Goal: Information Seeking & Learning: Learn about a topic

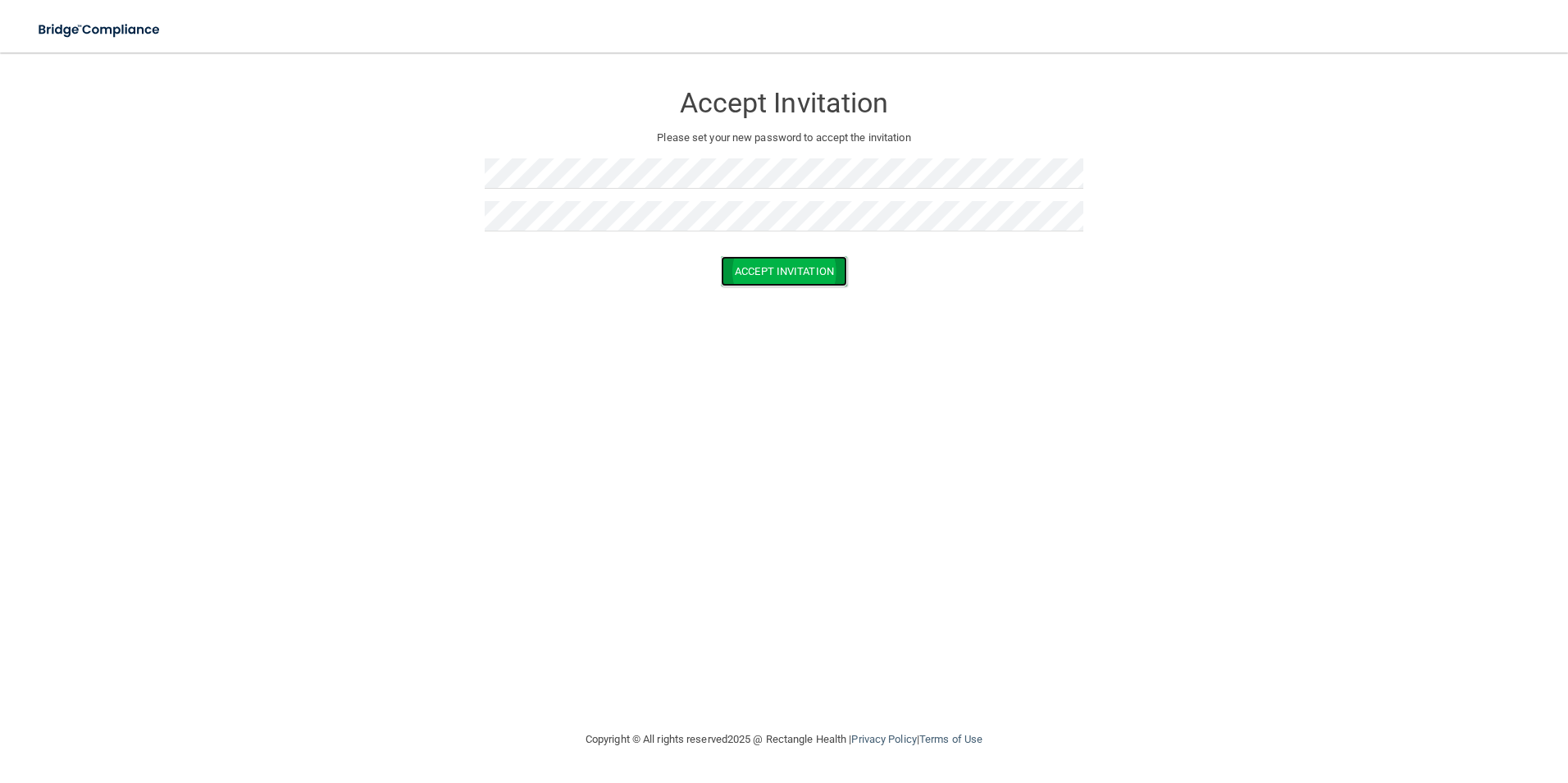
click at [726, 273] on button "Accept Invitation" at bounding box center [784, 271] width 126 height 30
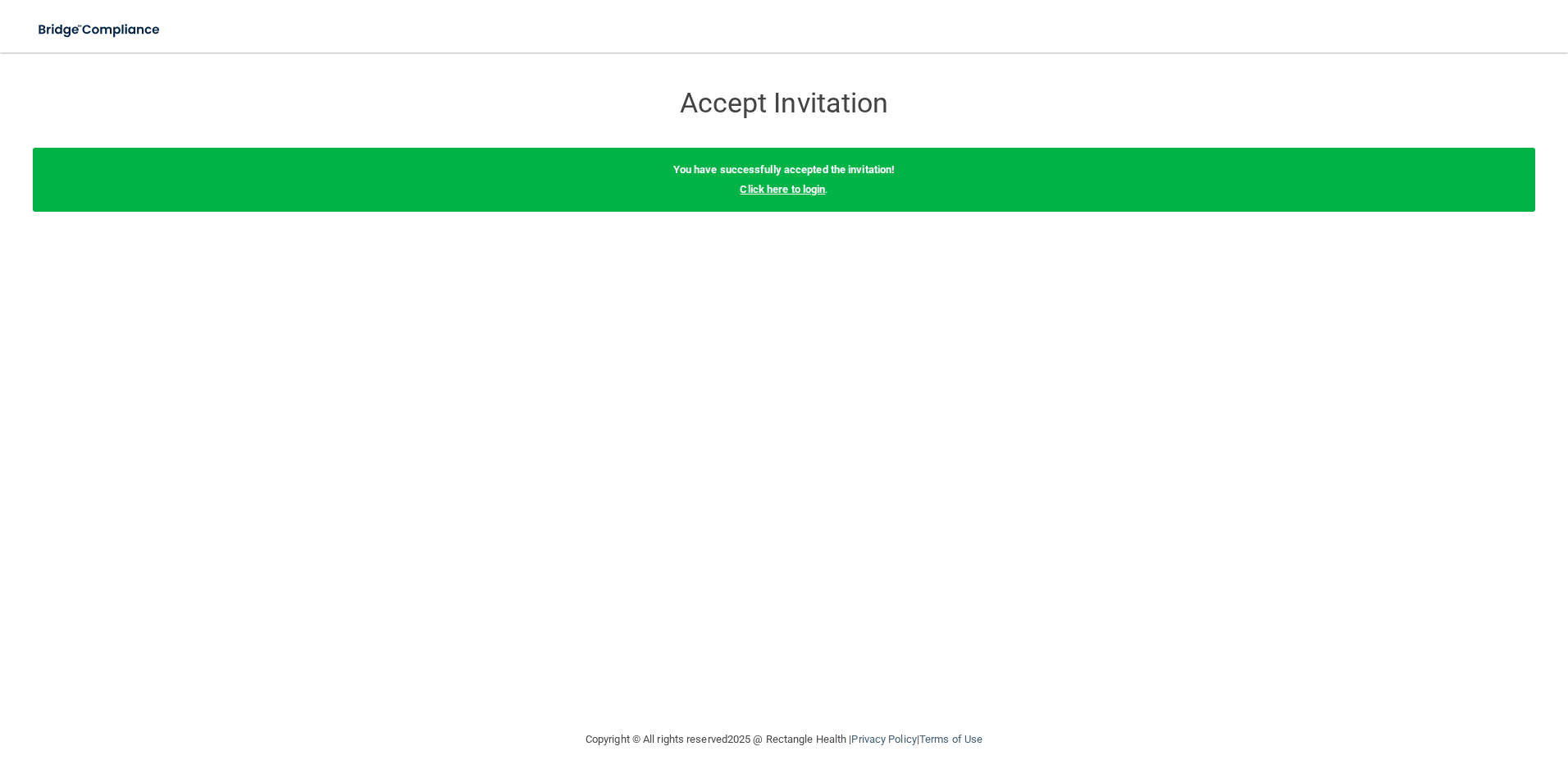
click at [798, 191] on link "Click here to login" at bounding box center [782, 189] width 85 height 13
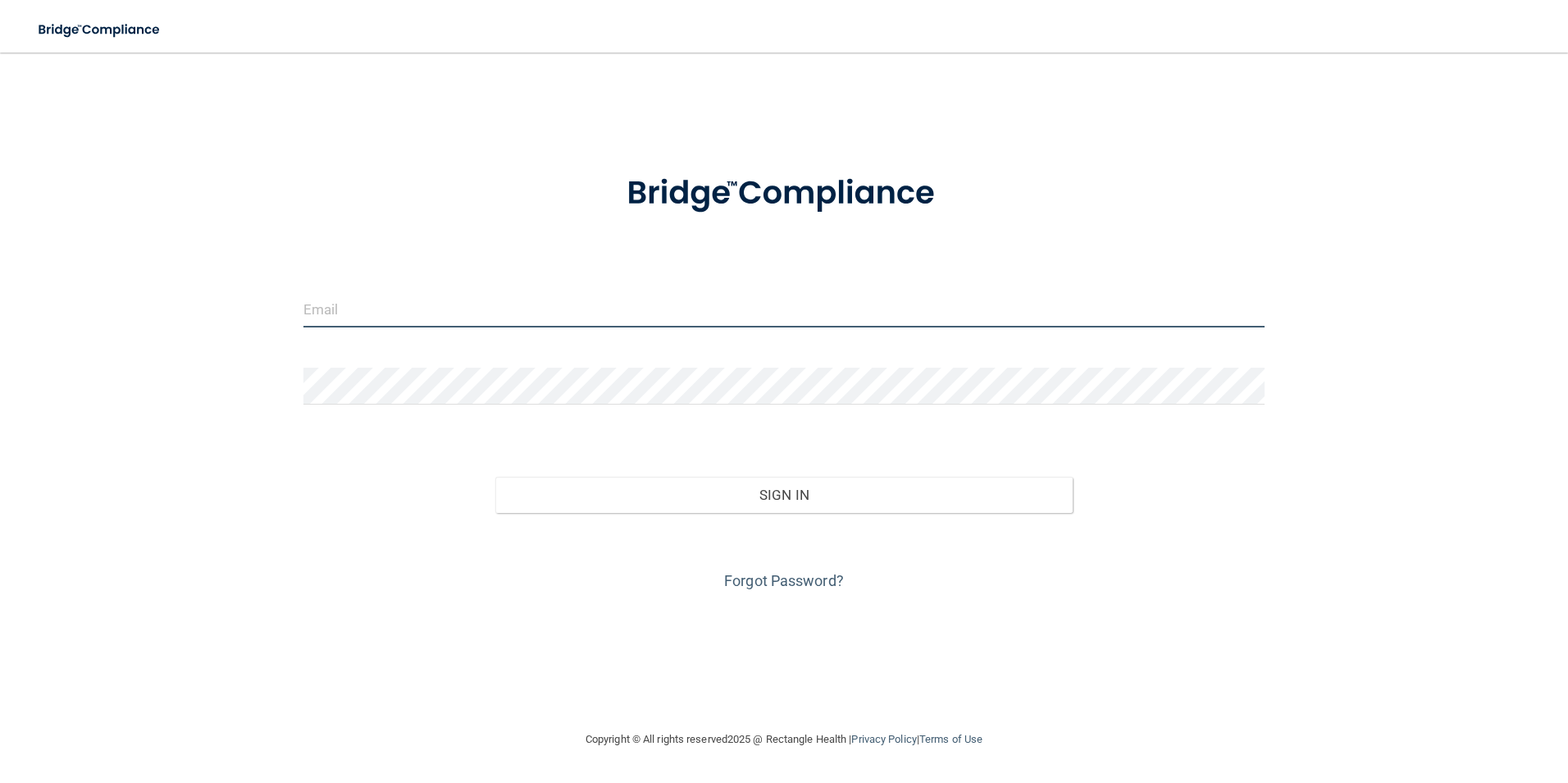
click at [313, 301] on input "email" at bounding box center [784, 309] width 962 height 37
type input "[PERSON_NAME][EMAIL_ADDRESS][DOMAIN_NAME]"
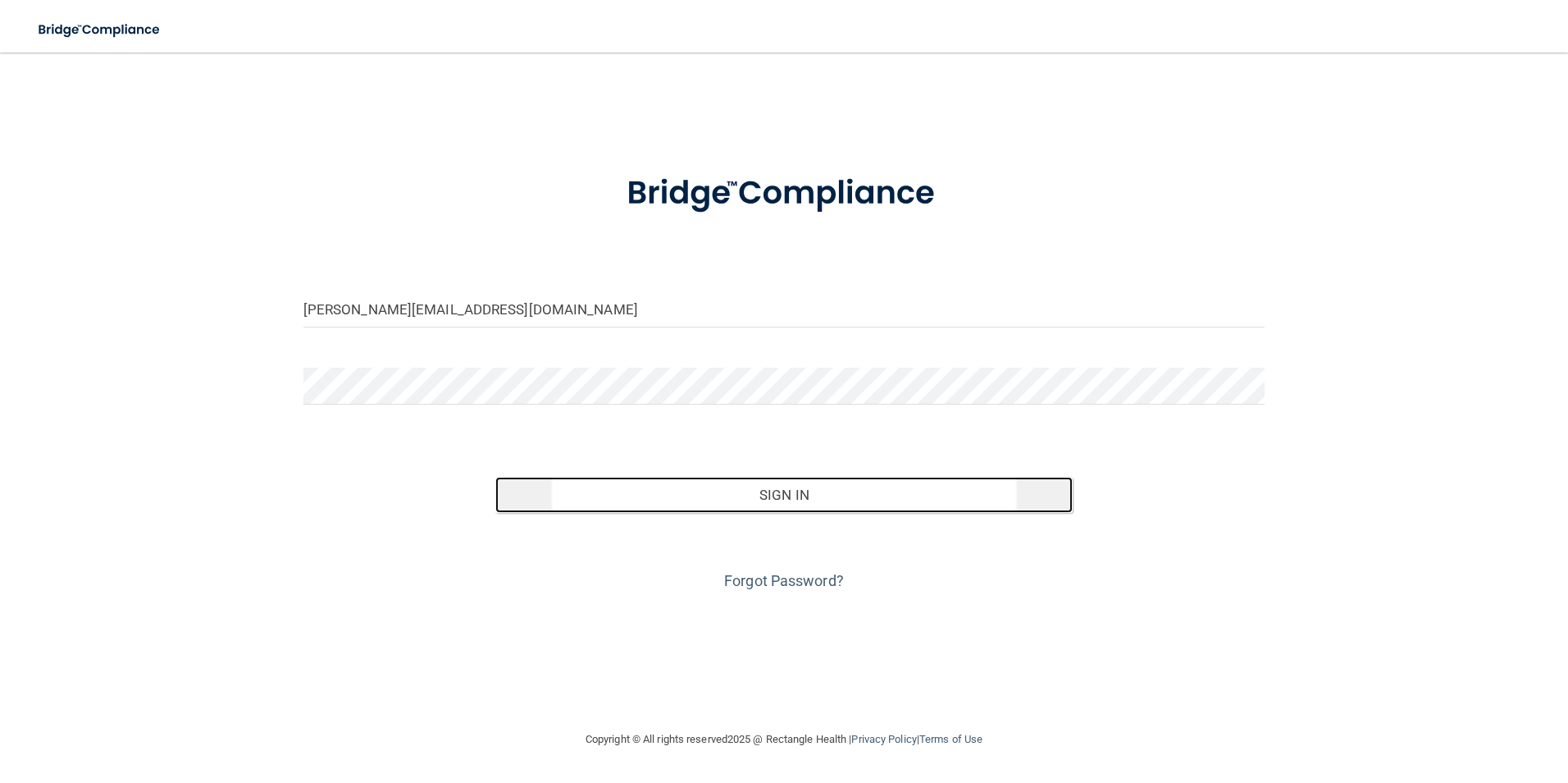
click at [757, 492] on button "Sign In" at bounding box center [784, 494] width 577 height 36
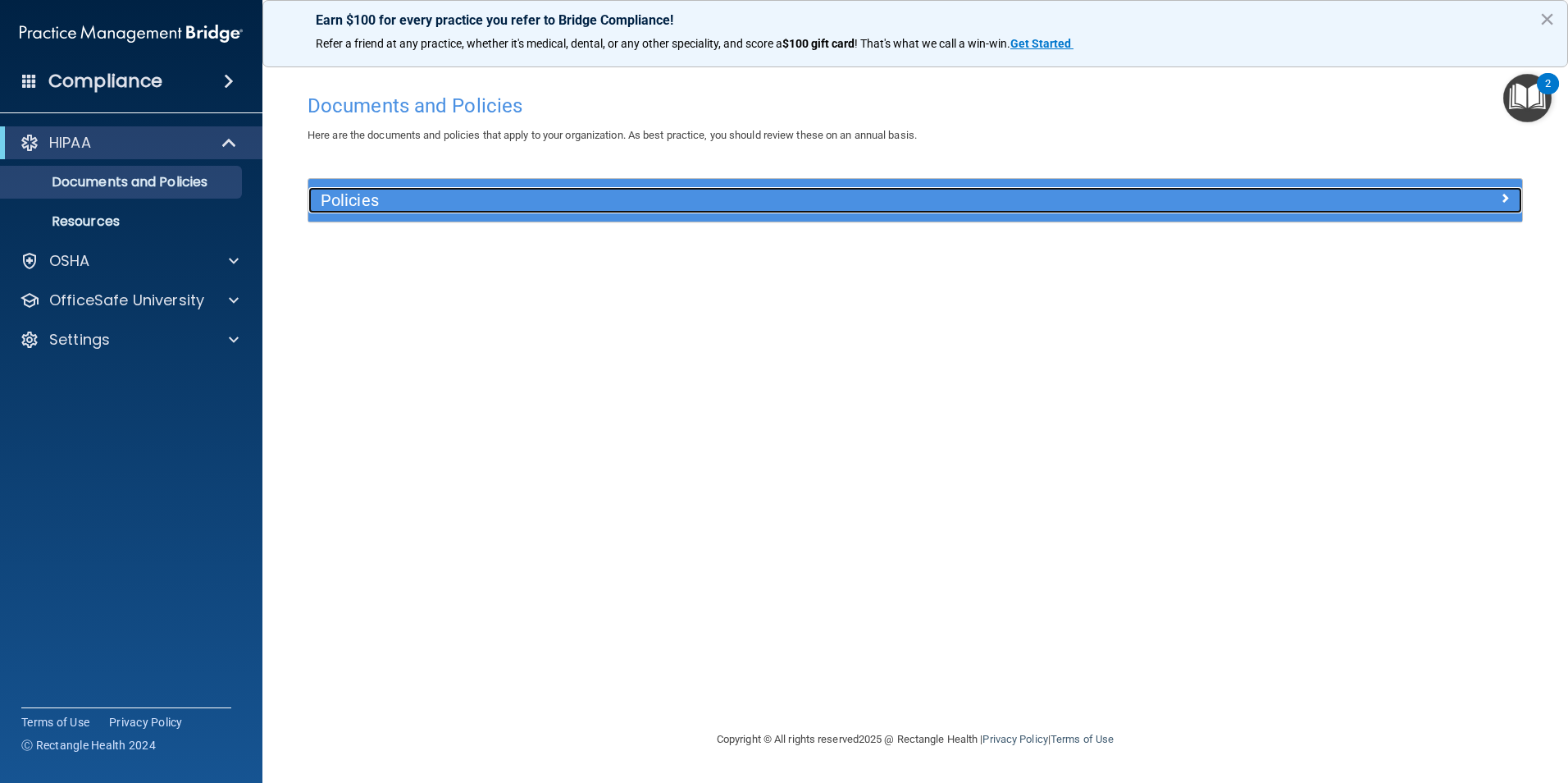
click at [1500, 193] on span at bounding box center [1505, 197] width 10 height 19
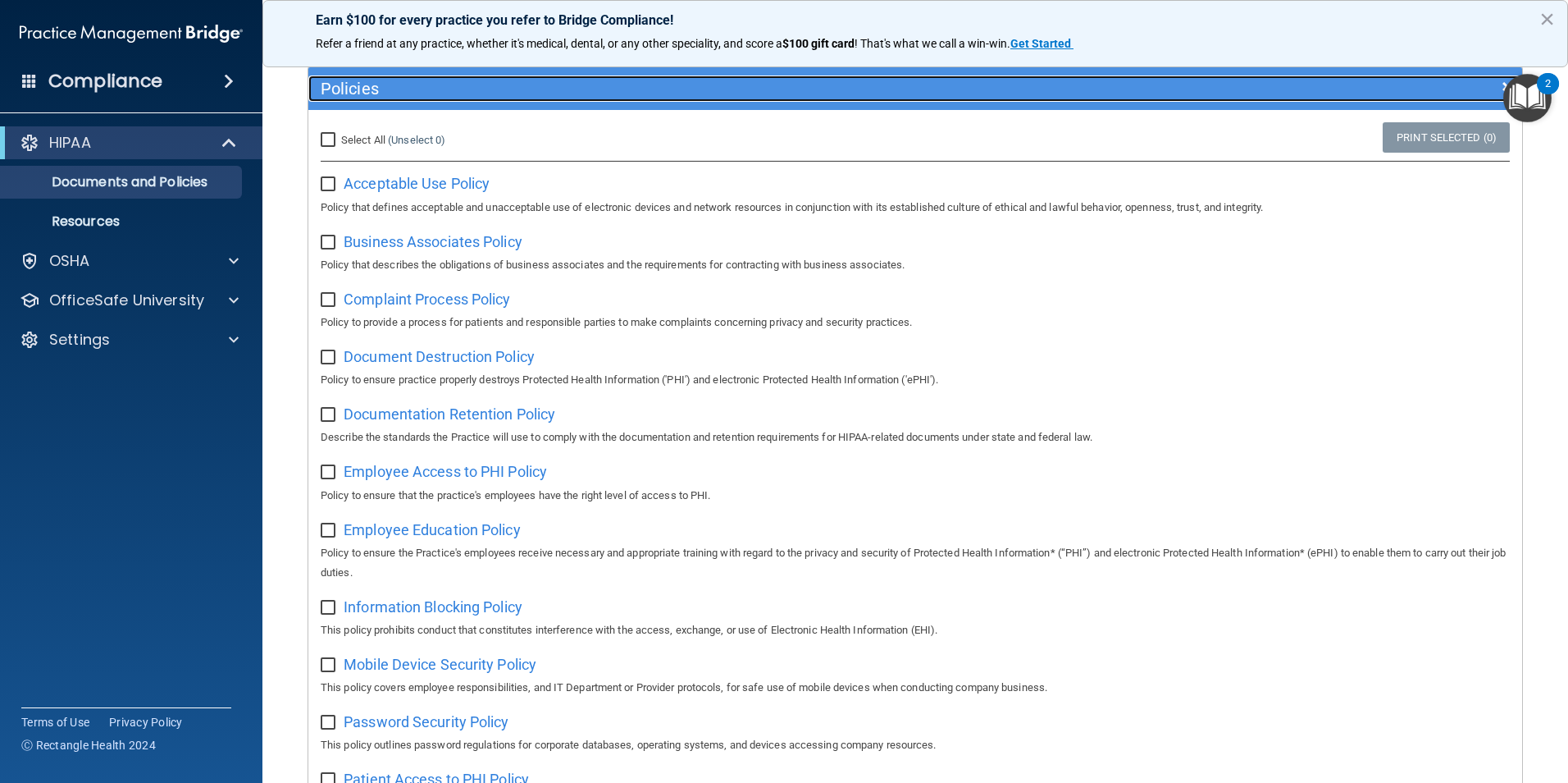
scroll to position [43, 0]
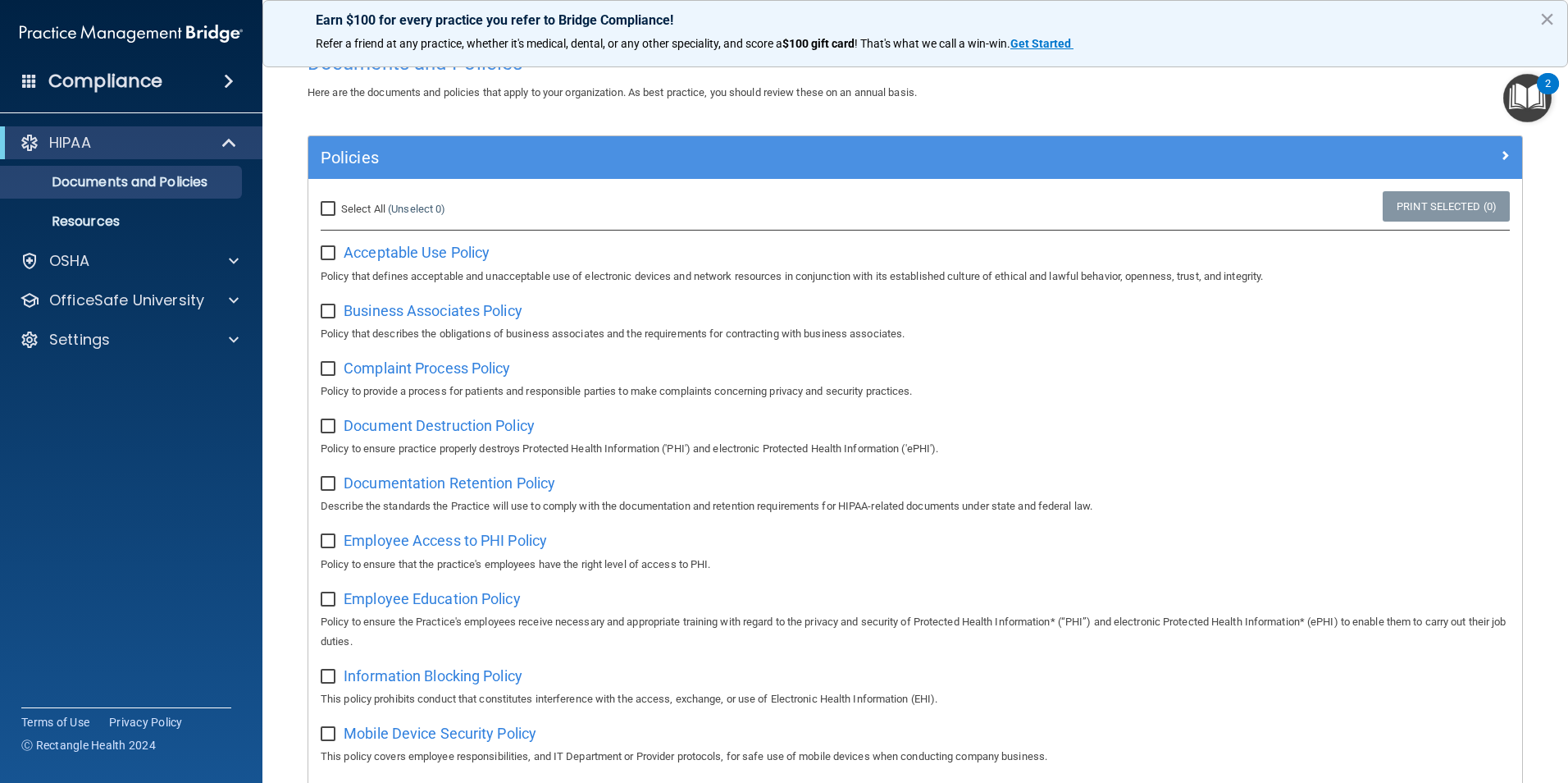
click at [329, 254] on input "checkbox" at bounding box center [330, 254] width 19 height 13
checkbox input "true"
click at [327, 210] on input "Select All (Unselect 1) Unselect All" at bounding box center [330, 209] width 19 height 13
checkbox input "true"
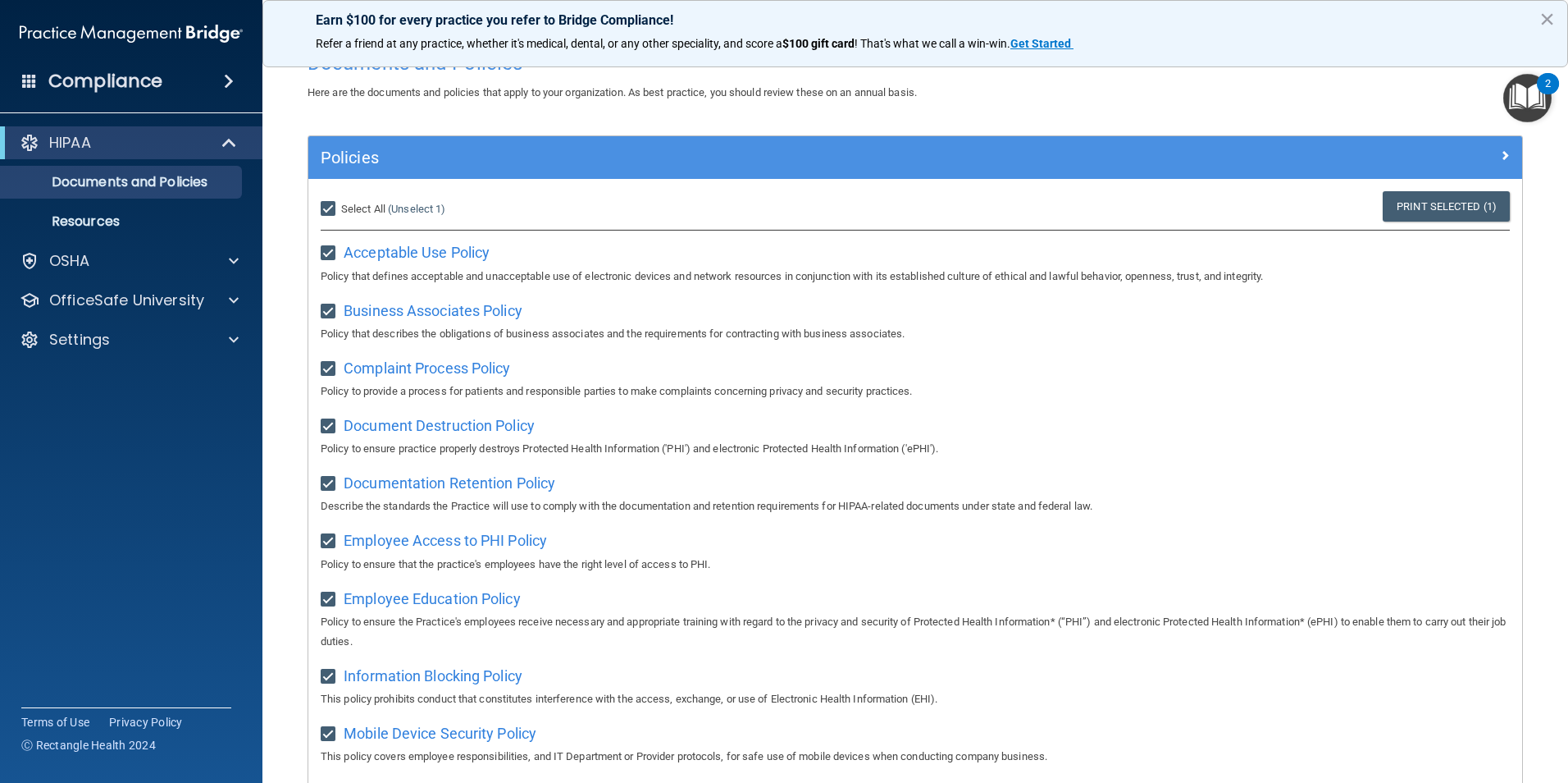
checkbox input "true"
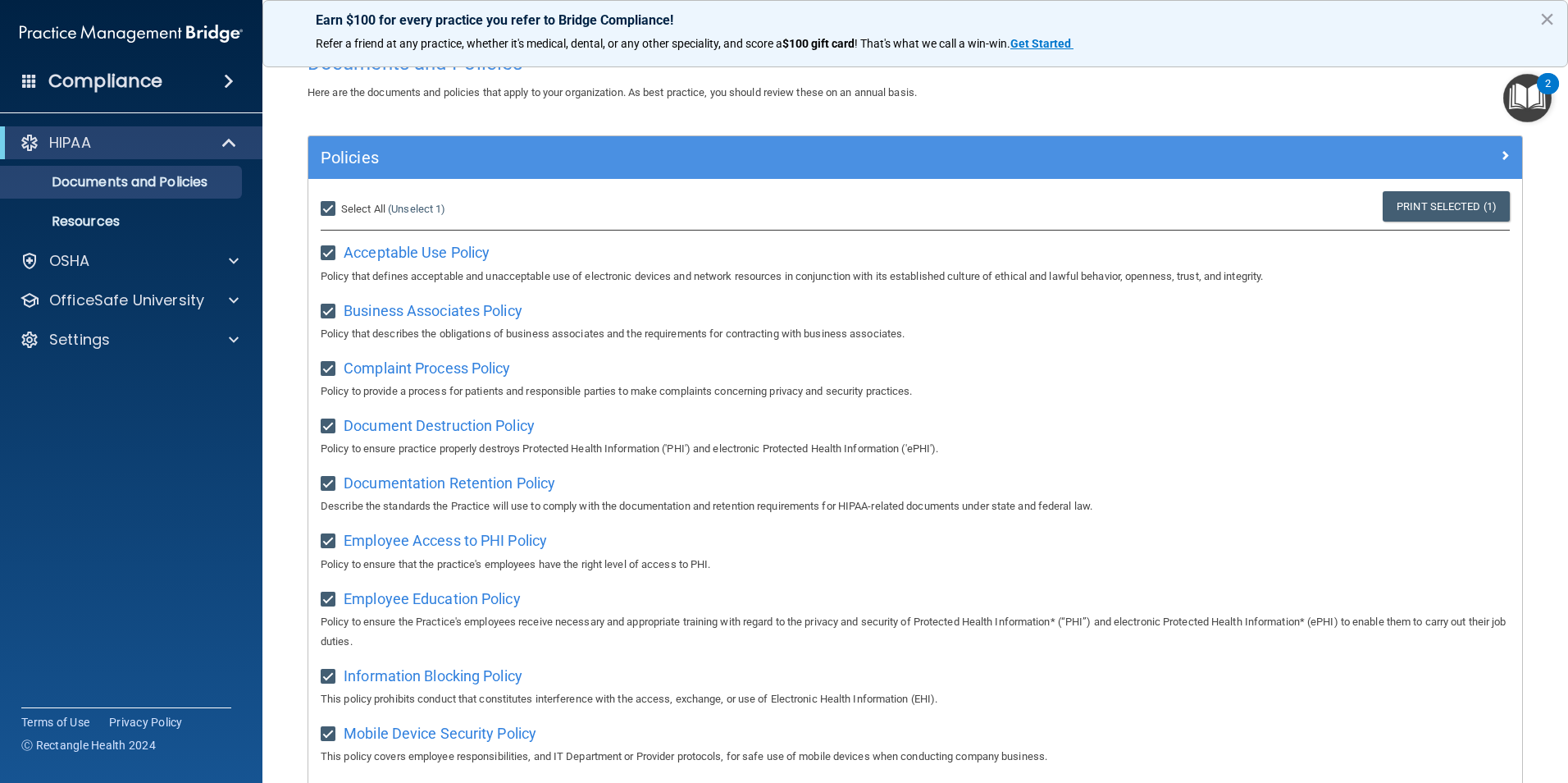
checkbox input "true"
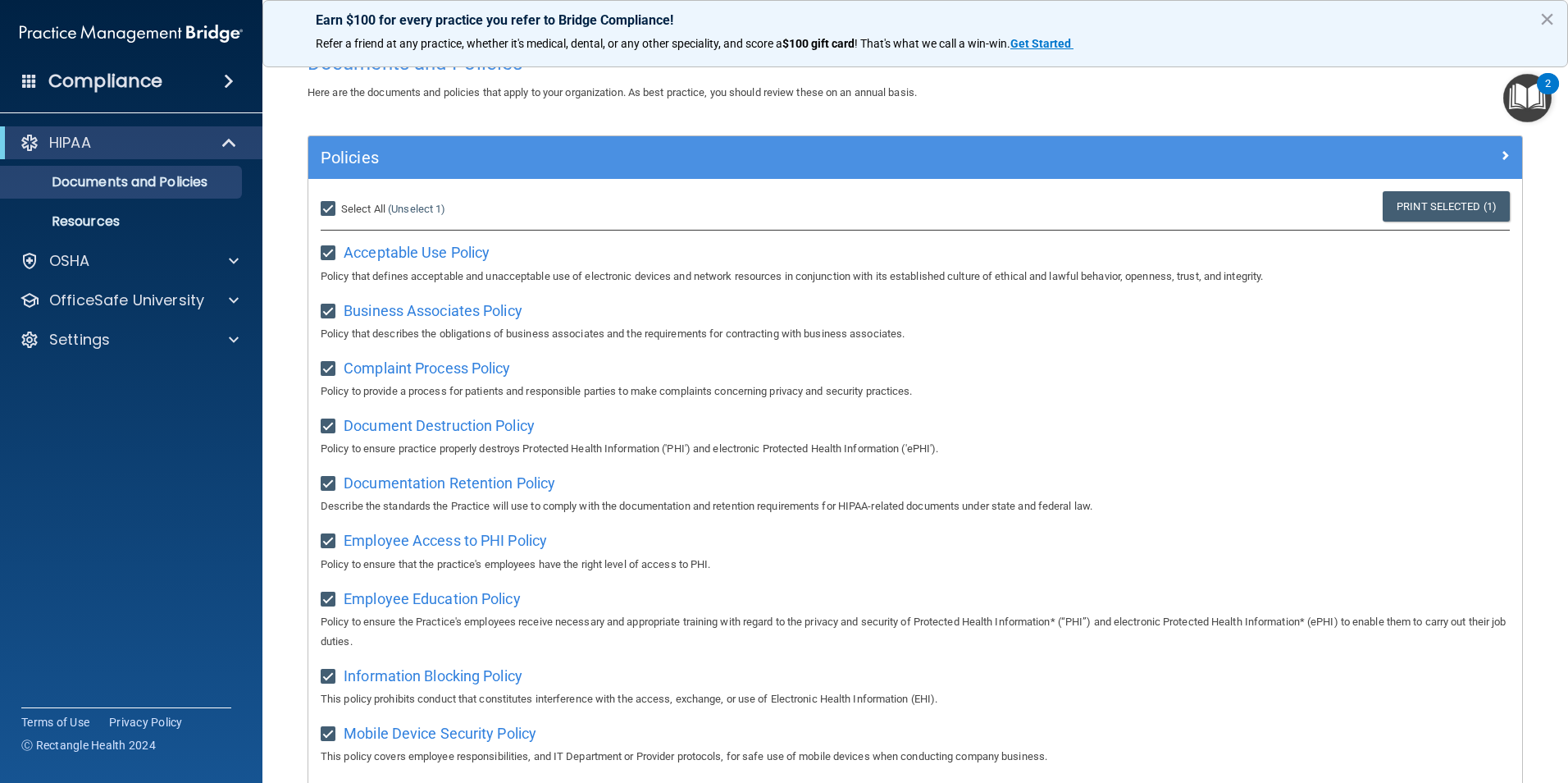
checkbox input "true"
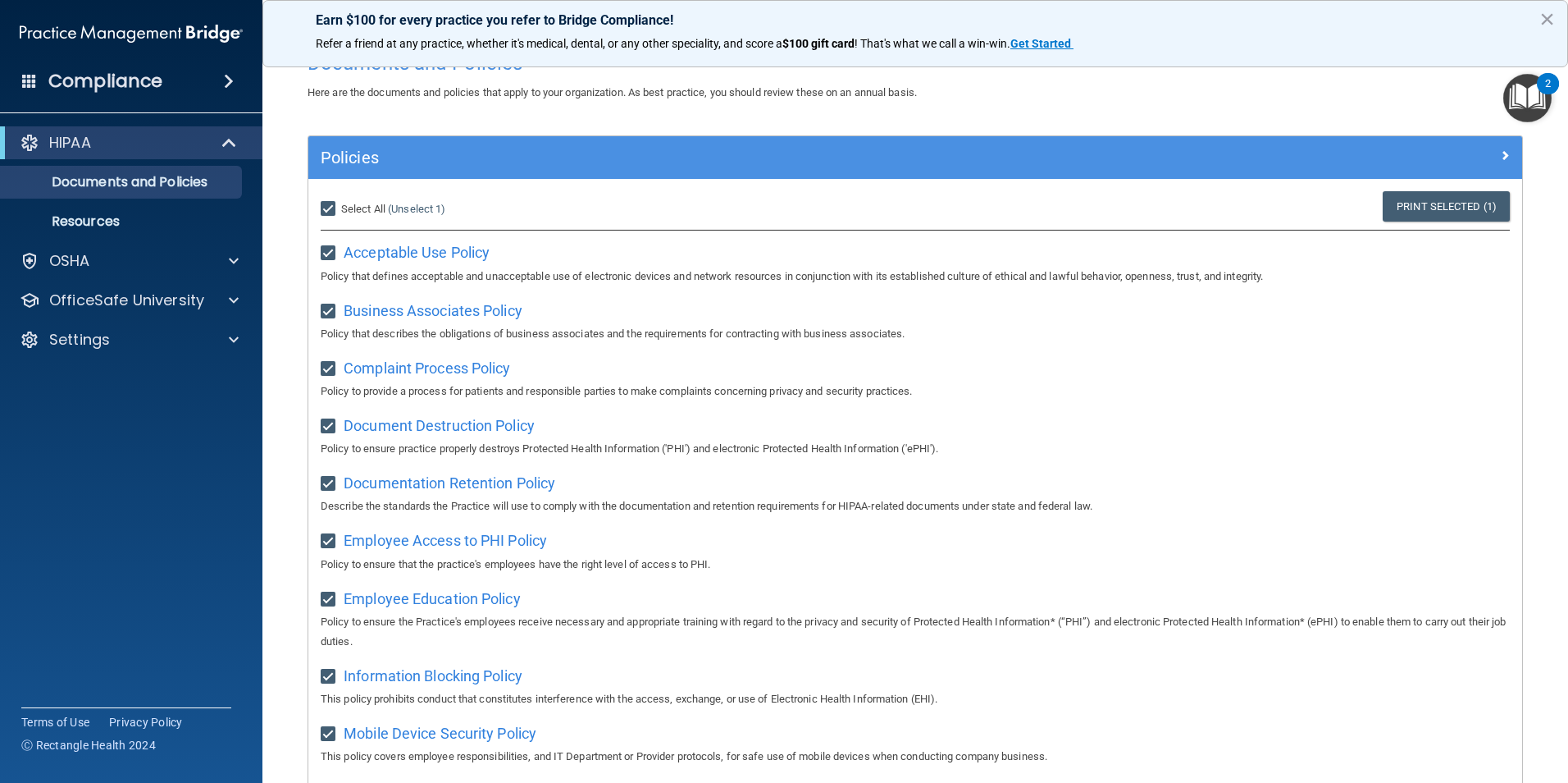
checkbox input "true"
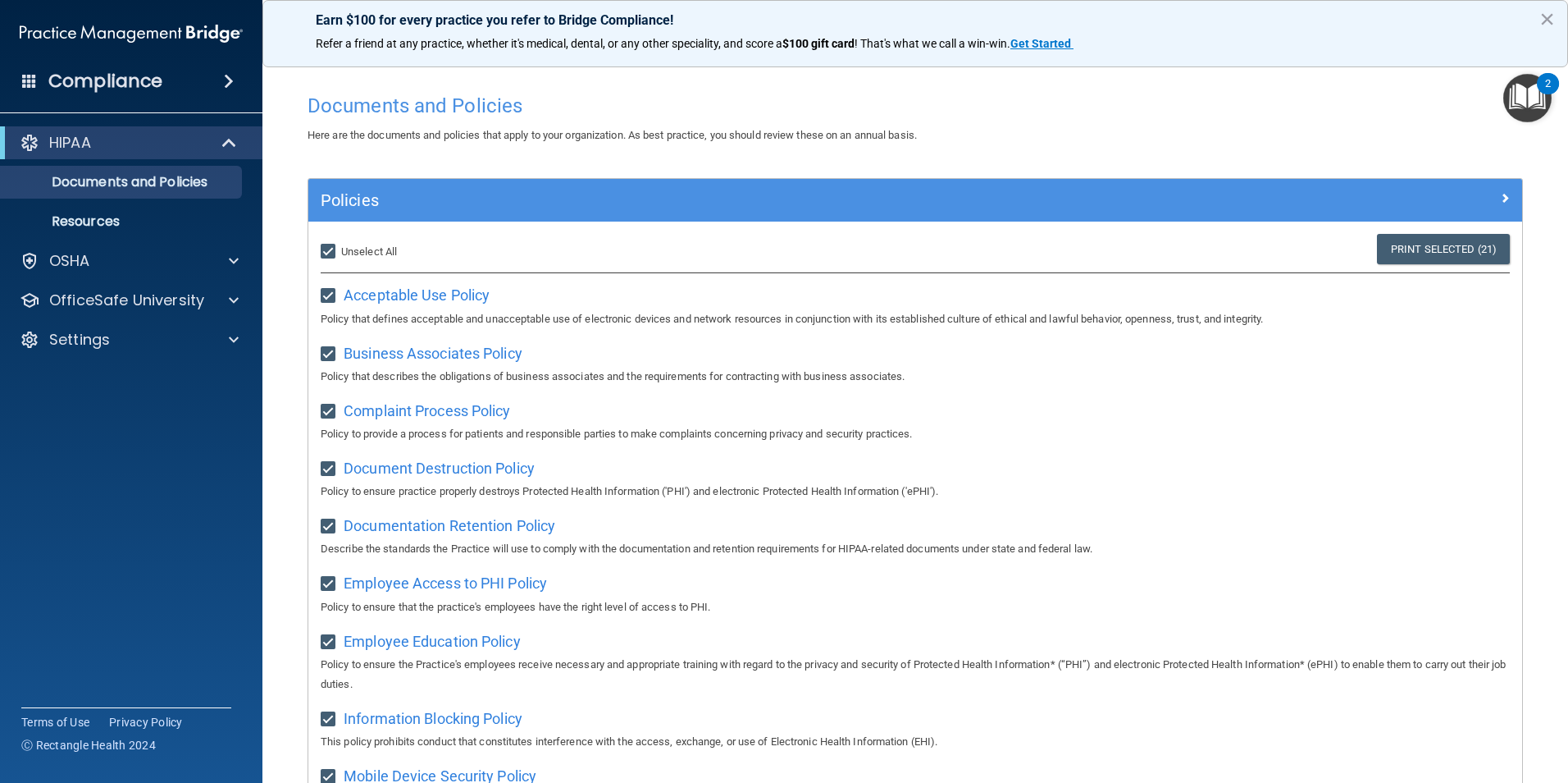
click at [1527, 89] on img "Open Resource Center, 2 new notifications" at bounding box center [1527, 98] width 48 height 48
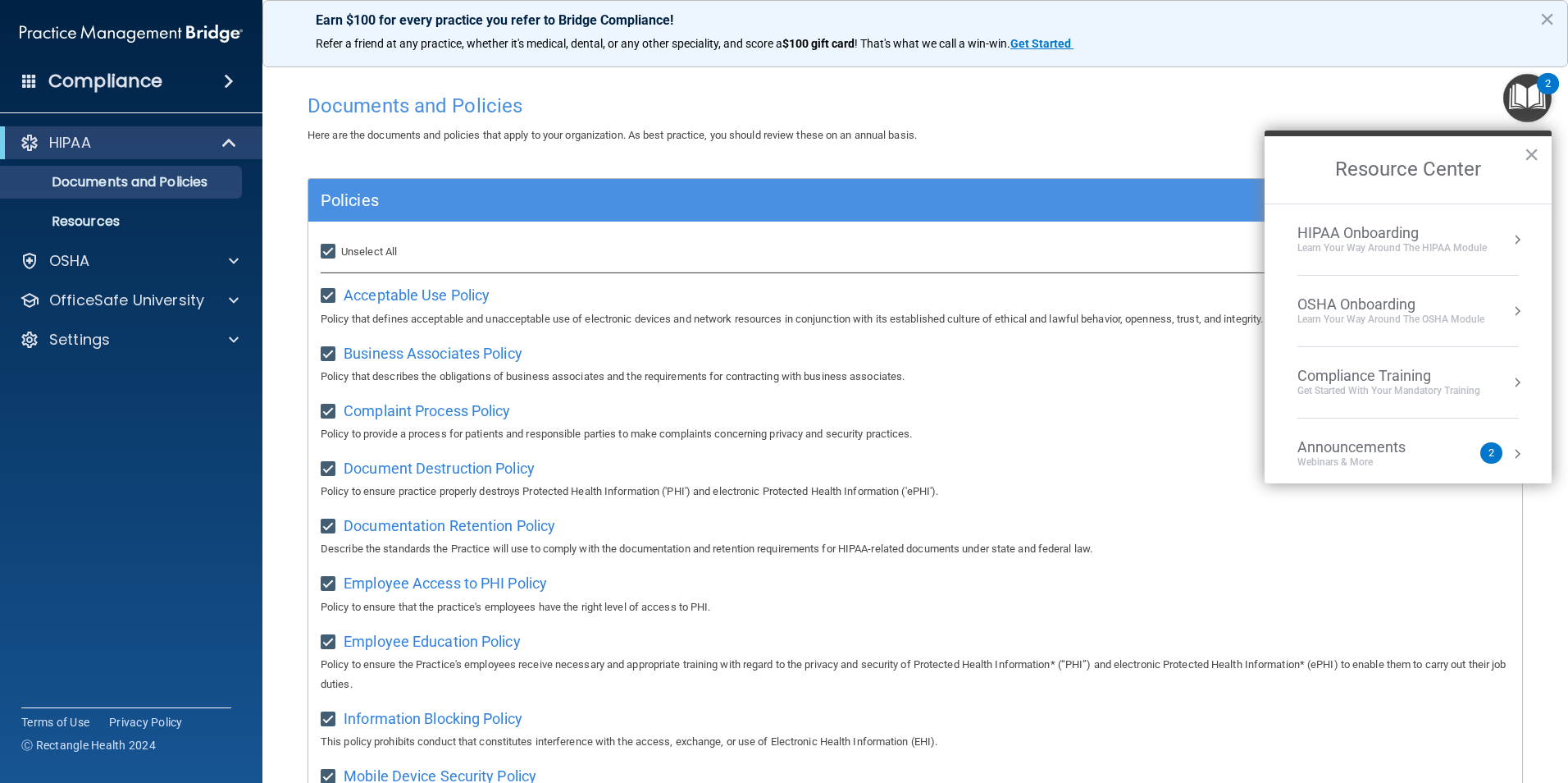
click at [1386, 394] on div "Get Started with your mandatory training" at bounding box center [1389, 391] width 183 height 14
click at [1352, 228] on div "HIPAA Training for Members" at bounding box center [1368, 232] width 183 height 15
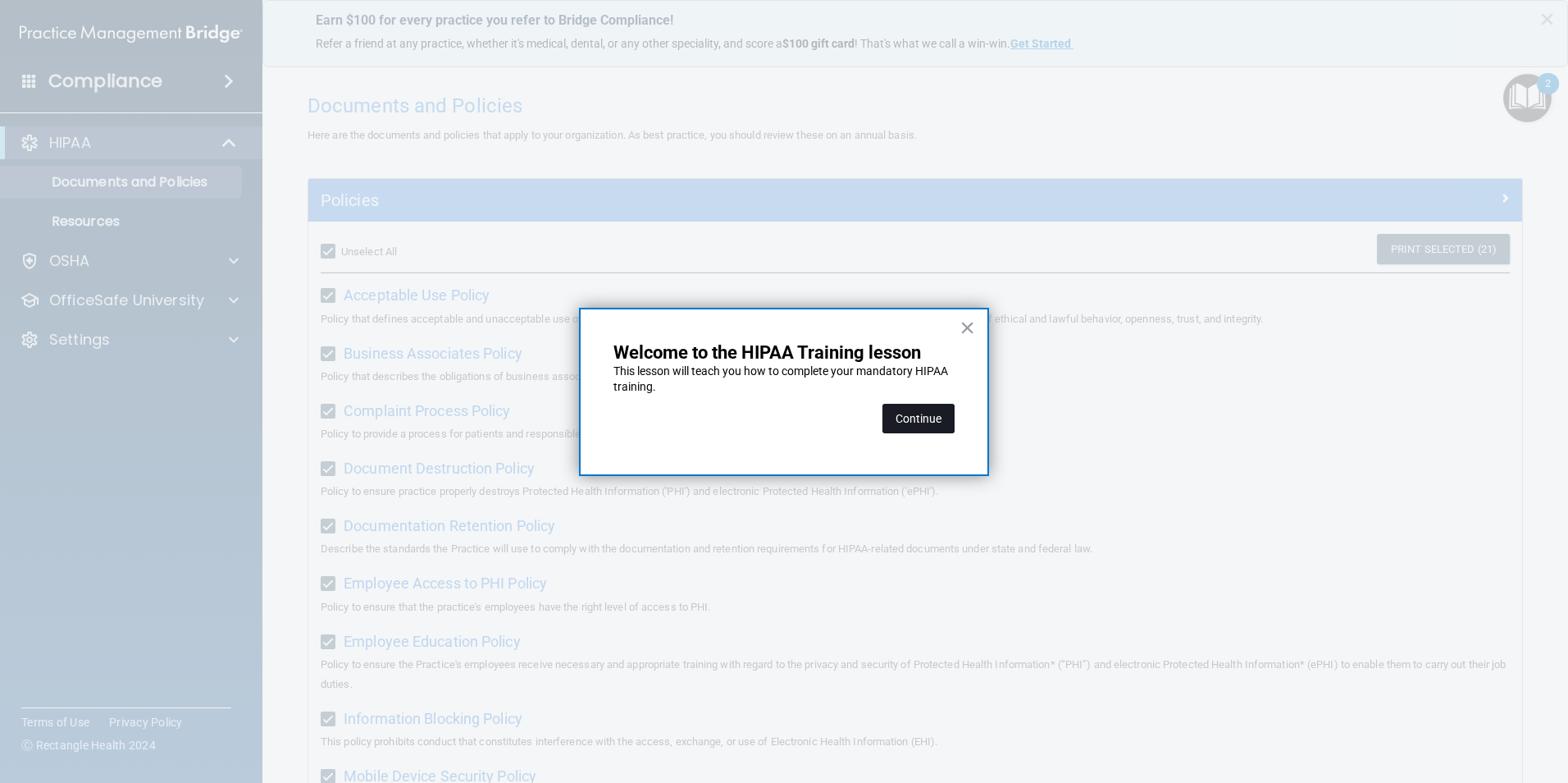
click at [902, 423] on button "Continue" at bounding box center [918, 418] width 72 height 29
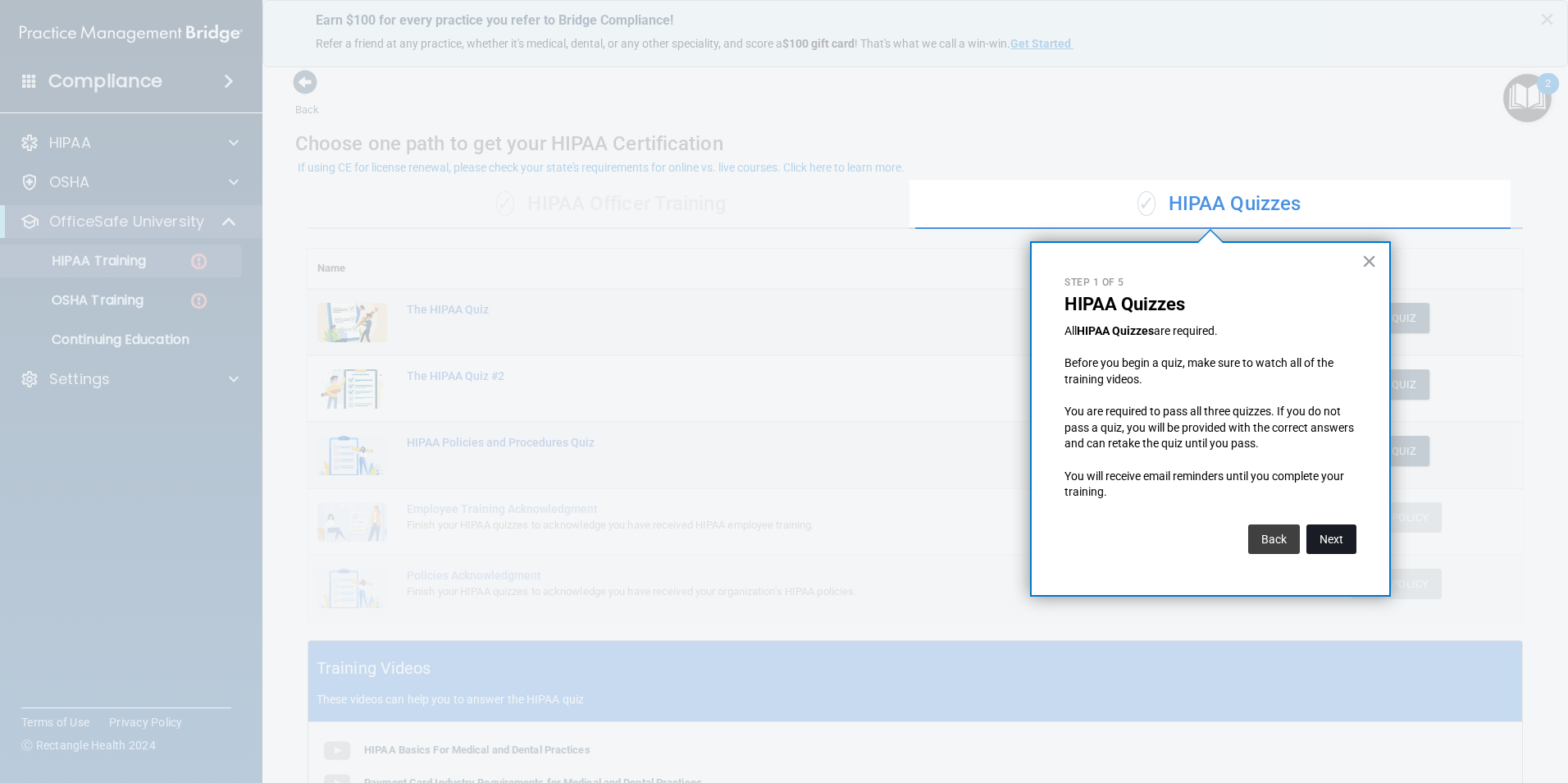
click at [1330, 545] on button "Next" at bounding box center [1330, 539] width 50 height 29
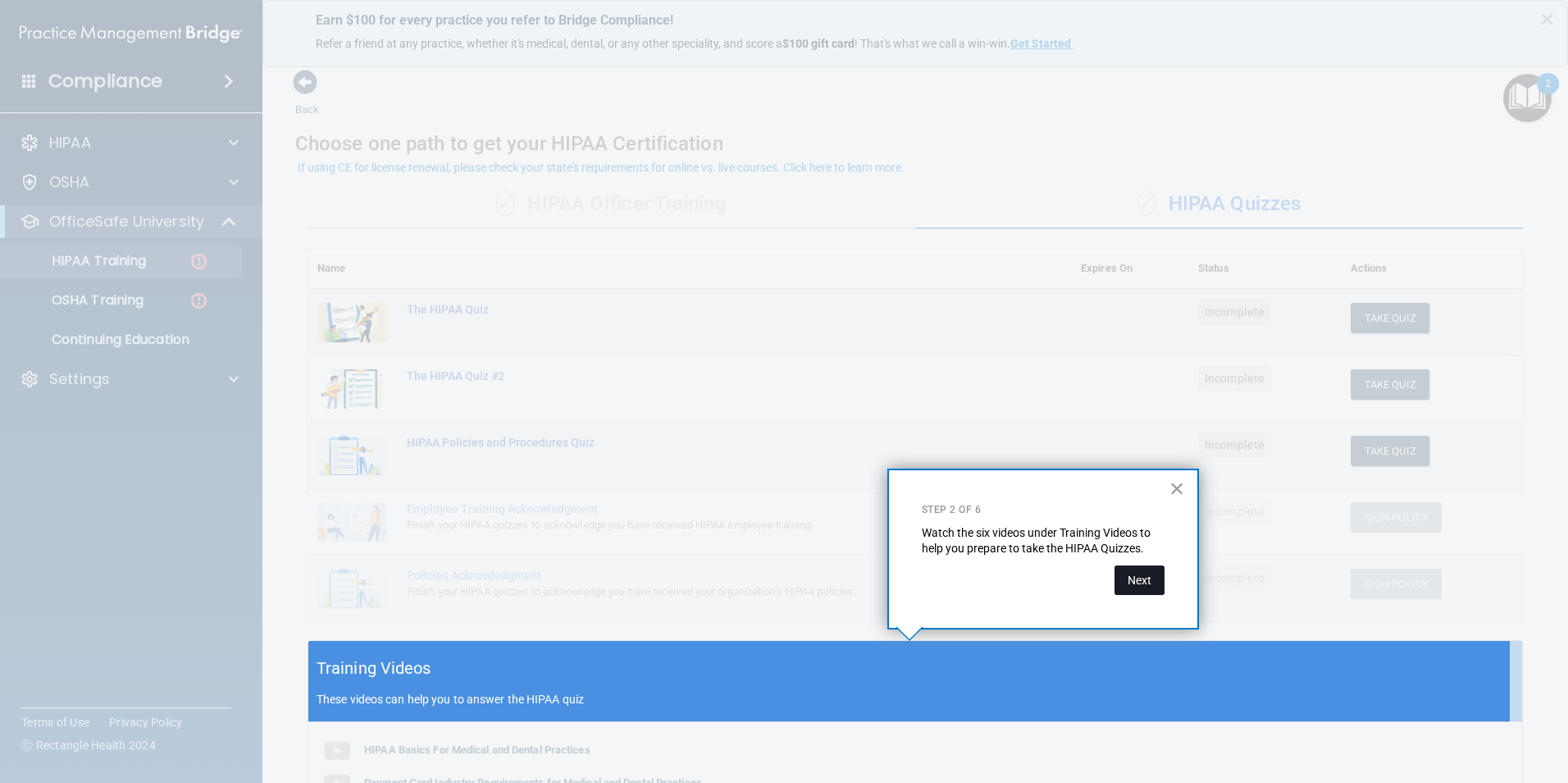
click at [1139, 587] on button "Next" at bounding box center [1139, 580] width 50 height 29
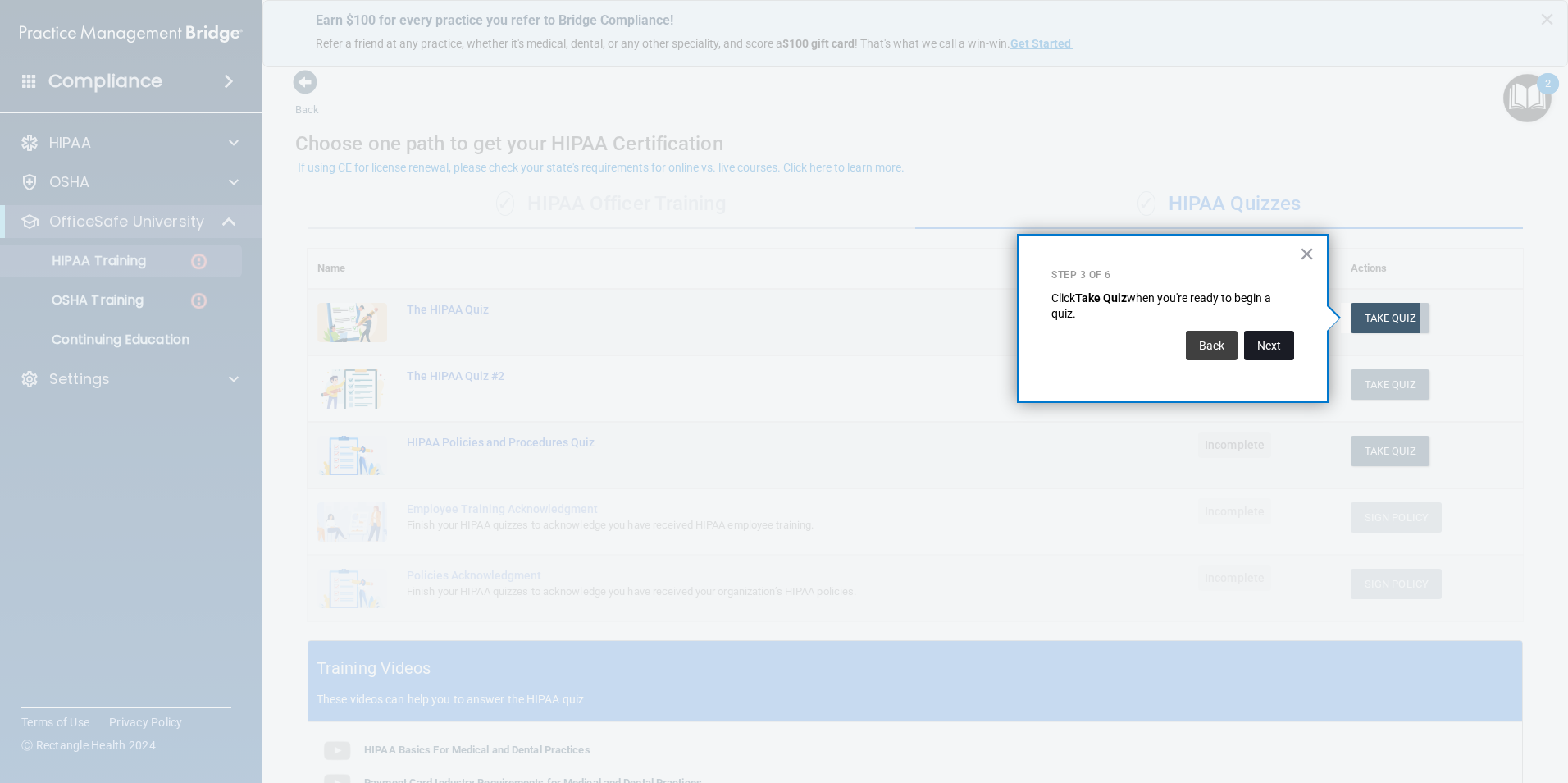
click at [1257, 349] on button "Next" at bounding box center [1268, 345] width 50 height 29
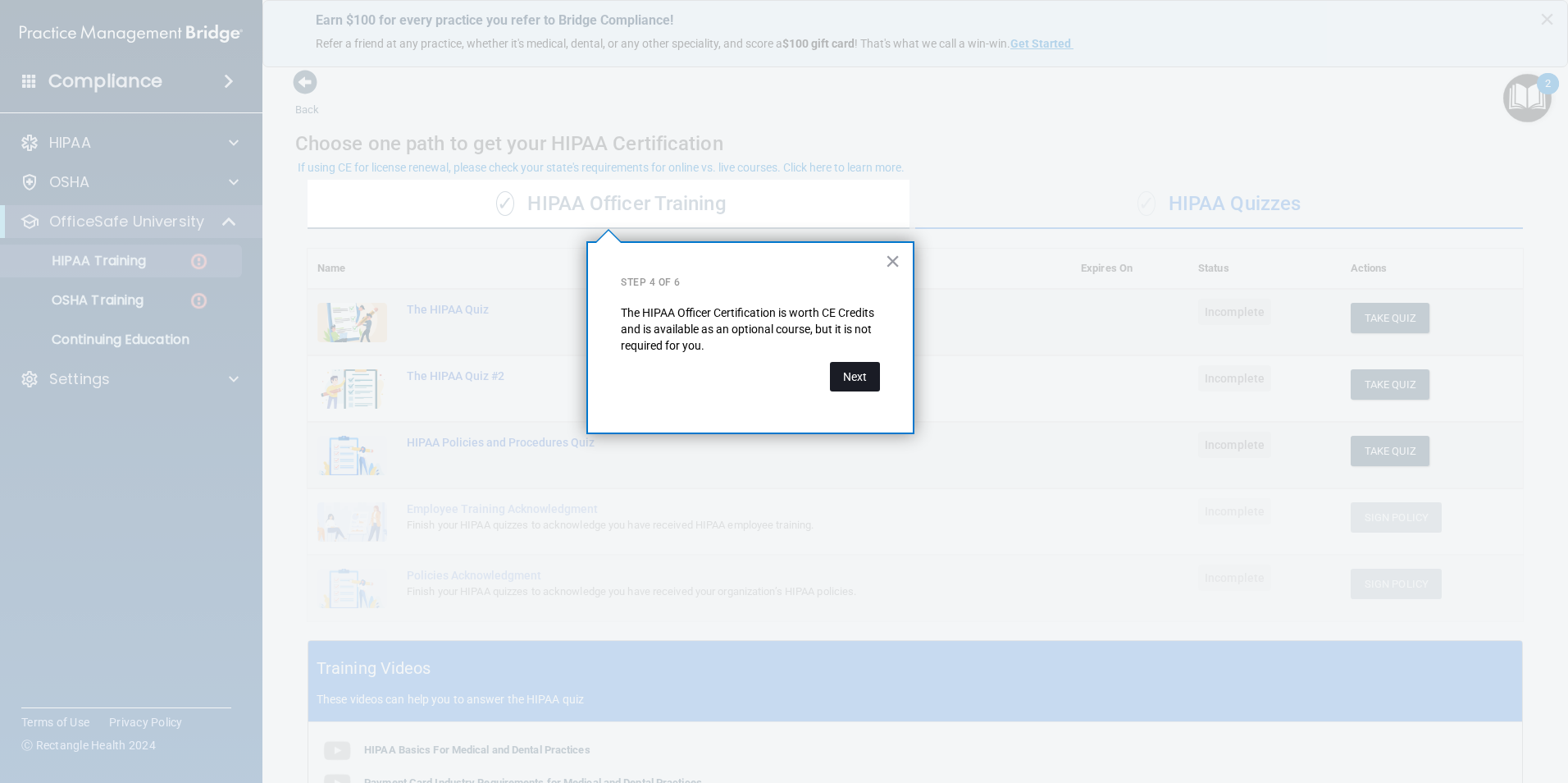
click at [855, 373] on button "Next" at bounding box center [854, 376] width 50 height 29
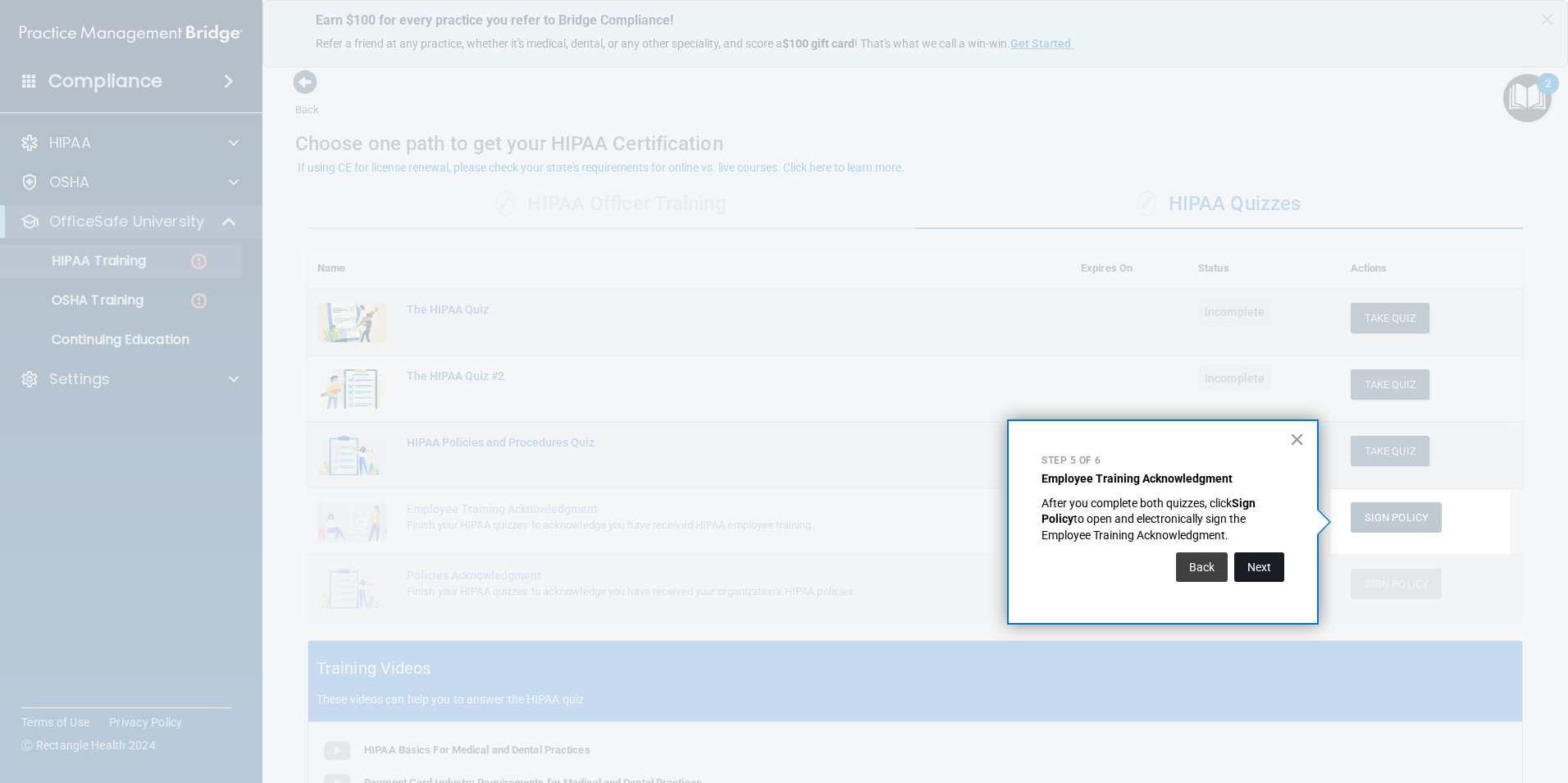
click at [1249, 568] on button "Next" at bounding box center [1259, 566] width 50 height 29
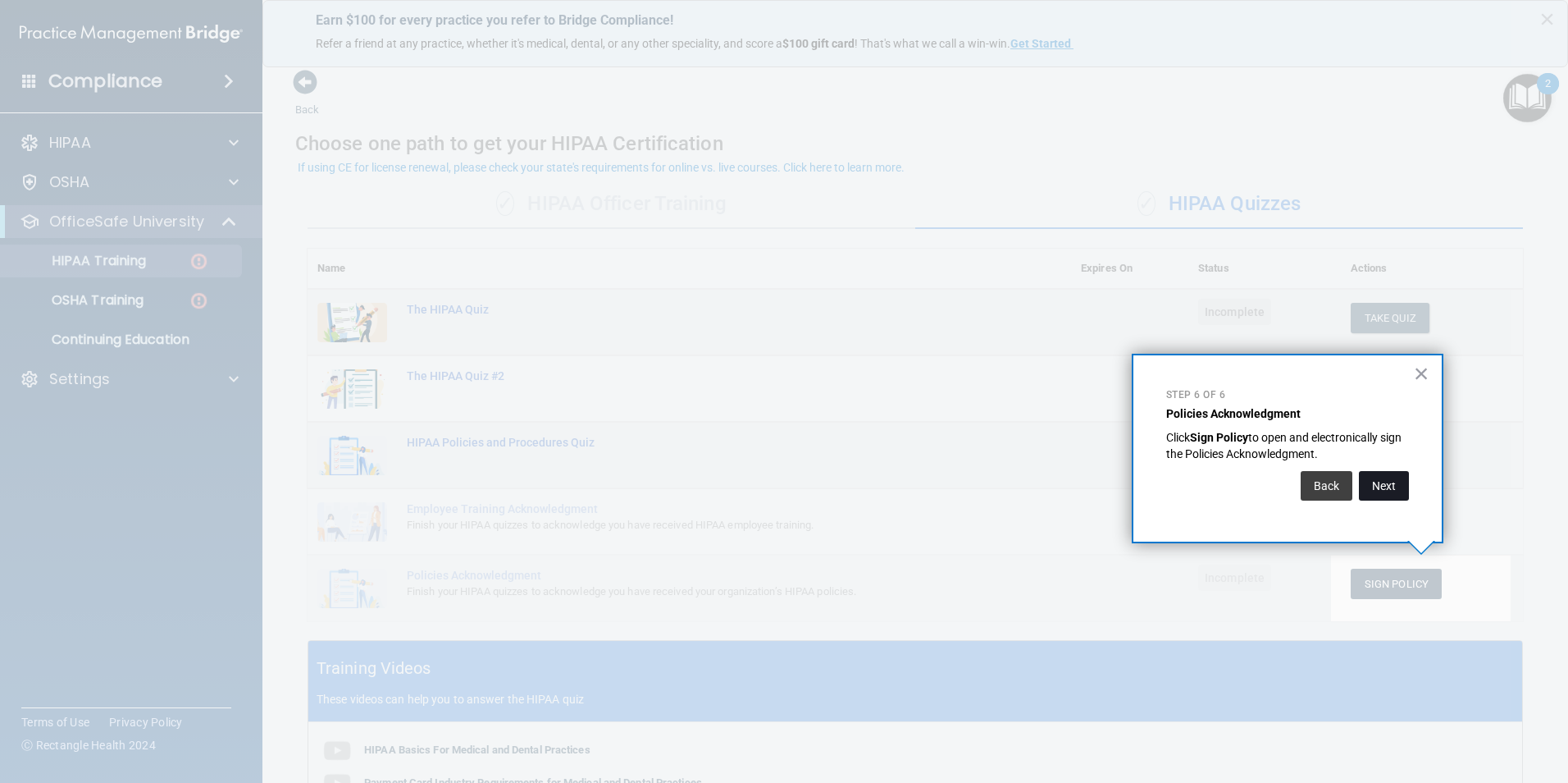
click at [1393, 491] on button "Next" at bounding box center [1383, 485] width 50 height 29
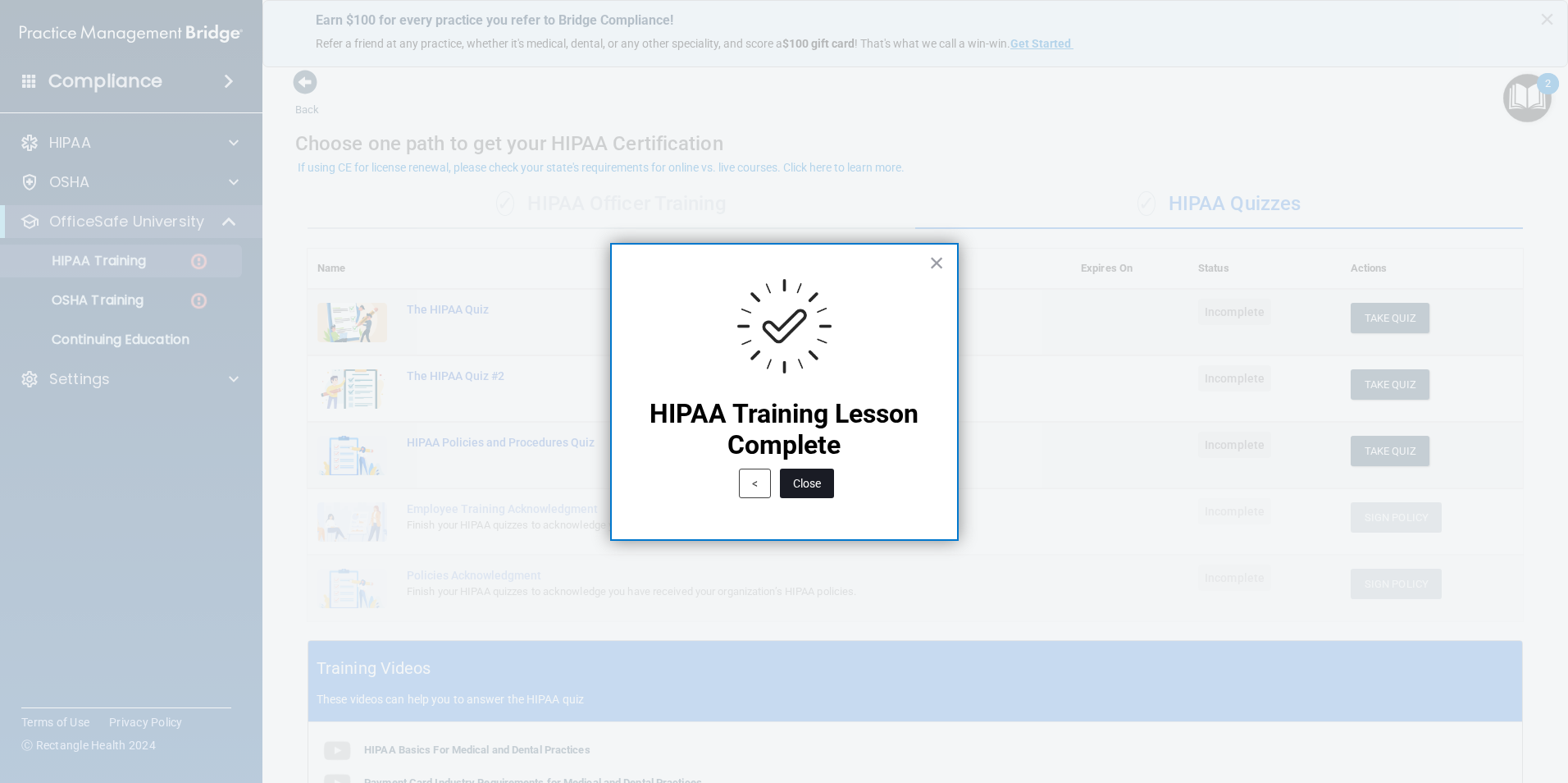
click at [806, 485] on button "Close" at bounding box center [807, 483] width 54 height 29
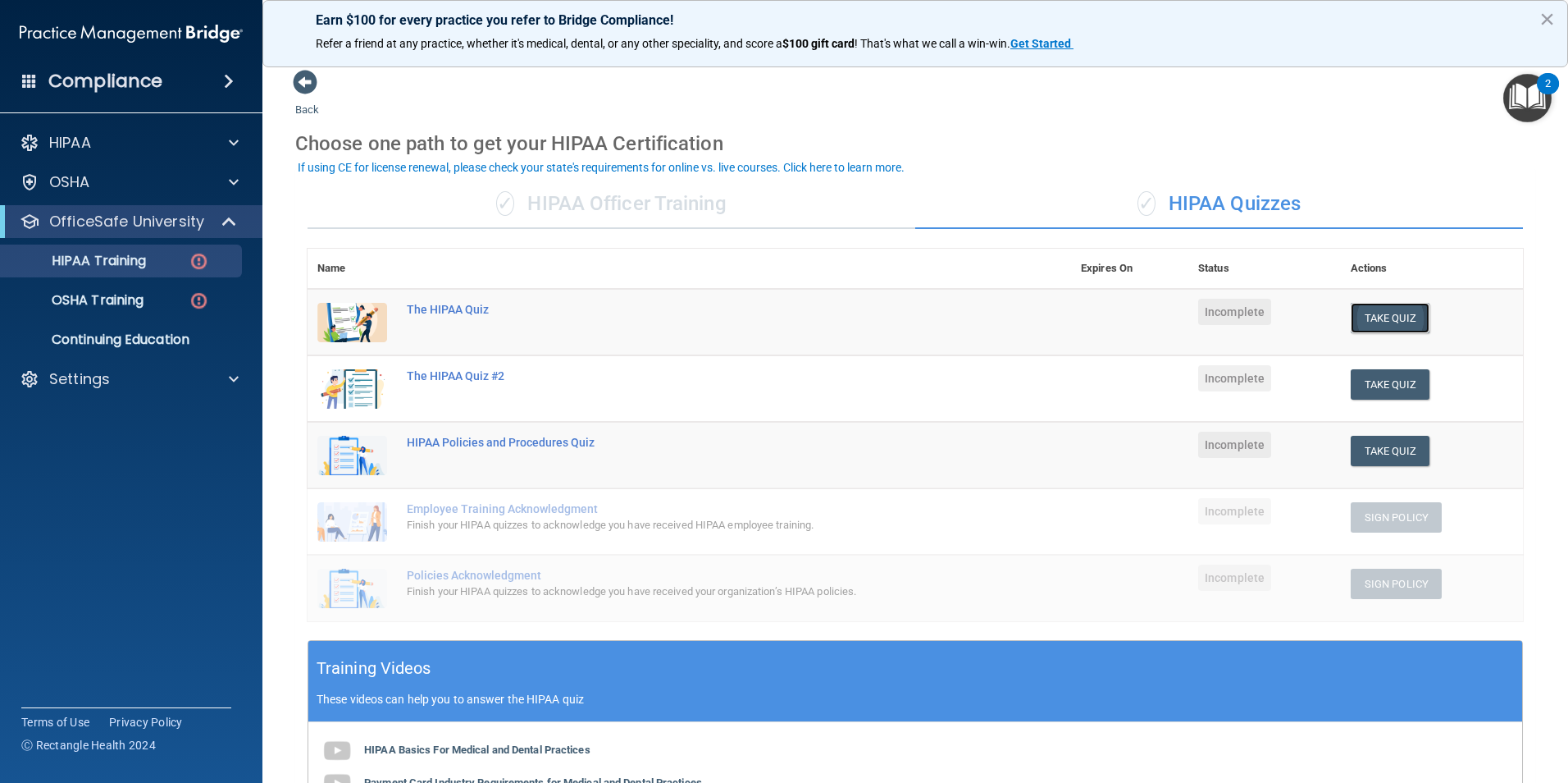
click at [1373, 319] on button "Take Quiz" at bounding box center [1389, 318] width 78 height 30
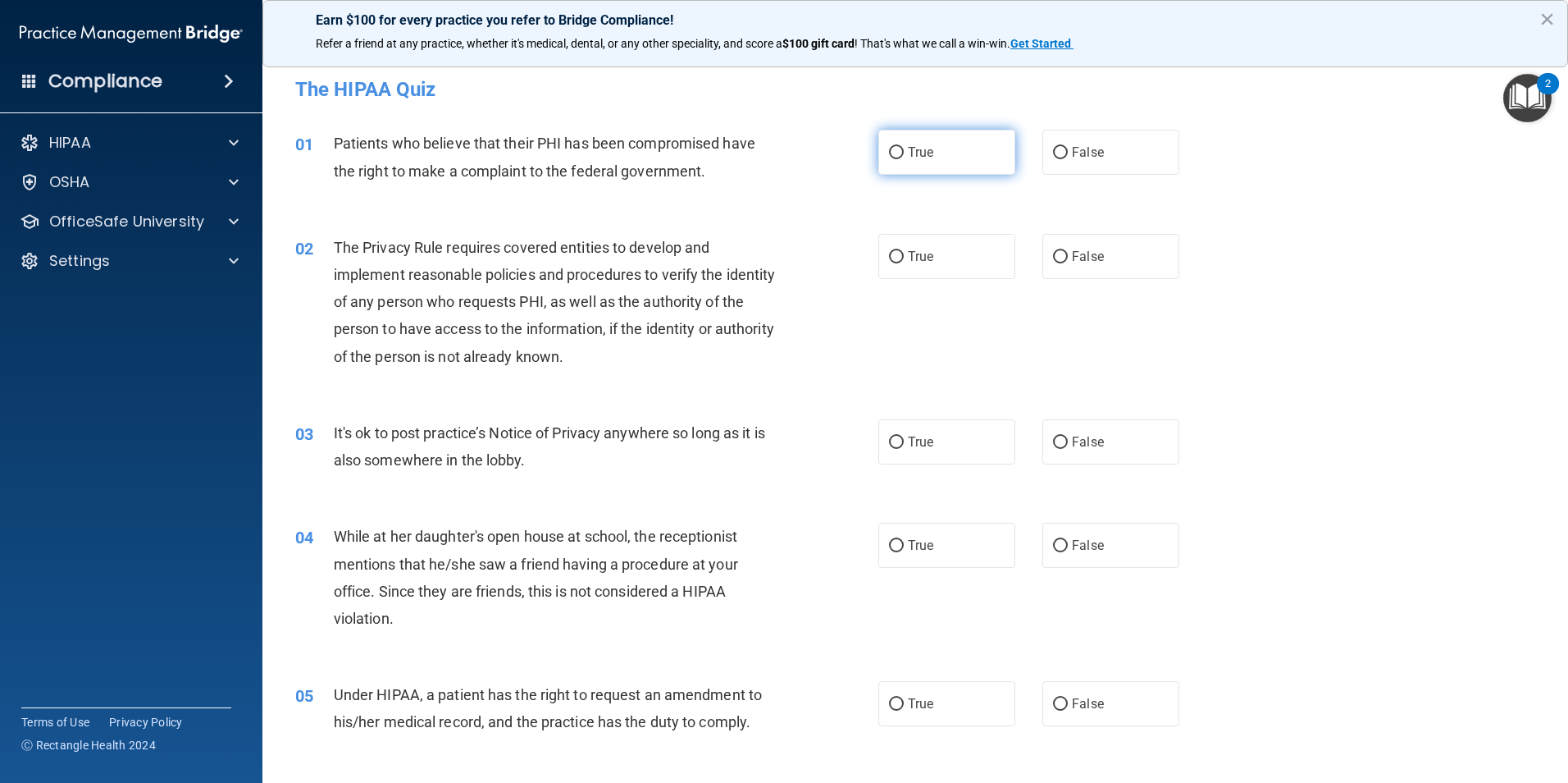
click at [893, 152] on input "True" at bounding box center [896, 153] width 15 height 13
radio input "true"
click at [907, 262] on span "True" at bounding box center [920, 256] width 25 height 15
click at [904, 262] on input "True" at bounding box center [896, 257] width 15 height 13
radio input "true"
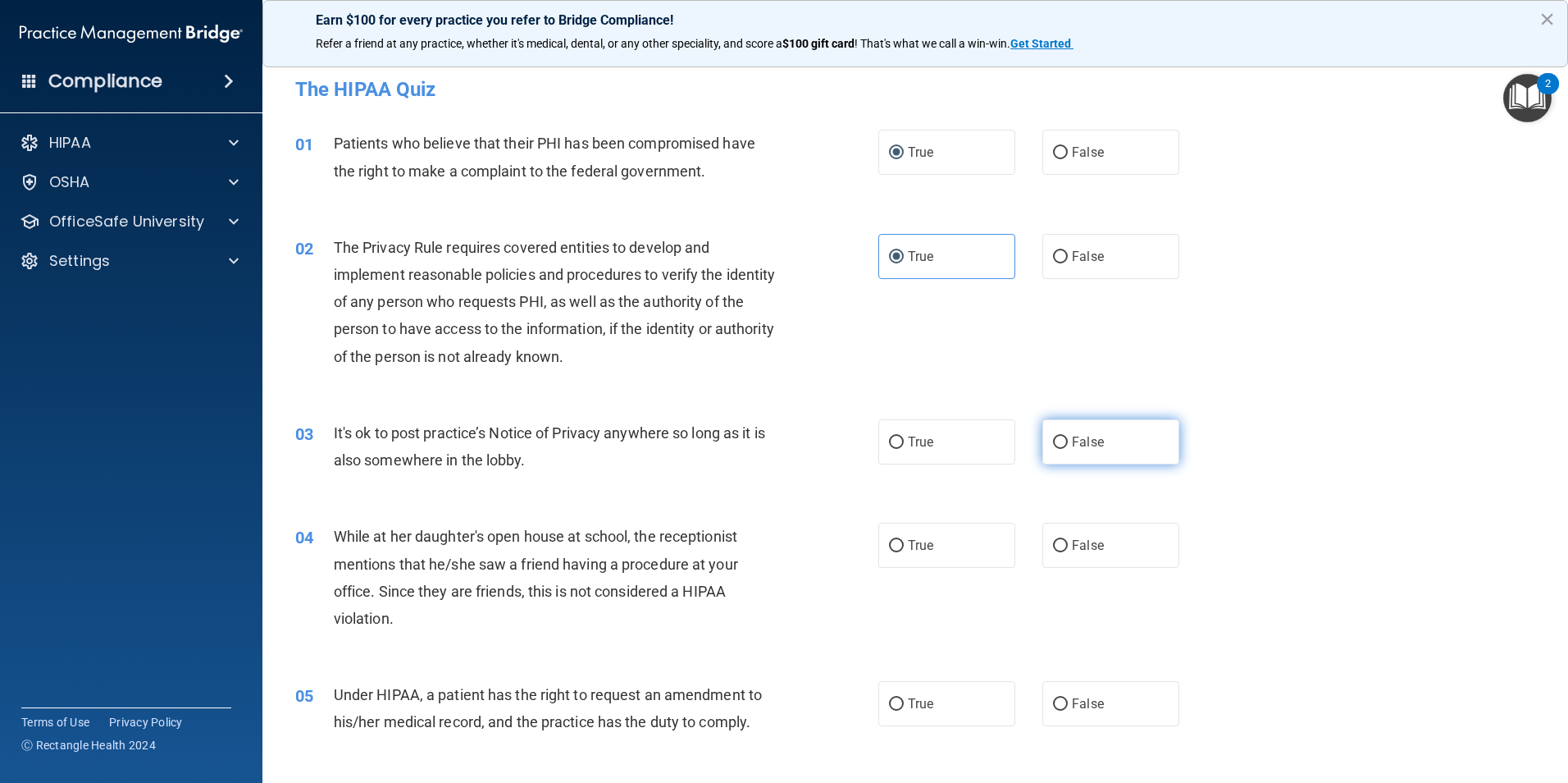
click at [1063, 445] on label "False" at bounding box center [1110, 442] width 137 height 46
click at [1063, 445] on input "False" at bounding box center [1061, 442] width 15 height 13
radio input "true"
click at [1051, 555] on label "False" at bounding box center [1110, 545] width 137 height 46
click at [1053, 552] on input "False" at bounding box center [1061, 545] width 15 height 13
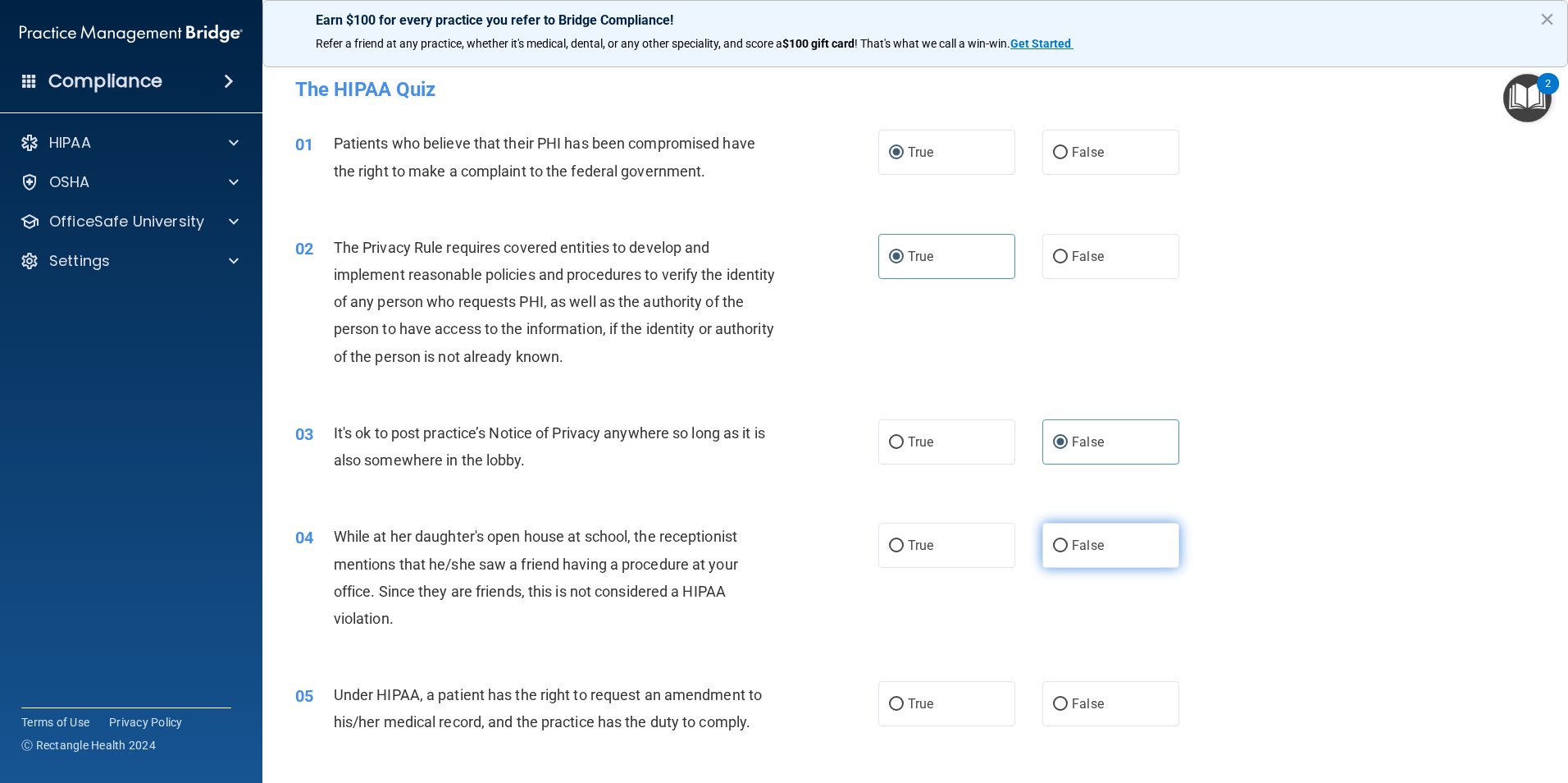
radio input "true"
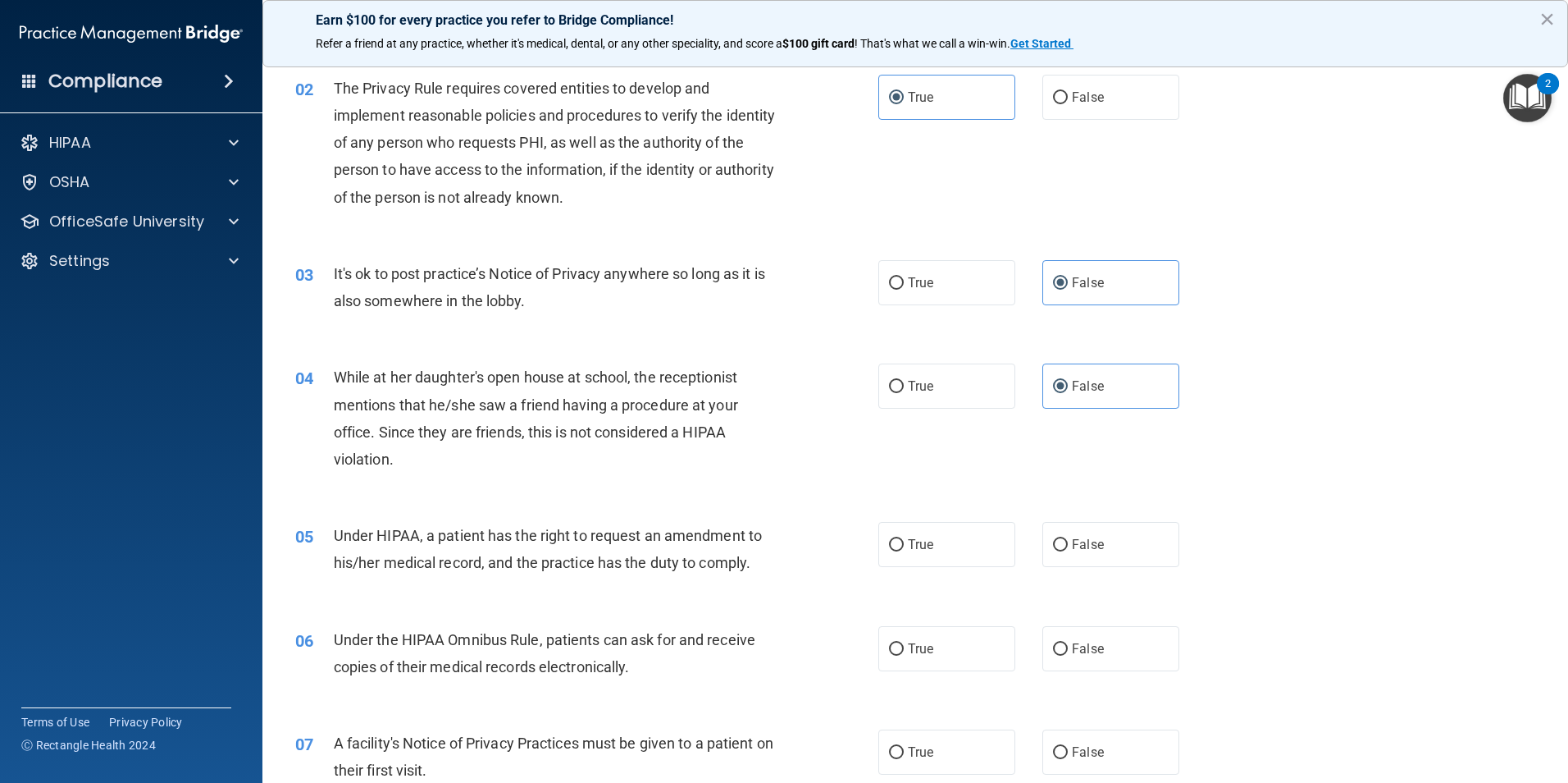
scroll to position [164, 0]
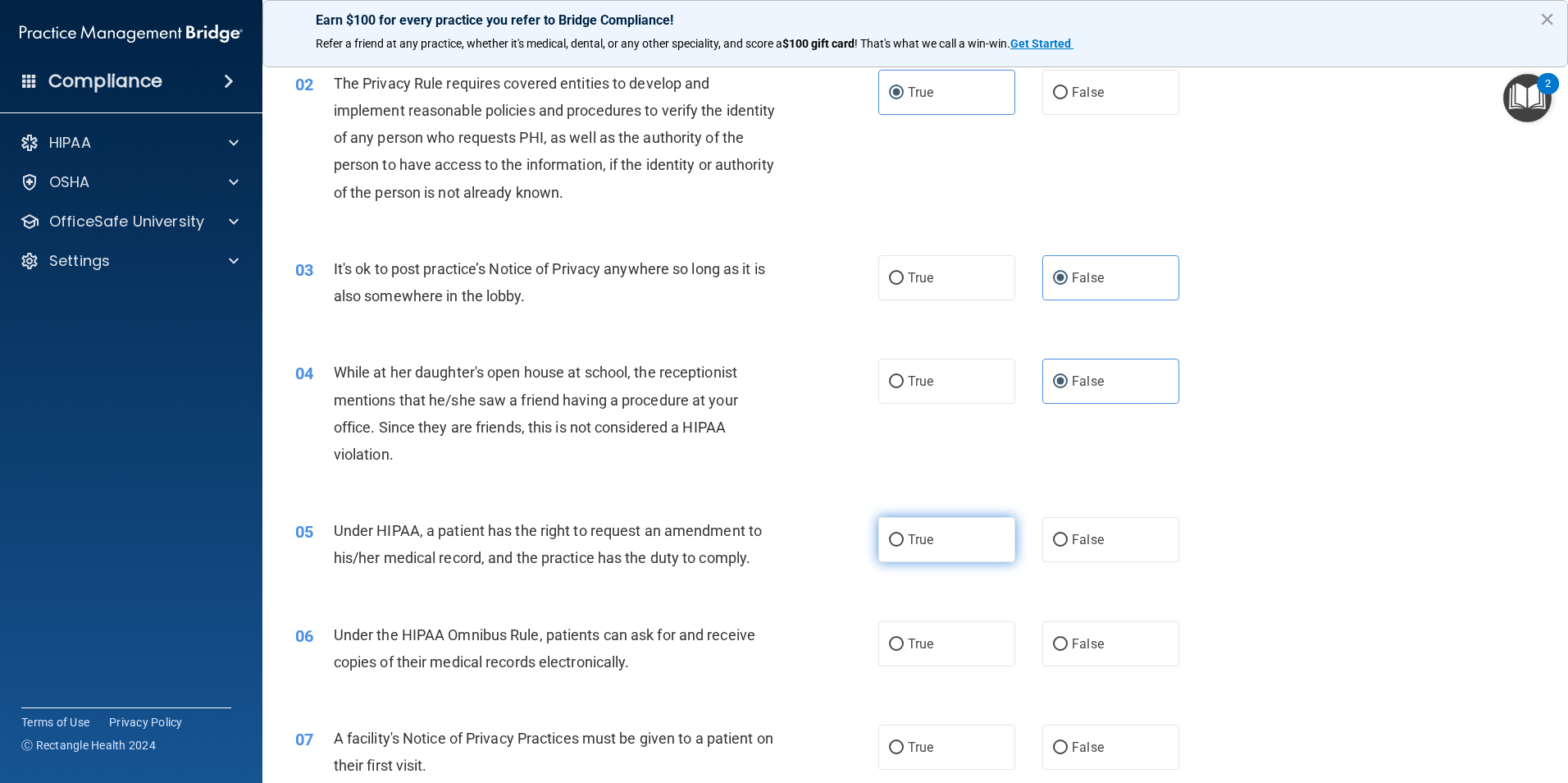
click at [892, 544] on input "True" at bounding box center [896, 540] width 15 height 13
radio input "true"
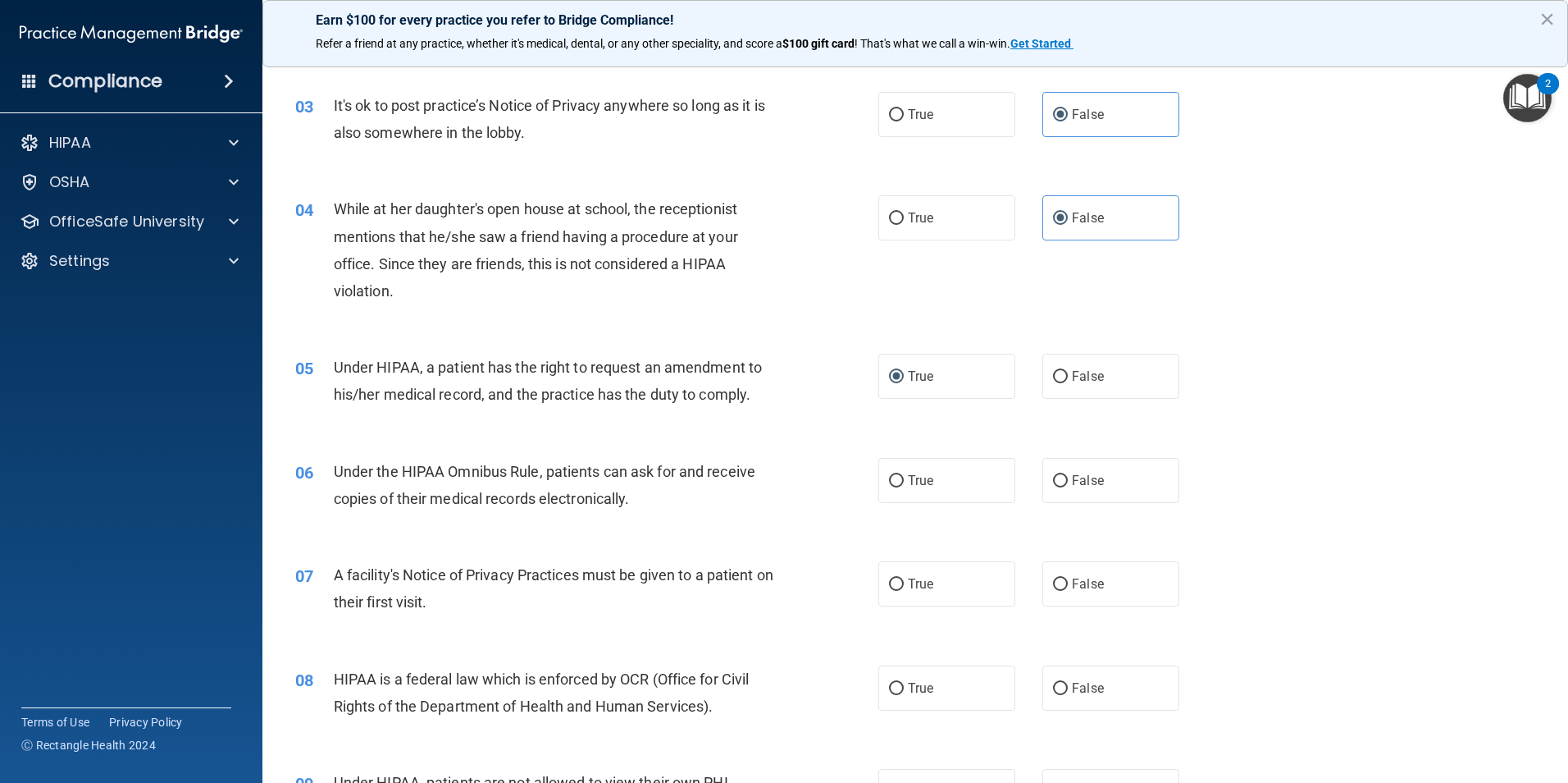
scroll to position [328, 0]
click at [895, 475] on input "True" at bounding box center [896, 480] width 15 height 13
radio input "true"
click at [928, 582] on label "True" at bounding box center [946, 583] width 137 height 46
click at [904, 582] on input "True" at bounding box center [896, 583] width 15 height 13
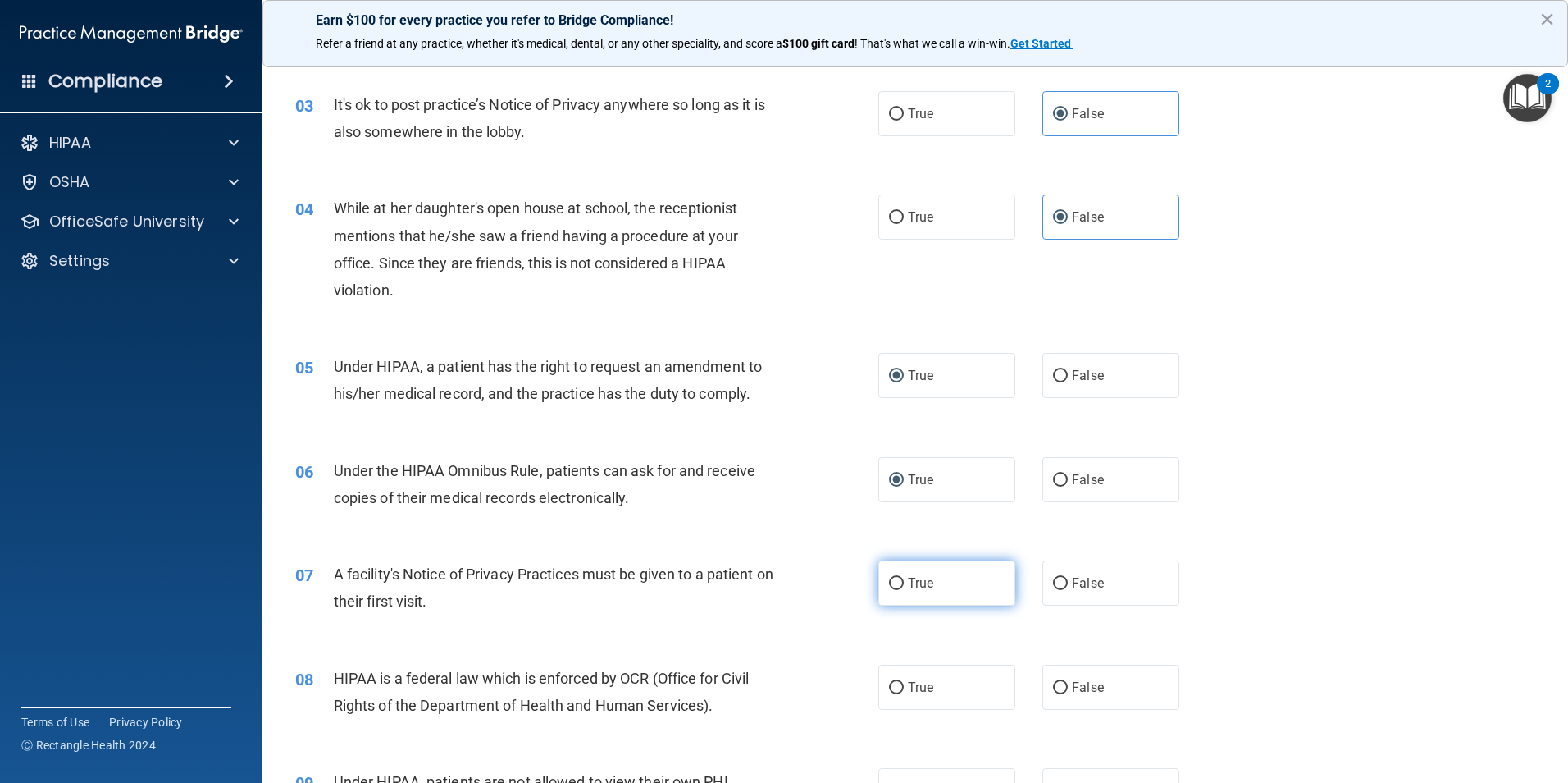
radio input "true"
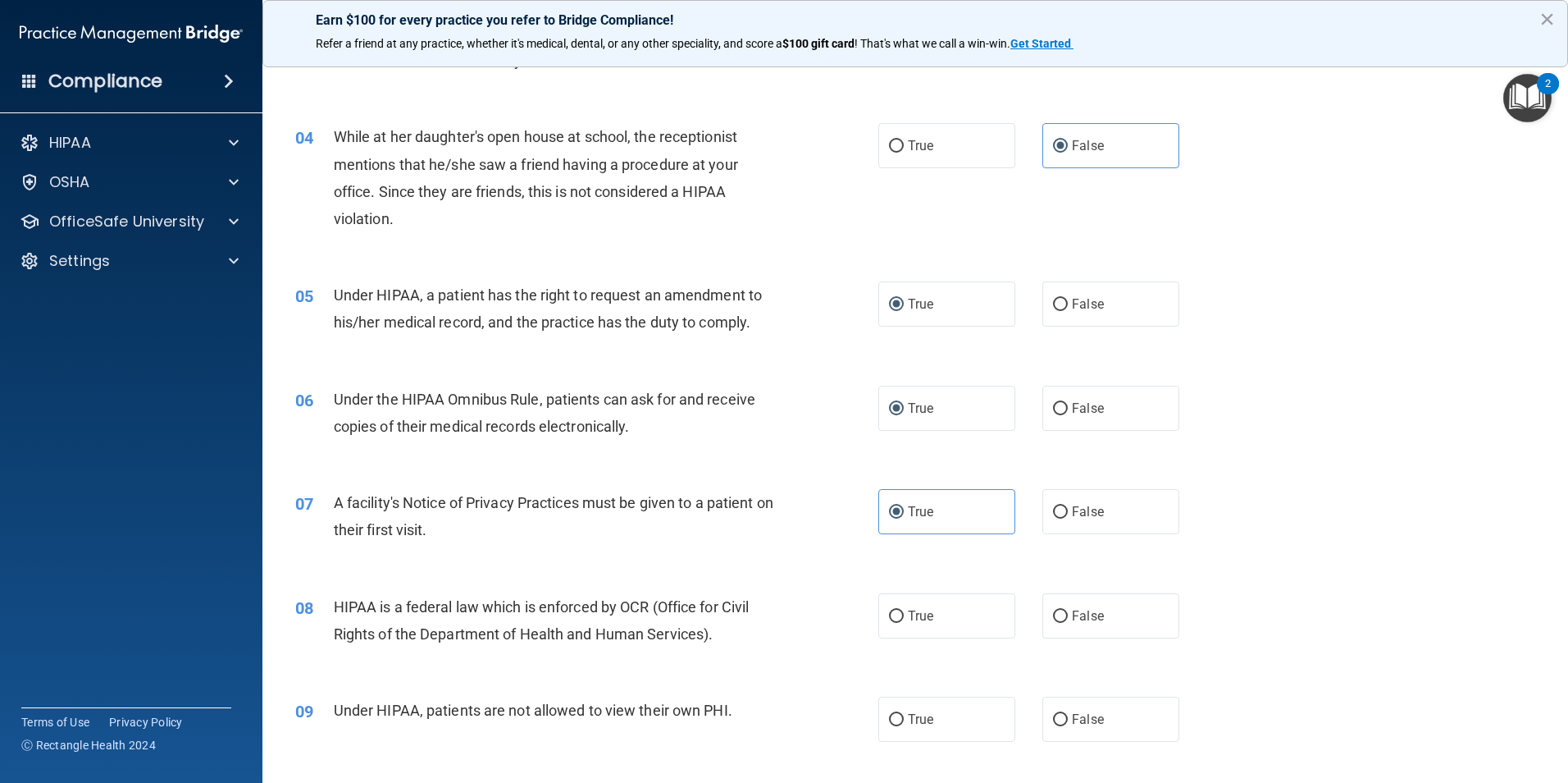
scroll to position [492, 0]
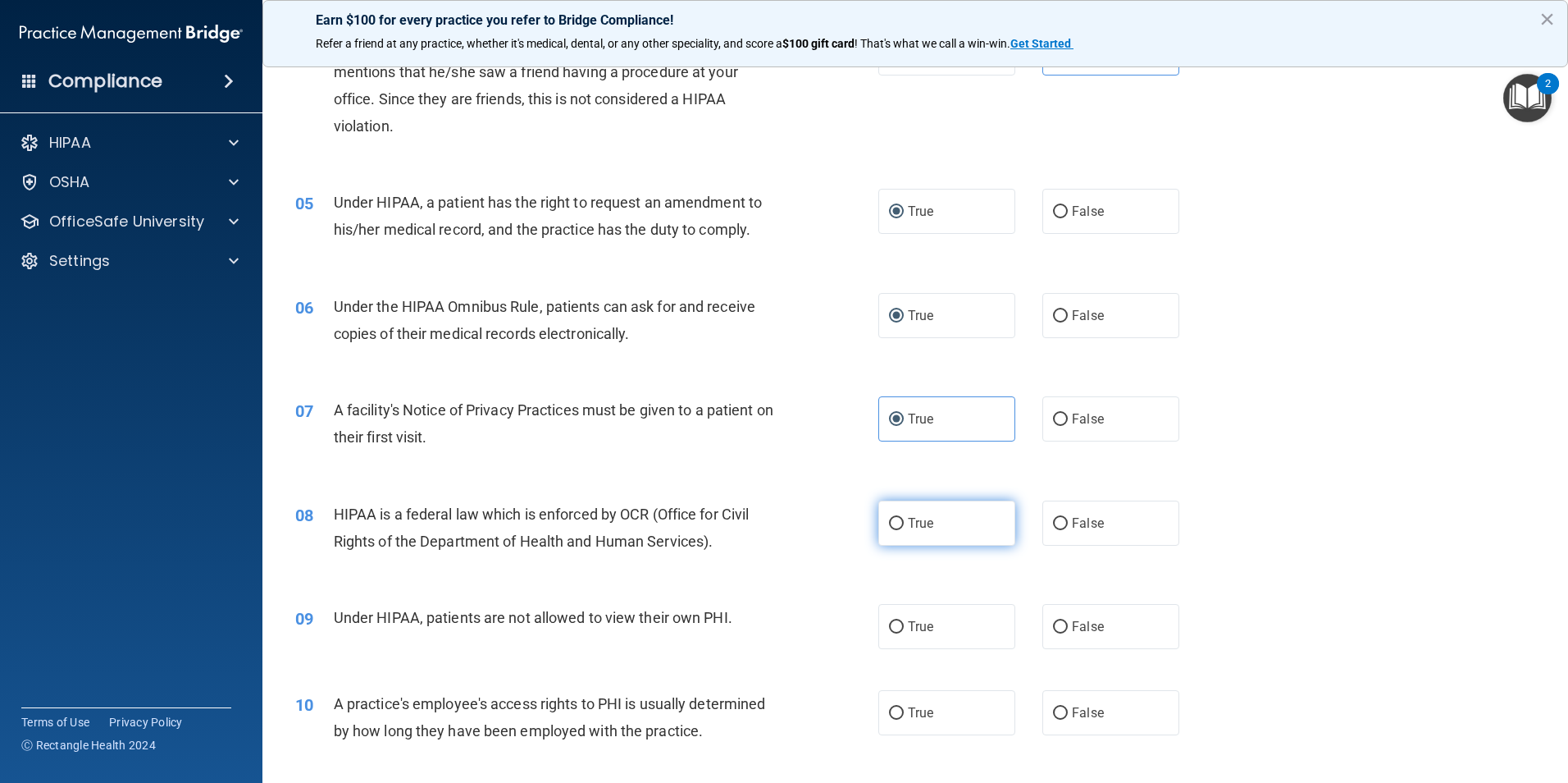
click at [896, 527] on input "True" at bounding box center [896, 523] width 15 height 13
radio input "true"
click at [1072, 628] on span "False" at bounding box center [1088, 626] width 32 height 15
click at [1067, 628] on input "False" at bounding box center [1061, 627] width 15 height 13
radio input "true"
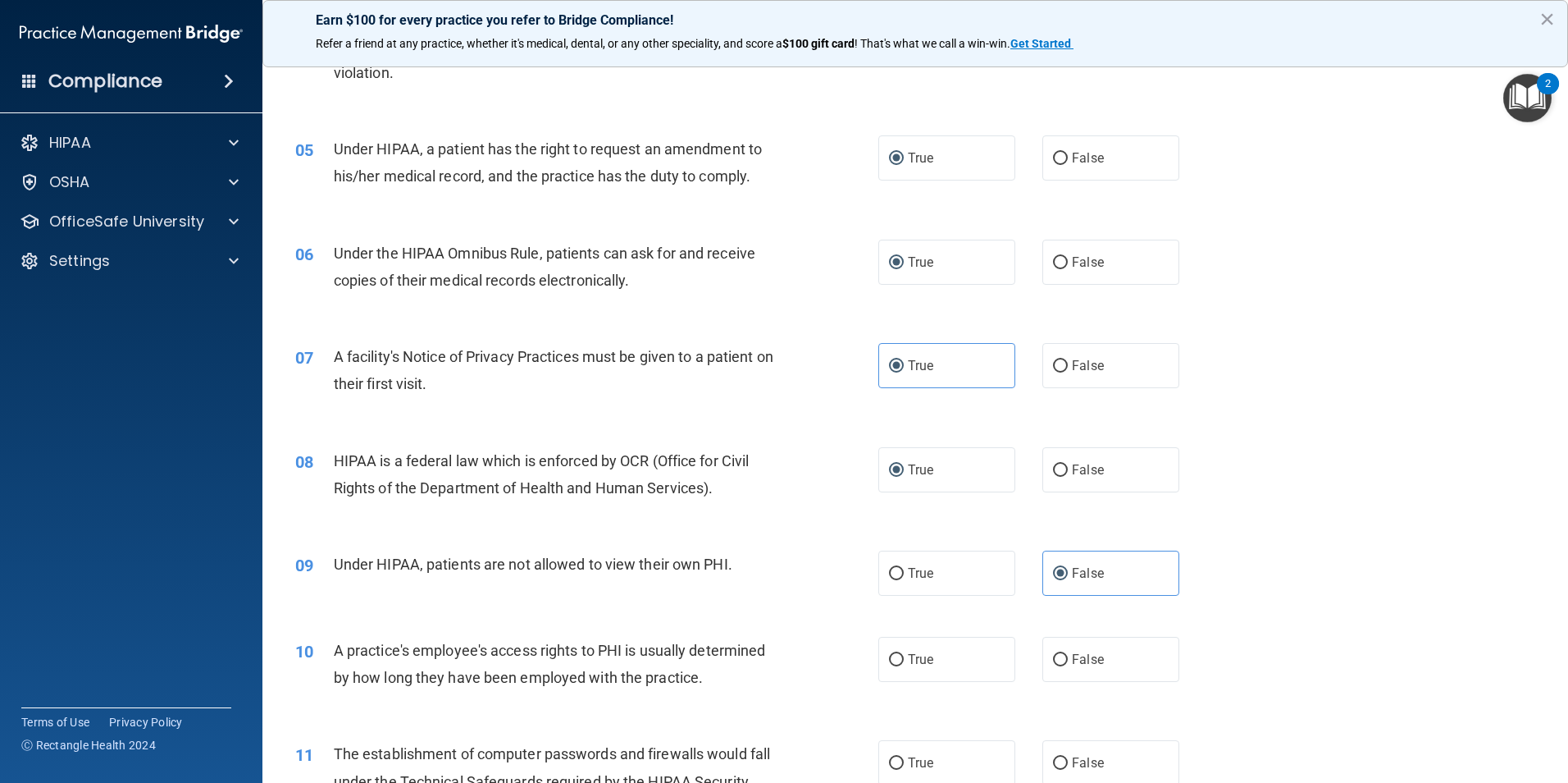
scroll to position [574, 0]
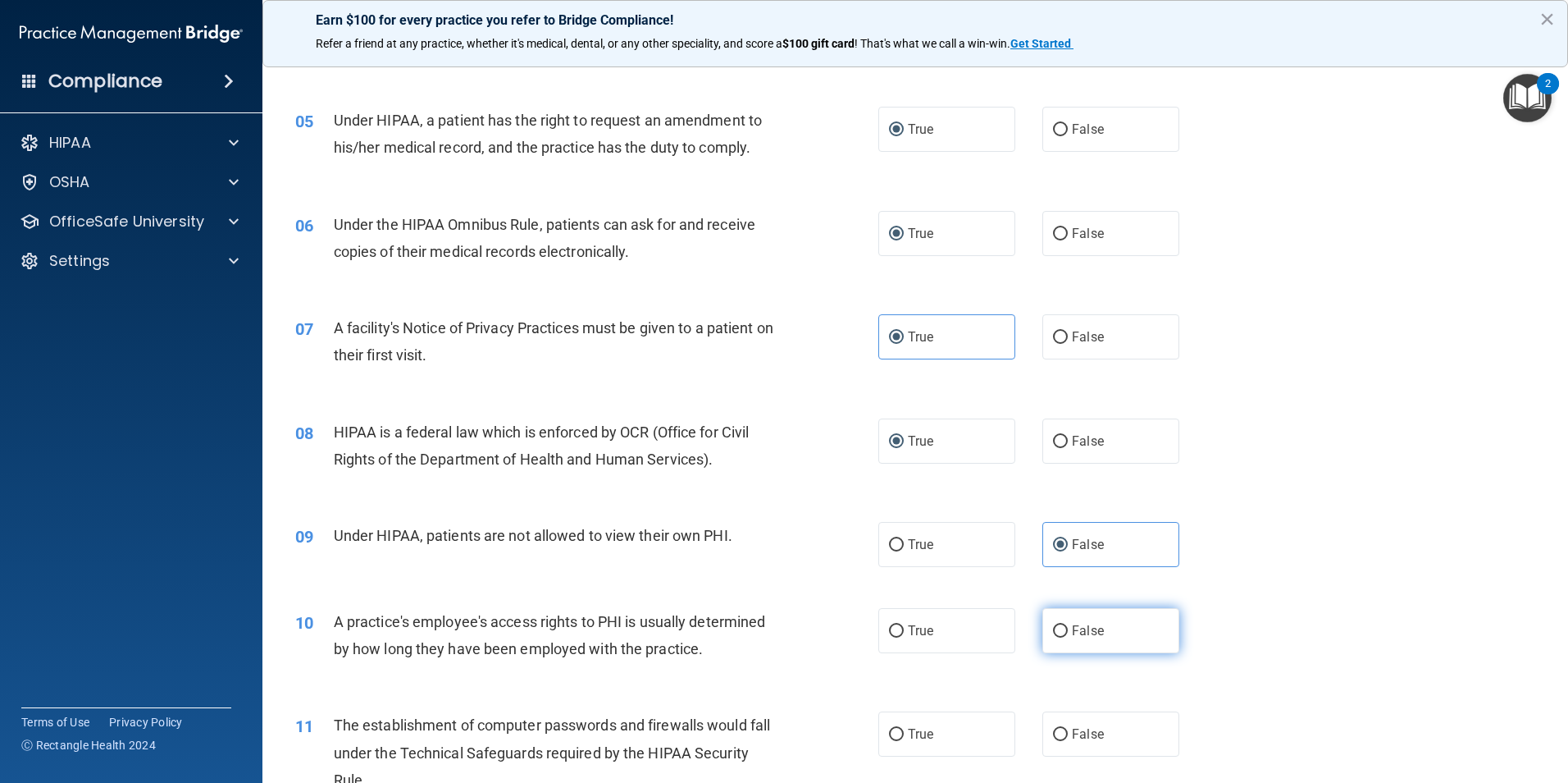
click at [1126, 624] on label "False" at bounding box center [1110, 630] width 137 height 46
click at [1068, 625] on input "False" at bounding box center [1061, 631] width 15 height 13
radio input "true"
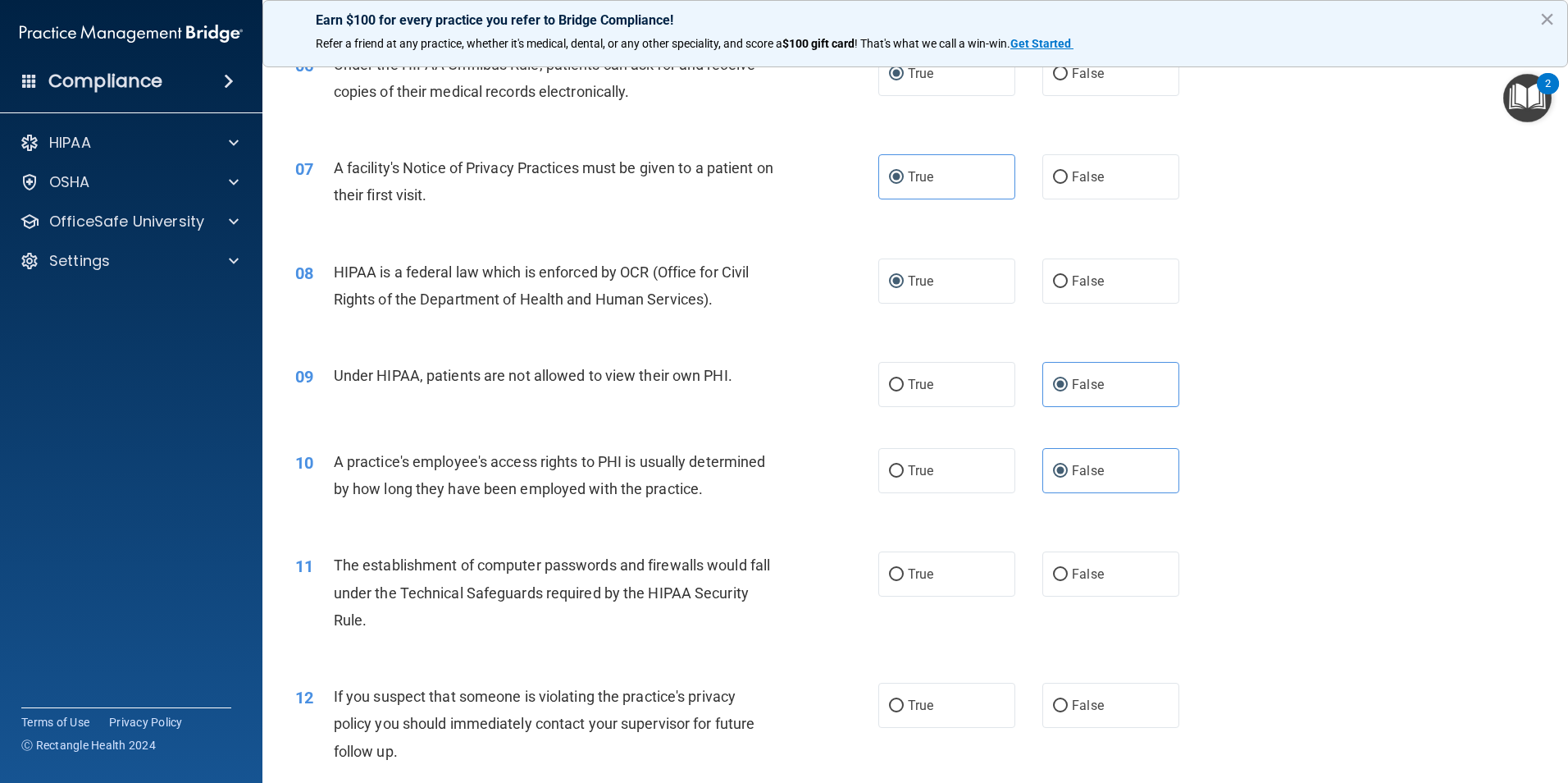
scroll to position [984, 0]
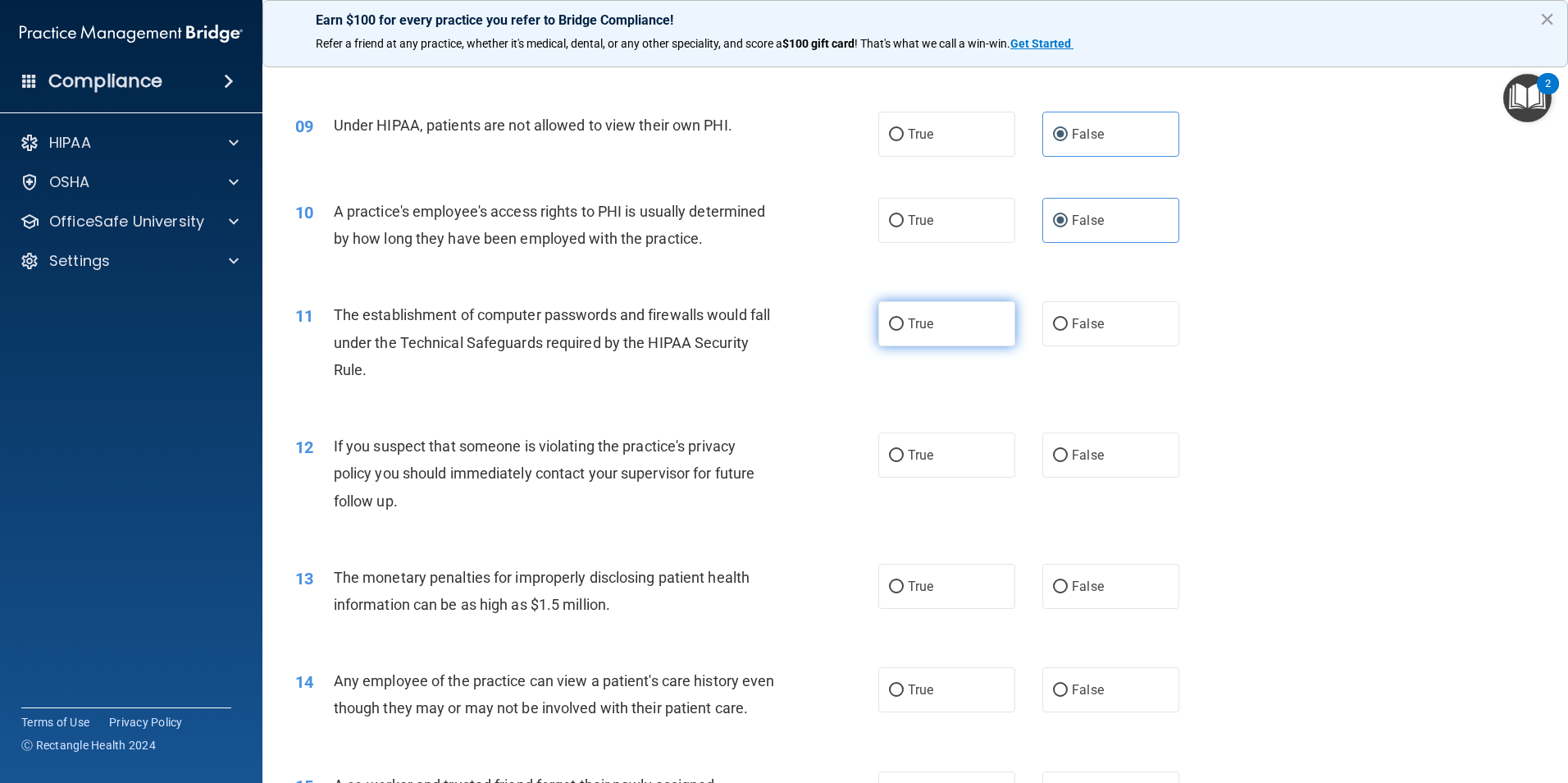
click at [896, 331] on label "True" at bounding box center [946, 324] width 137 height 46
click at [896, 330] on input "True" at bounding box center [896, 324] width 15 height 13
radio input "true"
click at [918, 453] on span "True" at bounding box center [920, 454] width 25 height 15
click at [904, 453] on input "True" at bounding box center [896, 455] width 15 height 13
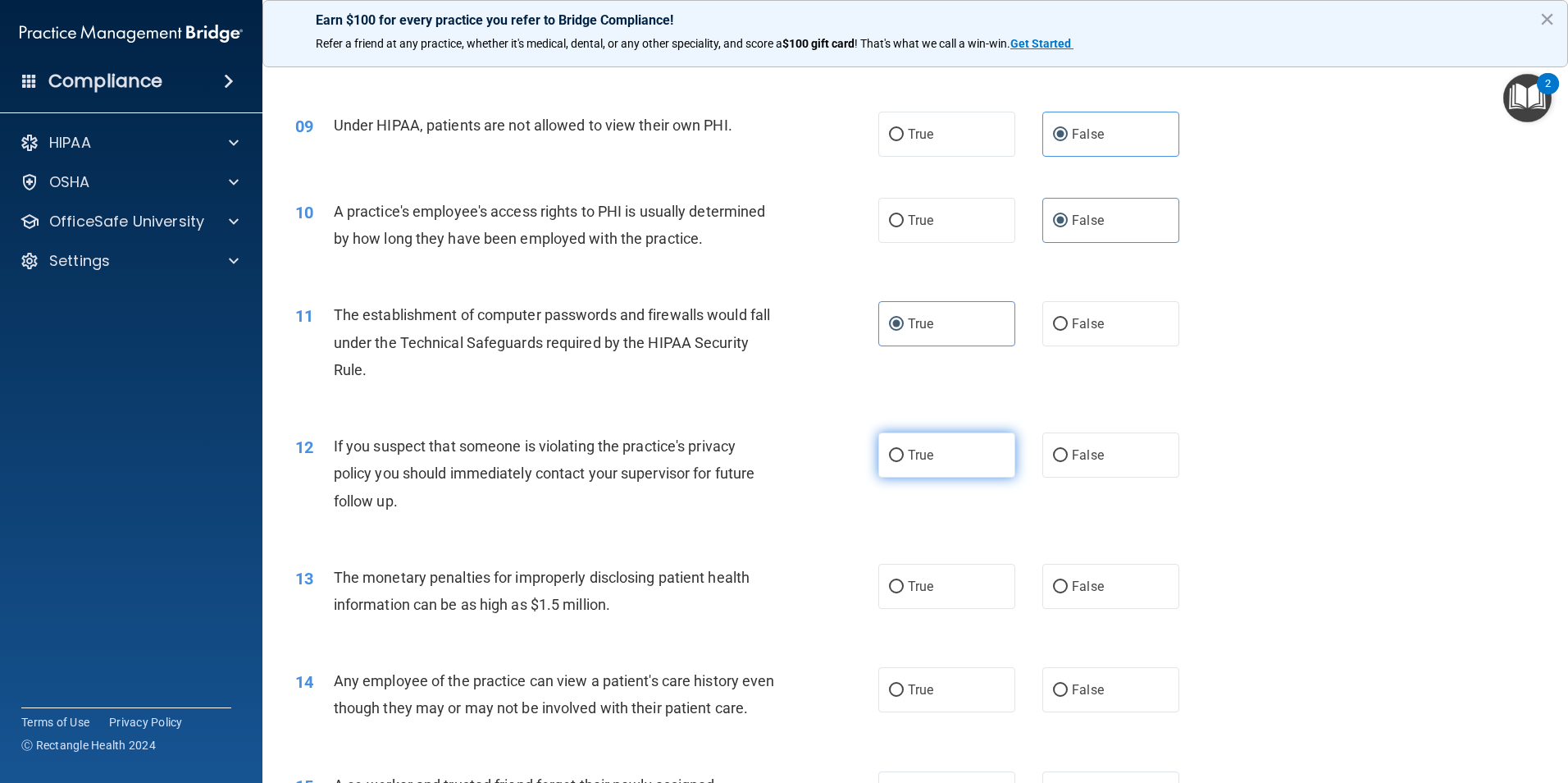
radio input "true"
click at [907, 587] on span "True" at bounding box center [920, 586] width 25 height 15
click at [904, 587] on input "True" at bounding box center [896, 587] width 15 height 13
radio input "true"
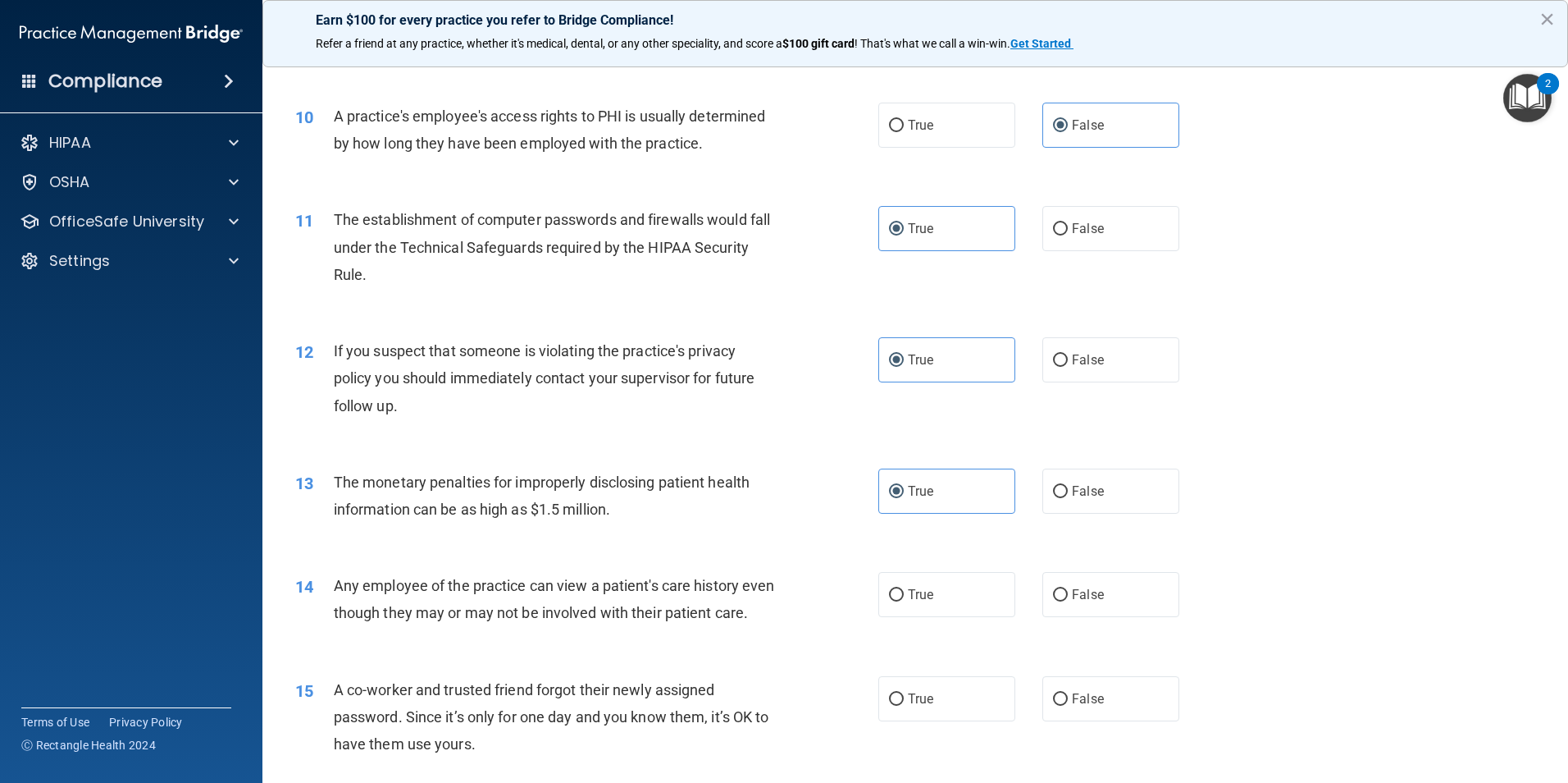
scroll to position [1231, 0]
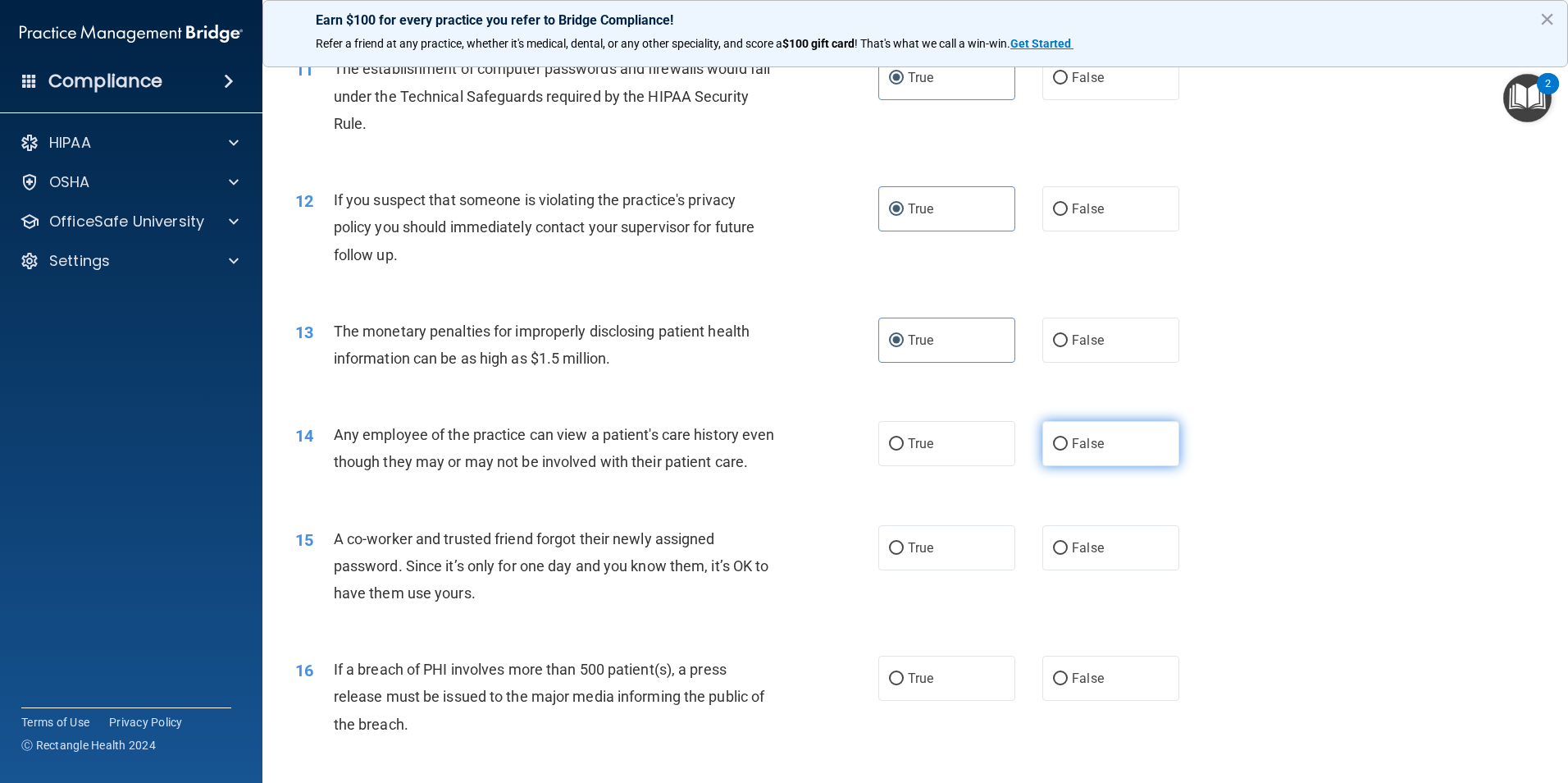
click at [1053, 449] on input "False" at bounding box center [1061, 444] width 15 height 13
radio input "true"
click at [1132, 569] on label "False" at bounding box center [1110, 548] width 137 height 46
click at [1068, 555] on input "False" at bounding box center [1061, 548] width 15 height 13
radio input "true"
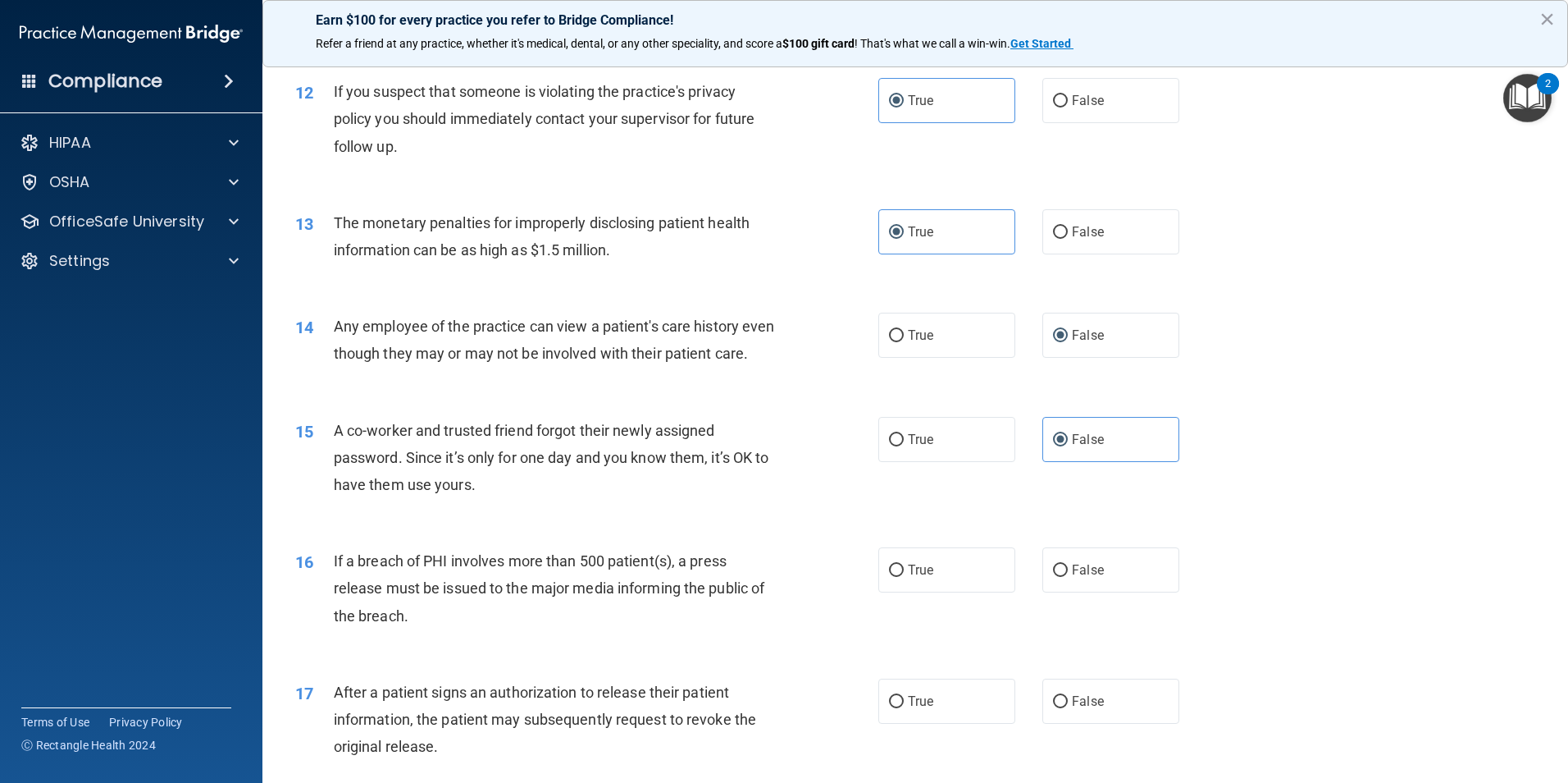
scroll to position [1477, 0]
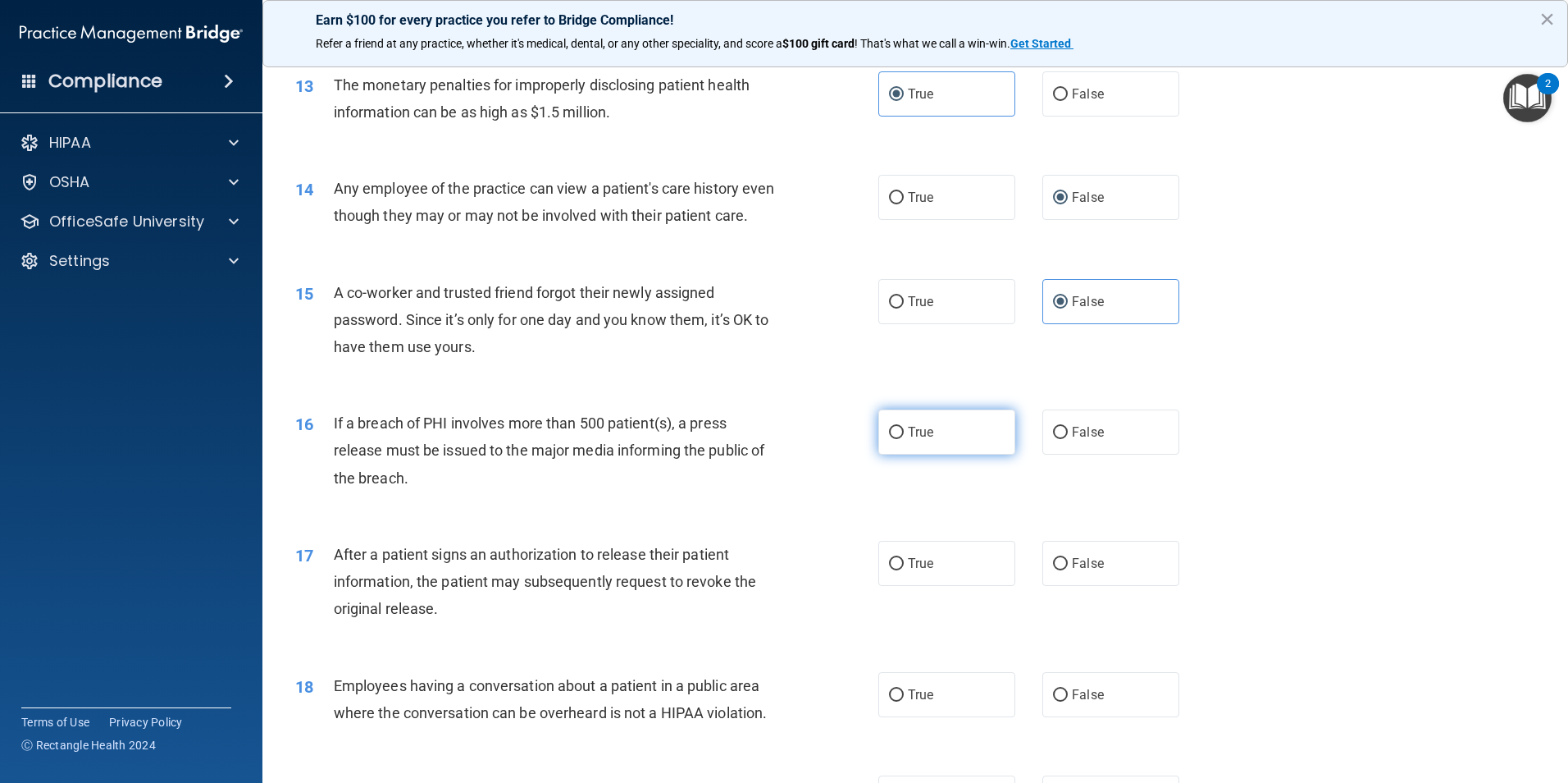
click at [917, 440] on span "True" at bounding box center [920, 432] width 25 height 15
click at [904, 439] on input "True" at bounding box center [896, 432] width 15 height 13
radio input "true"
click at [907, 571] on span "True" at bounding box center [920, 563] width 25 height 15
click at [904, 570] on input "True" at bounding box center [896, 564] width 15 height 13
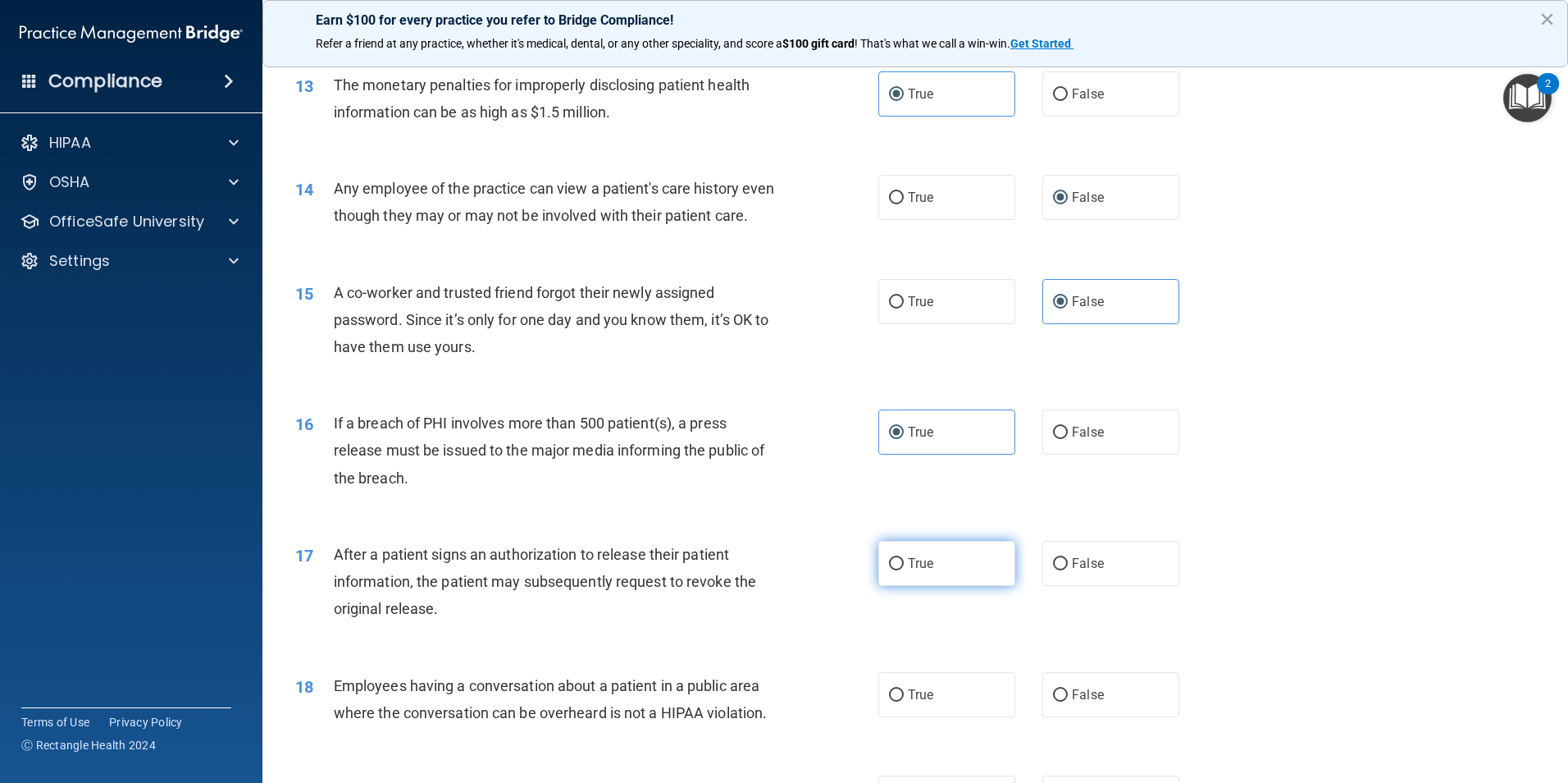
radio input "true"
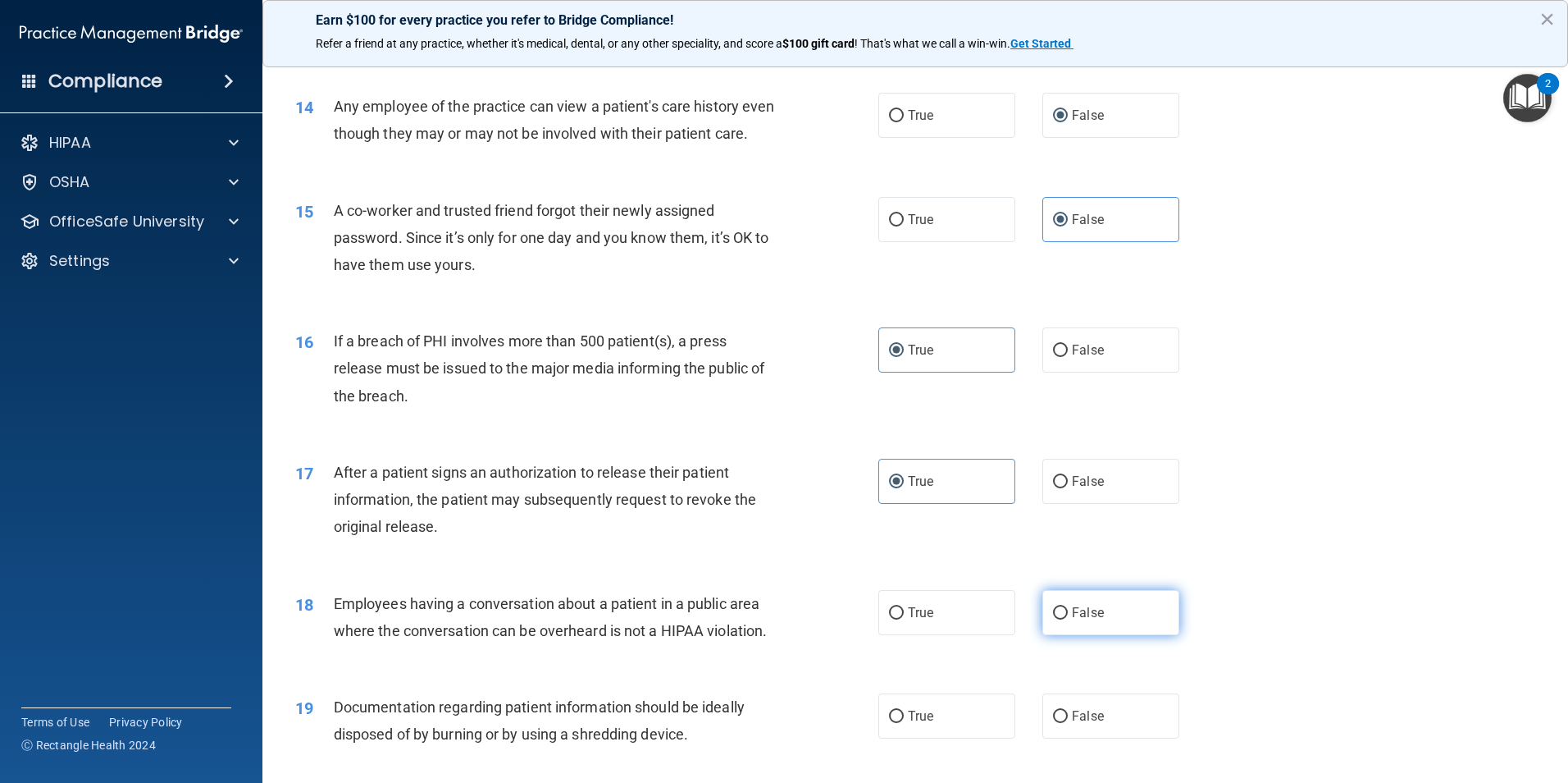
click at [1072, 620] on span "False" at bounding box center [1088, 612] width 32 height 15
click at [1064, 619] on input "False" at bounding box center [1061, 613] width 15 height 13
radio input "true"
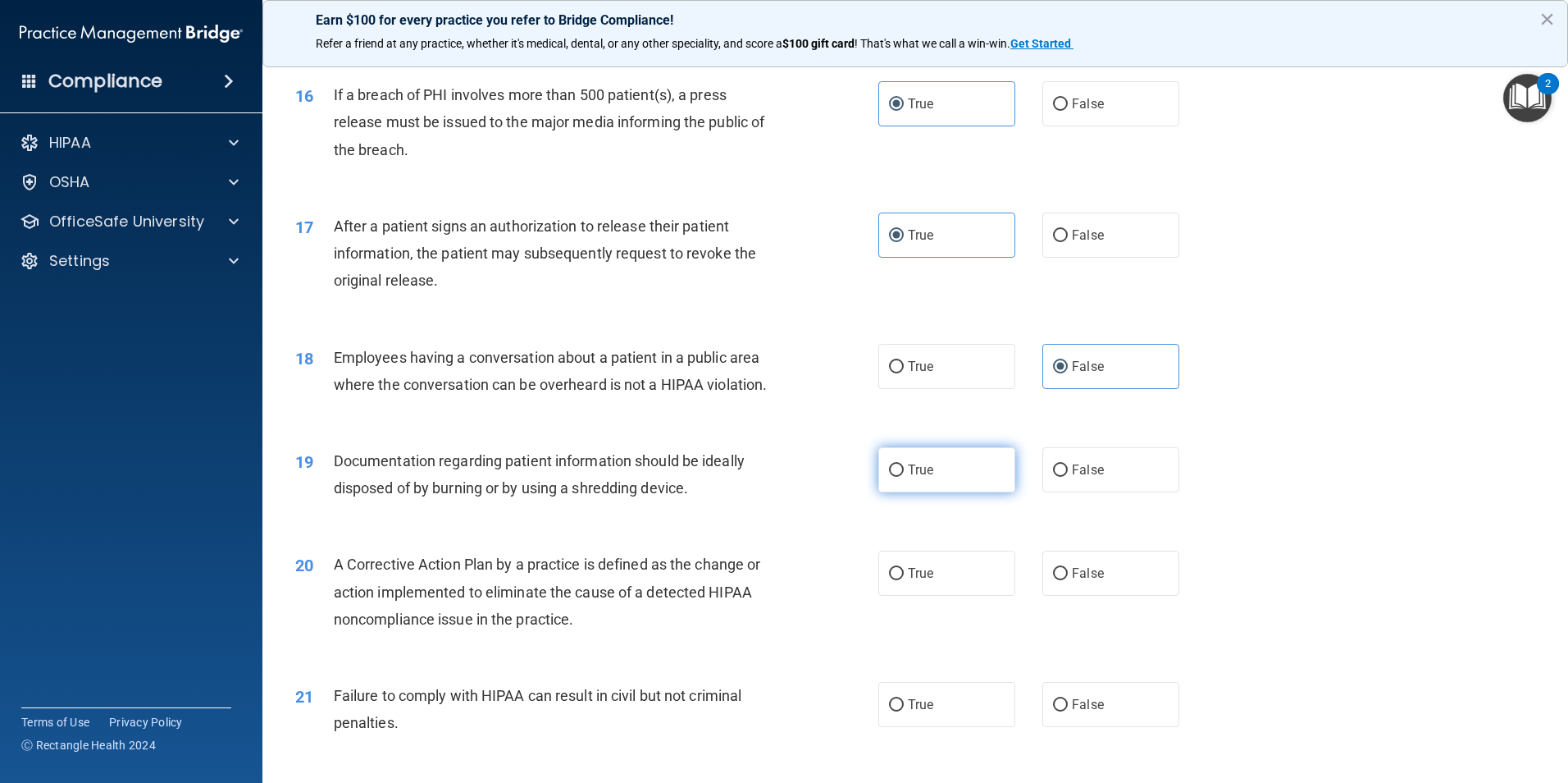
click at [928, 492] on label "True" at bounding box center [946, 469] width 137 height 46
click at [904, 476] on input "True" at bounding box center [896, 470] width 15 height 13
radio input "true"
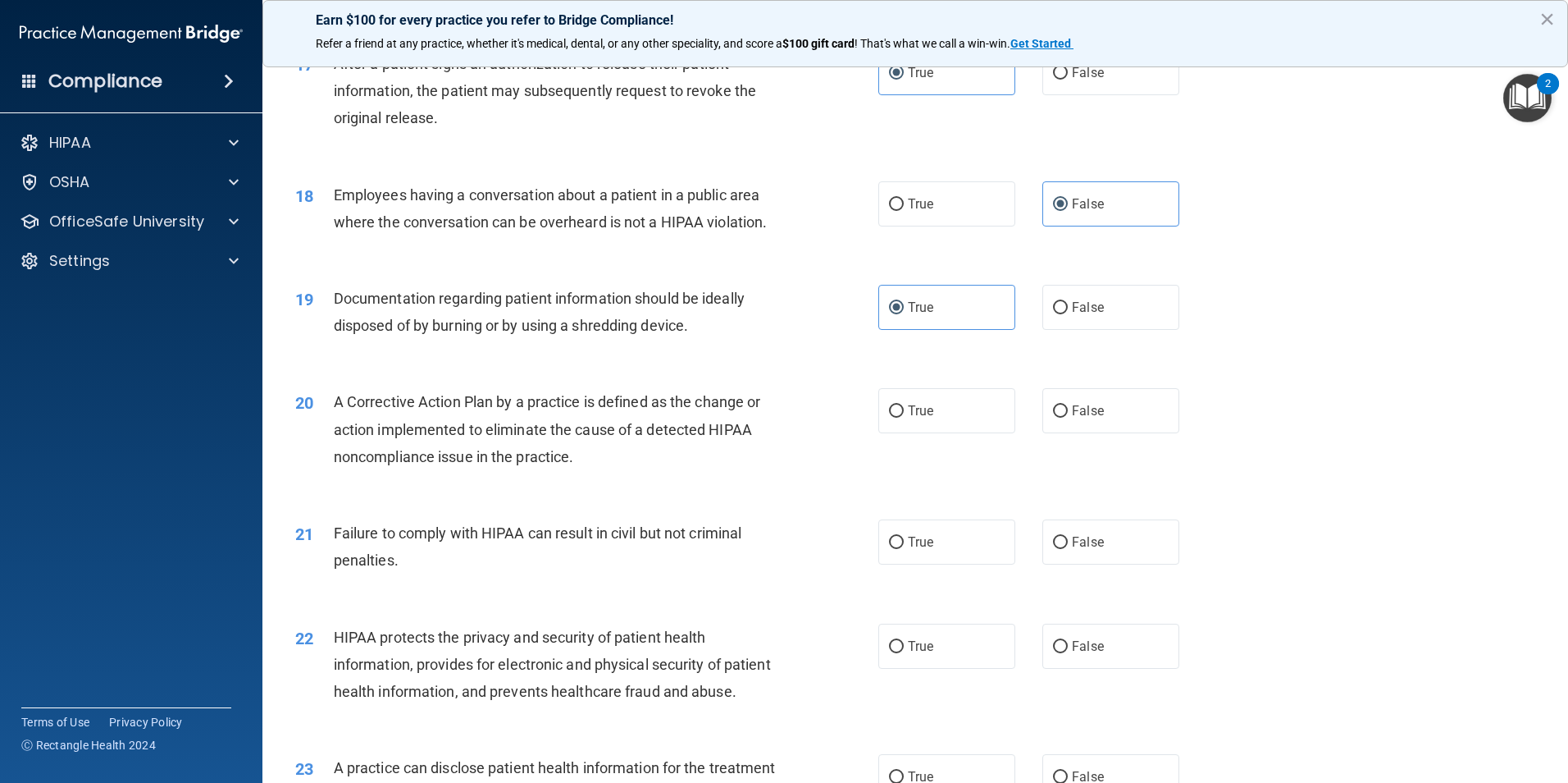
scroll to position [1969, 0]
click at [938, 432] on label "True" at bounding box center [946, 409] width 137 height 46
click at [904, 416] on input "True" at bounding box center [896, 410] width 15 height 13
radio input "true"
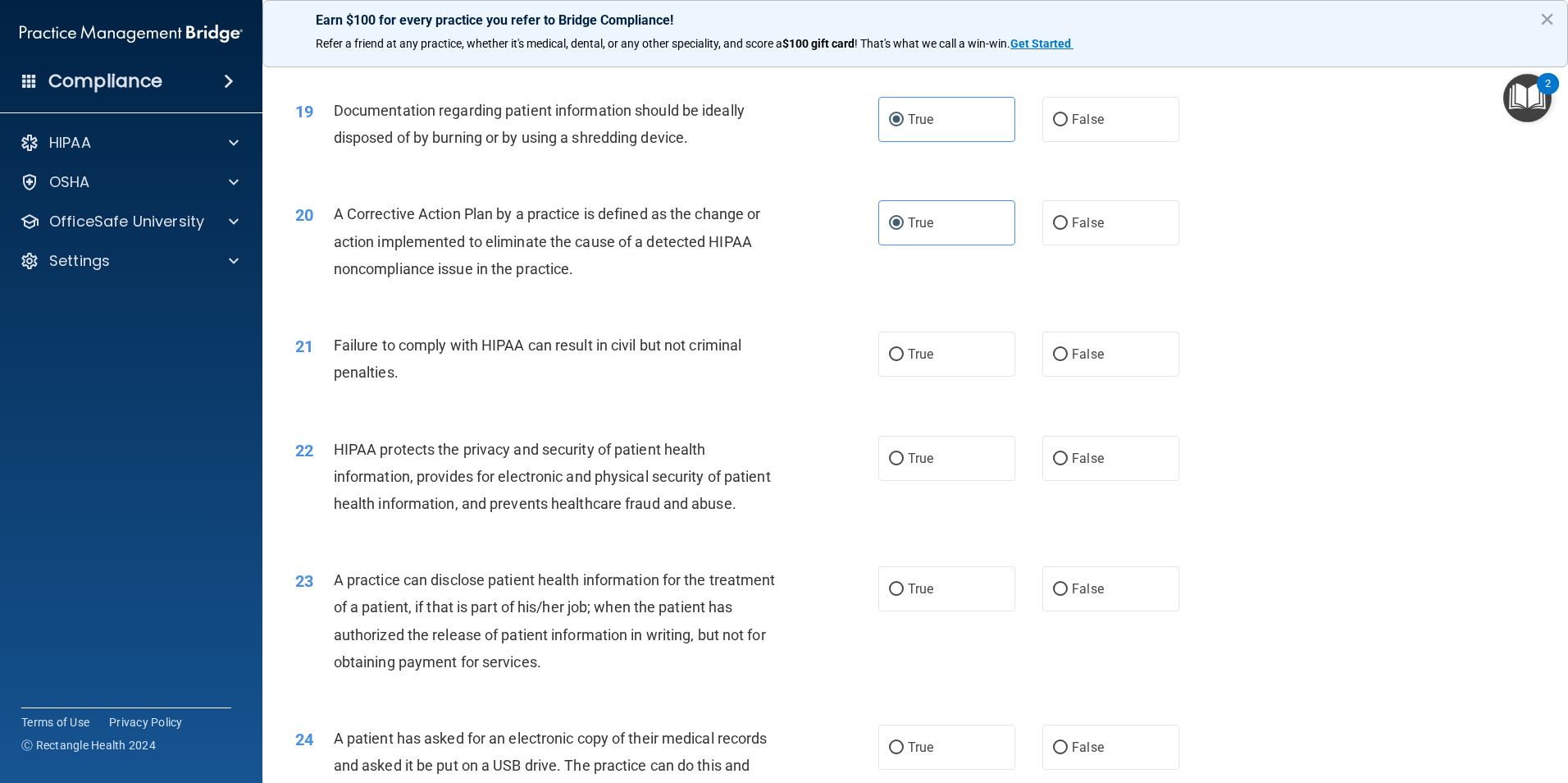
scroll to position [2215, 0]
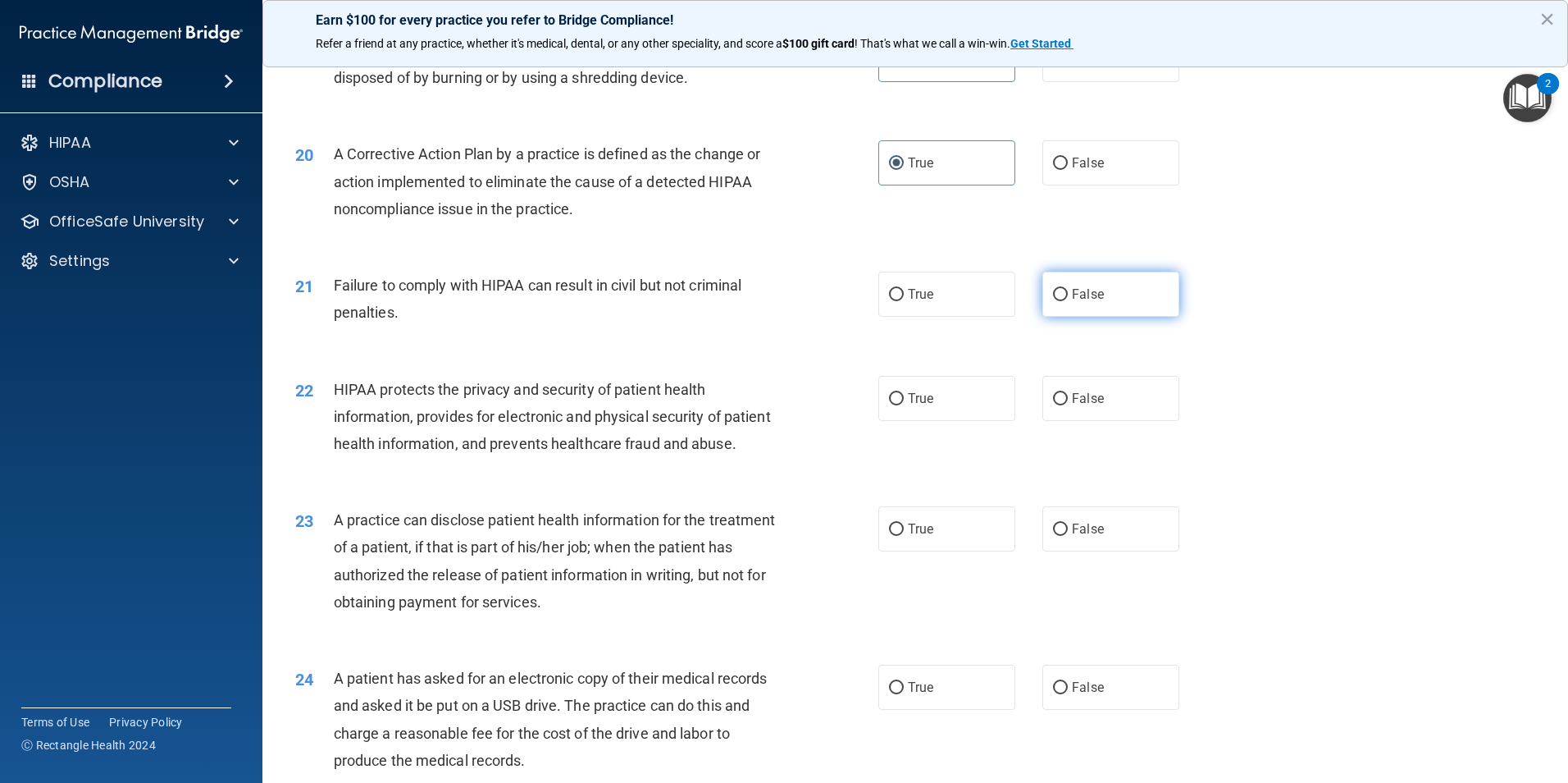
click at [1057, 301] on input "False" at bounding box center [1061, 295] width 15 height 13
radio input "true"
click at [908, 406] on span "True" at bounding box center [920, 398] width 25 height 15
click at [904, 405] on input "True" at bounding box center [896, 399] width 15 height 13
radio input "true"
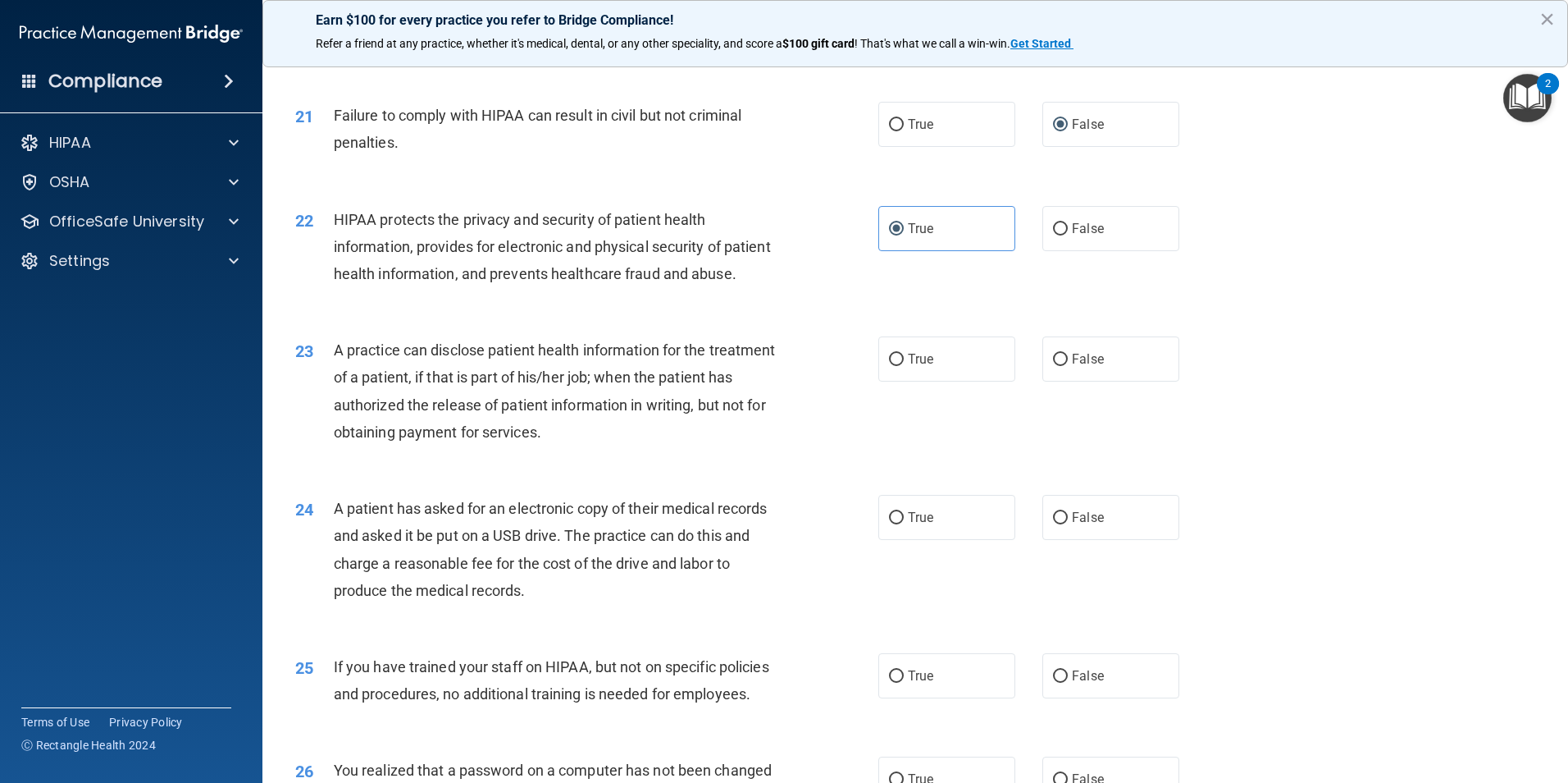
scroll to position [2543, 0]
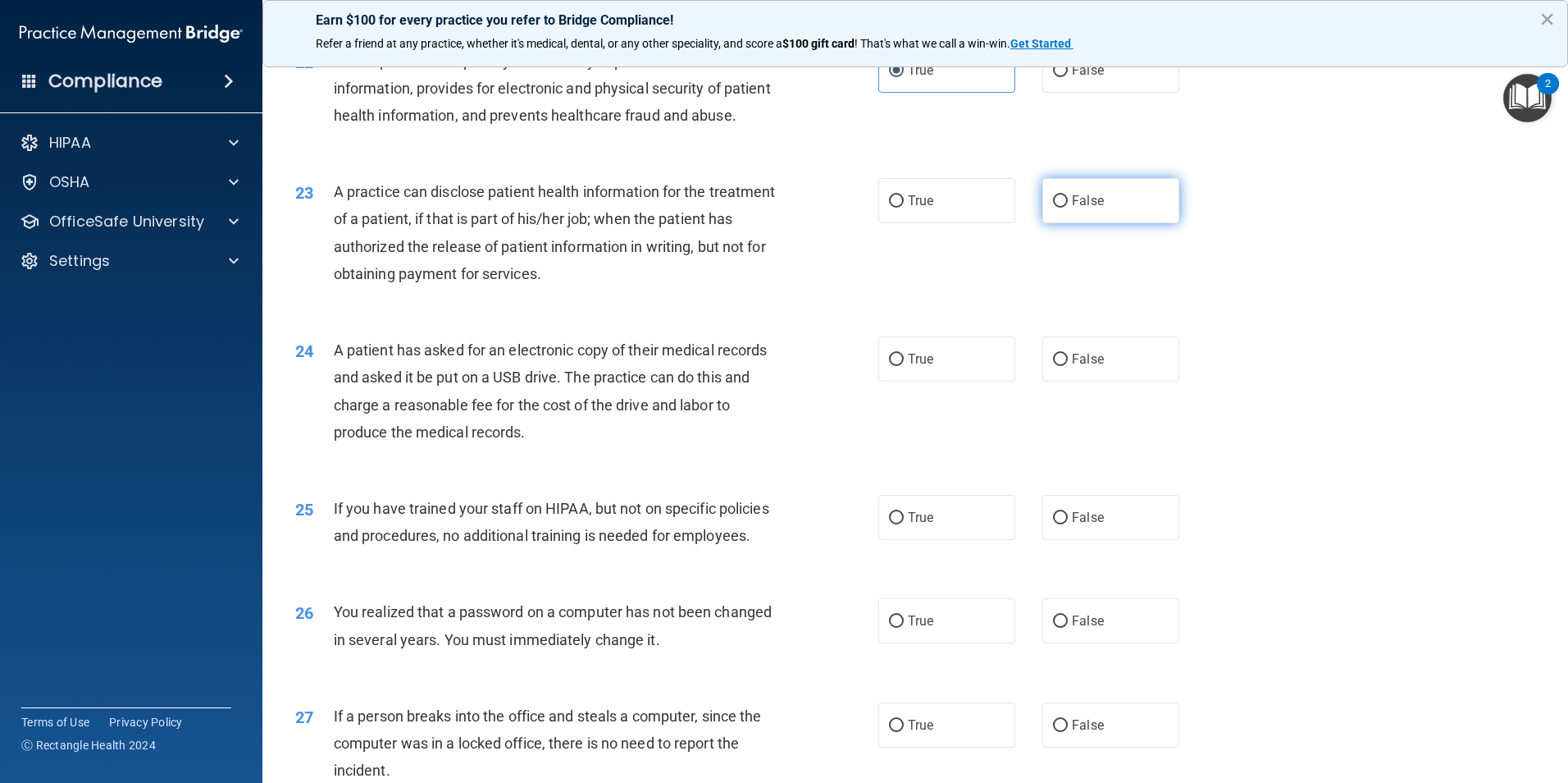
click at [1072, 208] on span "False" at bounding box center [1088, 201] width 32 height 15
click at [1068, 207] on input "False" at bounding box center [1061, 201] width 15 height 13
radio input "true"
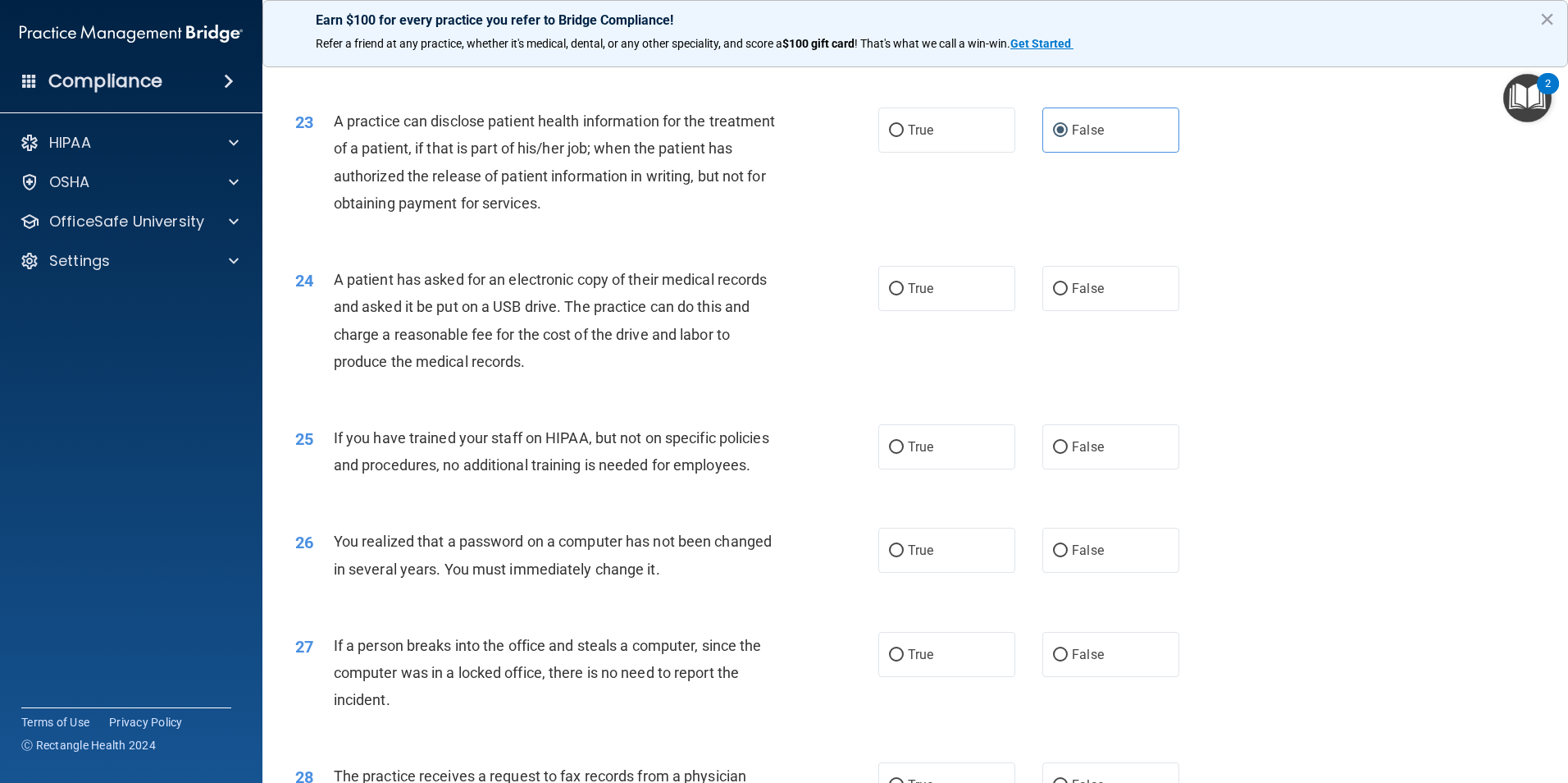
scroll to position [2707, 0]
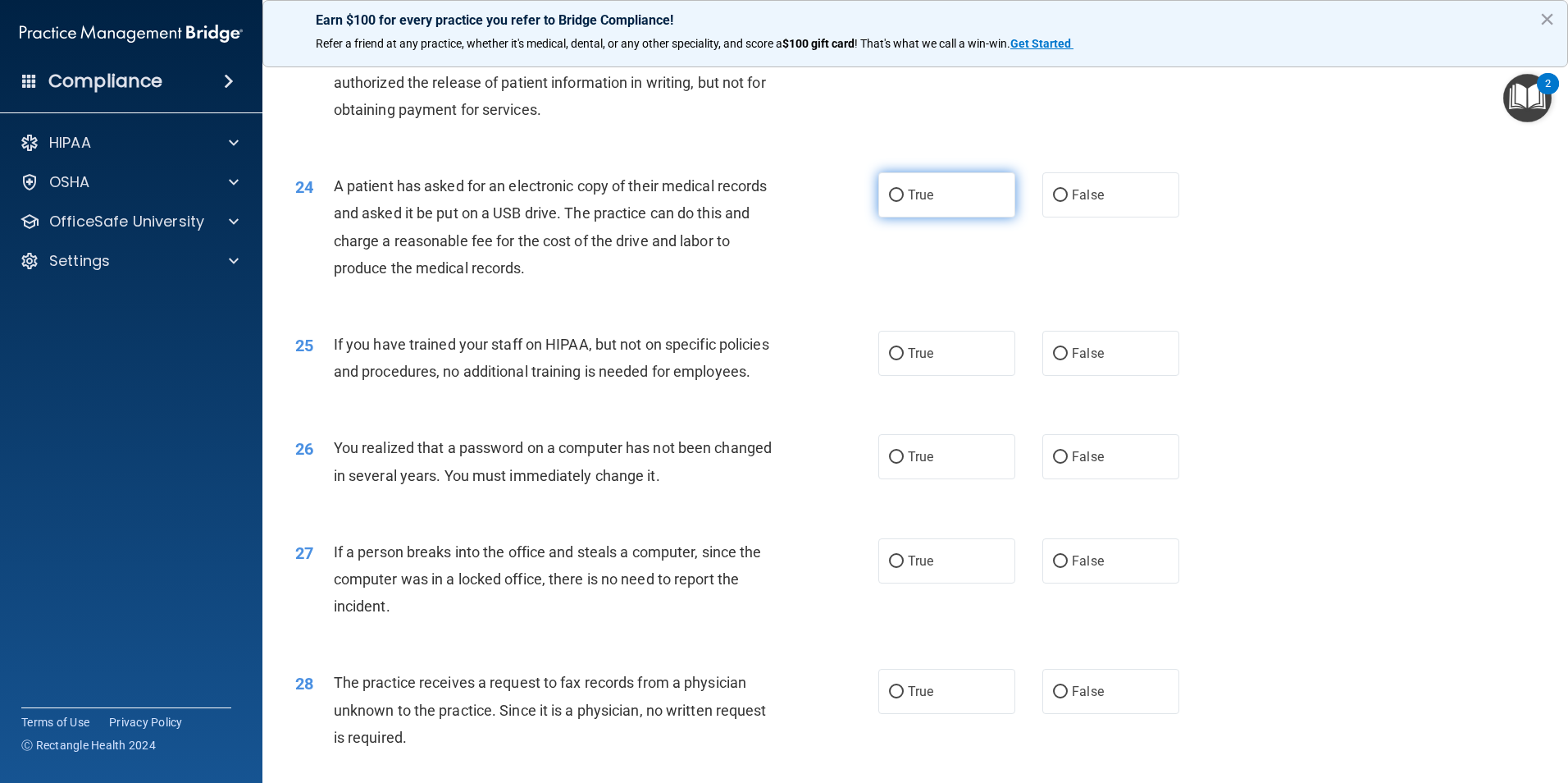
click at [921, 217] on label "True" at bounding box center [946, 195] width 137 height 46
click at [904, 201] on input "True" at bounding box center [896, 196] width 15 height 13
radio input "true"
click at [1109, 376] on label "False" at bounding box center [1110, 353] width 137 height 46
click at [1068, 360] on input "False" at bounding box center [1061, 354] width 15 height 13
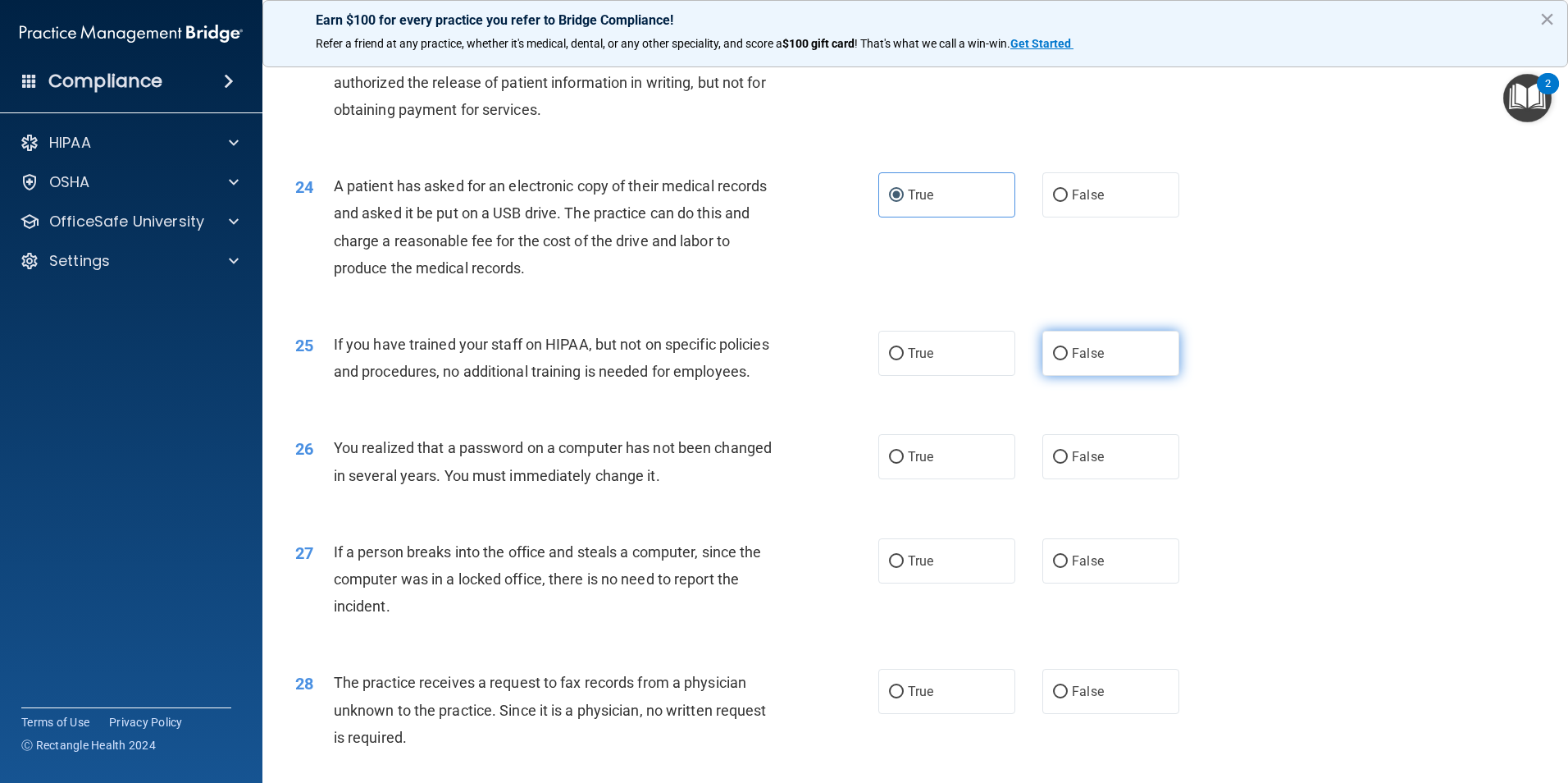
radio input "true"
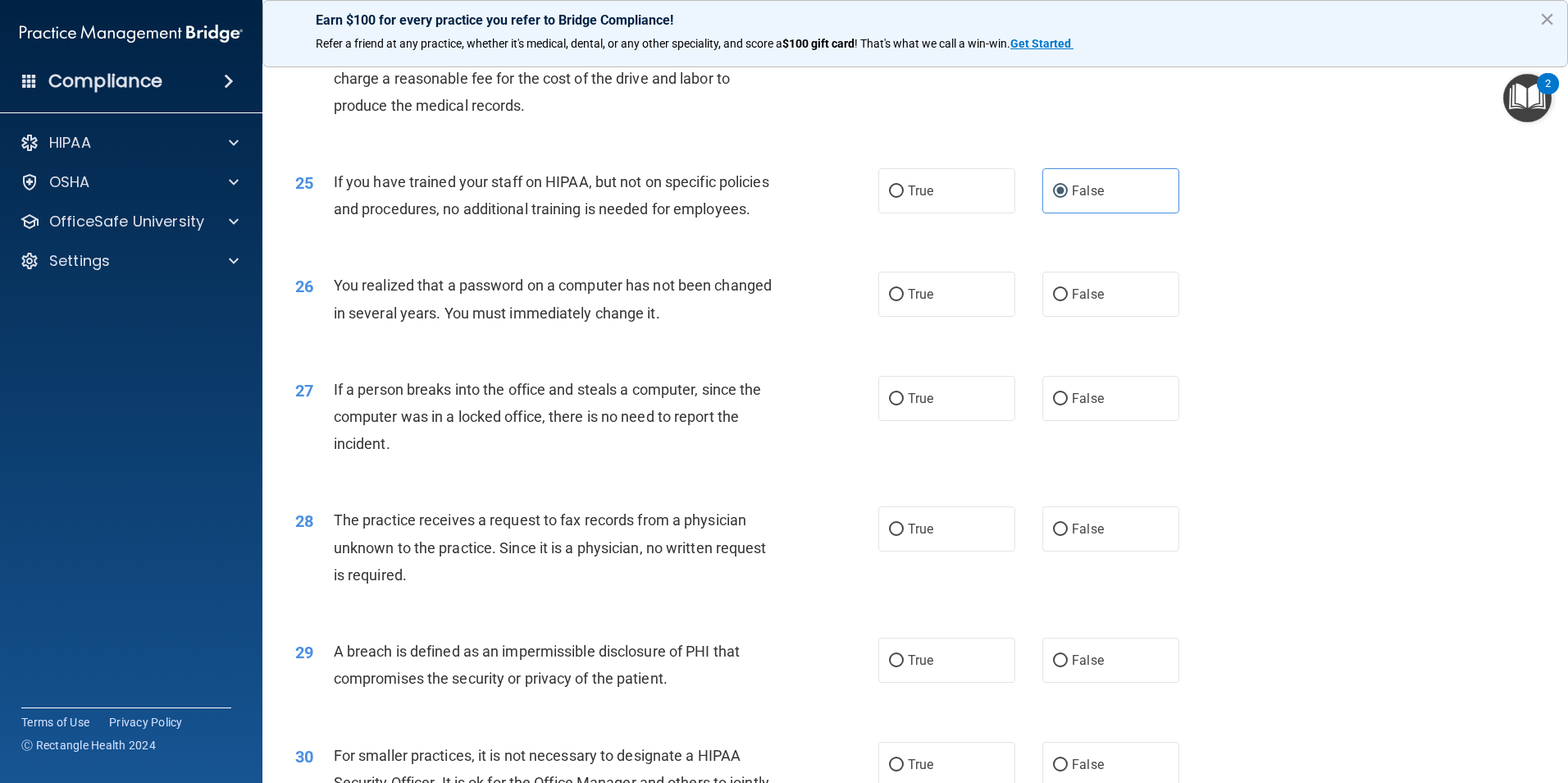
scroll to position [2872, 0]
click at [922, 300] on span "True" at bounding box center [920, 292] width 25 height 15
click at [904, 299] on input "True" at bounding box center [896, 293] width 15 height 13
radio input "true"
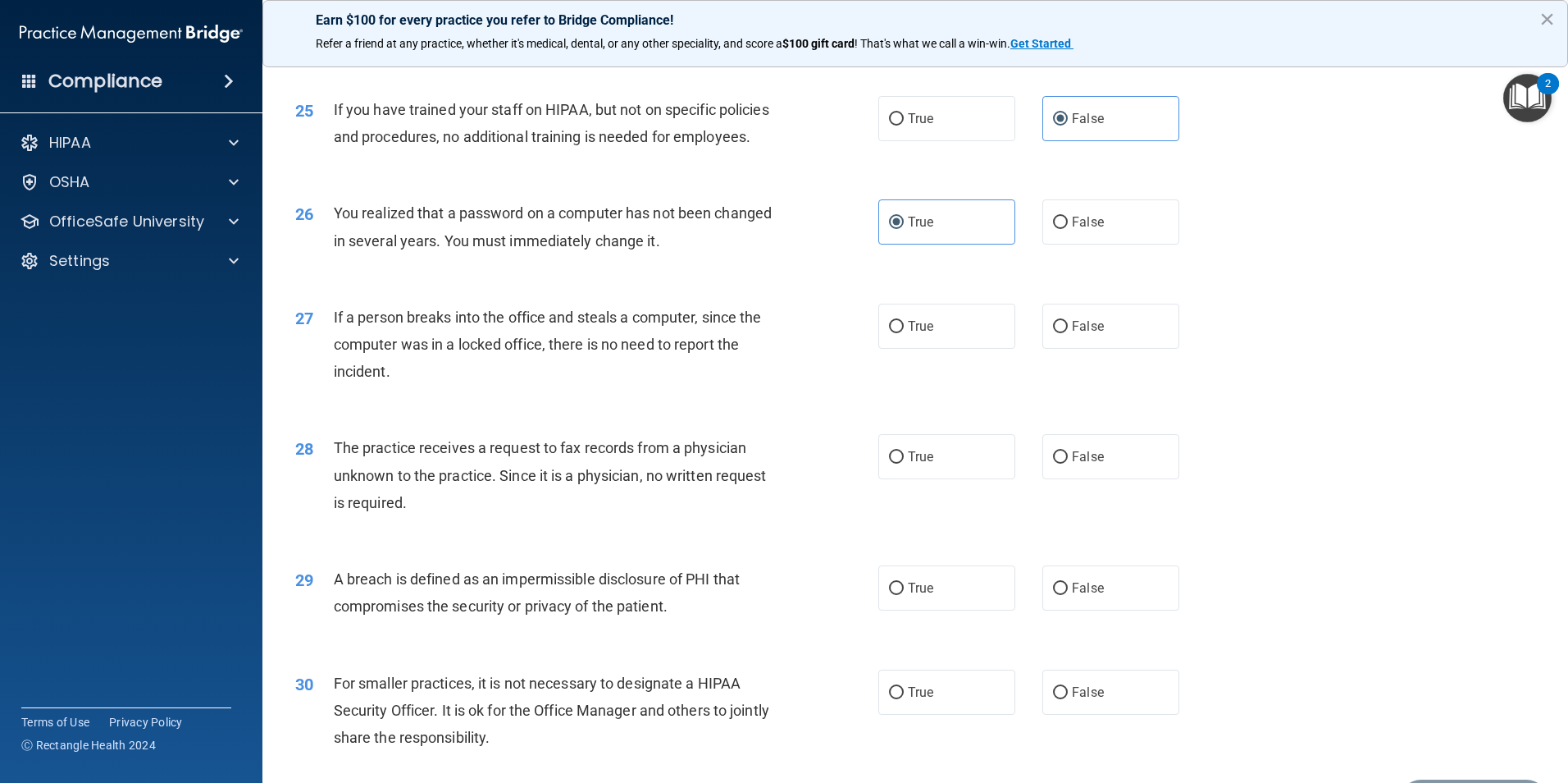
scroll to position [3035, 0]
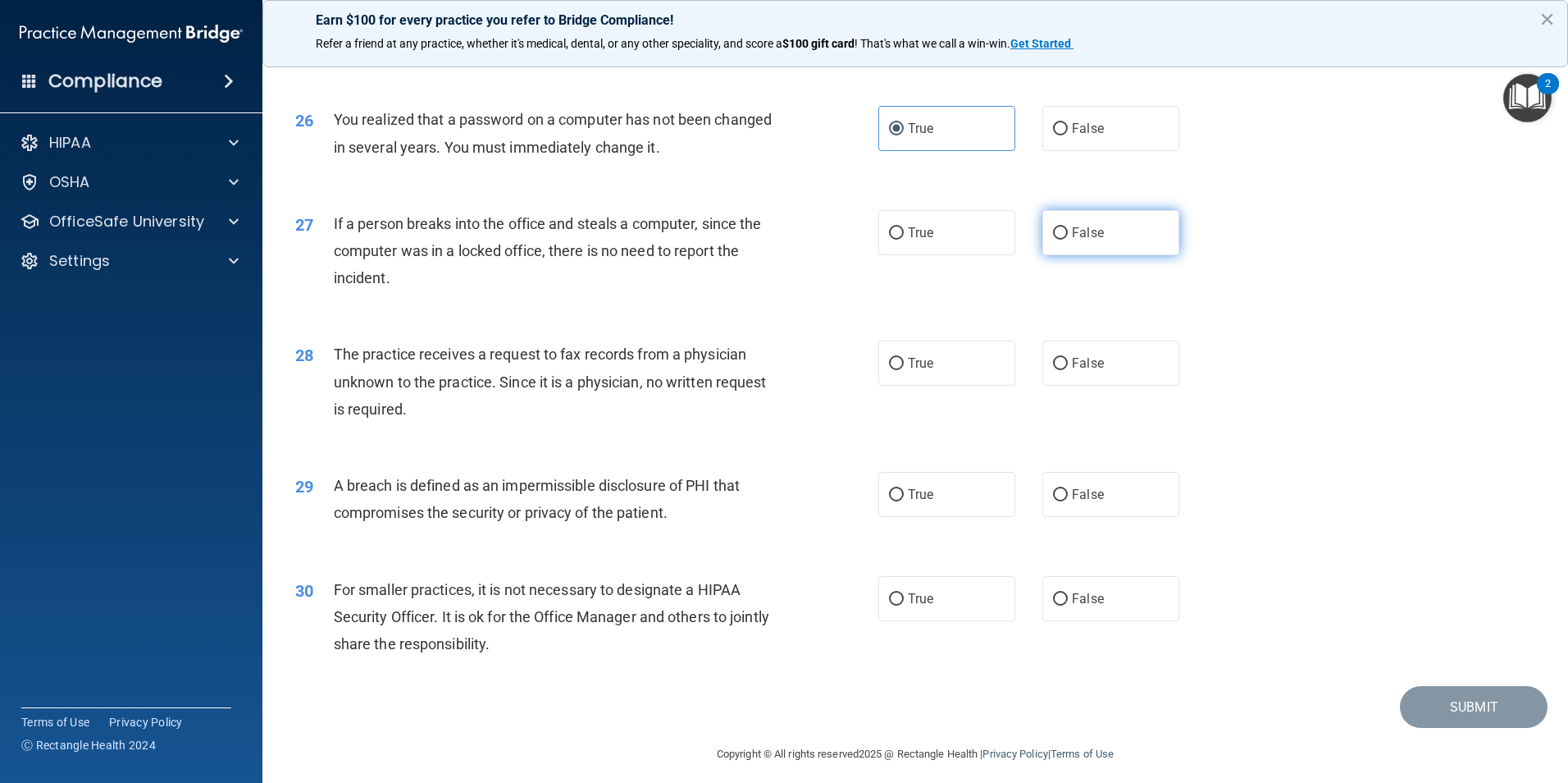
click at [1100, 255] on label "False" at bounding box center [1110, 233] width 137 height 46
click at [1068, 239] on input "False" at bounding box center [1061, 233] width 15 height 13
radio input "true"
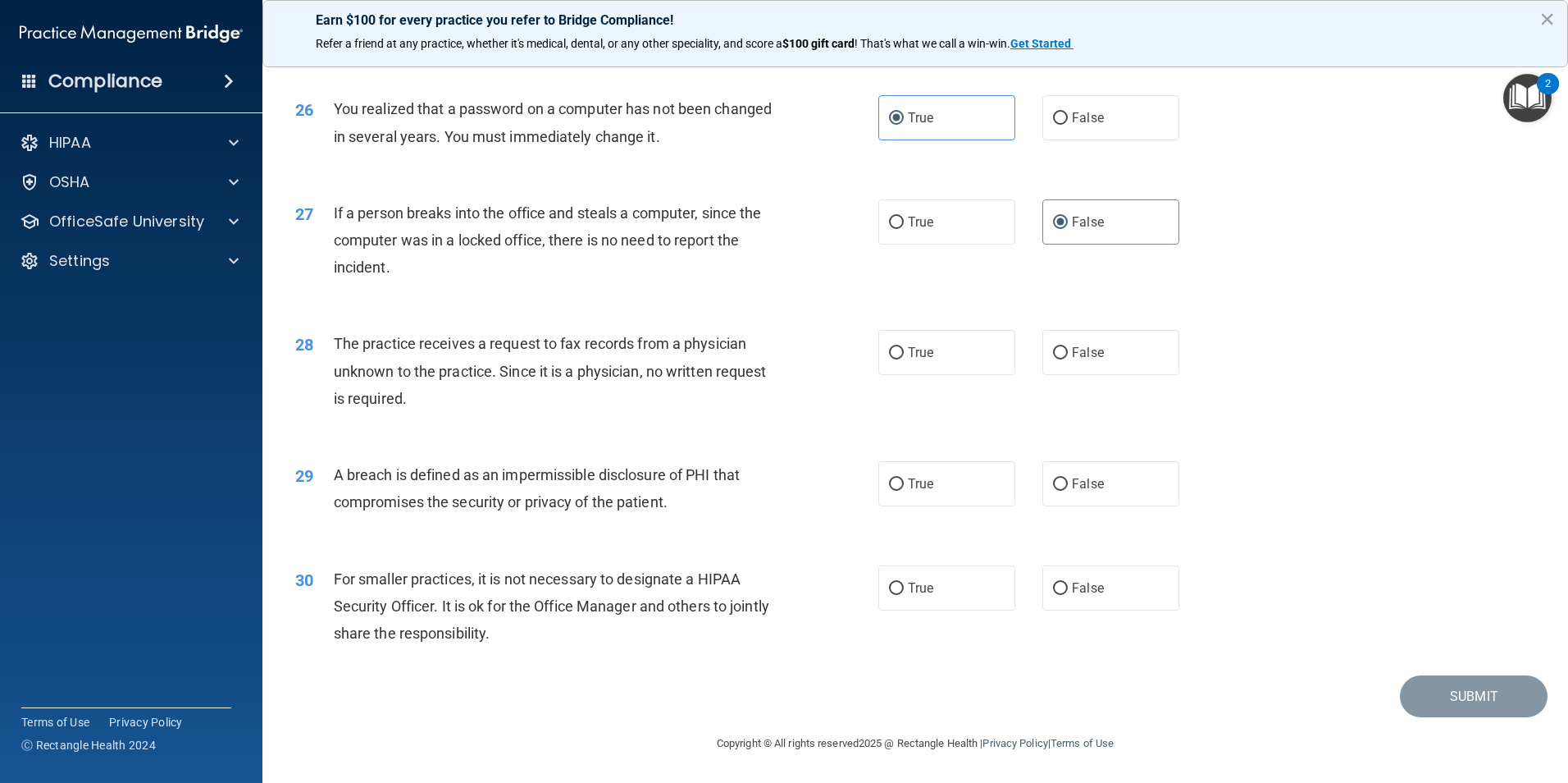
scroll to position [3127, 0]
click at [1105, 359] on label "False" at bounding box center [1110, 352] width 137 height 46
click at [1068, 359] on input "False" at bounding box center [1061, 353] width 15 height 13
radio input "true"
click at [962, 486] on label "True" at bounding box center [946, 484] width 137 height 46
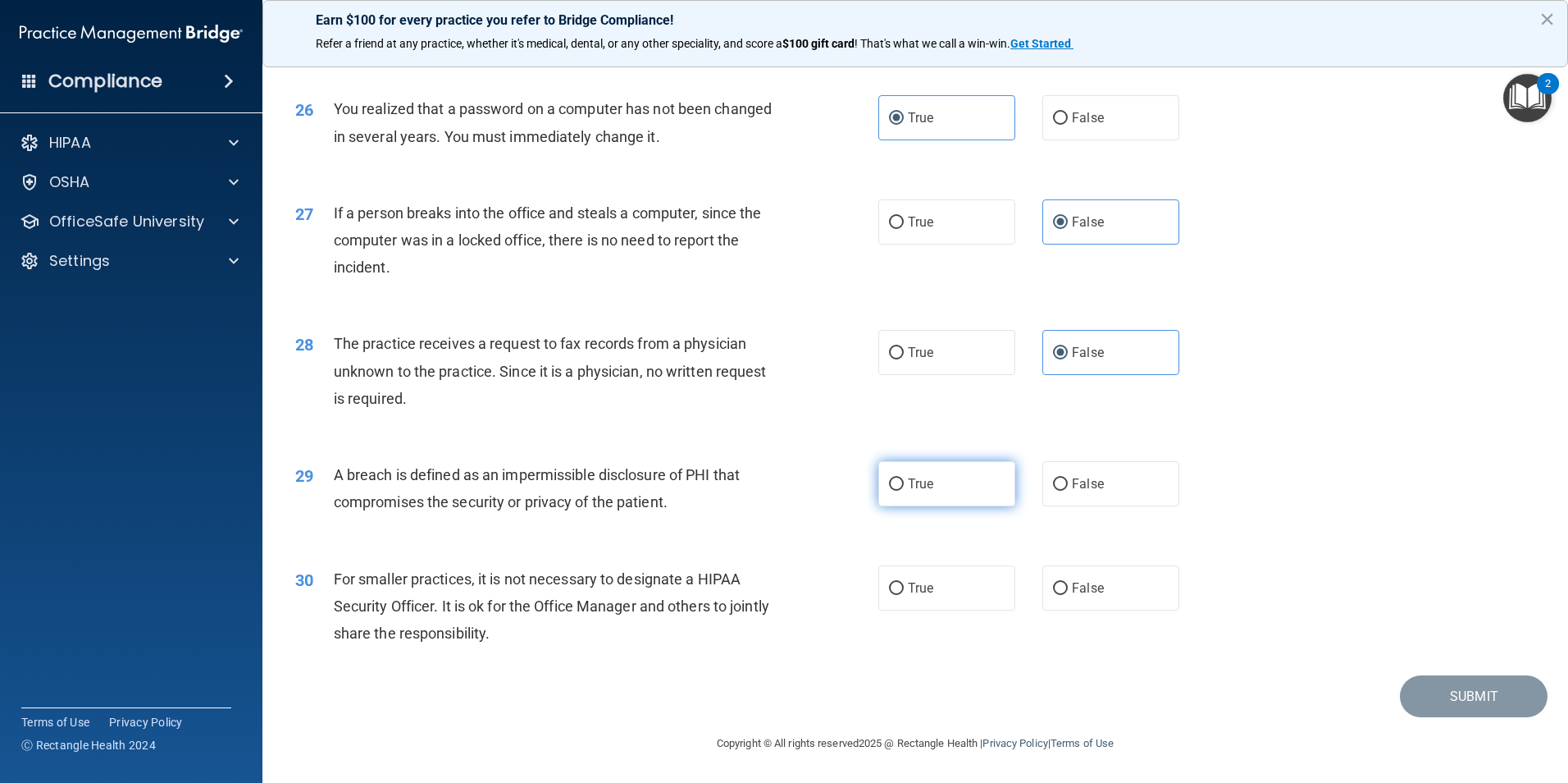
click at [904, 486] on input "True" at bounding box center [896, 484] width 15 height 13
radio input "true"
click at [1072, 591] on span "False" at bounding box center [1088, 587] width 32 height 15
click at [1068, 591] on input "False" at bounding box center [1061, 588] width 15 height 13
radio input "true"
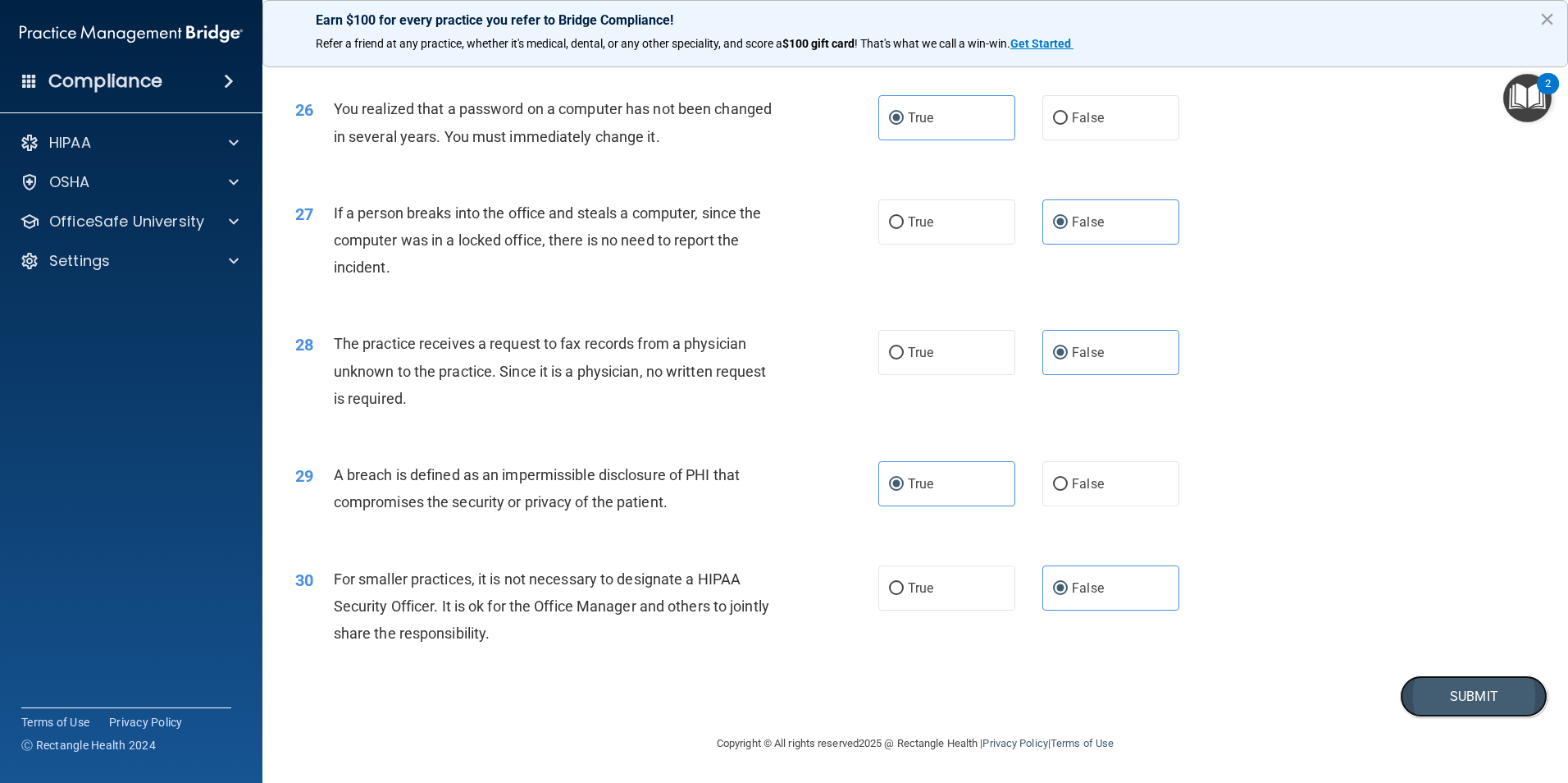
click at [1463, 702] on button "Submit" at bounding box center [1473, 696] width 147 height 42
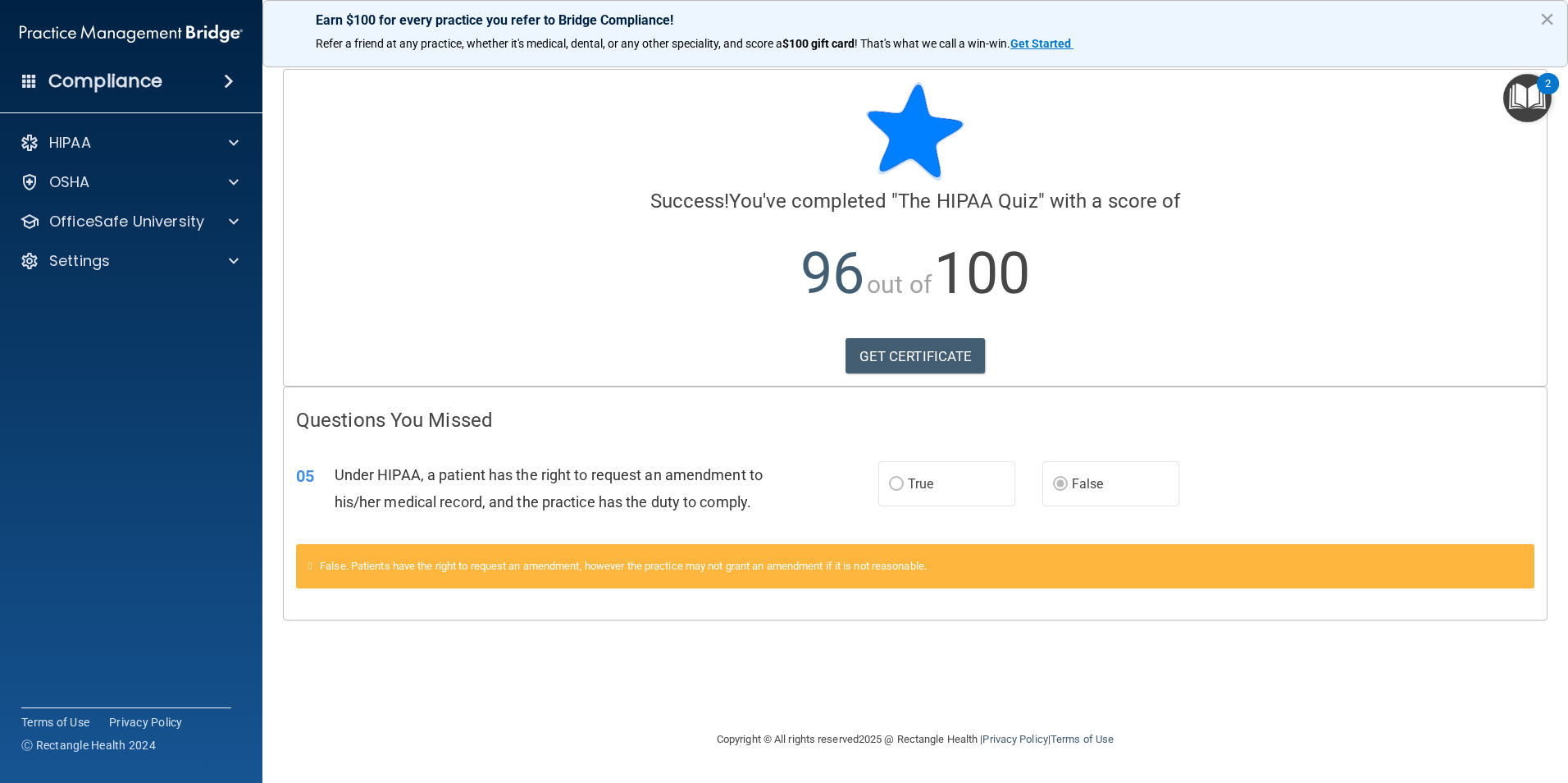
click at [1078, 490] on span "False" at bounding box center [1088, 484] width 32 height 15
click at [229, 139] on span at bounding box center [234, 142] width 10 height 19
click at [161, 76] on div "Compliance" at bounding box center [131, 81] width 262 height 36
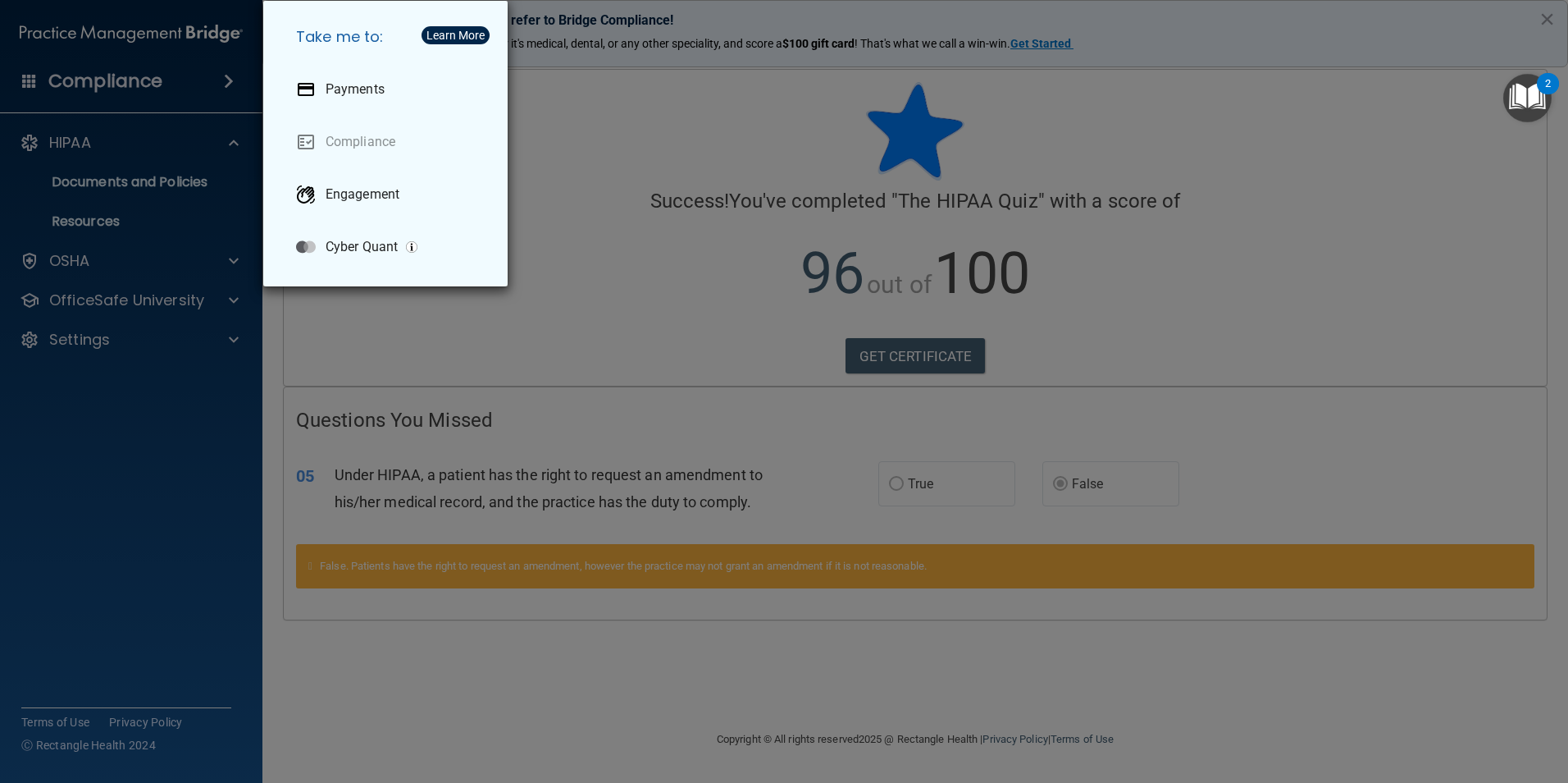
click at [587, 157] on div "Take me to: Payments Compliance Engagement Cyber Quant" at bounding box center [784, 391] width 1568 height 783
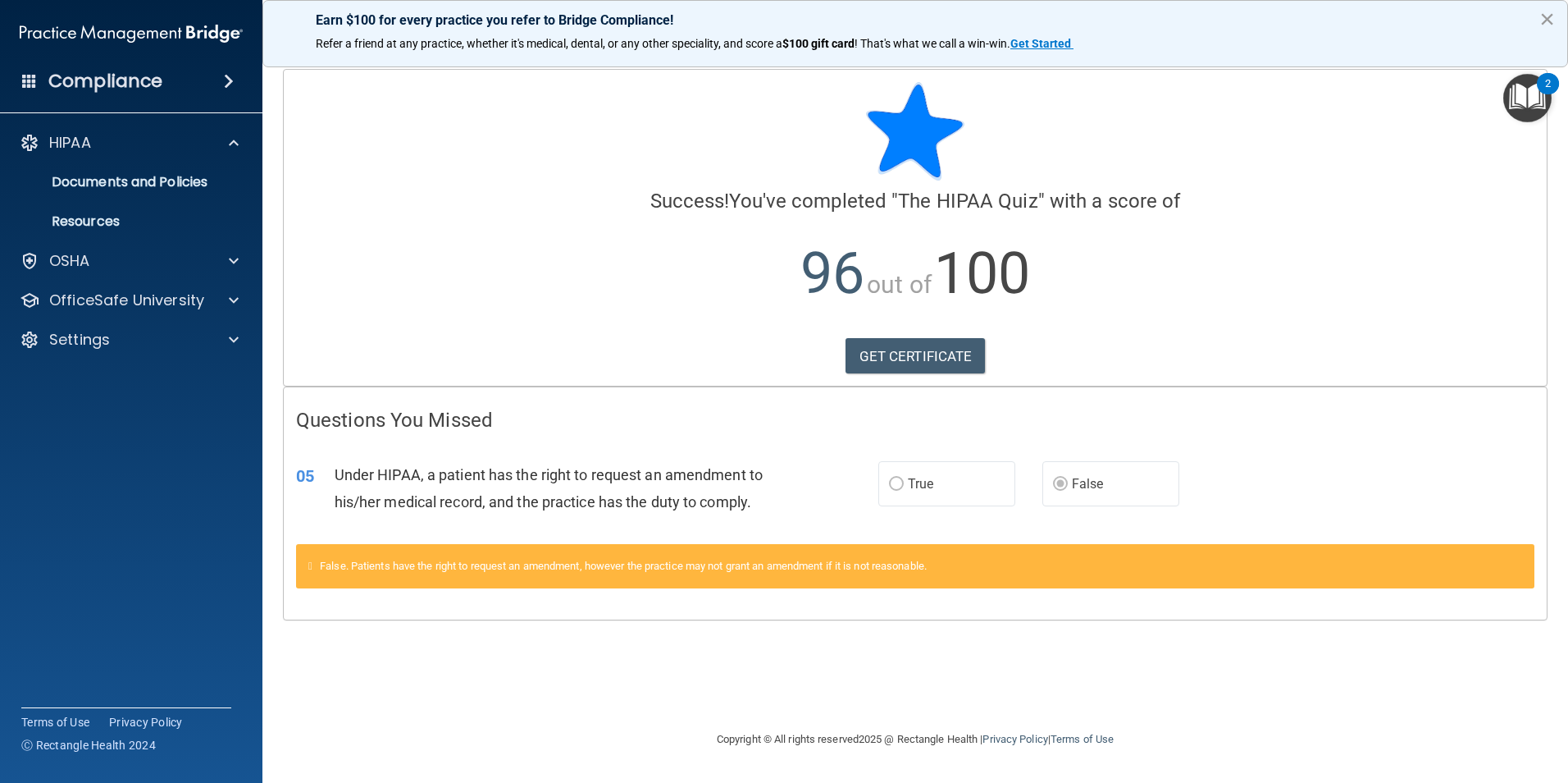
click at [1549, 19] on button "×" at bounding box center [1547, 19] width 15 height 26
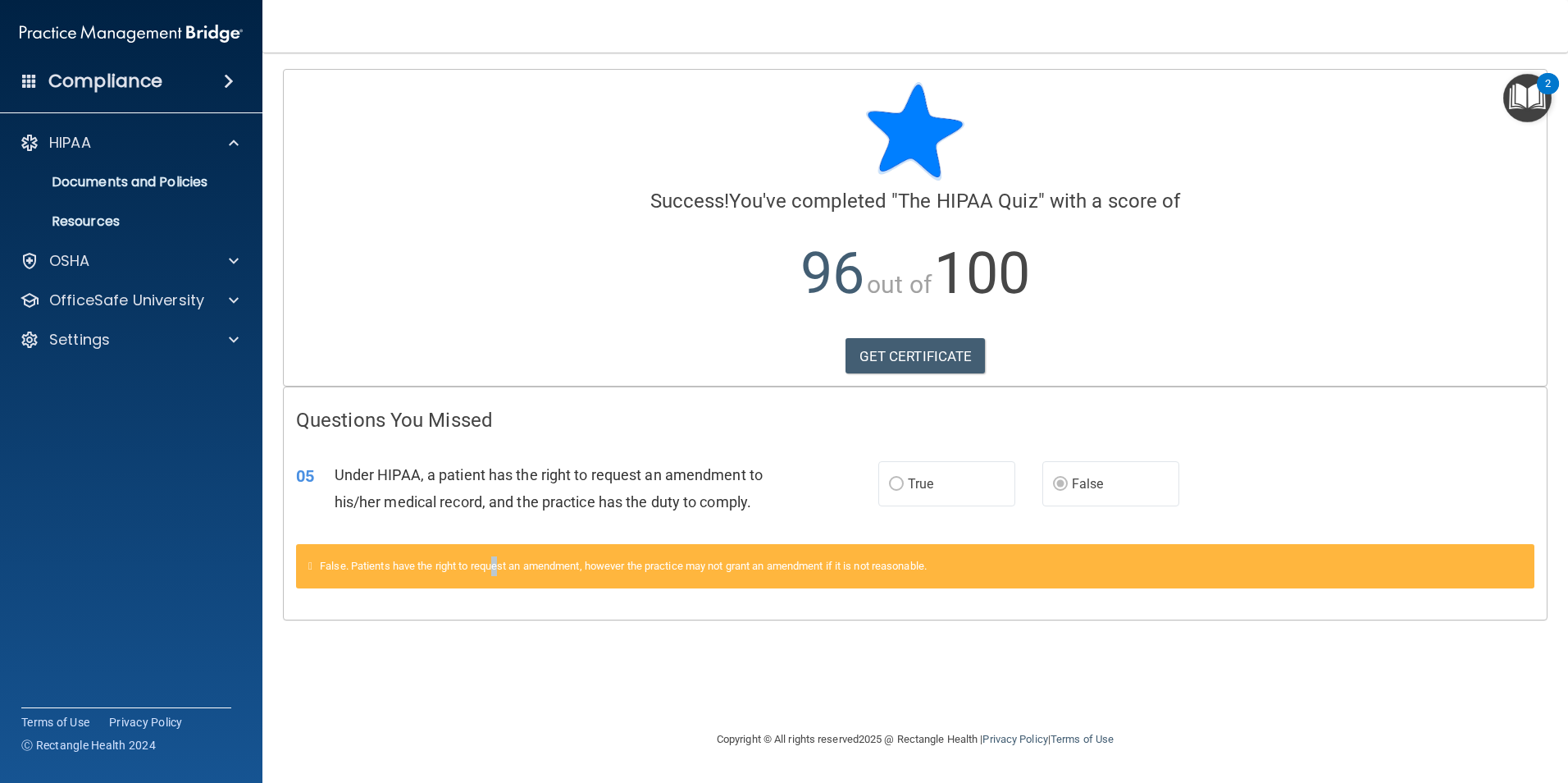
click at [504, 589] on div "False. Patients have the right to request an amendment, however the practice ma…" at bounding box center [915, 575] width 1263 height 63
click at [1520, 92] on img "Open Resource Center, 2 new notifications" at bounding box center [1527, 98] width 48 height 48
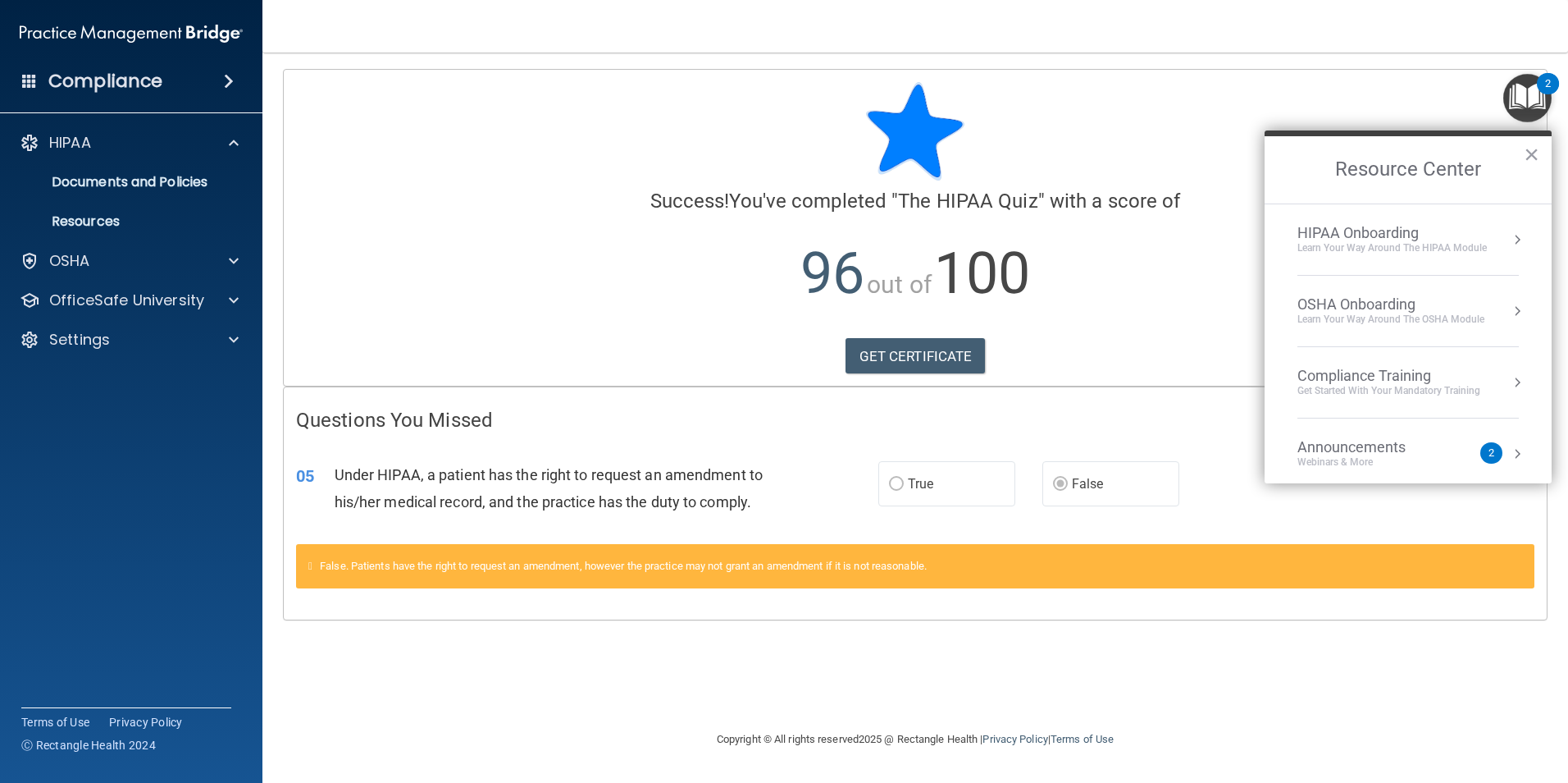
click at [1394, 384] on div "Get Started with your mandatory training" at bounding box center [1389, 391] width 183 height 14
click at [1430, 231] on div "HIPAA Training for Members" at bounding box center [1368, 232] width 183 height 15
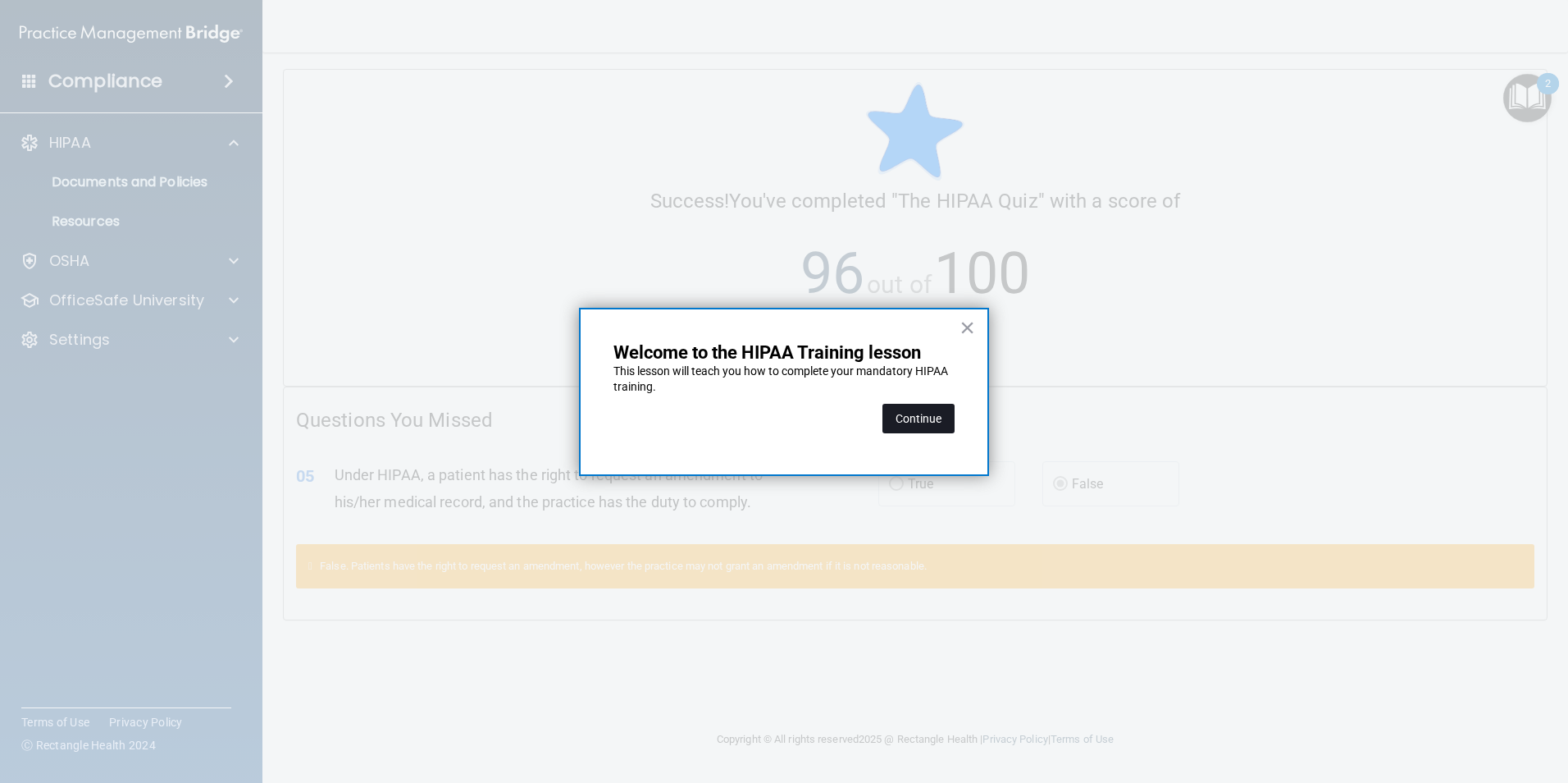
click at [913, 422] on button "Continue" at bounding box center [918, 418] width 72 height 29
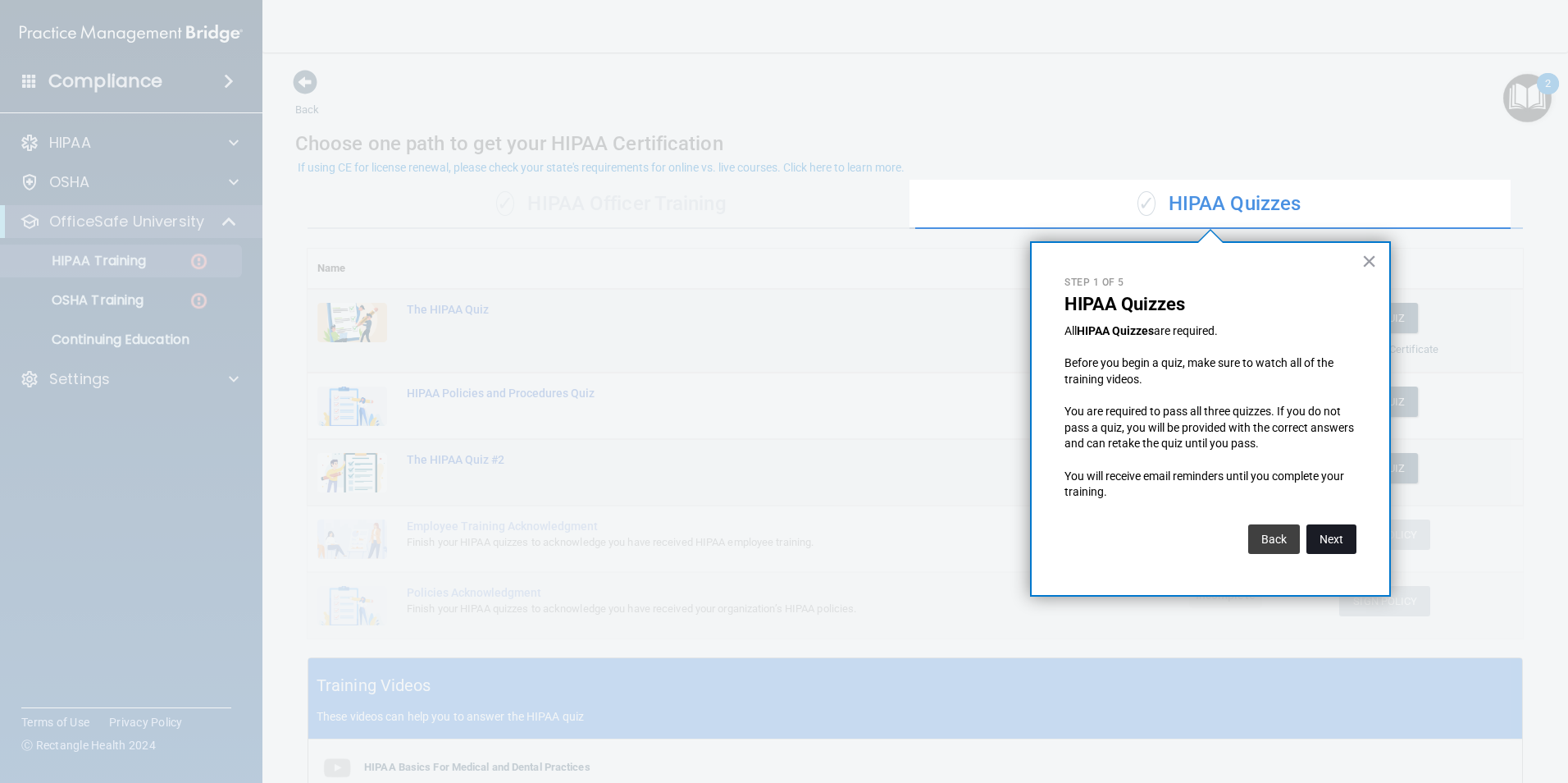
click at [1330, 539] on button "Next" at bounding box center [1330, 539] width 50 height 29
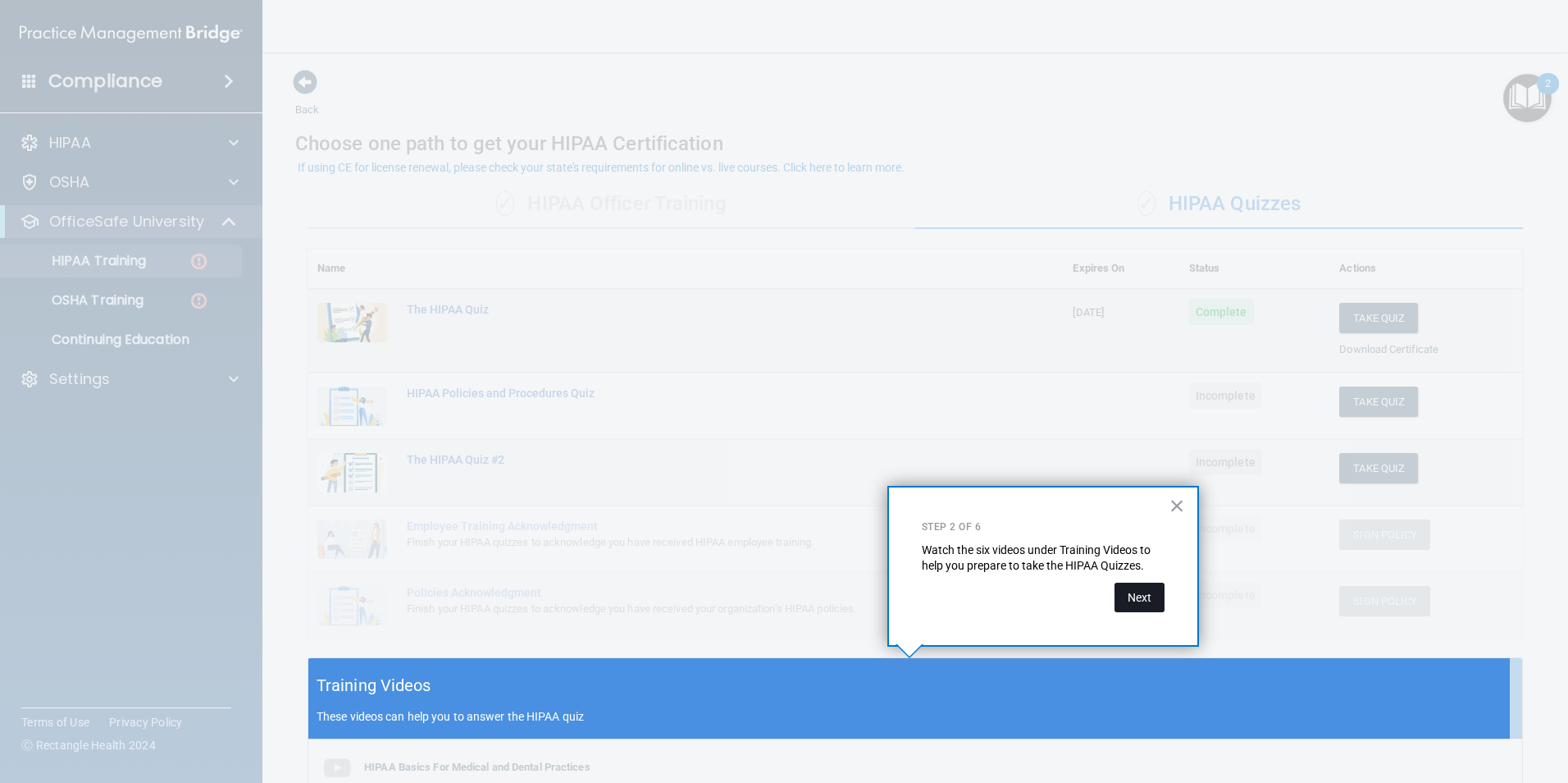
click at [1132, 600] on button "Next" at bounding box center [1139, 597] width 50 height 29
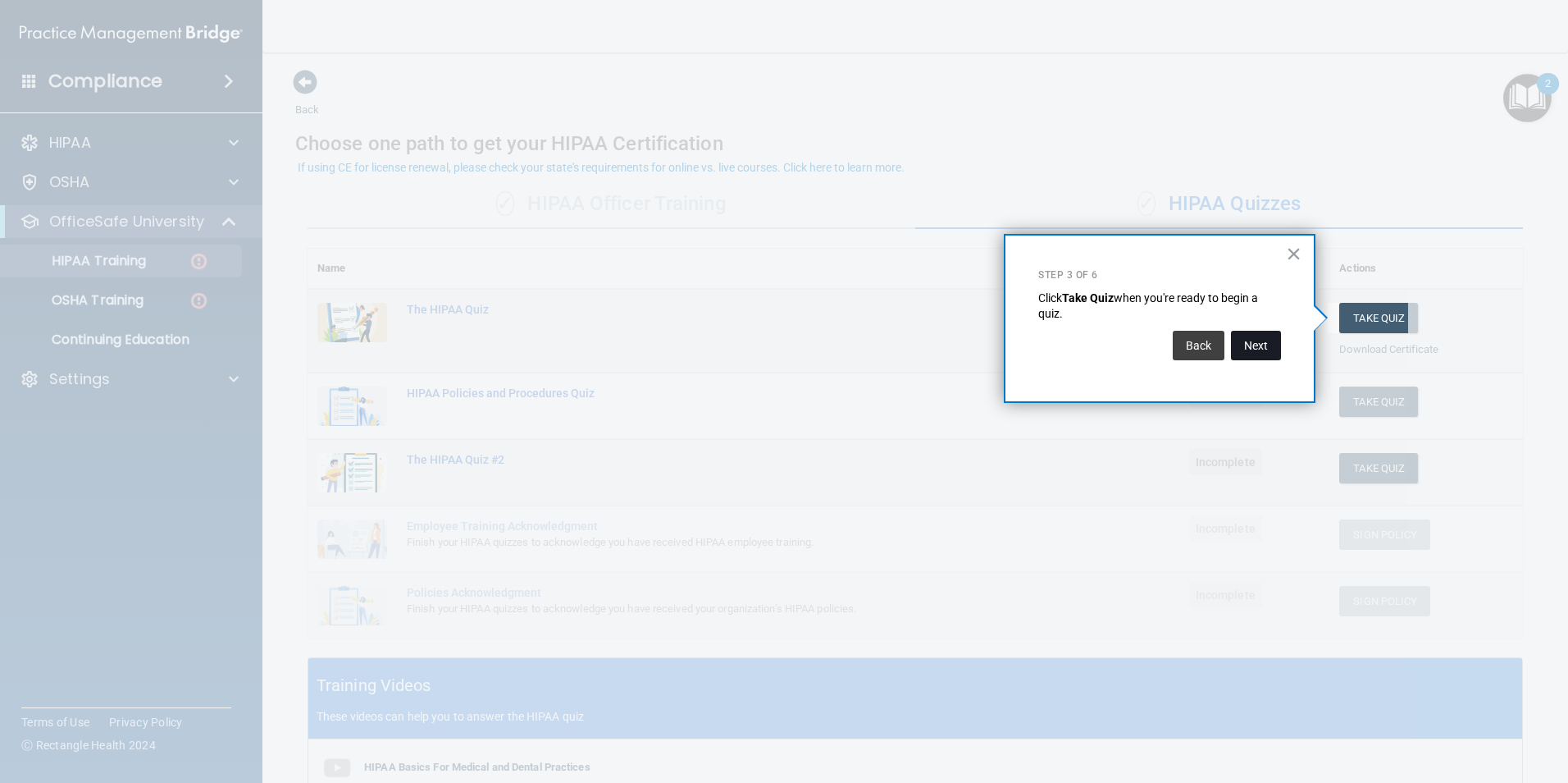
click at [1266, 345] on button "Next" at bounding box center [1255, 345] width 50 height 29
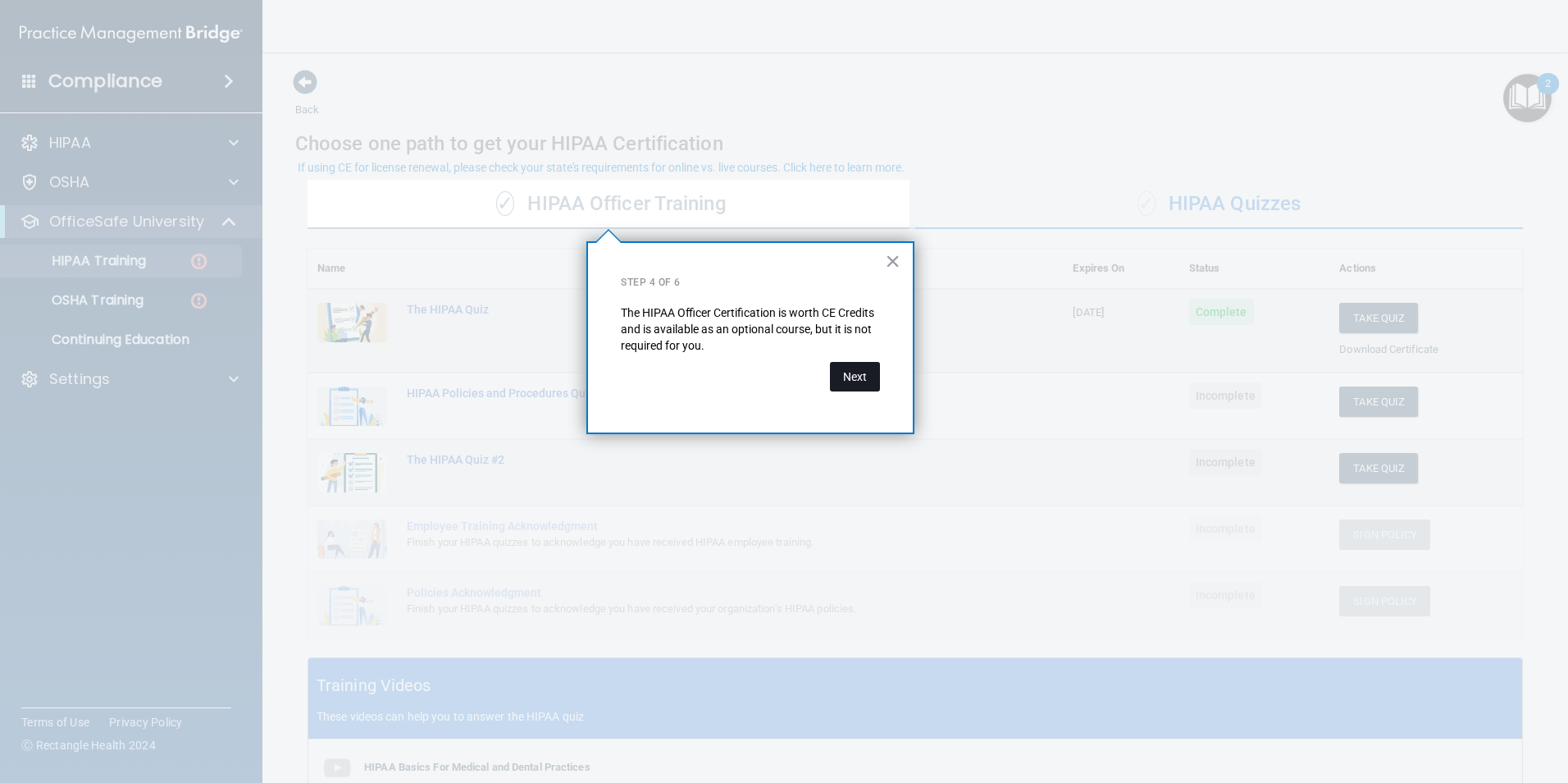
click at [864, 376] on button "Next" at bounding box center [854, 376] width 50 height 29
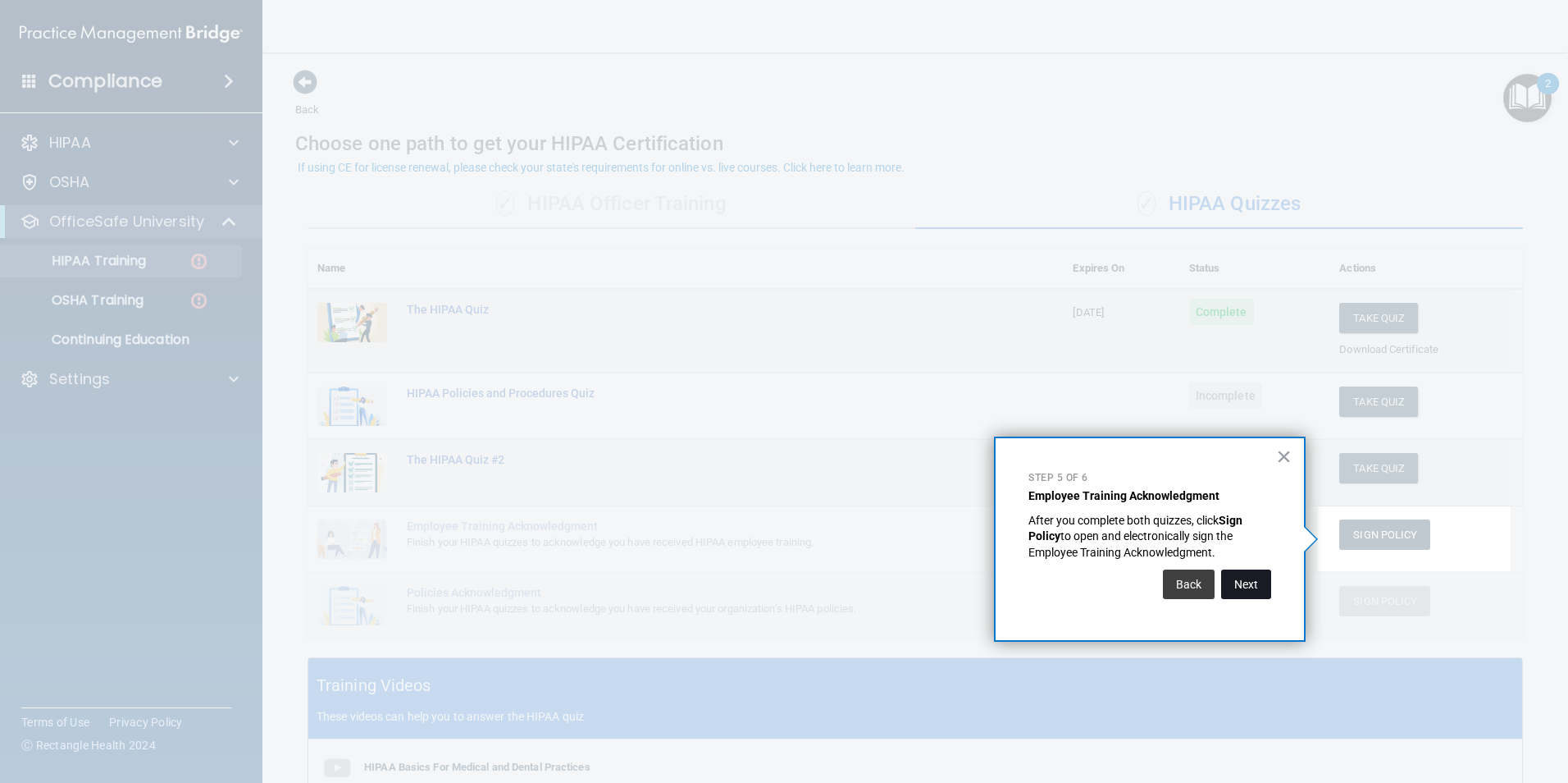
click at [1250, 587] on button "Next" at bounding box center [1245, 583] width 50 height 29
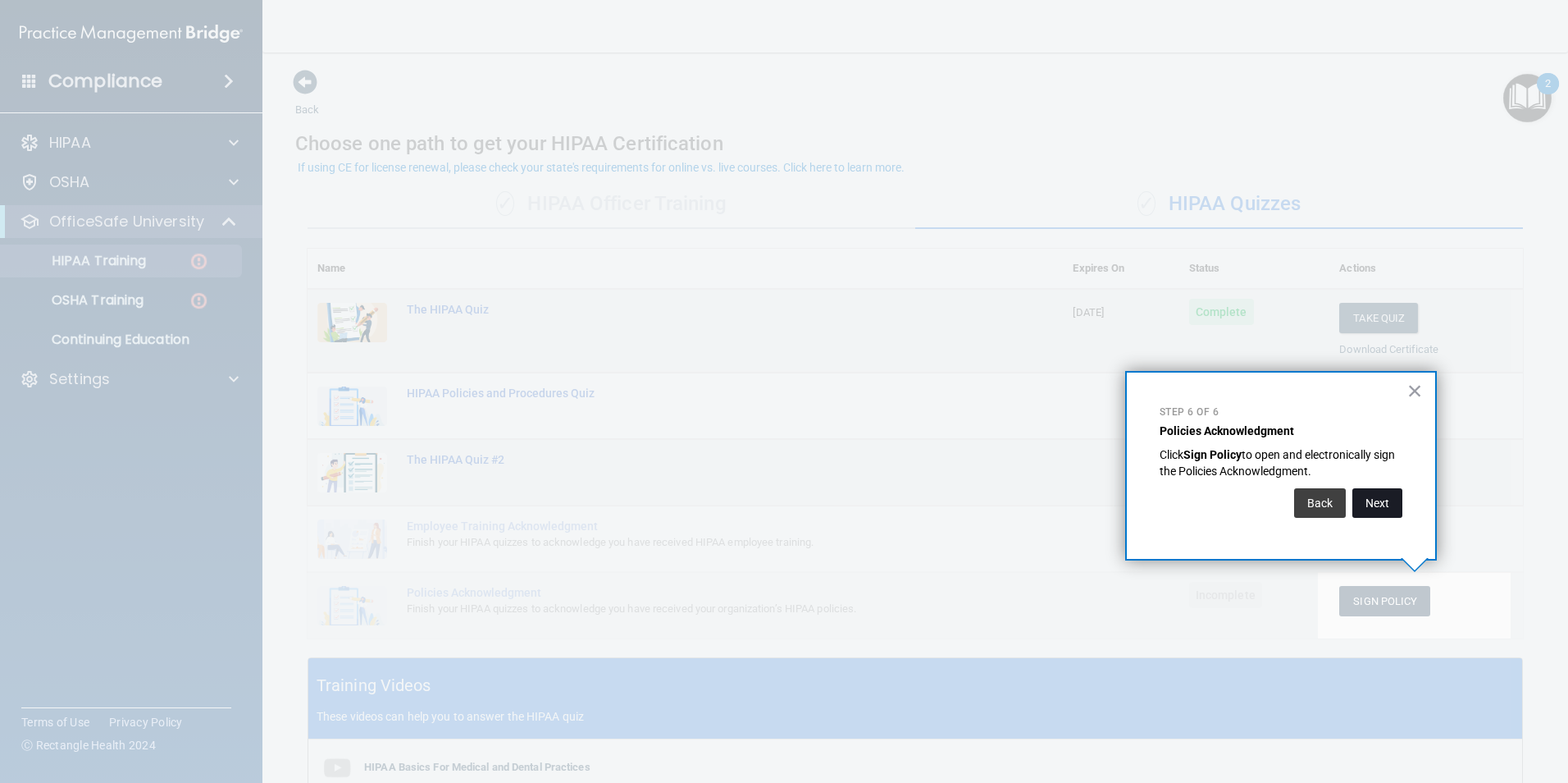
click at [1374, 501] on button "Next" at bounding box center [1377, 502] width 50 height 29
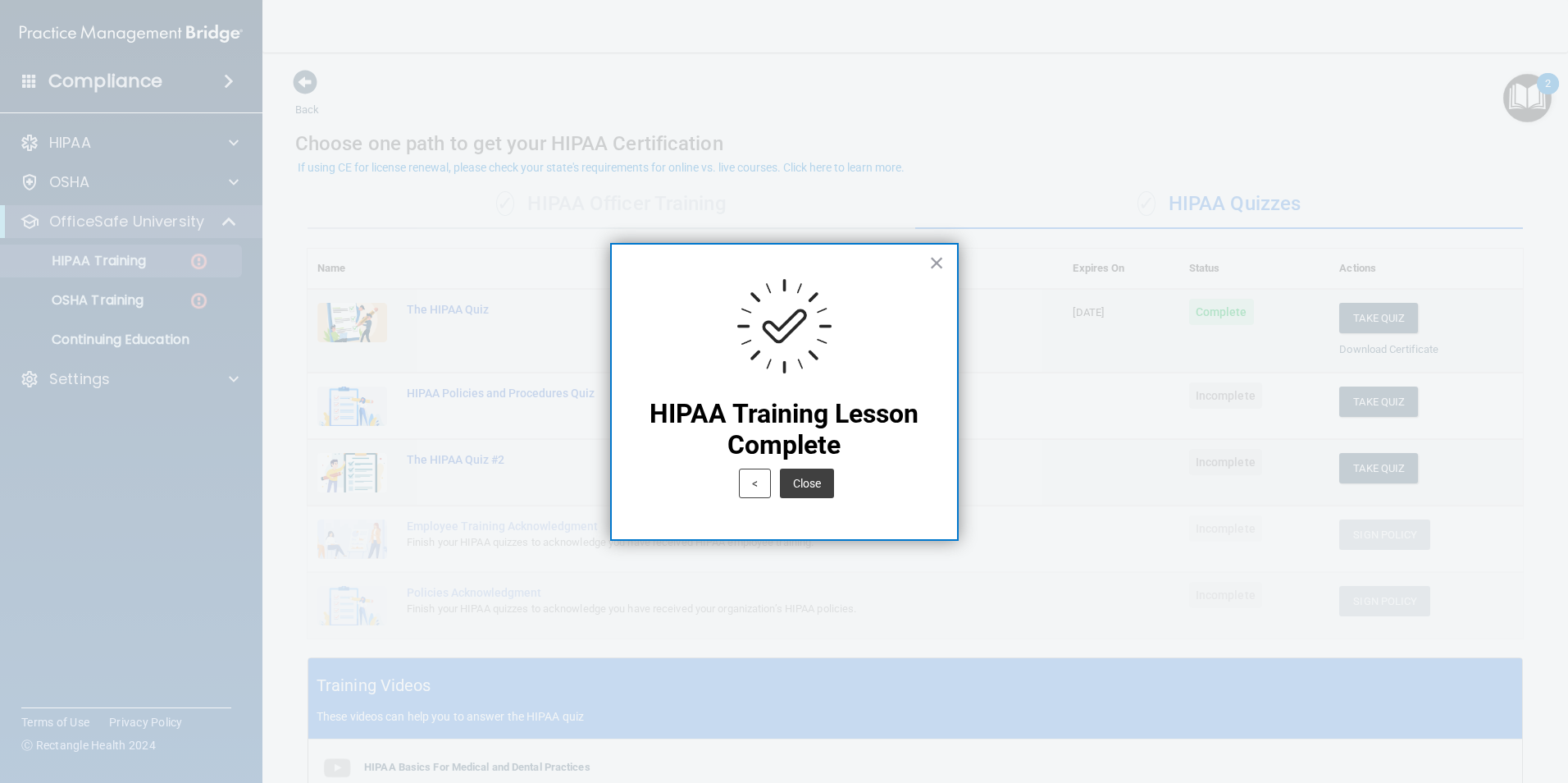
click at [801, 485] on button "Close" at bounding box center [807, 483] width 54 height 29
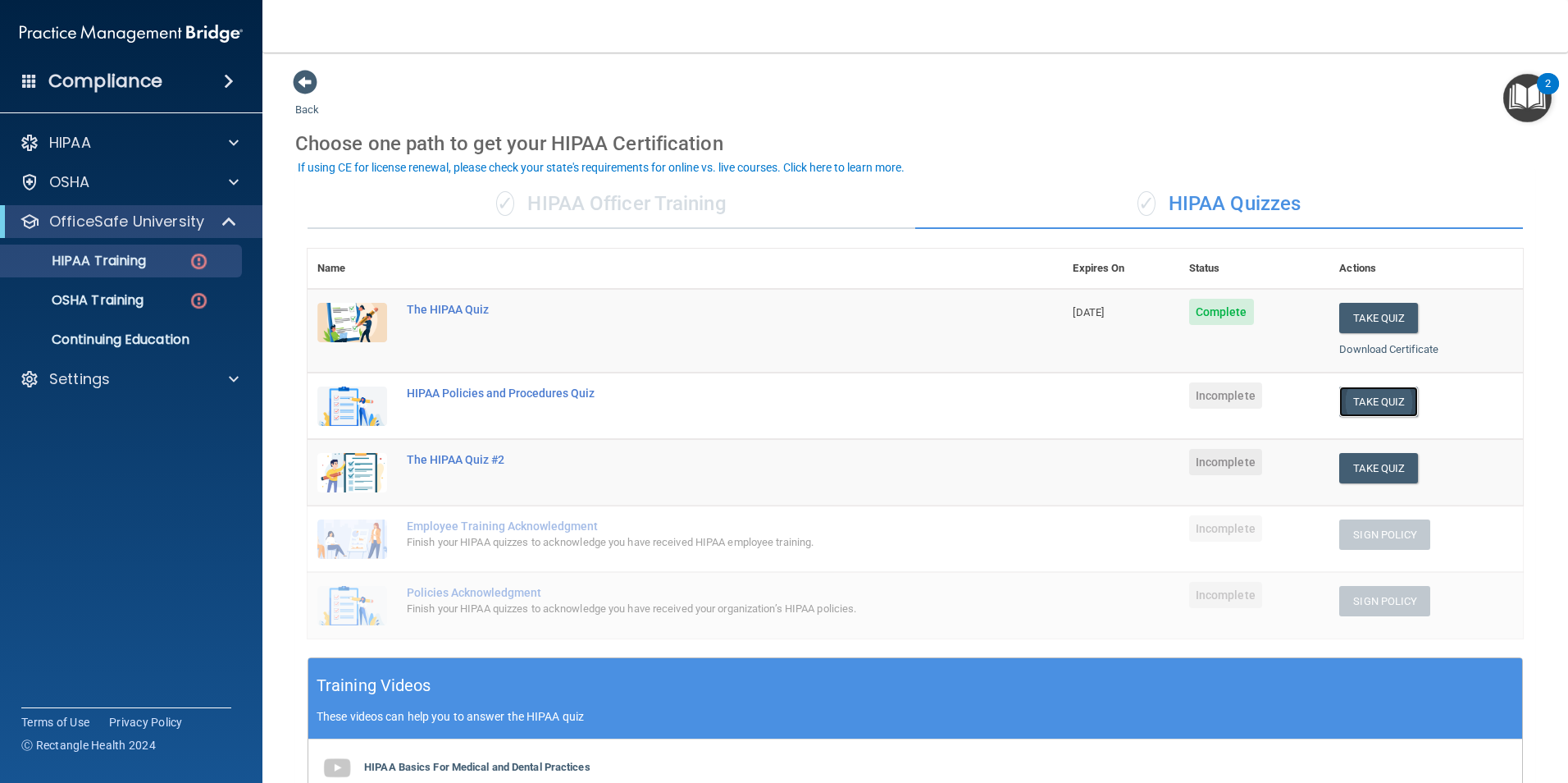
click at [1351, 400] on button "Take Quiz" at bounding box center [1378, 401] width 78 height 30
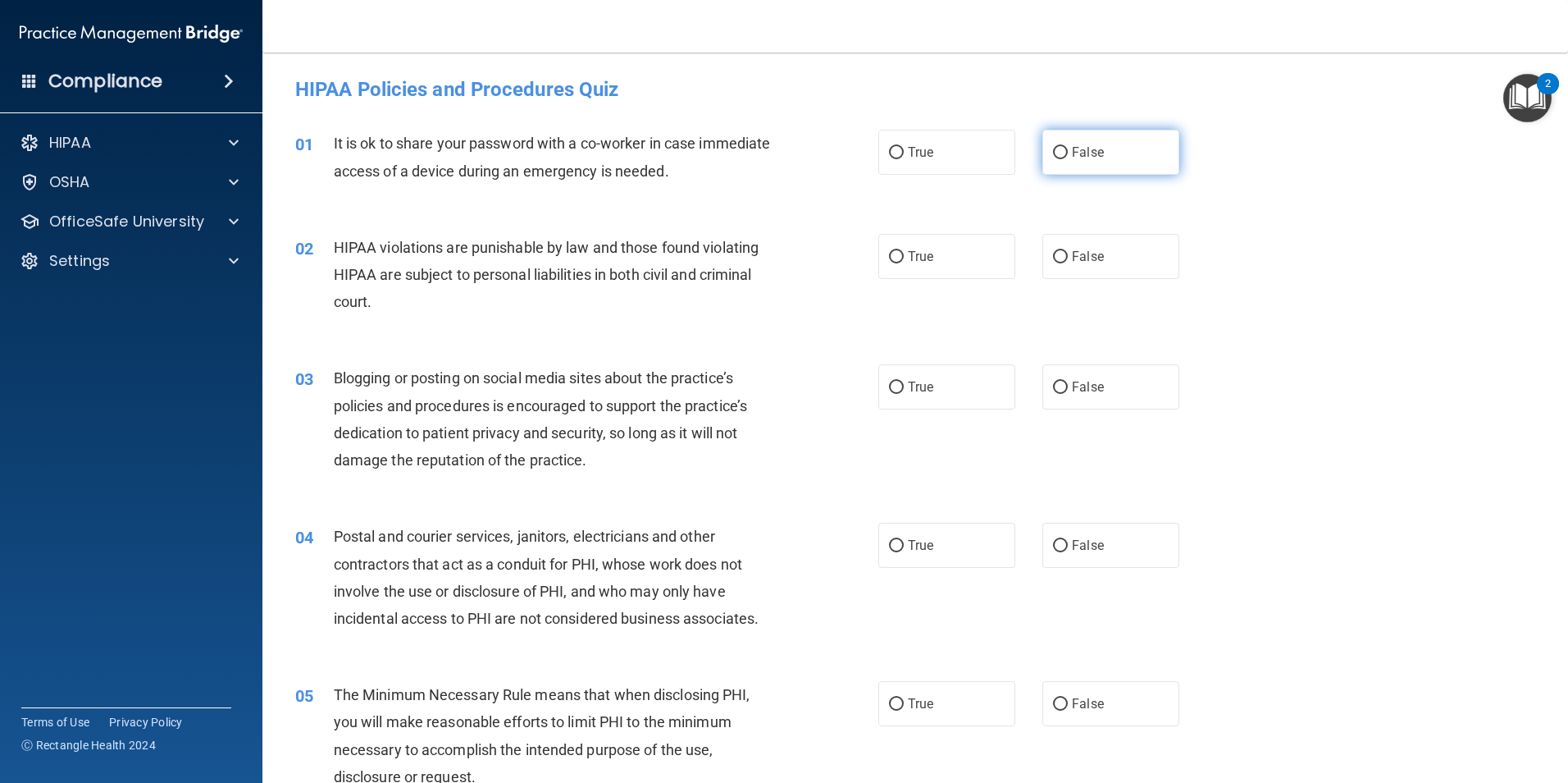
click at [1075, 155] on span "False" at bounding box center [1088, 152] width 32 height 15
click at [1068, 155] on input "False" at bounding box center [1061, 153] width 15 height 13
radio input "true"
click at [932, 252] on label "True" at bounding box center [946, 256] width 137 height 46
click at [904, 252] on input "True" at bounding box center [896, 257] width 15 height 13
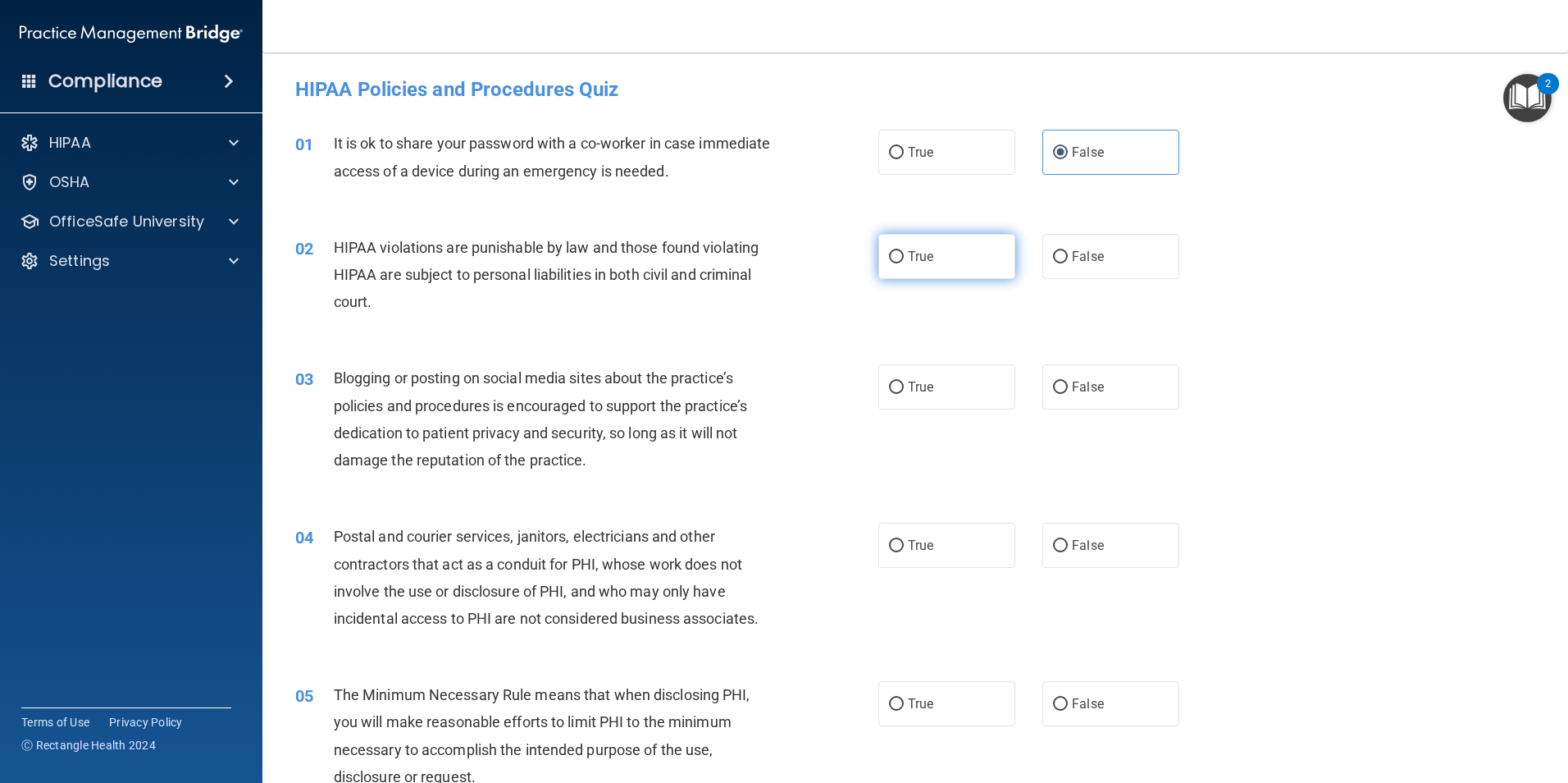
radio input "true"
click at [1077, 390] on span "False" at bounding box center [1088, 387] width 32 height 15
click at [1068, 390] on input "False" at bounding box center [1061, 388] width 15 height 13
radio input "true"
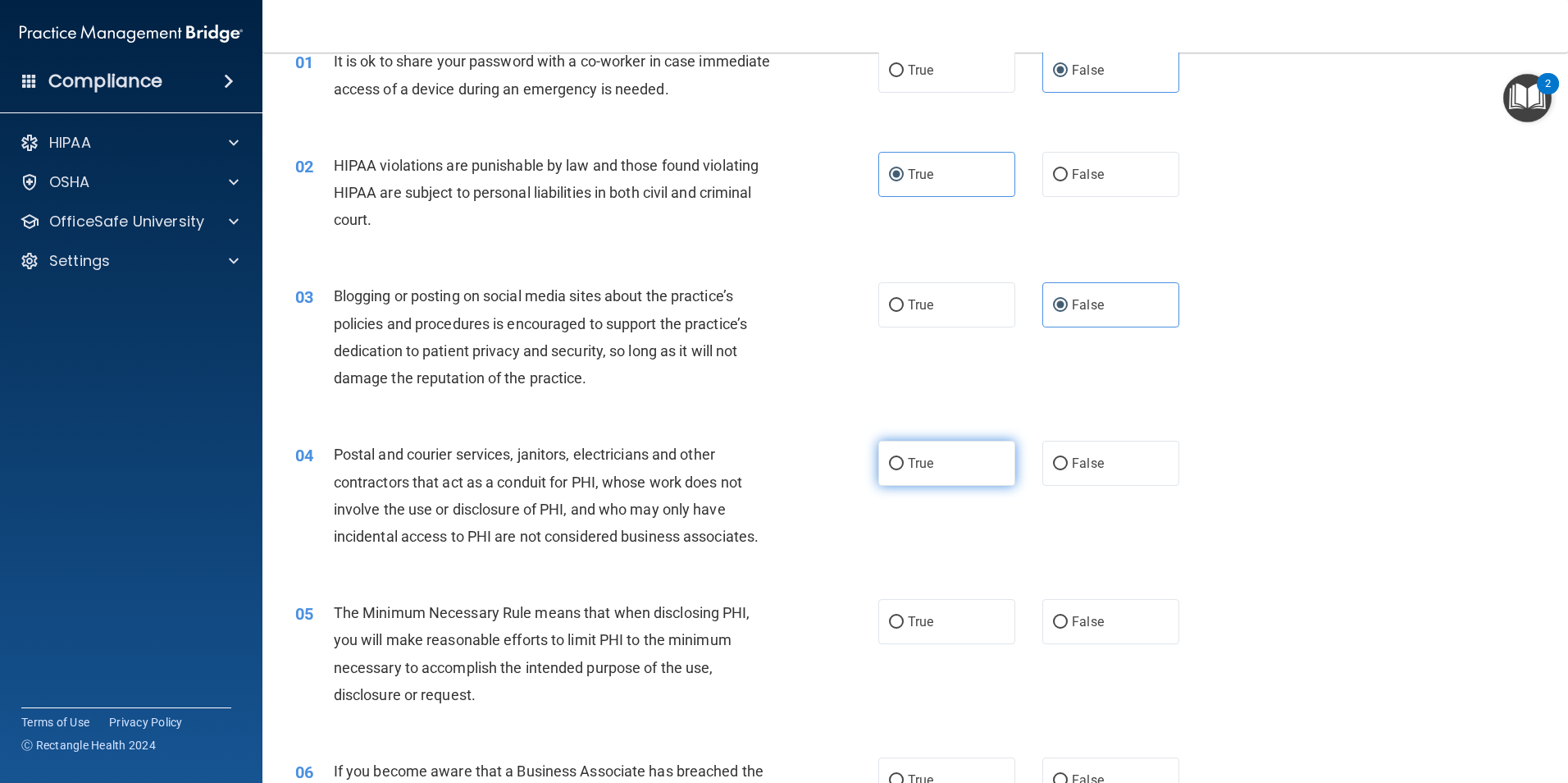
click at [890, 465] on input "True" at bounding box center [896, 464] width 15 height 13
radio input "true"
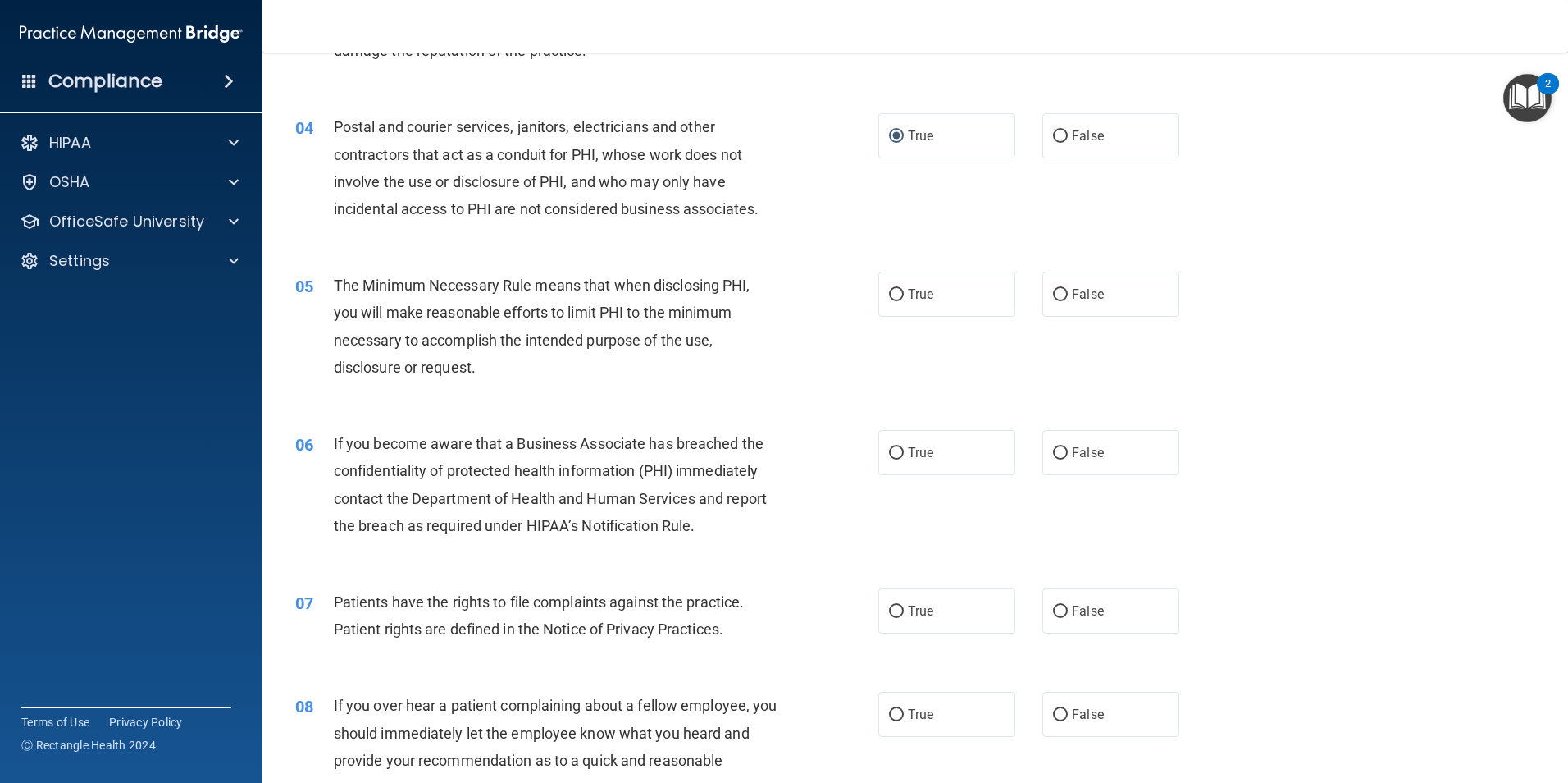
scroll to position [410, 0]
click at [937, 297] on label "True" at bounding box center [946, 293] width 137 height 46
click at [904, 297] on input "True" at bounding box center [896, 294] width 15 height 13
radio input "true"
click at [913, 453] on span "True" at bounding box center [920, 452] width 25 height 15
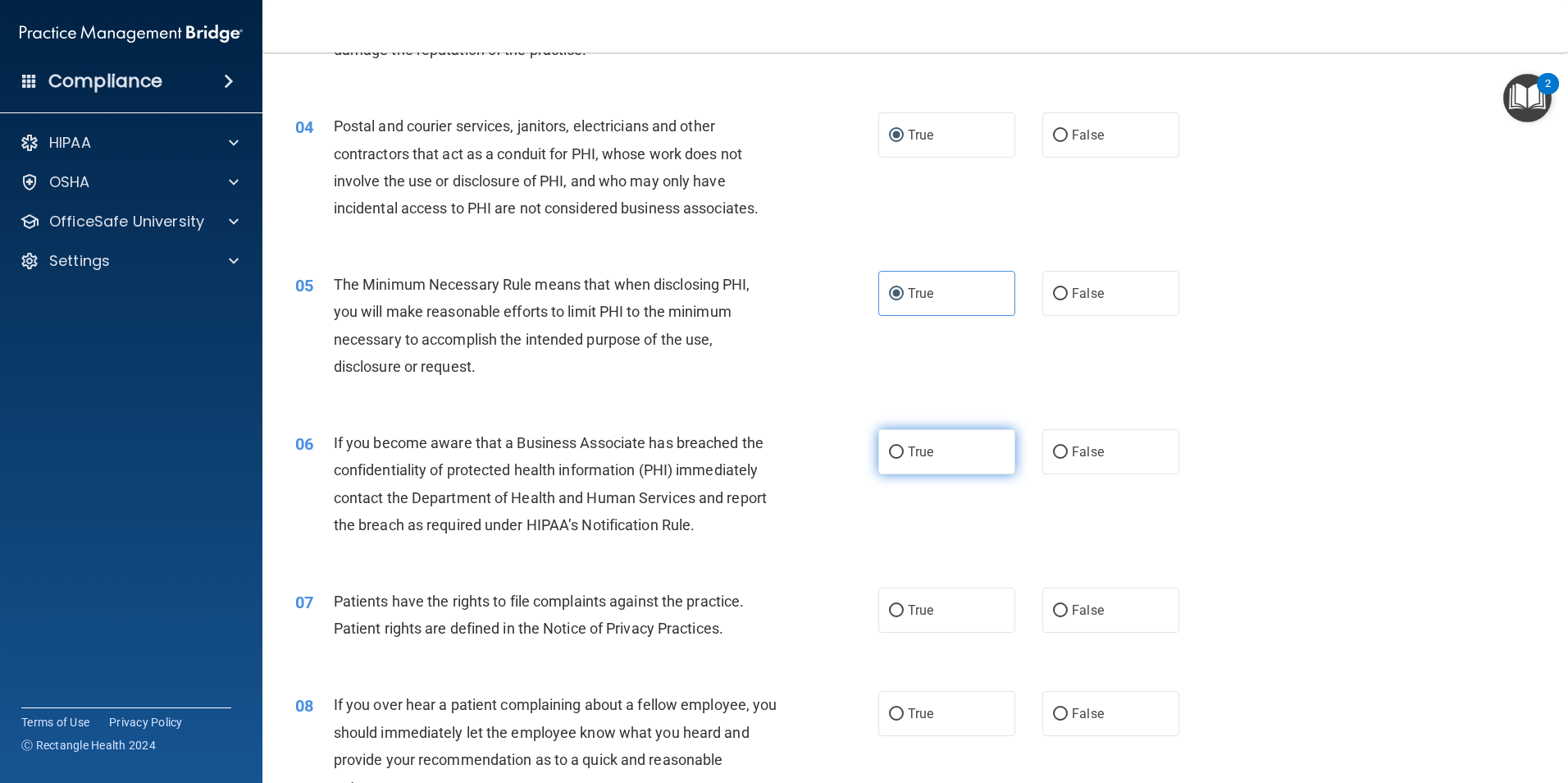
click at [904, 453] on input "True" at bounding box center [896, 452] width 15 height 13
radio input "true"
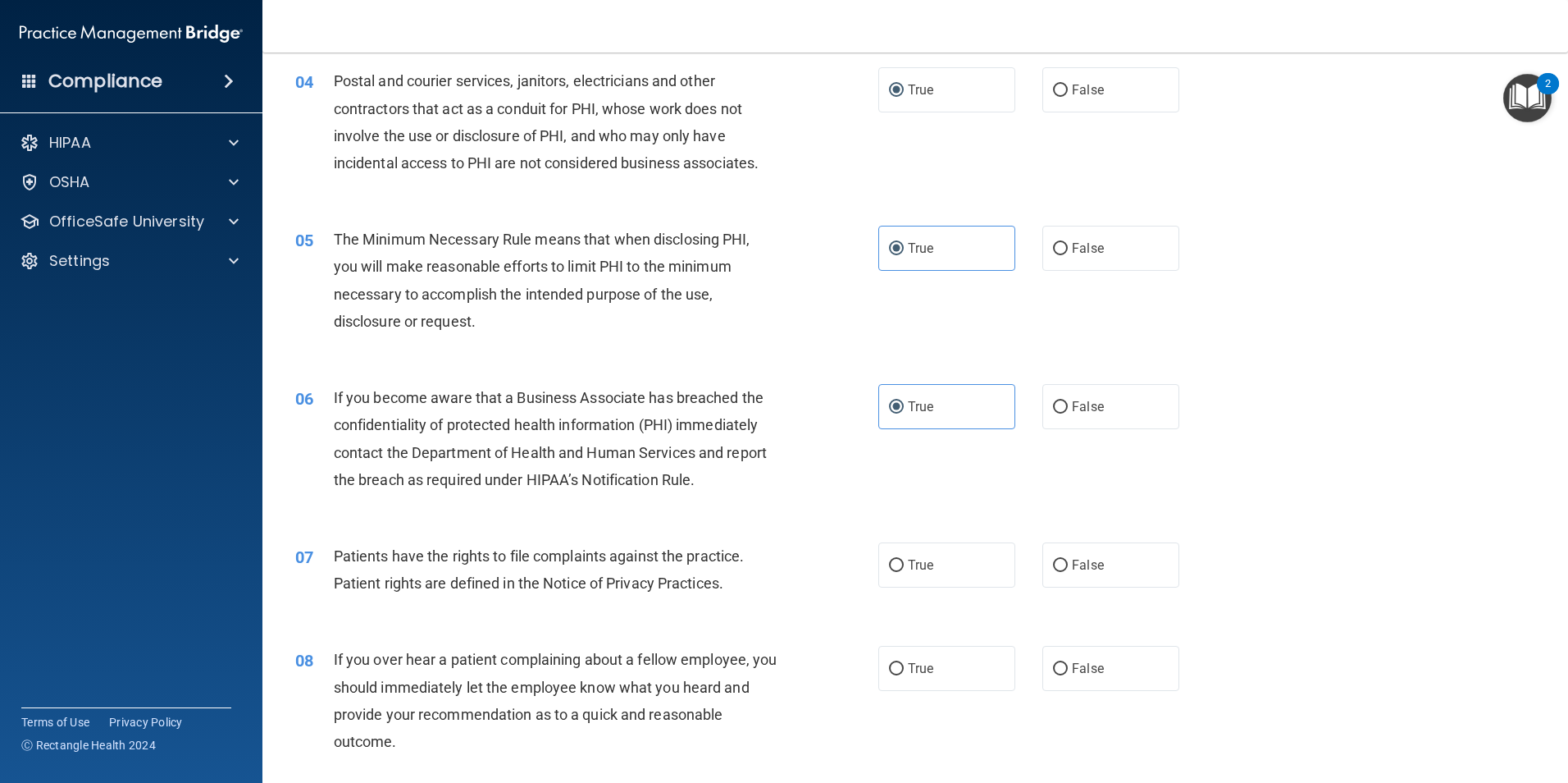
scroll to position [492, 0]
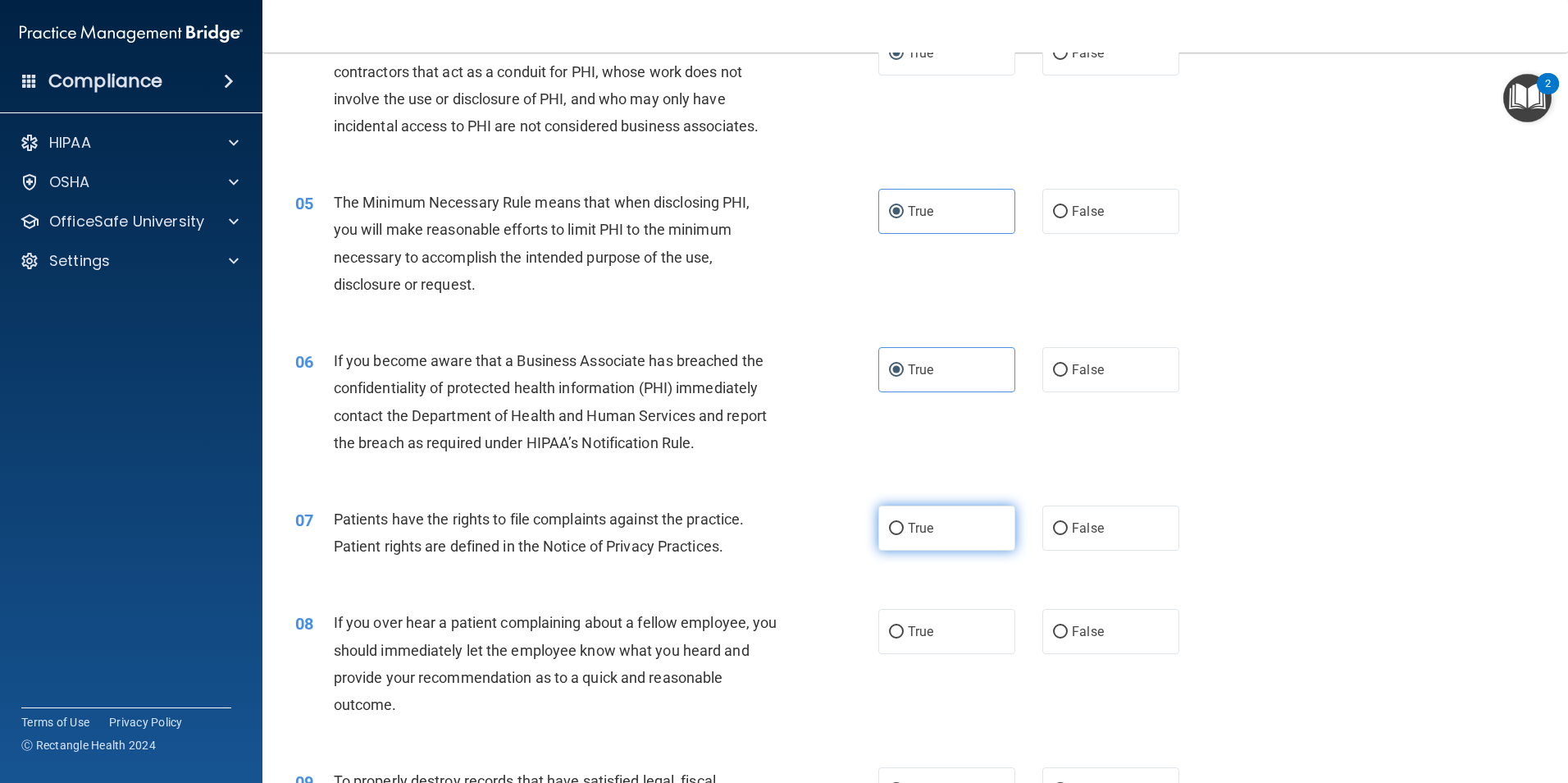
click at [913, 535] on span "True" at bounding box center [920, 528] width 25 height 15
click at [904, 535] on input "True" at bounding box center [896, 528] width 15 height 13
radio input "true"
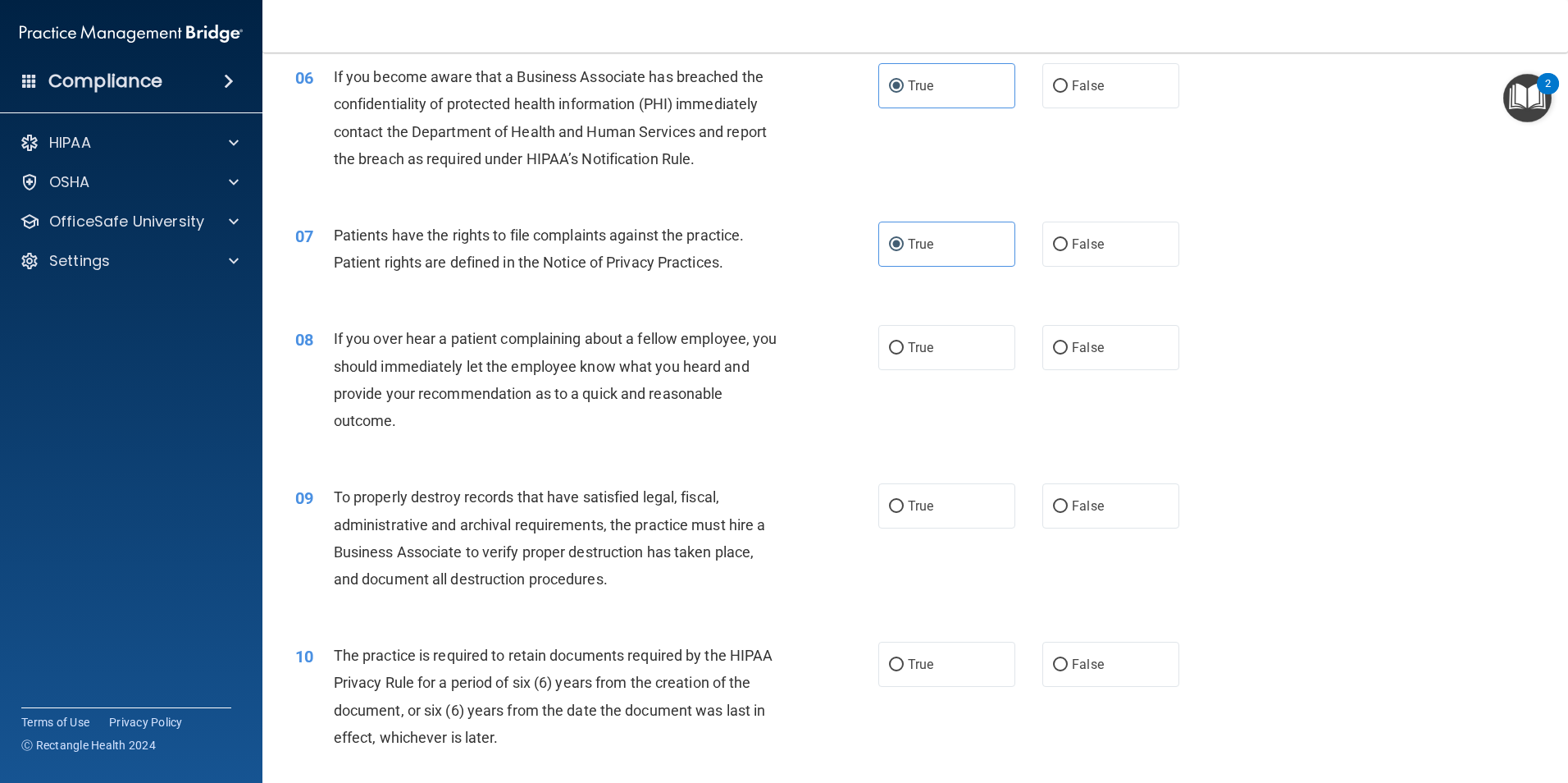
scroll to position [820, 0]
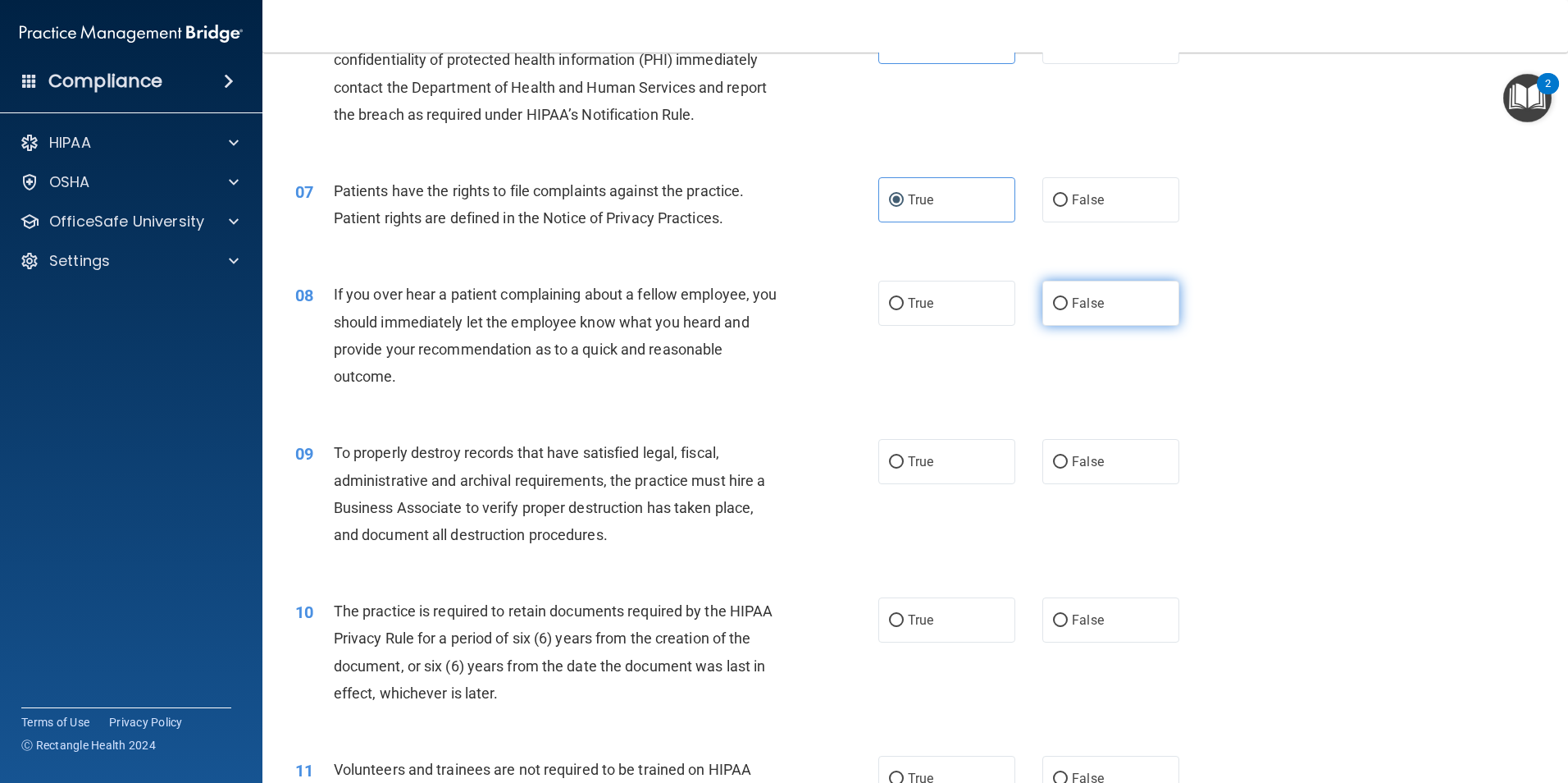
click at [1072, 299] on span "False" at bounding box center [1088, 303] width 32 height 15
click at [1068, 299] on input "False" at bounding box center [1061, 303] width 15 height 13
radio input "true"
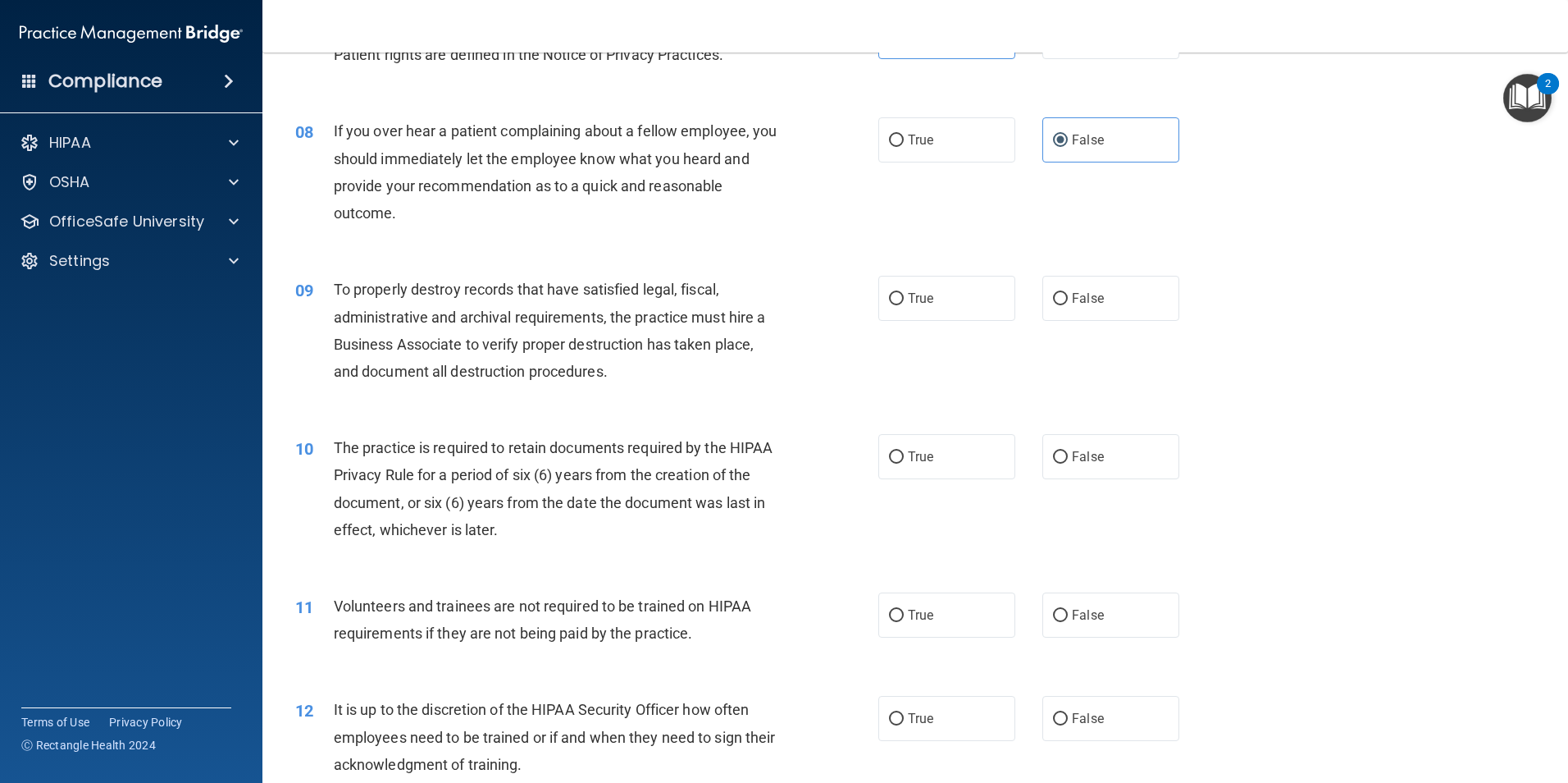
scroll to position [984, 0]
click at [1053, 298] on input "False" at bounding box center [1061, 298] width 15 height 13
radio input "true"
click at [912, 464] on label "True" at bounding box center [946, 456] width 137 height 46
click at [904, 463] on input "True" at bounding box center [896, 456] width 15 height 13
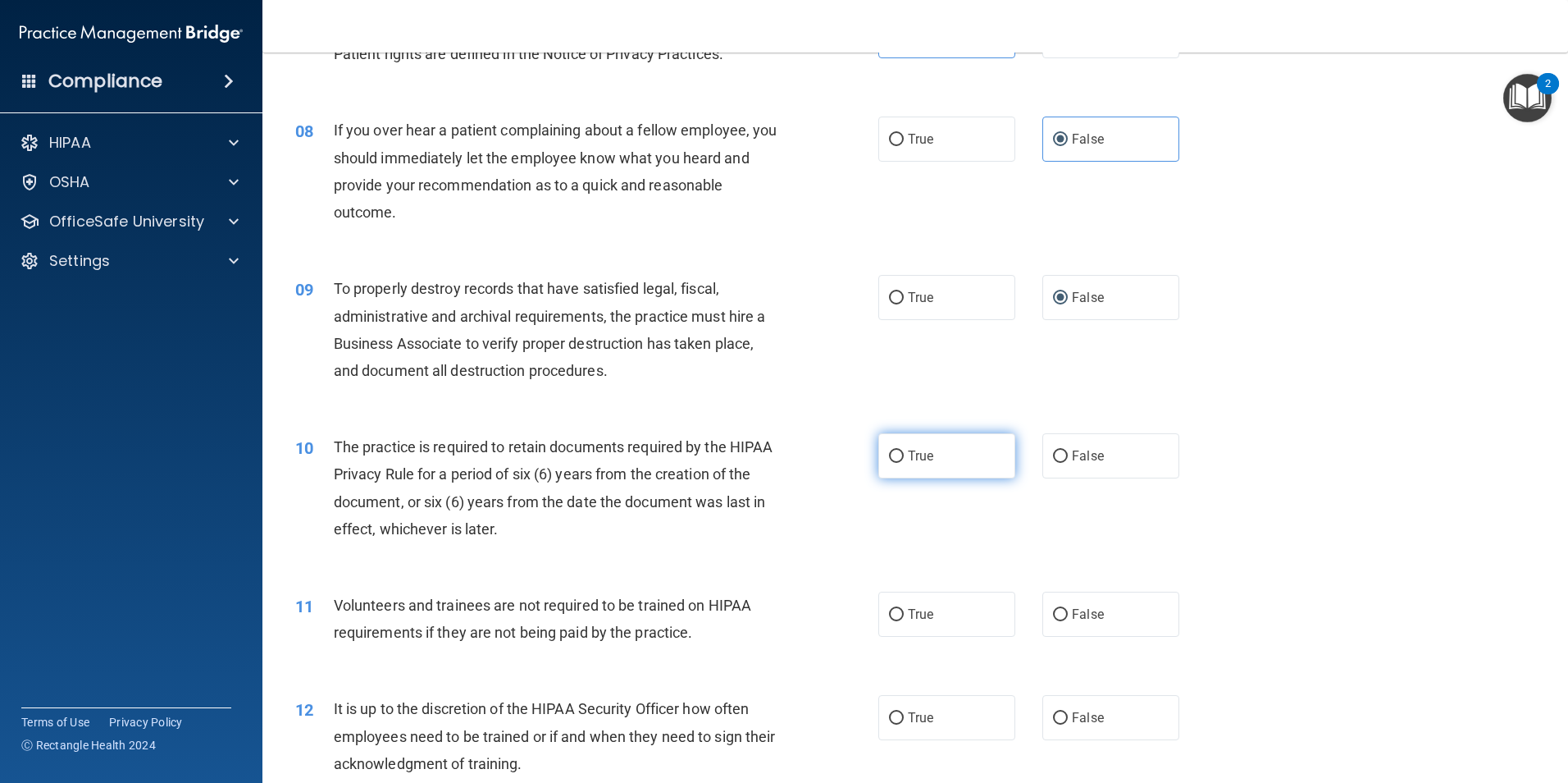
radio input "true"
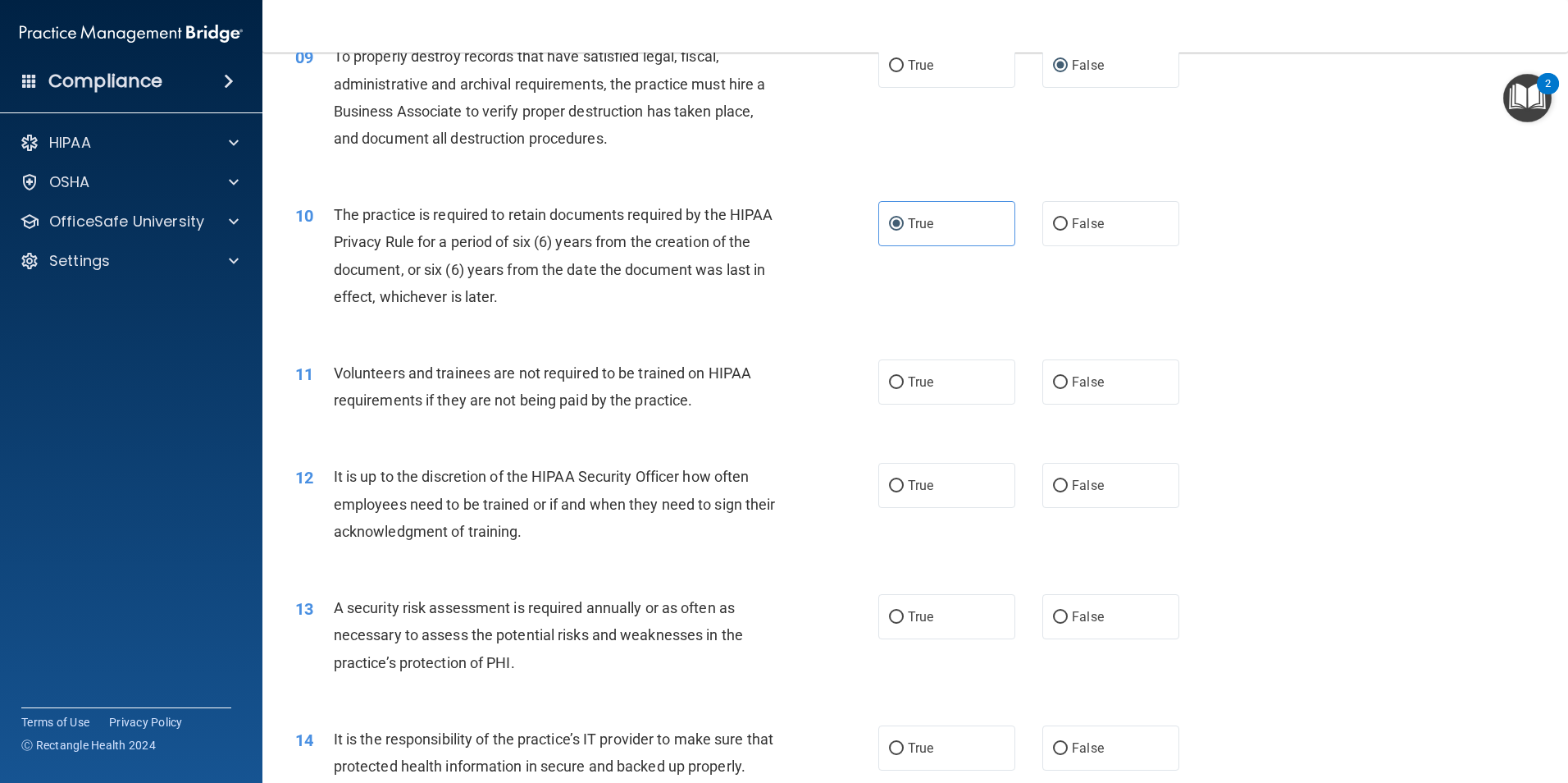
scroll to position [1231, 0]
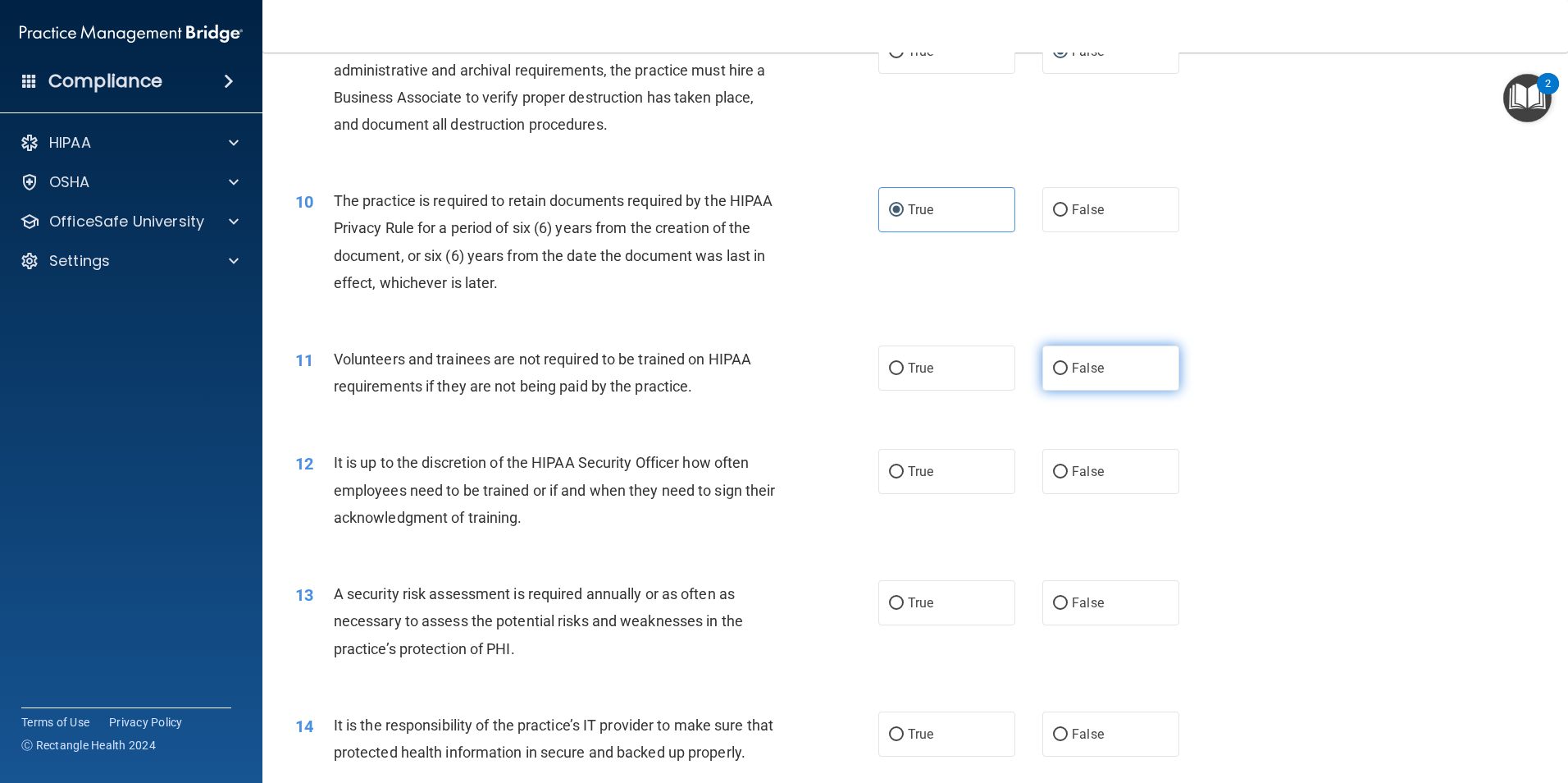
click at [1082, 369] on span "False" at bounding box center [1088, 367] width 32 height 15
click at [1068, 369] on input "False" at bounding box center [1061, 368] width 15 height 13
radio input "true"
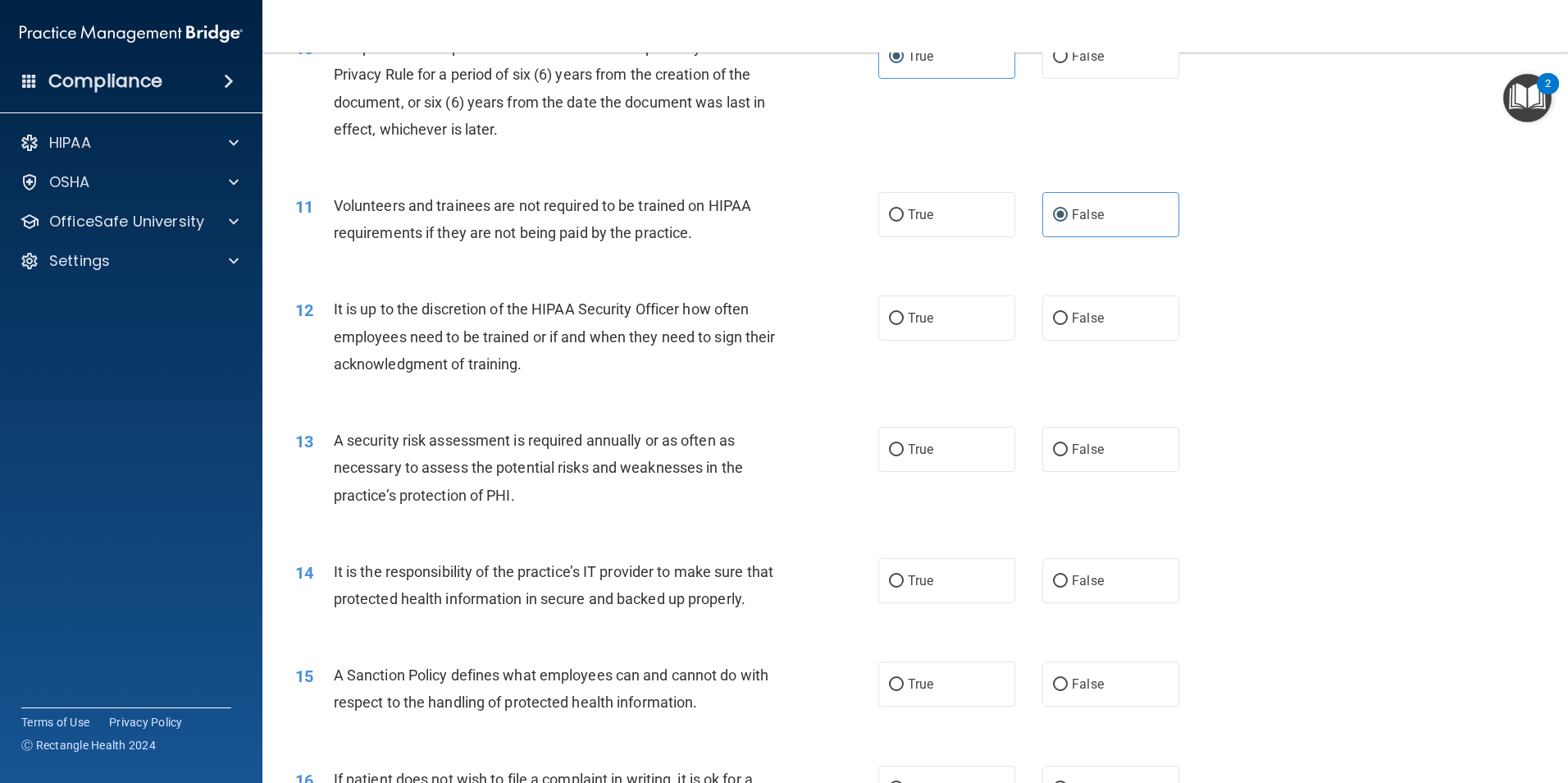
scroll to position [1395, 0]
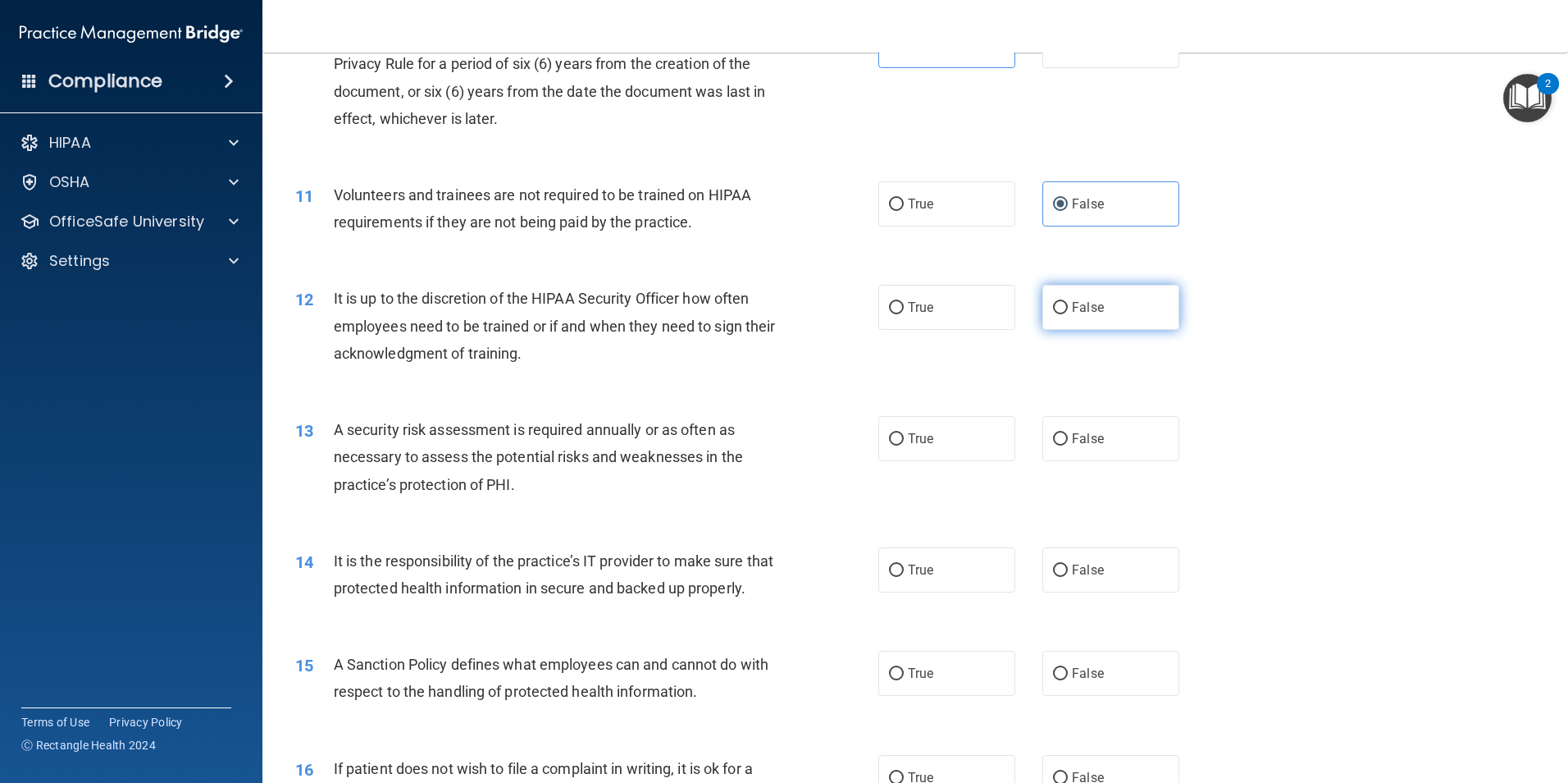
click at [1072, 308] on span "False" at bounding box center [1088, 307] width 32 height 15
click at [1068, 308] on input "False" at bounding box center [1061, 308] width 15 height 13
radio input "true"
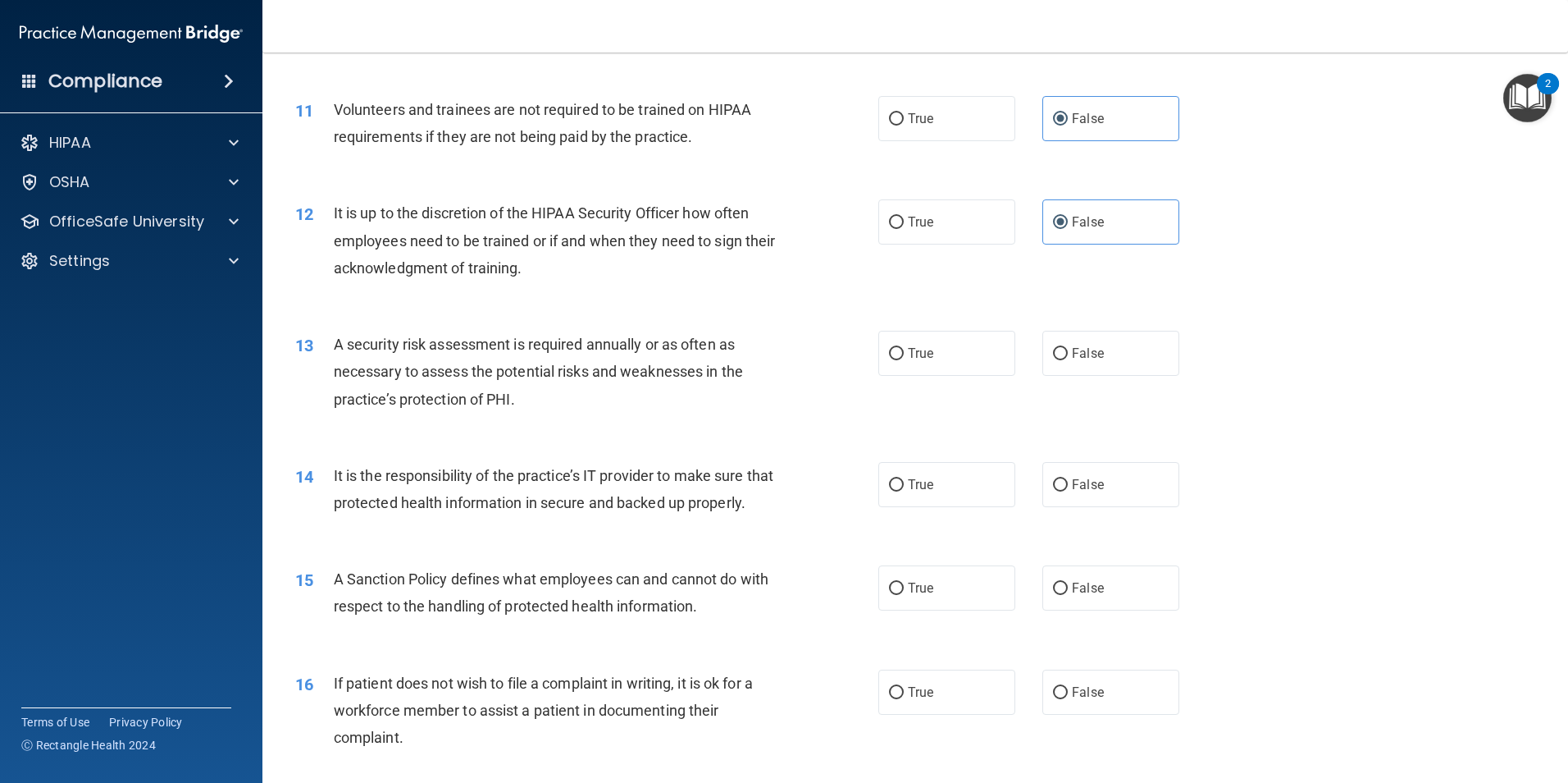
scroll to position [1477, 0]
click at [1107, 366] on label "False" at bounding box center [1110, 357] width 137 height 46
click at [1068, 363] on input "False" at bounding box center [1061, 357] width 15 height 13
radio input "true"
click at [970, 371] on label "True" at bounding box center [946, 357] width 137 height 46
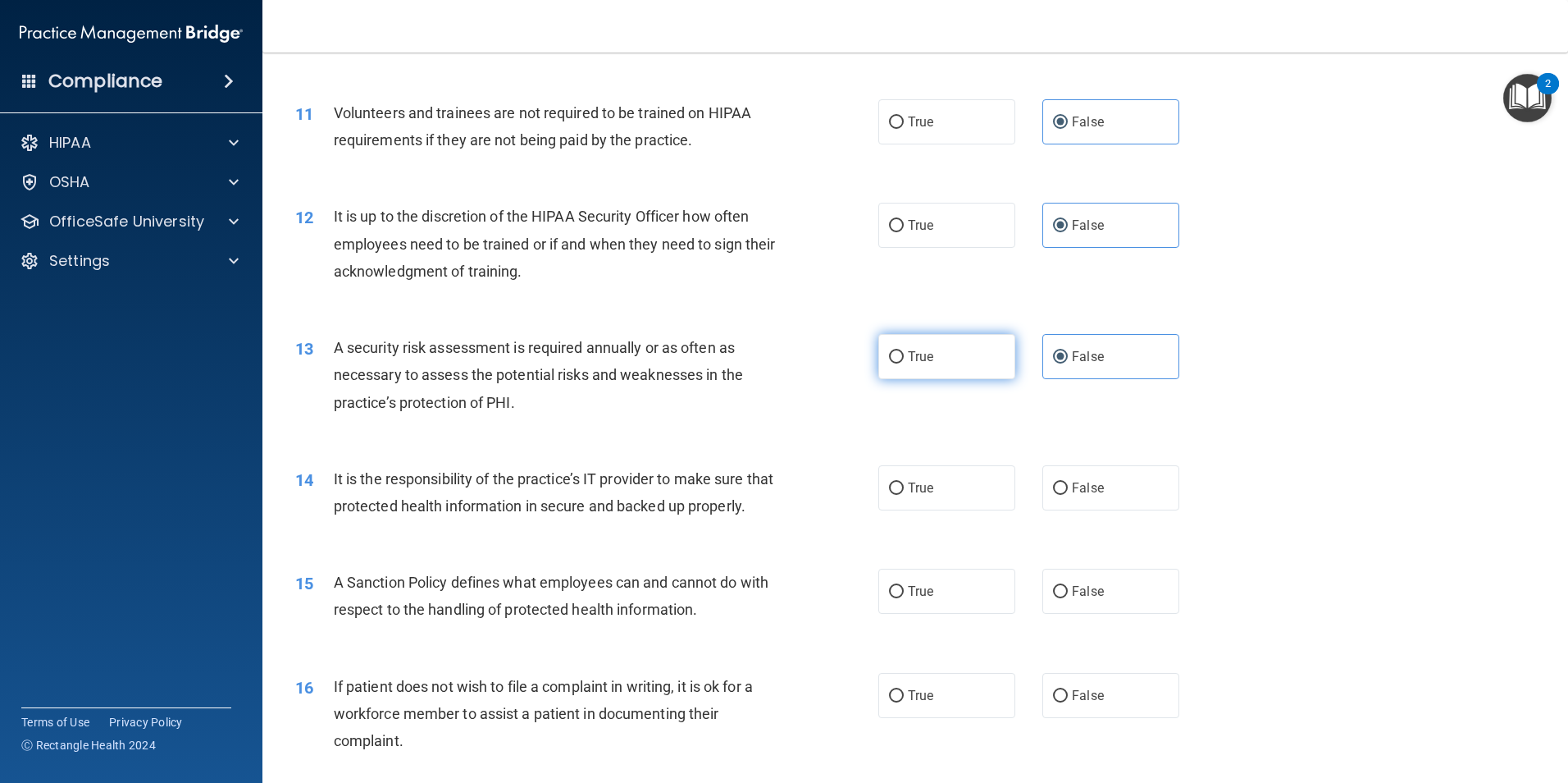
click at [904, 363] on input "True" at bounding box center [896, 357] width 15 height 13
radio input "true"
radio input "false"
click at [926, 496] on label "True" at bounding box center [946, 488] width 137 height 46
click at [904, 495] on input "True" at bounding box center [896, 488] width 15 height 13
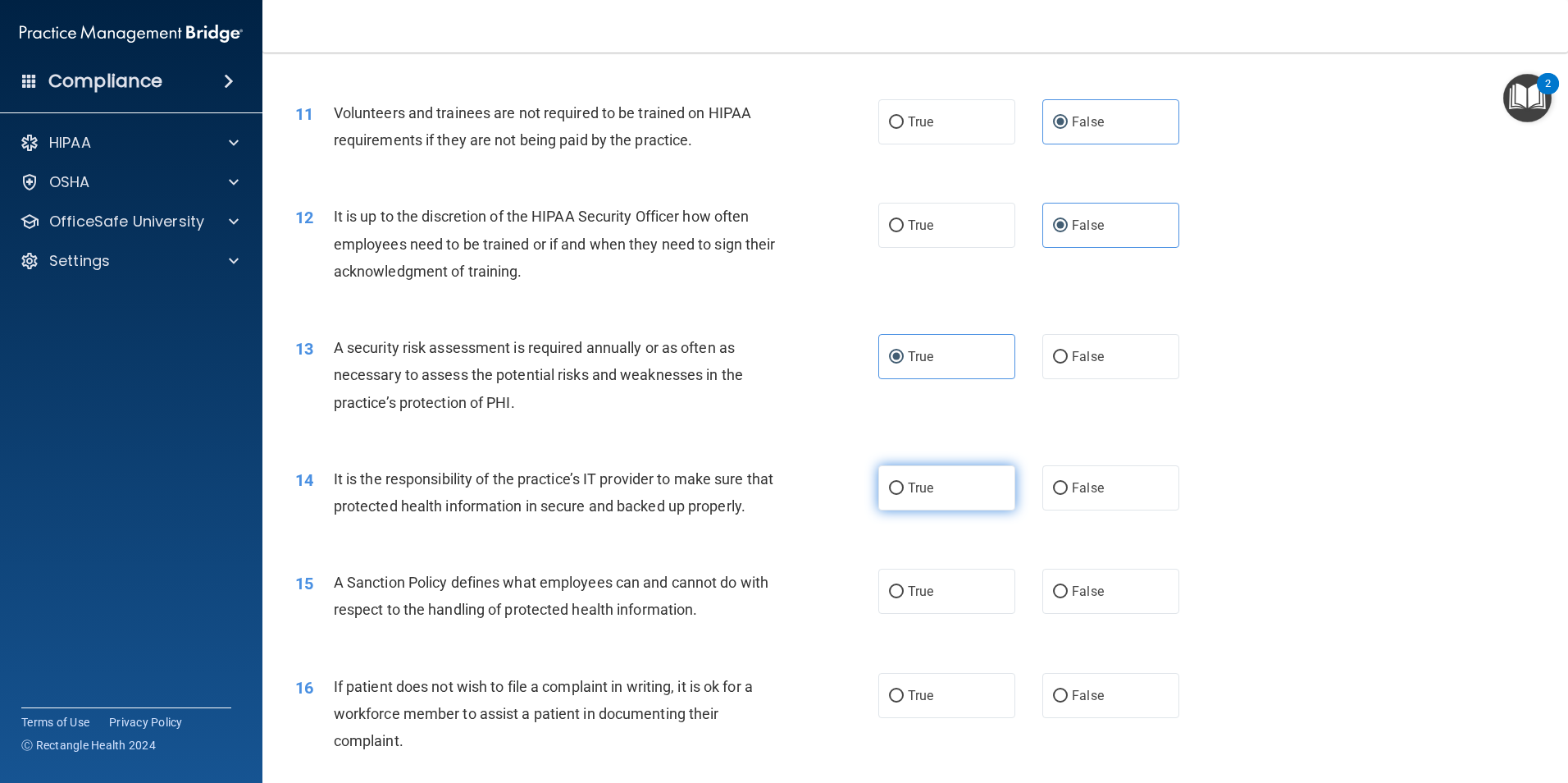
radio input "true"
click at [1072, 486] on span "False" at bounding box center [1088, 487] width 32 height 15
click at [1067, 486] on input "False" at bounding box center [1061, 488] width 15 height 13
radio input "true"
radio input "false"
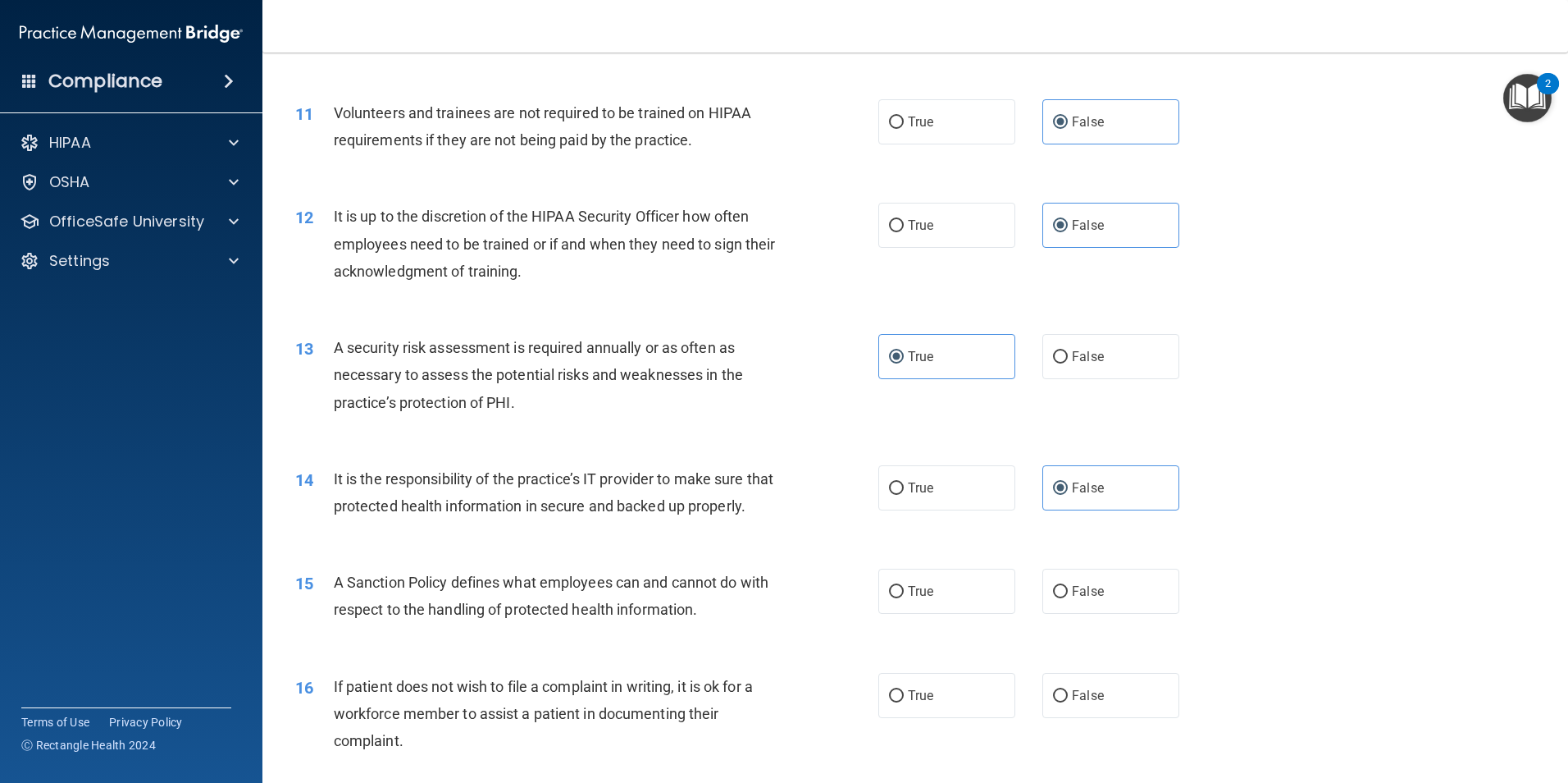
scroll to position [1558, 0]
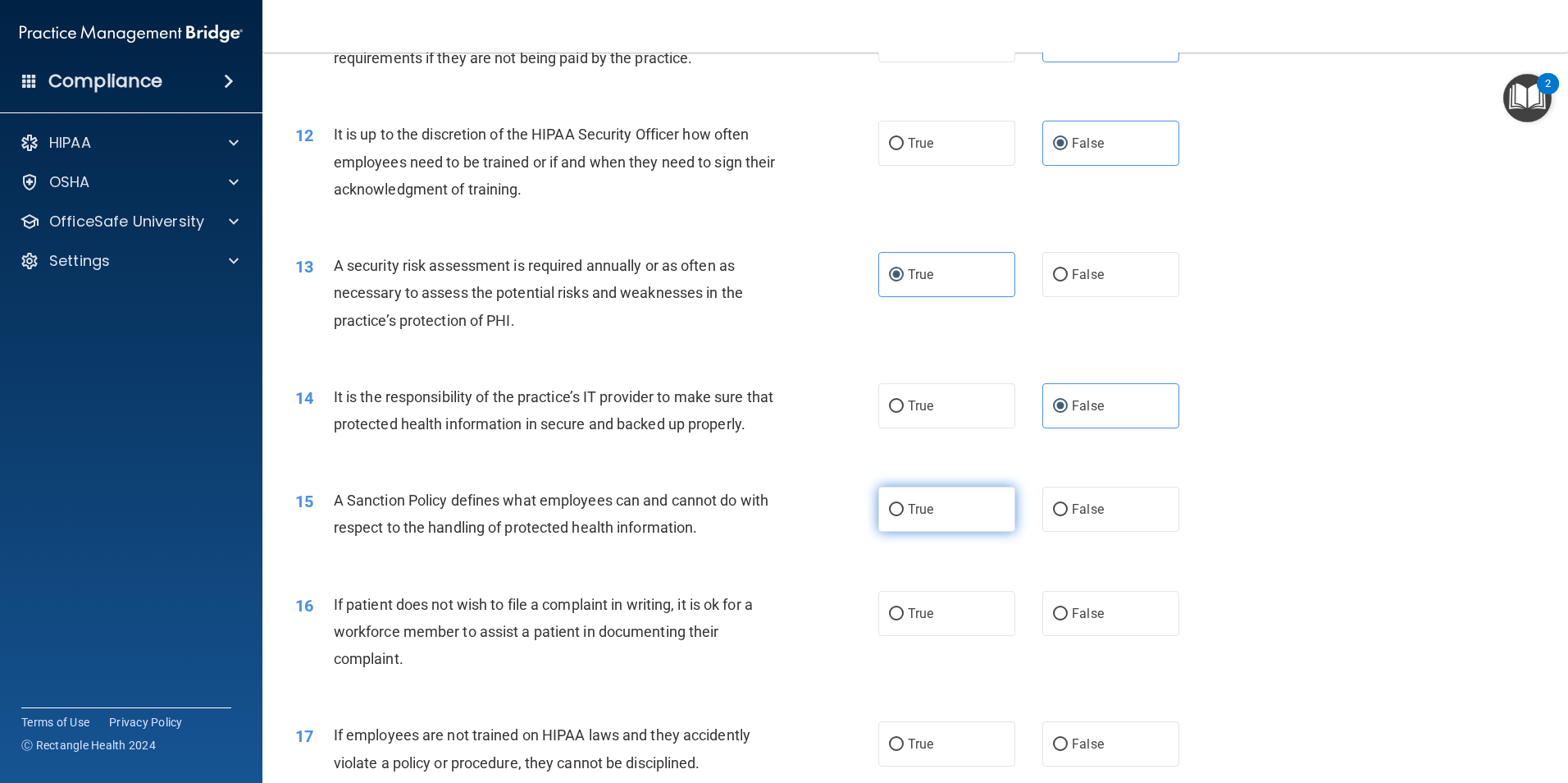
click at [919, 517] on span "True" at bounding box center [920, 509] width 25 height 15
click at [904, 516] on input "True" at bounding box center [896, 510] width 15 height 13
radio input "true"
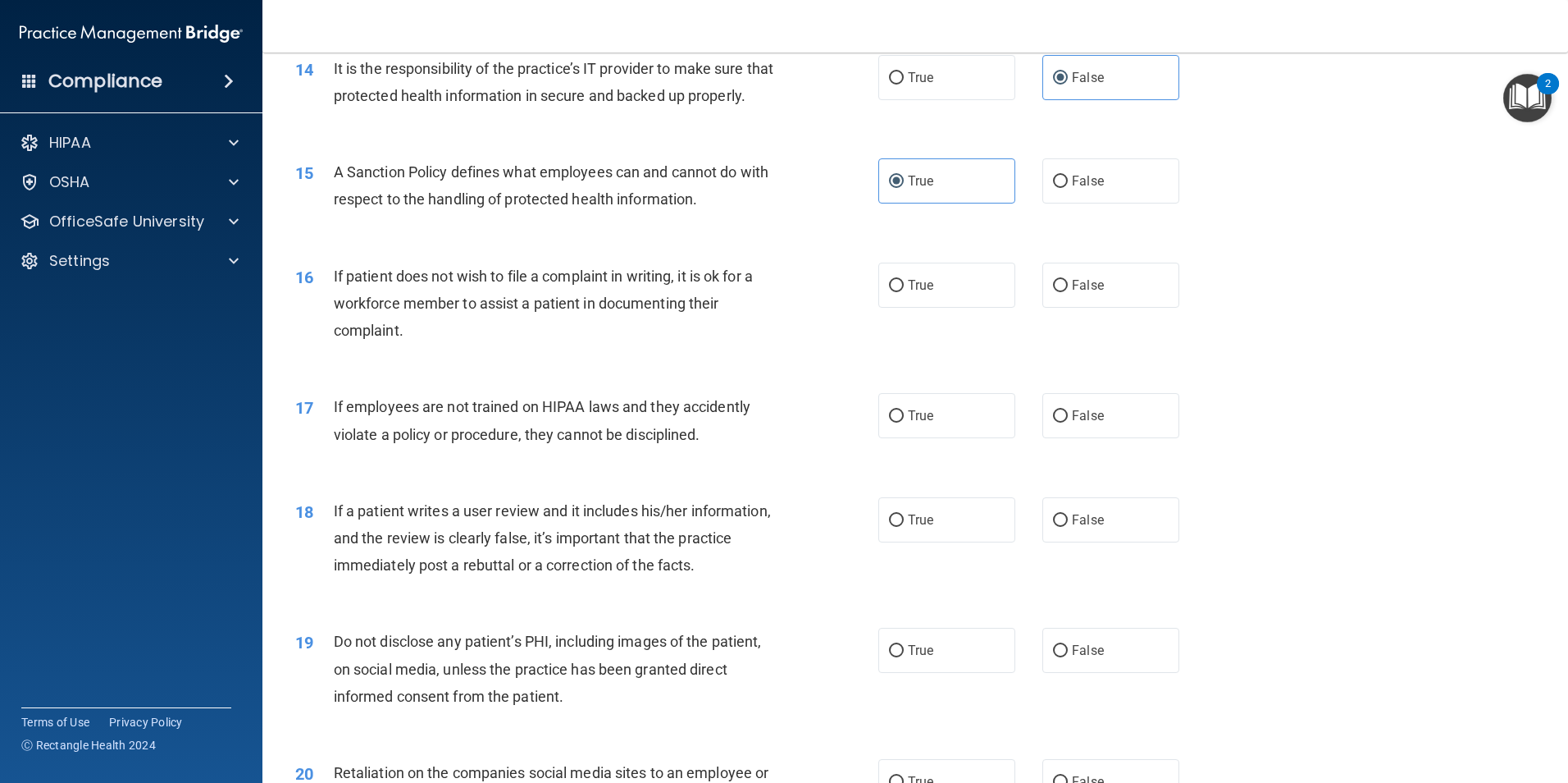
scroll to position [1723, 0]
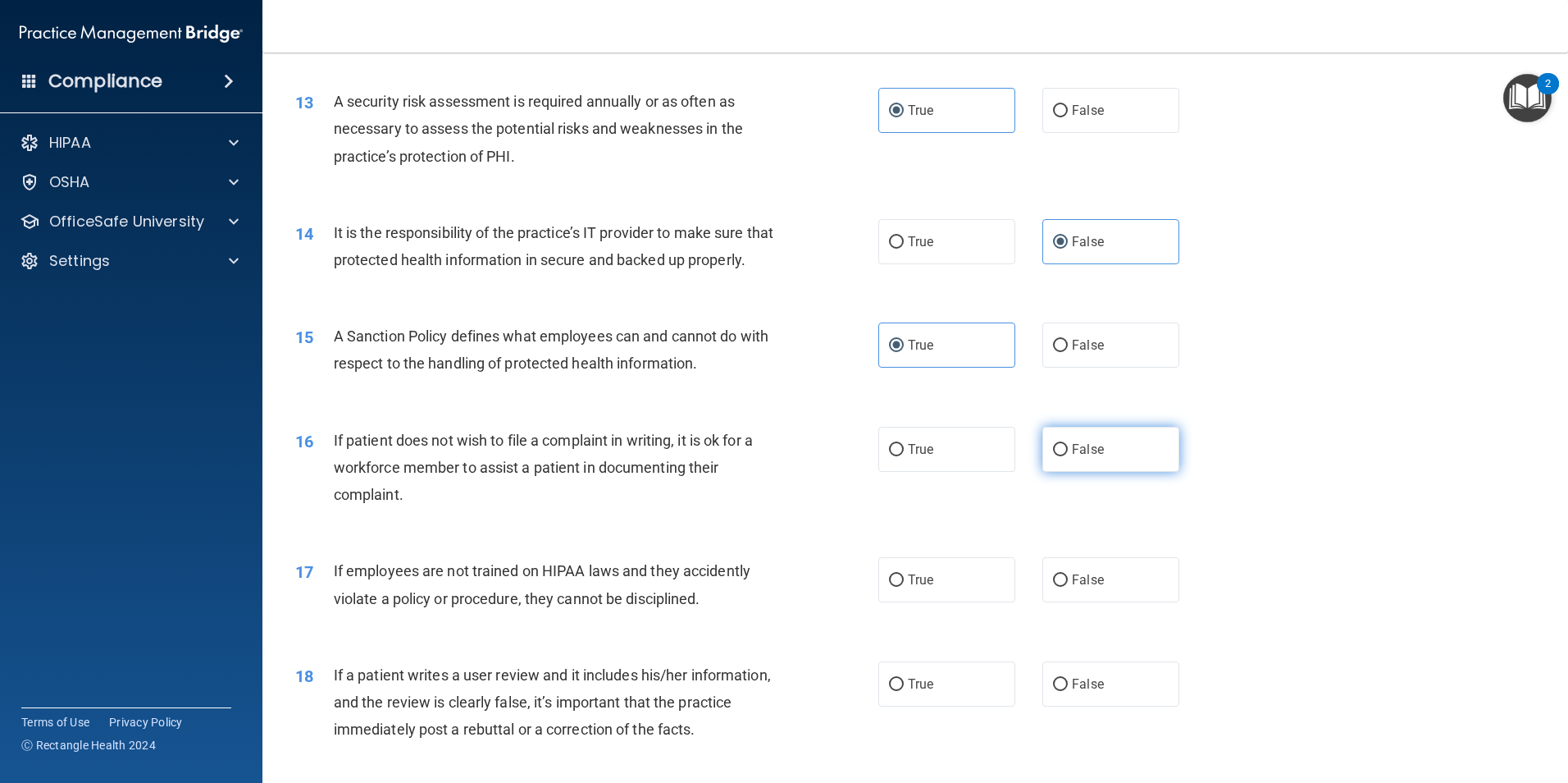
click at [1075, 457] on span "False" at bounding box center [1088, 449] width 32 height 15
click at [1068, 456] on input "False" at bounding box center [1061, 450] width 15 height 13
radio input "true"
click at [1058, 587] on input "False" at bounding box center [1061, 580] width 15 height 13
radio input "true"
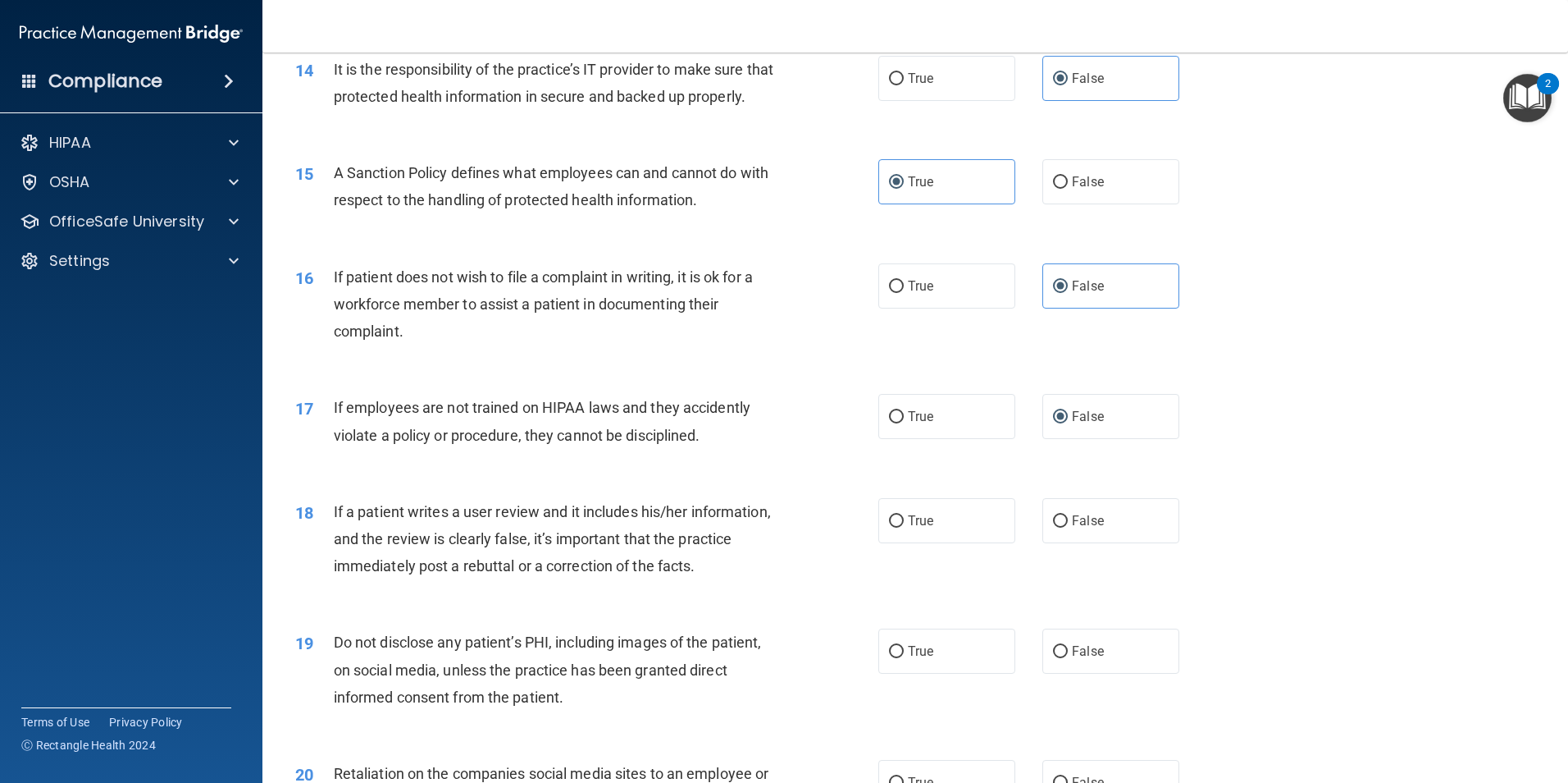
scroll to position [1887, 0]
click at [1072, 528] on span "False" at bounding box center [1088, 519] width 32 height 15
click at [1068, 527] on input "False" at bounding box center [1061, 520] width 15 height 13
radio input "true"
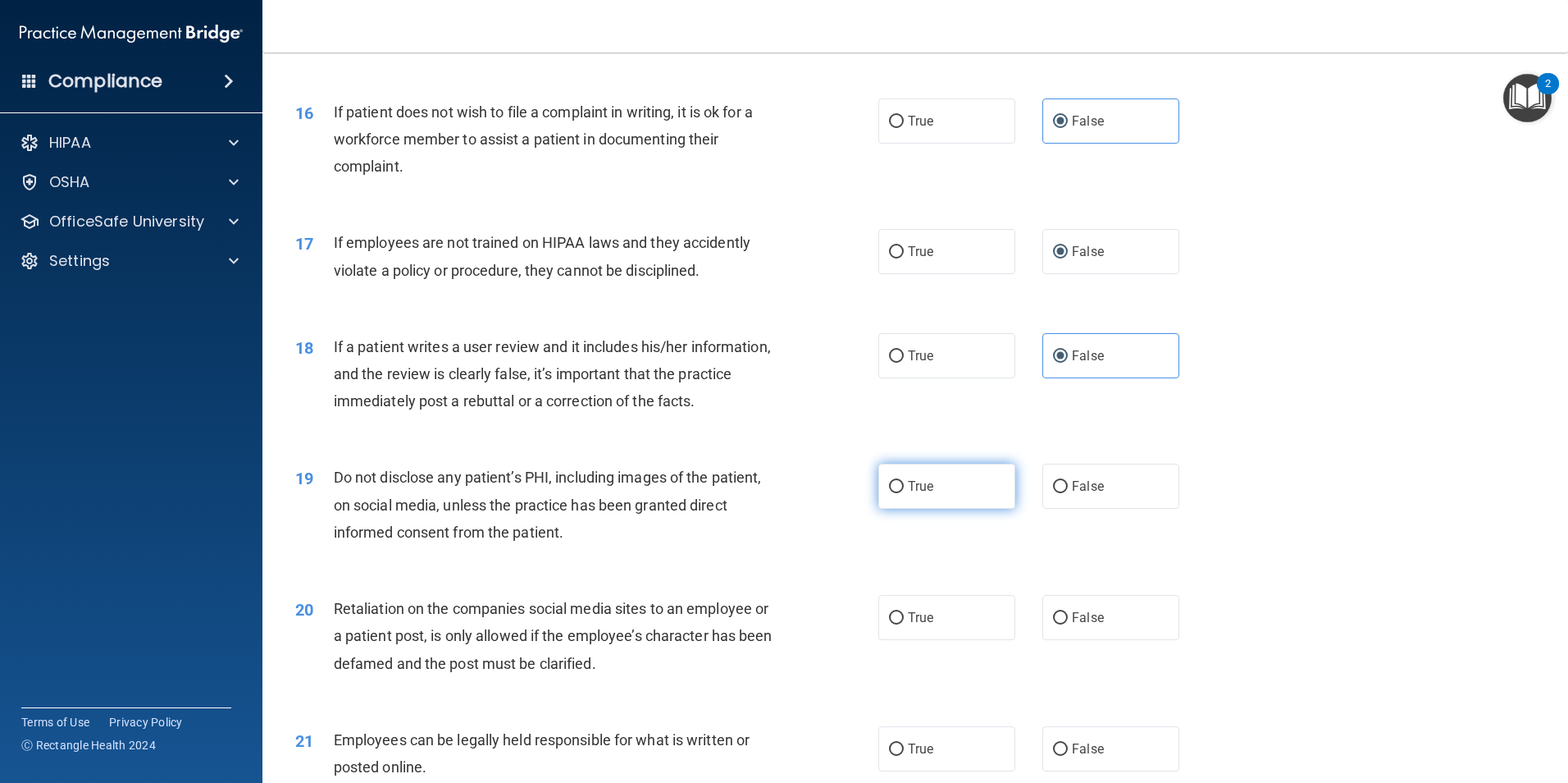
click at [916, 508] on label "True" at bounding box center [946, 486] width 137 height 46
click at [904, 493] on input "True" at bounding box center [896, 486] width 15 height 13
radio input "true"
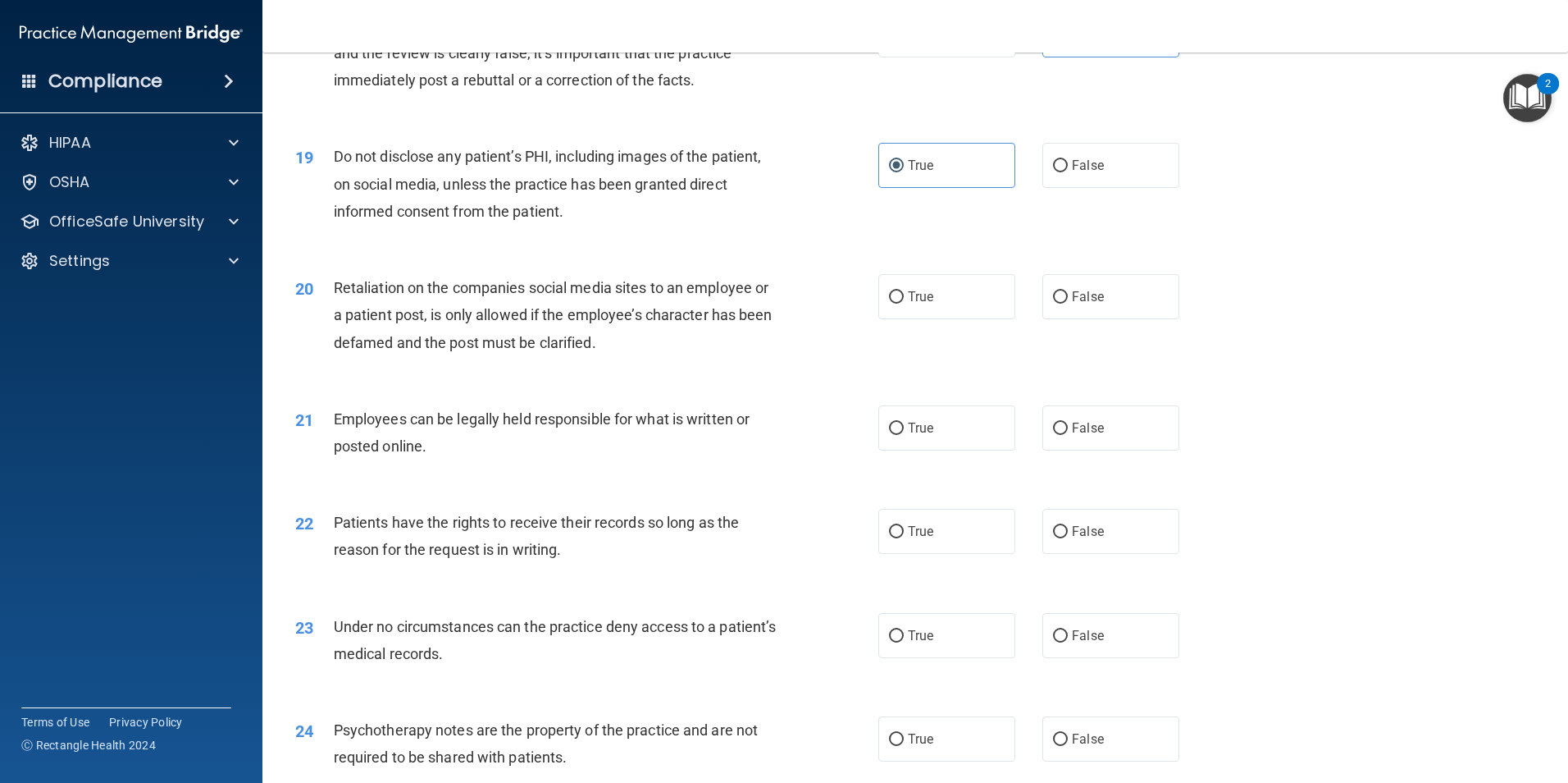
scroll to position [2379, 0]
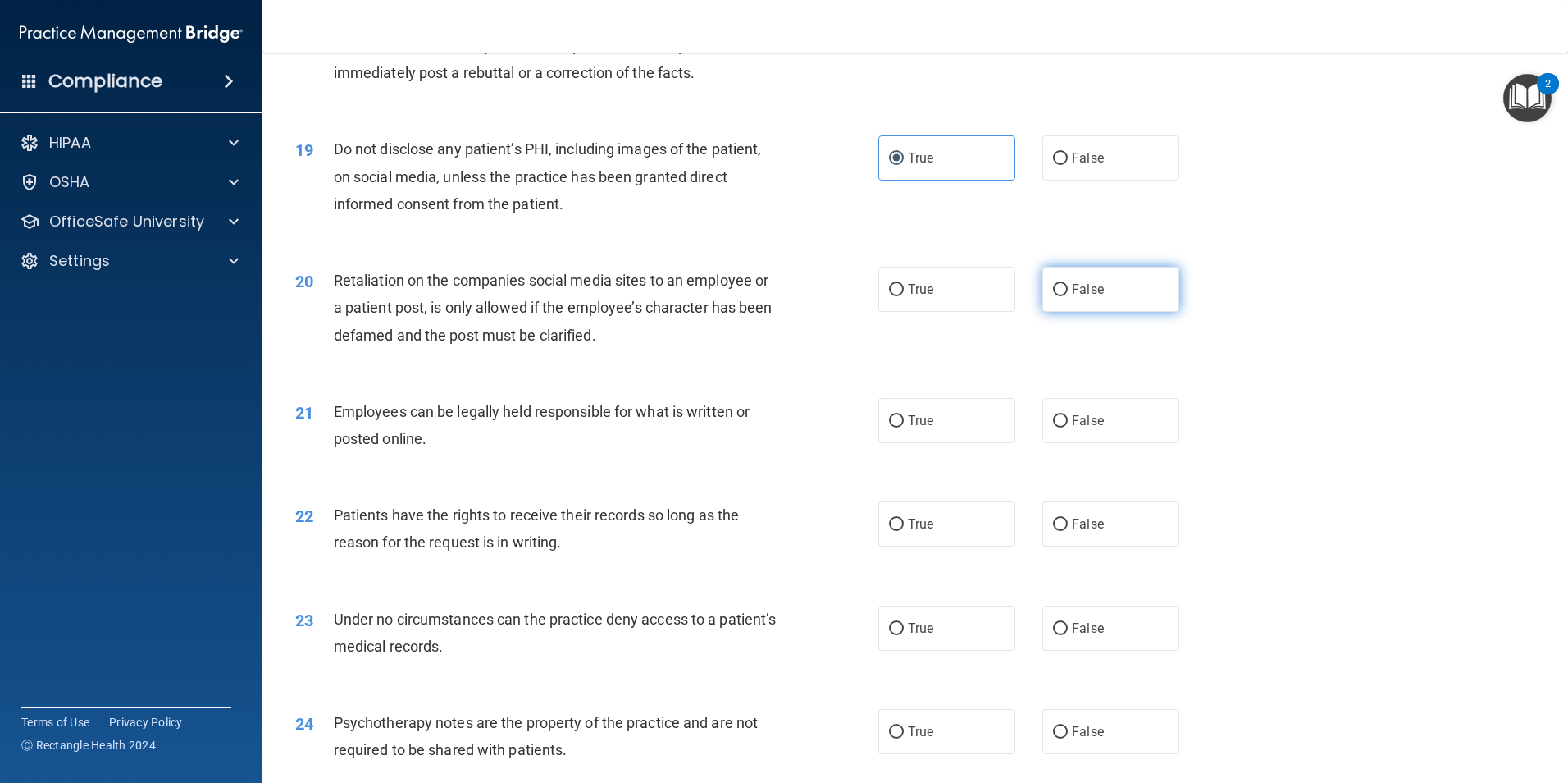
click at [1083, 297] on span "False" at bounding box center [1088, 289] width 32 height 15
click at [1068, 296] on input "False" at bounding box center [1061, 290] width 15 height 13
radio input "true"
click at [932, 443] on label "True" at bounding box center [946, 421] width 137 height 46
click at [904, 427] on input "True" at bounding box center [896, 421] width 15 height 13
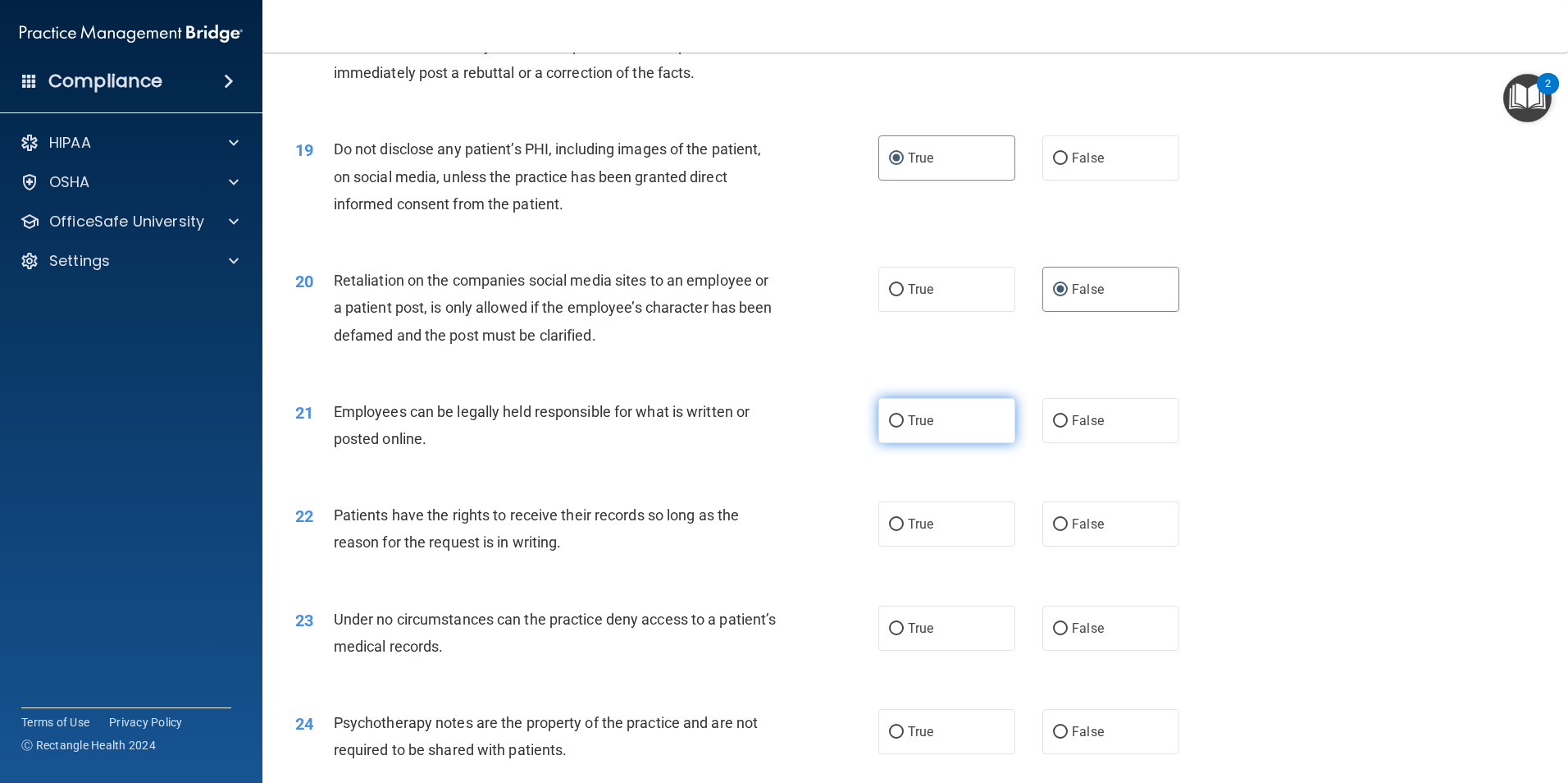
radio input "true"
click at [966, 546] on label "True" at bounding box center [946, 524] width 137 height 46
click at [904, 531] on input "True" at bounding box center [896, 524] width 15 height 13
radio input "true"
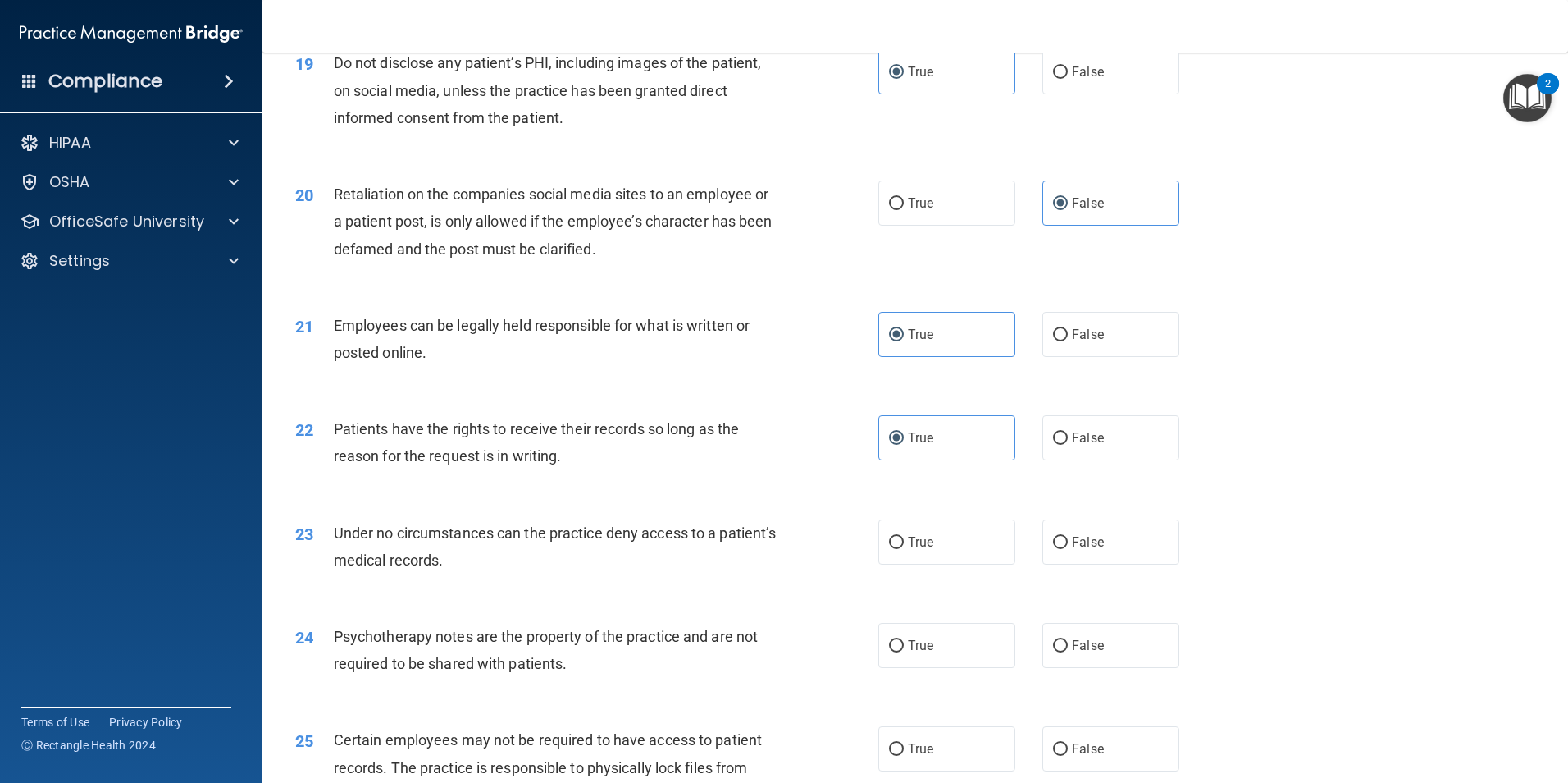
scroll to position [2543, 0]
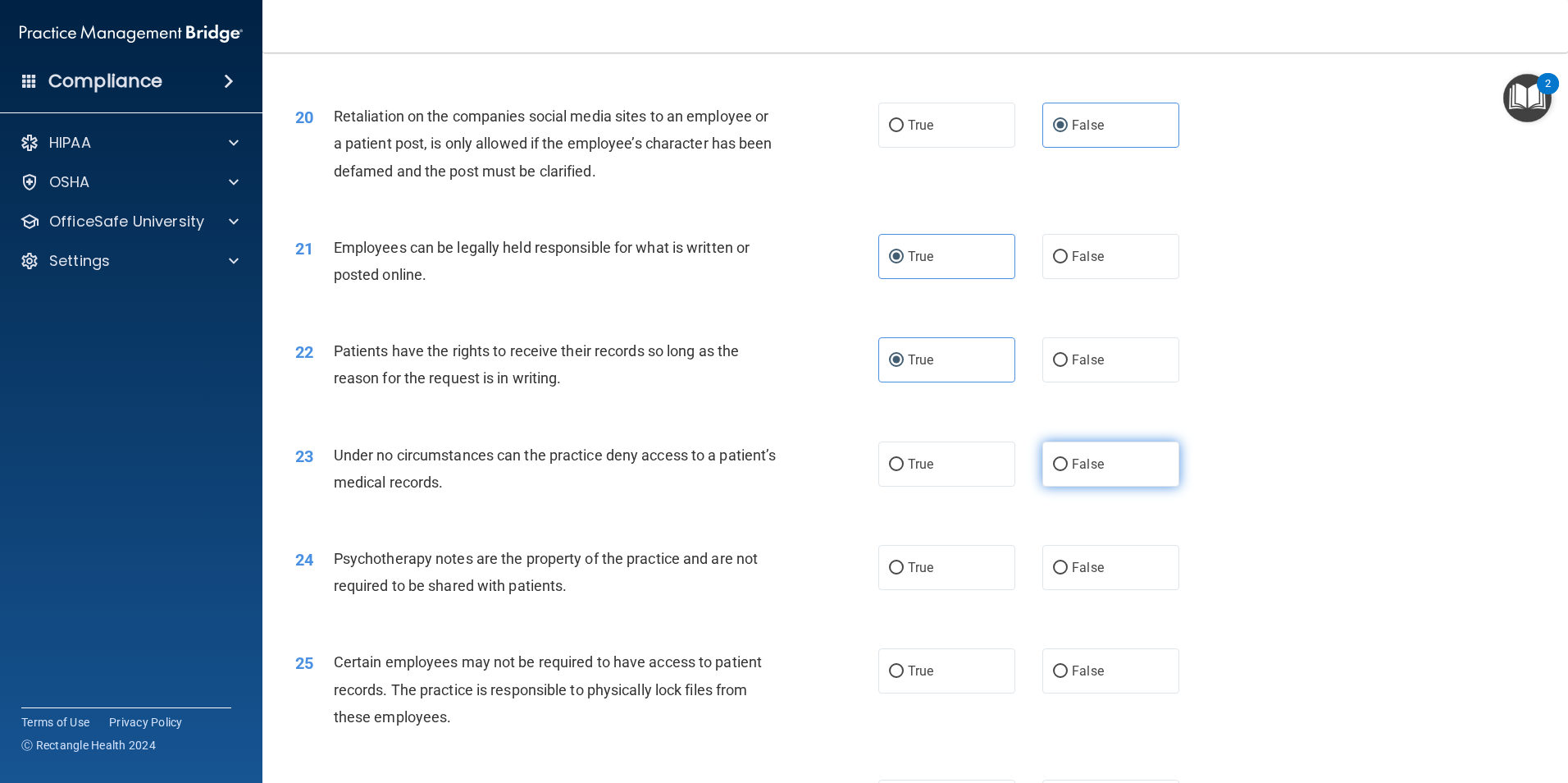
click at [1058, 471] on input "False" at bounding box center [1061, 464] width 15 height 13
radio input "true"
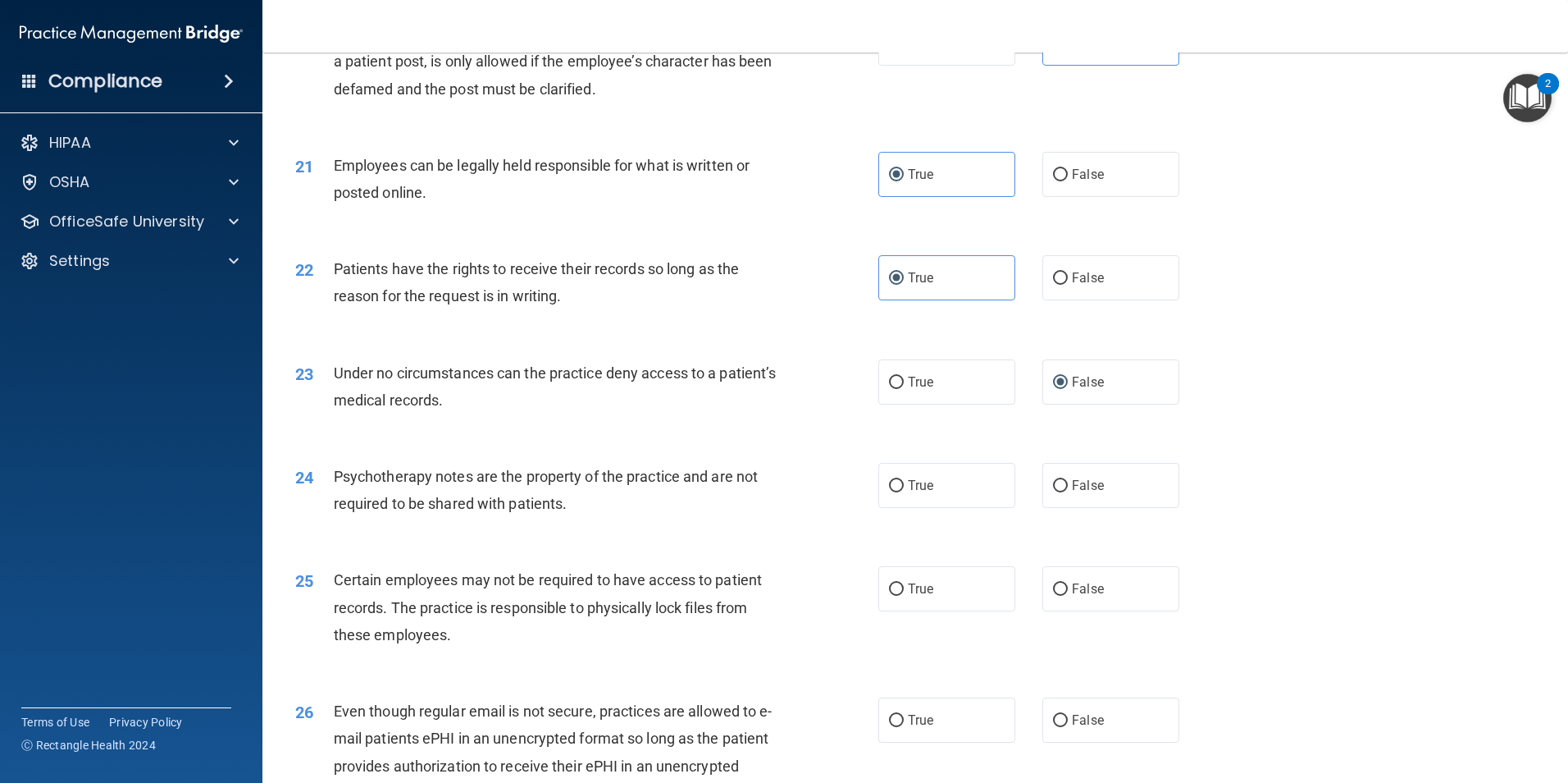
scroll to position [2707, 0]
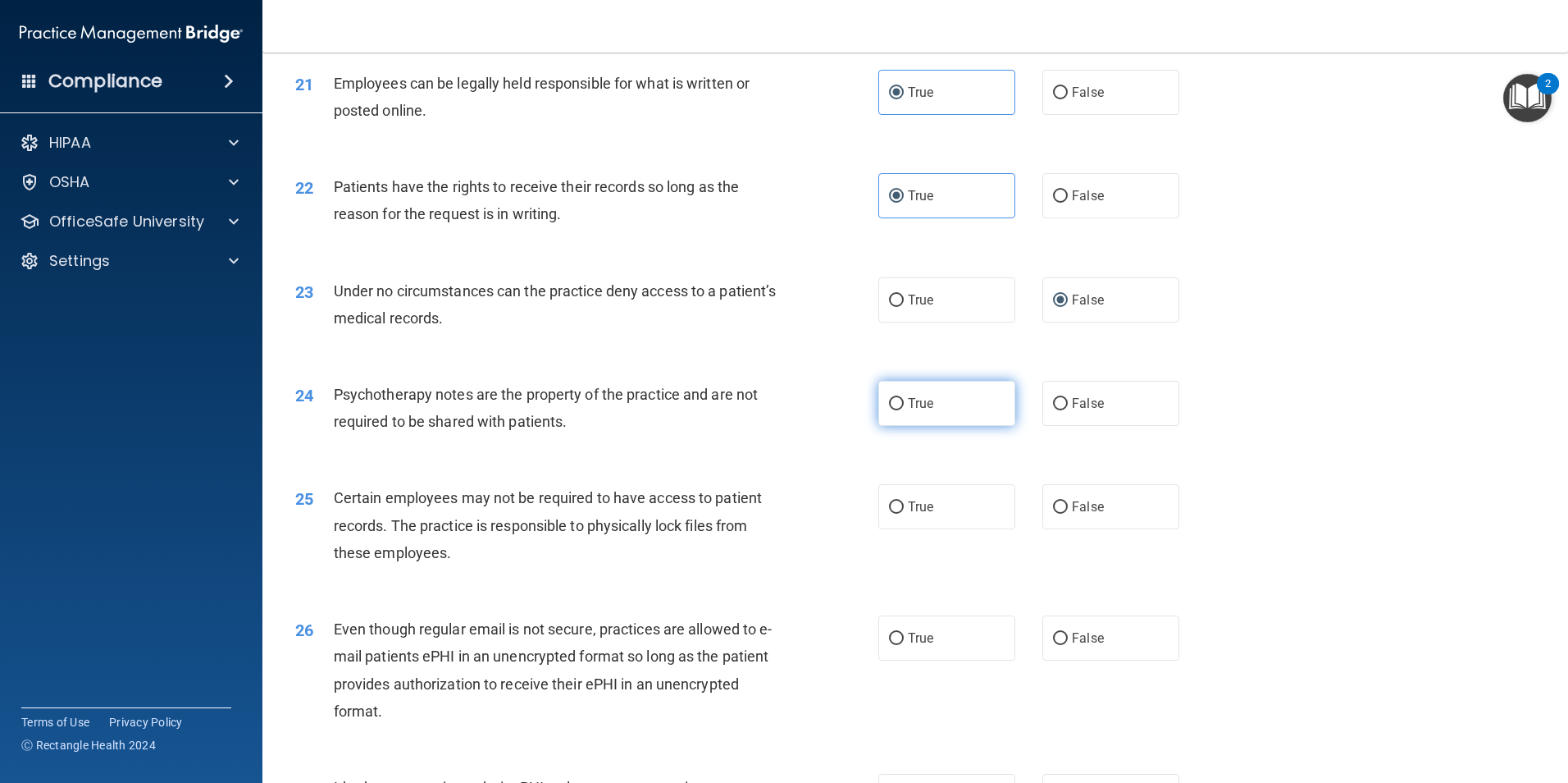
click at [922, 411] on span "True" at bounding box center [920, 403] width 25 height 15
click at [904, 410] on input "True" at bounding box center [896, 404] width 15 height 13
radio input "true"
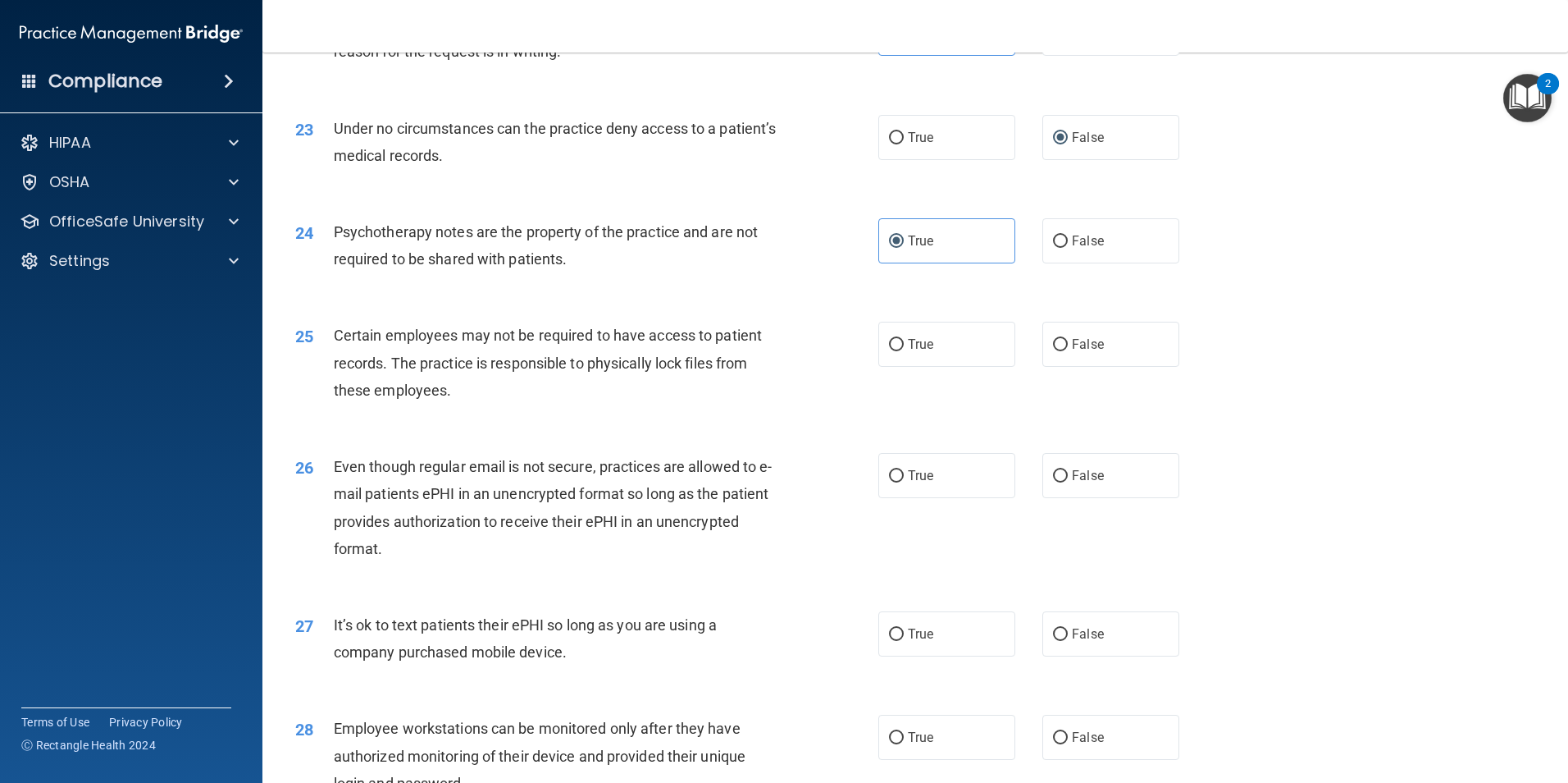
scroll to position [2872, 0]
click at [923, 351] on span "True" at bounding box center [920, 342] width 25 height 15
click at [904, 350] on input "True" at bounding box center [896, 343] width 15 height 13
radio input "true"
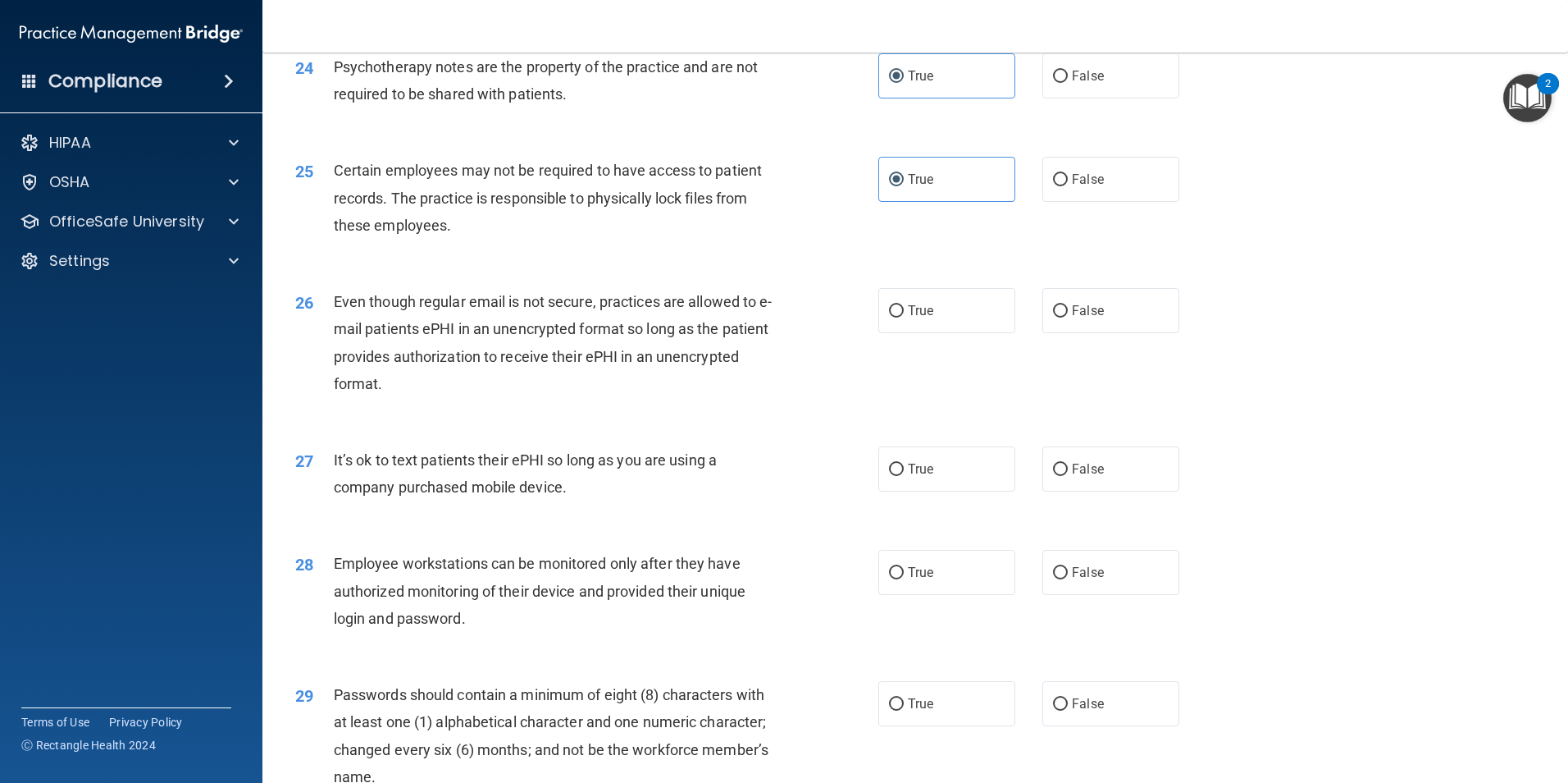
scroll to position [3035, 0]
click at [932, 332] on label "True" at bounding box center [946, 310] width 137 height 46
click at [904, 317] on input "True" at bounding box center [896, 310] width 15 height 13
radio input "true"
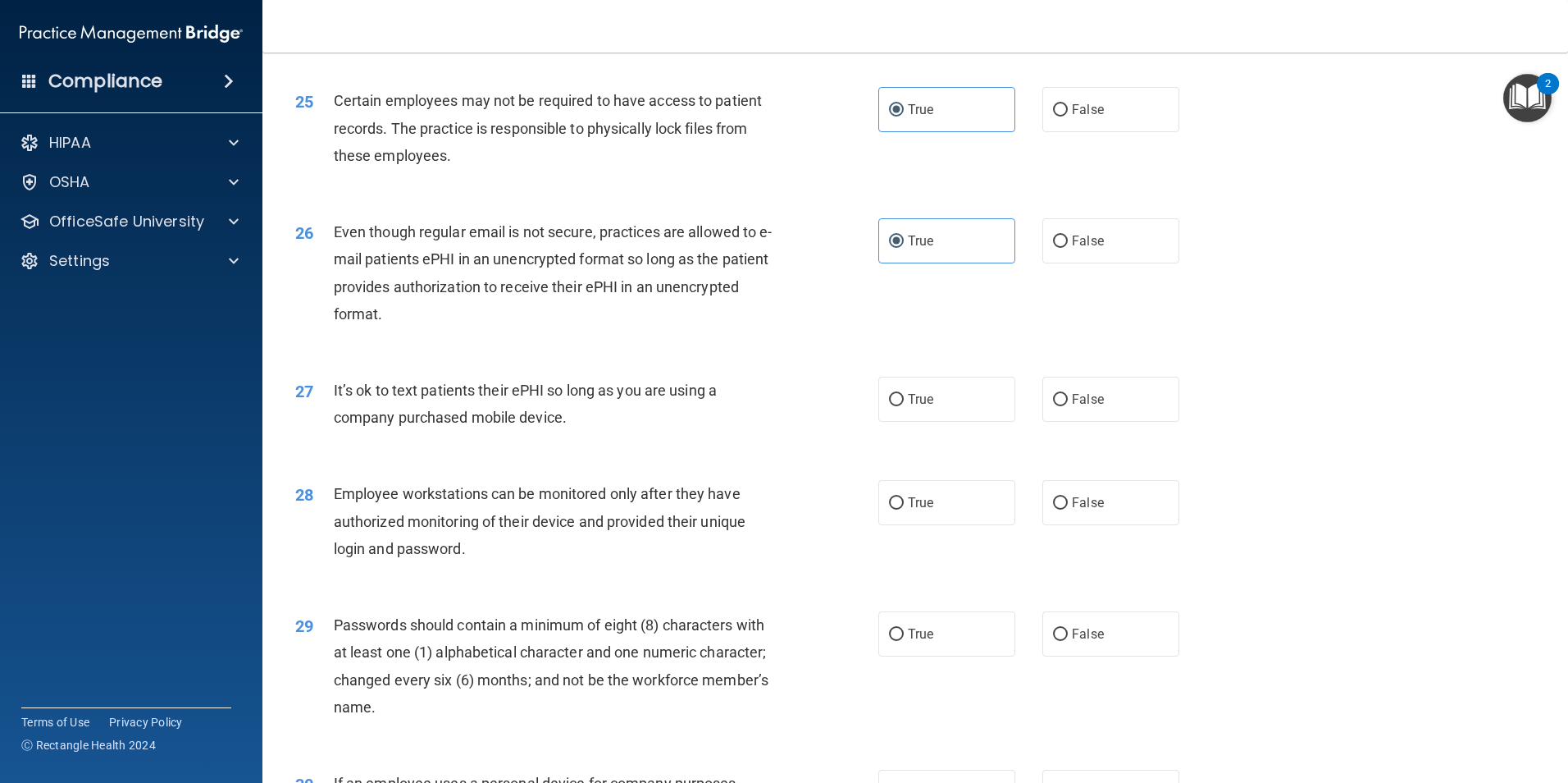
scroll to position [3118, 0]
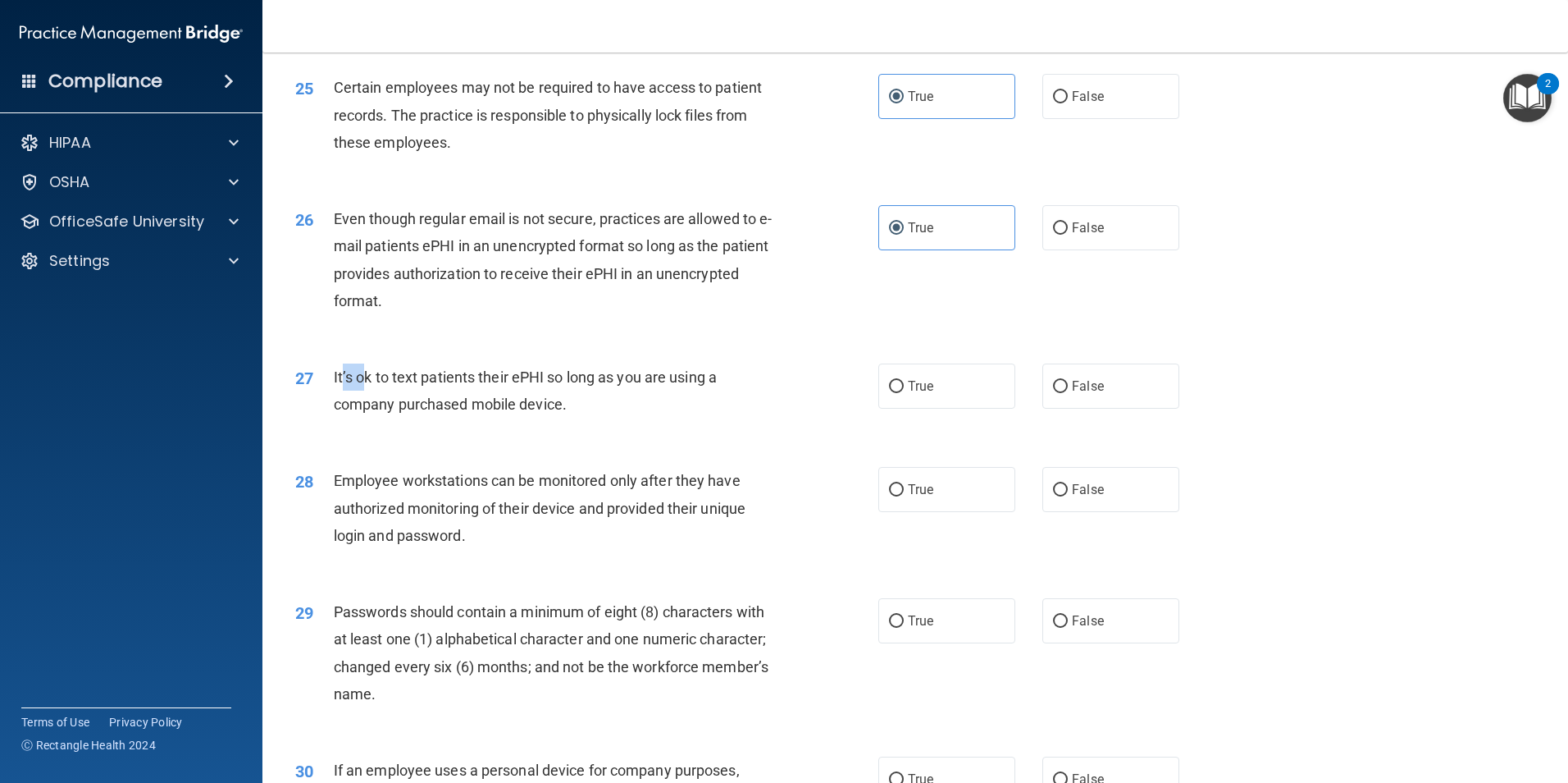
drag, startPoint x: 335, startPoint y: 402, endPoint x: 356, endPoint y: 402, distance: 21.0
click at [356, 402] on span "It’s ok to text patients their ePHI so long as you are using a company purchase…" at bounding box center [525, 390] width 383 height 45
drag, startPoint x: 356, startPoint y: 402, endPoint x: 625, endPoint y: 421, distance: 269.7
click at [625, 417] on div "It’s ok to text patients their ePHI so long as you are using a company purchase…" at bounding box center [561, 390] width 456 height 54
drag, startPoint x: 334, startPoint y: 401, endPoint x: 616, endPoint y: 442, distance: 285.0
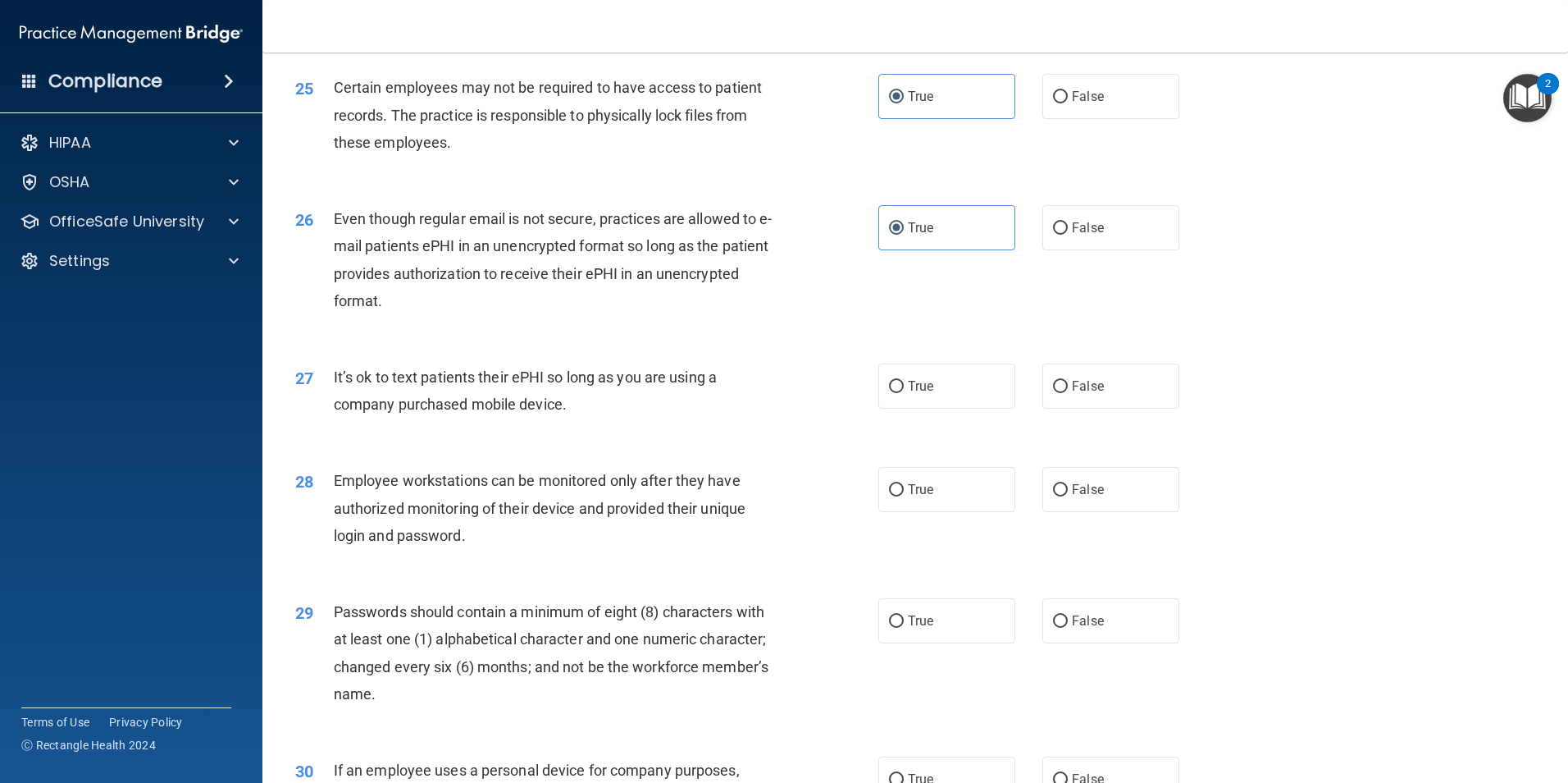
click at [616, 417] on div "It’s ok to text patients their ePHI so long as you are using a company purchase…" at bounding box center [561, 390] width 456 height 54
drag, startPoint x: 616, startPoint y: 442, endPoint x: 518, endPoint y: 416, distance: 101.4
copy span "It’s ok to text patients their ePHI so long as you are using a company purchase…"
click at [907, 394] on span "True" at bounding box center [920, 386] width 25 height 15
click at [904, 393] on input "True" at bounding box center [896, 387] width 15 height 13
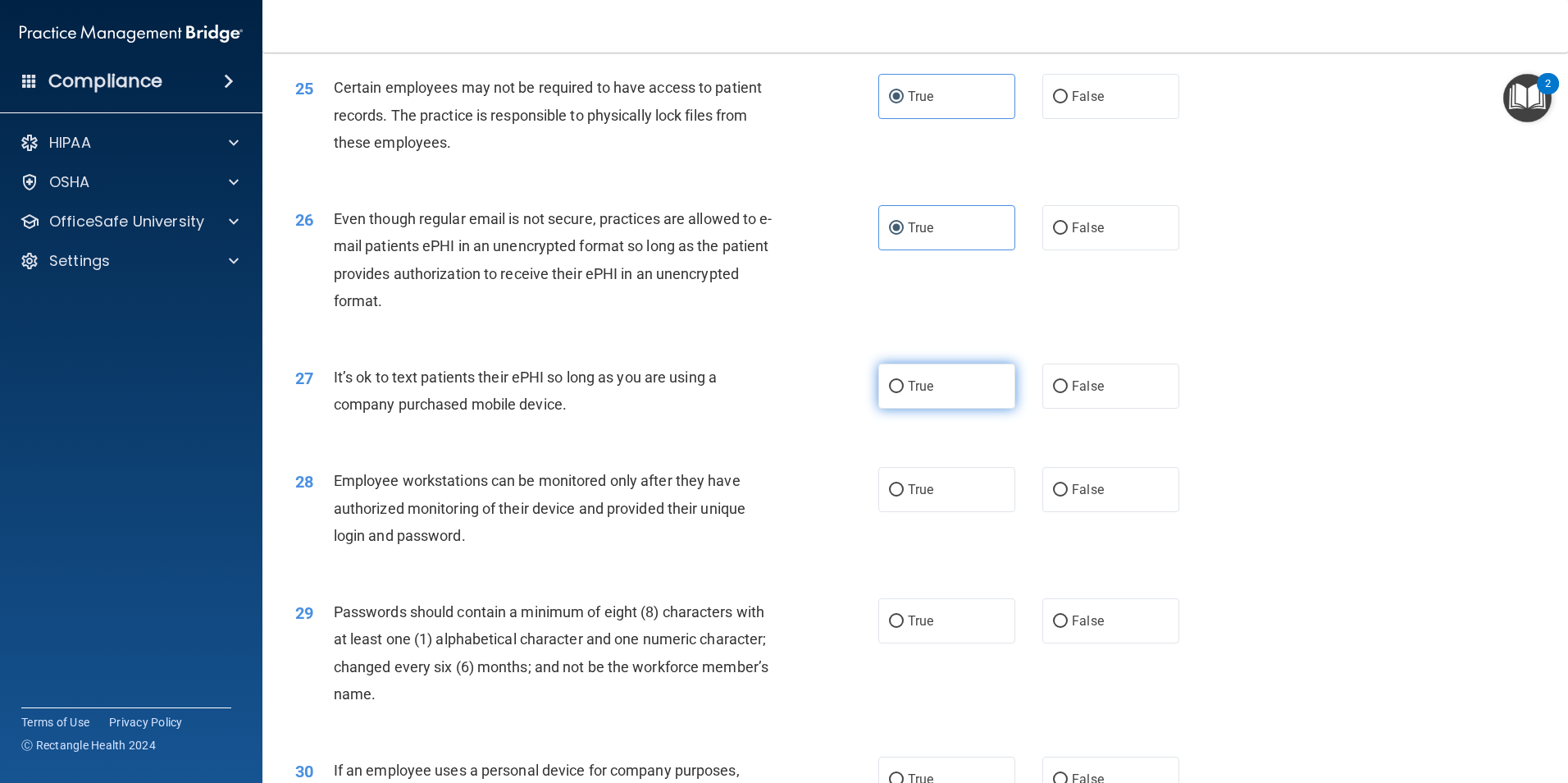
radio input "true"
click at [908, 497] on span "True" at bounding box center [920, 489] width 25 height 15
click at [904, 496] on input "True" at bounding box center [896, 490] width 15 height 13
radio input "true"
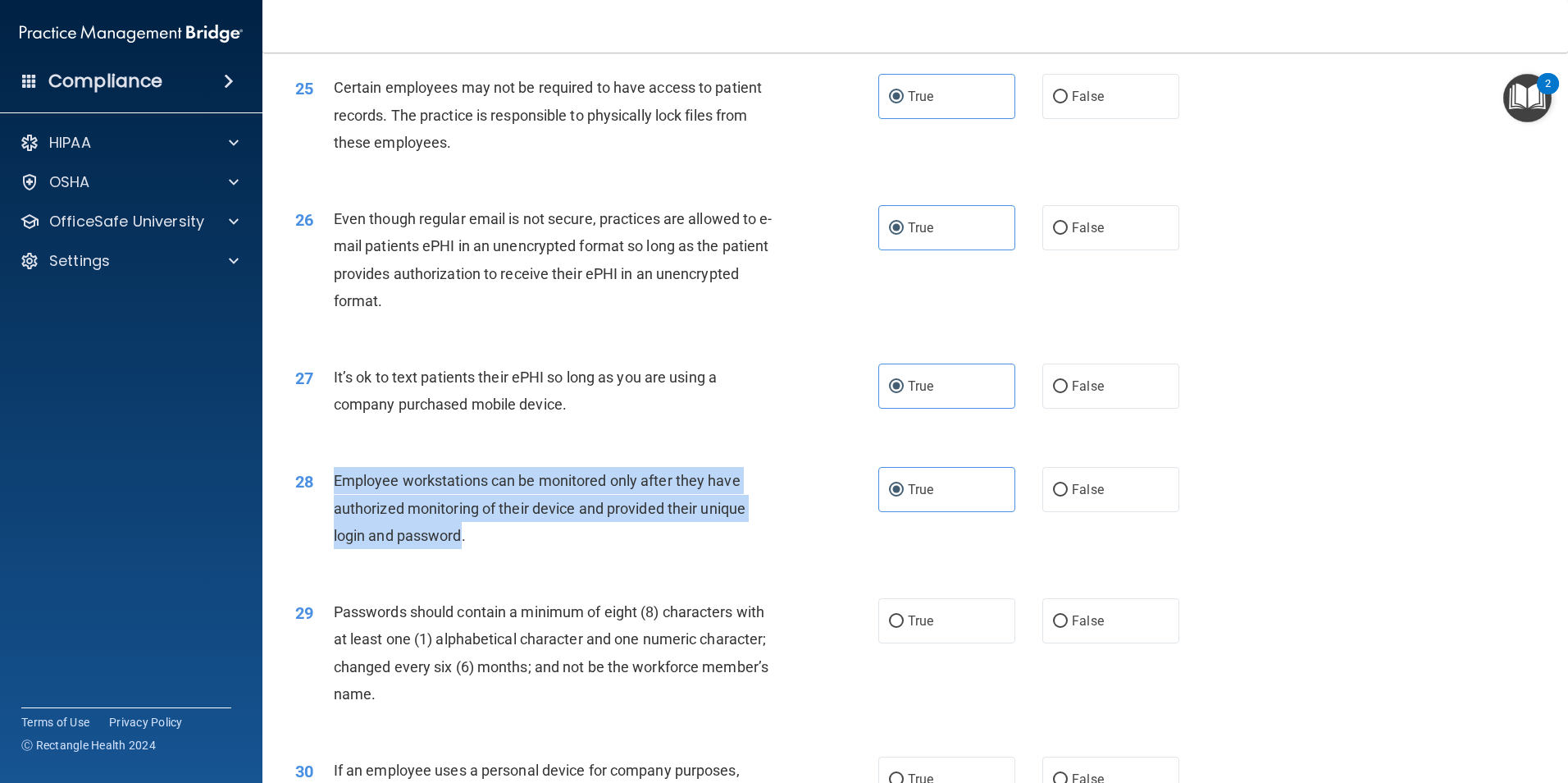
drag, startPoint x: 331, startPoint y: 506, endPoint x: 462, endPoint y: 570, distance: 145.8
click at [462, 557] on div "28 Employee workstations can be monitored only after they have authorized monit…" at bounding box center [586, 512] width 632 height 90
drag, startPoint x: 462, startPoint y: 570, endPoint x: 432, endPoint y: 544, distance: 39.7
copy div "Employee workstations can be monitored only after they have authorized monitori…"
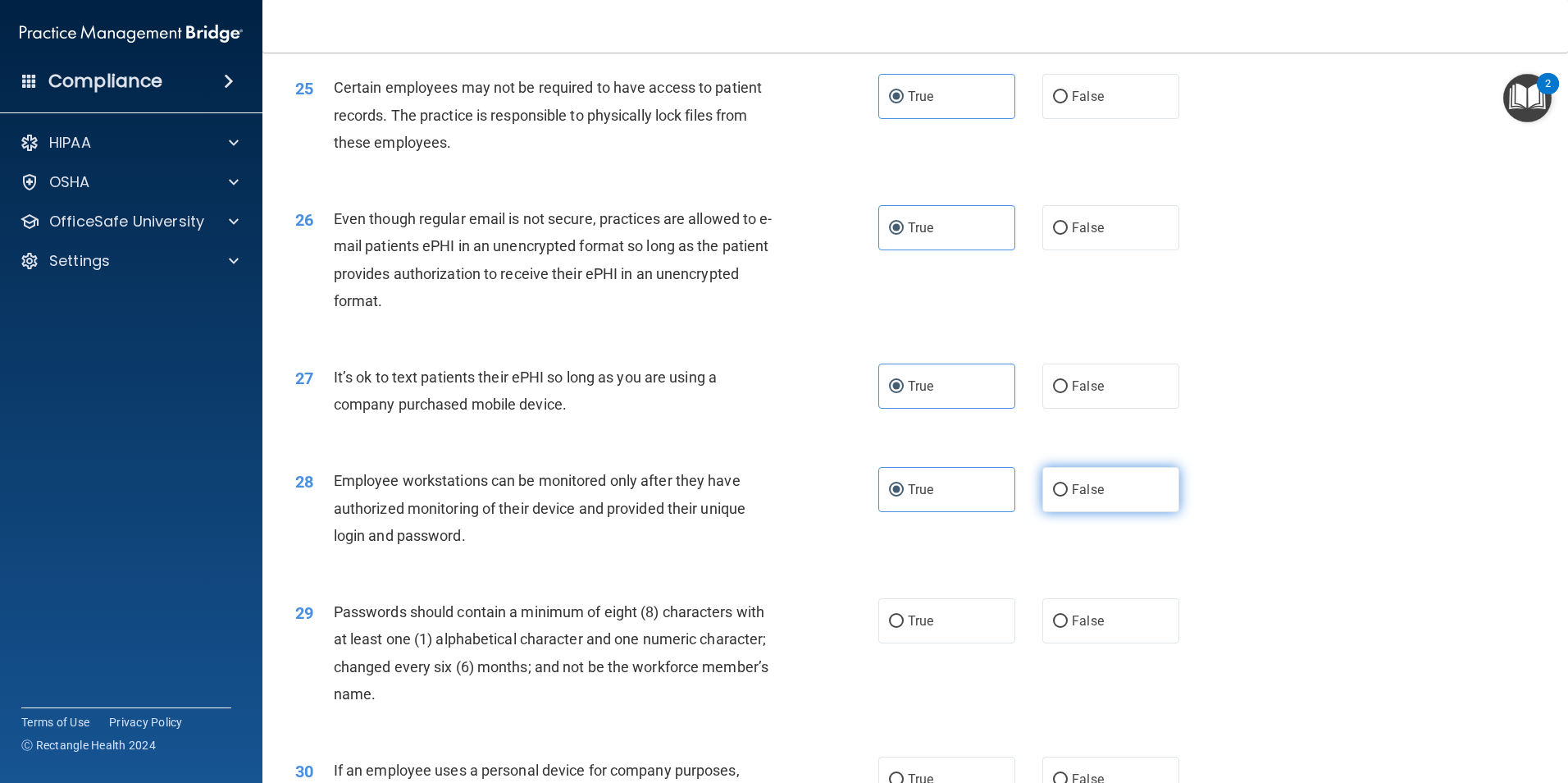
click at [1100, 512] on label "False" at bounding box center [1110, 490] width 137 height 46
click at [1068, 496] on input "False" at bounding box center [1061, 490] width 15 height 13
radio input "true"
radio input "false"
click at [902, 643] on label "True" at bounding box center [946, 621] width 137 height 46
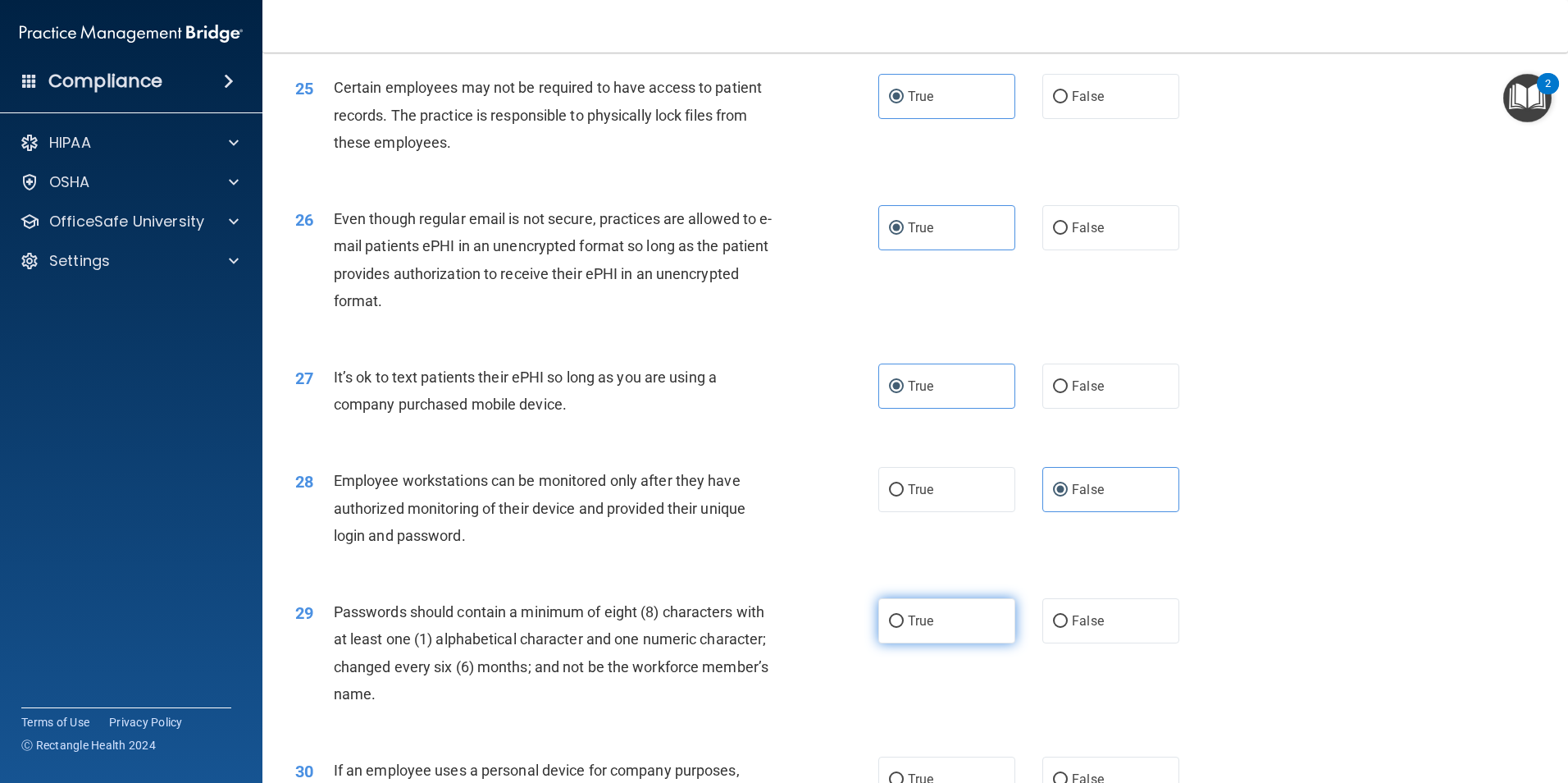
click at [902, 628] on input "True" at bounding box center [896, 621] width 15 height 13
radio input "true"
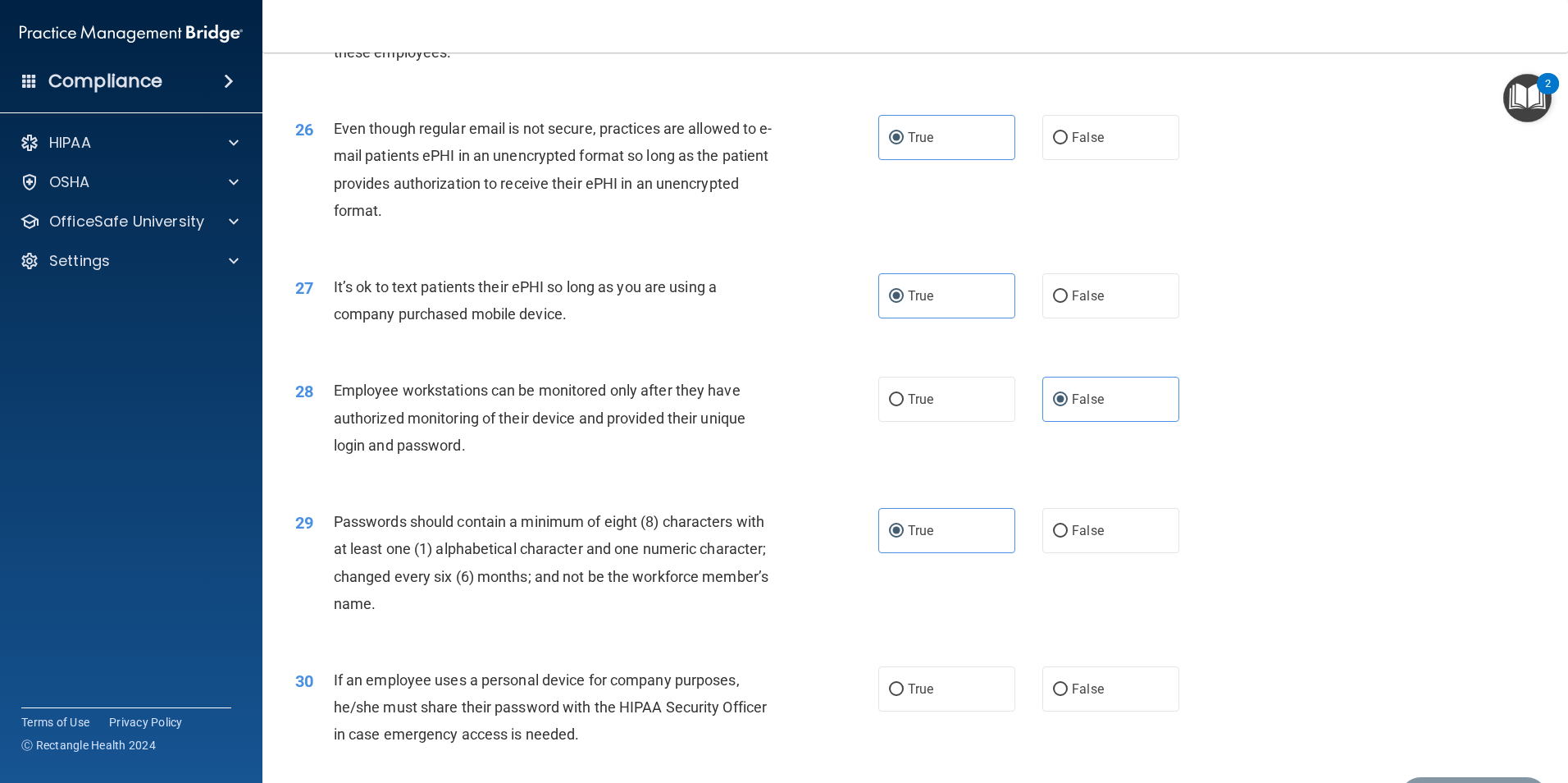
scroll to position [3335, 0]
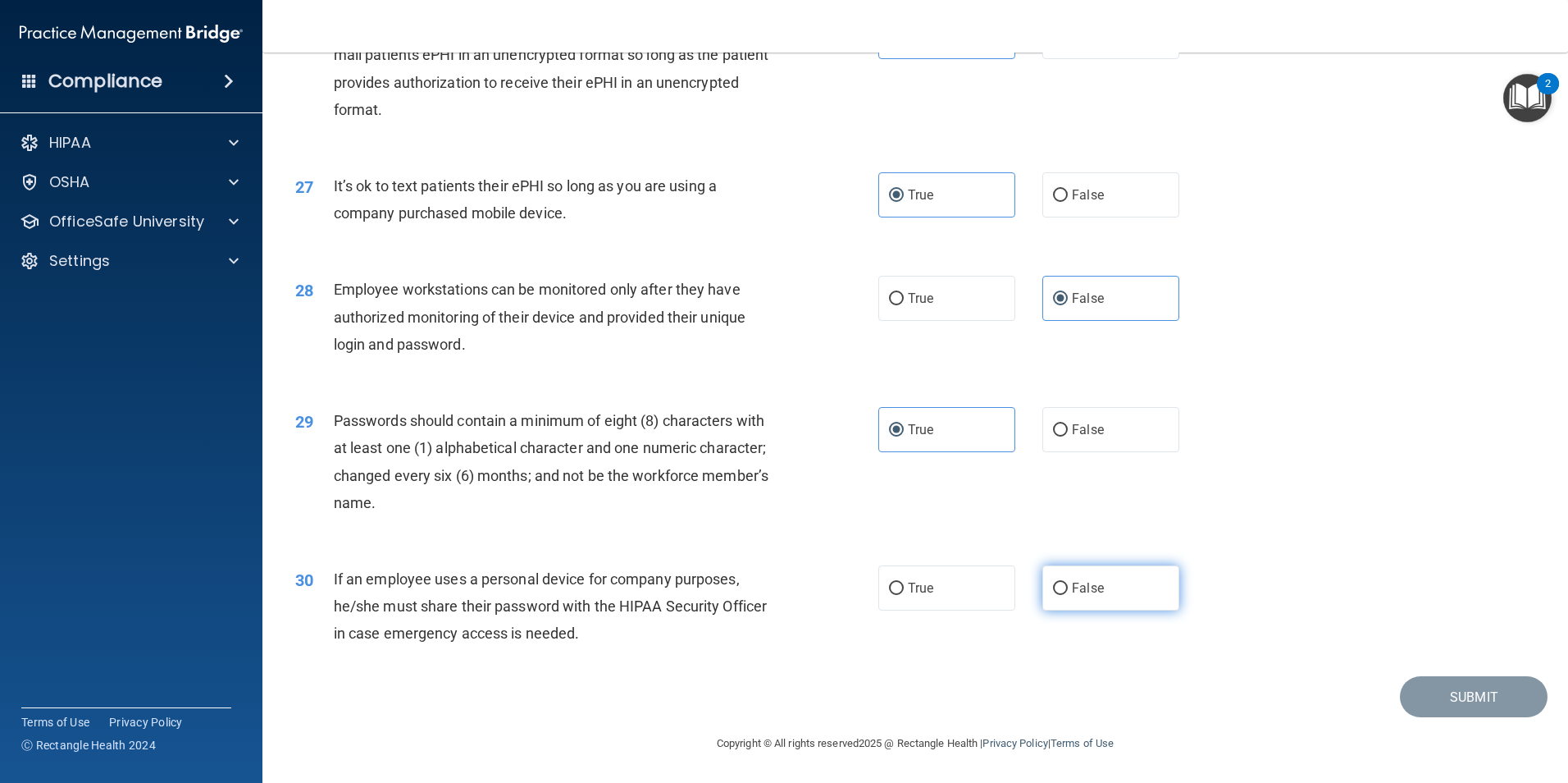
click at [1089, 591] on span "False" at bounding box center [1088, 587] width 32 height 15
click at [1068, 591] on input "False" at bounding box center [1061, 588] width 15 height 13
radio input "true"
click at [1442, 701] on button "Submit" at bounding box center [1473, 697] width 147 height 42
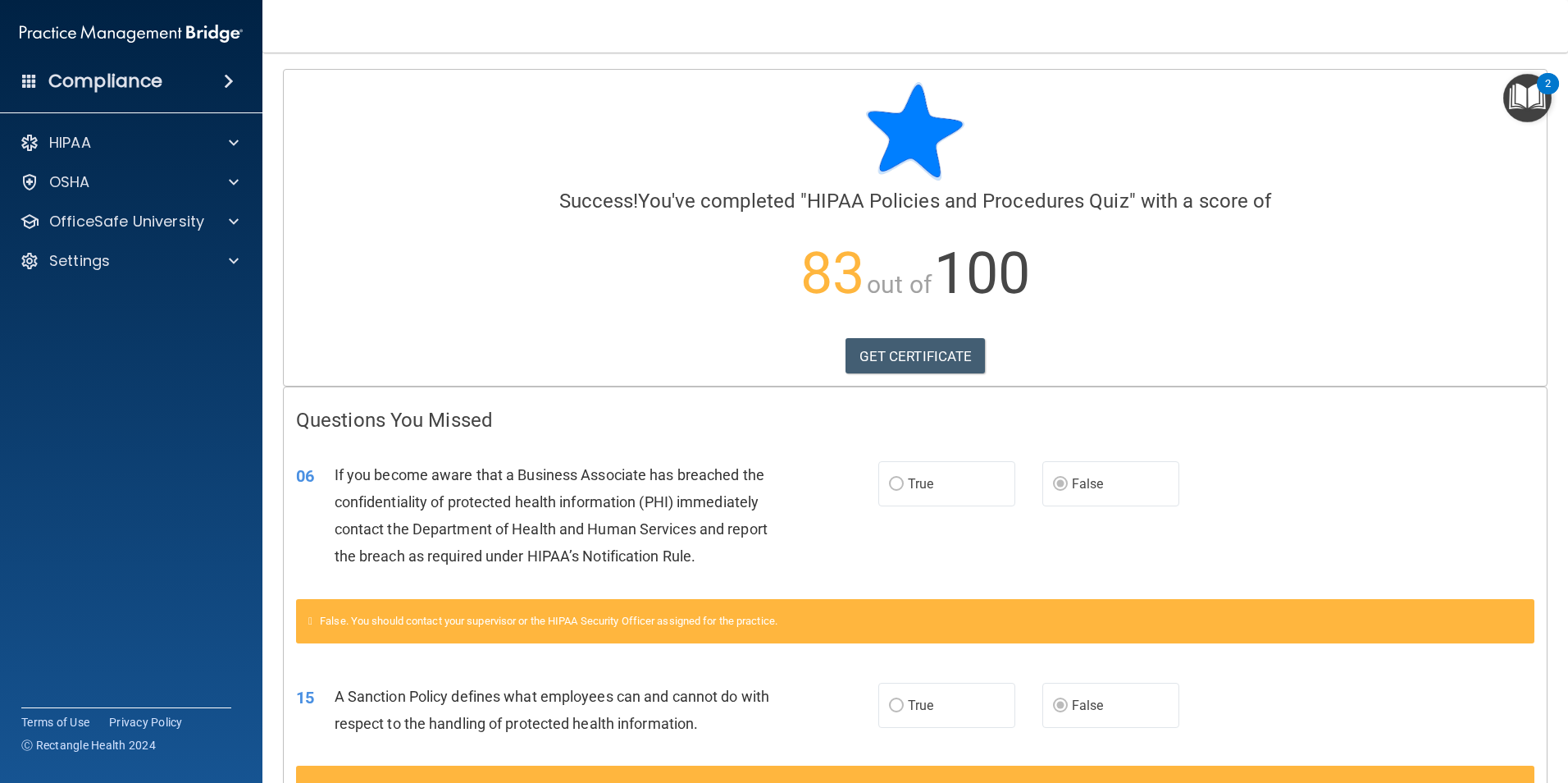
click at [138, 76] on h4 "Compliance" at bounding box center [104, 81] width 114 height 23
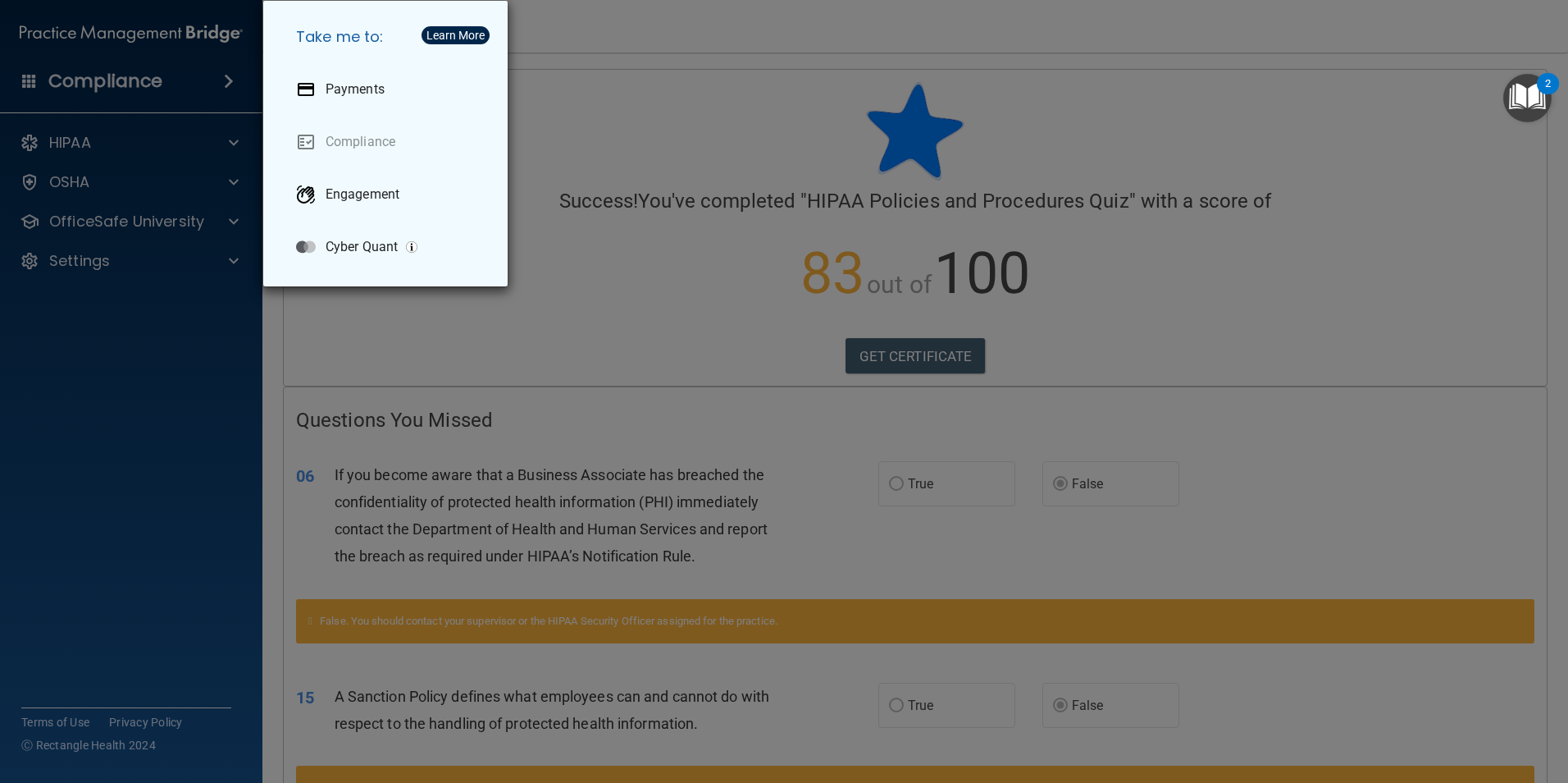
click at [679, 267] on div "Take me to: Payments Compliance Engagement Cyber Quant" at bounding box center [784, 391] width 1568 height 783
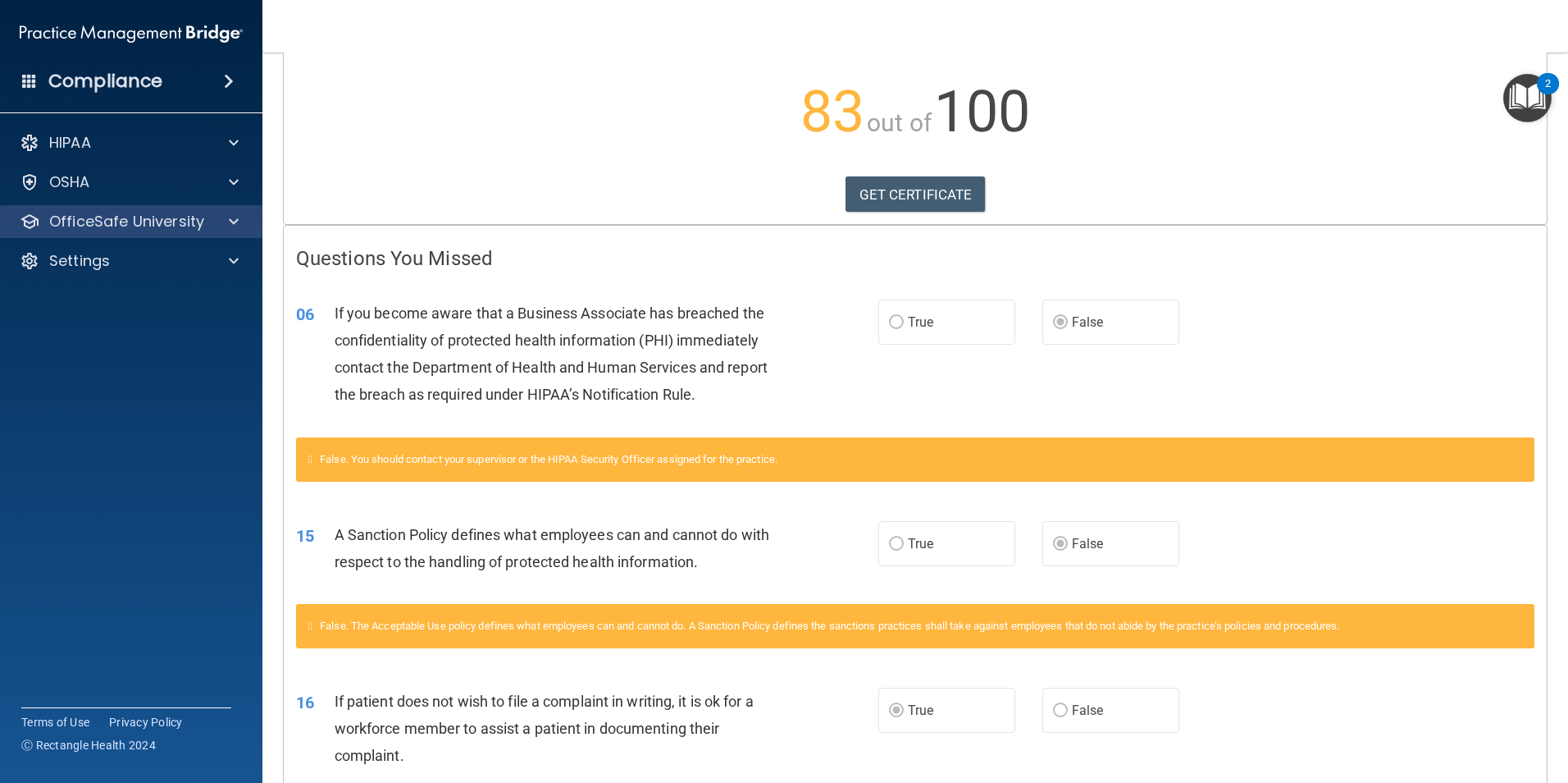
scroll to position [160, 0]
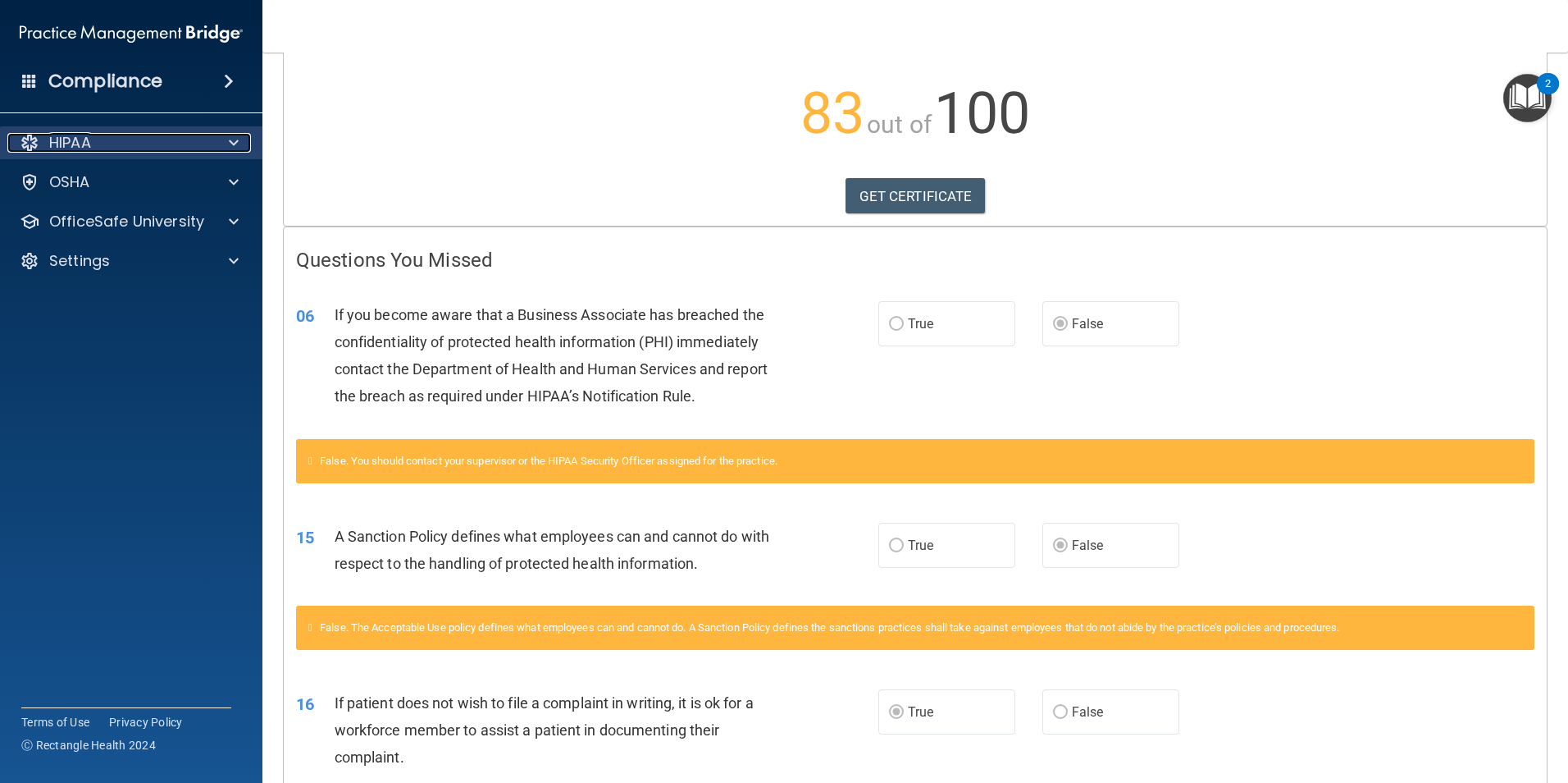
click at [221, 138] on div at bounding box center [231, 142] width 41 height 19
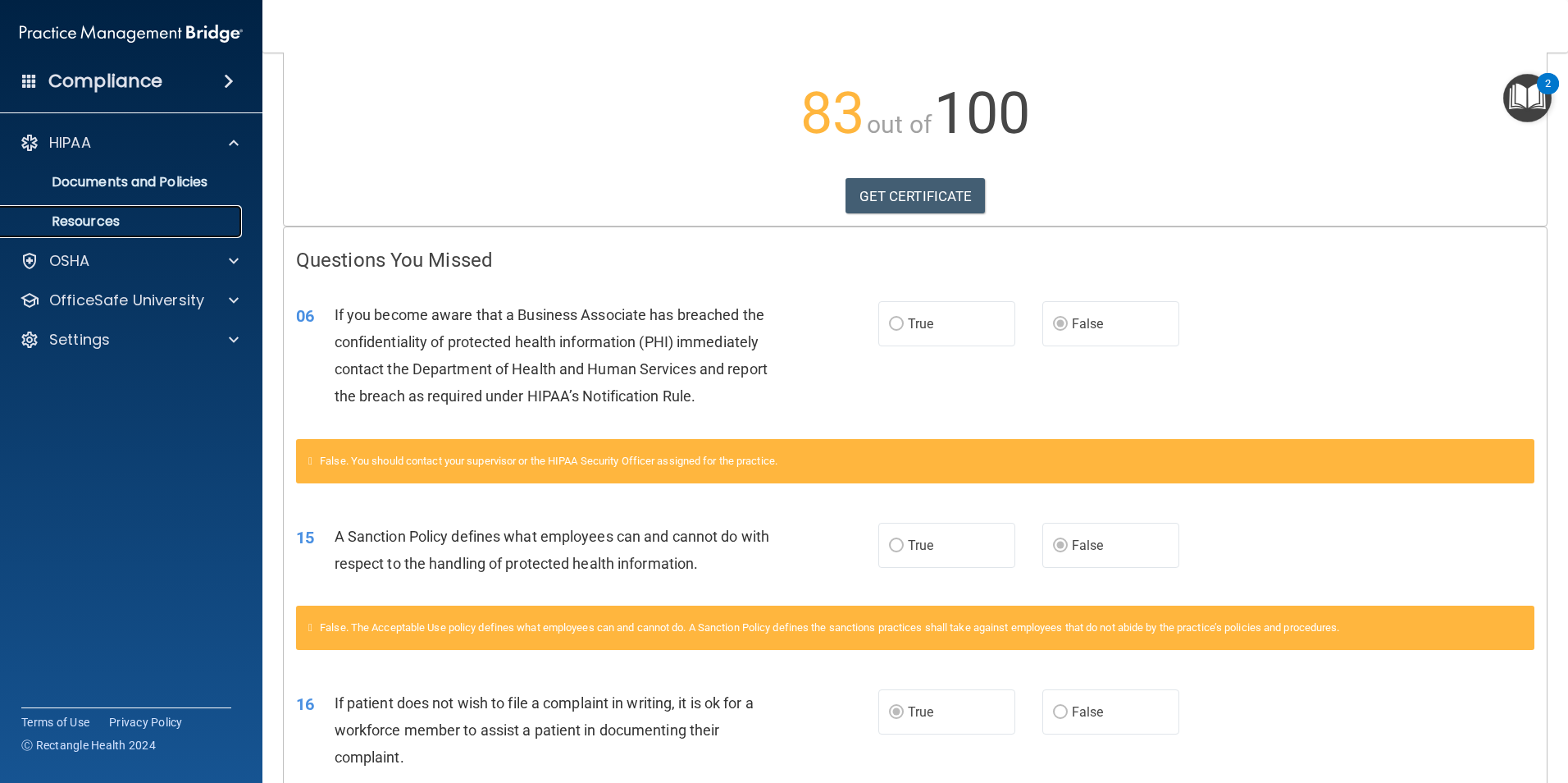
click at [81, 218] on p "Resources" at bounding box center [123, 221] width 224 height 16
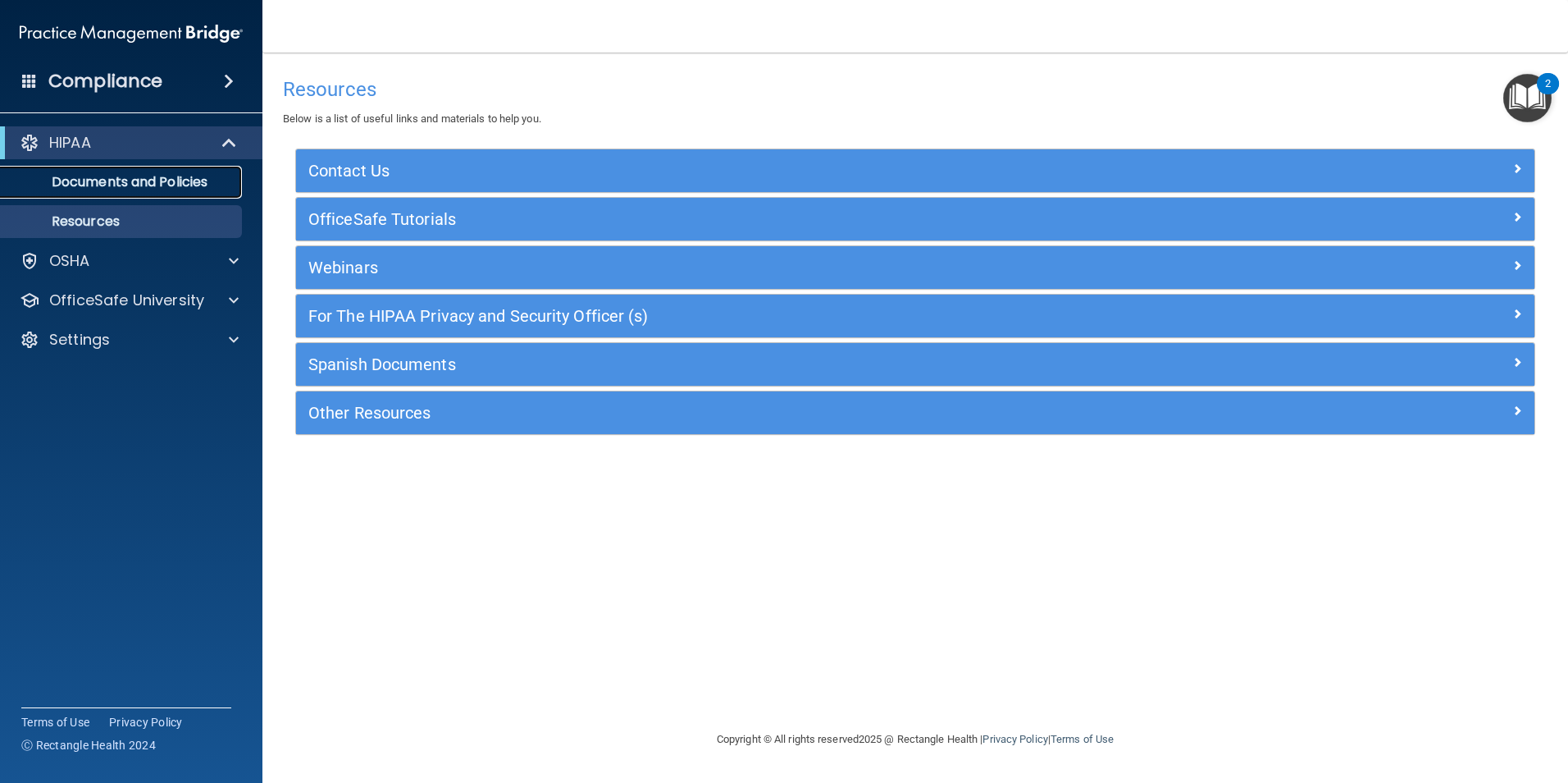
click at [136, 181] on p "Documents and Policies" at bounding box center [123, 181] width 224 height 16
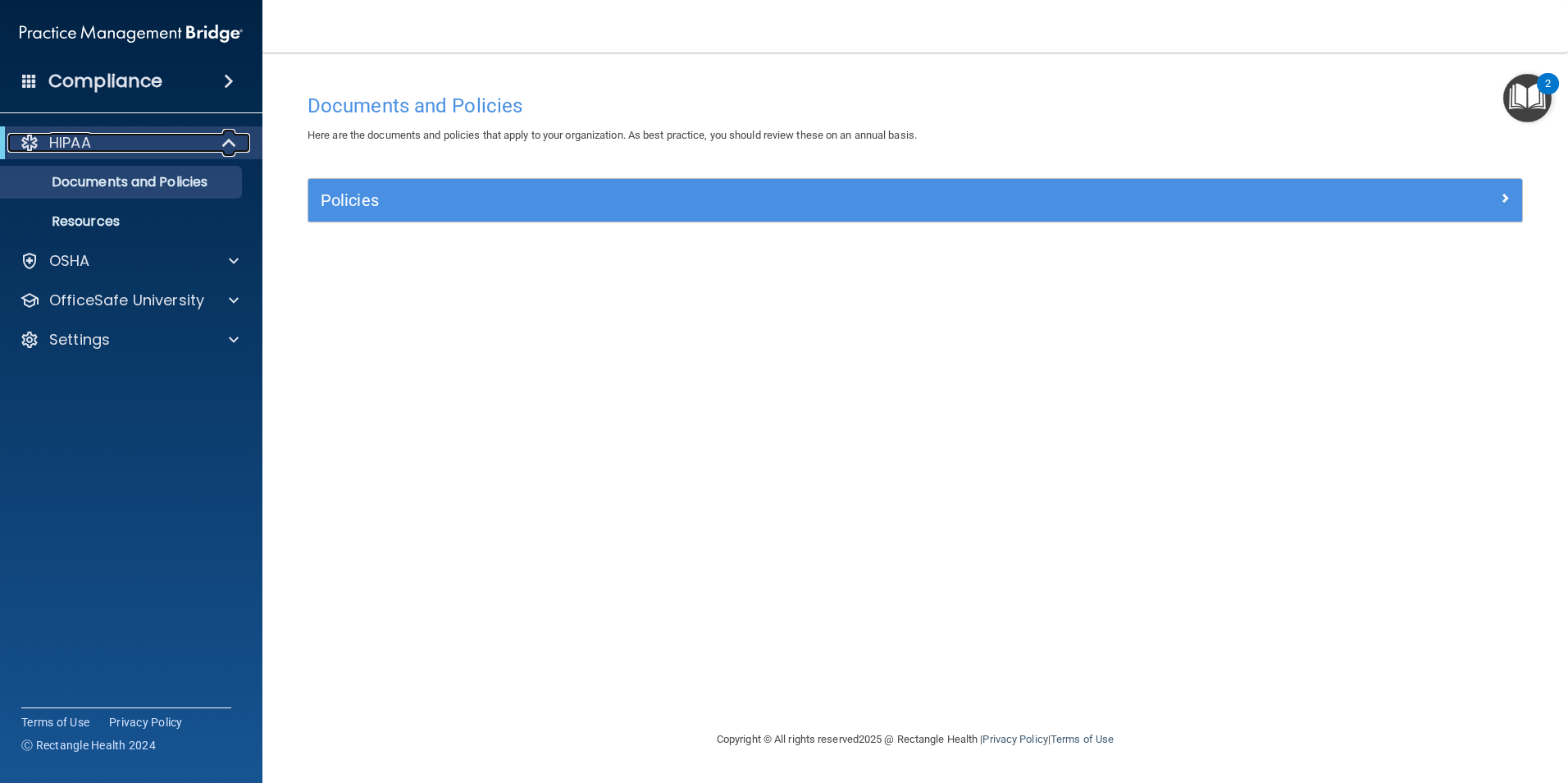
click at [164, 146] on div "HIPAA" at bounding box center [109, 142] width 202 height 19
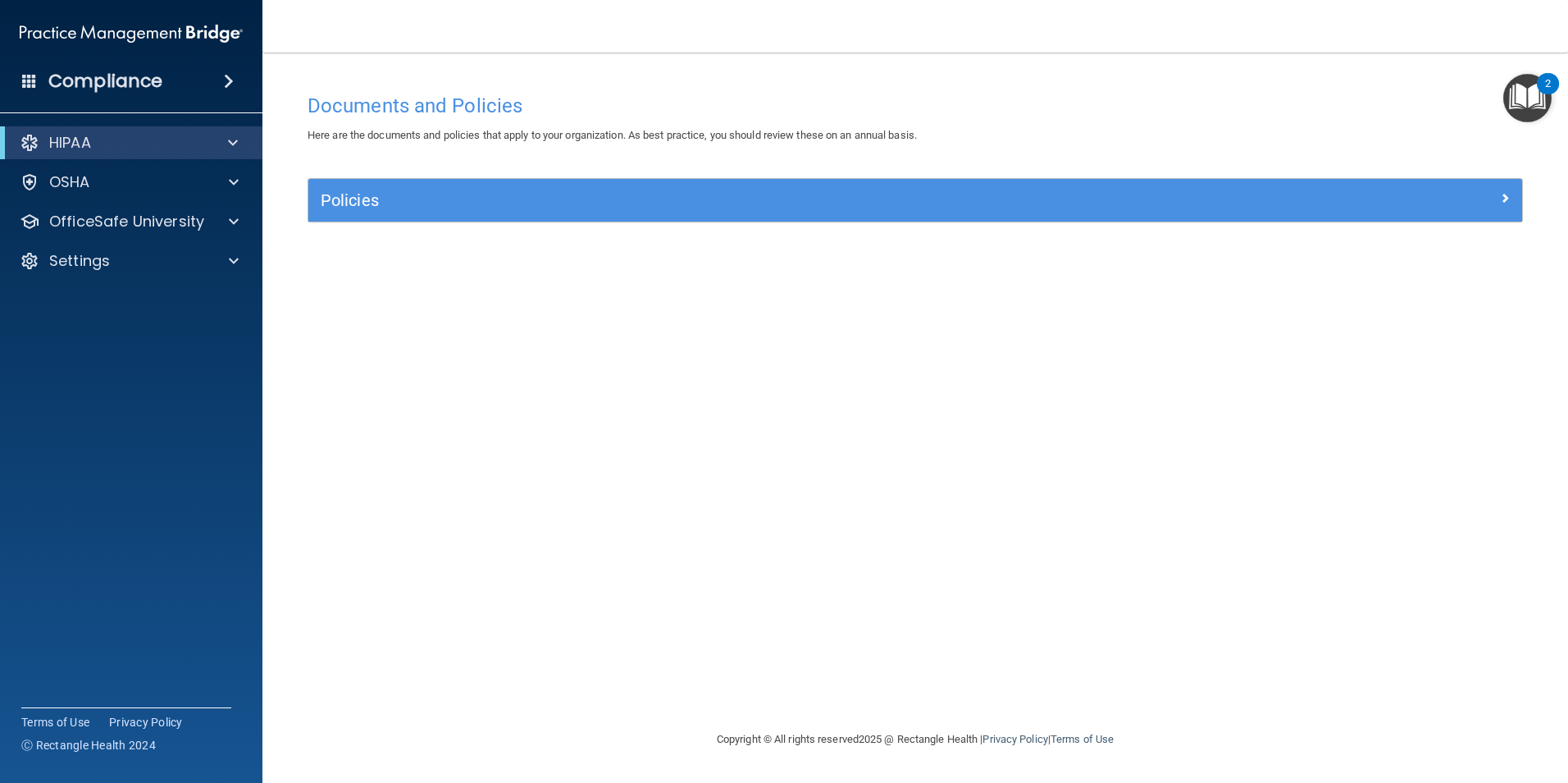
click at [203, 87] on div "Compliance" at bounding box center [131, 81] width 262 height 36
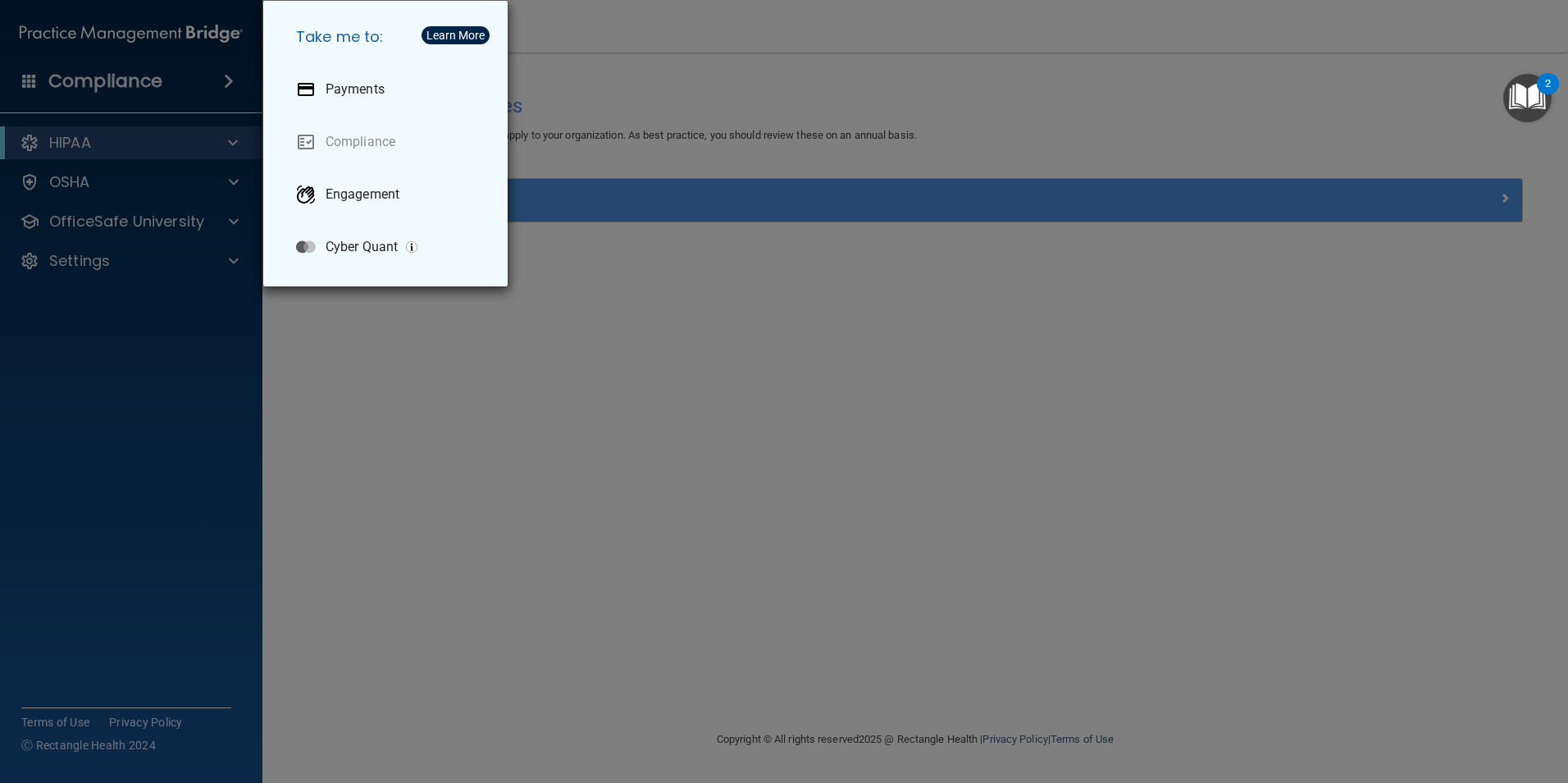
click at [161, 89] on div "Take me to: Payments Compliance Engagement Cyber Quant" at bounding box center [784, 391] width 1568 height 783
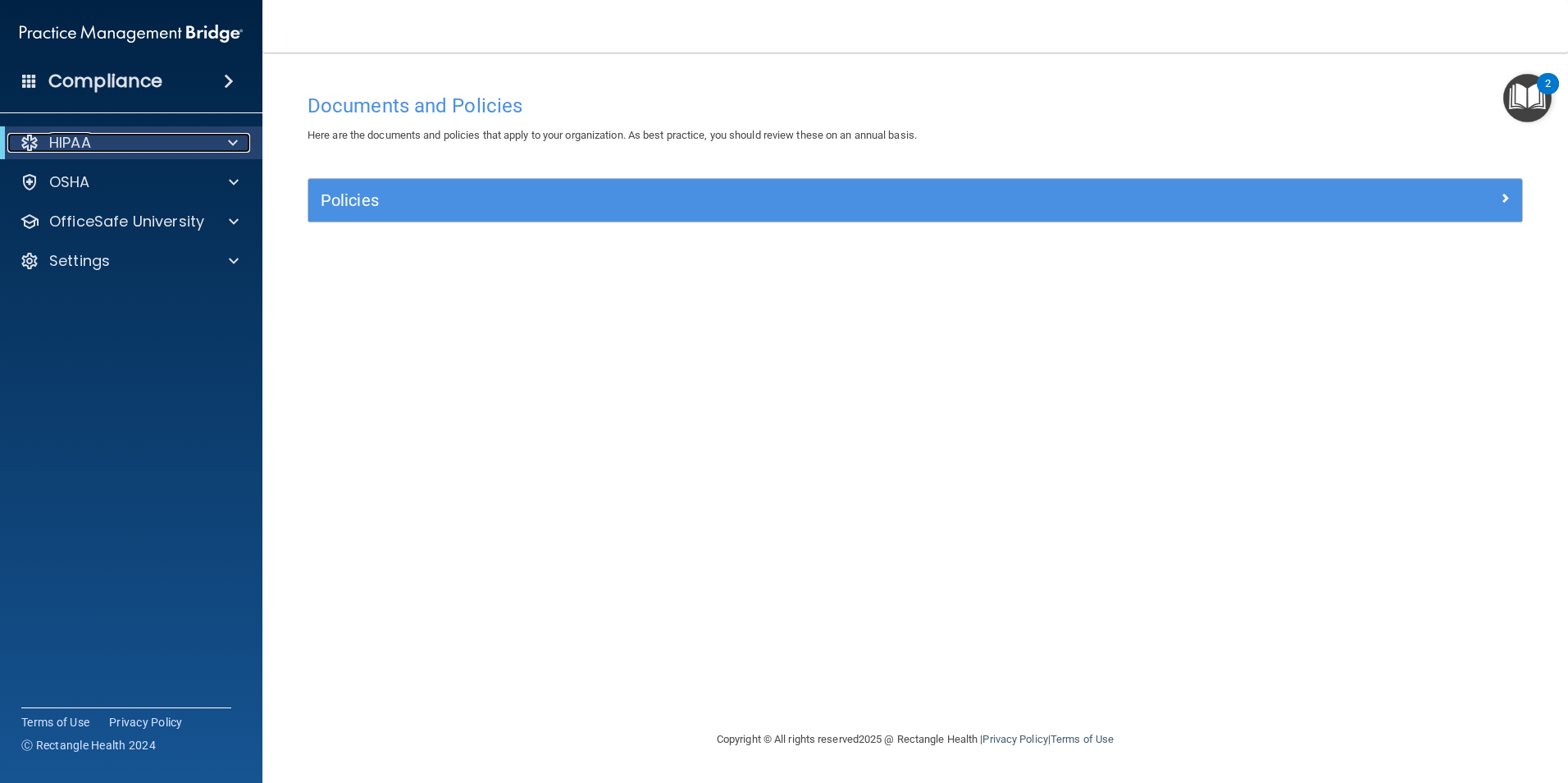
click at [149, 138] on div "HIPAA" at bounding box center [109, 142] width 202 height 19
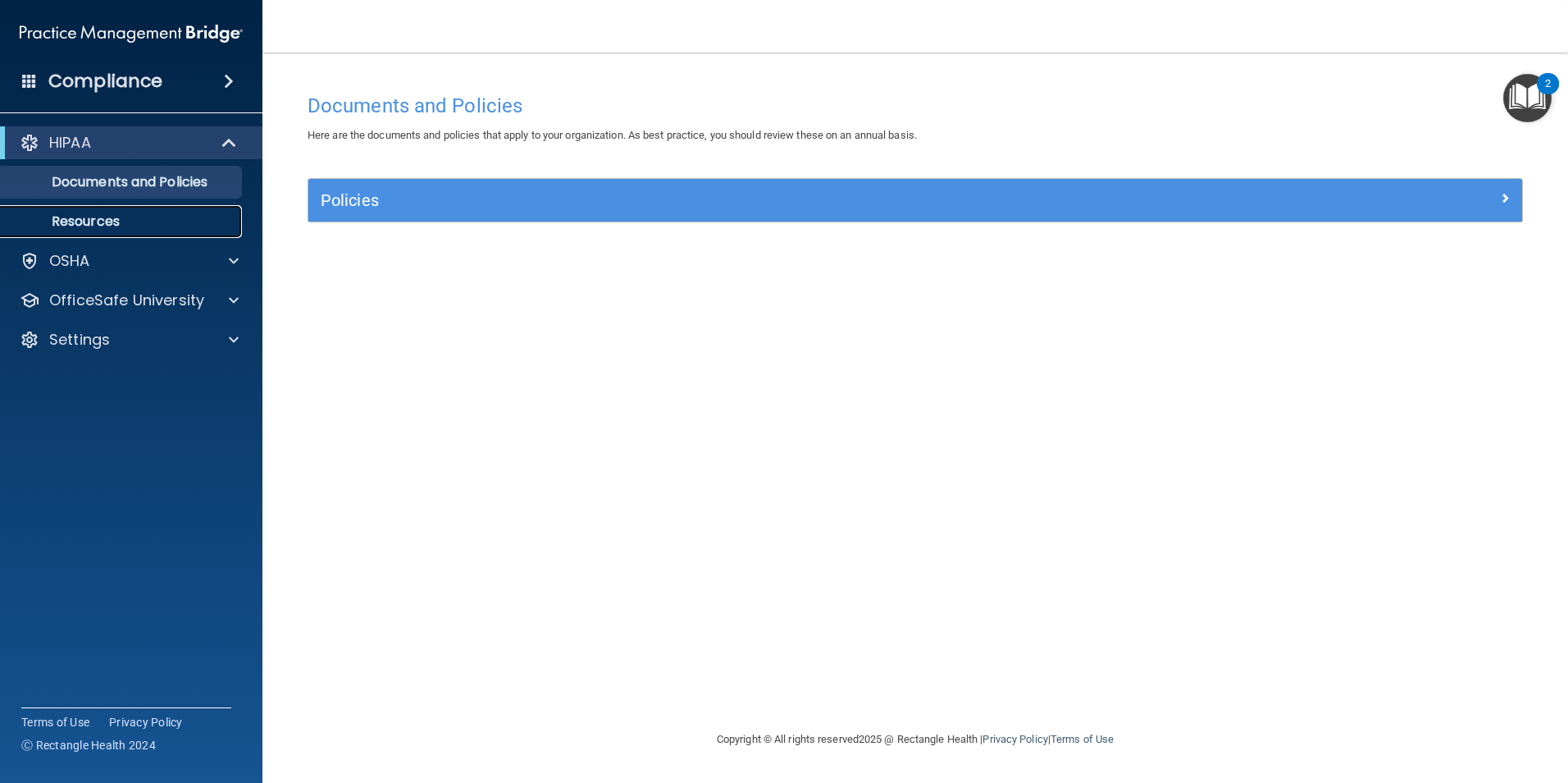
click at [99, 217] on p "Resources" at bounding box center [123, 221] width 224 height 16
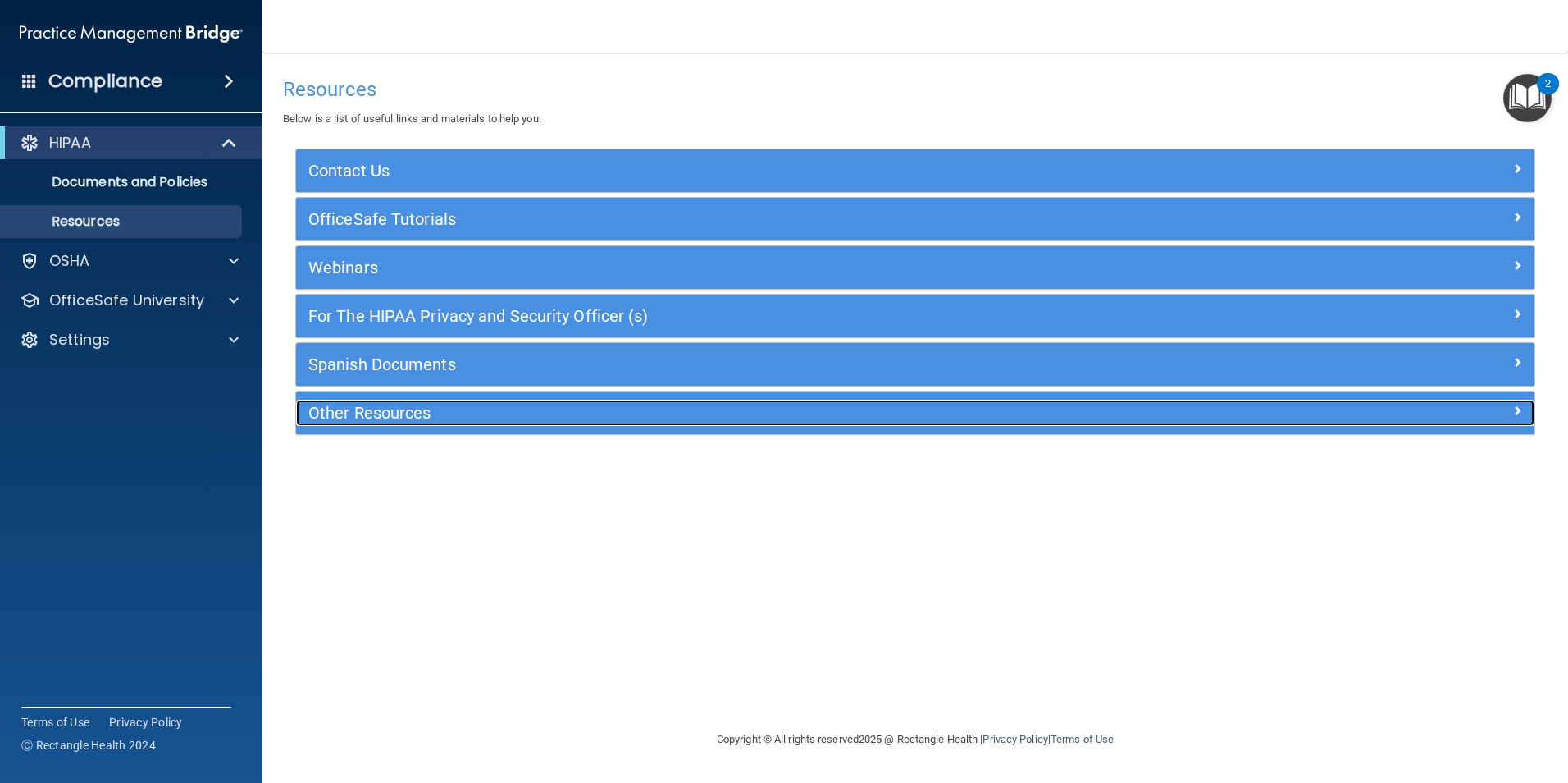
click at [1508, 416] on div at bounding box center [1380, 409] width 310 height 19
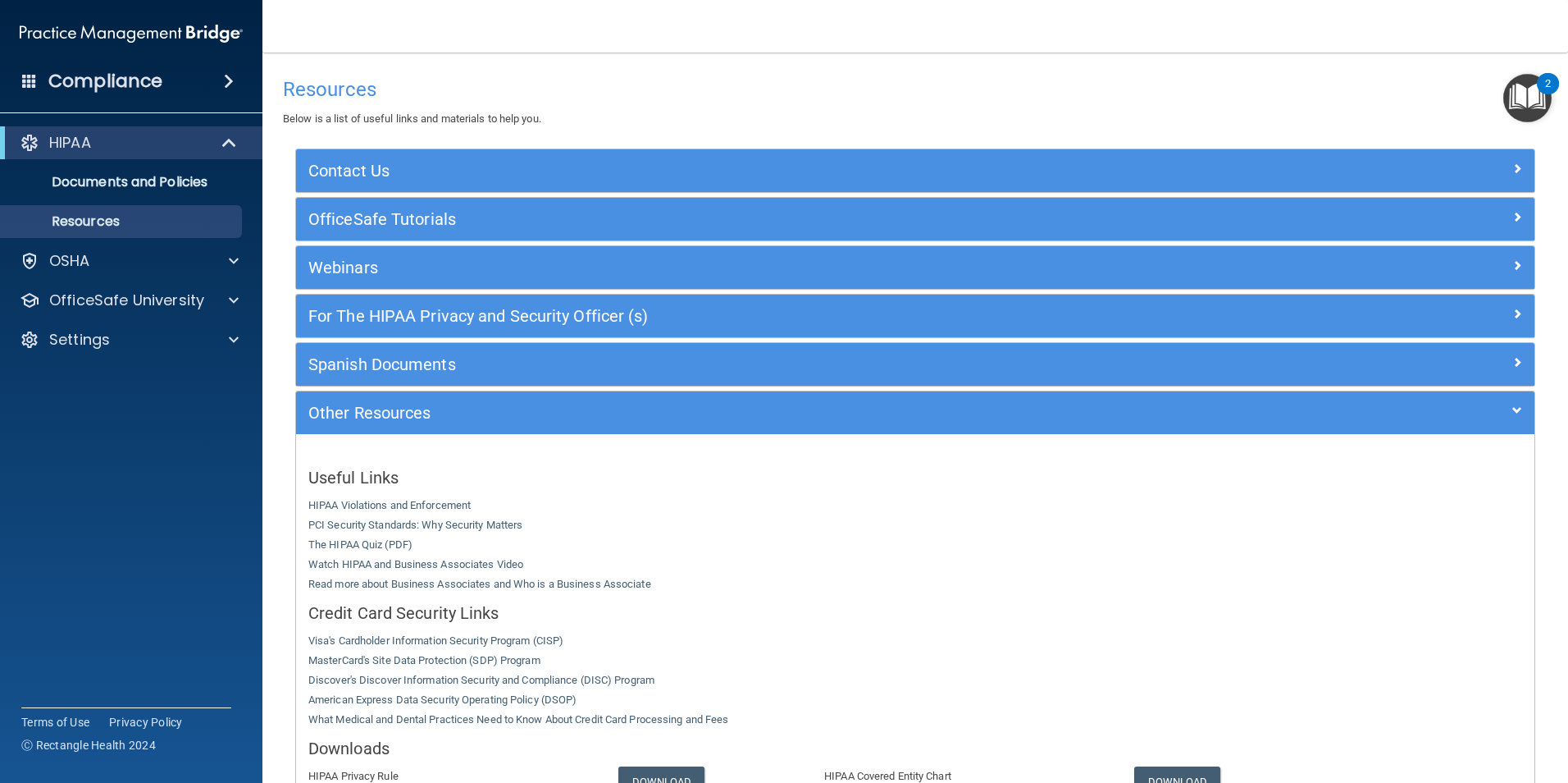
click at [1518, 105] on img "Open Resource Center, 2 new notifications" at bounding box center [1527, 98] width 48 height 48
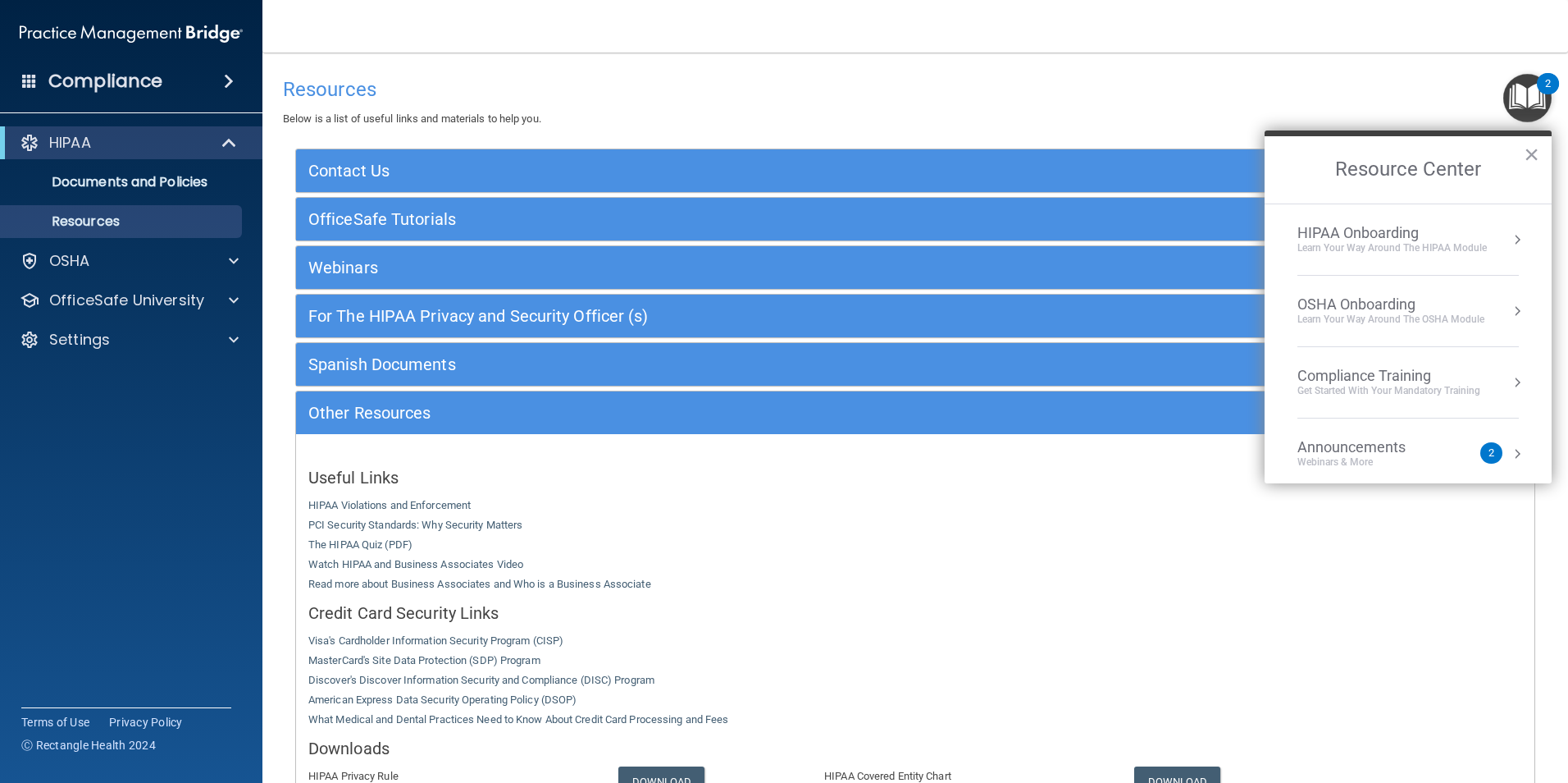
click at [1379, 239] on div "HIPAA Onboarding" at bounding box center [1392, 233] width 190 height 18
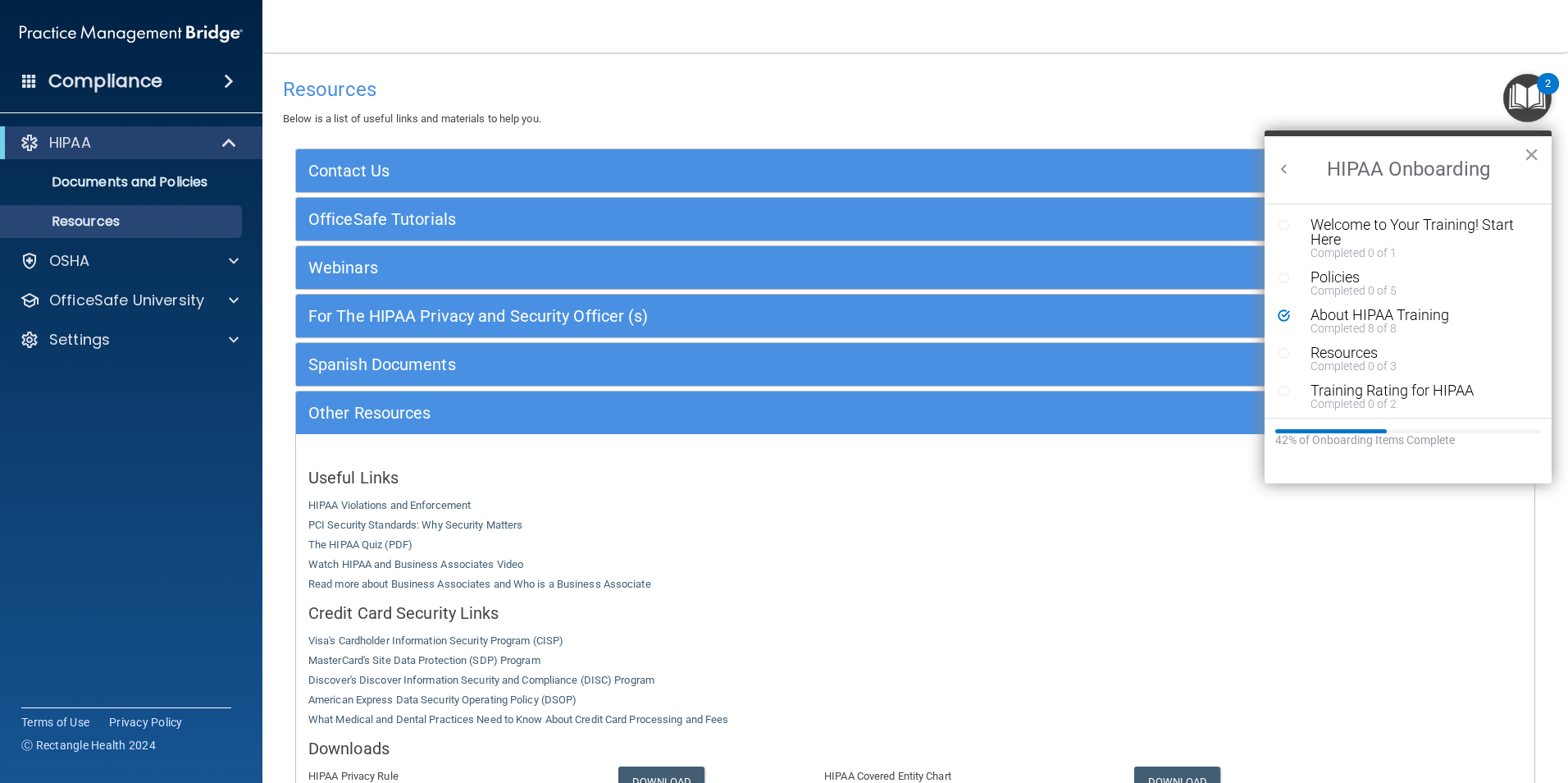
click at [1529, 155] on button "×" at bounding box center [1531, 153] width 15 height 26
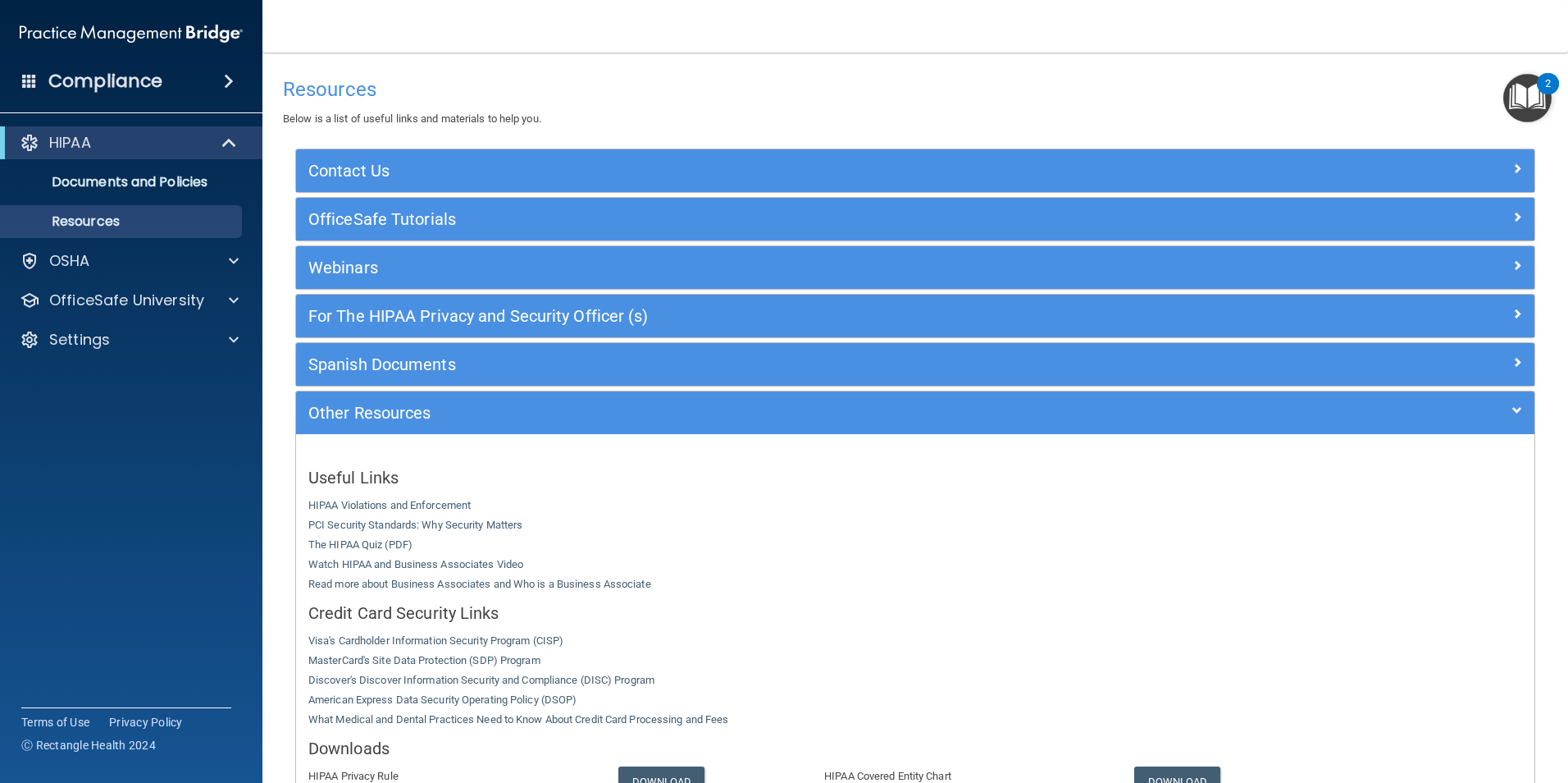
click at [1518, 99] on img "Open Resource Center, 2 new notifications" at bounding box center [1527, 98] width 48 height 48
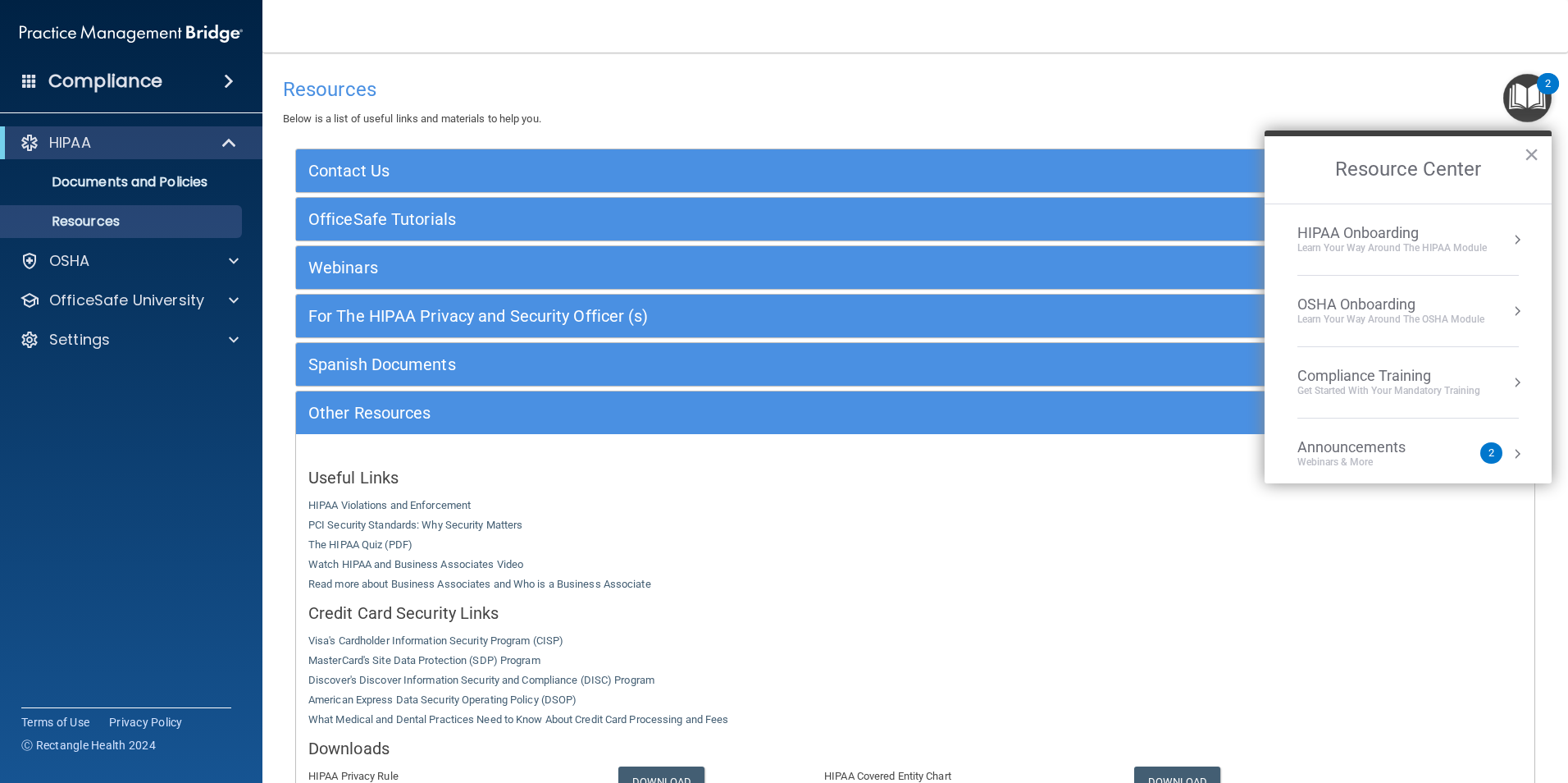
click at [1421, 379] on div "Compliance Training" at bounding box center [1389, 375] width 183 height 18
click at [1377, 228] on div "HIPAA Training for Members" at bounding box center [1368, 232] width 183 height 15
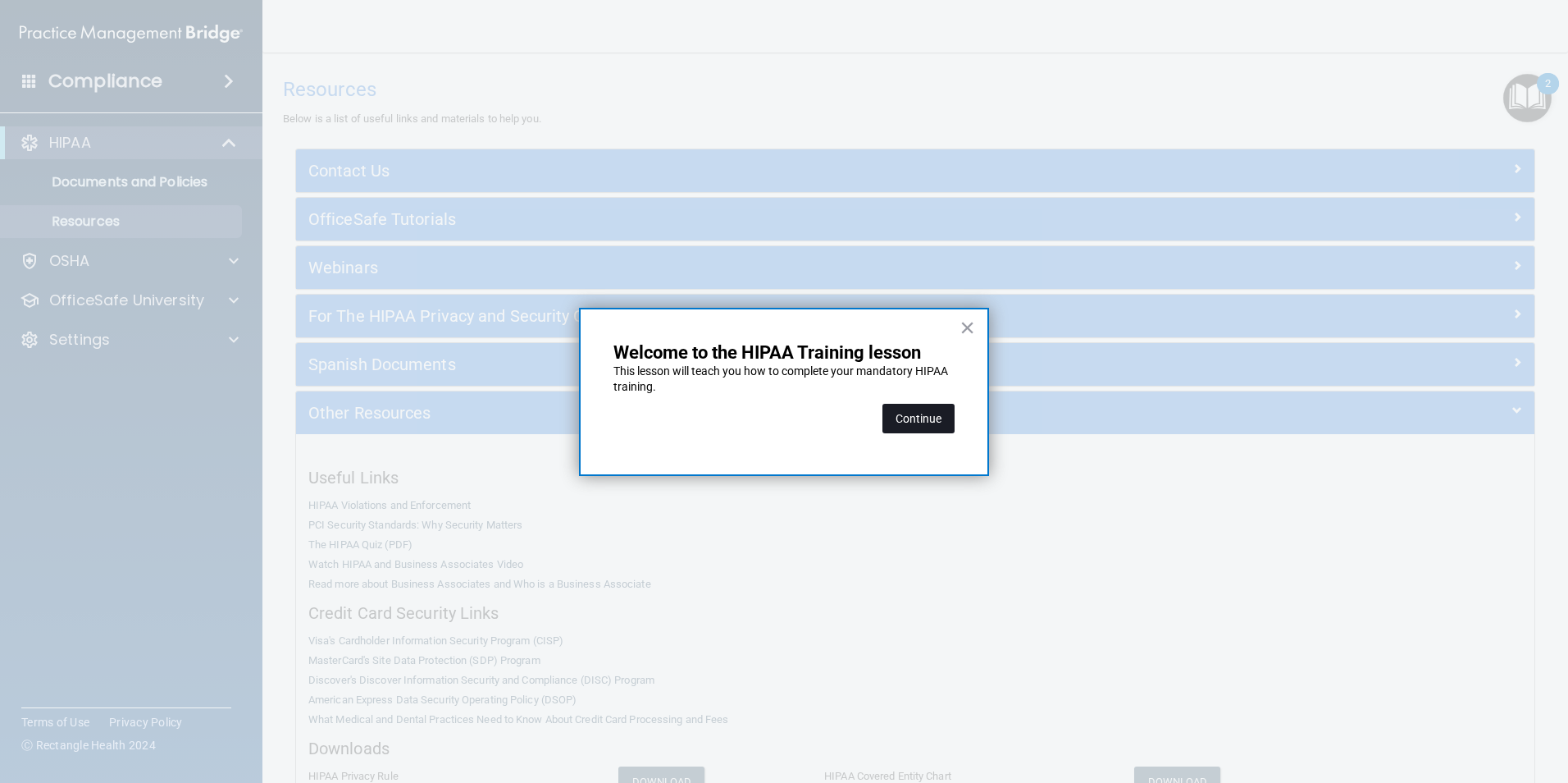
click at [922, 418] on button "Continue" at bounding box center [918, 418] width 72 height 29
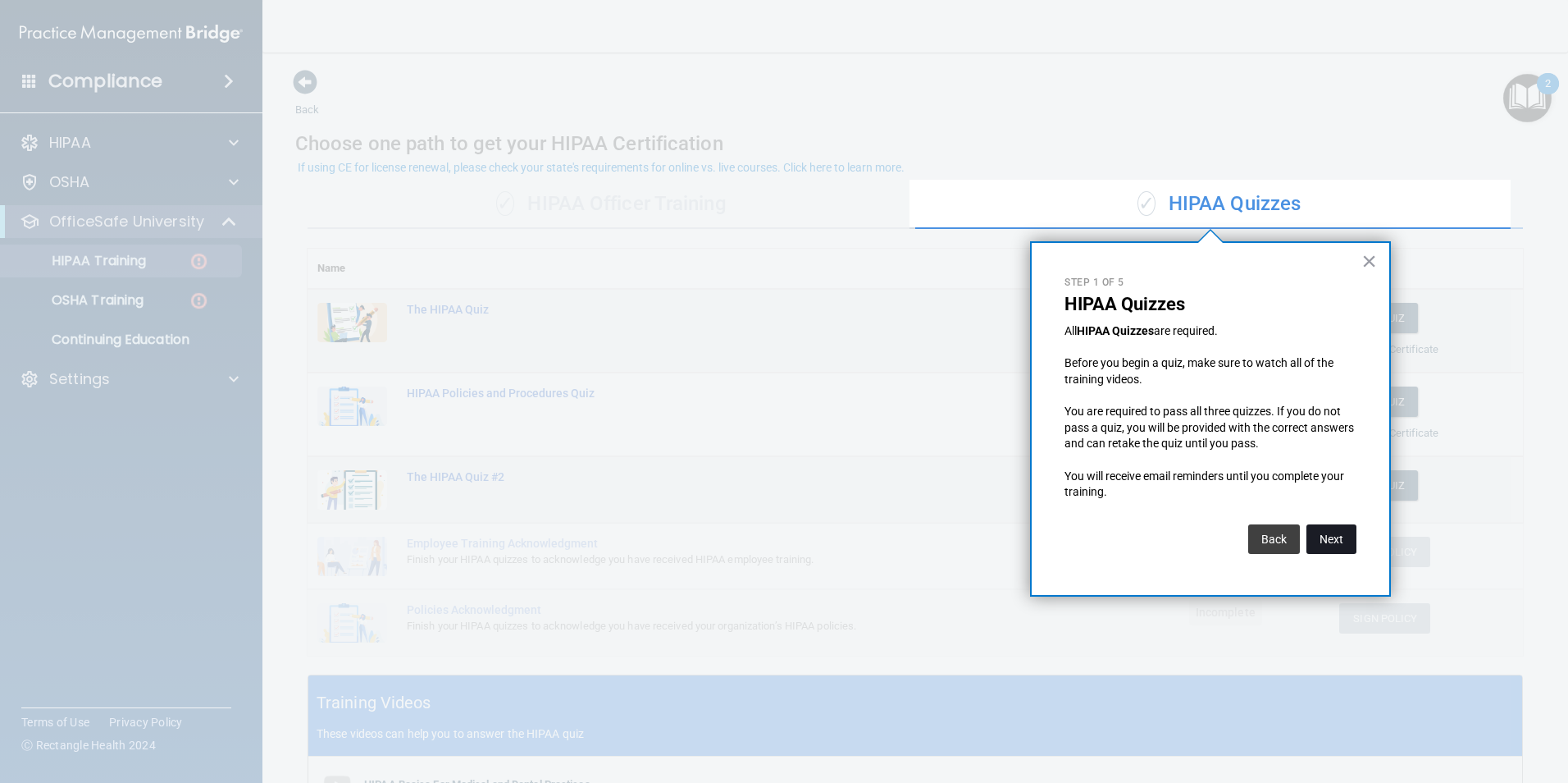
click at [1339, 541] on button "Next" at bounding box center [1330, 539] width 50 height 29
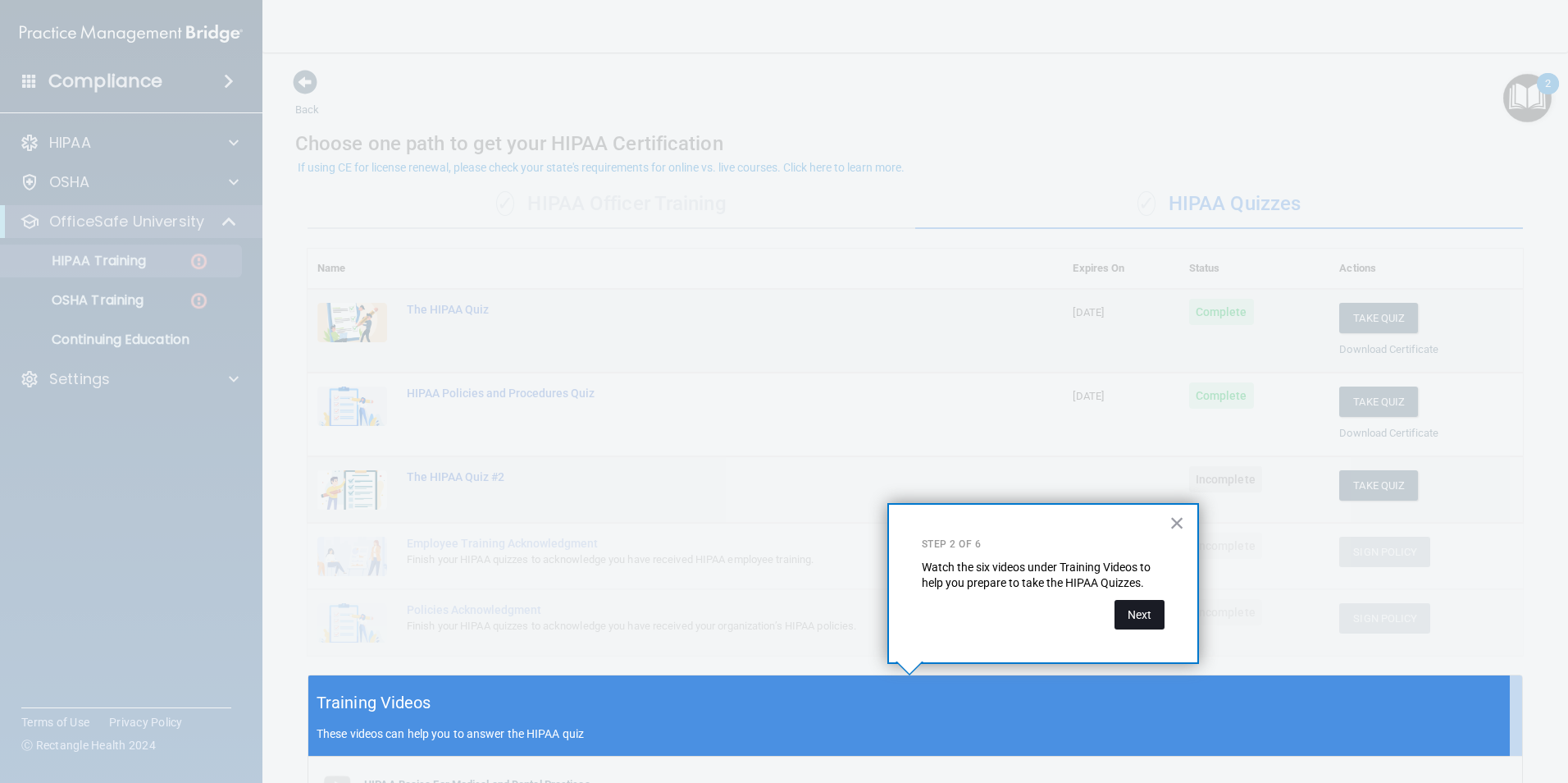
click at [1136, 614] on button "Next" at bounding box center [1139, 614] width 50 height 29
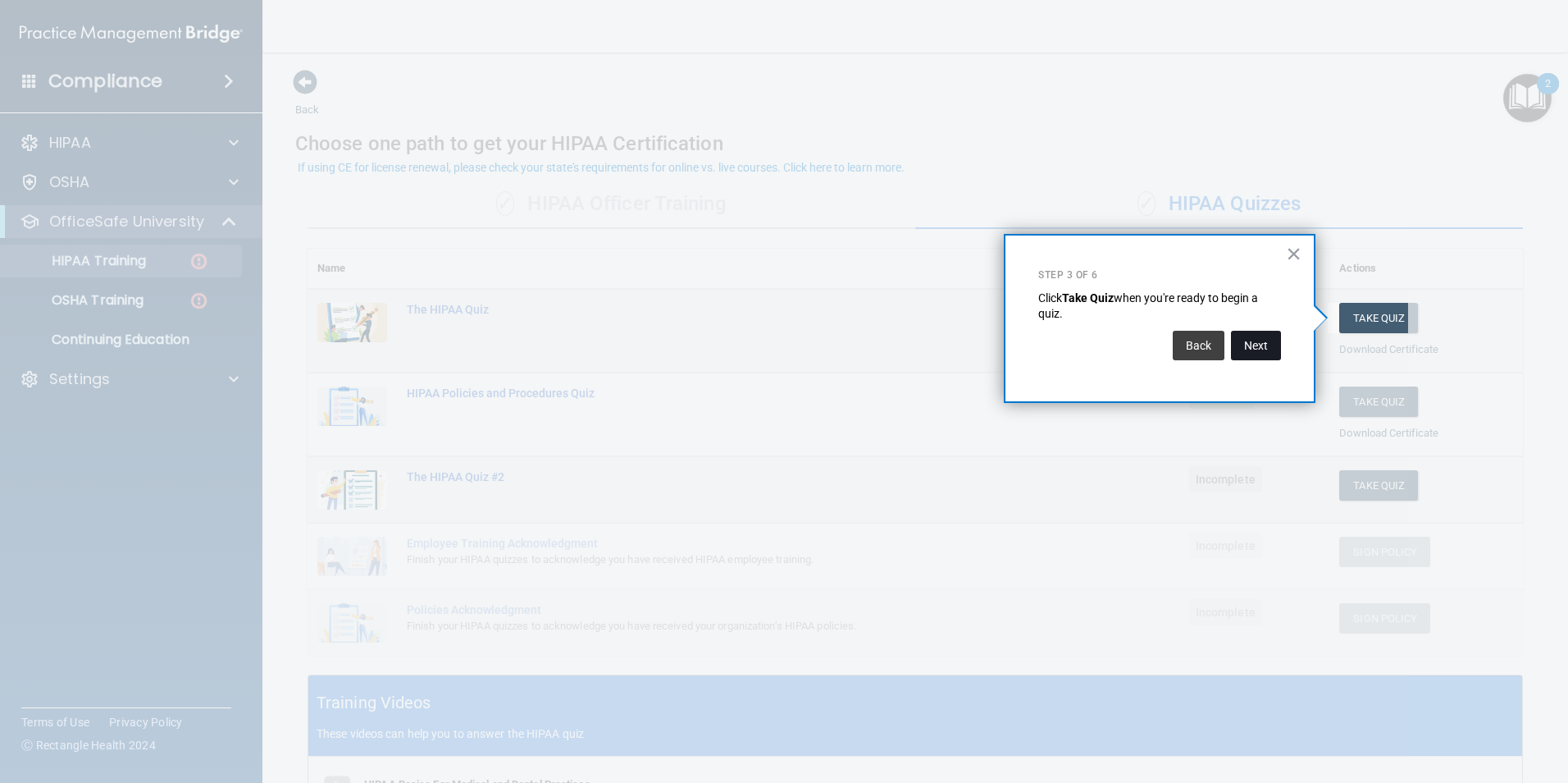
click at [1254, 344] on button "Next" at bounding box center [1255, 345] width 50 height 29
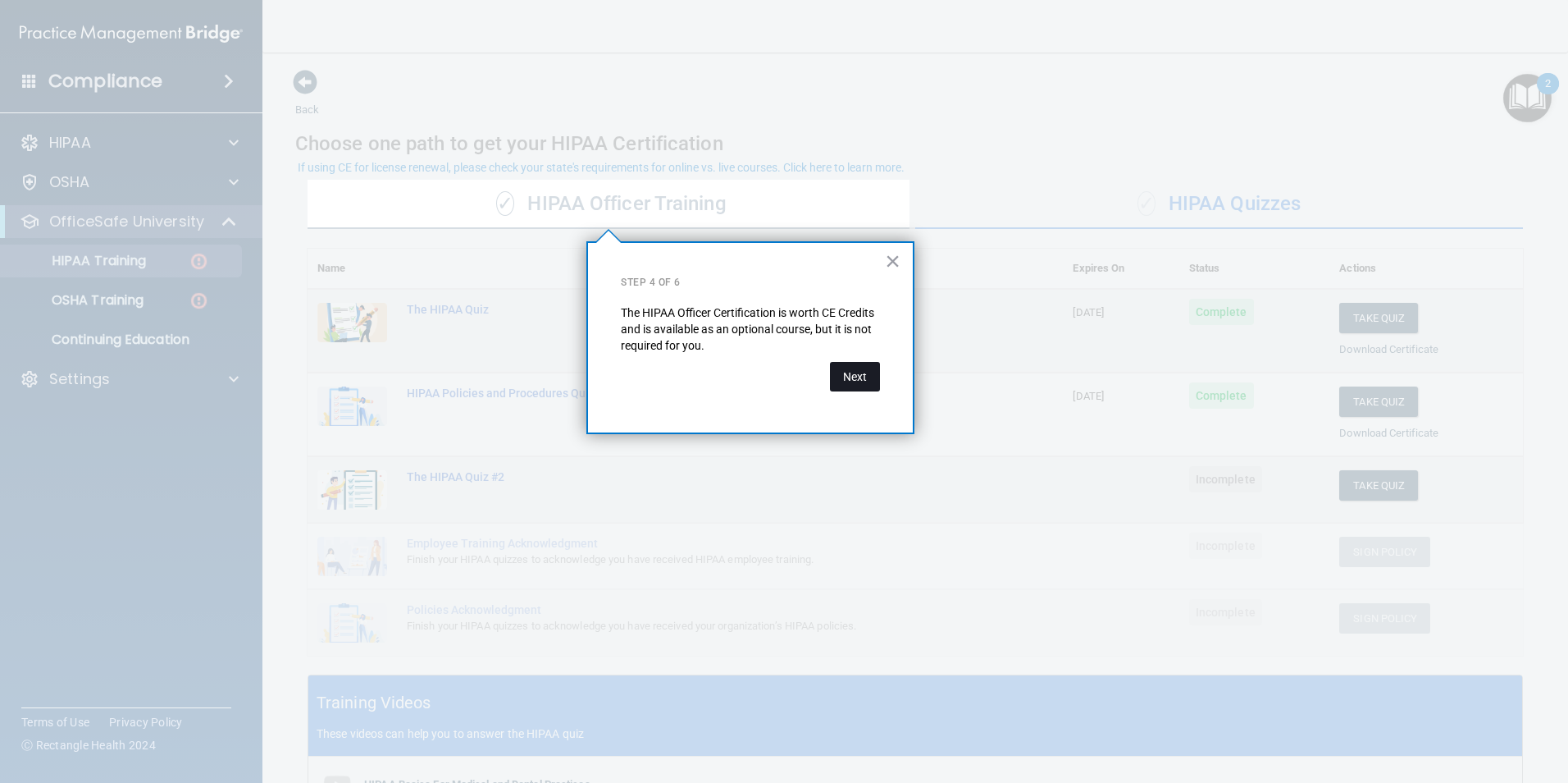
click at [857, 382] on button "Next" at bounding box center [854, 376] width 50 height 29
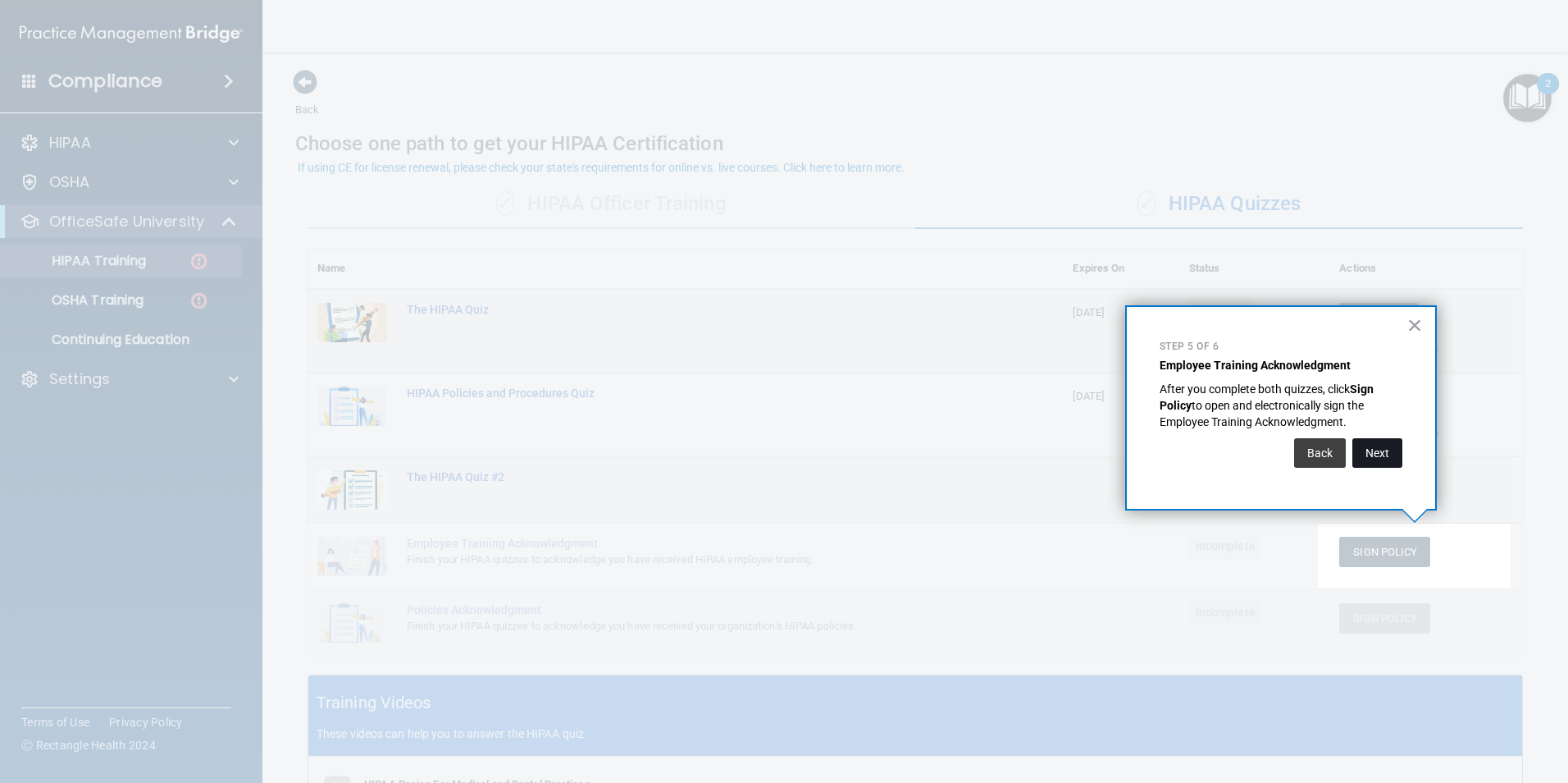
click at [1391, 456] on button "Next" at bounding box center [1377, 453] width 50 height 29
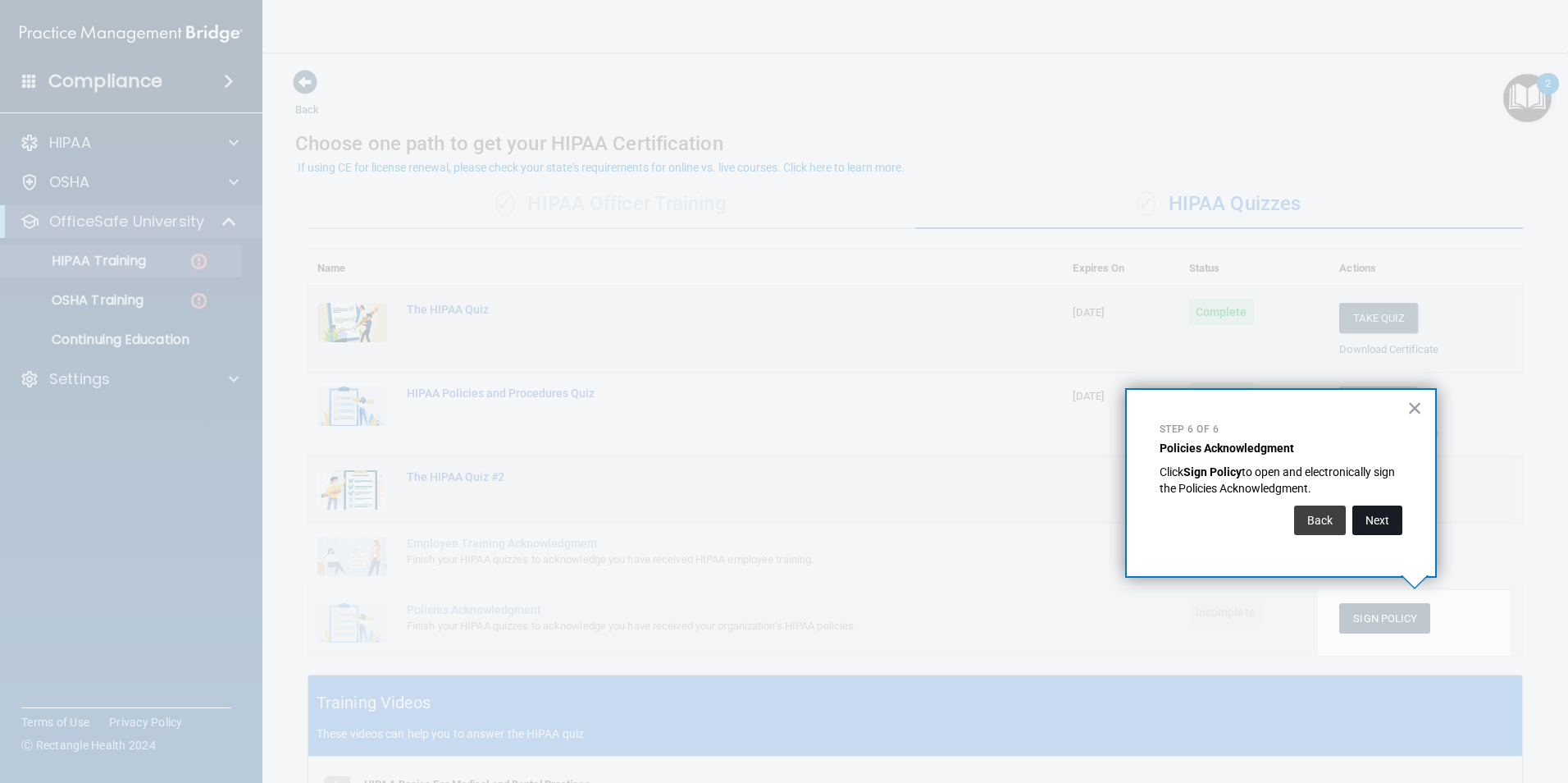
click at [1378, 528] on button "Next" at bounding box center [1377, 520] width 50 height 29
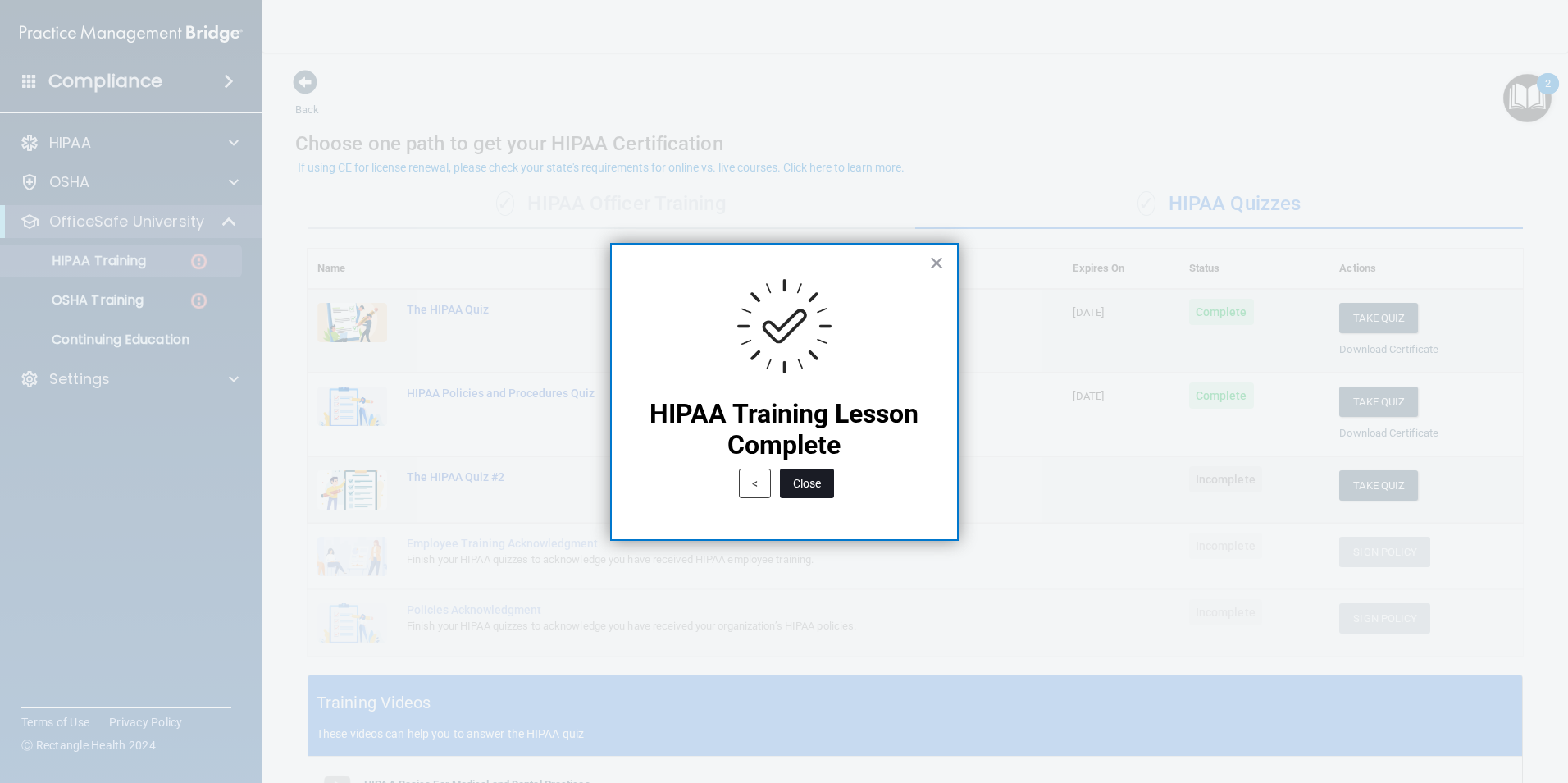
click at [811, 483] on button "Close" at bounding box center [807, 483] width 54 height 29
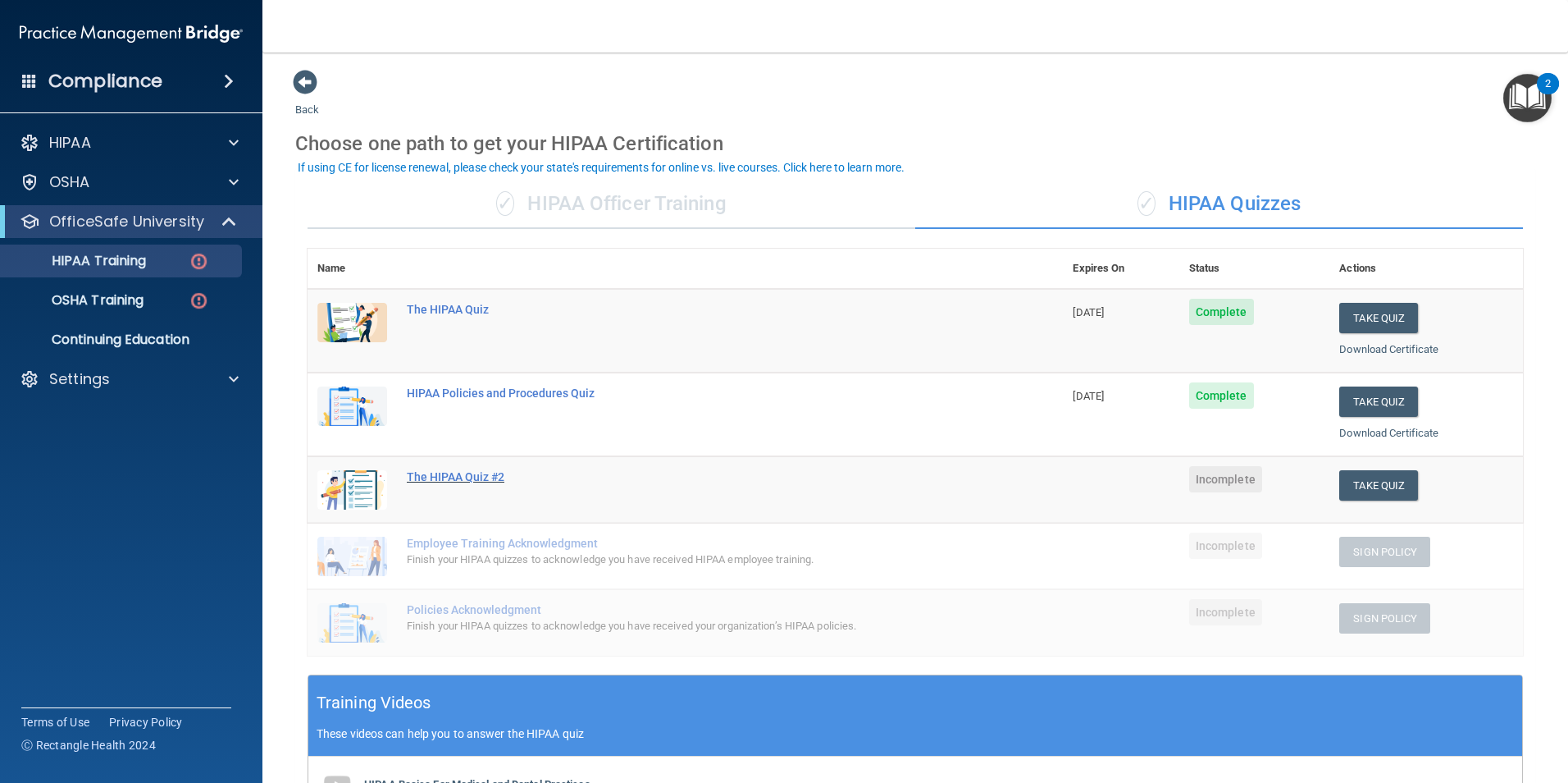
click at [445, 478] on div "The HIPAA Quiz #2" at bounding box center [693, 477] width 574 height 13
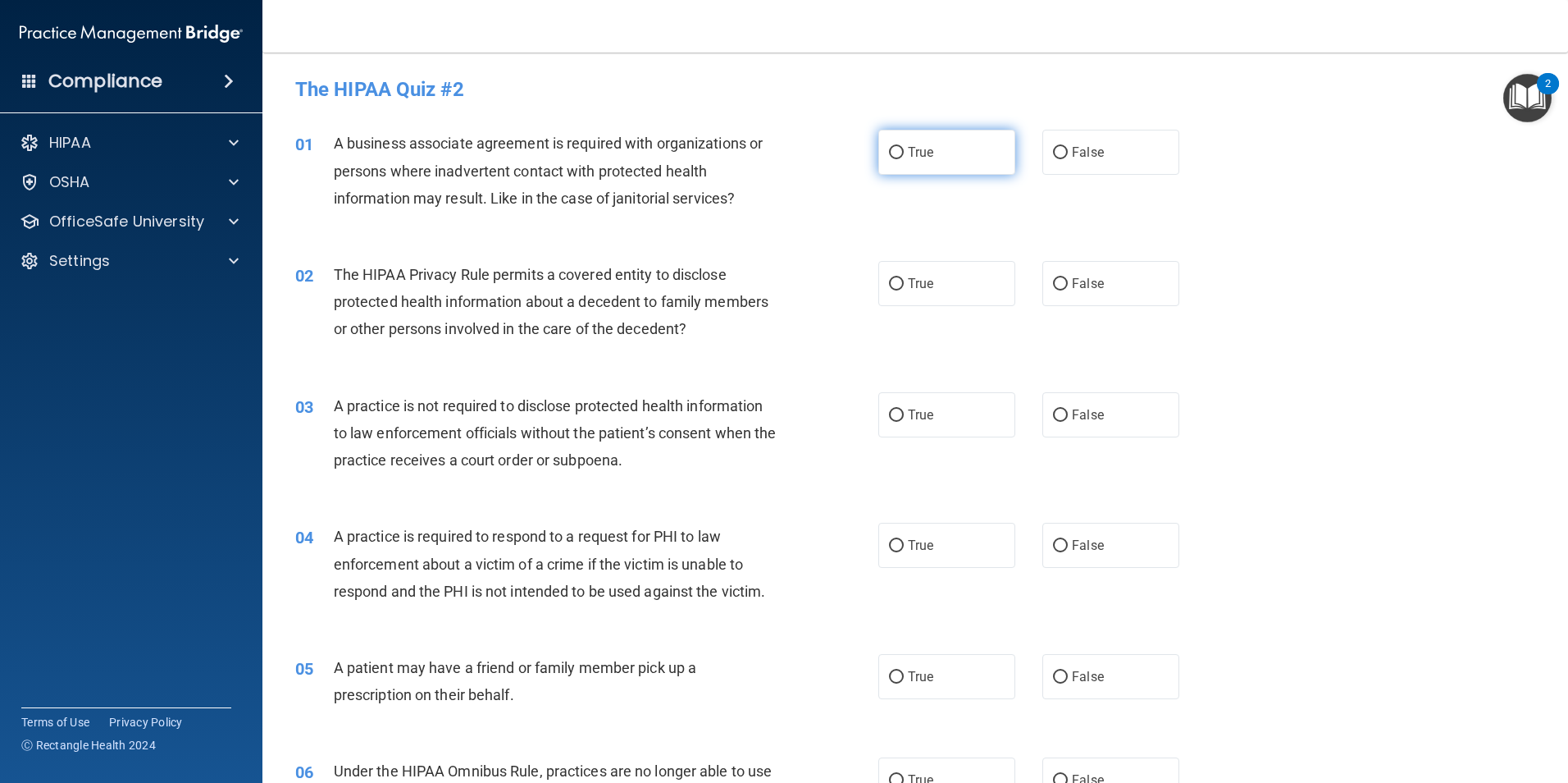
click at [896, 147] on input "True" at bounding box center [896, 153] width 15 height 13
radio input "true"
click at [929, 281] on label "True" at bounding box center [946, 284] width 137 height 46
click at [904, 281] on input "True" at bounding box center [896, 284] width 15 height 13
radio input "true"
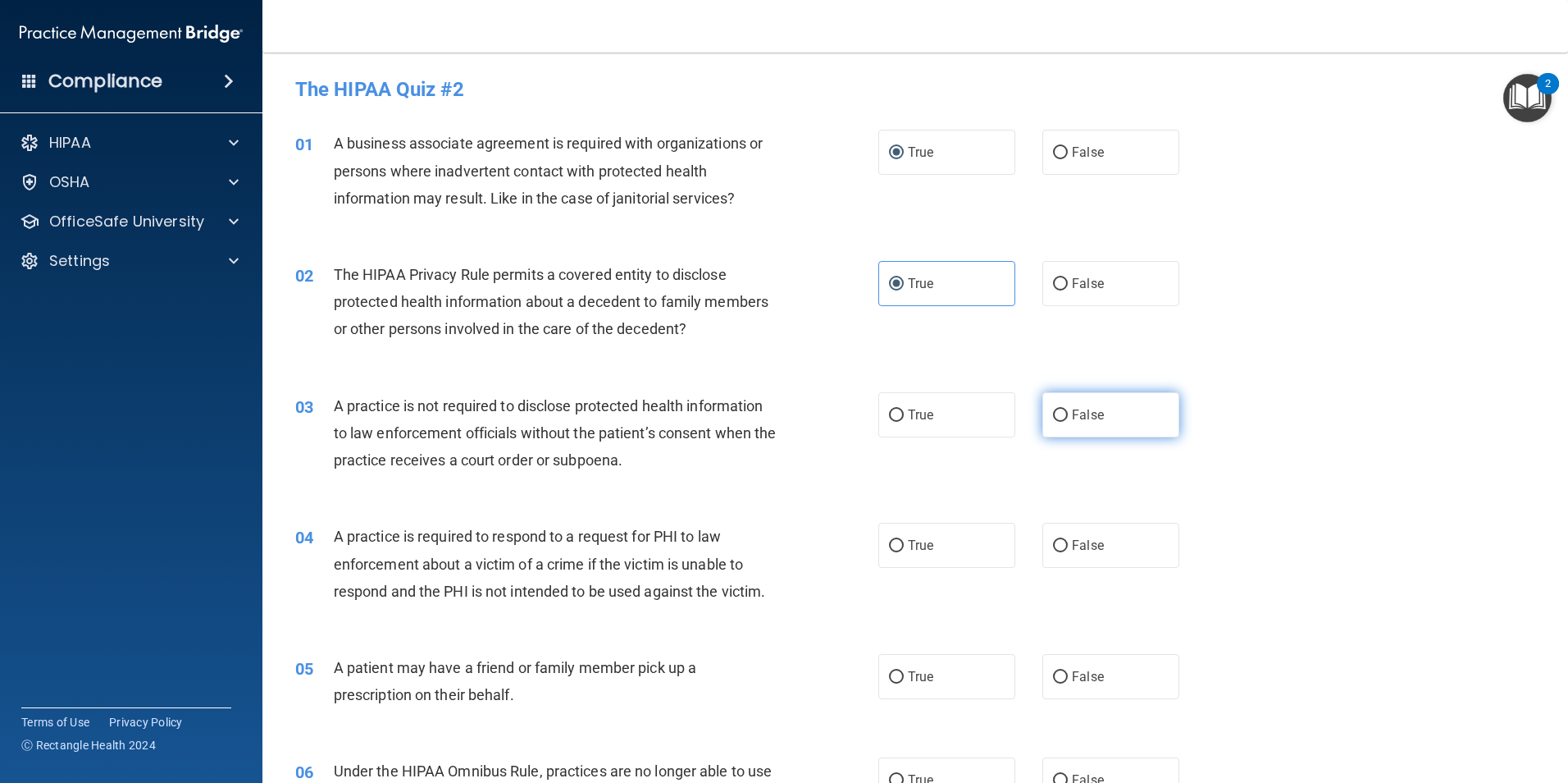
click at [1057, 404] on label "False" at bounding box center [1110, 415] width 137 height 46
click at [1057, 410] on input "False" at bounding box center [1061, 416] width 15 height 13
radio input "true"
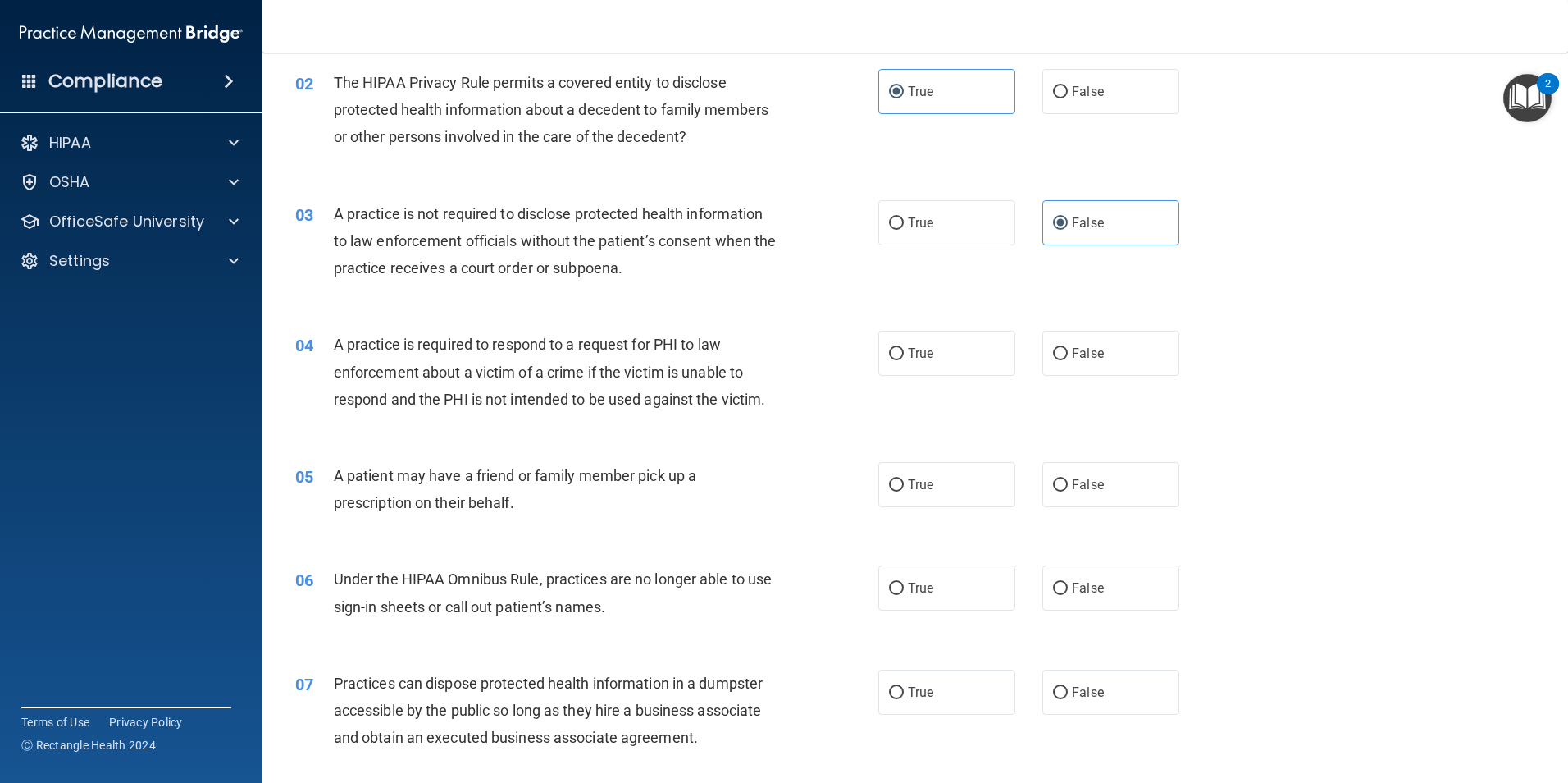
scroll to position [246, 0]
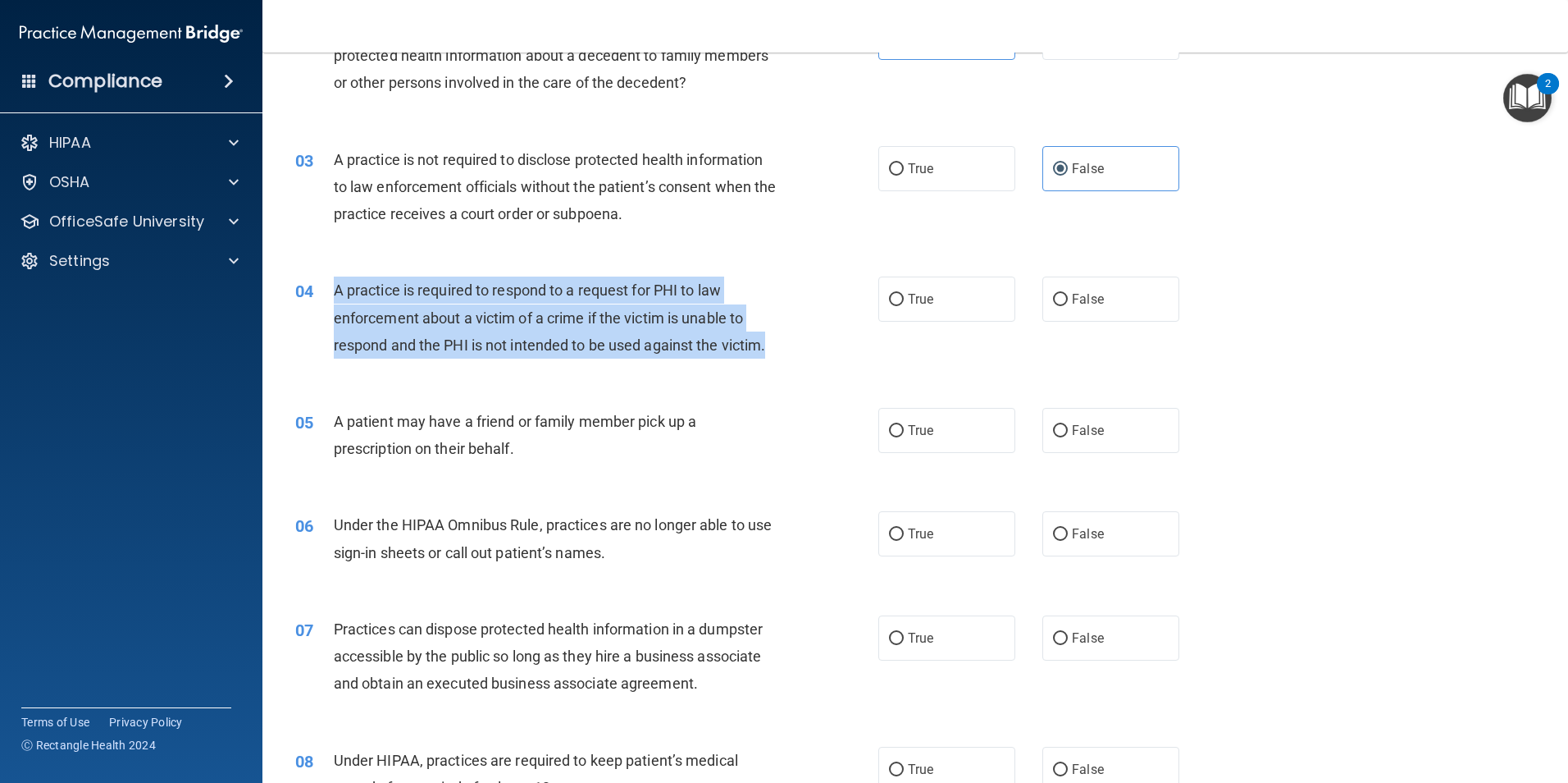
drag, startPoint x: 334, startPoint y: 286, endPoint x: 776, endPoint y: 357, distance: 447.7
click at [776, 357] on div "A practice is required to respond to a request for PHI to law enforcement about…" at bounding box center [561, 317] width 456 height 82
copy span "A practice is required to respond to a request for PHI to law enforcement about…"
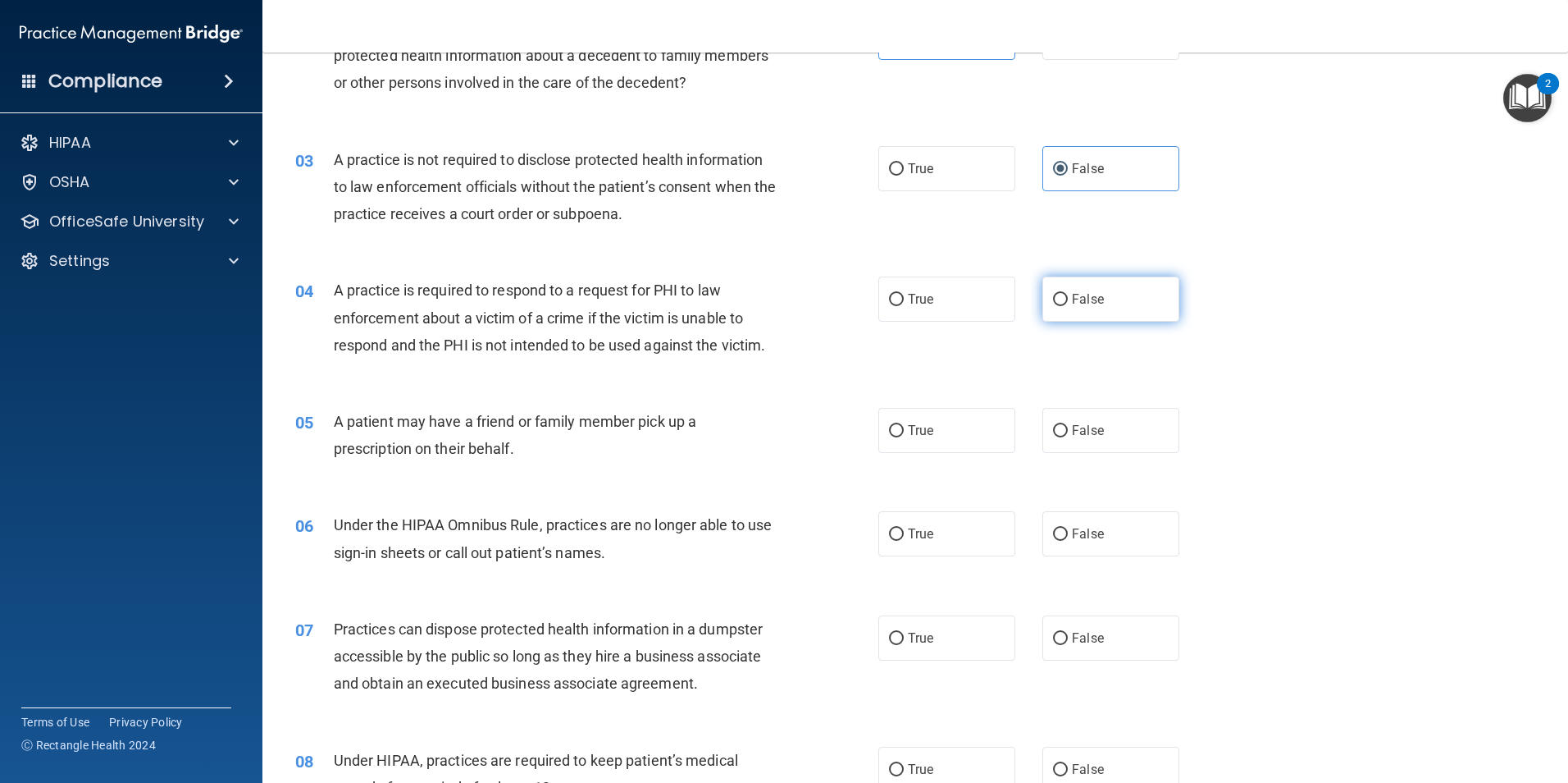
click at [1077, 298] on span "False" at bounding box center [1088, 299] width 32 height 15
click at [1068, 298] on input "False" at bounding box center [1061, 299] width 15 height 13
radio input "true"
click at [912, 433] on span "True" at bounding box center [920, 430] width 25 height 15
click at [904, 433] on input "True" at bounding box center [896, 431] width 15 height 13
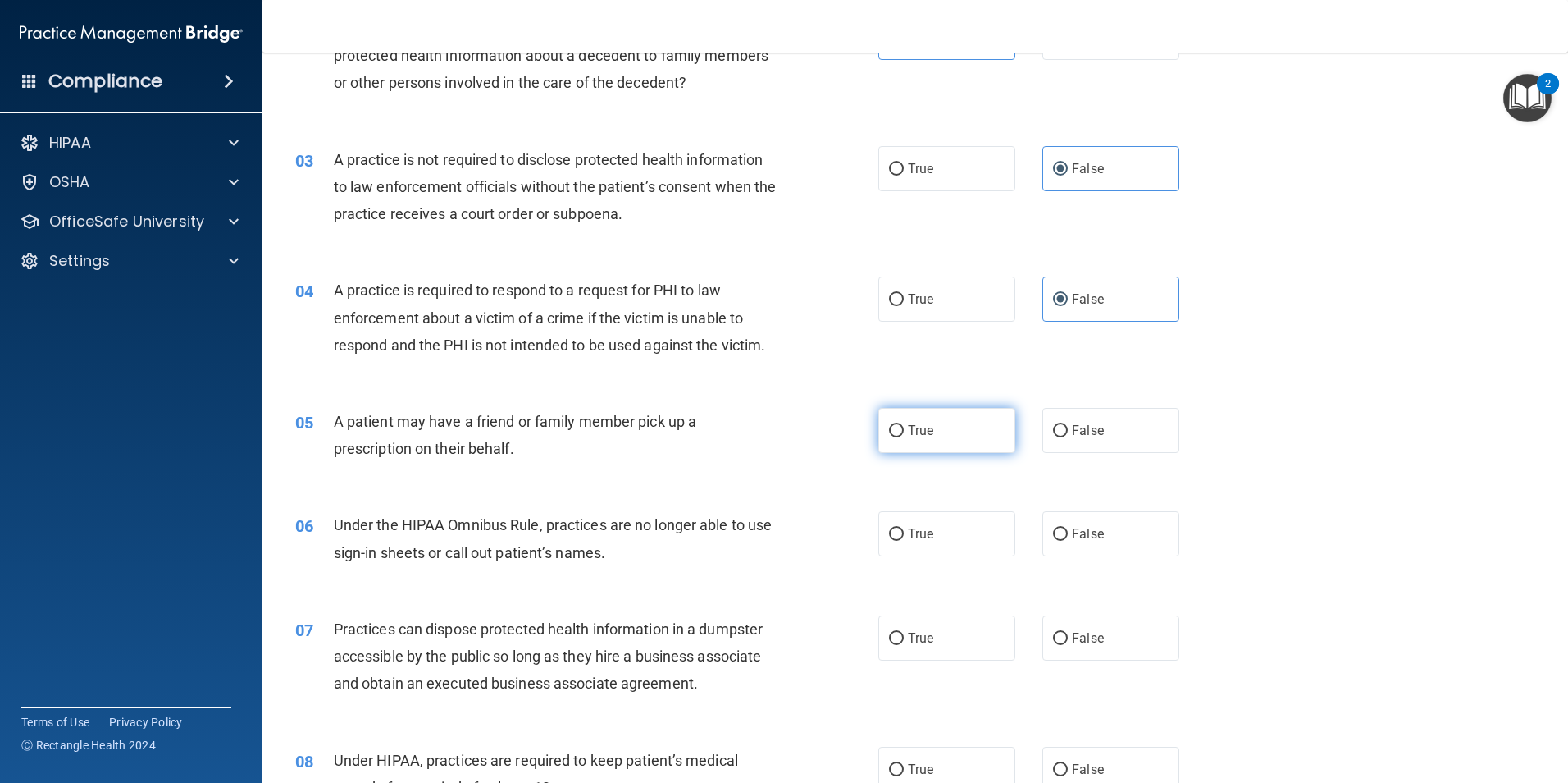
radio input "true"
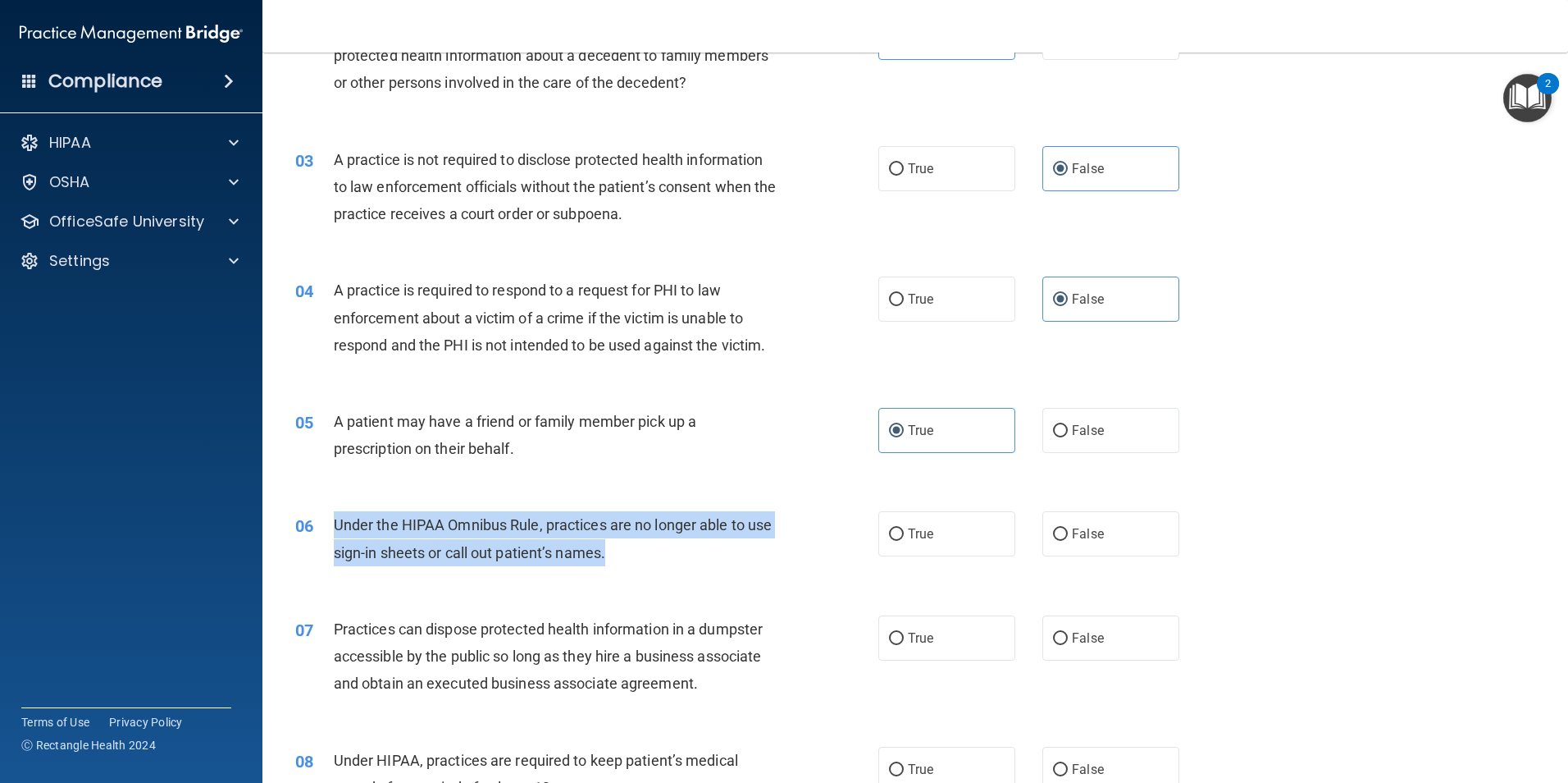
drag, startPoint x: 332, startPoint y: 519, endPoint x: 647, endPoint y: 572, distance: 319.4
click at [647, 572] on div "06 Under the HIPAA Omnibus Rule, practices are no longer able to use sign-in sh…" at bounding box center [586, 542] width 632 height 62
drag, startPoint x: 647, startPoint y: 572, endPoint x: 618, endPoint y: 548, distance: 37.6
copy div "Under the HIPAA Omnibus Rule, practices are no longer able to use sign-in sheet…"
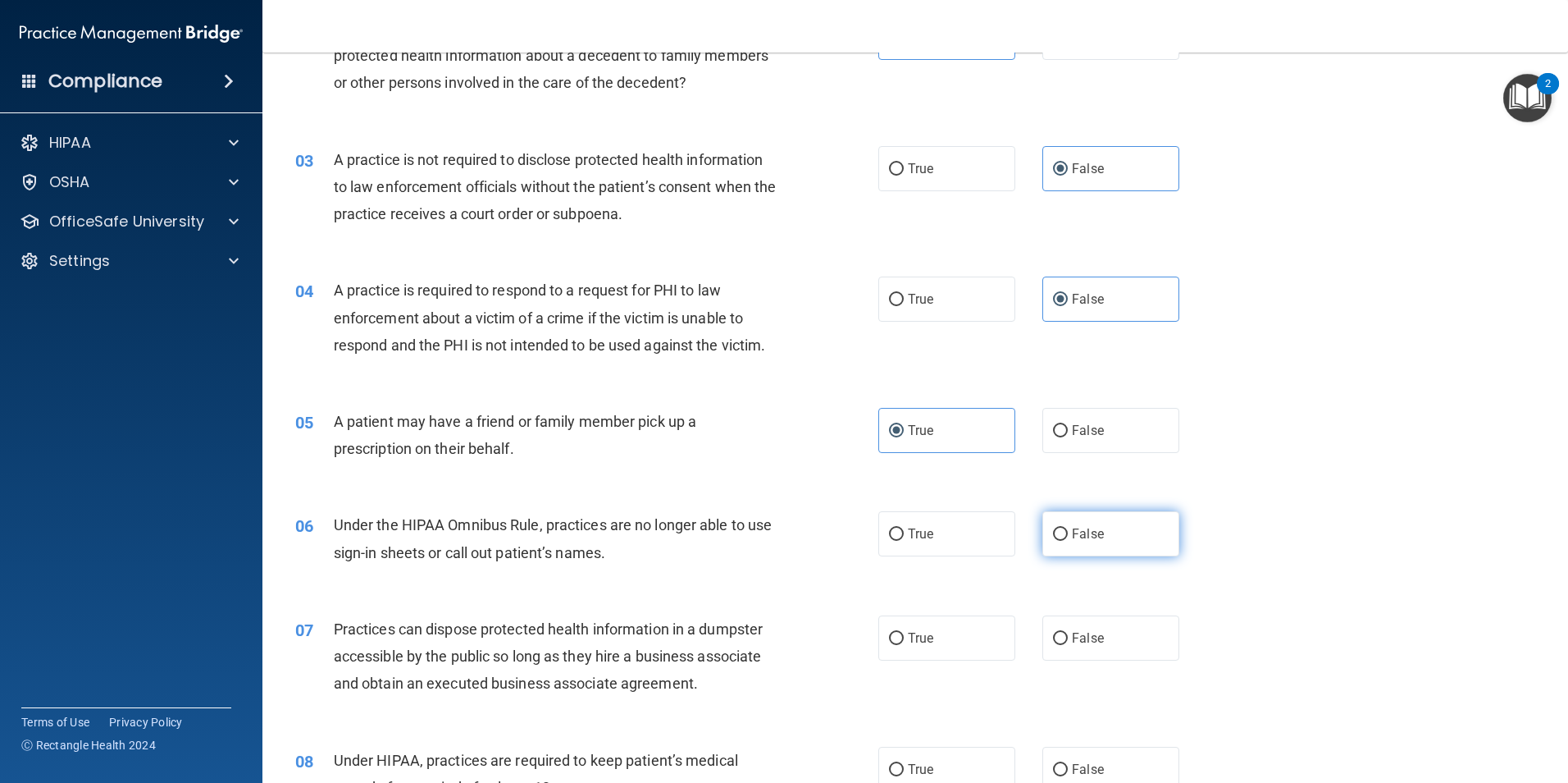
click at [1080, 536] on span "False" at bounding box center [1088, 534] width 32 height 15
click at [1053, 533] on input "False" at bounding box center [1061, 534] width 15 height 13
radio input "true"
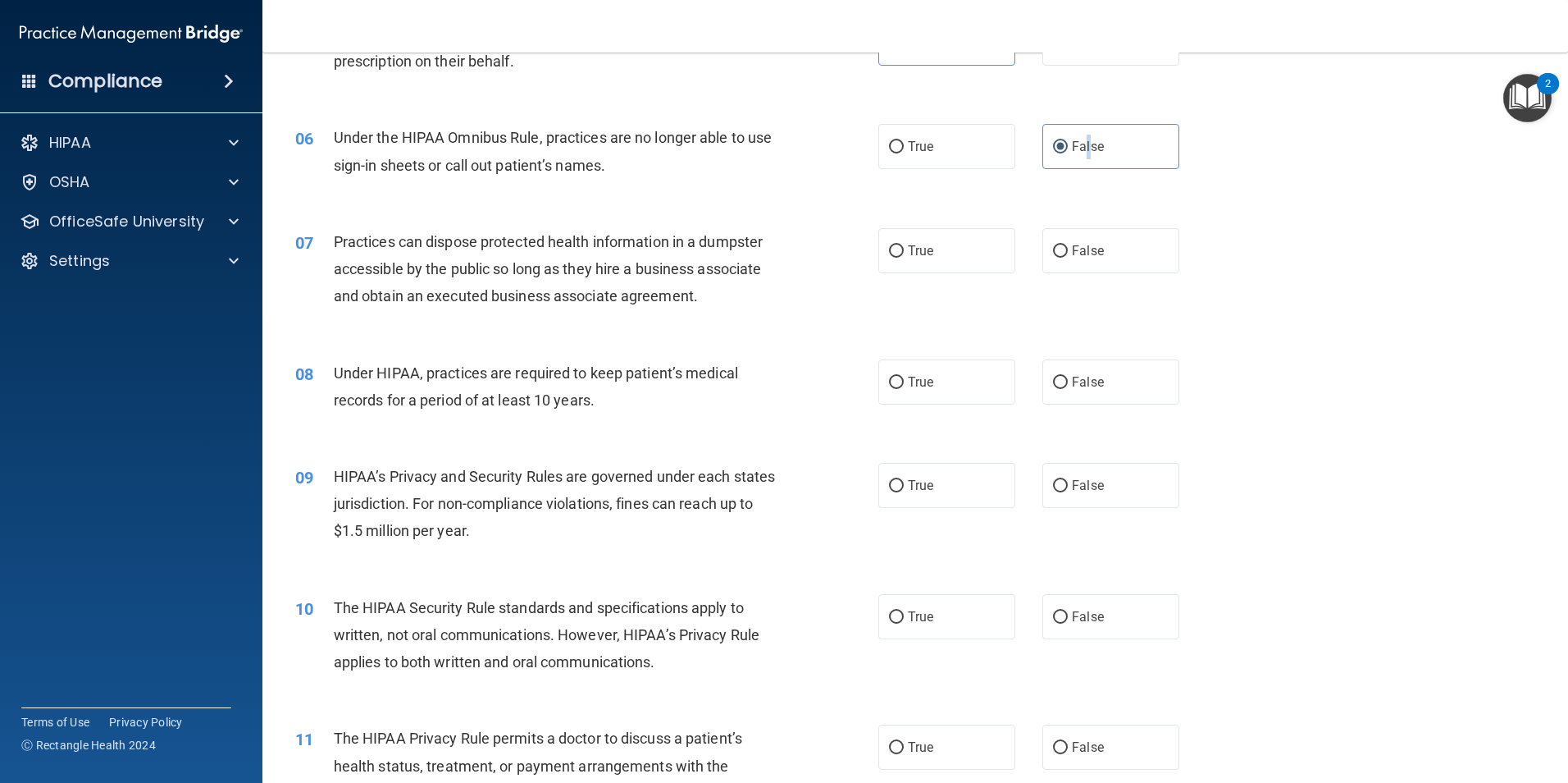
scroll to position [657, 0]
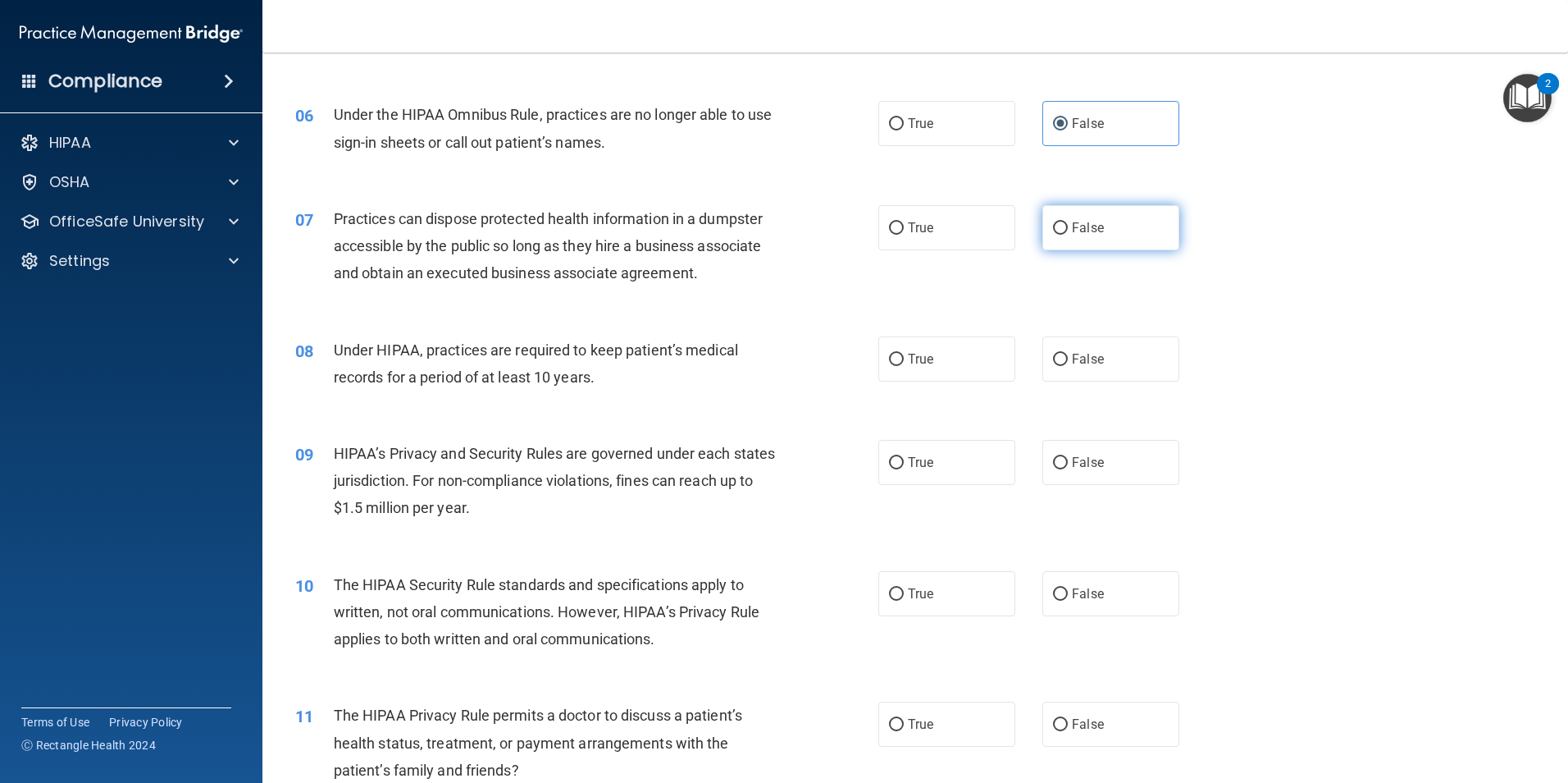
click at [1072, 230] on span "False" at bounding box center [1088, 228] width 32 height 15
click at [1068, 230] on input "False" at bounding box center [1061, 228] width 15 height 13
radio input "true"
click at [1072, 360] on span "False" at bounding box center [1088, 359] width 32 height 15
click at [1068, 360] on input "False" at bounding box center [1061, 359] width 15 height 13
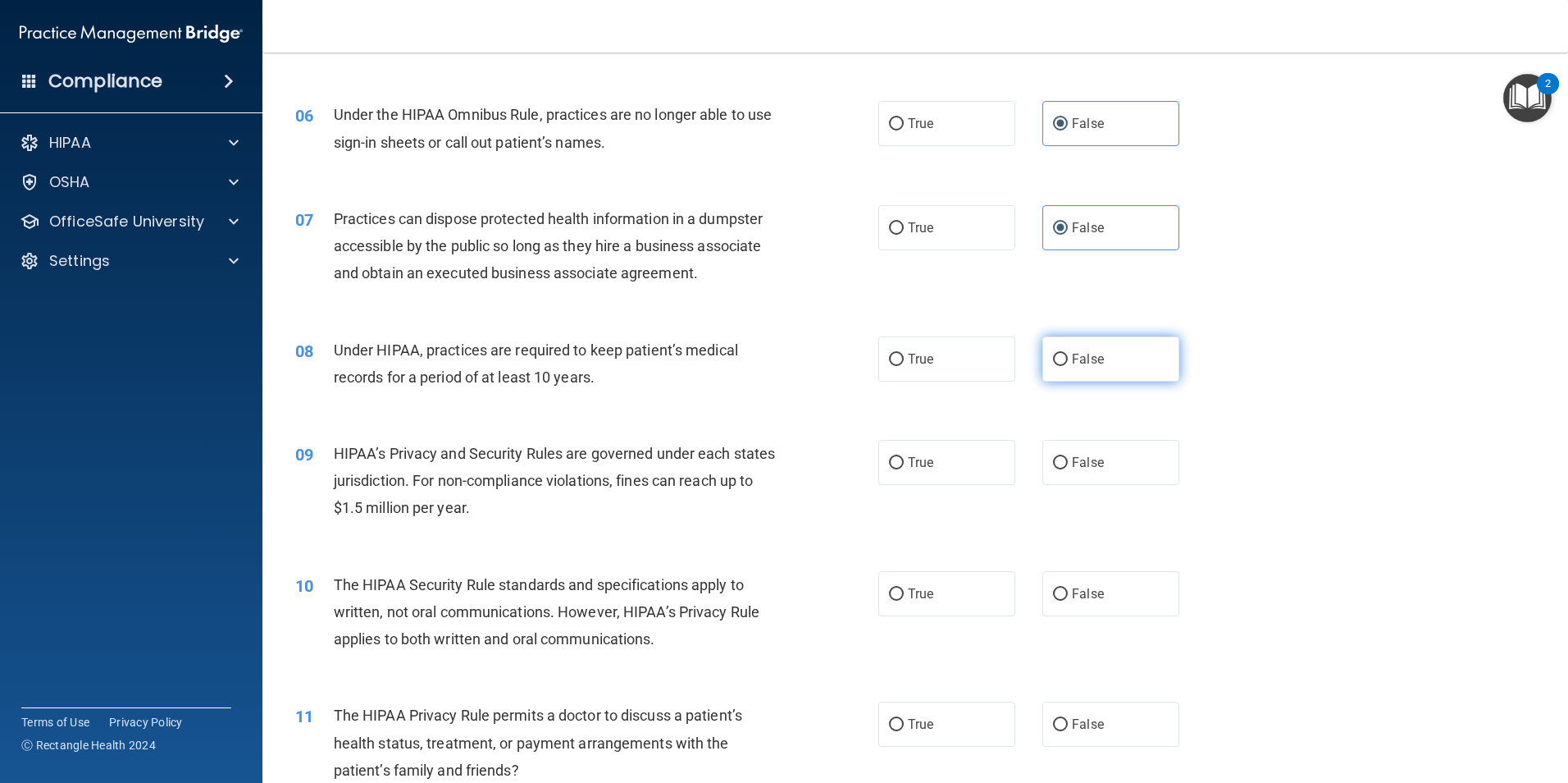
radio input "true"
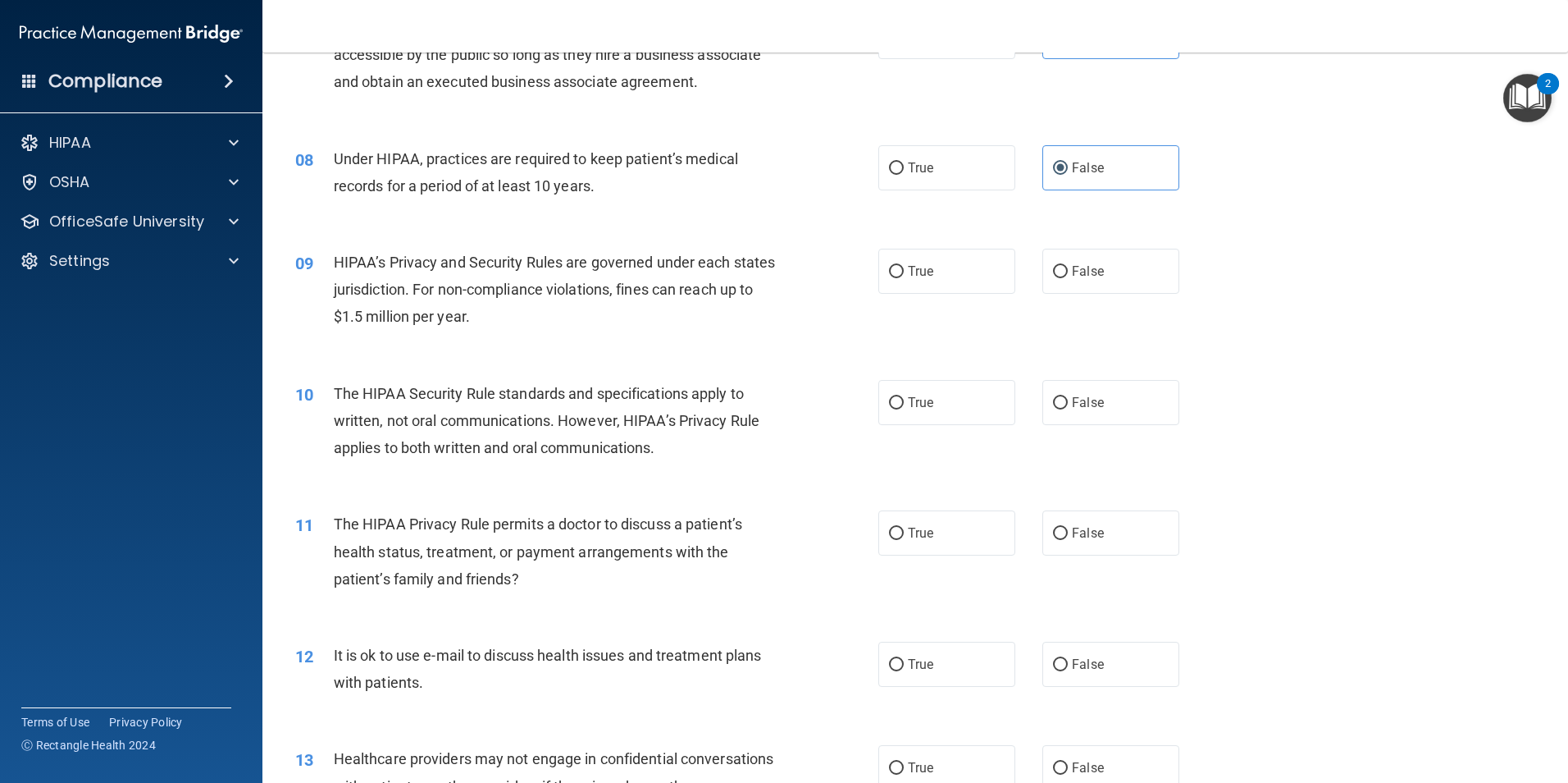
scroll to position [903, 0]
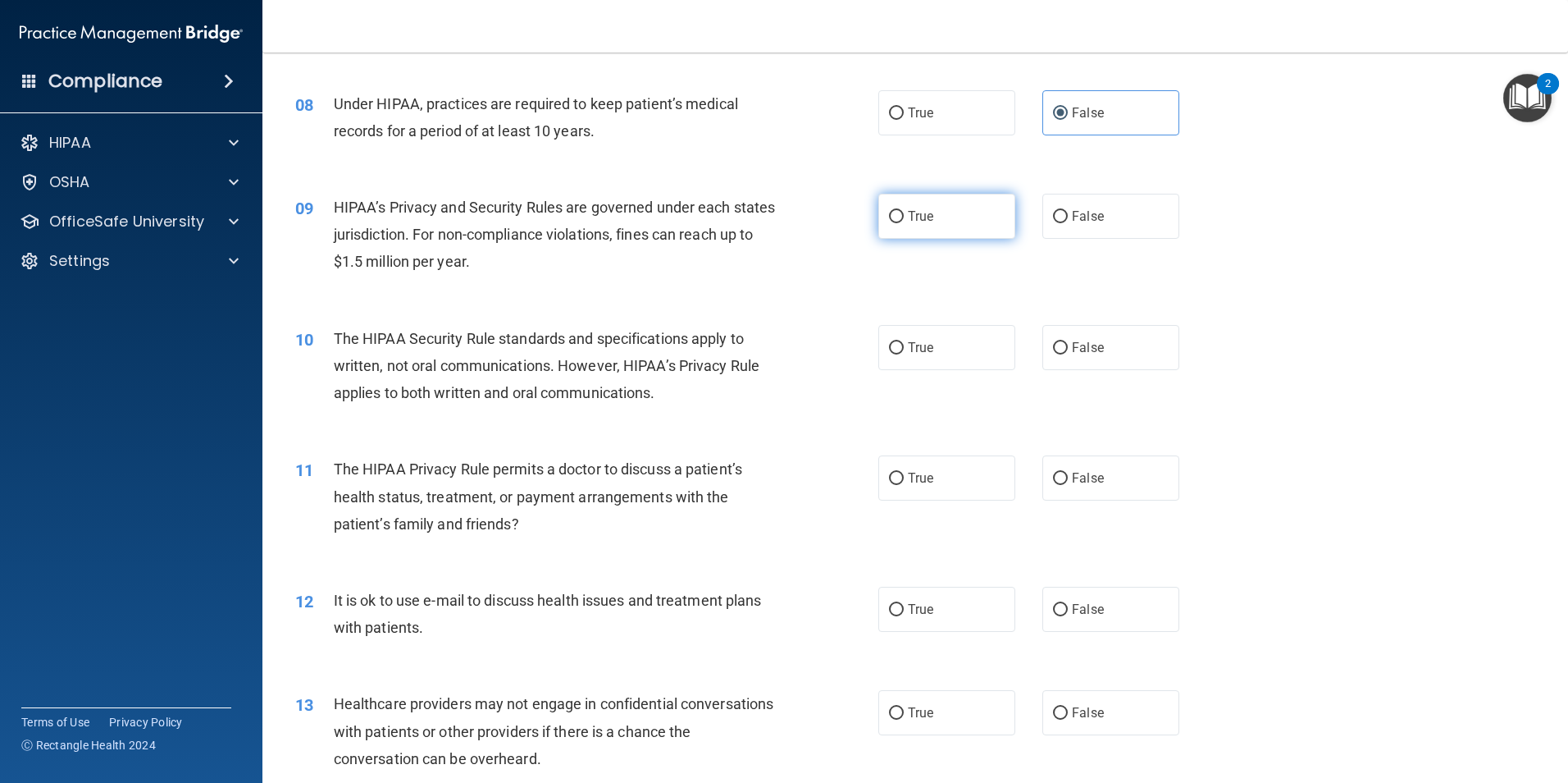
click at [917, 217] on span "True" at bounding box center [920, 216] width 25 height 15
click at [904, 217] on input "True" at bounding box center [896, 217] width 15 height 13
radio input "true"
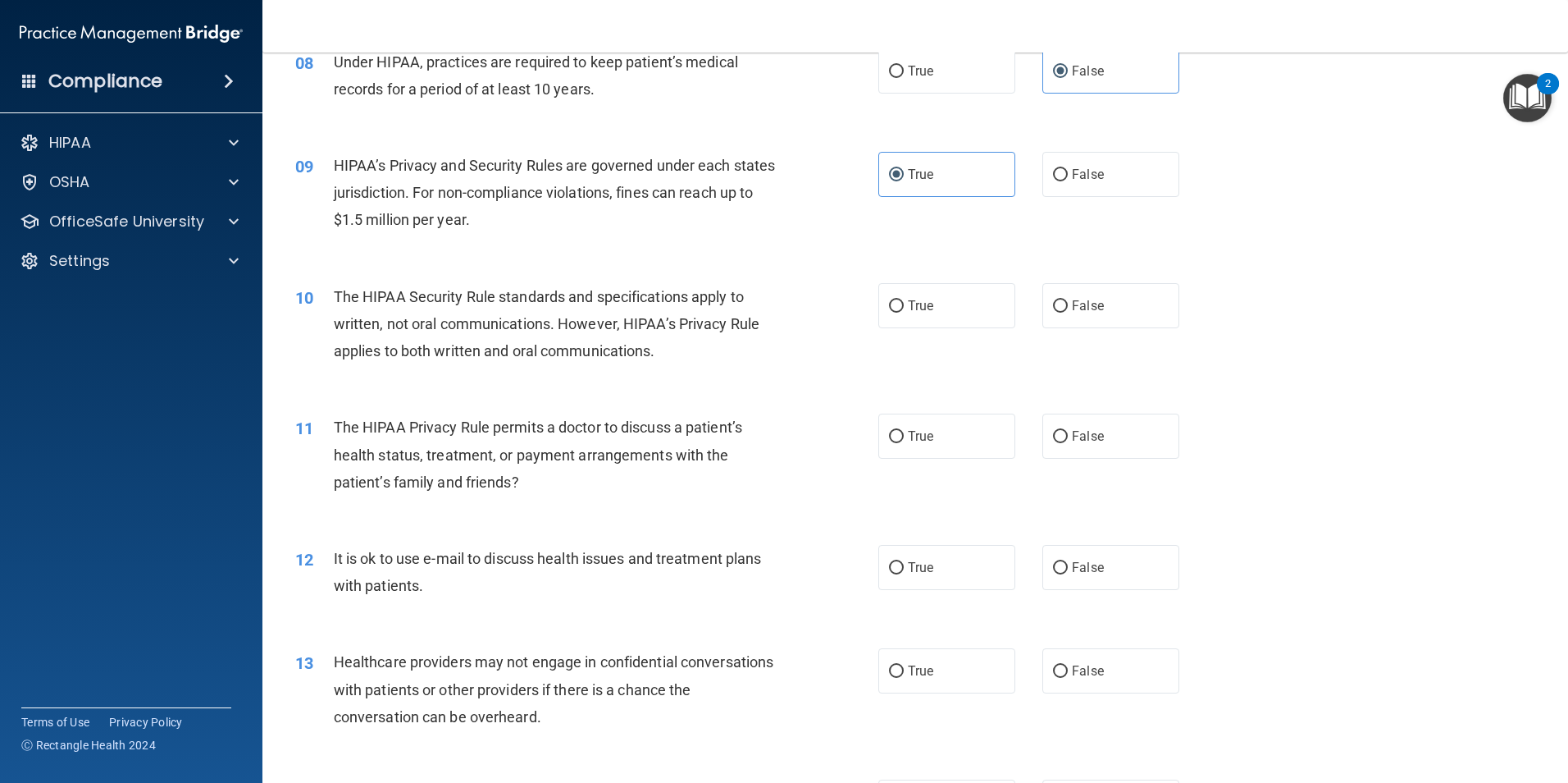
scroll to position [984, 0]
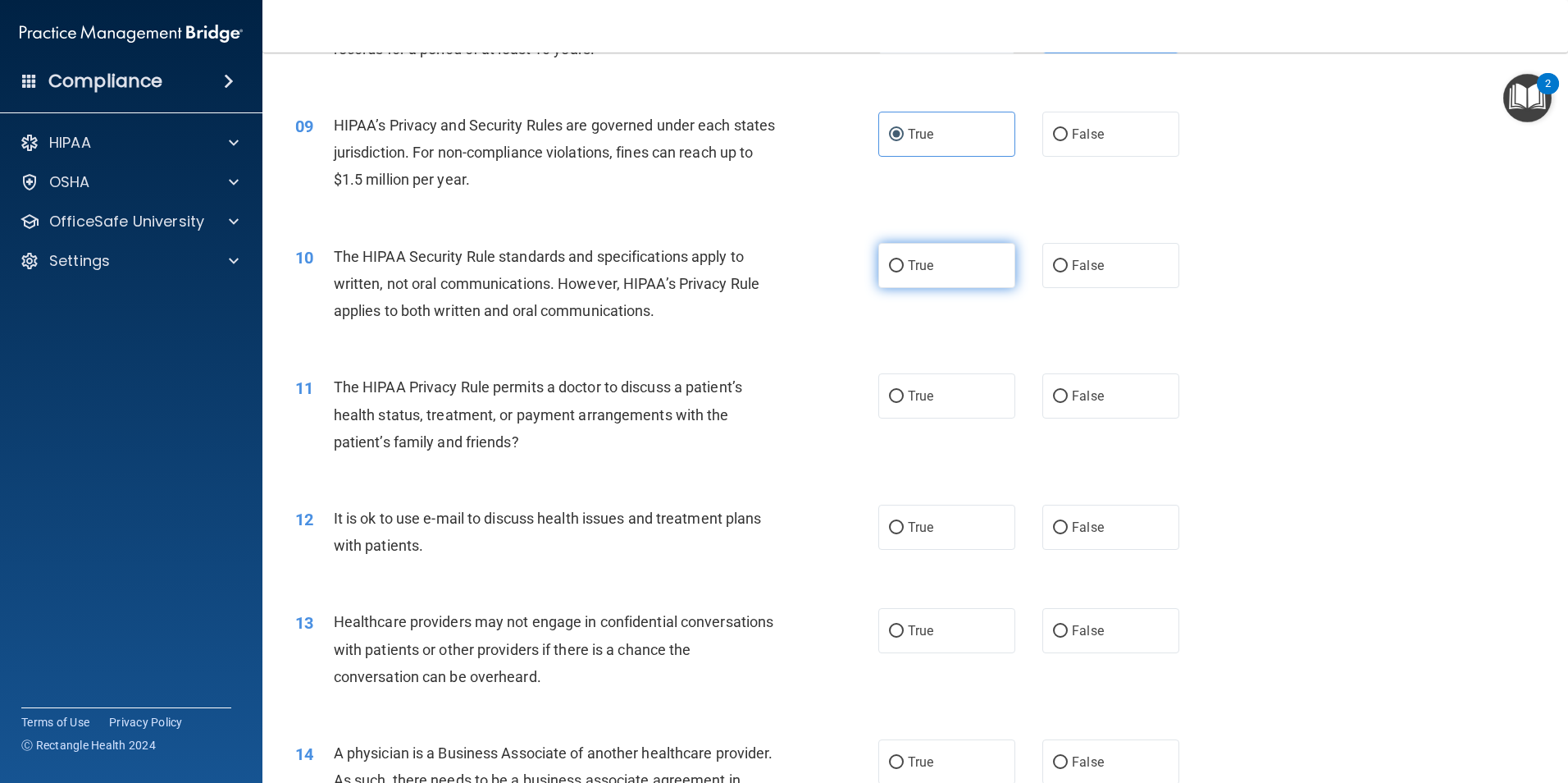
click at [918, 265] on span "True" at bounding box center [920, 265] width 25 height 15
click at [904, 265] on input "True" at bounding box center [896, 266] width 15 height 13
radio input "true"
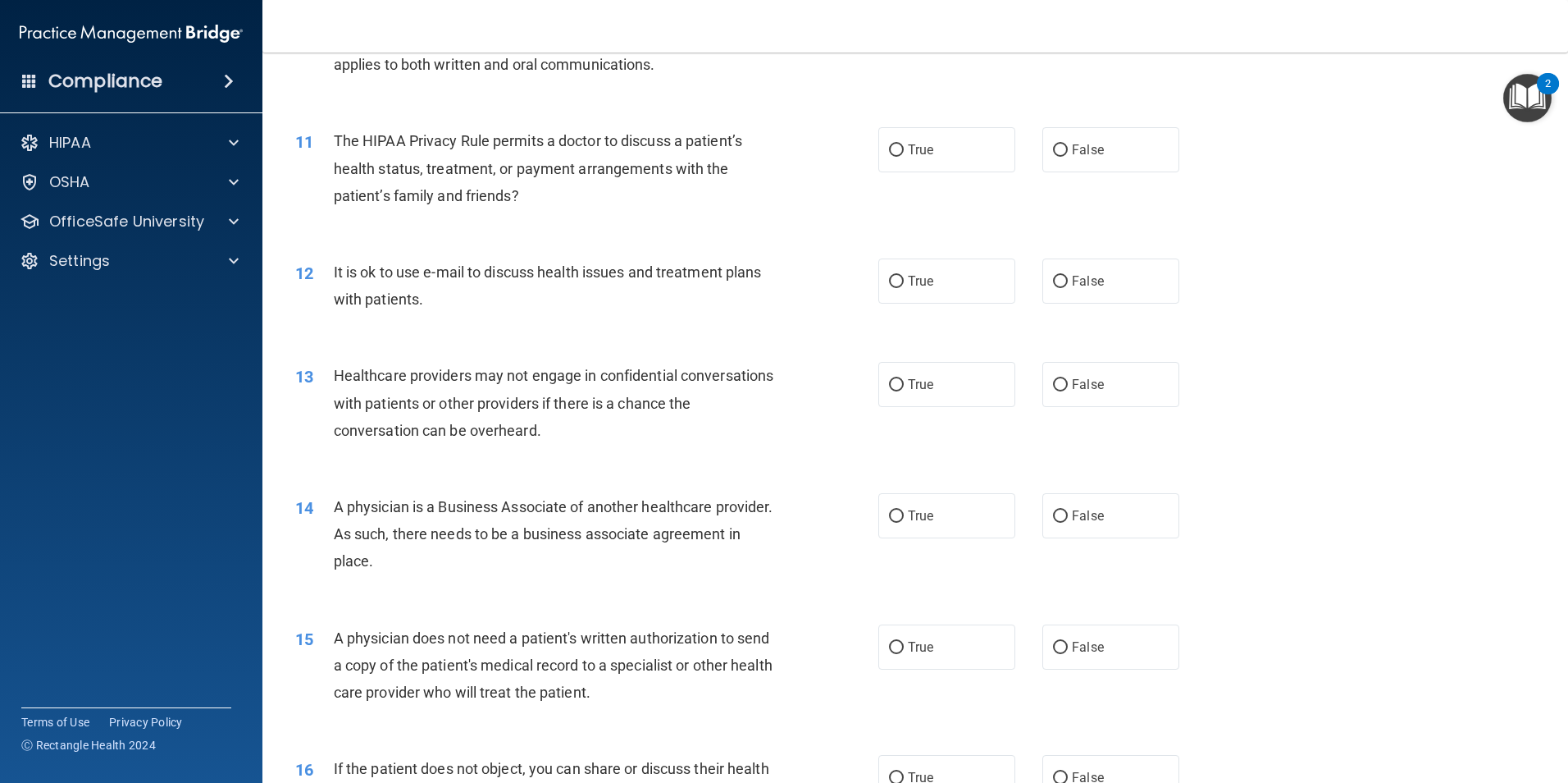
scroll to position [1149, 0]
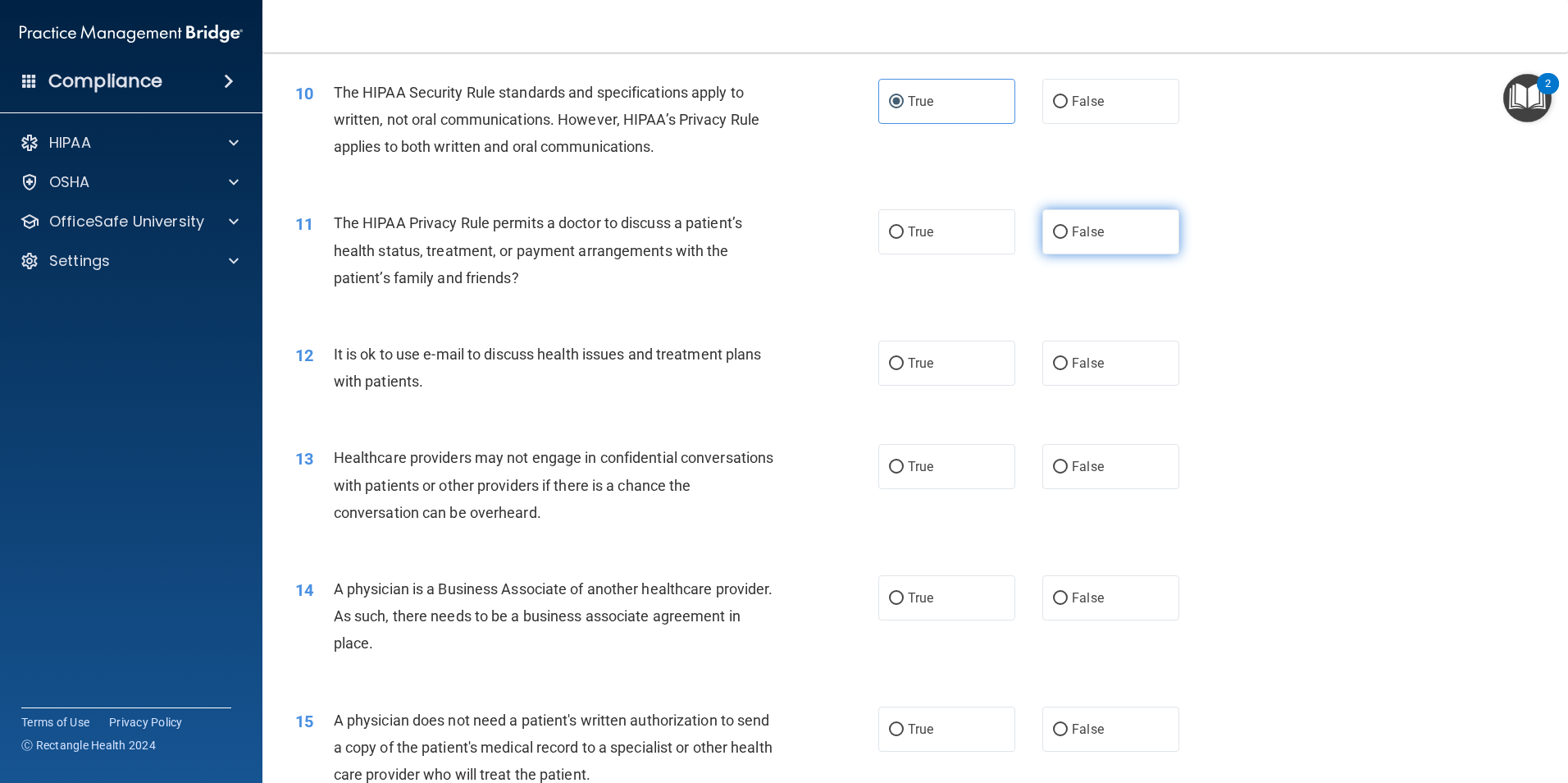
click at [1072, 237] on span "False" at bounding box center [1088, 232] width 32 height 15
click at [1067, 237] on input "False" at bounding box center [1061, 233] width 15 height 13
radio input "true"
click at [1132, 362] on label "False" at bounding box center [1110, 363] width 137 height 46
click at [1068, 362] on input "False" at bounding box center [1061, 363] width 15 height 13
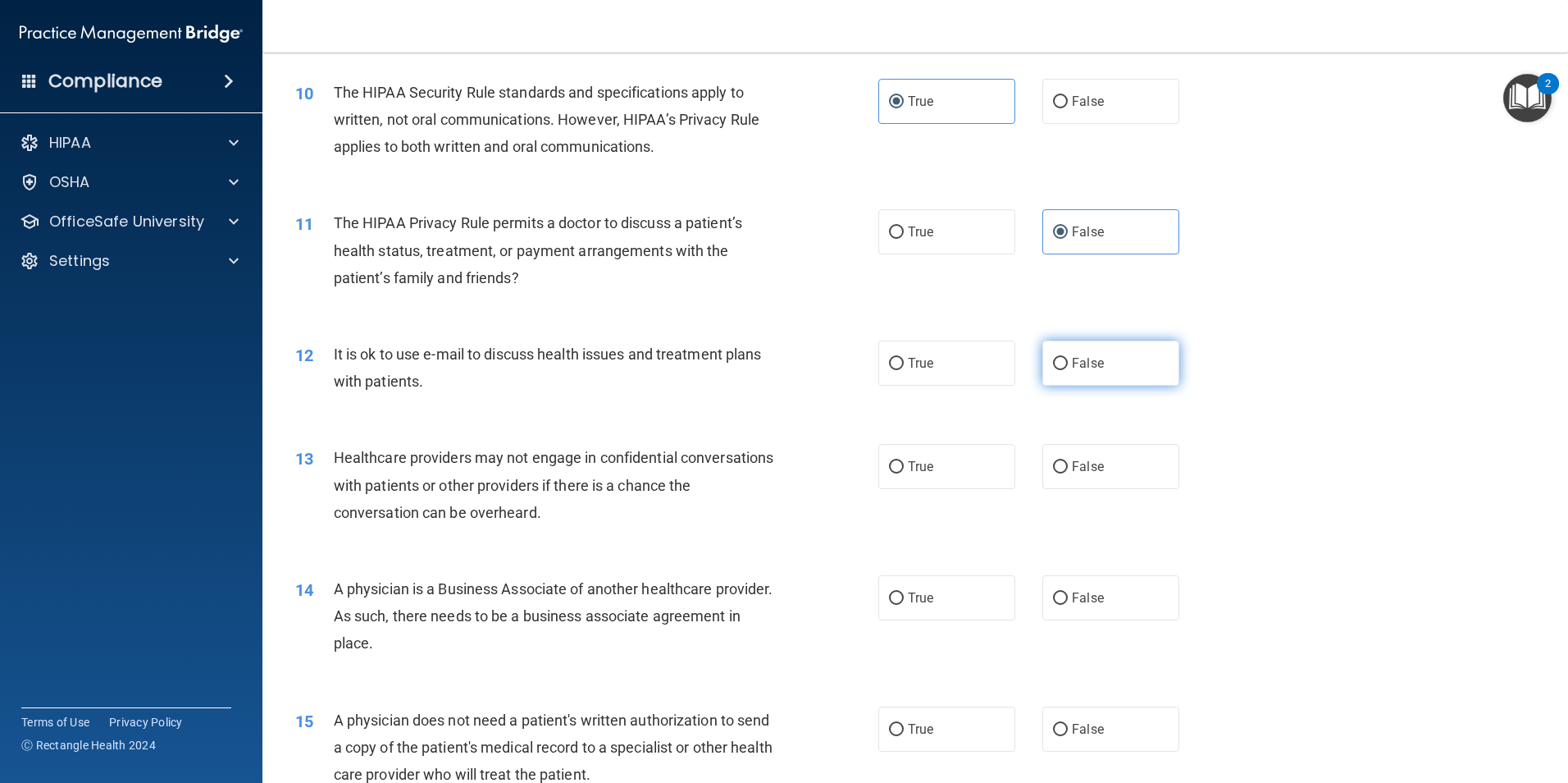
radio input "true"
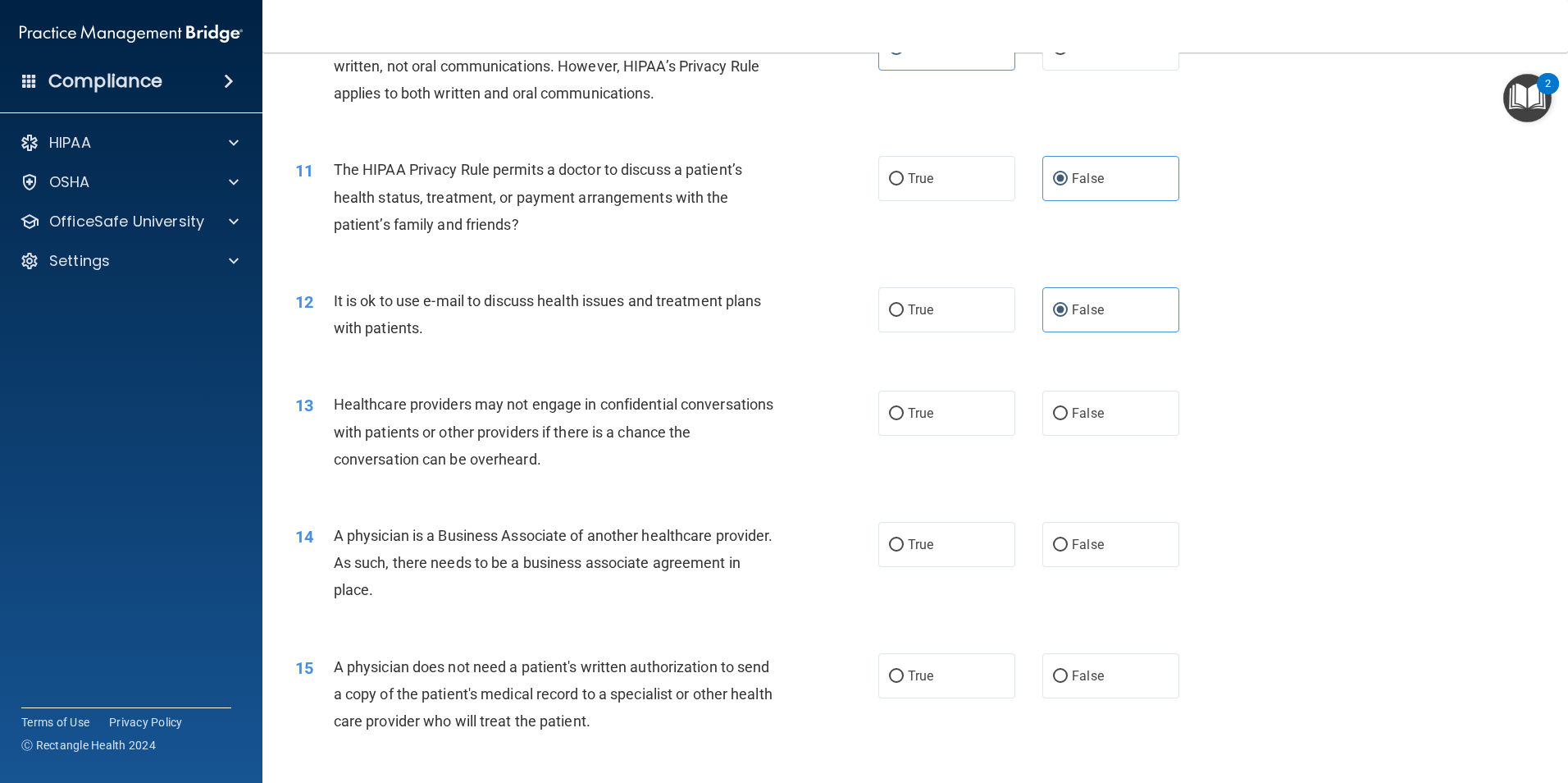
scroll to position [1231, 0]
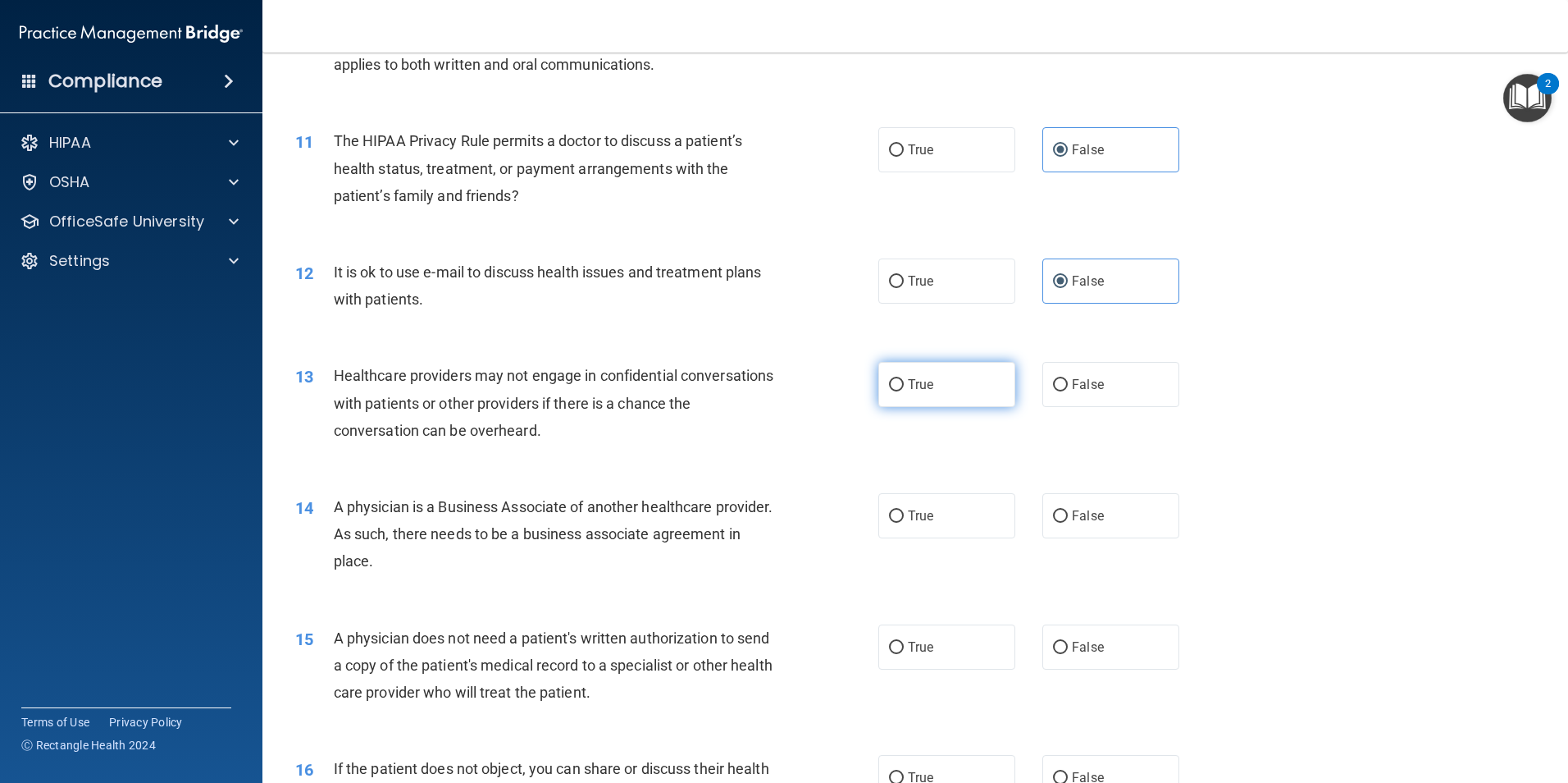
click at [920, 378] on span "True" at bounding box center [920, 384] width 25 height 15
click at [904, 379] on input "True" at bounding box center [896, 385] width 15 height 13
radio input "true"
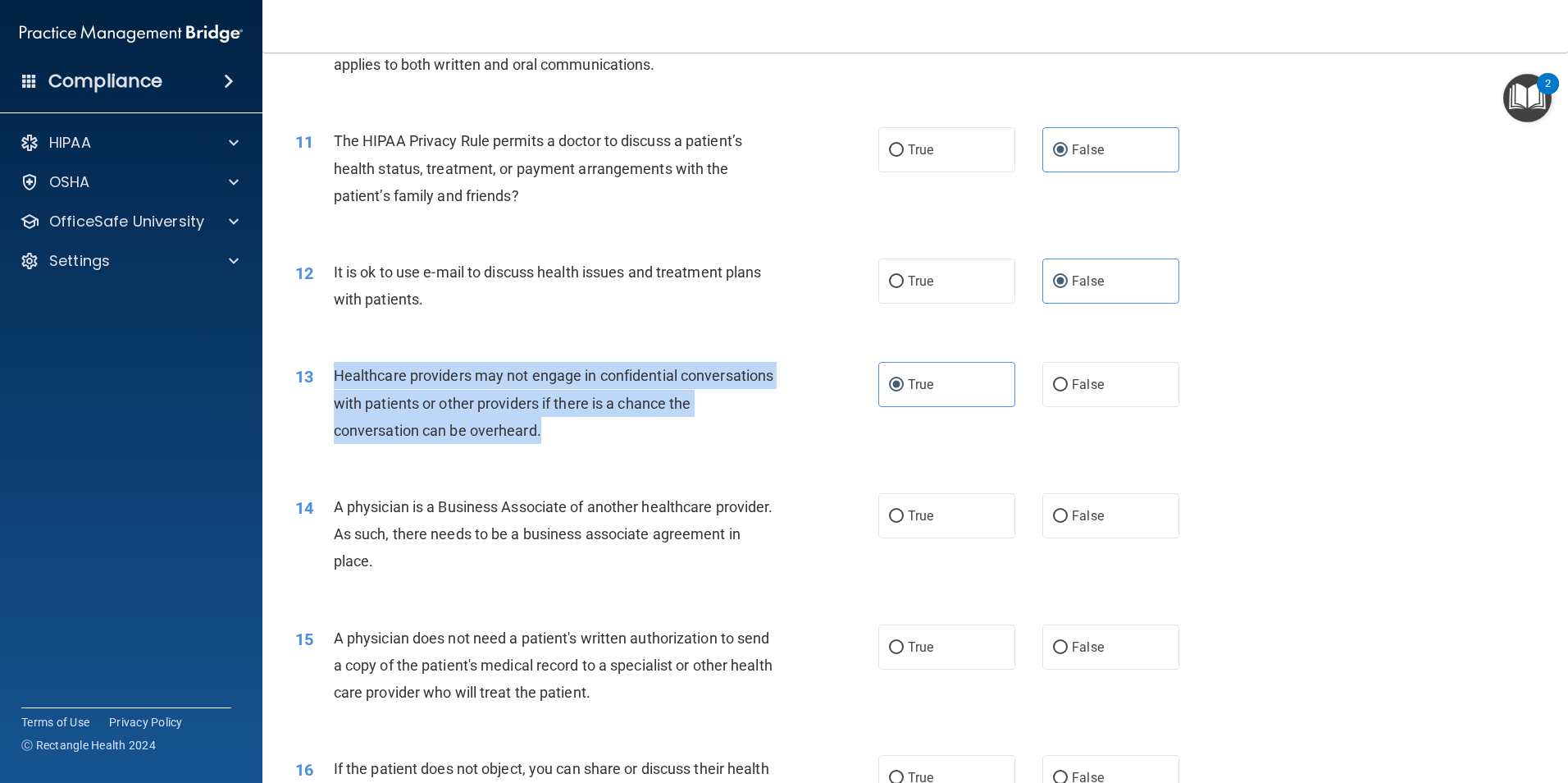
drag, startPoint x: 335, startPoint y: 373, endPoint x: 594, endPoint y: 441, distance: 267.8
click at [594, 441] on div "Healthcare providers may not engage in confidential conversations with patients…" at bounding box center [561, 402] width 456 height 82
drag, startPoint x: 594, startPoint y: 441, endPoint x: 523, endPoint y: 421, distance: 73.8
copy span "Healthcare providers may not engage in confidential conversations with patients…"
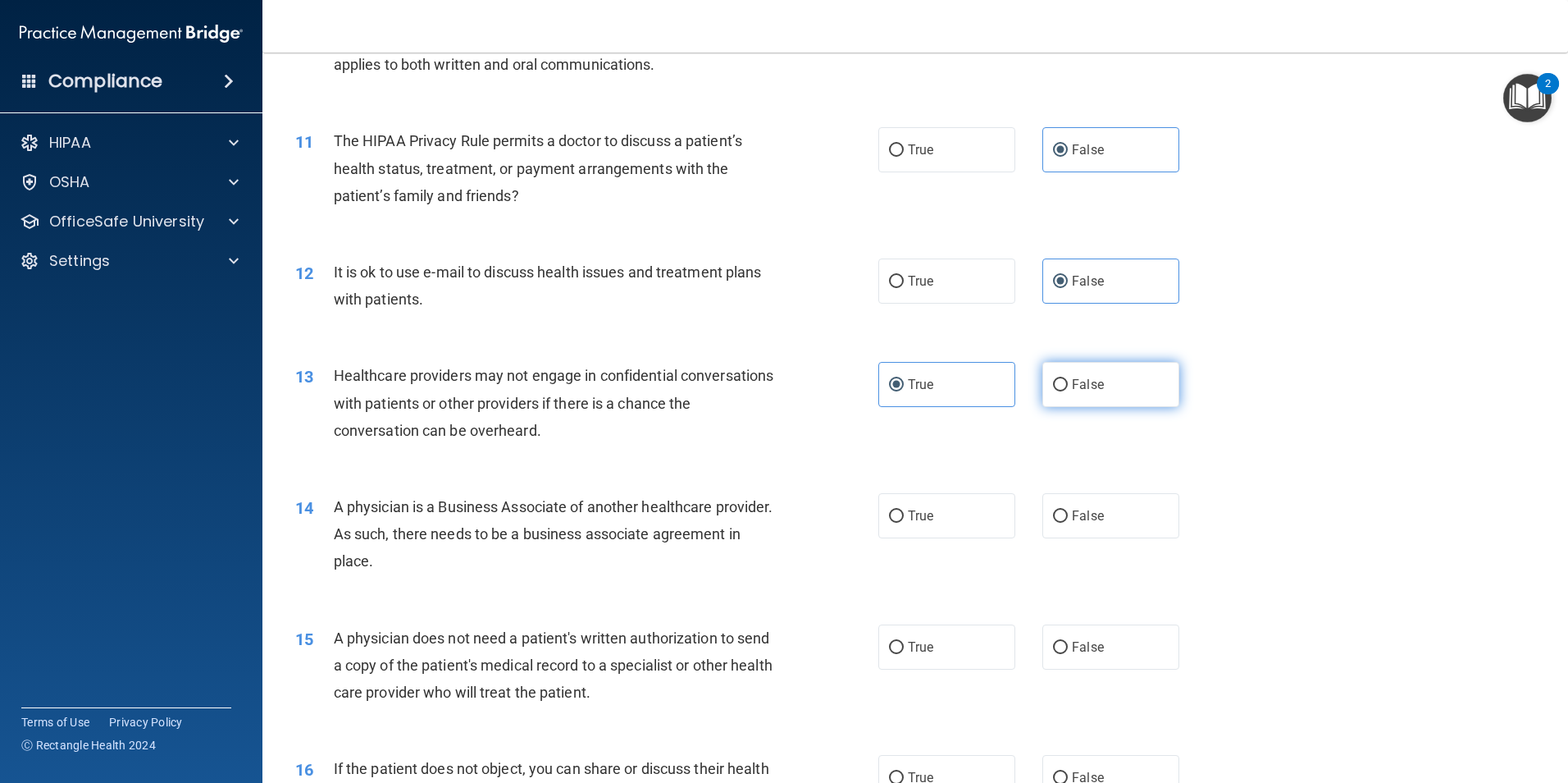
click at [1074, 386] on span "False" at bounding box center [1088, 384] width 32 height 15
click at [1068, 386] on input "False" at bounding box center [1061, 385] width 15 height 13
radio input "true"
radio input "false"
click at [965, 516] on label "True" at bounding box center [946, 516] width 137 height 46
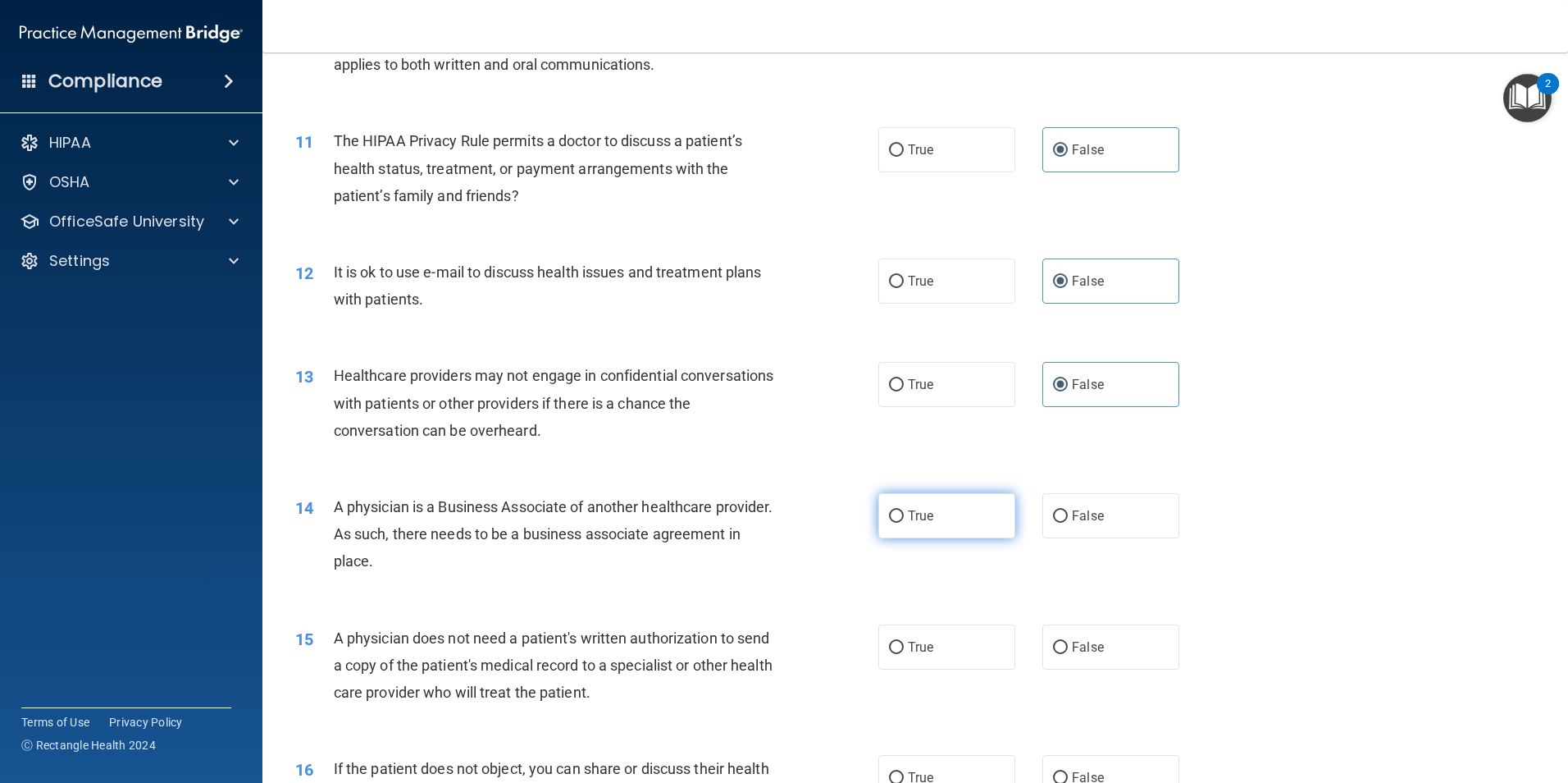
click at [904, 516] on input "True" at bounding box center [896, 516] width 15 height 13
radio input "true"
drag, startPoint x: 333, startPoint y: 502, endPoint x: 495, endPoint y: 566, distance: 174.2
click at [495, 566] on div "A physician is a Business Associate of another healthcare provider. As such, th…" at bounding box center [561, 534] width 456 height 82
drag, startPoint x: 495, startPoint y: 566, endPoint x: 464, endPoint y: 534, distance: 44.6
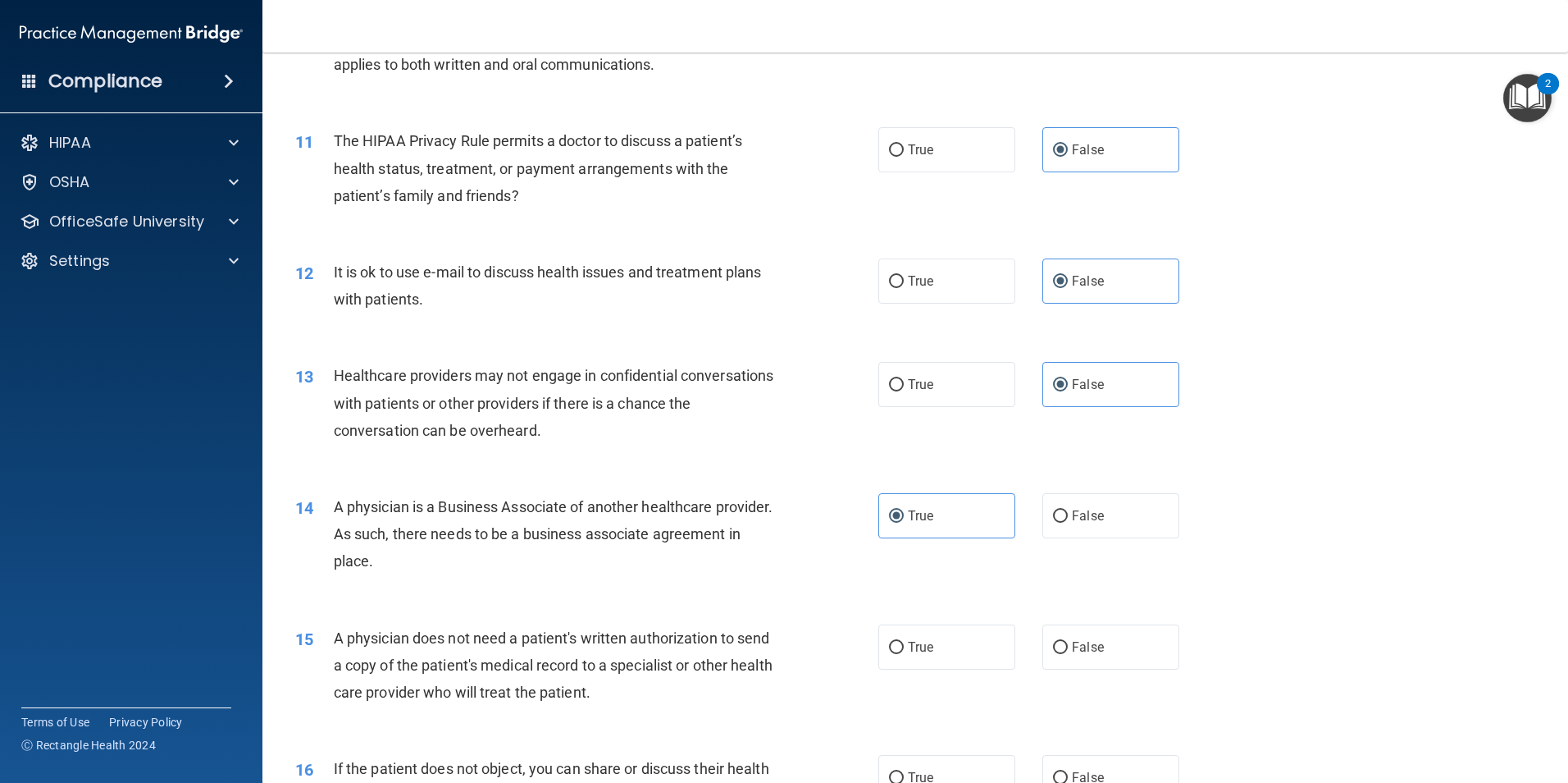
copy span "A physician is a Business Associate of another healthcare provider. As such, th…"
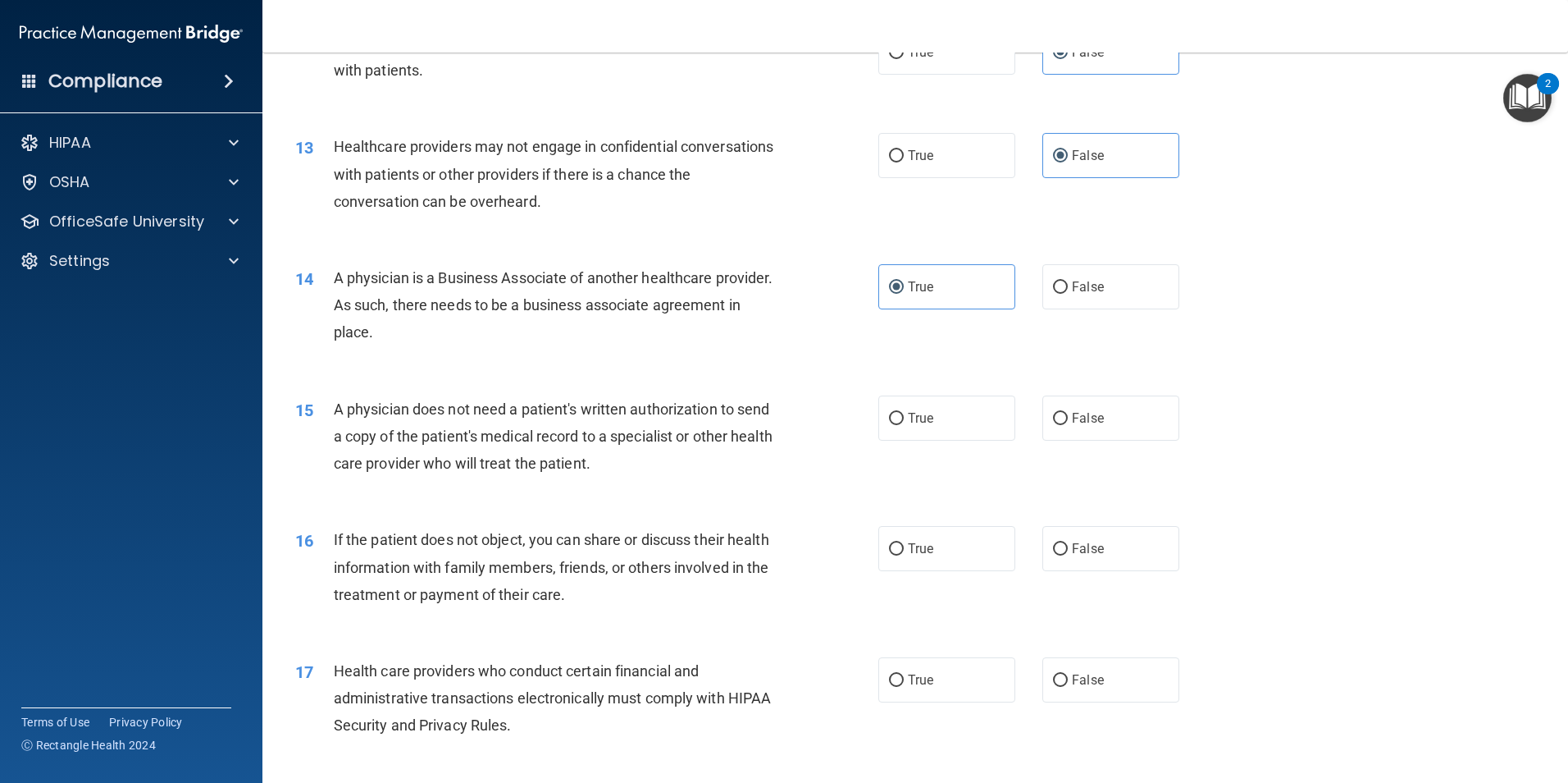
scroll to position [1477, 0]
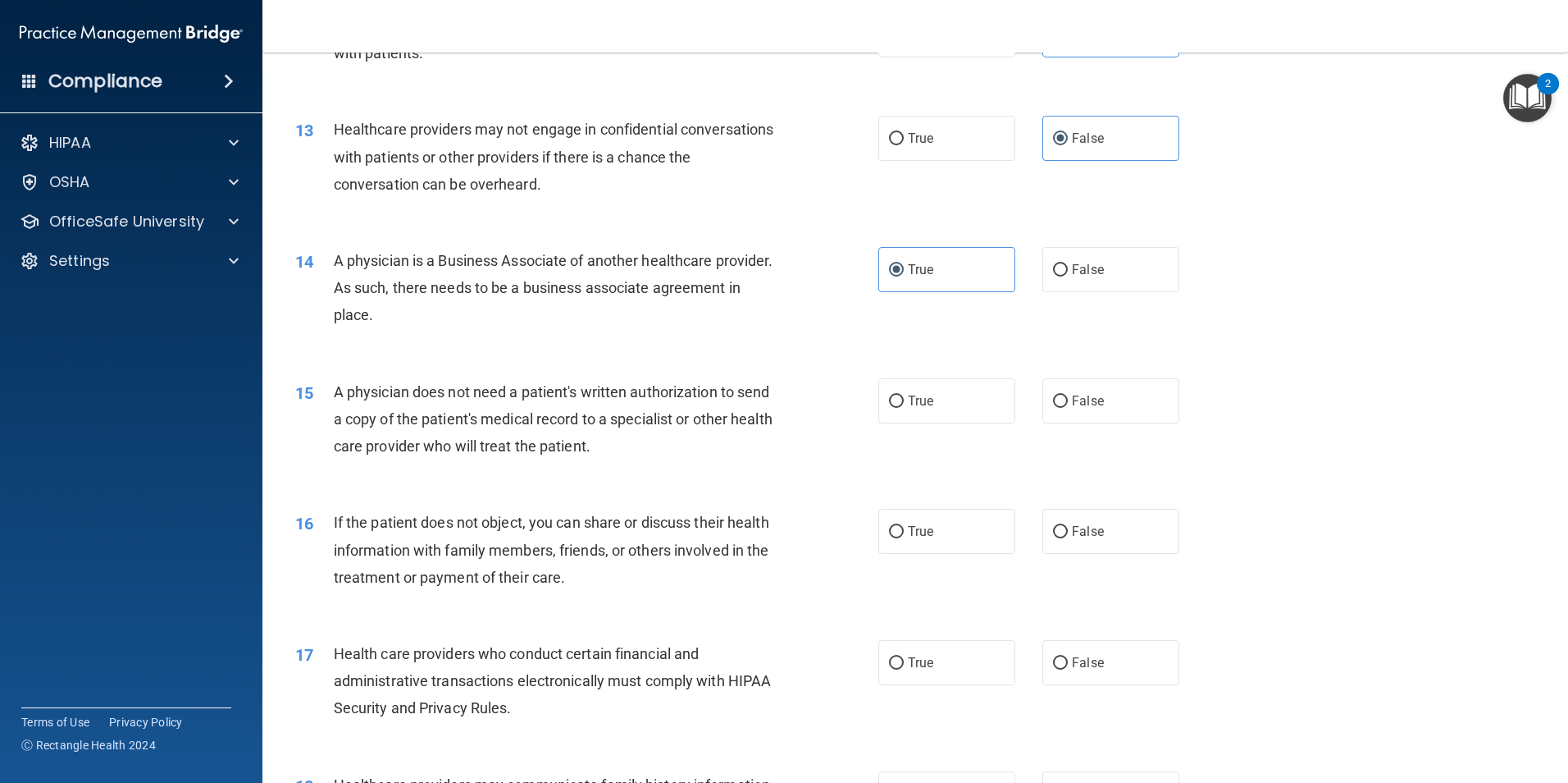
click at [669, 451] on div "A physician does not need a patient's written authorization to send a copy of t…" at bounding box center [561, 419] width 456 height 82
click at [908, 405] on span "True" at bounding box center [920, 400] width 25 height 15
click at [904, 405] on input "True" at bounding box center [896, 401] width 15 height 13
radio input "true"
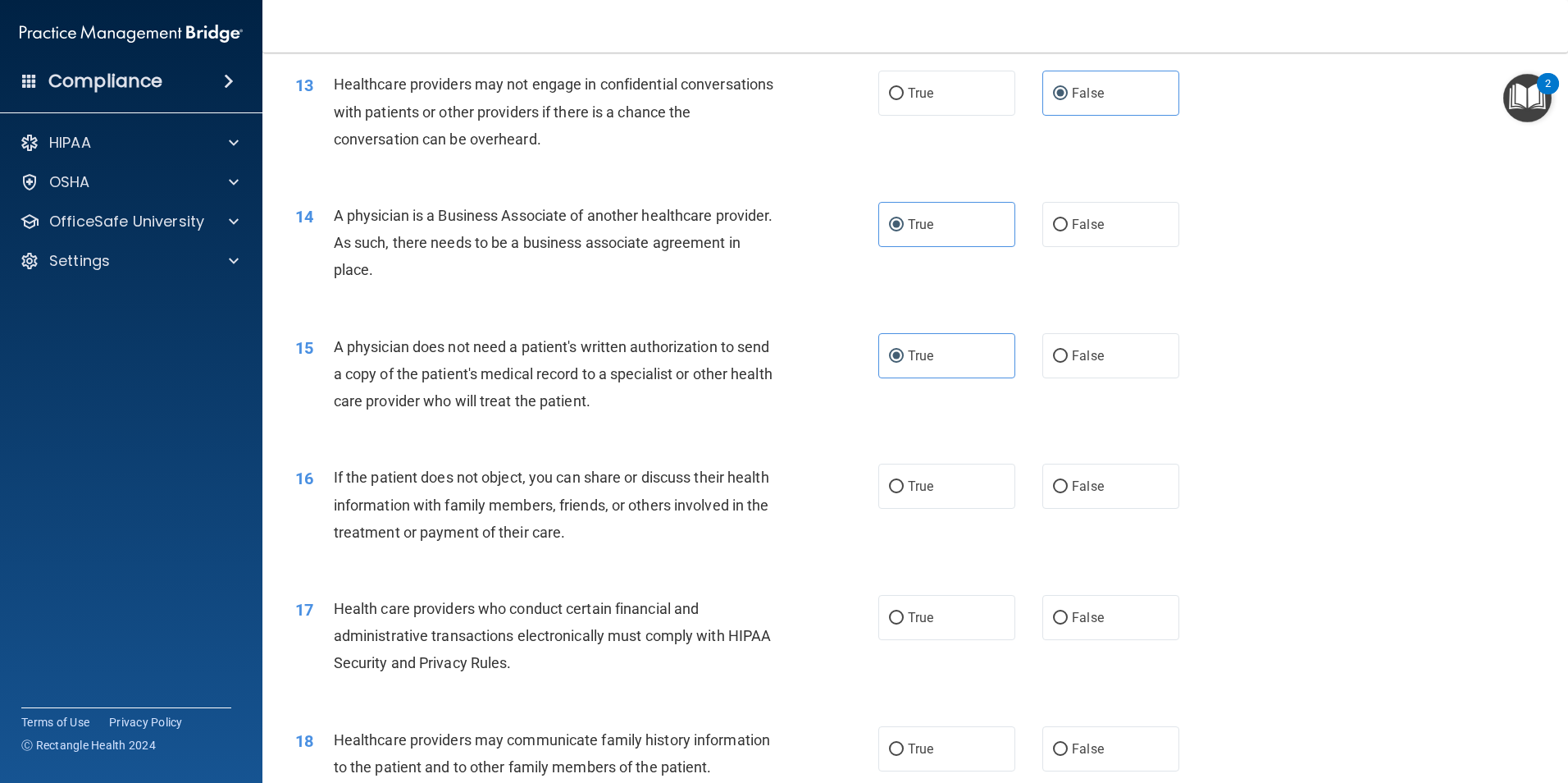
scroll to position [1558, 0]
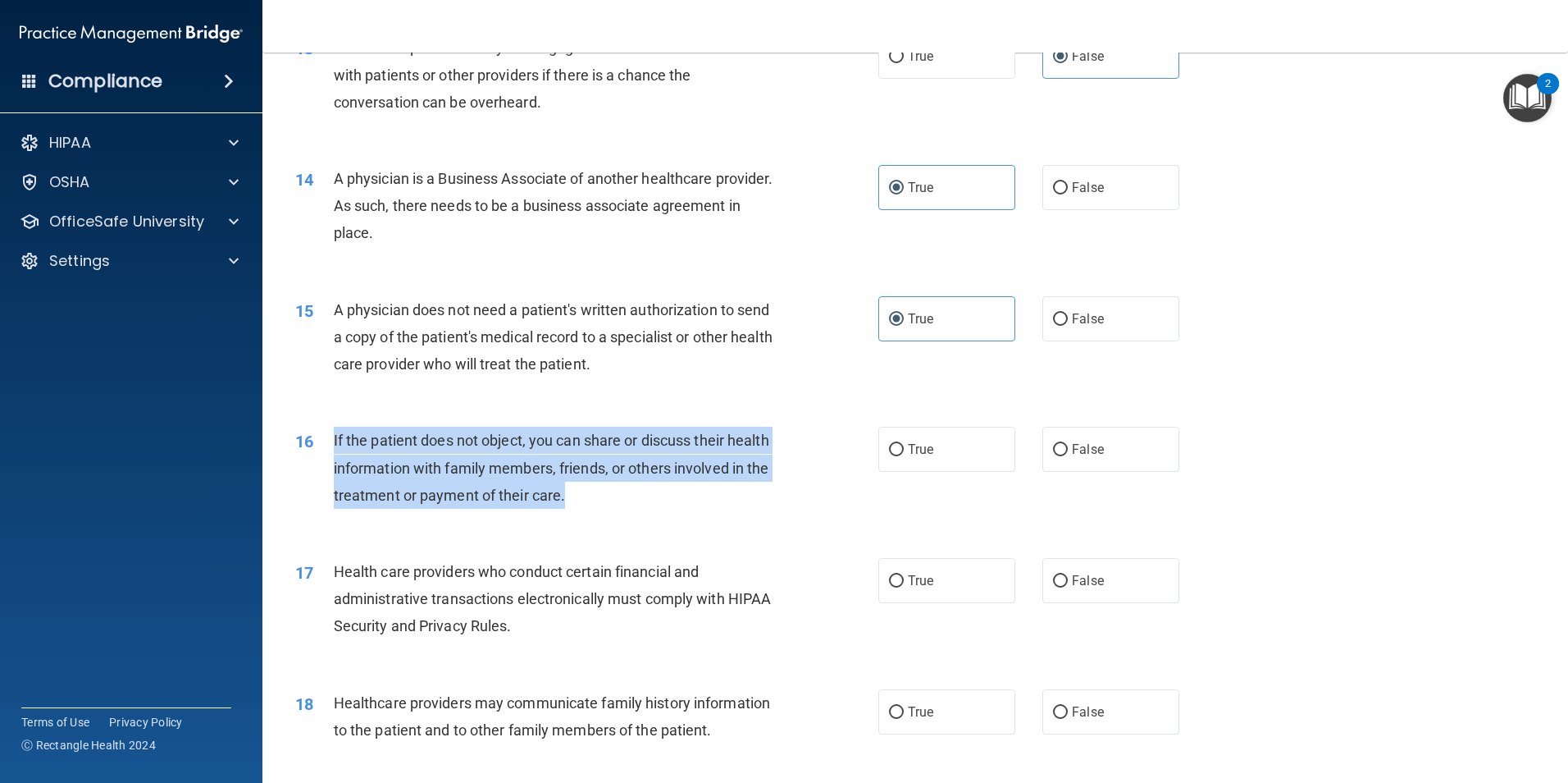
drag, startPoint x: 664, startPoint y: 496, endPoint x: 330, endPoint y: 445, distance: 337.9
click at [330, 445] on div "16 If the patient does not object, you can share or discuss their health inform…" at bounding box center [586, 471] width 632 height 90
drag, startPoint x: 330, startPoint y: 445, endPoint x: 363, endPoint y: 447, distance: 33.1
copy div "If the patient does not object, you can share or discuss their health informati…"
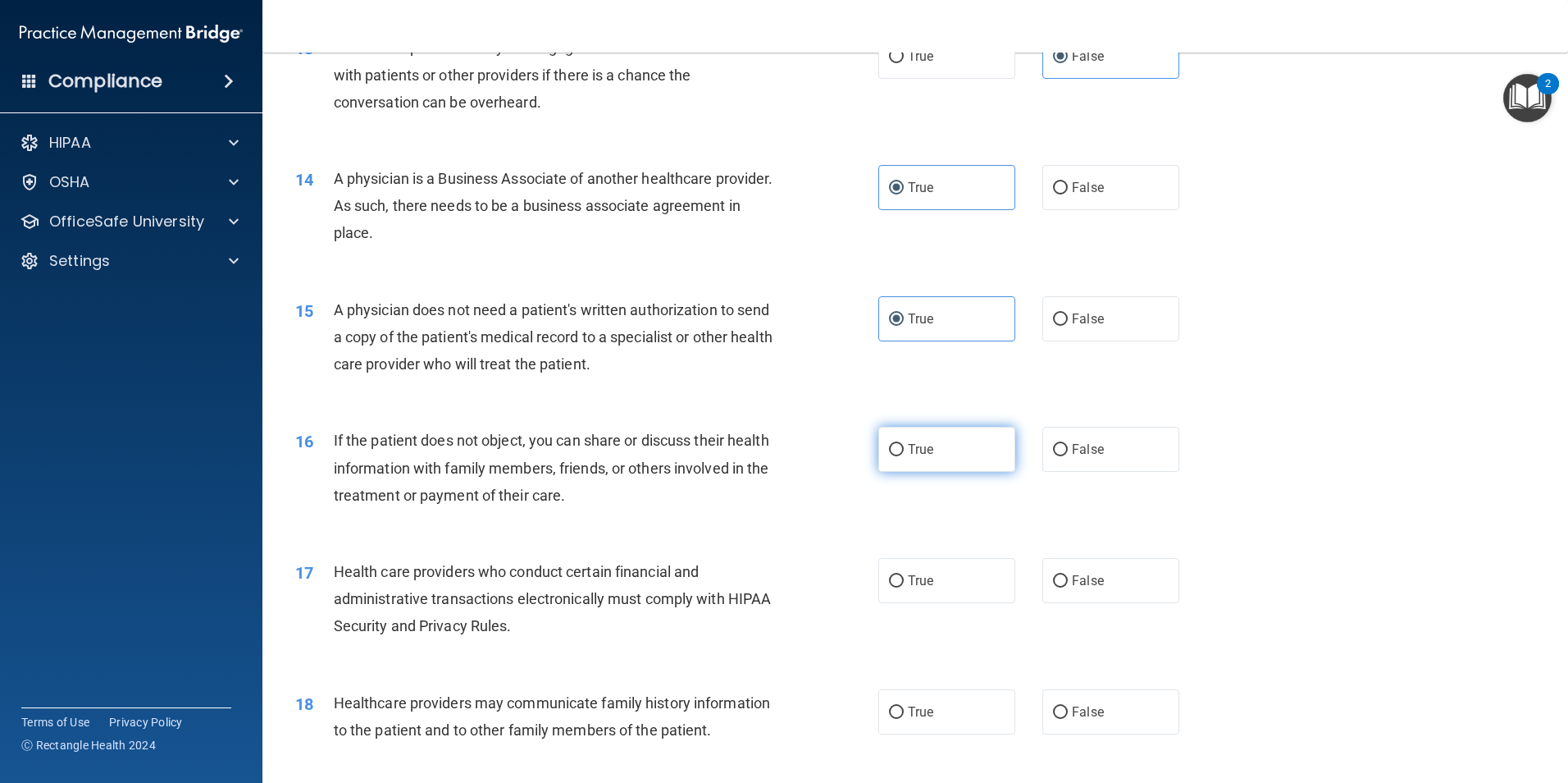
click at [909, 457] on label "True" at bounding box center [946, 449] width 137 height 46
click at [904, 456] on input "True" at bounding box center [896, 450] width 15 height 13
radio input "true"
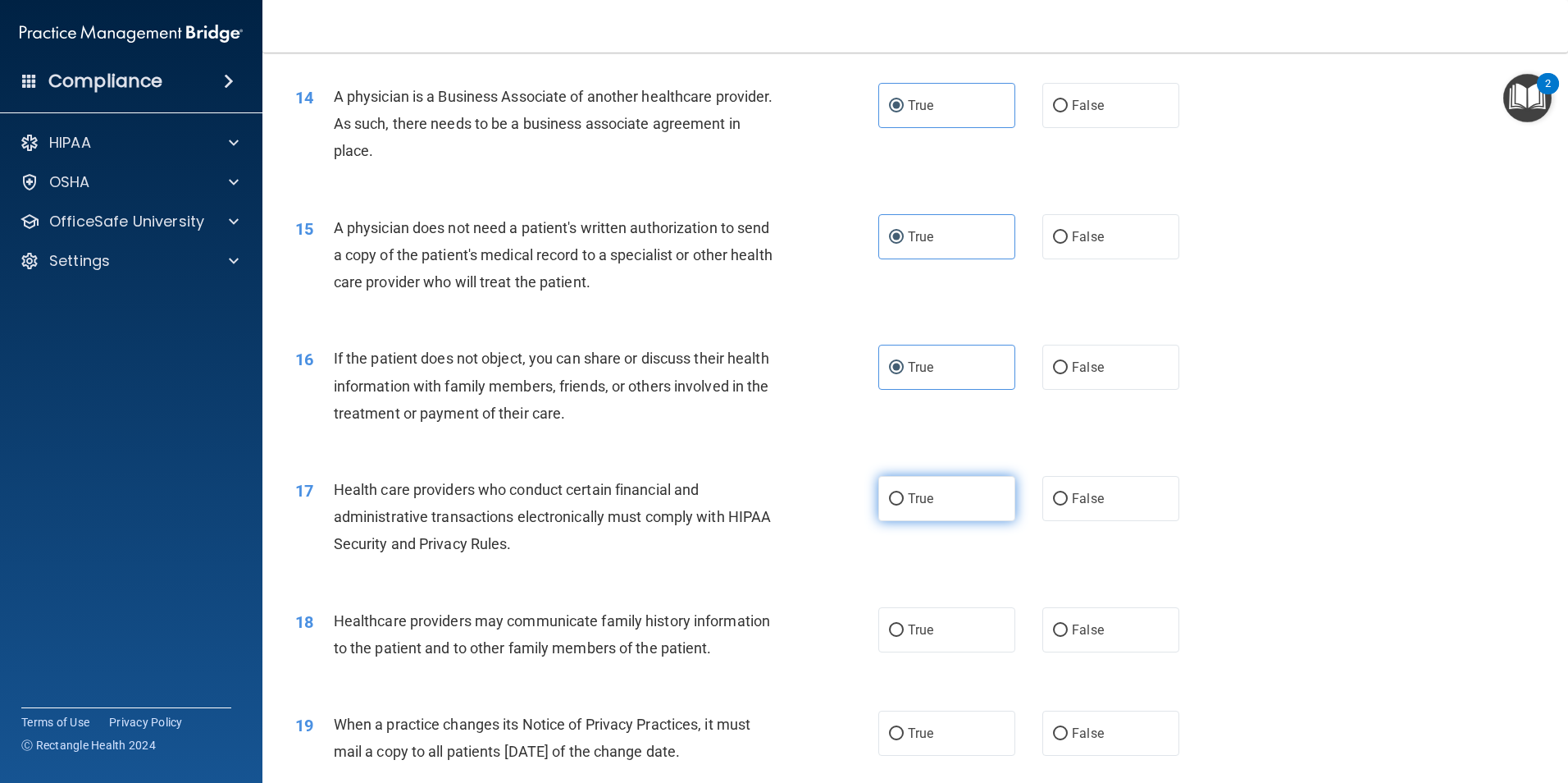
click at [911, 506] on span "True" at bounding box center [920, 498] width 25 height 15
click at [904, 506] on input "True" at bounding box center [896, 499] width 15 height 13
radio input "true"
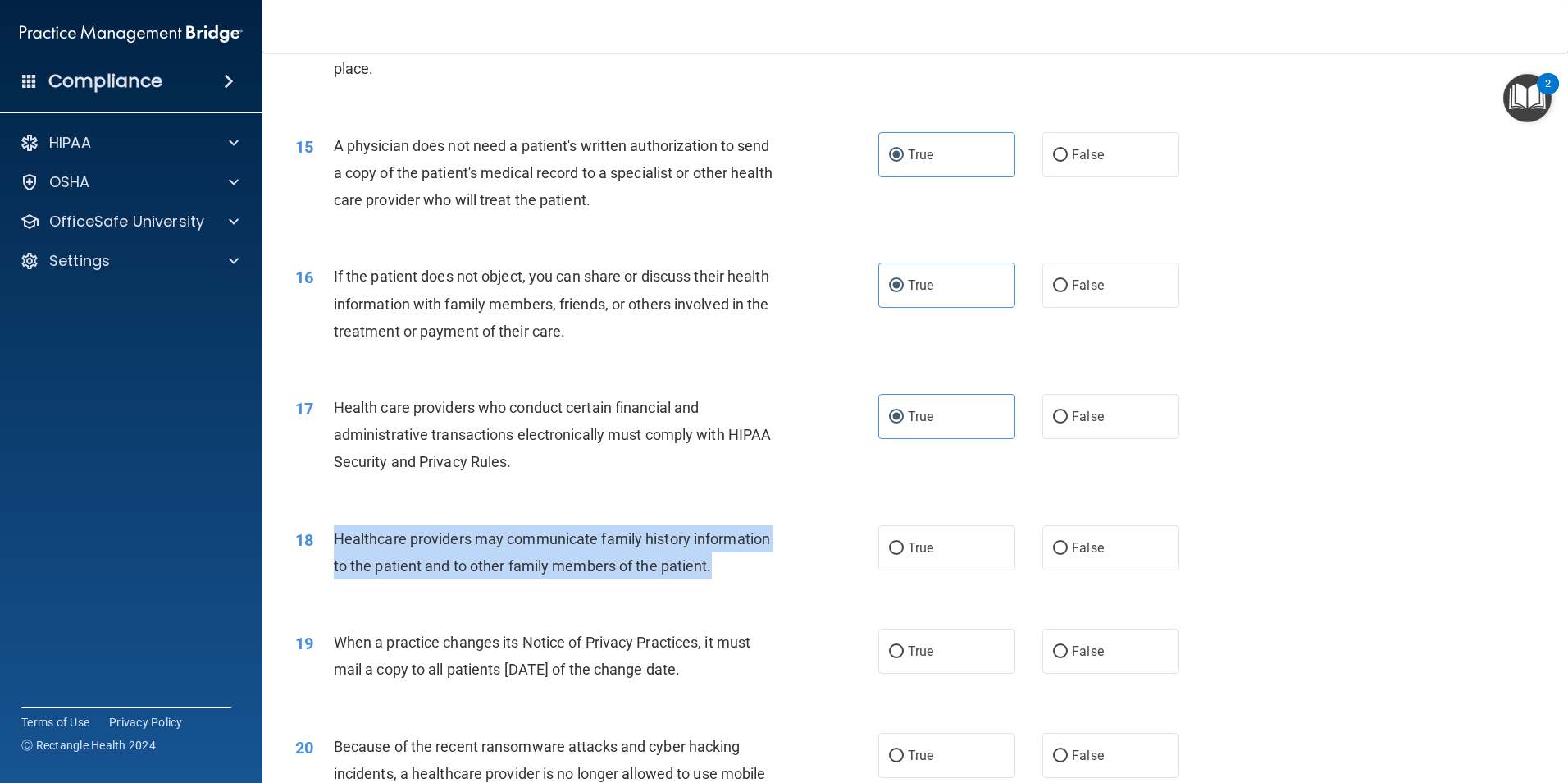
drag, startPoint x: 335, startPoint y: 535, endPoint x: 728, endPoint y: 572, distance: 394.7
click at [728, 572] on div "Healthcare providers may communicate family history information to the patient …" at bounding box center [561, 552] width 456 height 54
drag, startPoint x: 728, startPoint y: 572, endPoint x: 683, endPoint y: 558, distance: 47.1
copy span "Healthcare providers may communicate family history information to the patient …"
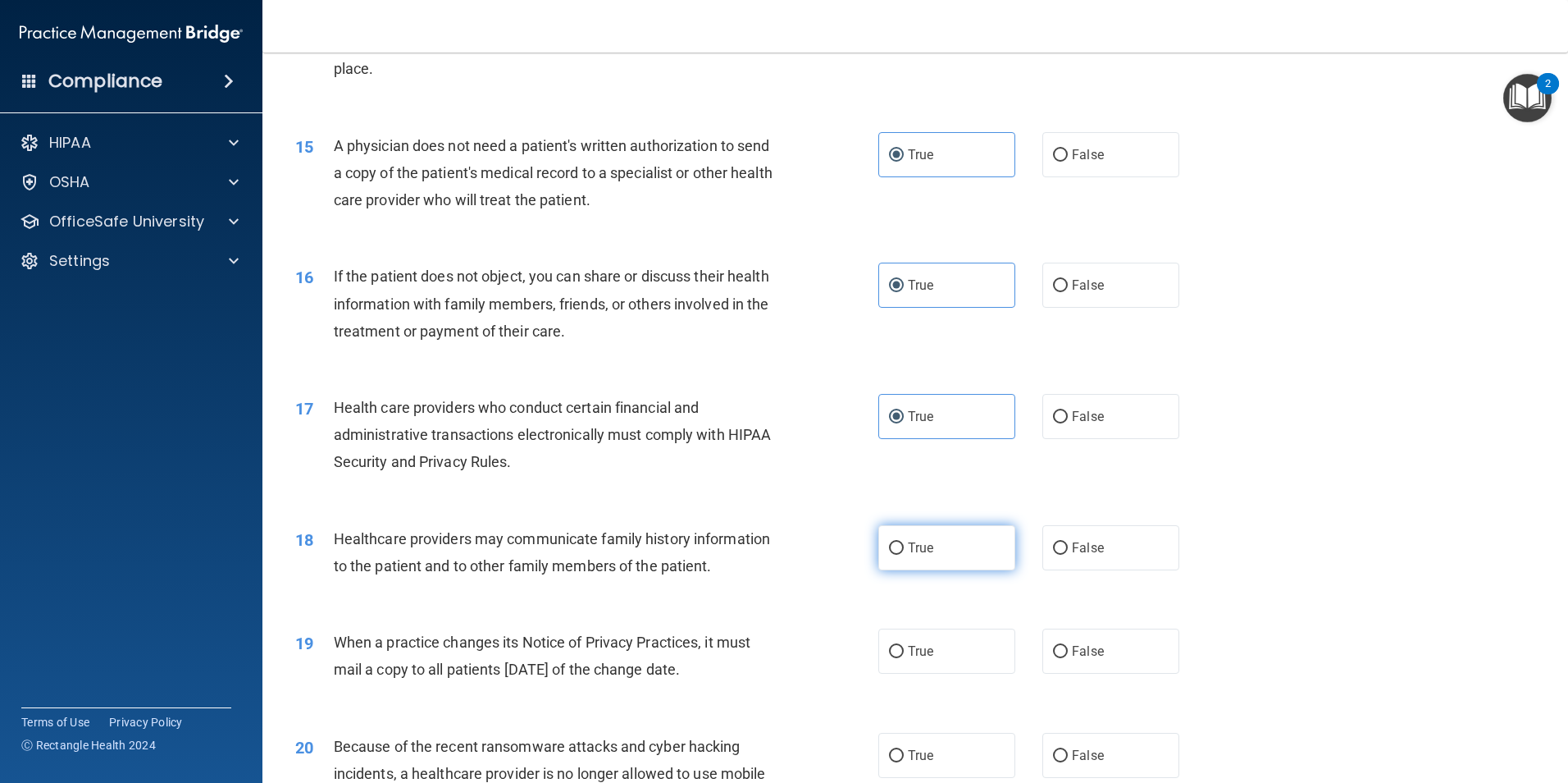
click at [896, 556] on label "True" at bounding box center [946, 548] width 137 height 46
click at [896, 555] on input "True" at bounding box center [896, 548] width 15 height 13
radio input "true"
drag, startPoint x: 334, startPoint y: 641, endPoint x: 788, endPoint y: 689, distance: 456.5
click at [788, 689] on div "19 When a practice changes its Notice of Privacy Practices, it must mail a copy…" at bounding box center [586, 660] width 632 height 62
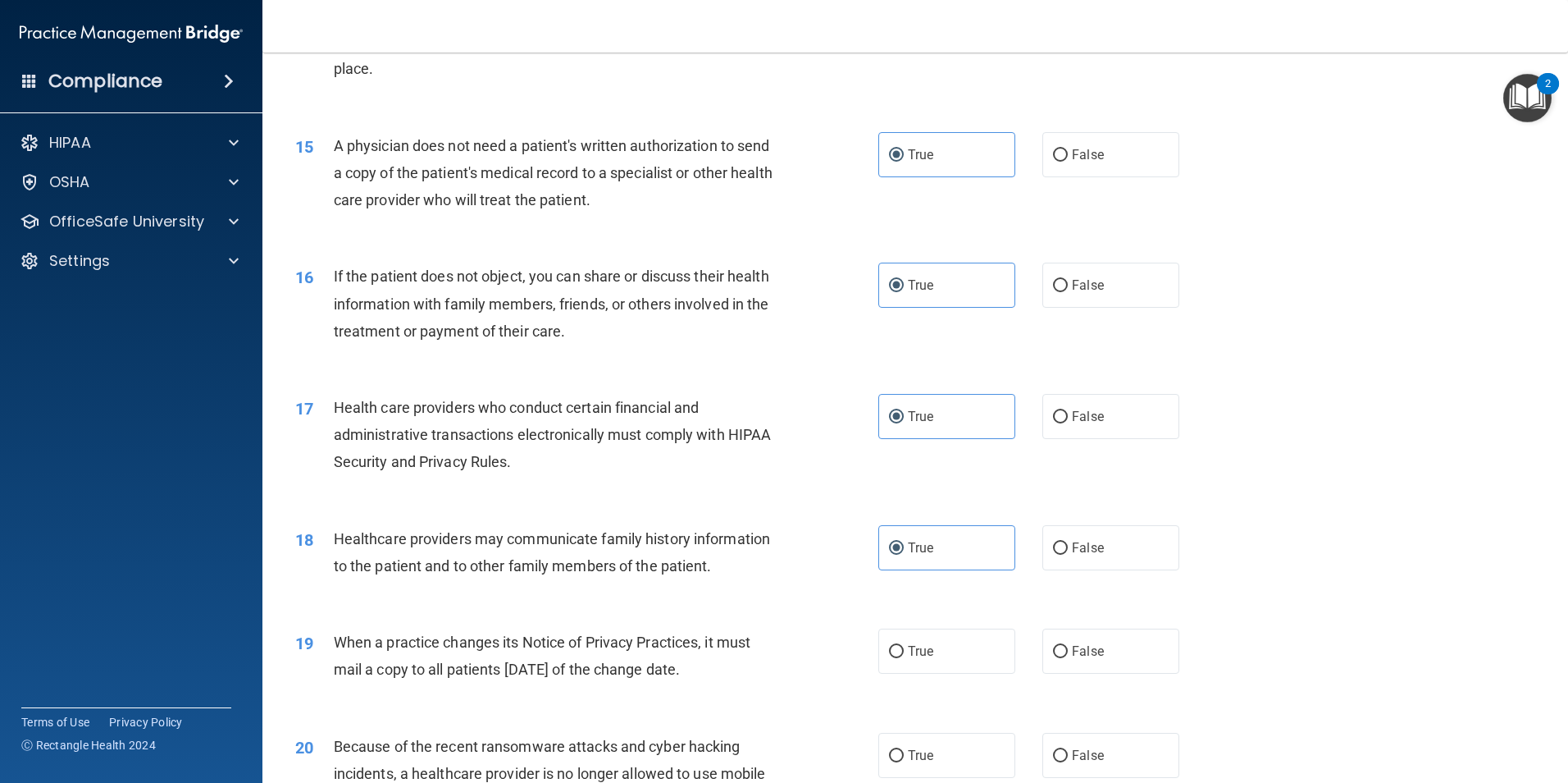
copy span "When a practice changes its Notice of Privacy Practices, it must mail a copy to…"
click at [1095, 648] on label "False" at bounding box center [1110, 652] width 137 height 46
click at [1068, 648] on input "False" at bounding box center [1061, 652] width 15 height 13
radio input "true"
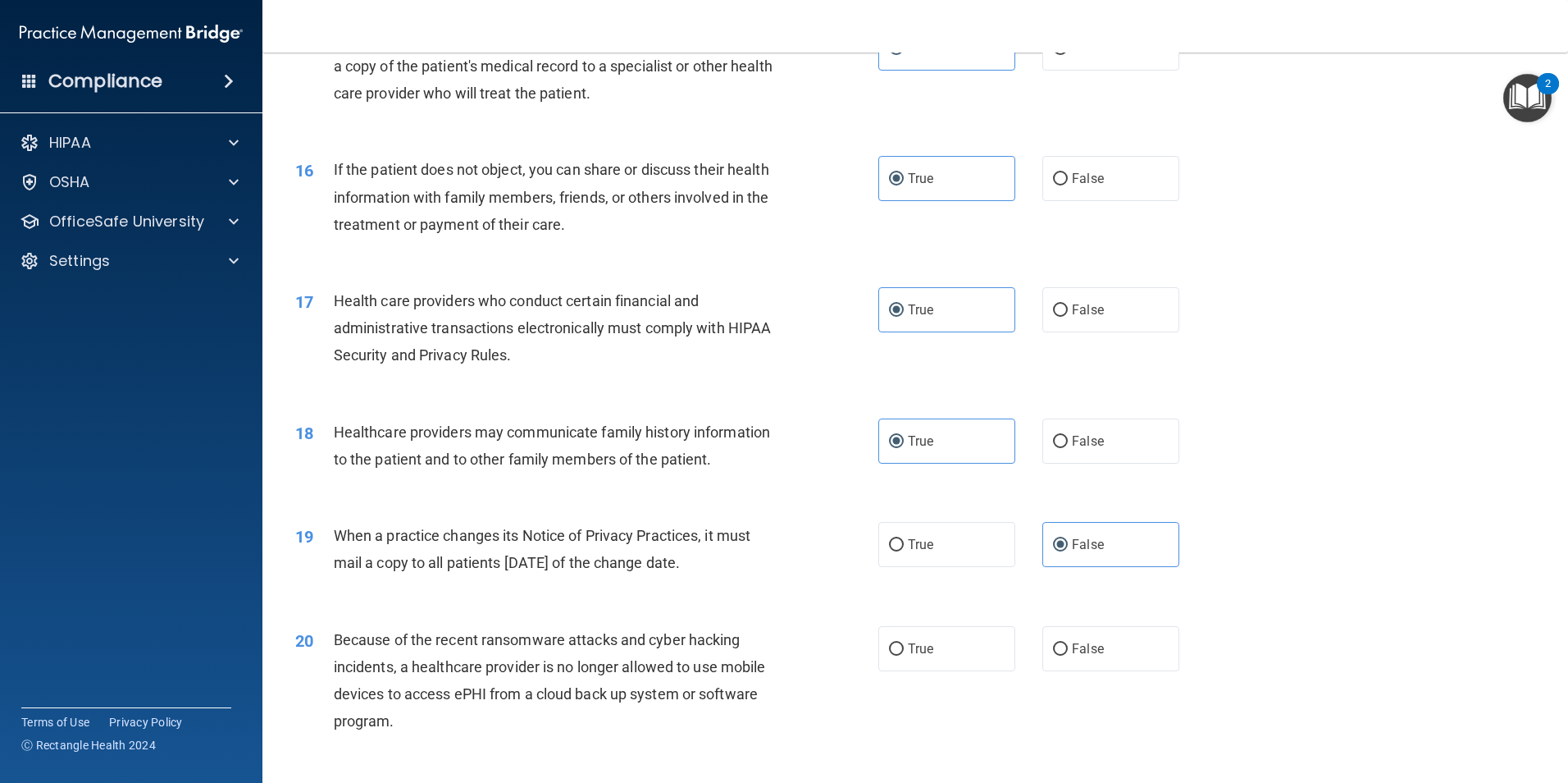
scroll to position [1969, 0]
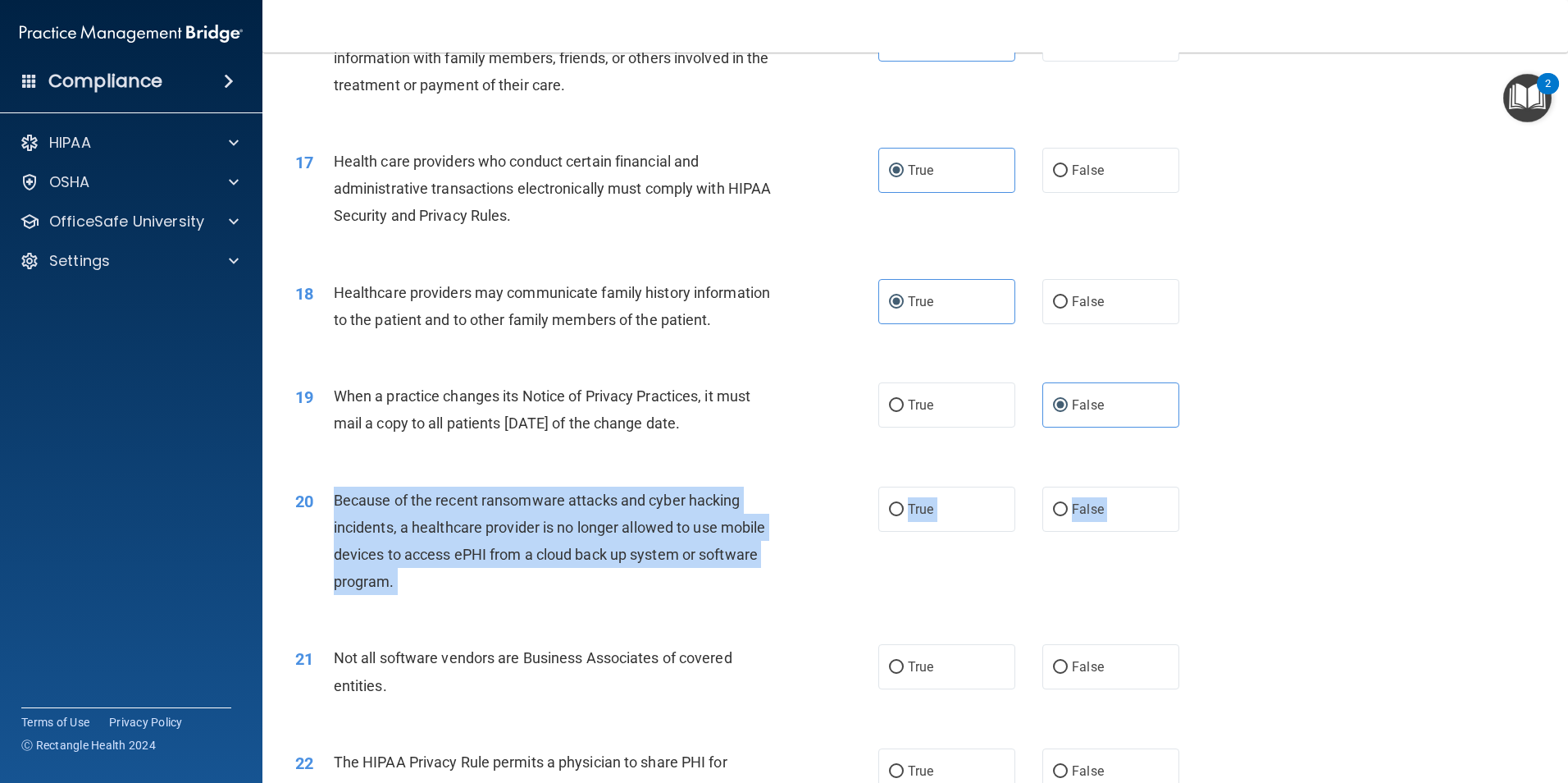
drag, startPoint x: 334, startPoint y: 496, endPoint x: 400, endPoint y: 607, distance: 129.1
click at [400, 607] on div "20 Because of the recent ransomware attacks and cyber hacking incidents, a heal…" at bounding box center [915, 545] width 1265 height 158
drag, startPoint x: 400, startPoint y: 607, endPoint x: 389, endPoint y: 534, distance: 73.8
copy div "Because of the recent ransomware attacks and cyber hacking incidents, a healthc…"
click at [582, 598] on div "20 Because of the recent ransomware attacks and cyber hacking incidents, a heal…" at bounding box center [586, 544] width 632 height 117
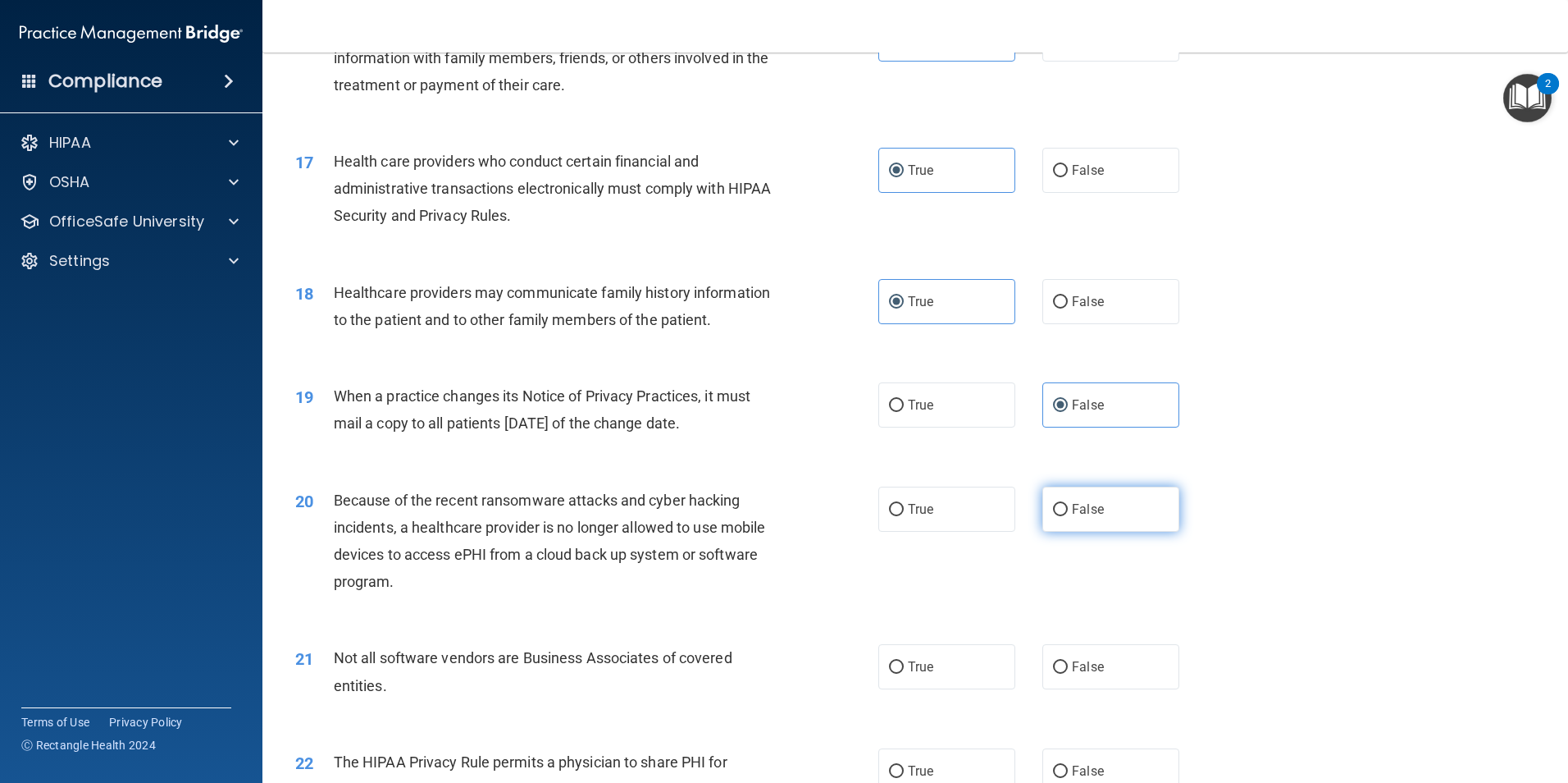
click at [1072, 508] on span "False" at bounding box center [1088, 509] width 32 height 15
click at [1064, 508] on input "False" at bounding box center [1061, 510] width 15 height 13
radio input "true"
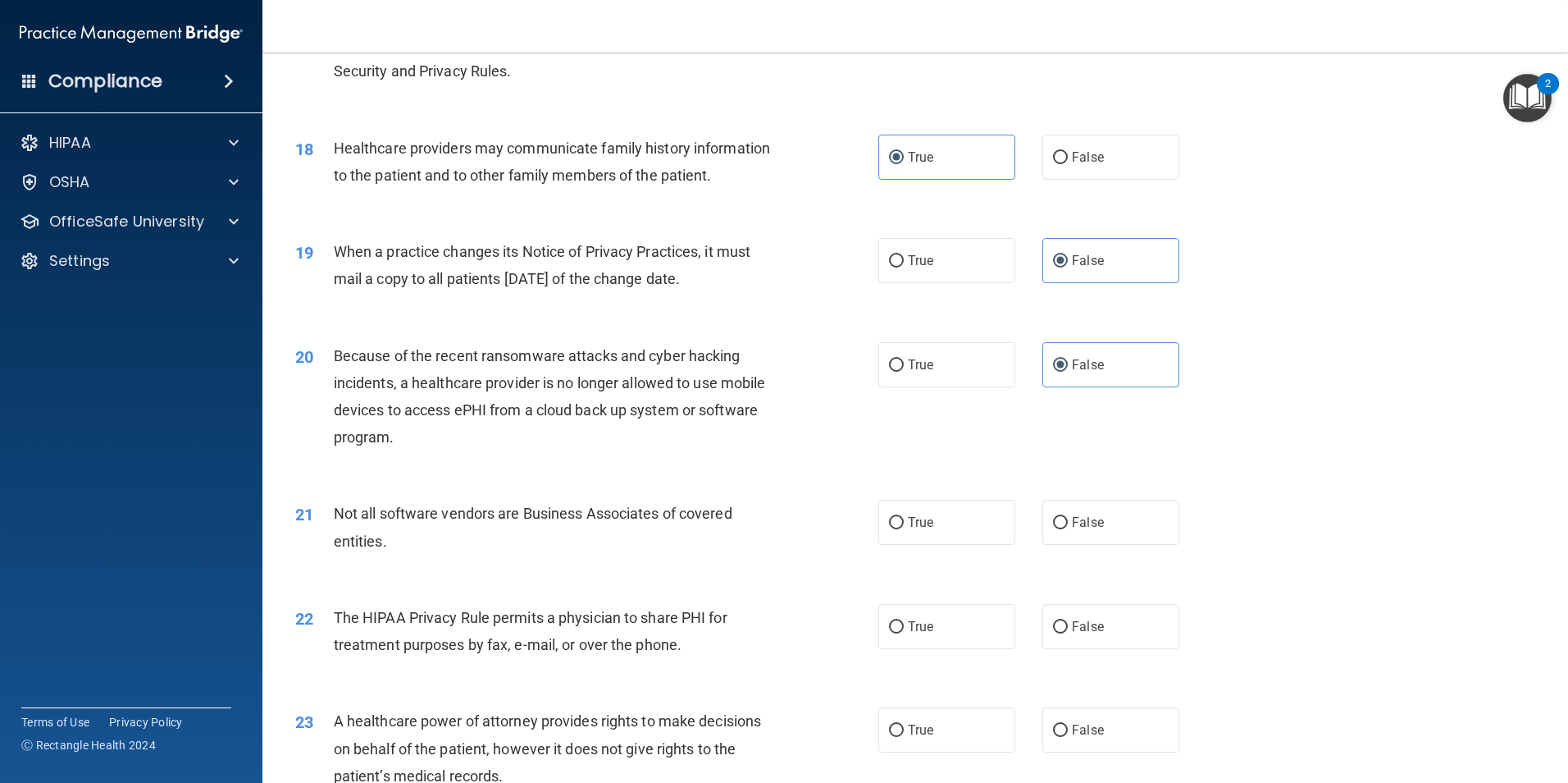
scroll to position [2297, 0]
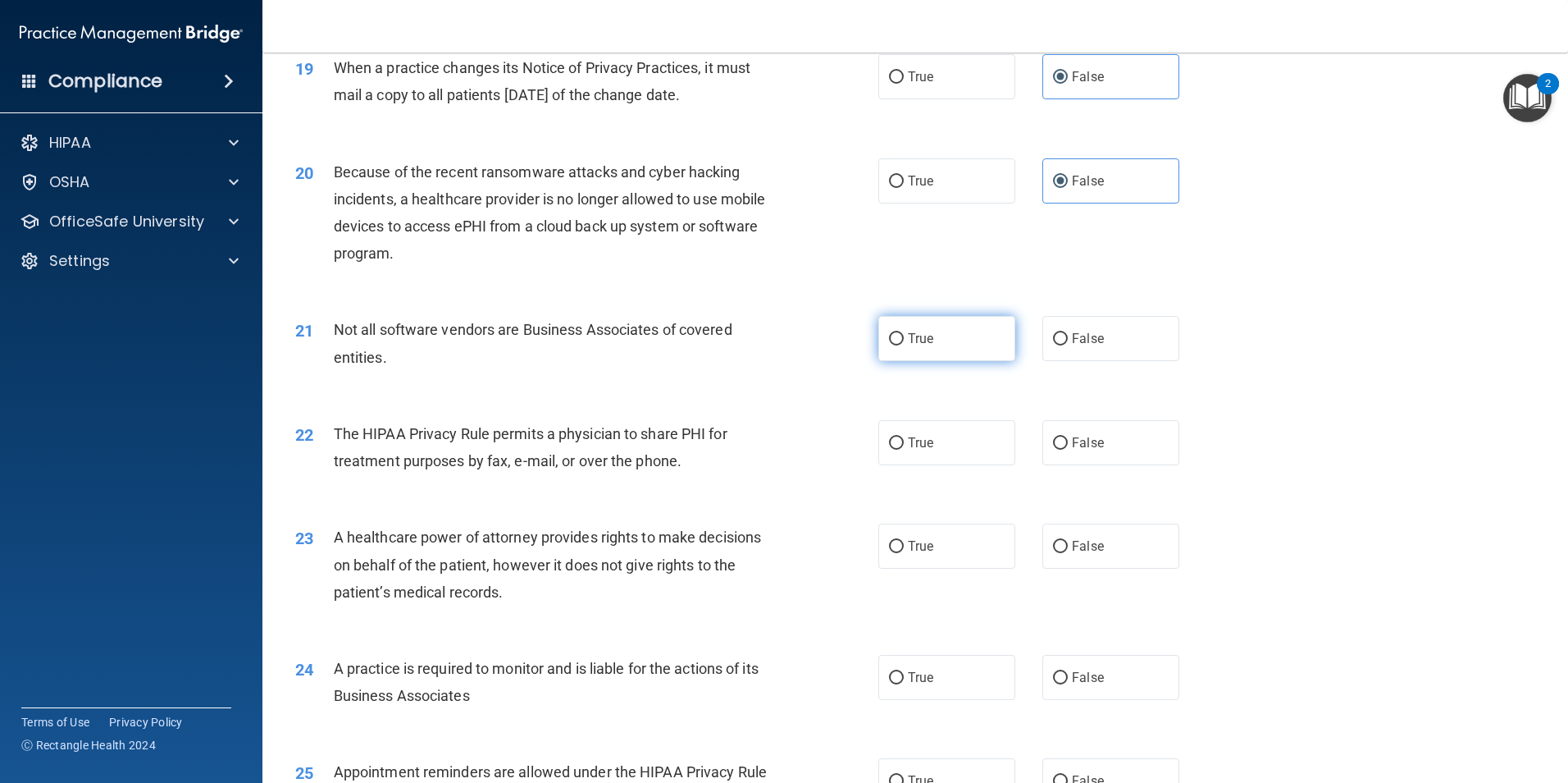
click at [907, 341] on span "True" at bounding box center [920, 338] width 25 height 15
click at [902, 341] on input "True" at bounding box center [896, 339] width 15 height 13
radio input "true"
click at [907, 445] on span "True" at bounding box center [920, 442] width 25 height 15
click at [904, 445] on input "True" at bounding box center [896, 443] width 15 height 13
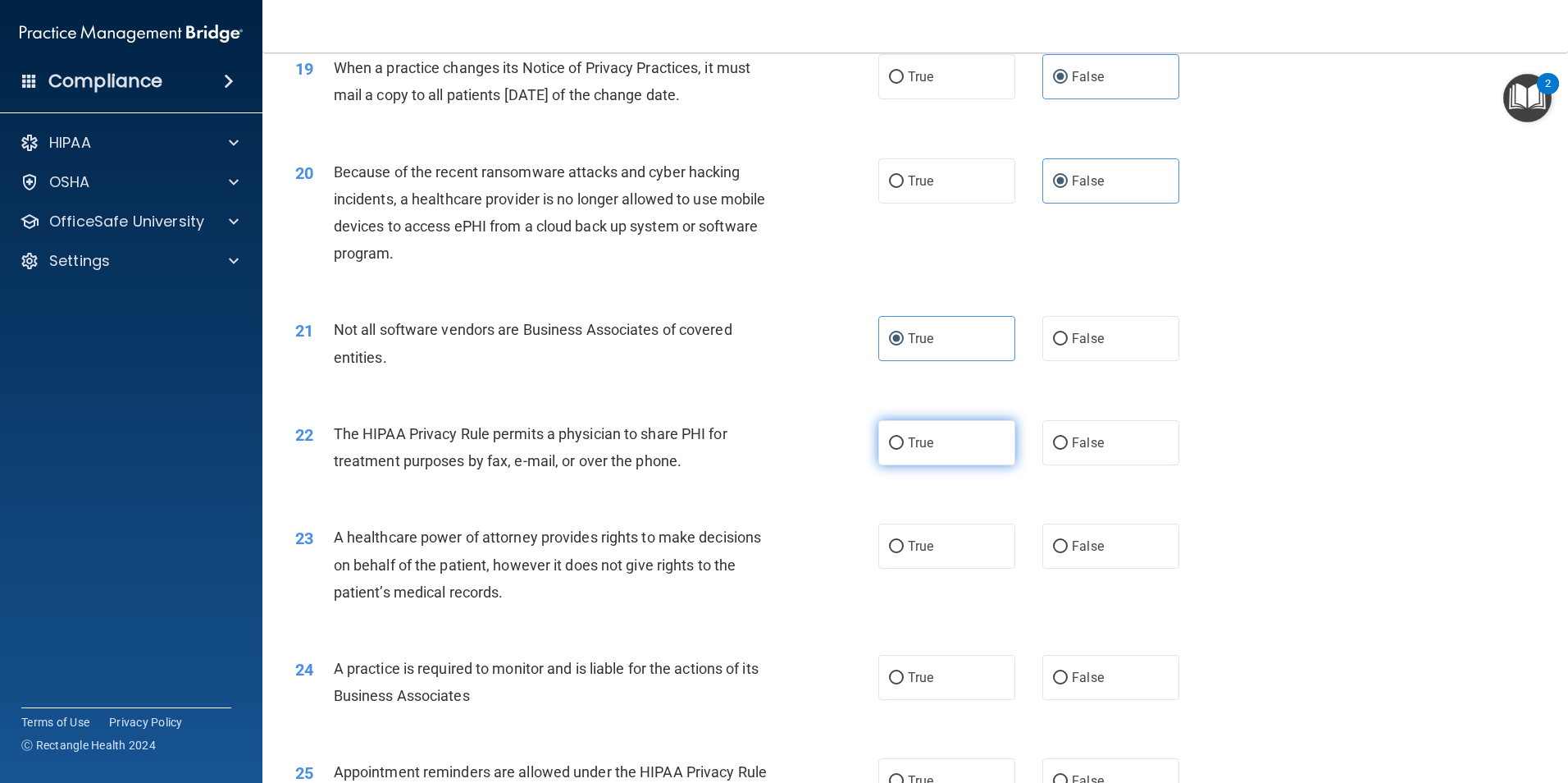
radio input "true"
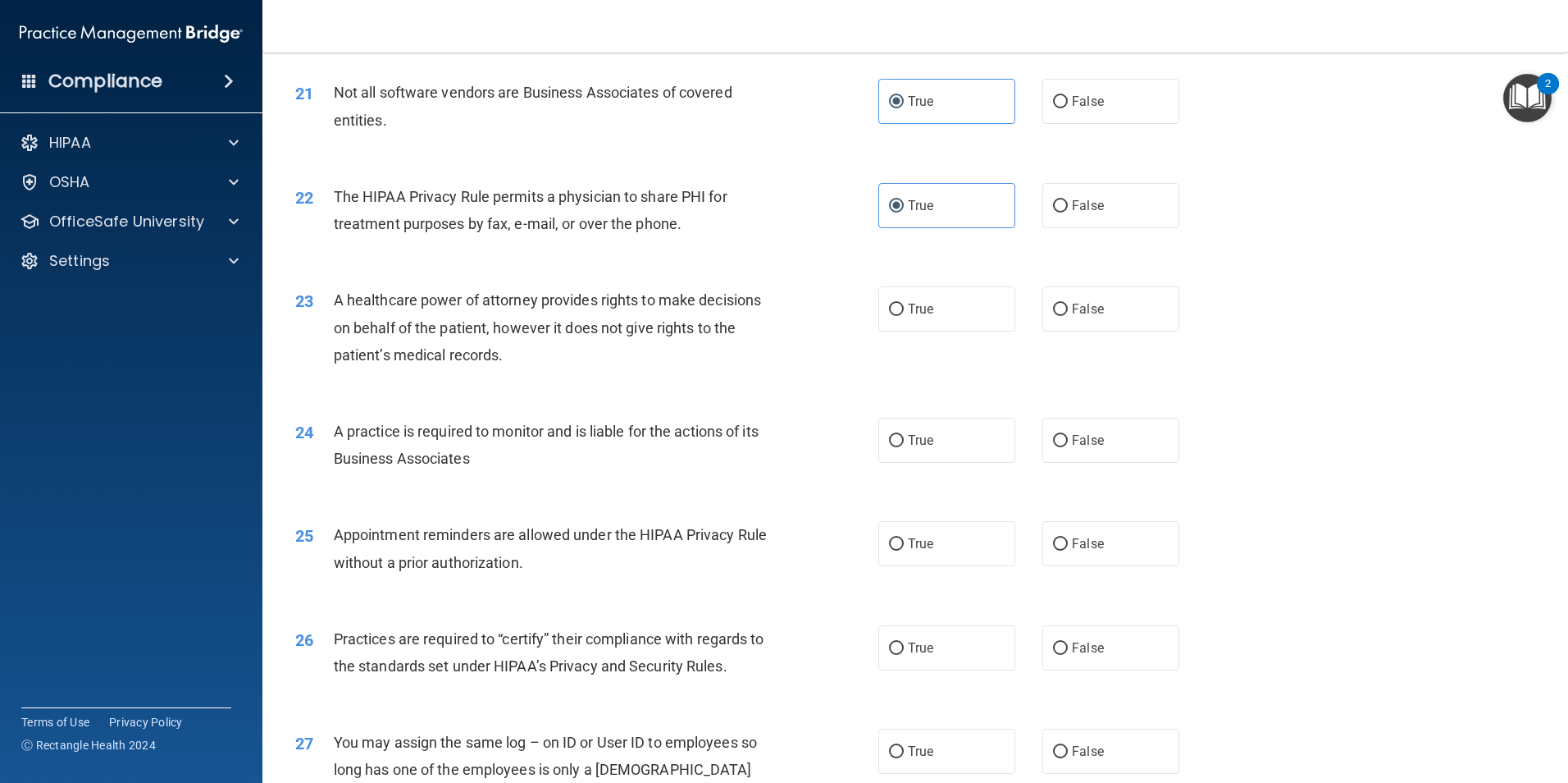
scroll to position [2543, 0]
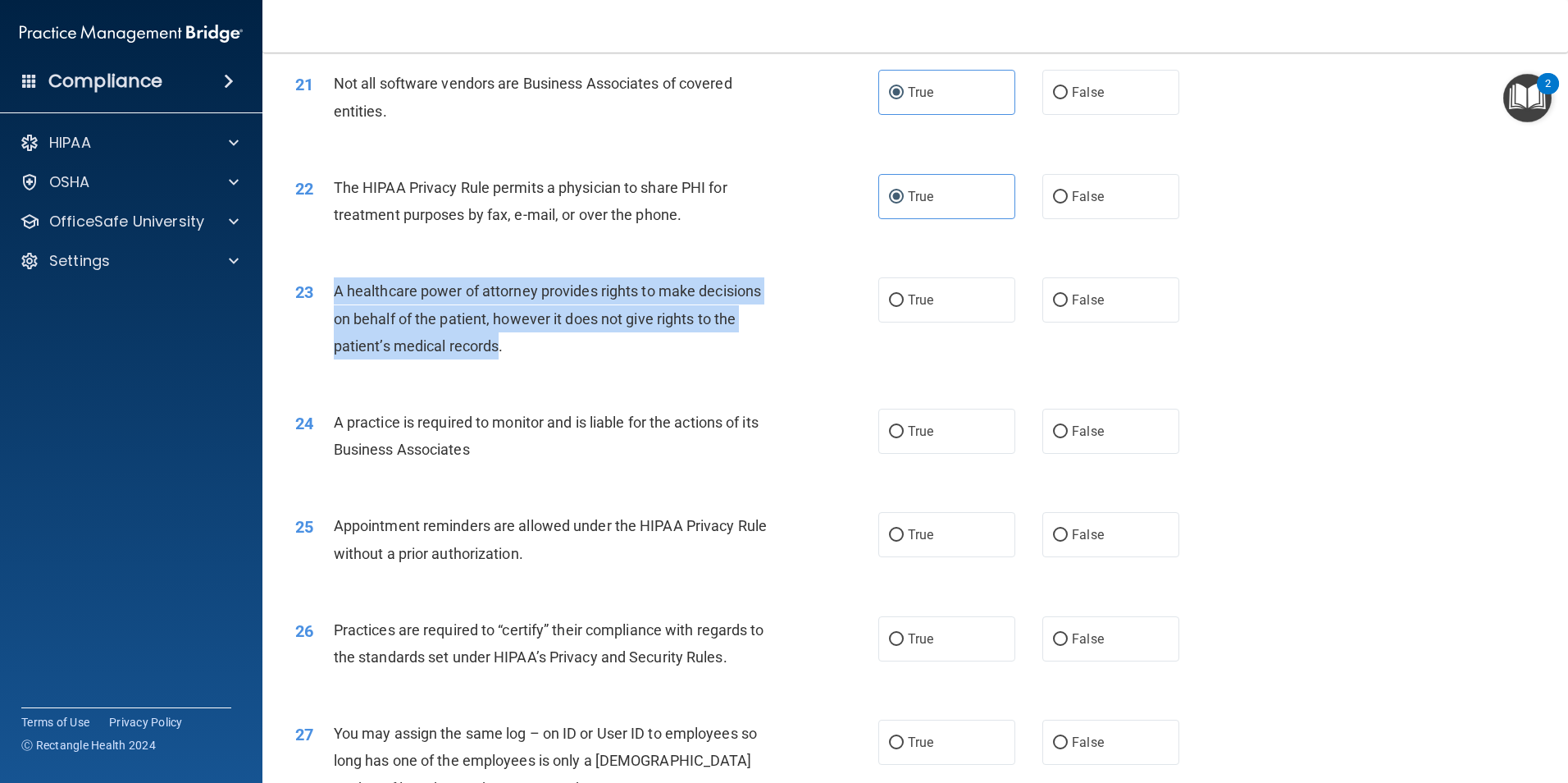
drag, startPoint x: 496, startPoint y: 348, endPoint x: 327, endPoint y: 282, distance: 181.4
click at [327, 282] on div "23 A healthcare power of attorney provides rights to make decisions on behalf o…" at bounding box center [586, 322] width 632 height 90
drag, startPoint x: 327, startPoint y: 282, endPoint x: 377, endPoint y: 292, distance: 51.0
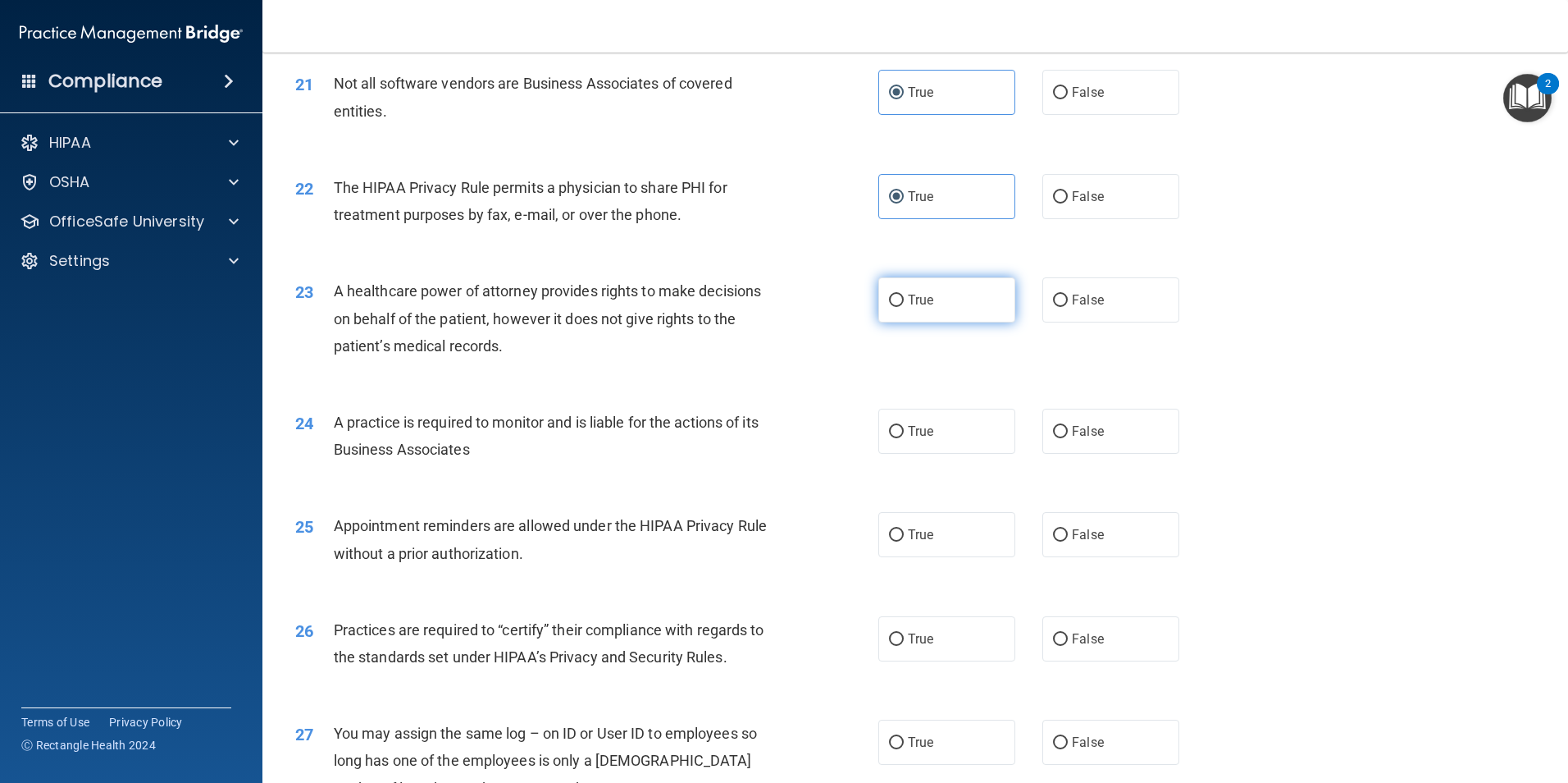
click at [980, 303] on label "True" at bounding box center [946, 300] width 137 height 46
click at [904, 303] on input "True" at bounding box center [896, 300] width 15 height 13
radio input "true"
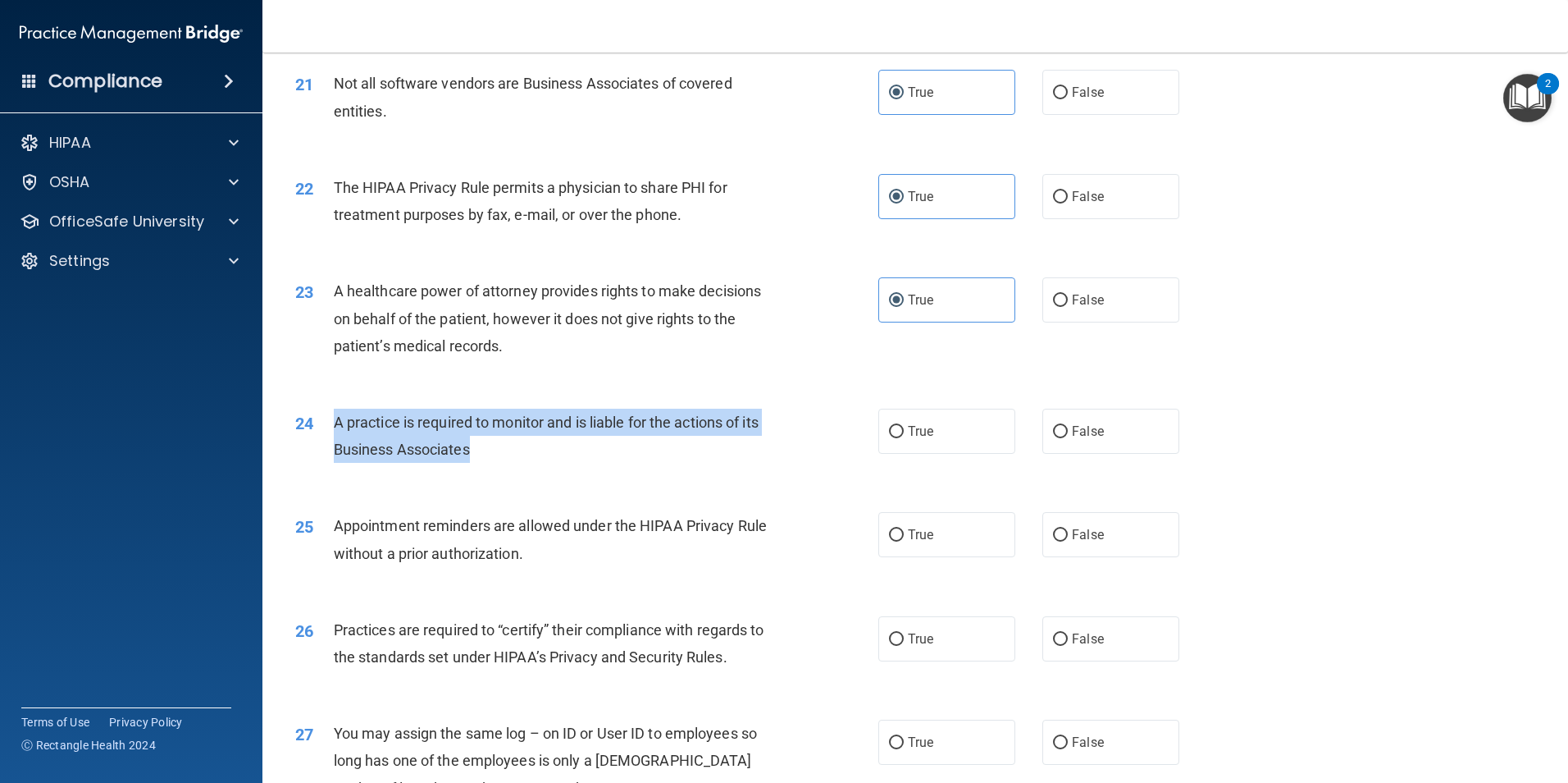
drag, startPoint x: 335, startPoint y: 421, endPoint x: 477, endPoint y: 458, distance: 146.7
click at [477, 458] on div "A practice is required to monitor and is liable for the actions of its Business…" at bounding box center [561, 436] width 456 height 54
drag, startPoint x: 477, startPoint y: 458, endPoint x: 442, endPoint y: 441, distance: 38.9
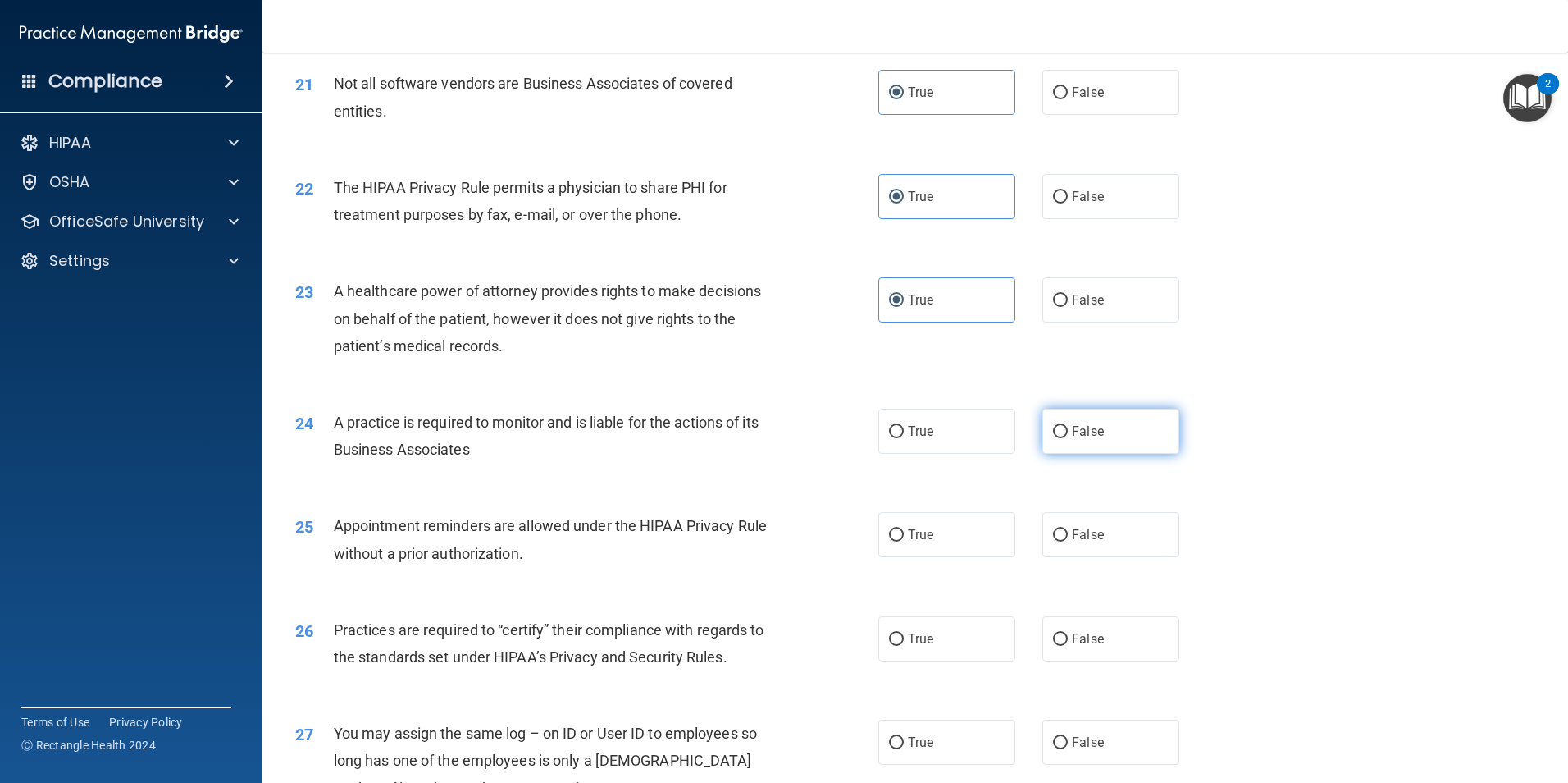
click at [1074, 426] on span "False" at bounding box center [1088, 431] width 32 height 15
click at [1068, 426] on input "False" at bounding box center [1061, 432] width 15 height 13
radio input "true"
click at [907, 536] on span "True" at bounding box center [920, 534] width 25 height 15
click at [904, 536] on input "True" at bounding box center [896, 535] width 15 height 13
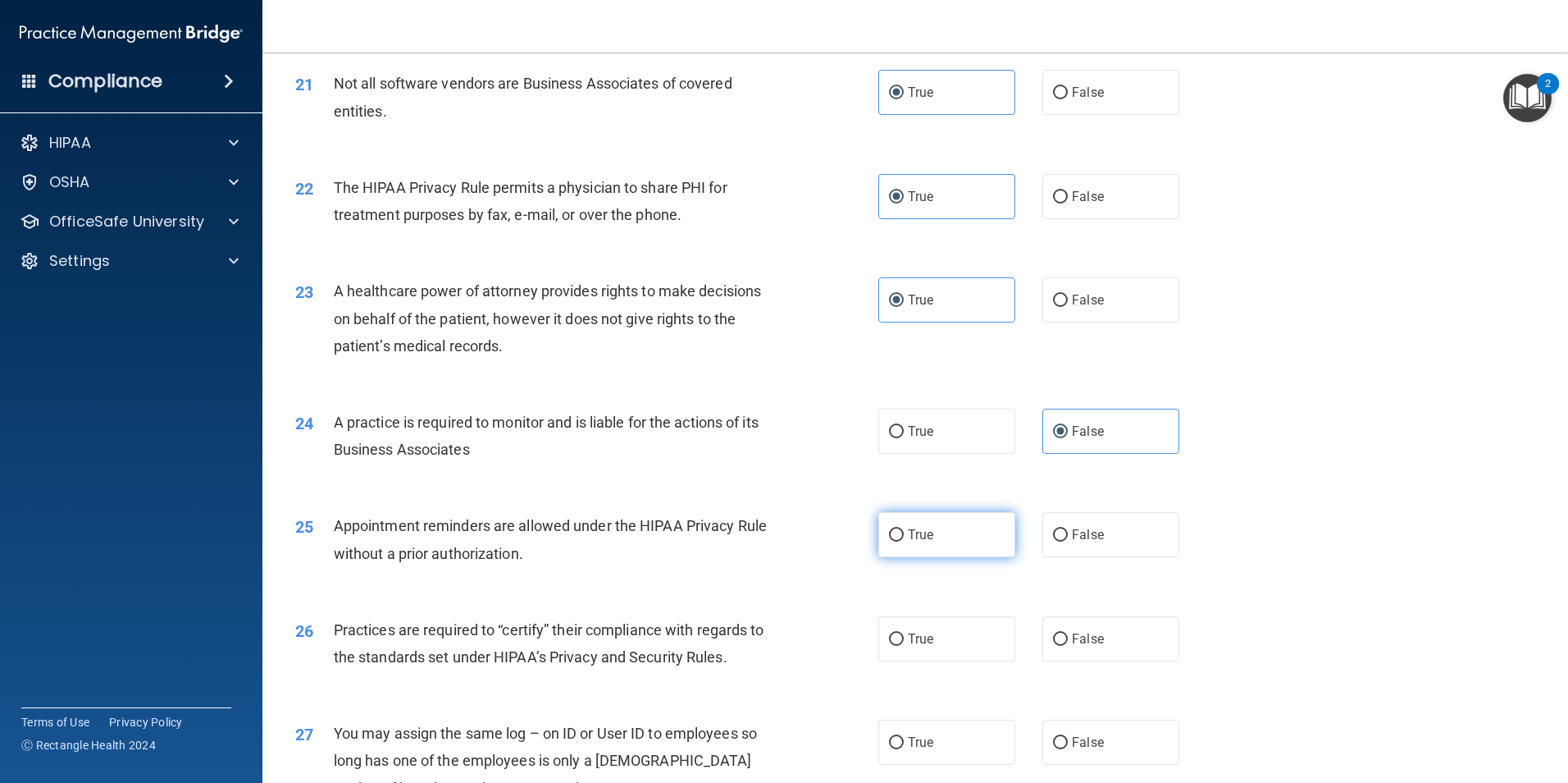
radio input "true"
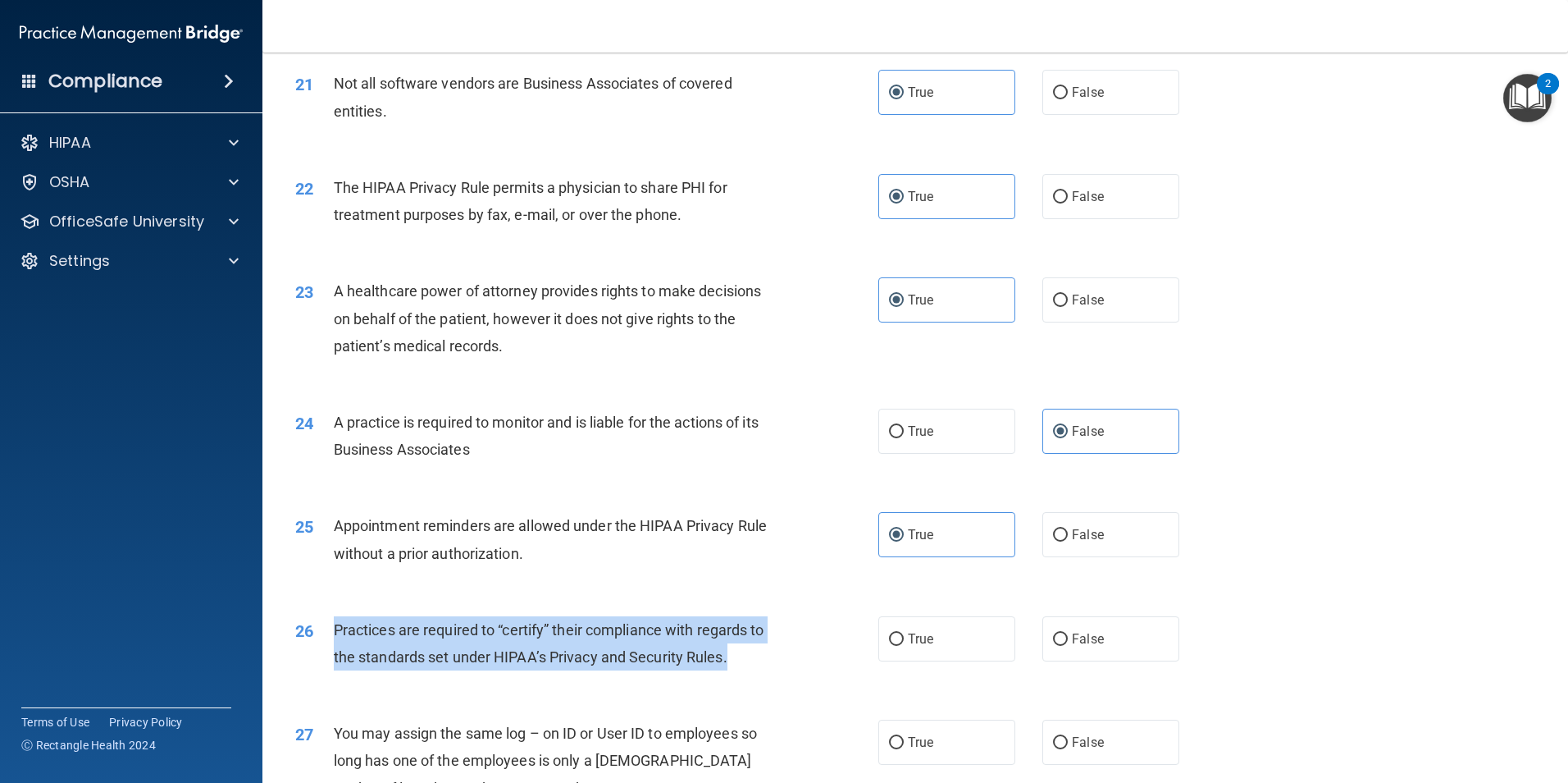
drag, startPoint x: 334, startPoint y: 625, endPoint x: 732, endPoint y: 673, distance: 400.9
click at [732, 673] on div "26 Practices are required to “certify” their compliance with regards to the sta…" at bounding box center [586, 647] width 632 height 62
drag, startPoint x: 732, startPoint y: 673, endPoint x: 686, endPoint y: 659, distance: 48.1
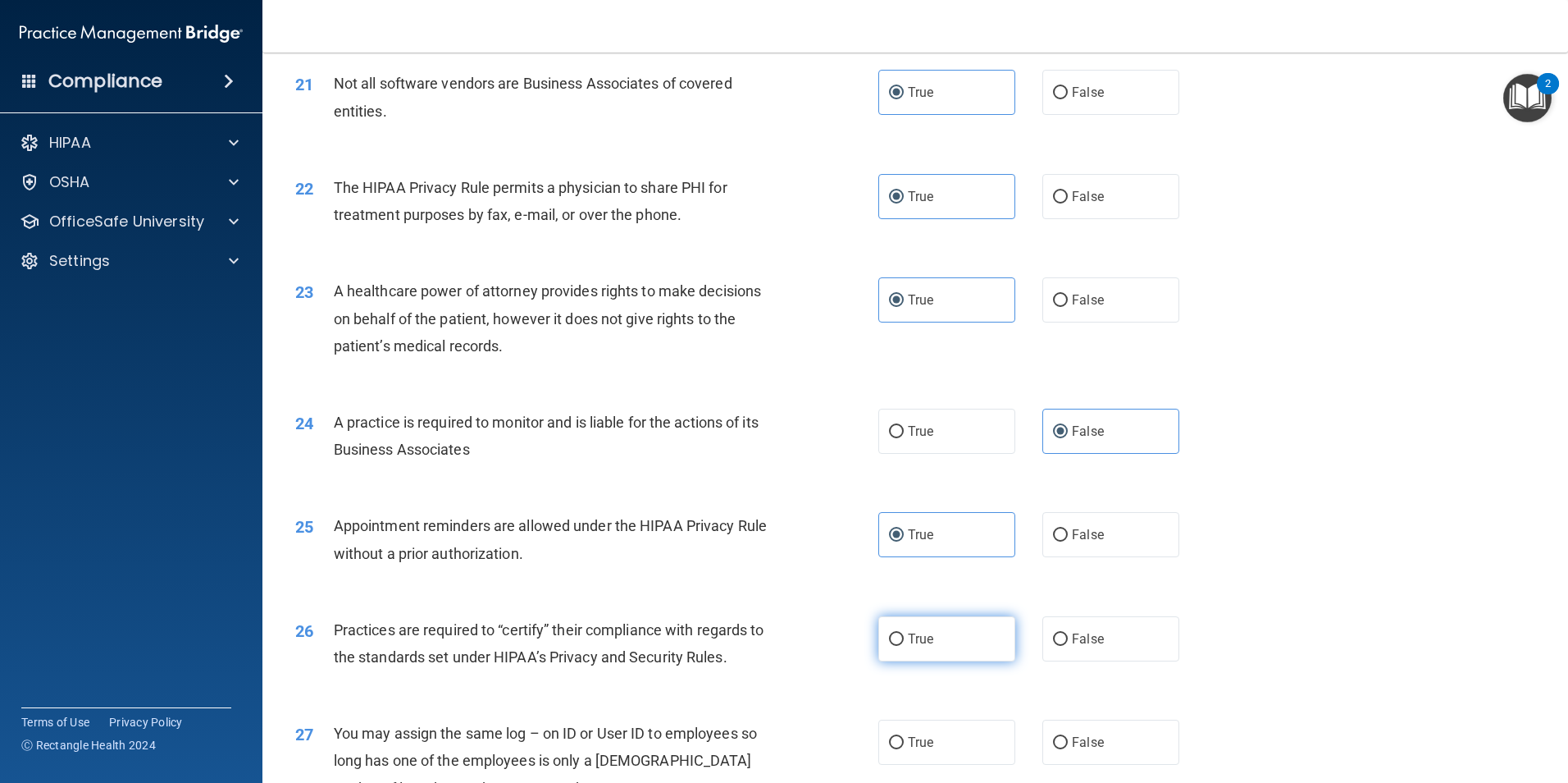
click at [967, 646] on label "True" at bounding box center [946, 639] width 137 height 46
click at [904, 646] on input "True" at bounding box center [896, 639] width 15 height 13
radio input "true"
click at [1072, 641] on span "False" at bounding box center [1088, 638] width 32 height 15
click at [1067, 641] on input "False" at bounding box center [1061, 639] width 15 height 13
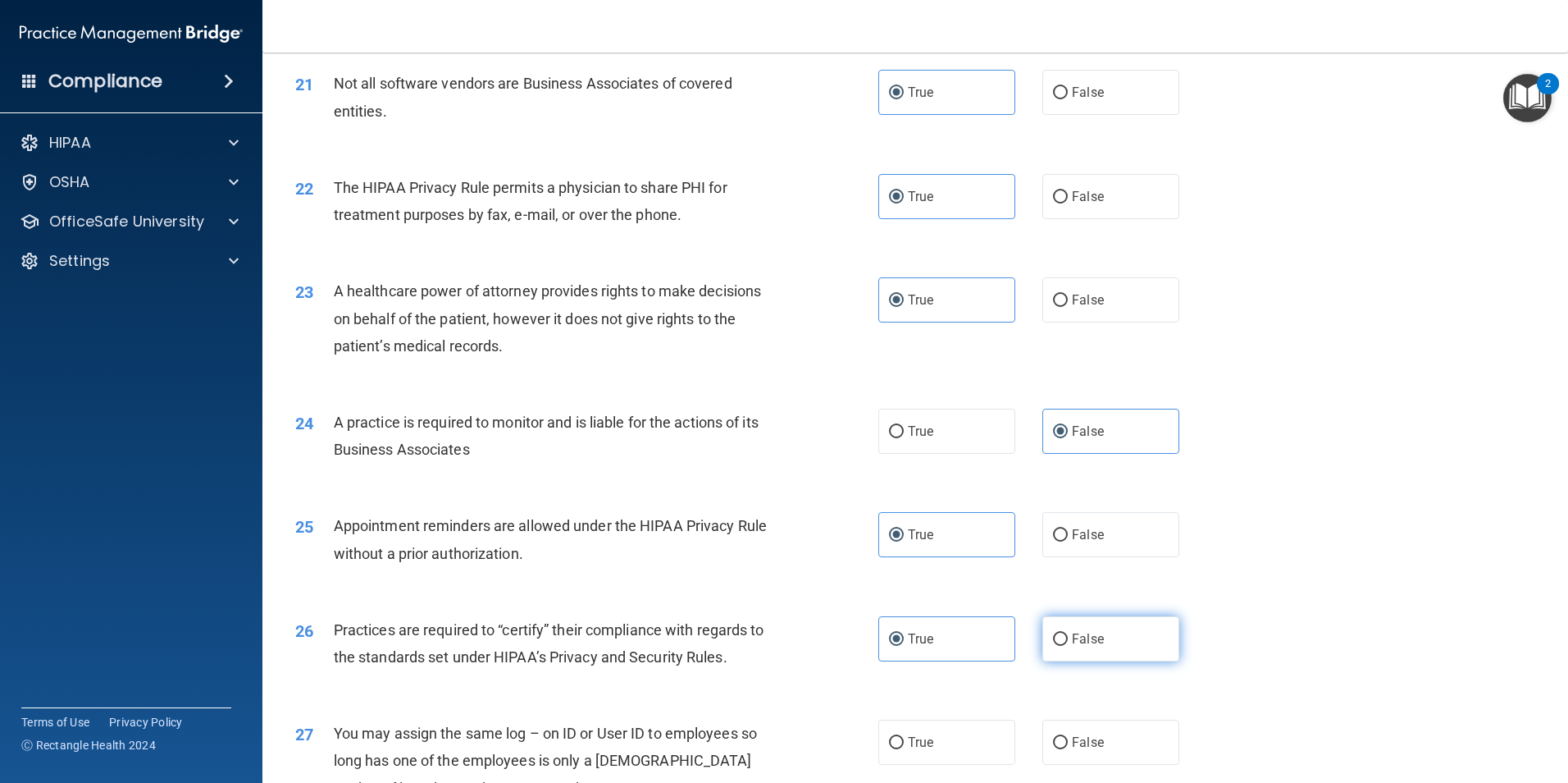
radio input "true"
radio input "false"
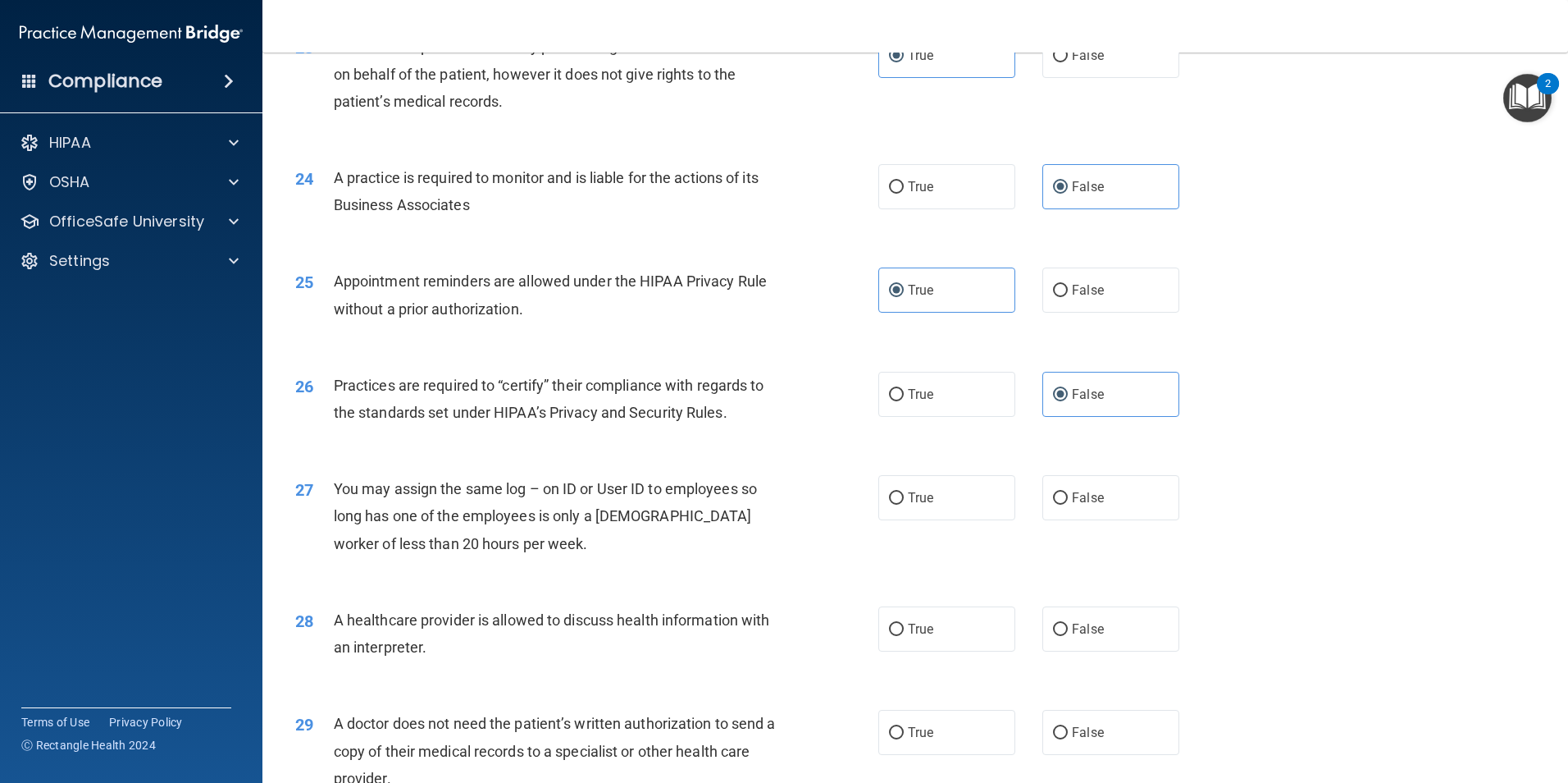
scroll to position [2789, 0]
click at [1061, 497] on label "False" at bounding box center [1110, 496] width 137 height 46
click at [1061, 497] on input "False" at bounding box center [1061, 496] width 15 height 13
radio input "true"
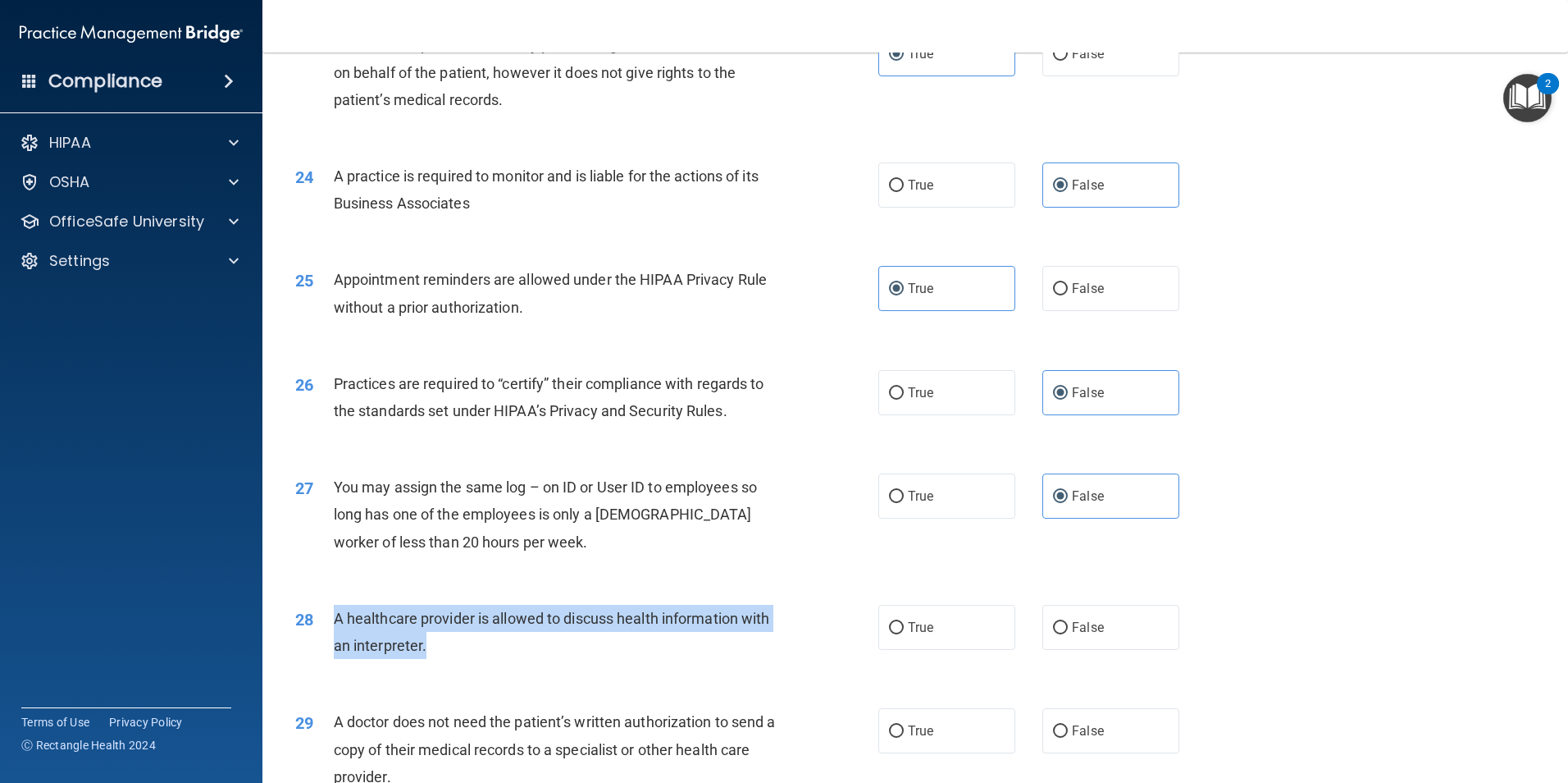
drag, startPoint x: 334, startPoint y: 618, endPoint x: 455, endPoint y: 641, distance: 123.2
click at [455, 641] on span "A healthcare provider is allowed to discuss health information with an interpre…" at bounding box center [552, 631] width 436 height 45
drag, startPoint x: 455, startPoint y: 641, endPoint x: 390, endPoint y: 654, distance: 66.3
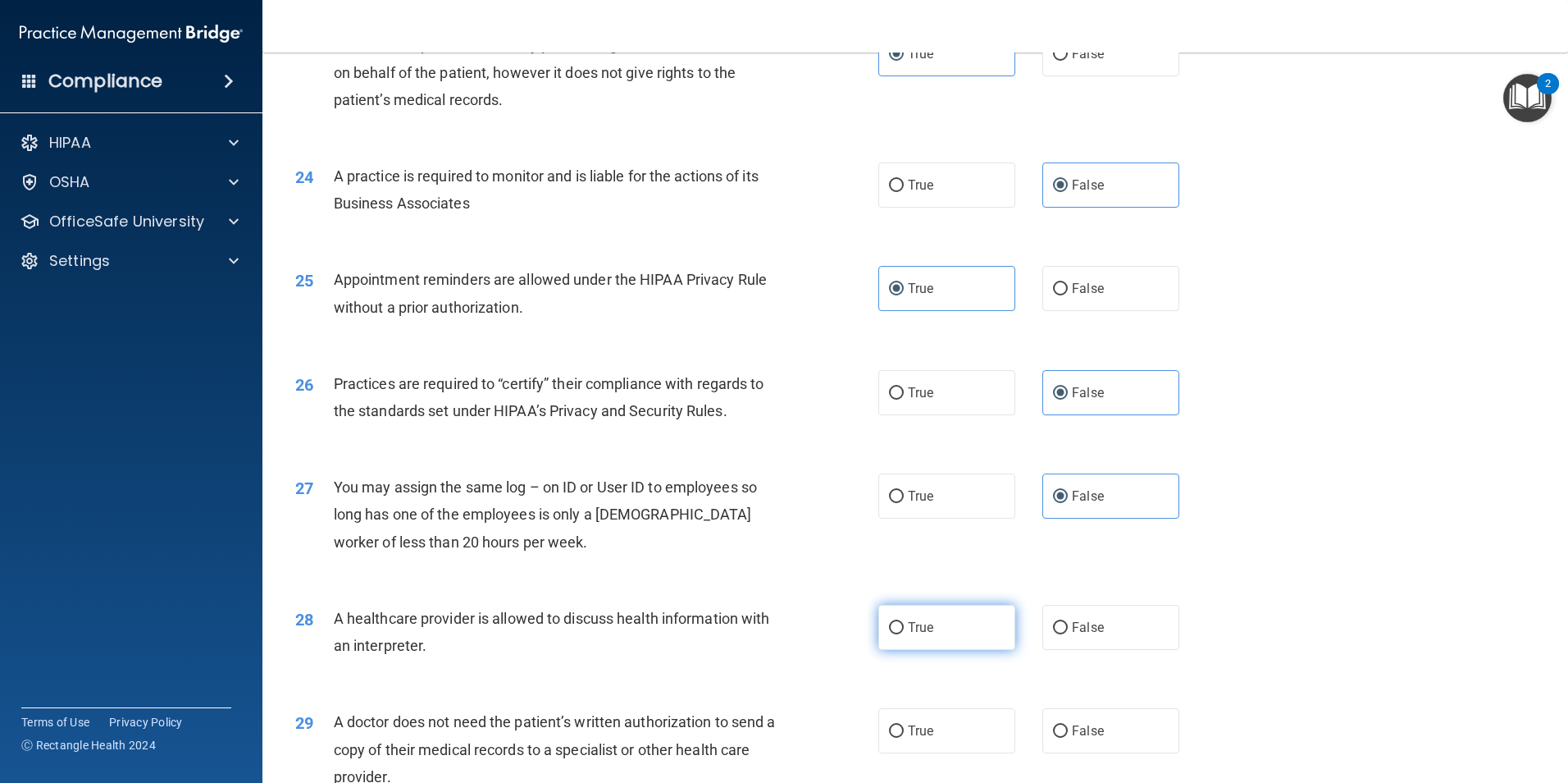
click at [899, 620] on label "True" at bounding box center [946, 627] width 137 height 46
click at [899, 622] on input "True" at bounding box center [896, 628] width 15 height 13
radio input "true"
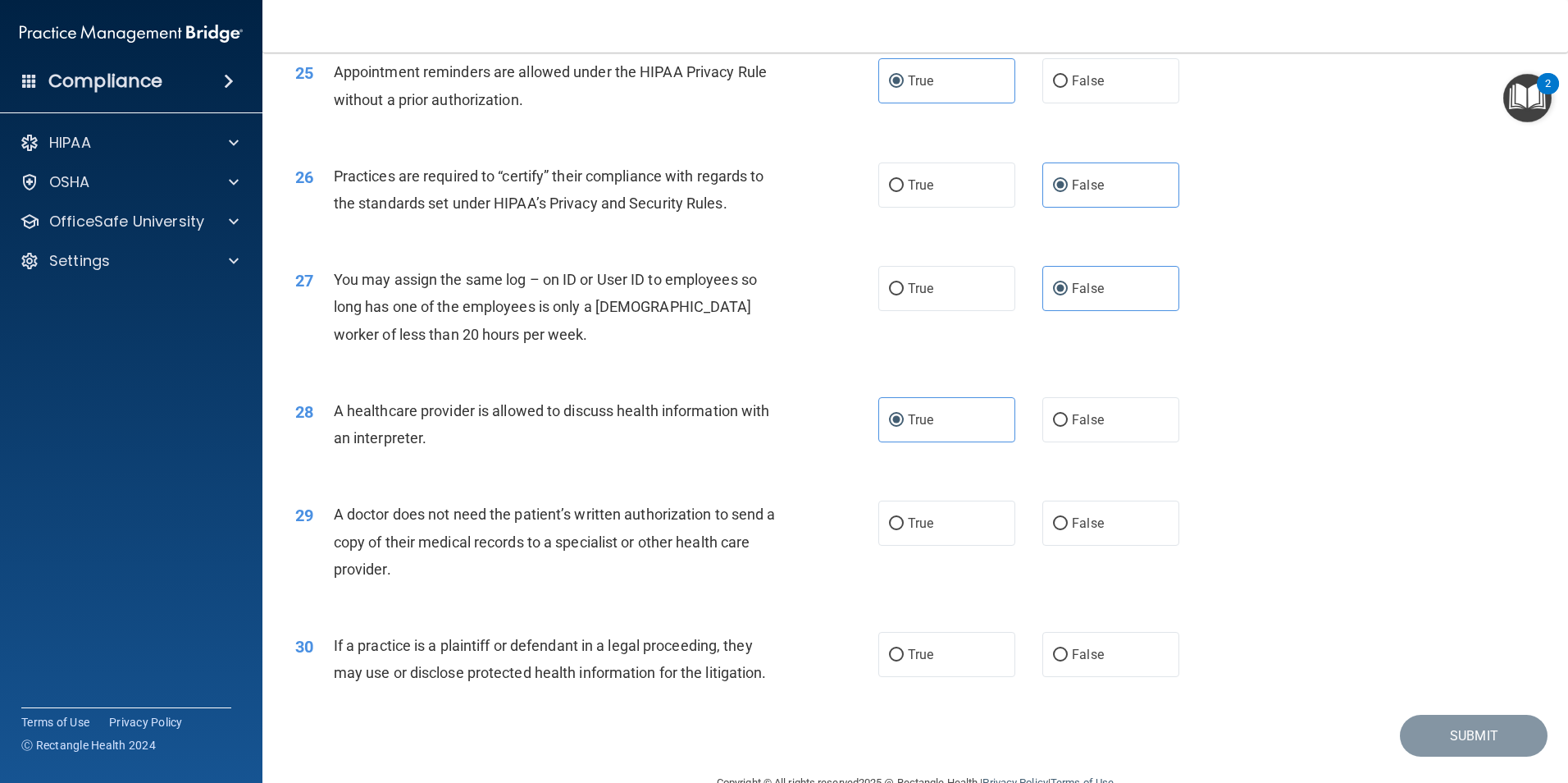
scroll to position [3036, 0]
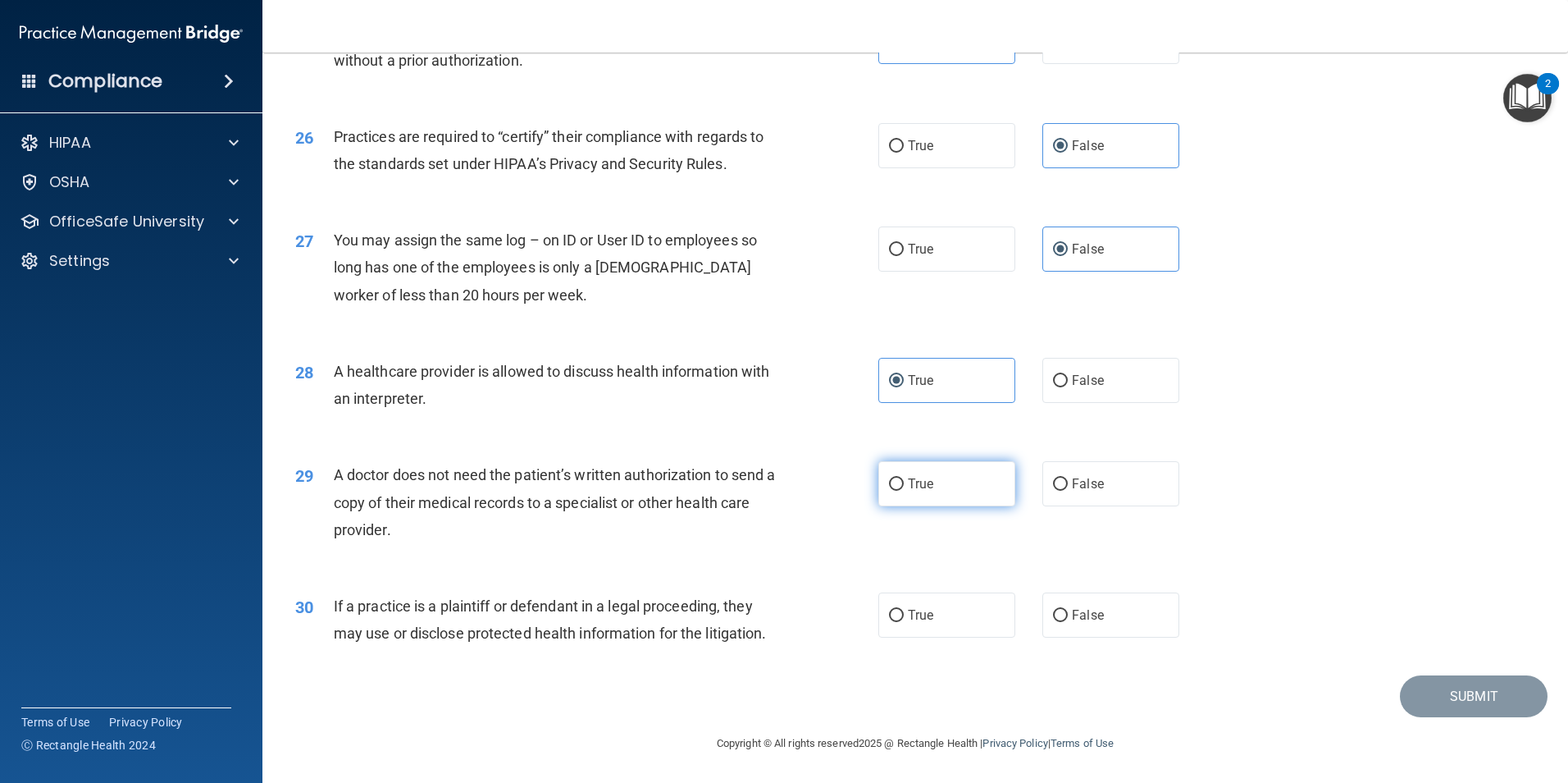
click at [910, 485] on span "True" at bounding box center [920, 484] width 25 height 15
click at [904, 485] on input "True" at bounding box center [896, 484] width 15 height 13
radio input "true"
click at [1089, 612] on span "False" at bounding box center [1088, 614] width 32 height 15
click at [1068, 612] on input "False" at bounding box center [1061, 615] width 15 height 13
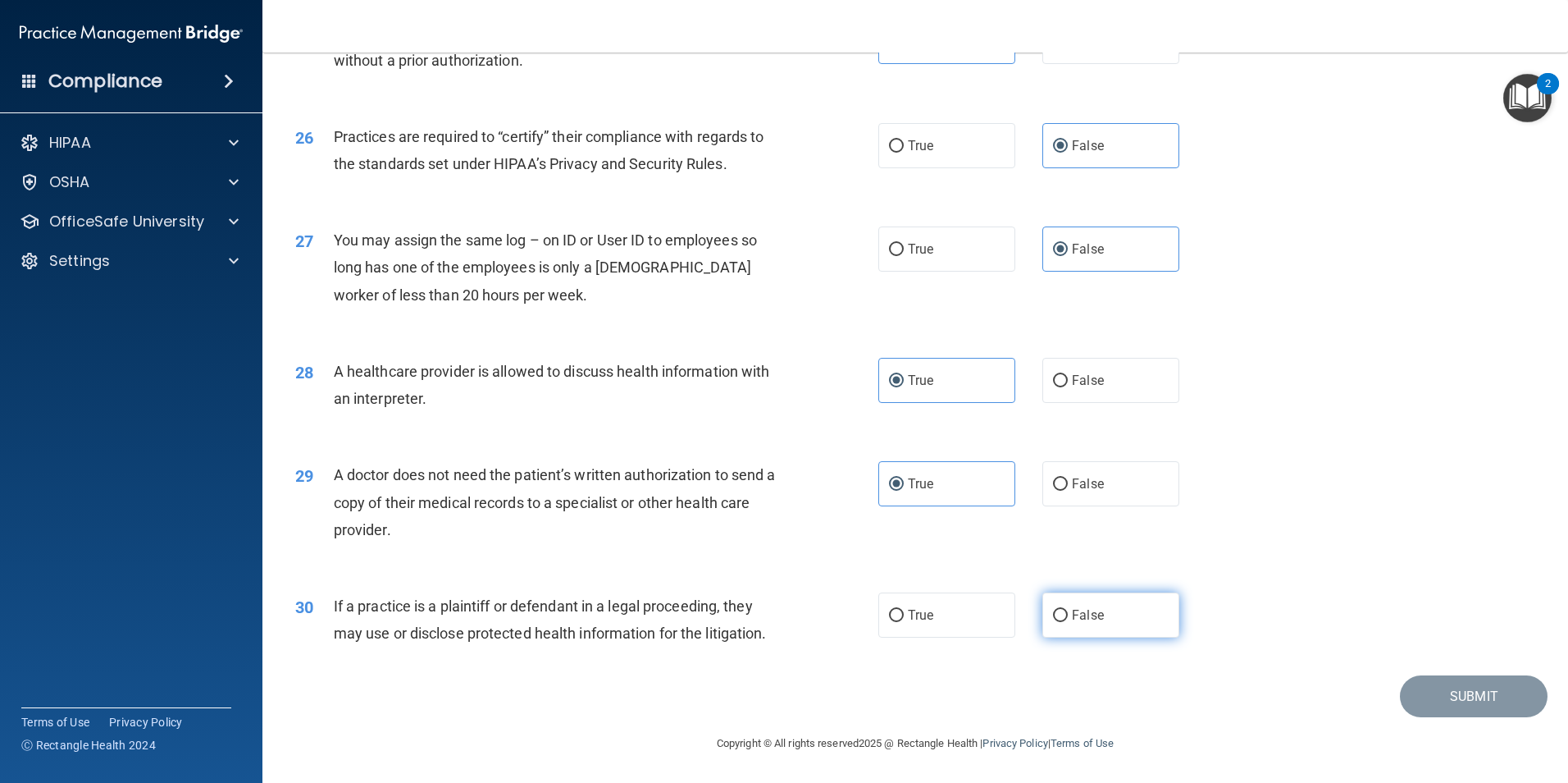
radio input "true"
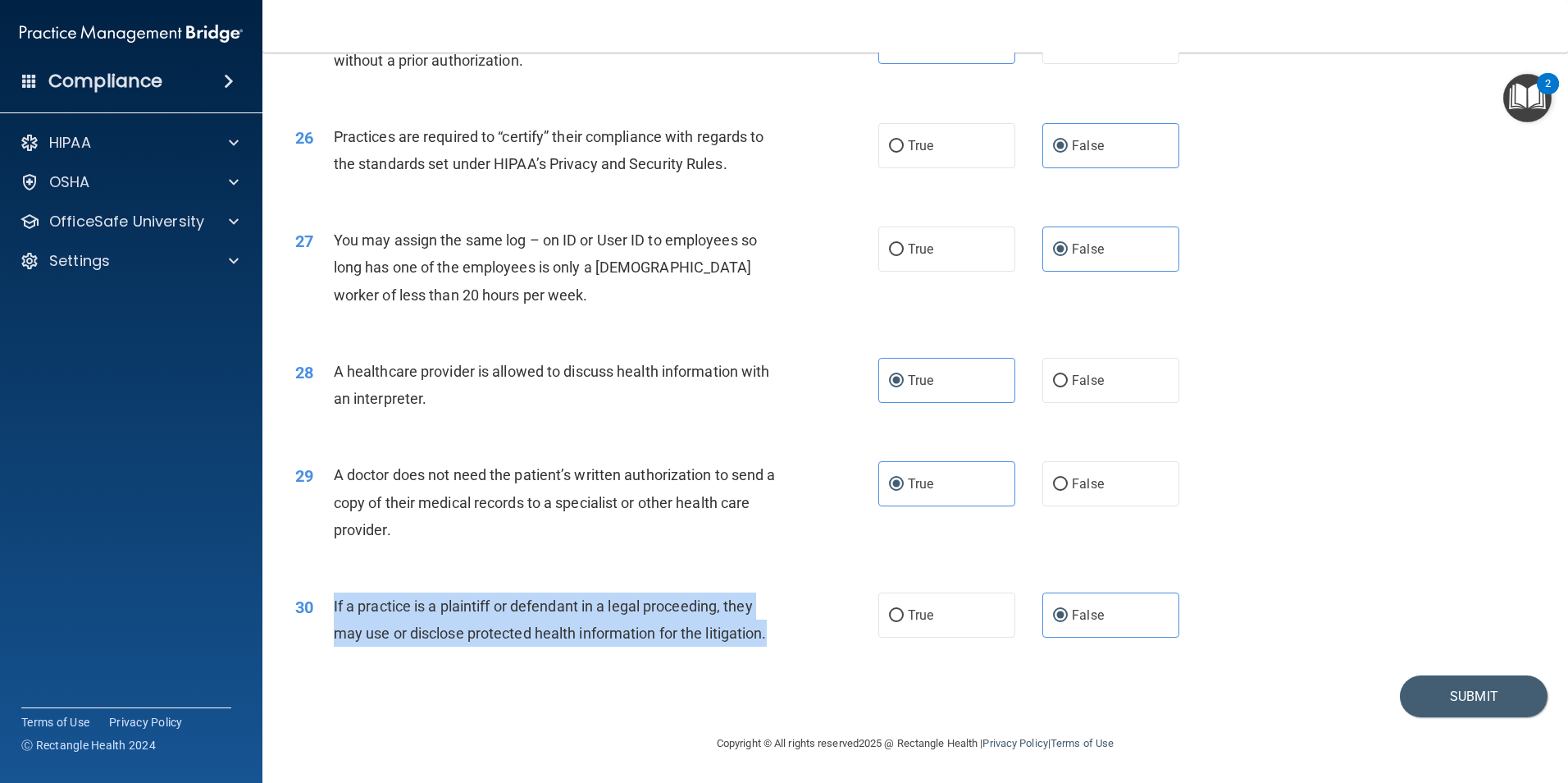
drag, startPoint x: 333, startPoint y: 601, endPoint x: 782, endPoint y: 638, distance: 450.5
click at [782, 638] on div "If a practice is a plaintiff or defendant in a legal proceeding, they may use o…" at bounding box center [561, 619] width 456 height 54
click at [1500, 693] on button "Submit" at bounding box center [1473, 696] width 147 height 42
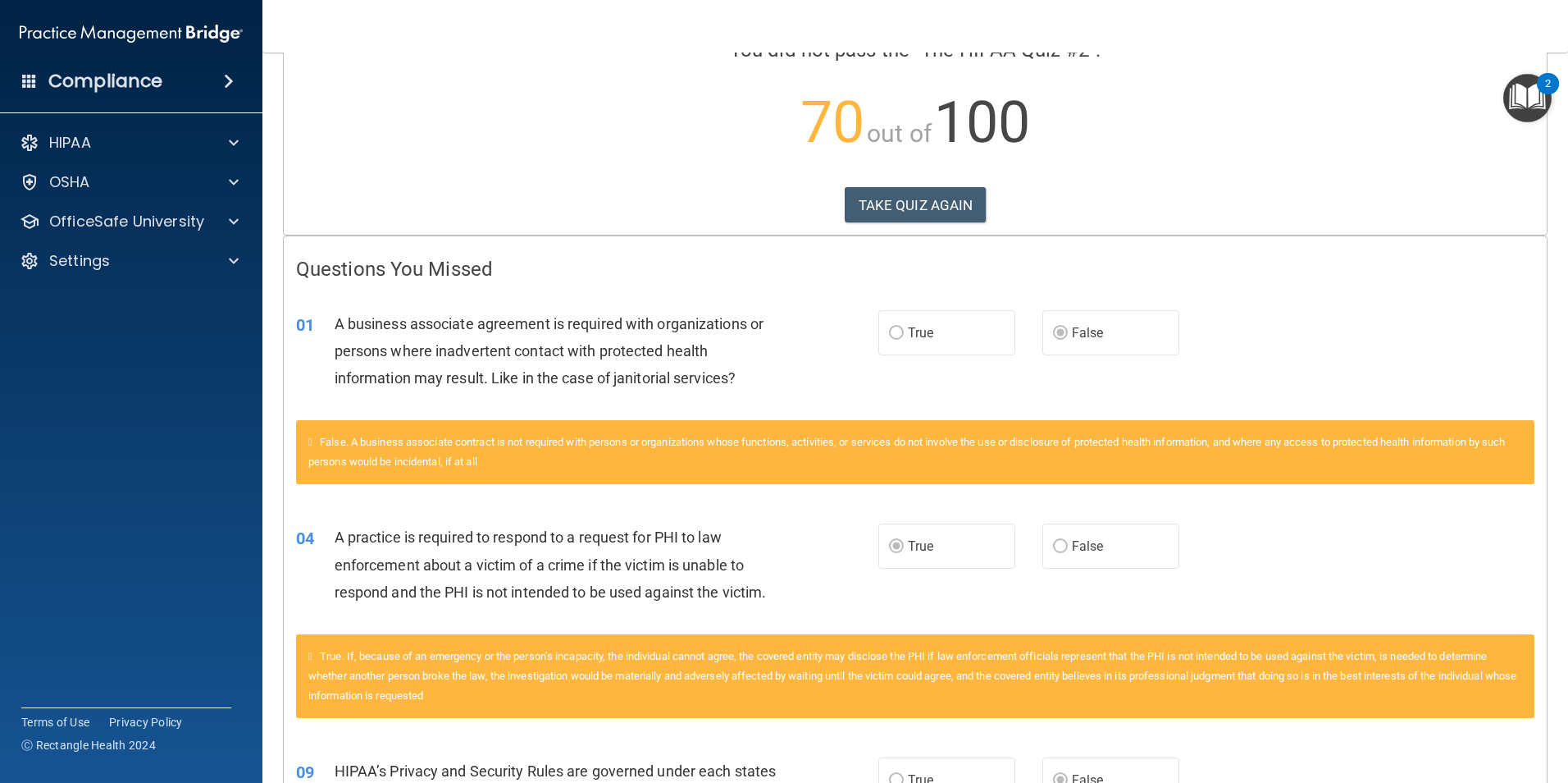
scroll to position [228, 0]
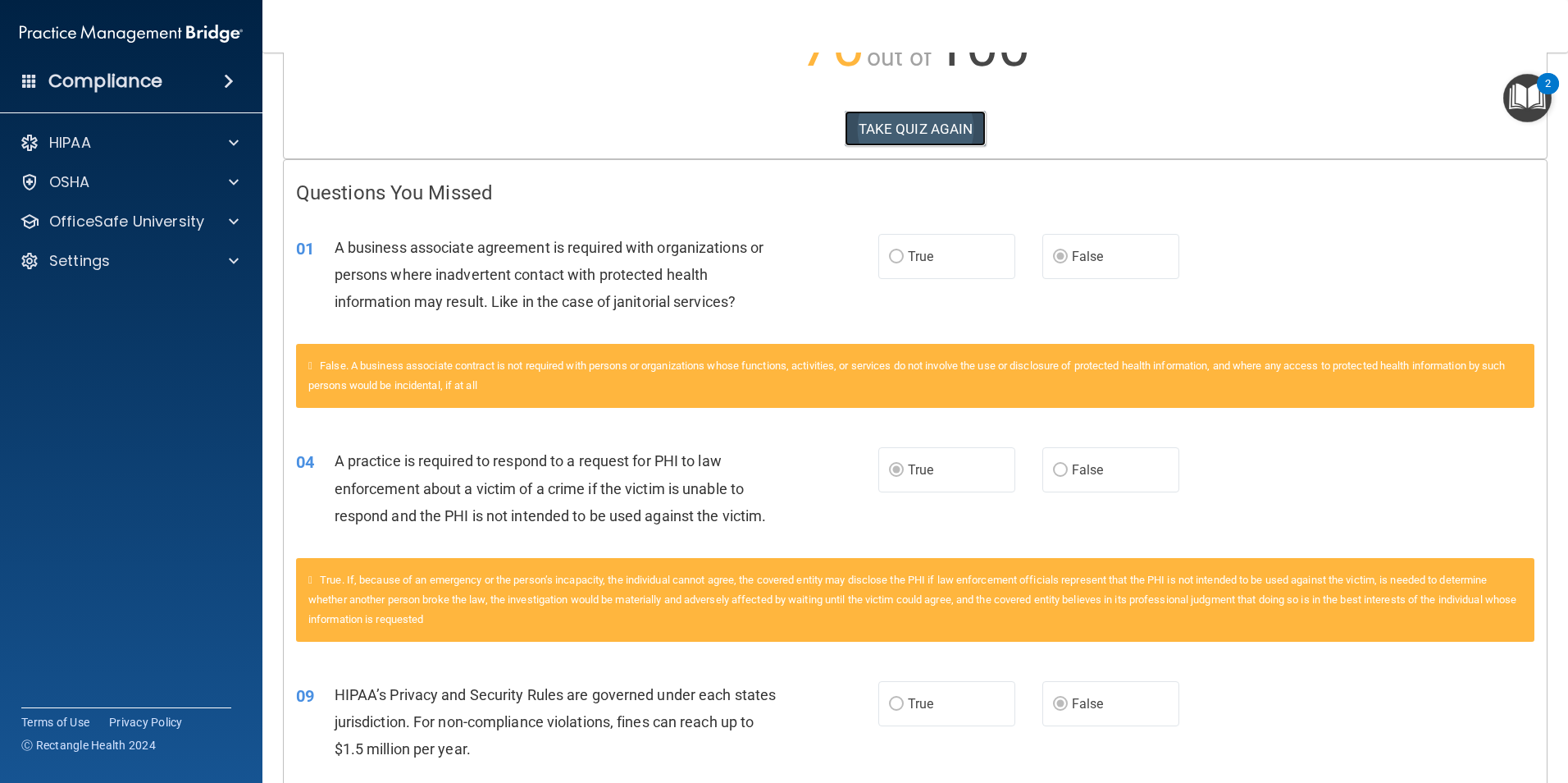
click at [902, 130] on button "TAKE QUIZ AGAIN" at bounding box center [915, 128] width 142 height 36
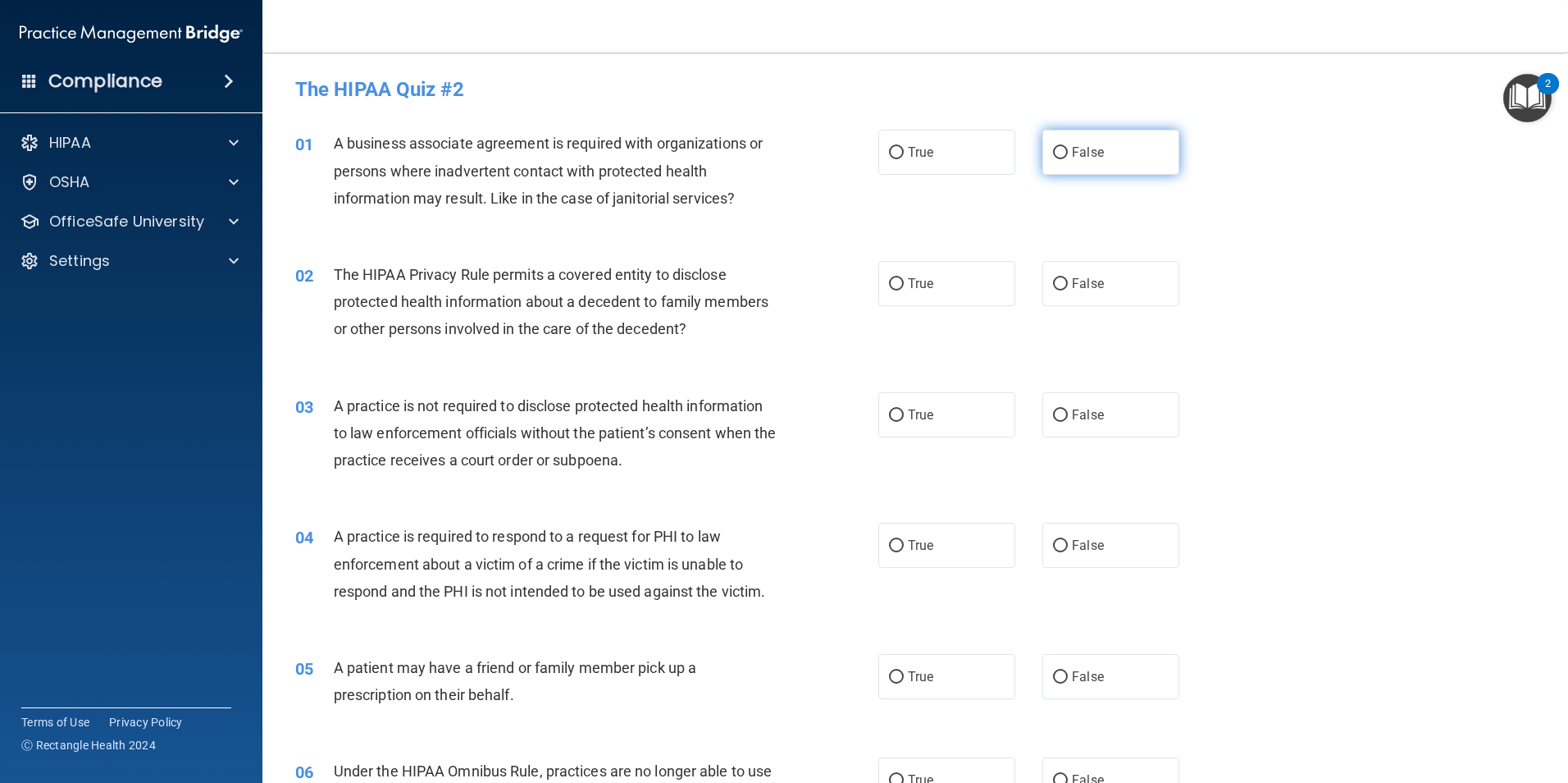
click at [1081, 154] on span "False" at bounding box center [1088, 152] width 32 height 15
click at [1068, 154] on input "False" at bounding box center [1061, 153] width 15 height 13
radio input "true"
click at [914, 544] on span "True" at bounding box center [920, 545] width 25 height 15
click at [904, 544] on input "True" at bounding box center [896, 545] width 15 height 13
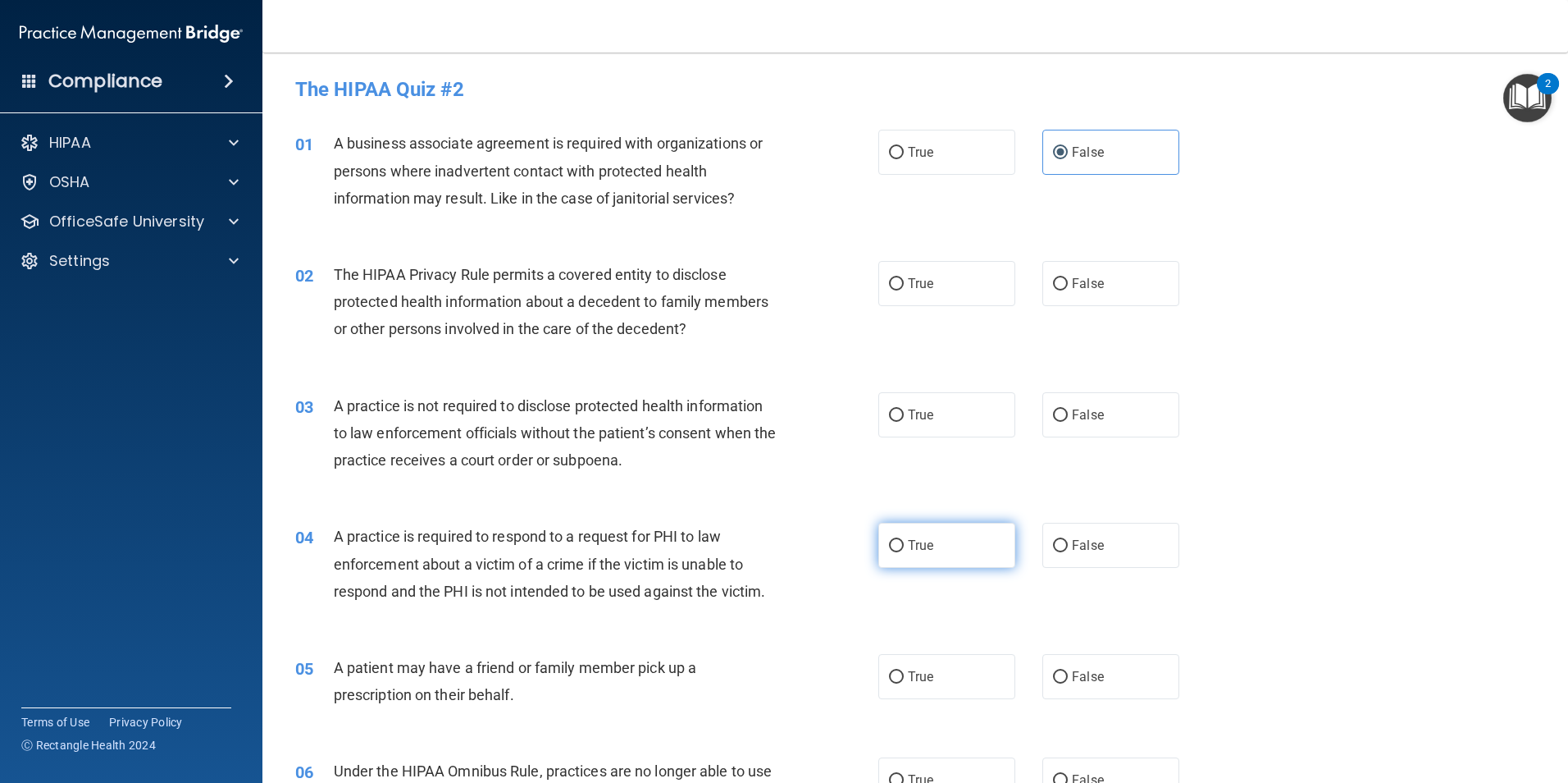
radio input "true"
click at [928, 294] on label "True" at bounding box center [946, 284] width 137 height 46
click at [904, 291] on input "True" at bounding box center [896, 284] width 15 height 13
radio input "true"
click at [1087, 417] on span "False" at bounding box center [1088, 415] width 32 height 15
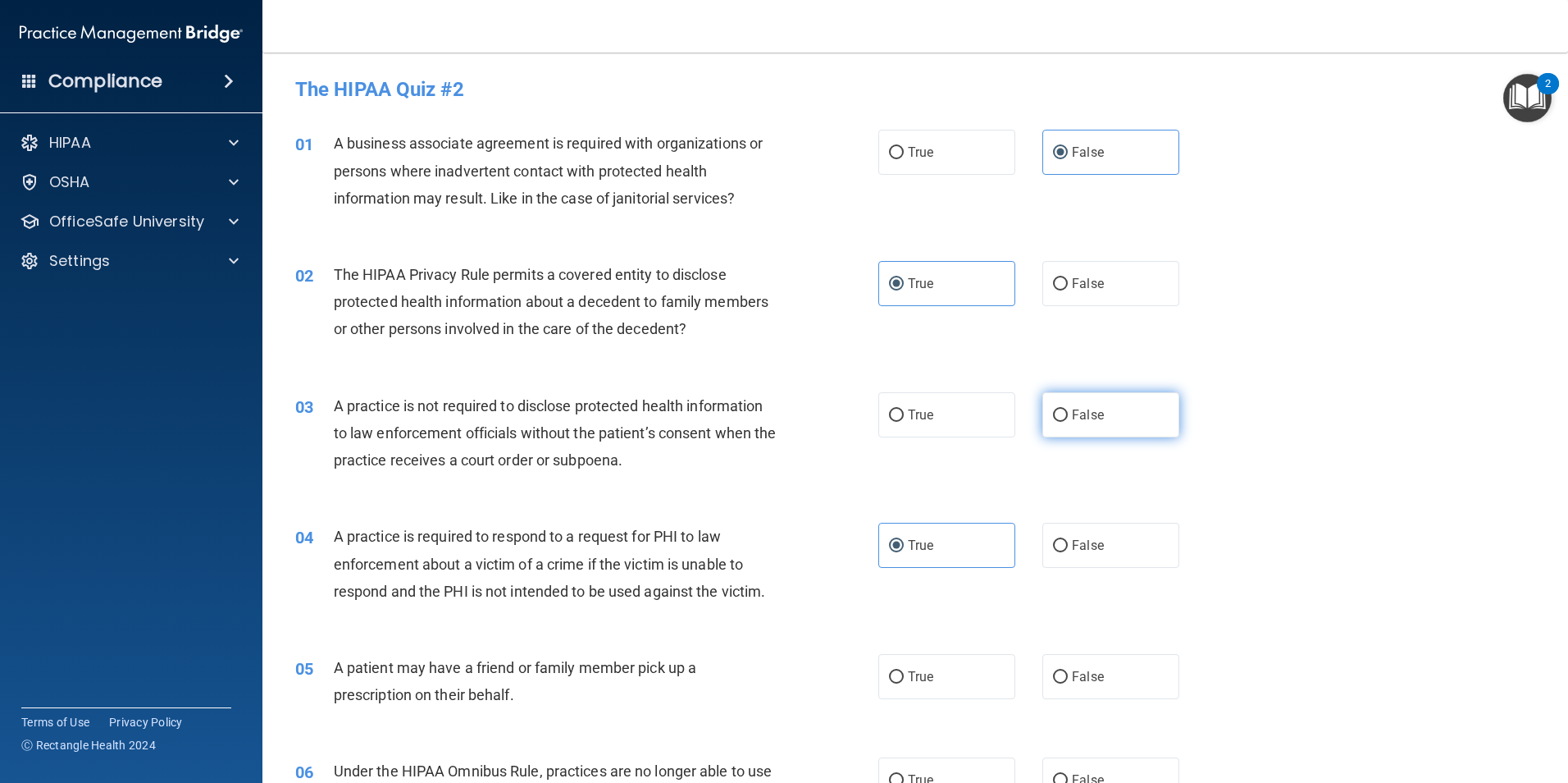
click at [1068, 417] on input "False" at bounding box center [1061, 416] width 15 height 13
radio input "true"
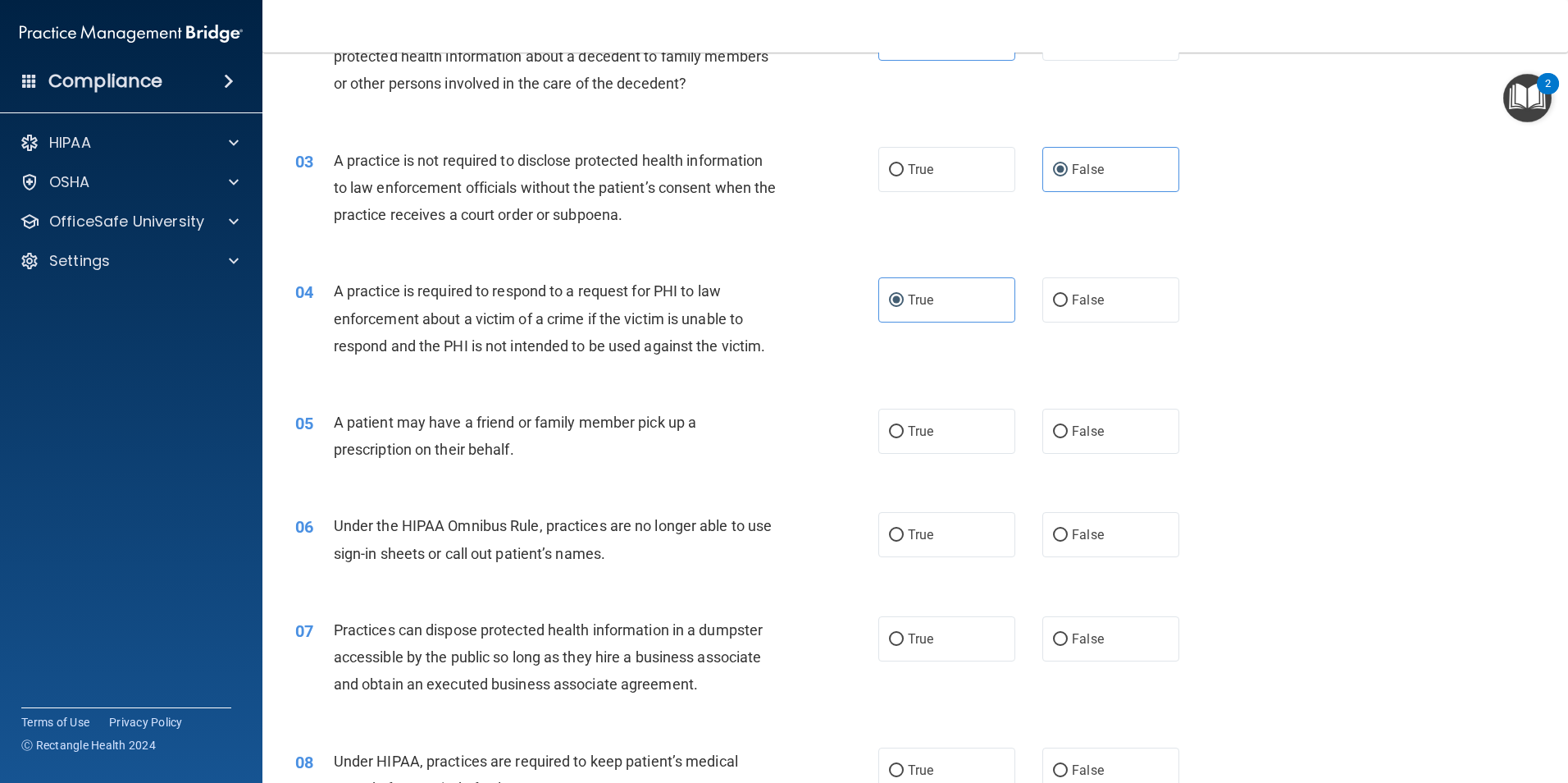
scroll to position [246, 0]
click at [957, 436] on label "True" at bounding box center [946, 431] width 137 height 46
click at [904, 436] on input "True" at bounding box center [896, 431] width 15 height 13
radio input "true"
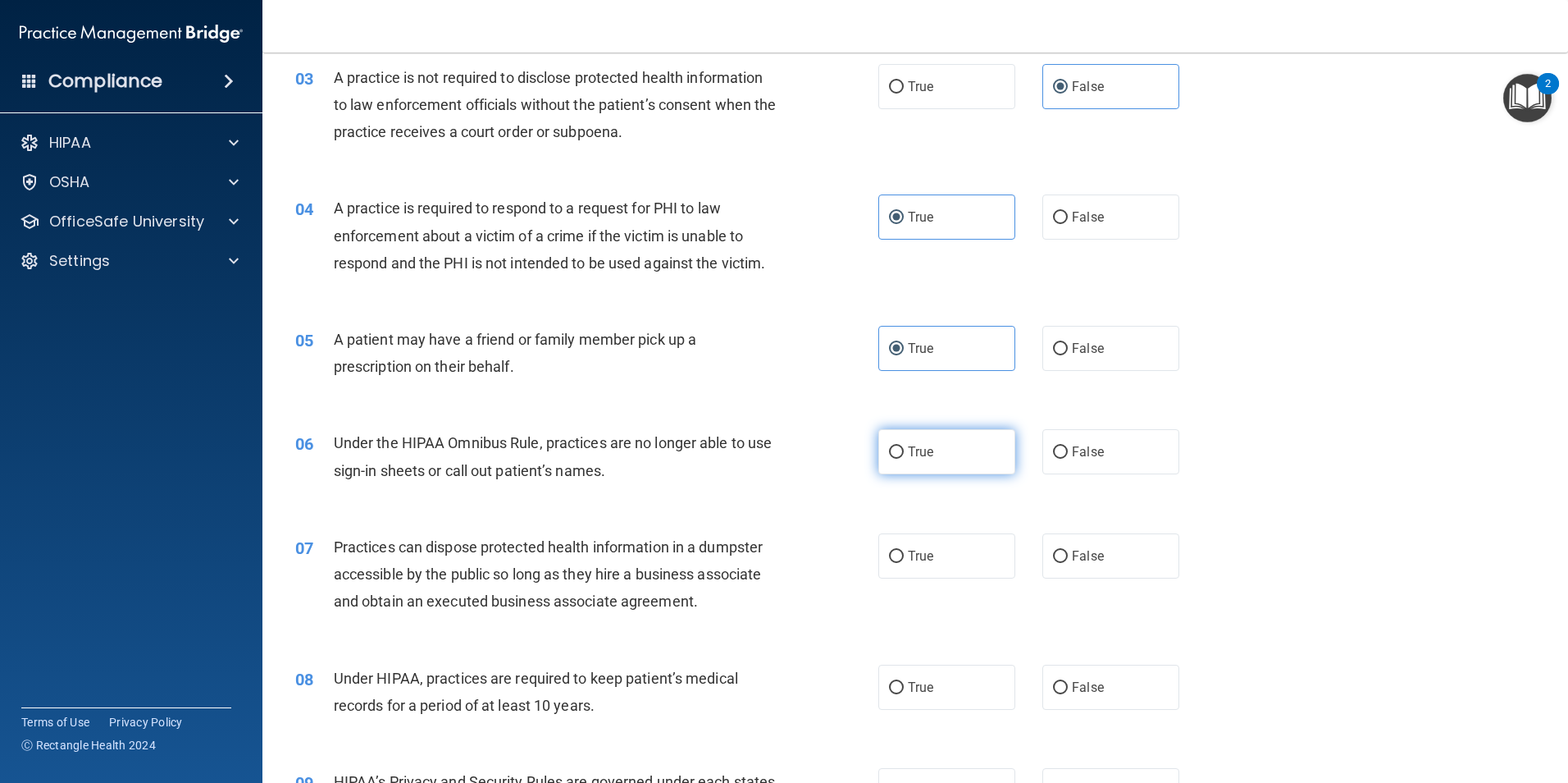
click at [944, 452] on label "True" at bounding box center [946, 452] width 137 height 46
click at [904, 452] on input "True" at bounding box center [896, 452] width 15 height 13
radio input "true"
click at [1057, 453] on input "False" at bounding box center [1061, 452] width 15 height 13
radio input "true"
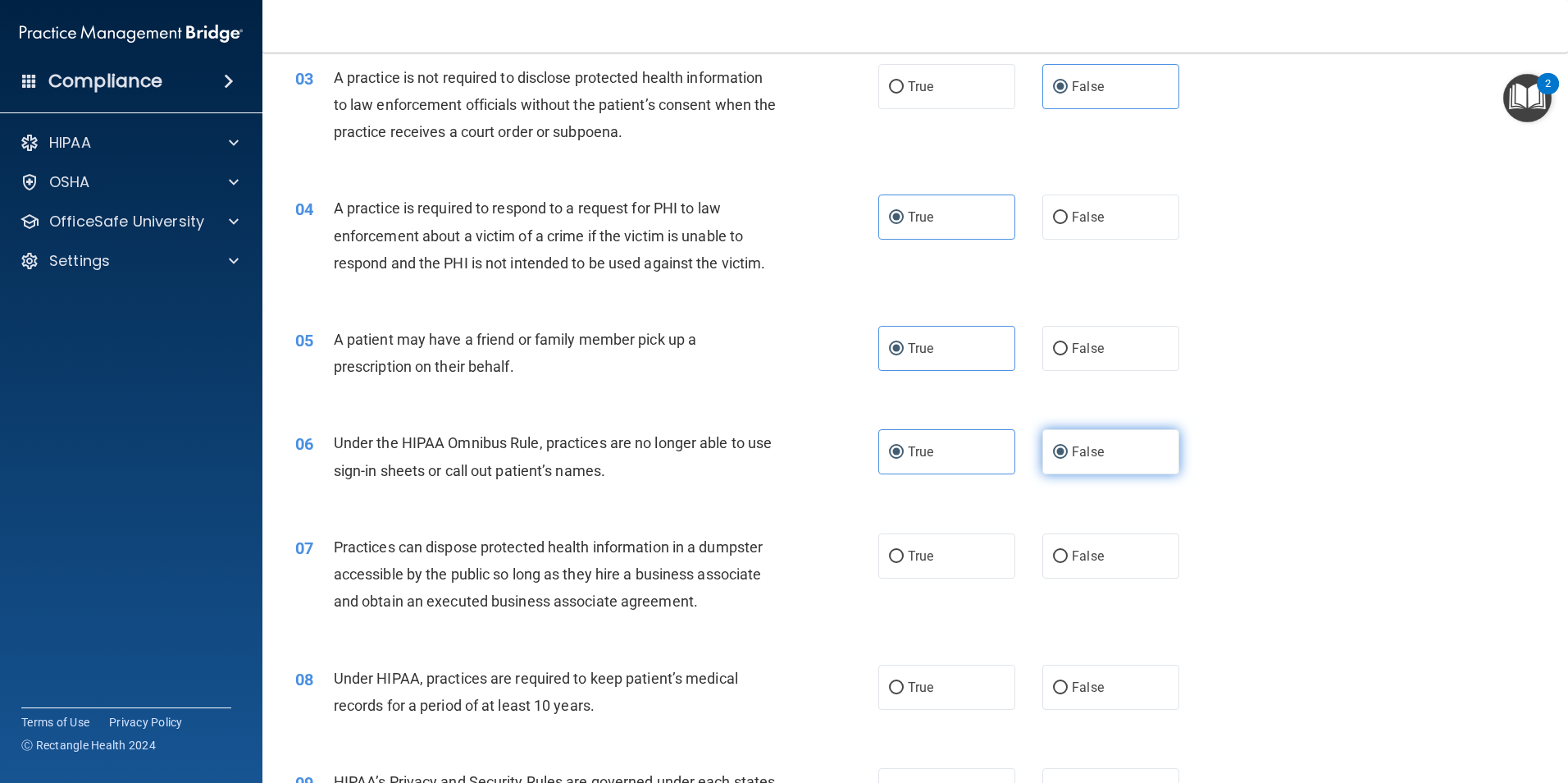
radio input "false"
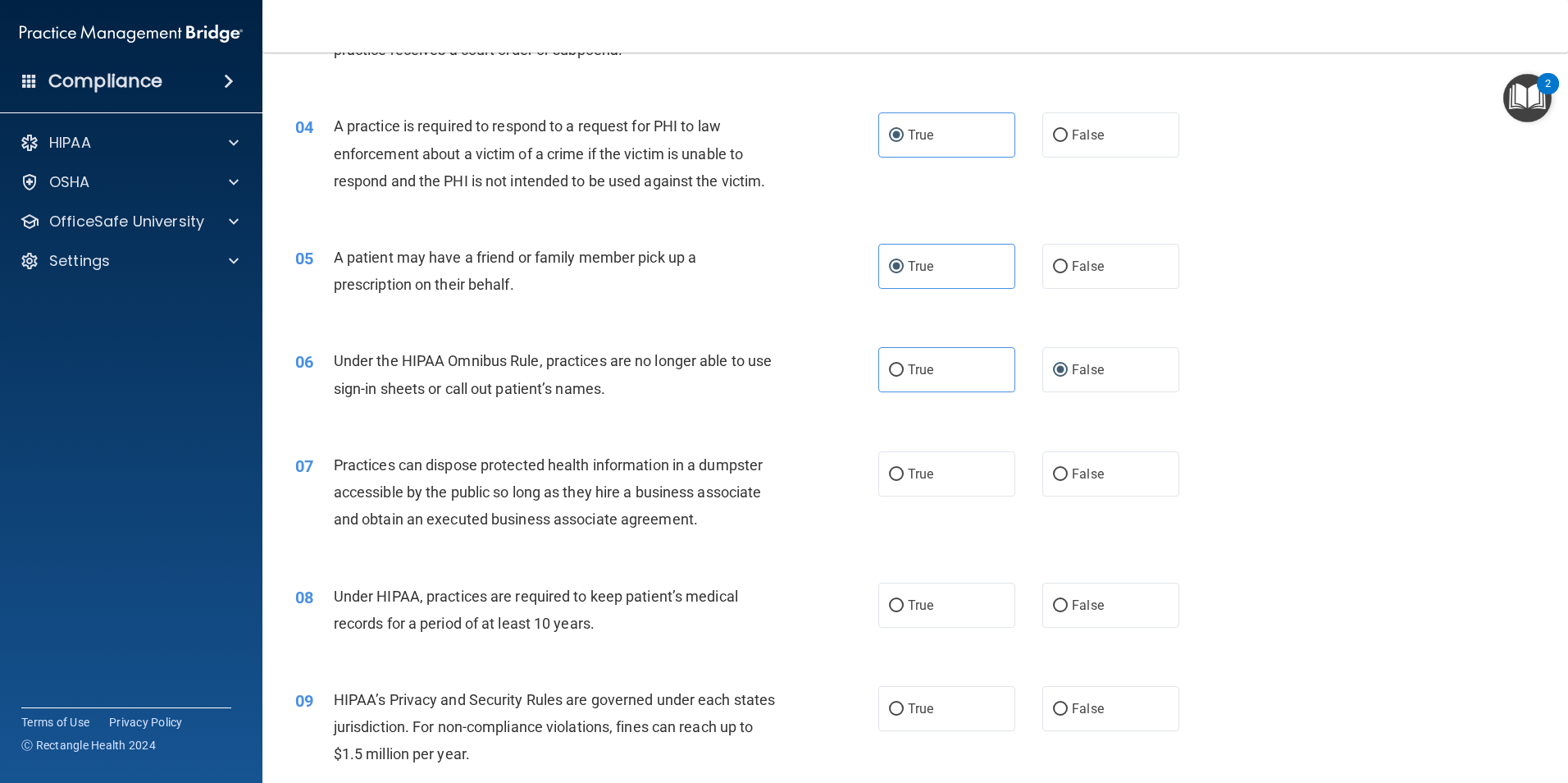
scroll to position [492, 0]
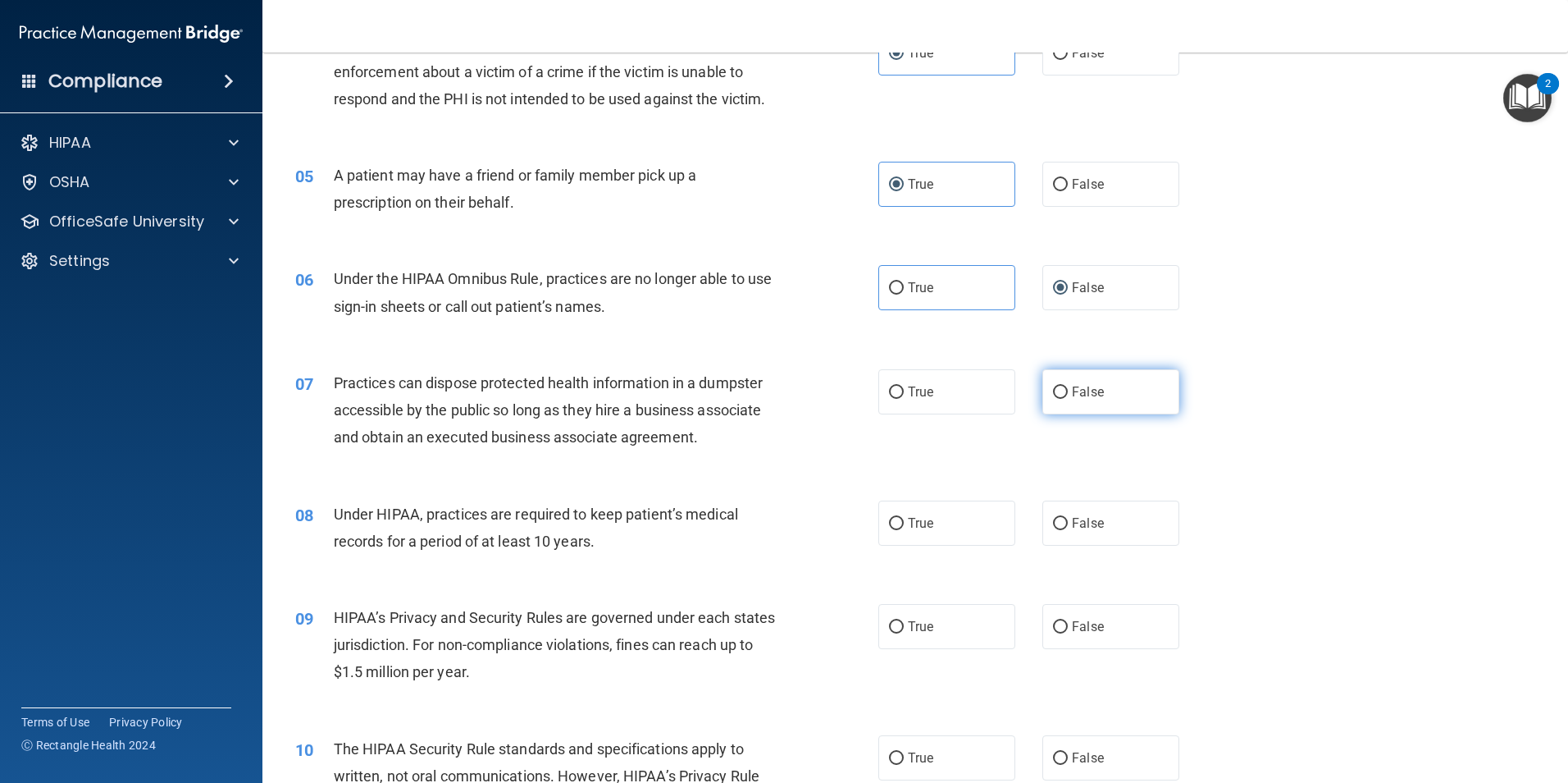
click at [1060, 400] on label "False" at bounding box center [1110, 392] width 137 height 46
click at [1060, 399] on input "False" at bounding box center [1061, 392] width 15 height 13
radio input "true"
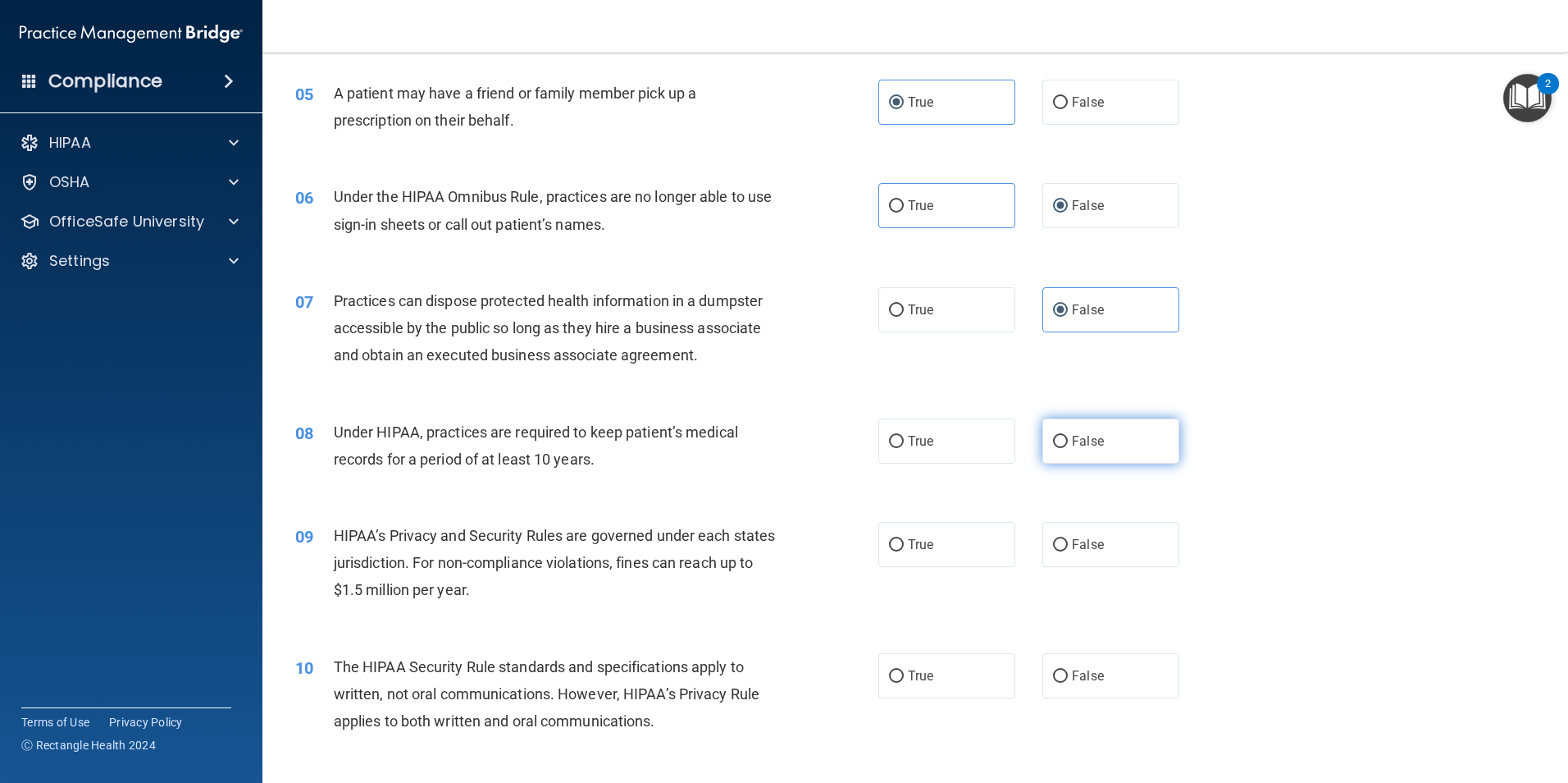
click at [1115, 448] on label "False" at bounding box center [1110, 441] width 137 height 46
click at [1068, 448] on input "False" at bounding box center [1061, 442] width 15 height 13
radio input "true"
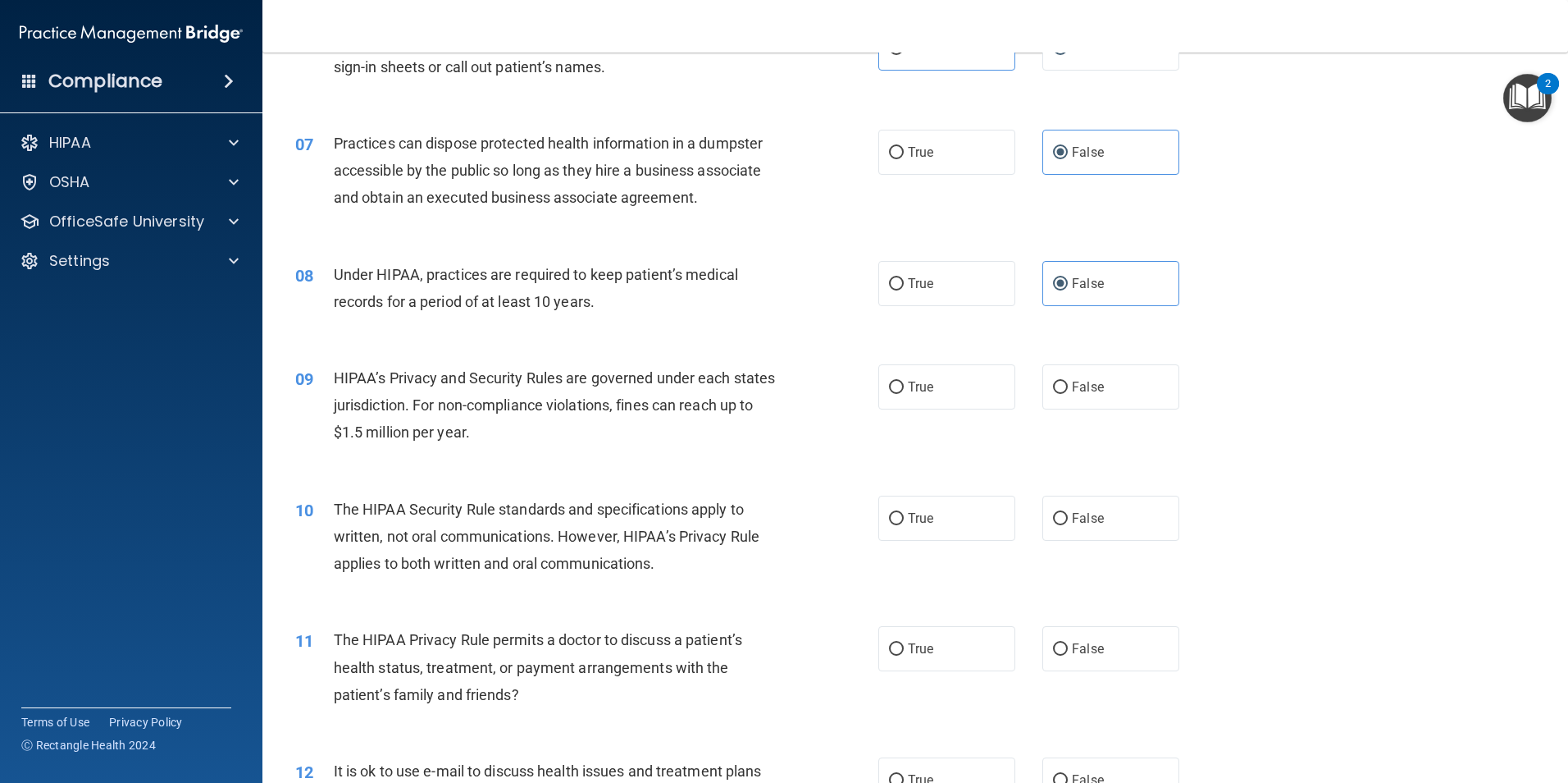
scroll to position [738, 0]
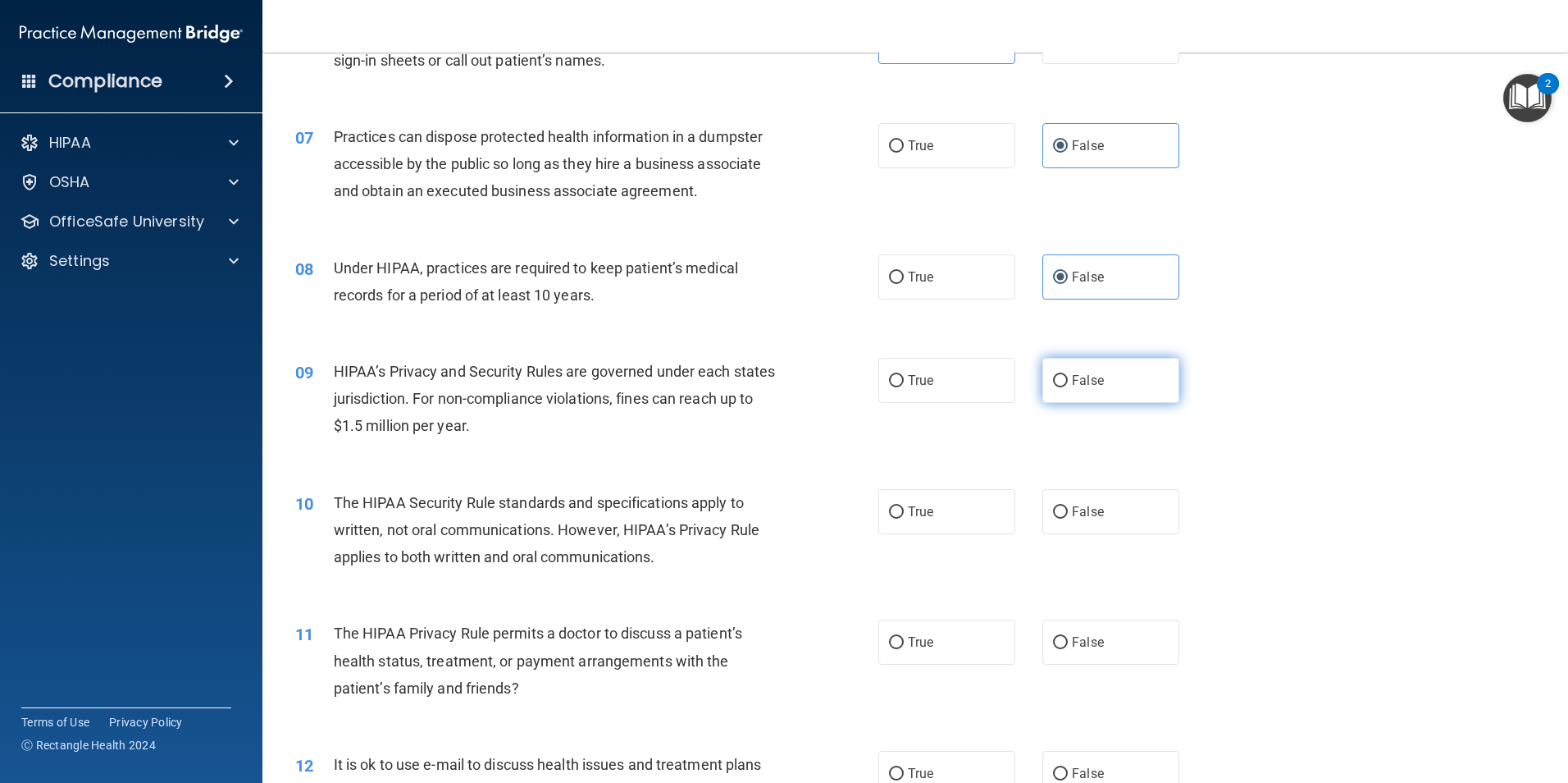
click at [1082, 378] on span "False" at bounding box center [1088, 380] width 32 height 15
click at [1068, 378] on input "False" at bounding box center [1061, 381] width 15 height 13
radio input "true"
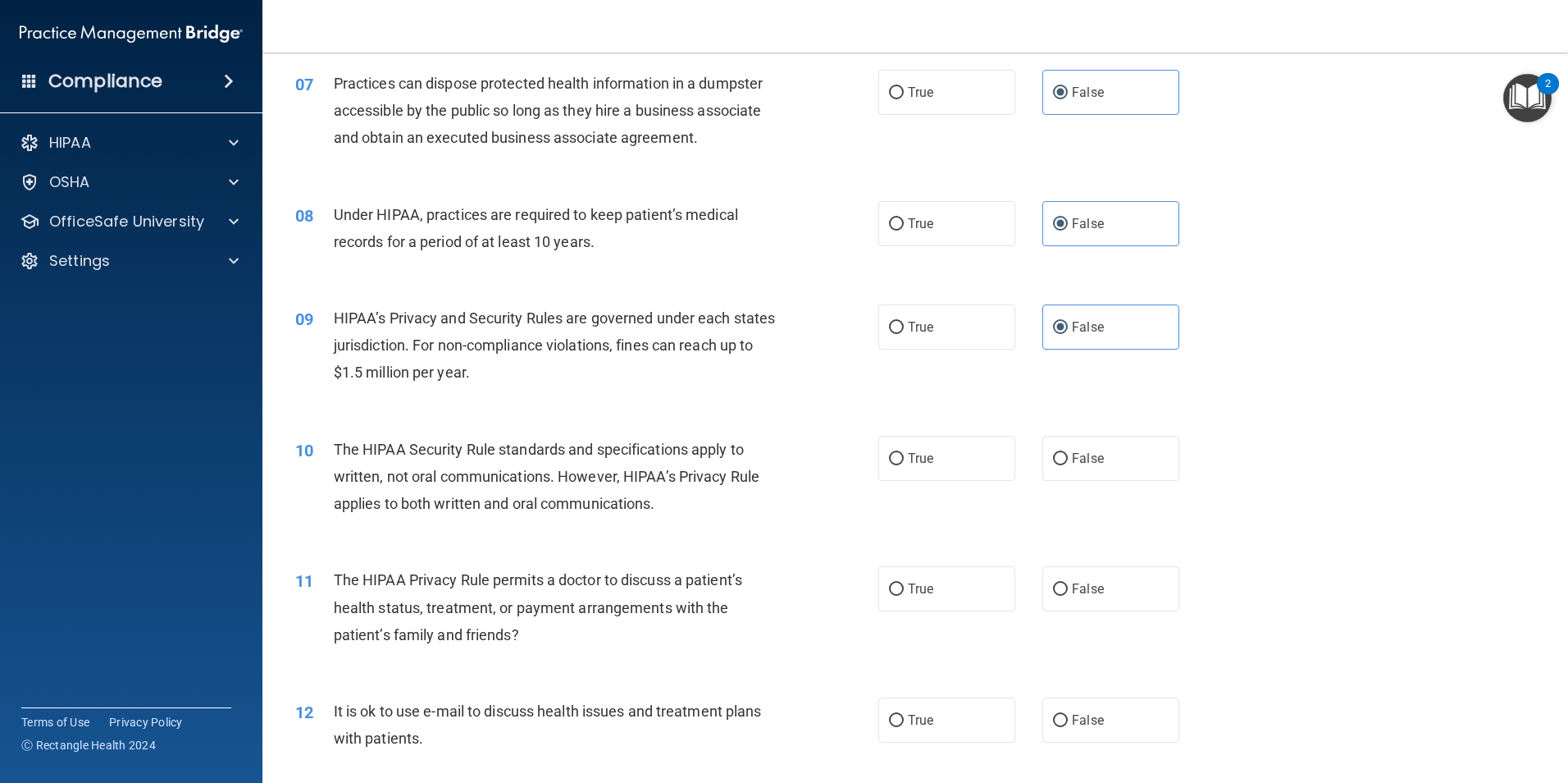
scroll to position [820, 0]
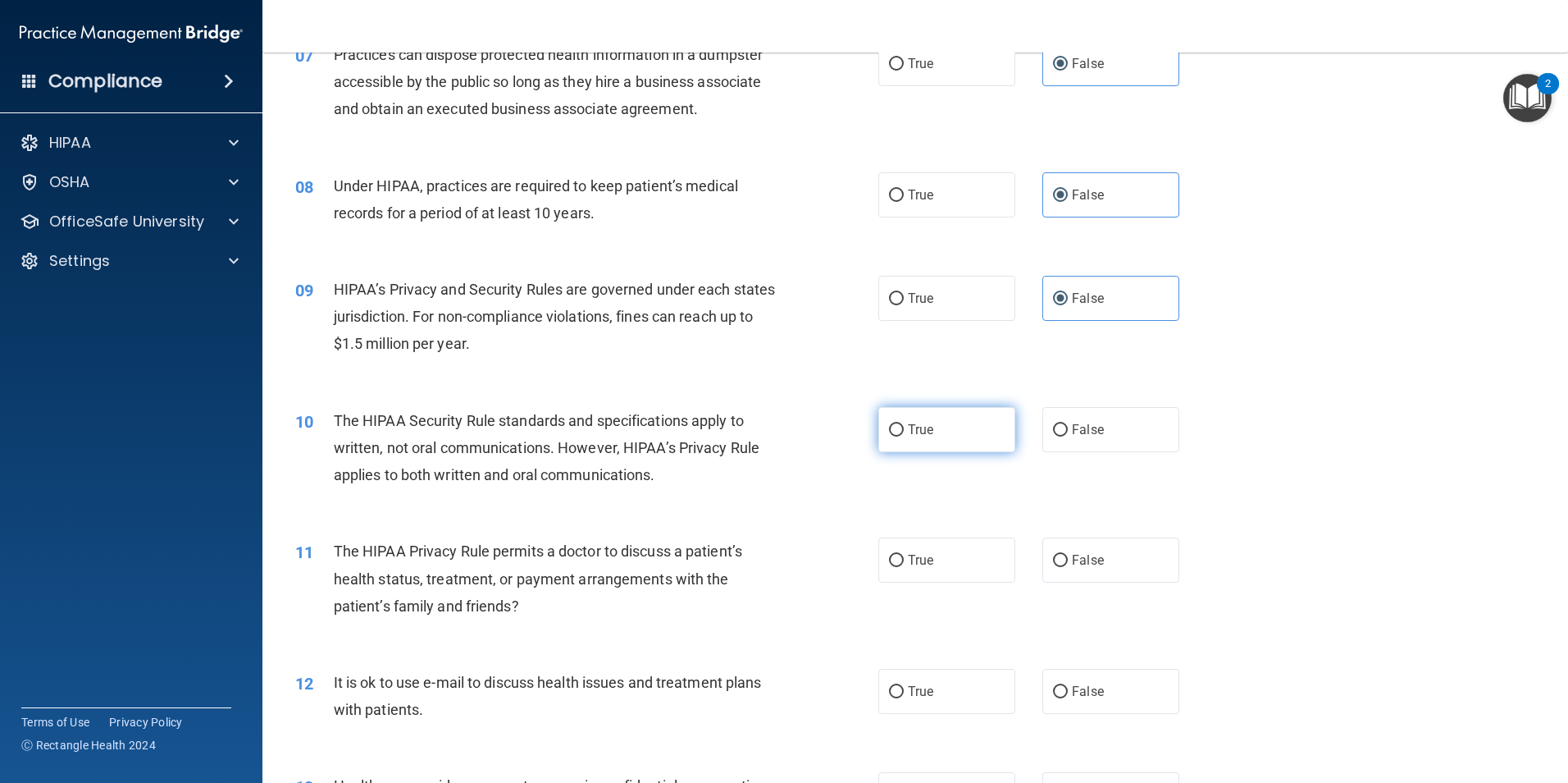
click at [918, 435] on span "True" at bounding box center [920, 429] width 25 height 15
click at [904, 435] on input "True" at bounding box center [896, 430] width 15 height 13
radio input "true"
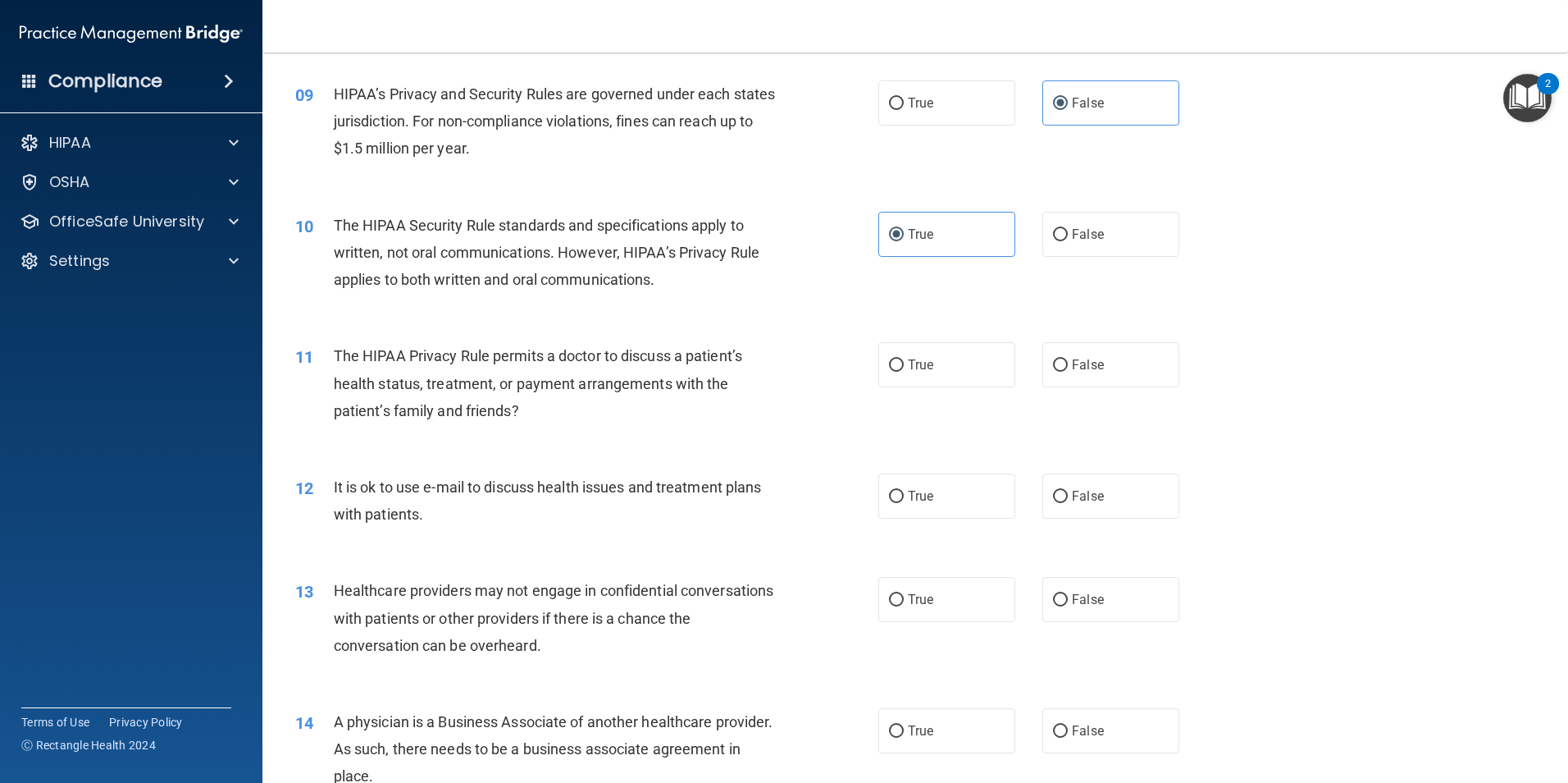
scroll to position [1066, 0]
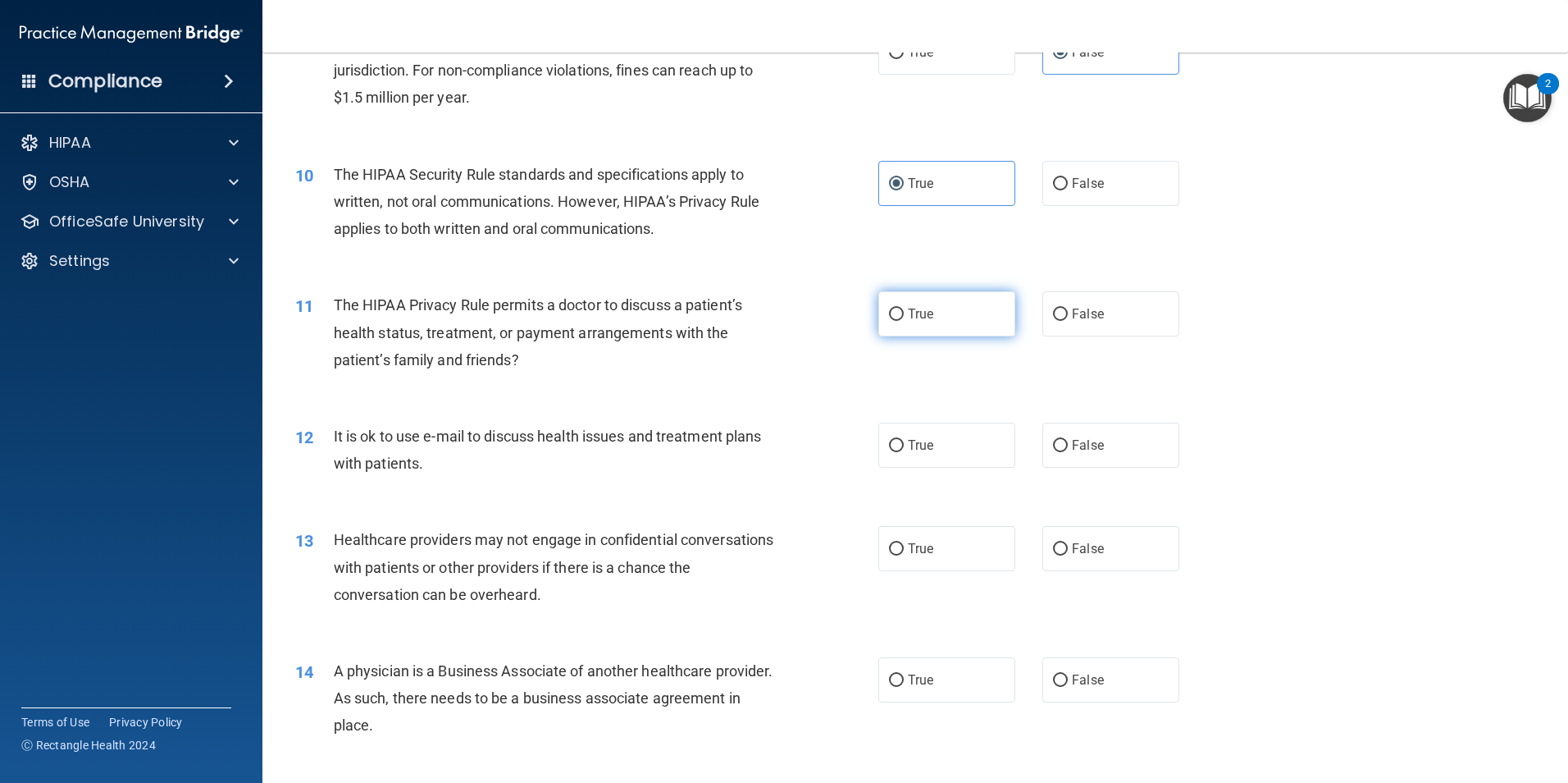
click at [893, 316] on input "True" at bounding box center [896, 314] width 15 height 13
radio input "true"
click at [889, 443] on input "True" at bounding box center [896, 446] width 15 height 13
radio input "true"
click at [1061, 548] on label "False" at bounding box center [1110, 549] width 137 height 46
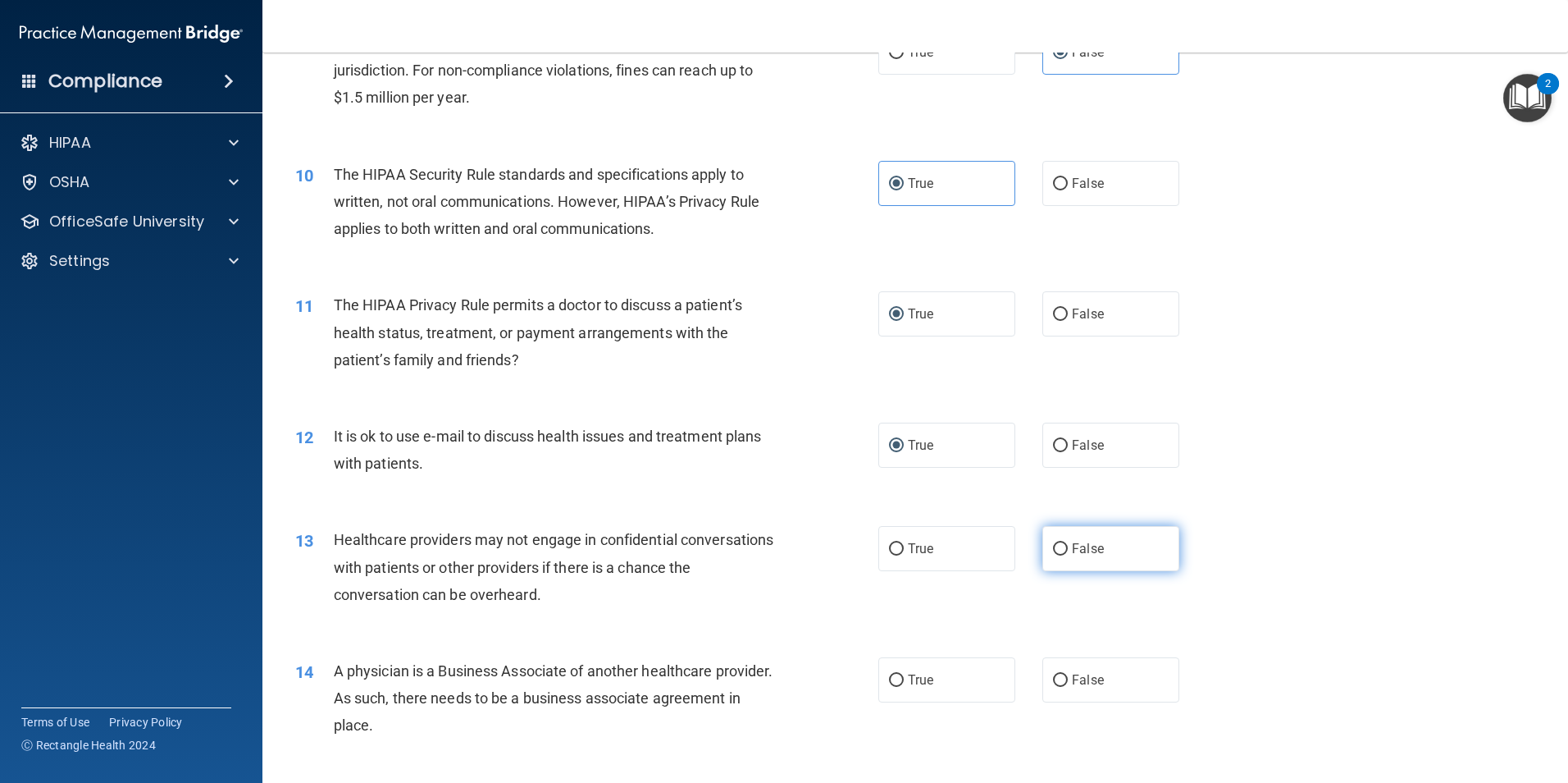
click at [1061, 548] on input "False" at bounding box center [1061, 549] width 15 height 13
radio input "true"
click at [1061, 675] on label "False" at bounding box center [1110, 680] width 137 height 46
click at [1061, 675] on input "False" at bounding box center [1061, 680] width 15 height 13
radio input "true"
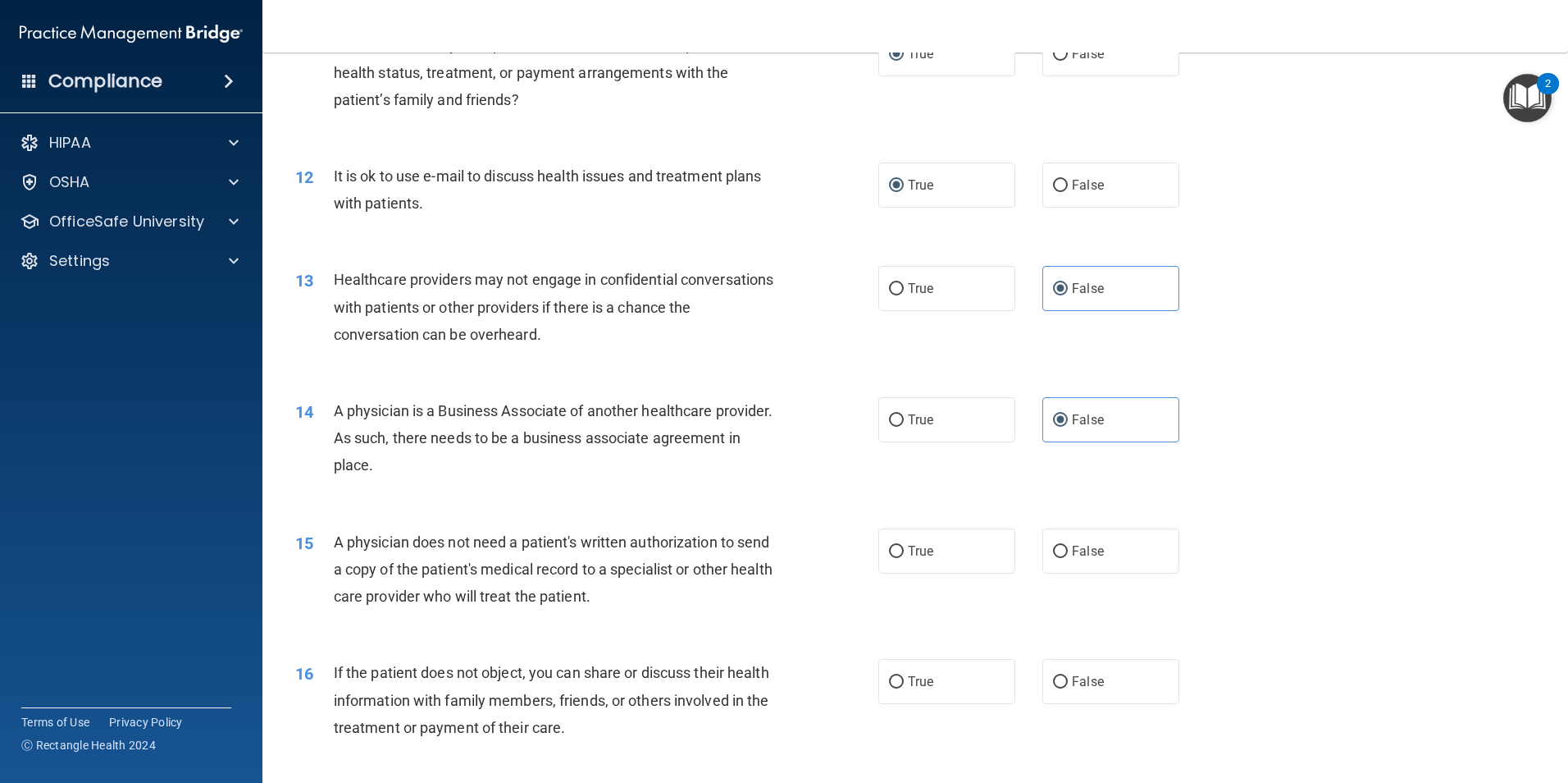
scroll to position [1477, 0]
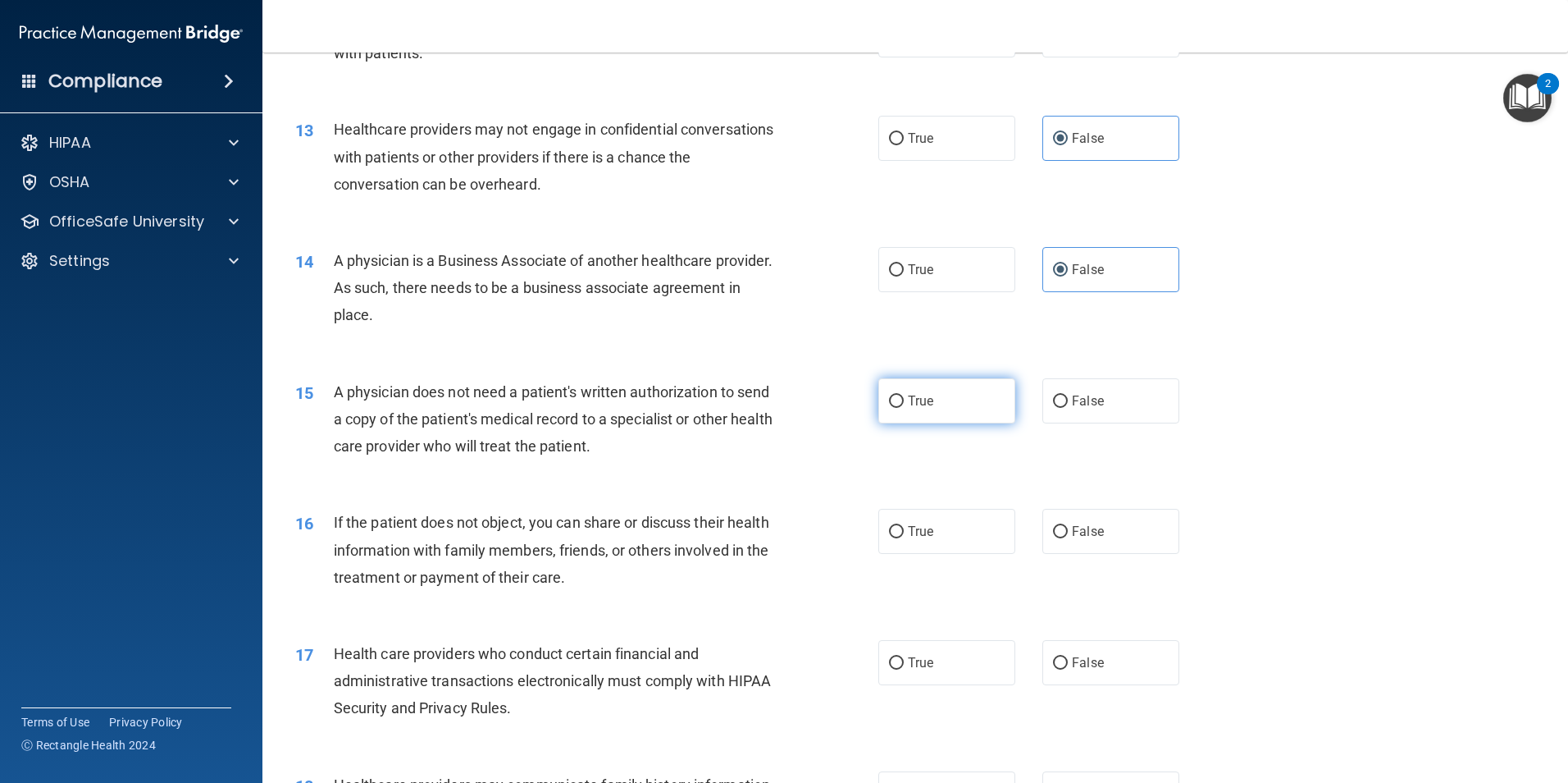
click at [907, 400] on span "True" at bounding box center [920, 400] width 25 height 15
click at [904, 400] on input "True" at bounding box center [896, 401] width 15 height 13
radio input "true"
click at [907, 530] on span "True" at bounding box center [920, 531] width 25 height 15
click at [903, 530] on input "True" at bounding box center [896, 532] width 15 height 13
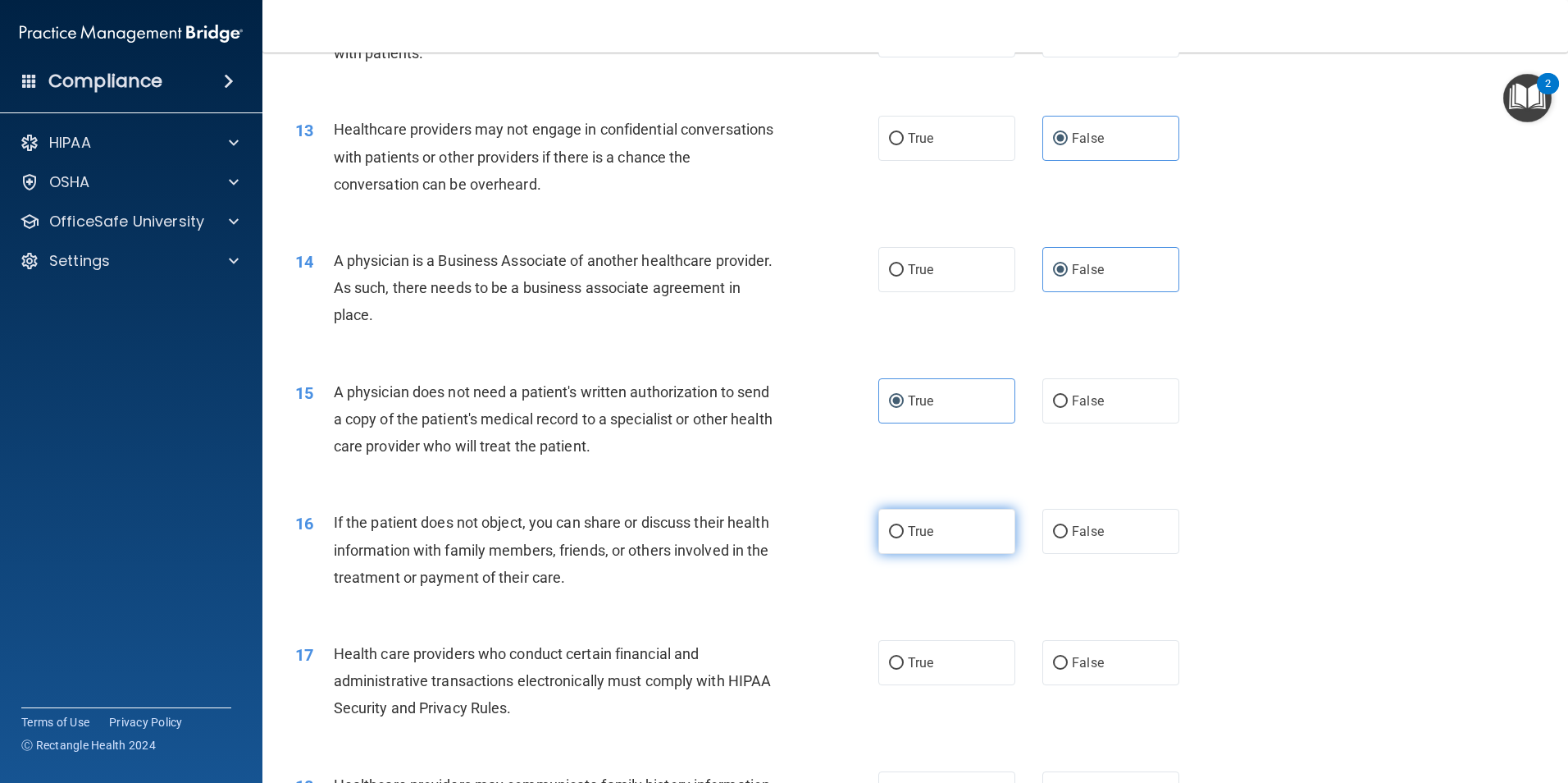
radio input "true"
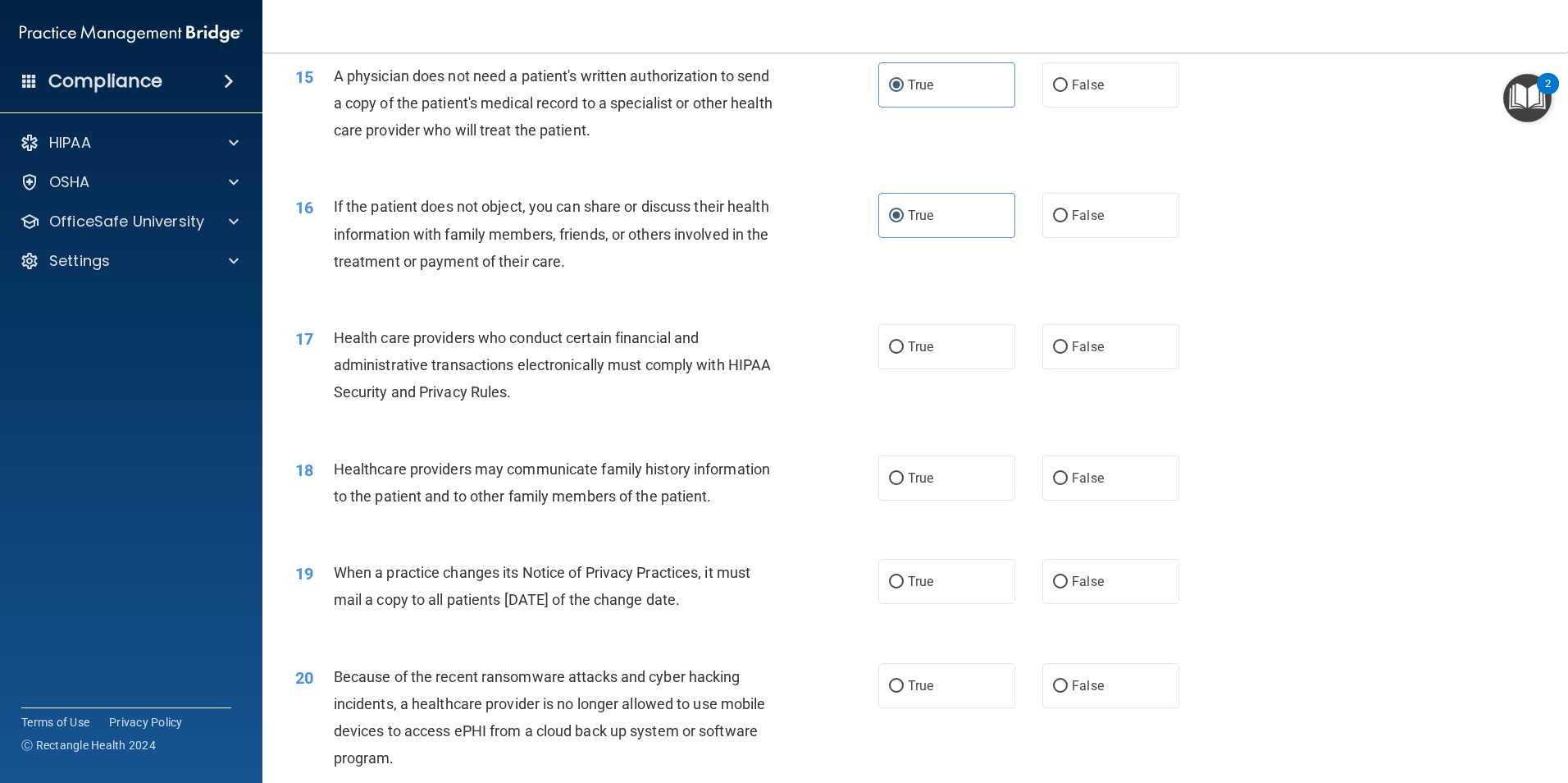
scroll to position [1805, 0]
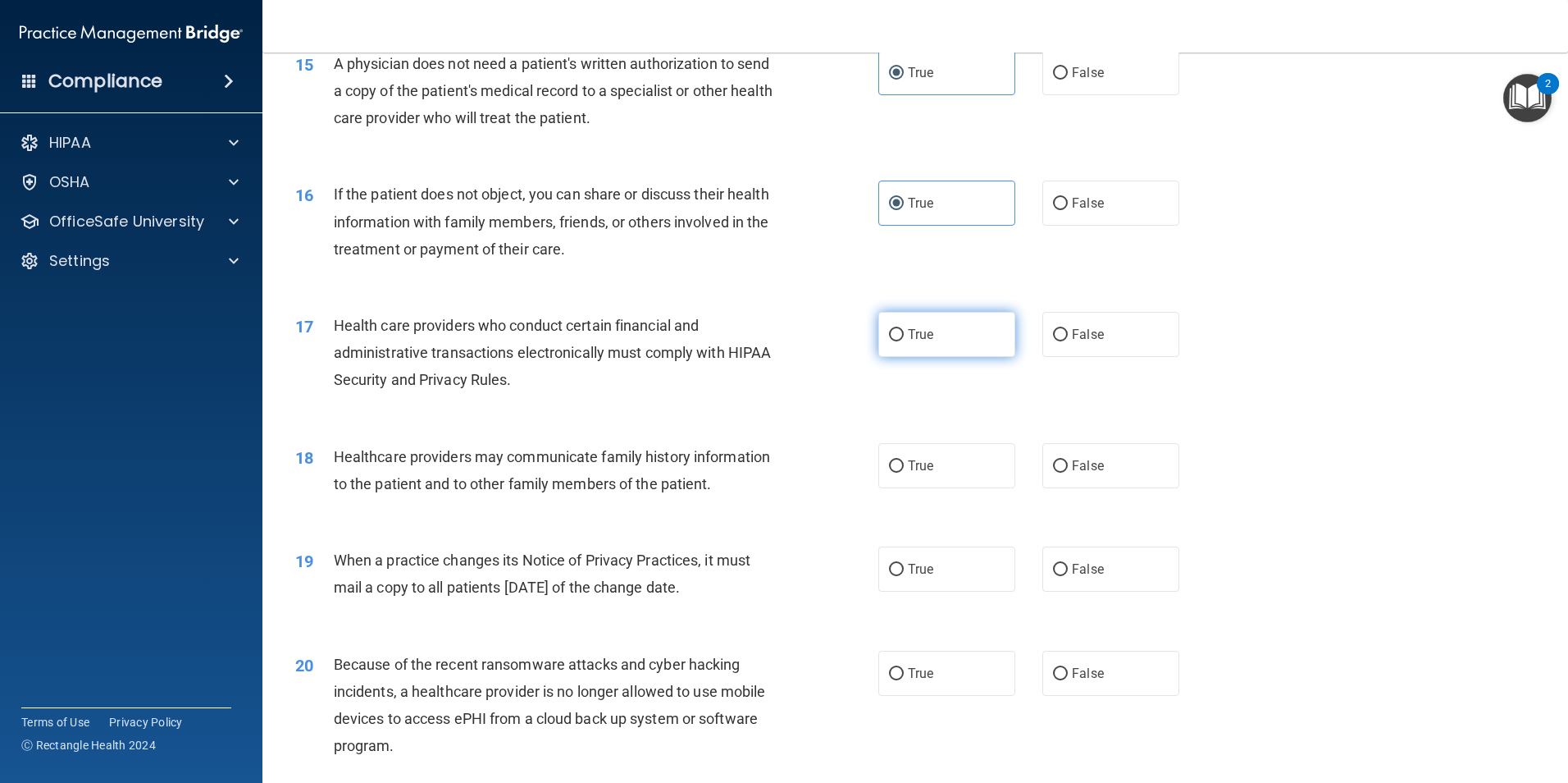
click at [927, 325] on label "True" at bounding box center [946, 335] width 137 height 46
click at [904, 329] on input "True" at bounding box center [896, 335] width 15 height 13
radio input "true"
click at [1090, 469] on span "False" at bounding box center [1088, 465] width 32 height 15
click at [1068, 469] on input "False" at bounding box center [1061, 466] width 15 height 13
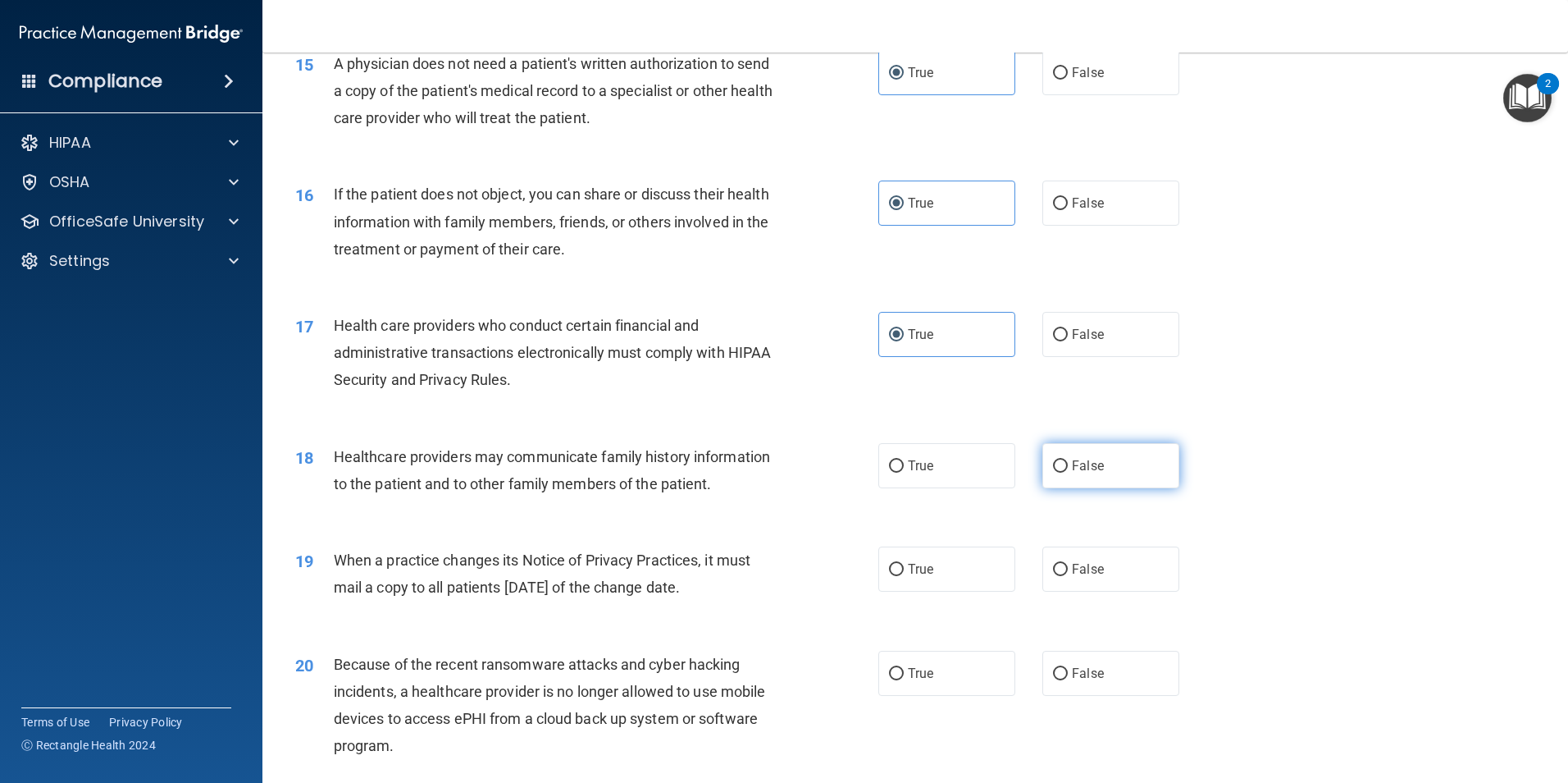
radio input "true"
click at [1092, 580] on label "False" at bounding box center [1110, 569] width 137 height 46
click at [1068, 576] on input "False" at bounding box center [1061, 570] width 15 height 13
radio input "true"
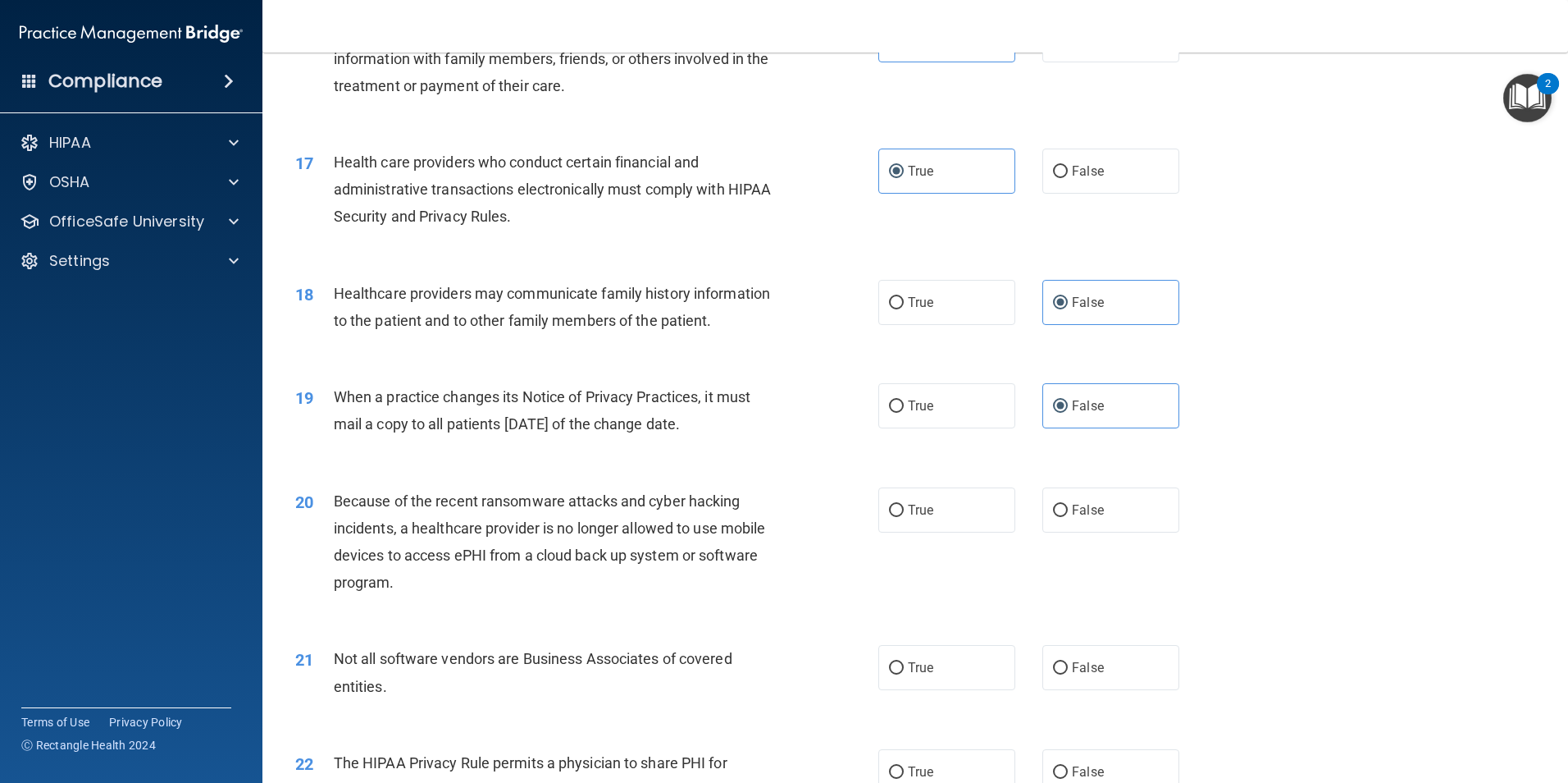
scroll to position [1969, 0]
click at [1091, 516] on span "False" at bounding box center [1088, 509] width 32 height 15
click at [1068, 516] on input "False" at bounding box center [1061, 510] width 15 height 13
radio input "true"
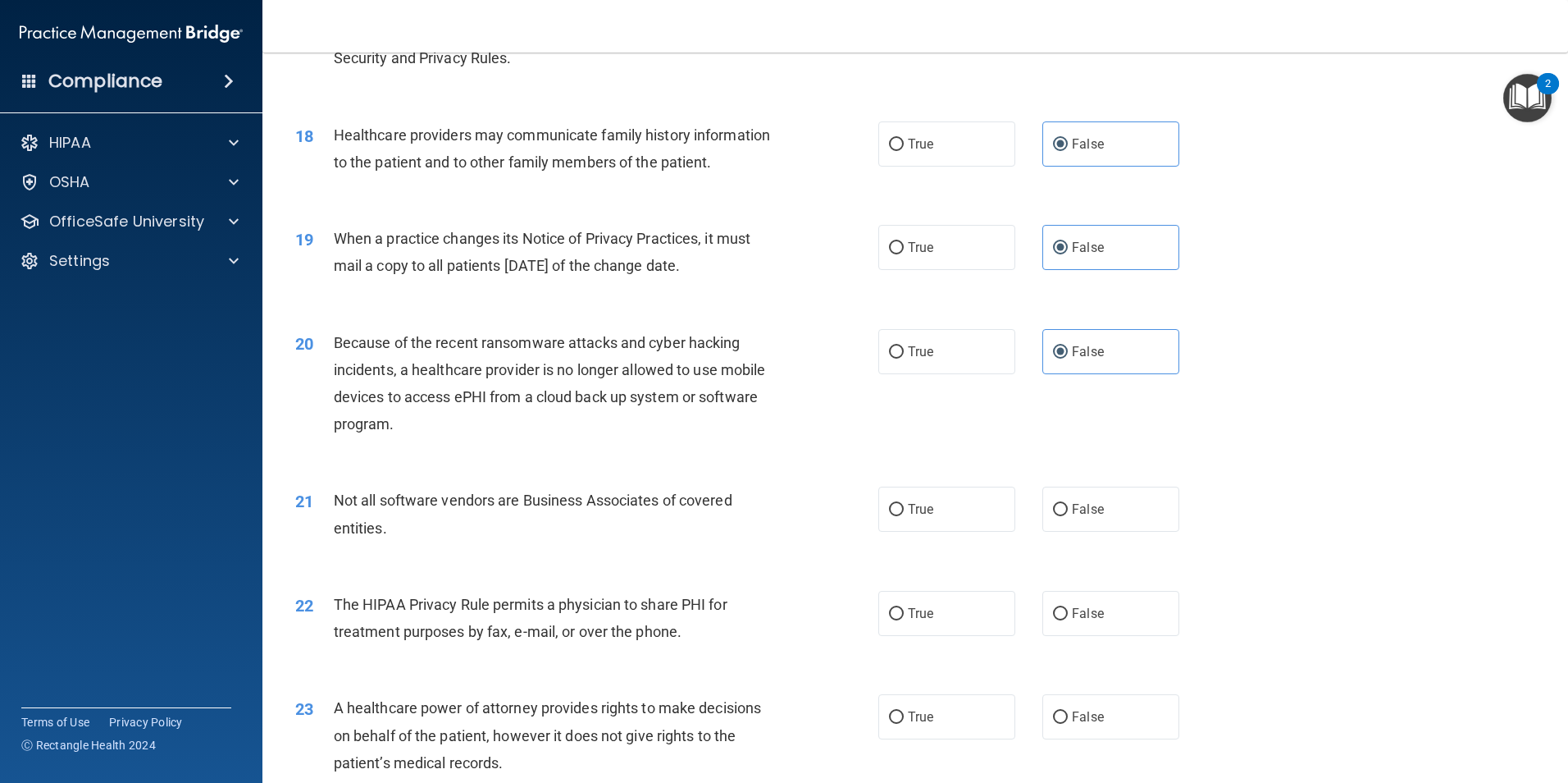
scroll to position [2133, 0]
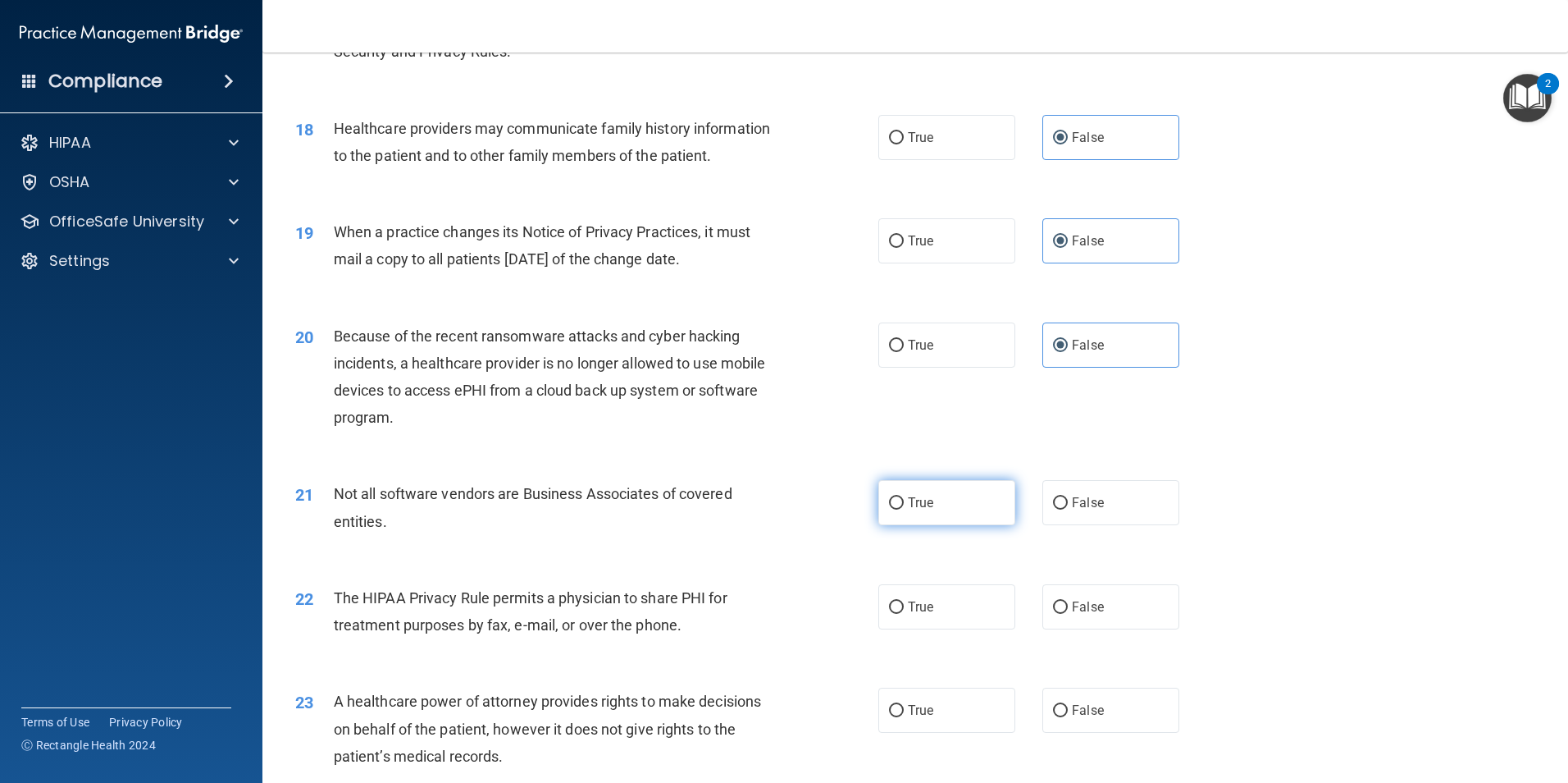
click at [931, 502] on label "True" at bounding box center [946, 502] width 137 height 46
click at [904, 502] on input "True" at bounding box center [896, 503] width 15 height 13
radio input "true"
click at [1097, 712] on label "False" at bounding box center [1110, 711] width 137 height 46
click at [1068, 712] on input "False" at bounding box center [1061, 711] width 15 height 13
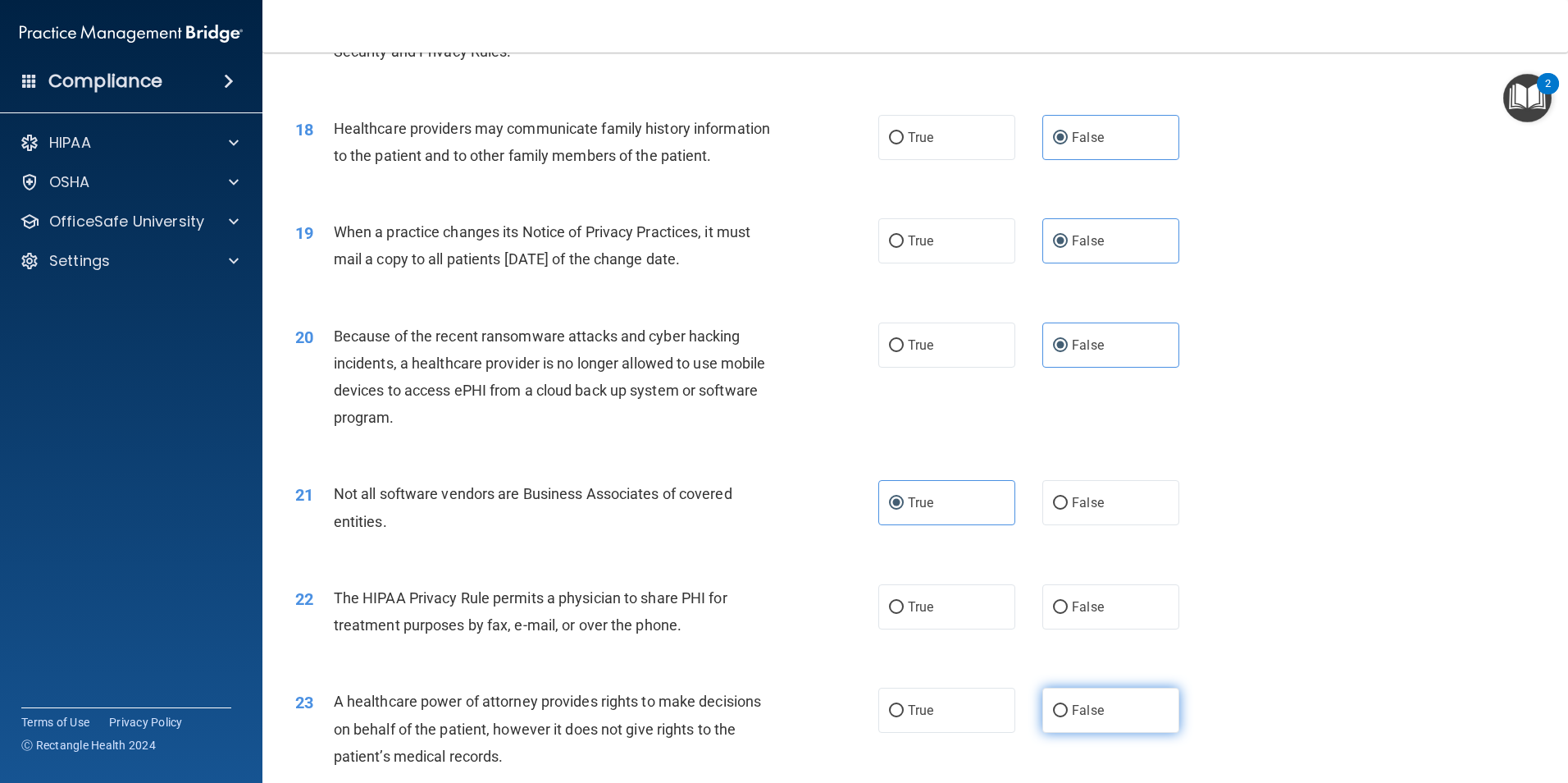
radio input "true"
click at [928, 610] on span "True" at bounding box center [920, 607] width 25 height 15
click at [904, 610] on input "True" at bounding box center [896, 607] width 15 height 13
radio input "true"
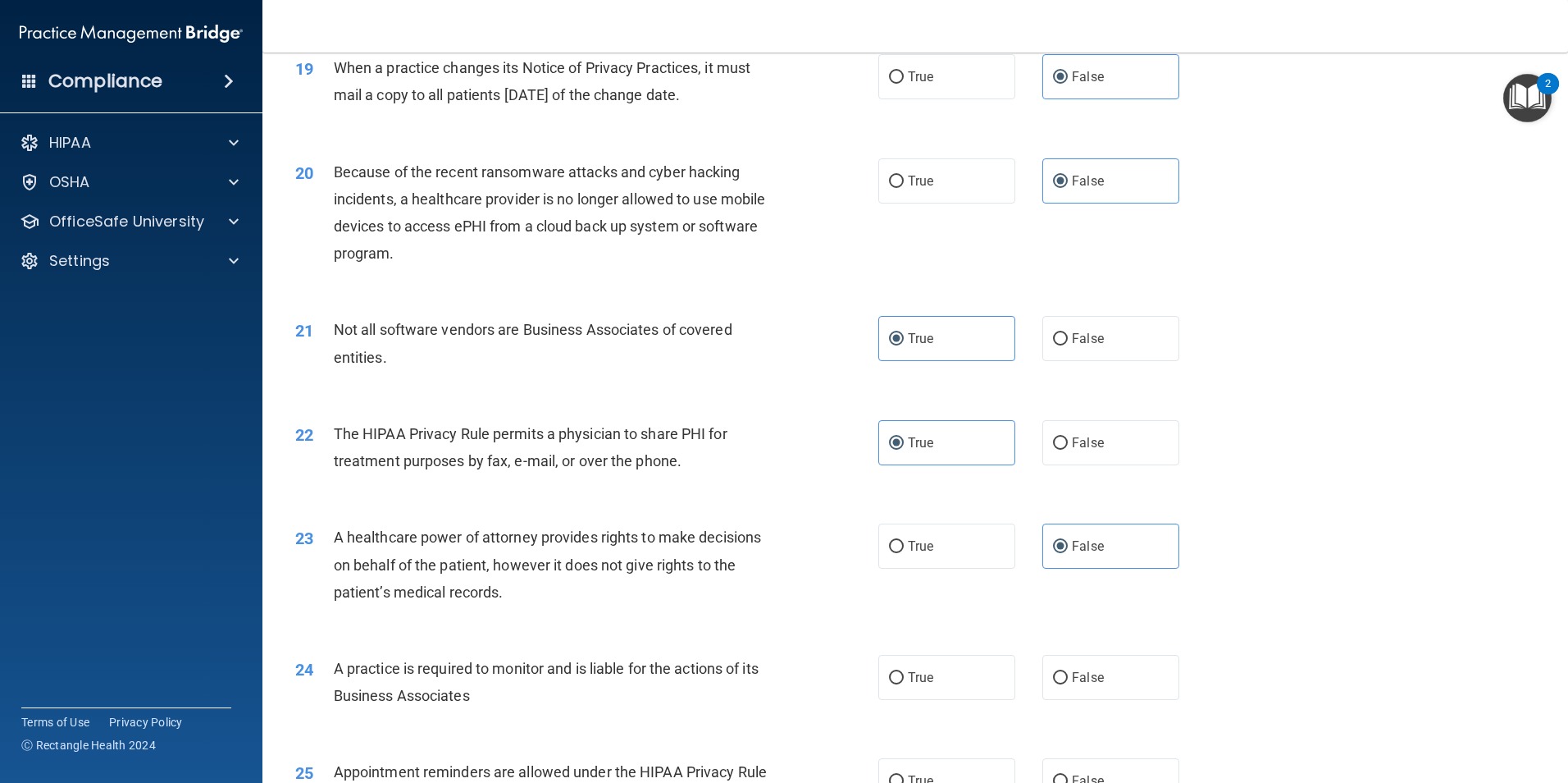
scroll to position [2379, 0]
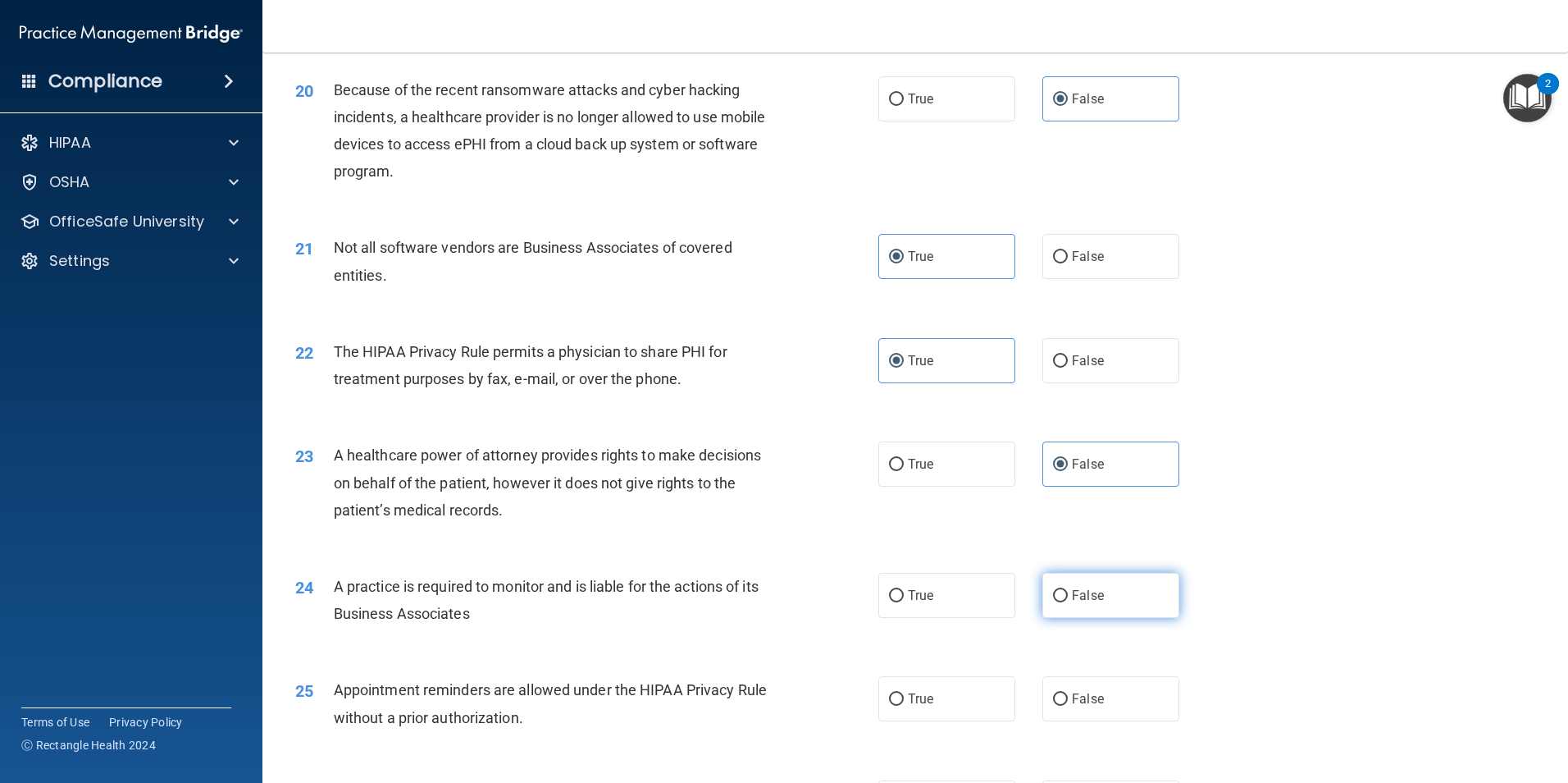
click at [1123, 606] on label "False" at bounding box center [1110, 595] width 137 height 46
click at [1068, 602] on input "False" at bounding box center [1061, 596] width 15 height 13
radio input "true"
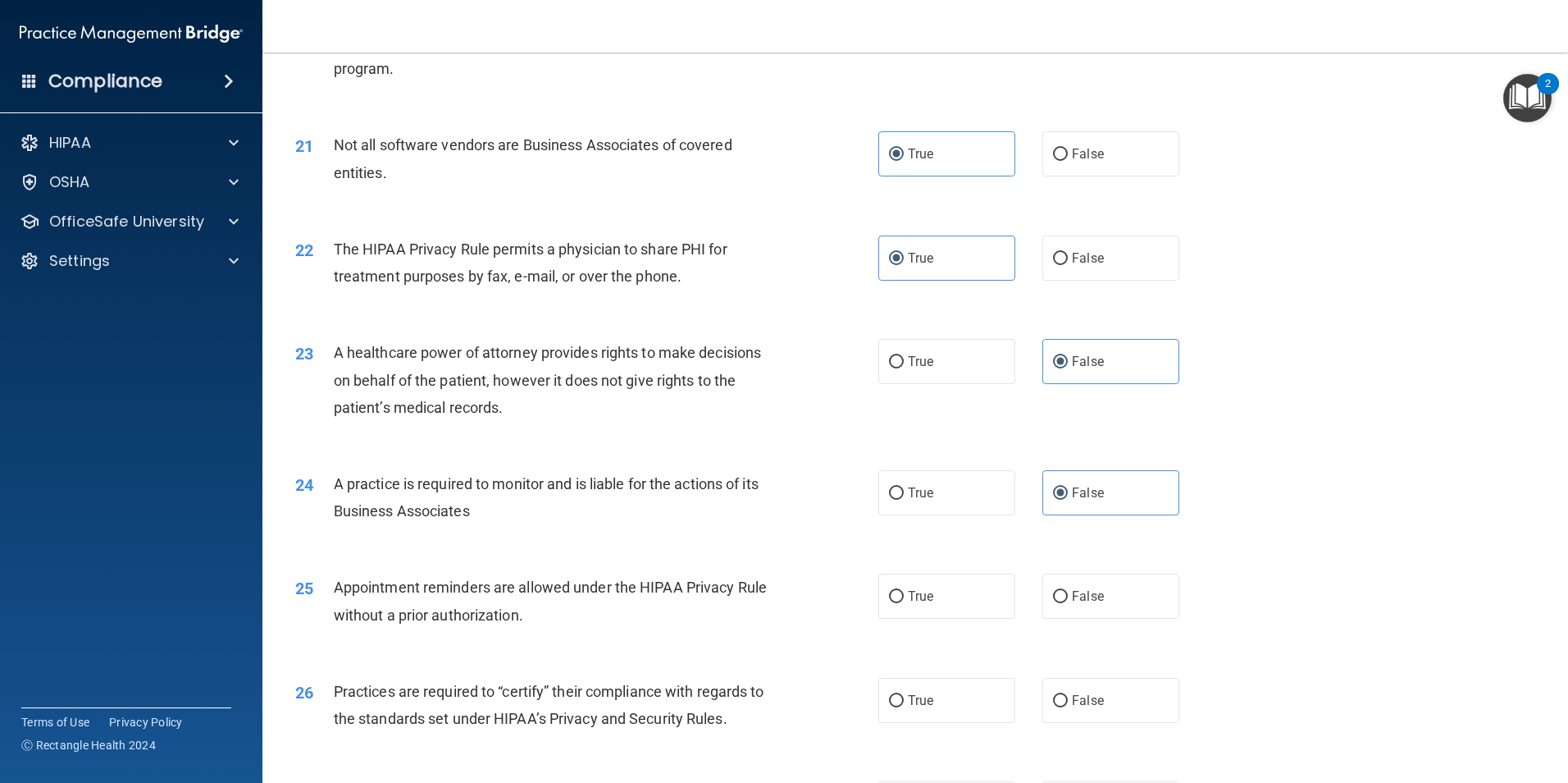
scroll to position [2625, 0]
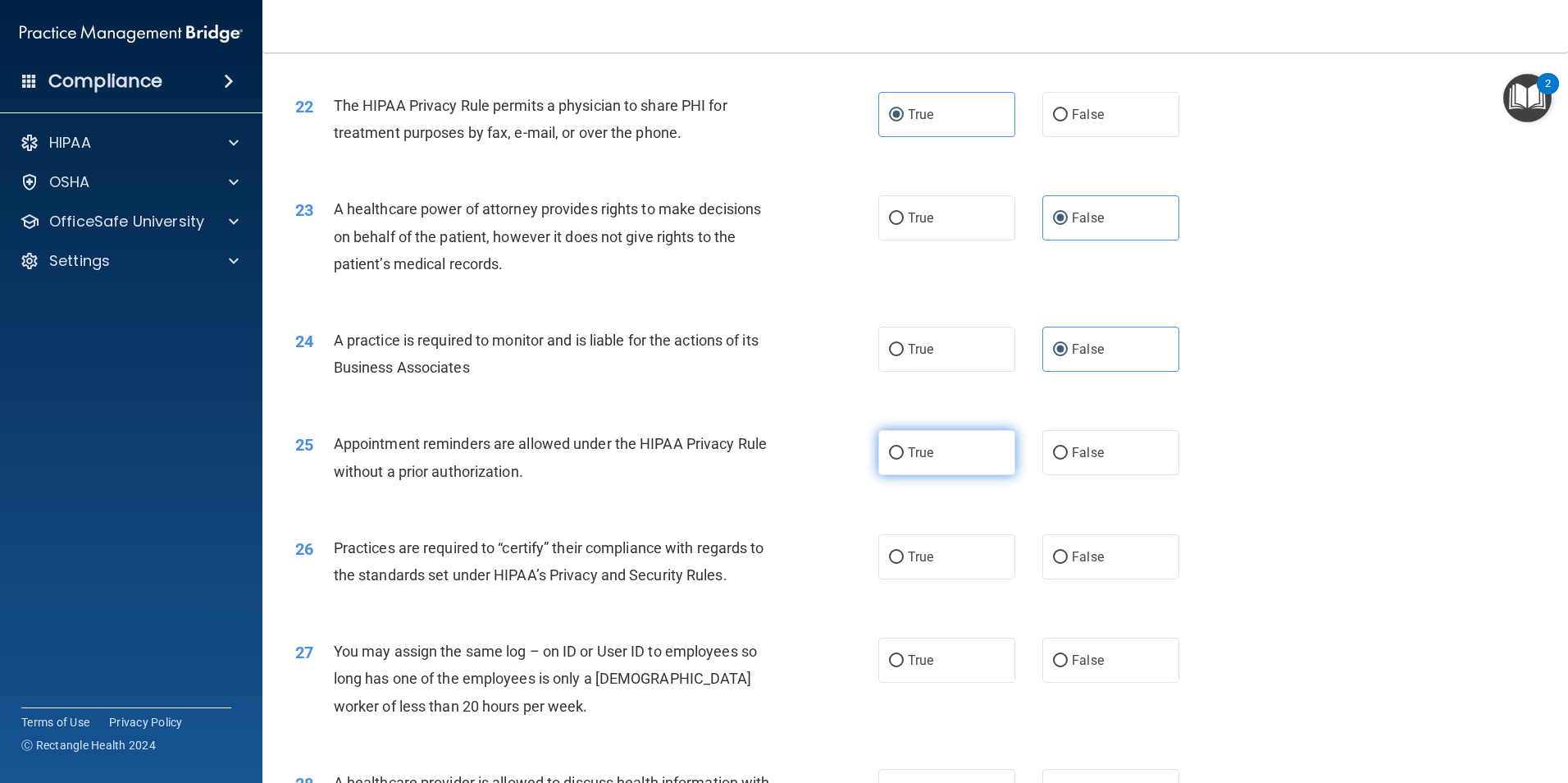
click at [947, 452] on label "True" at bounding box center [946, 453] width 137 height 46
click at [904, 452] on input "True" at bounding box center [896, 453] width 15 height 13
radio input "true"
click at [907, 559] on span "True" at bounding box center [920, 556] width 25 height 15
click at [904, 559] on input "True" at bounding box center [896, 557] width 15 height 13
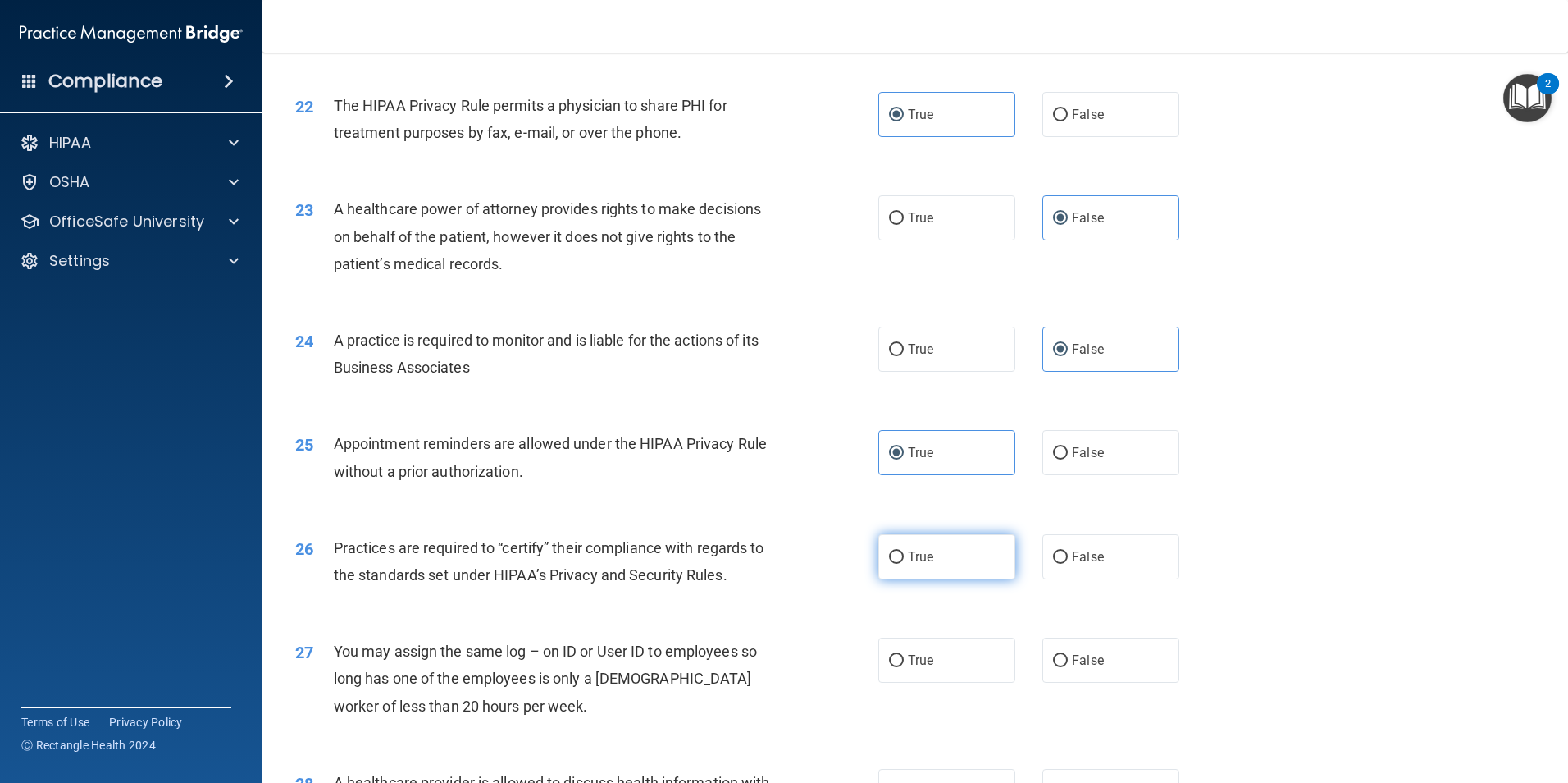
radio input "true"
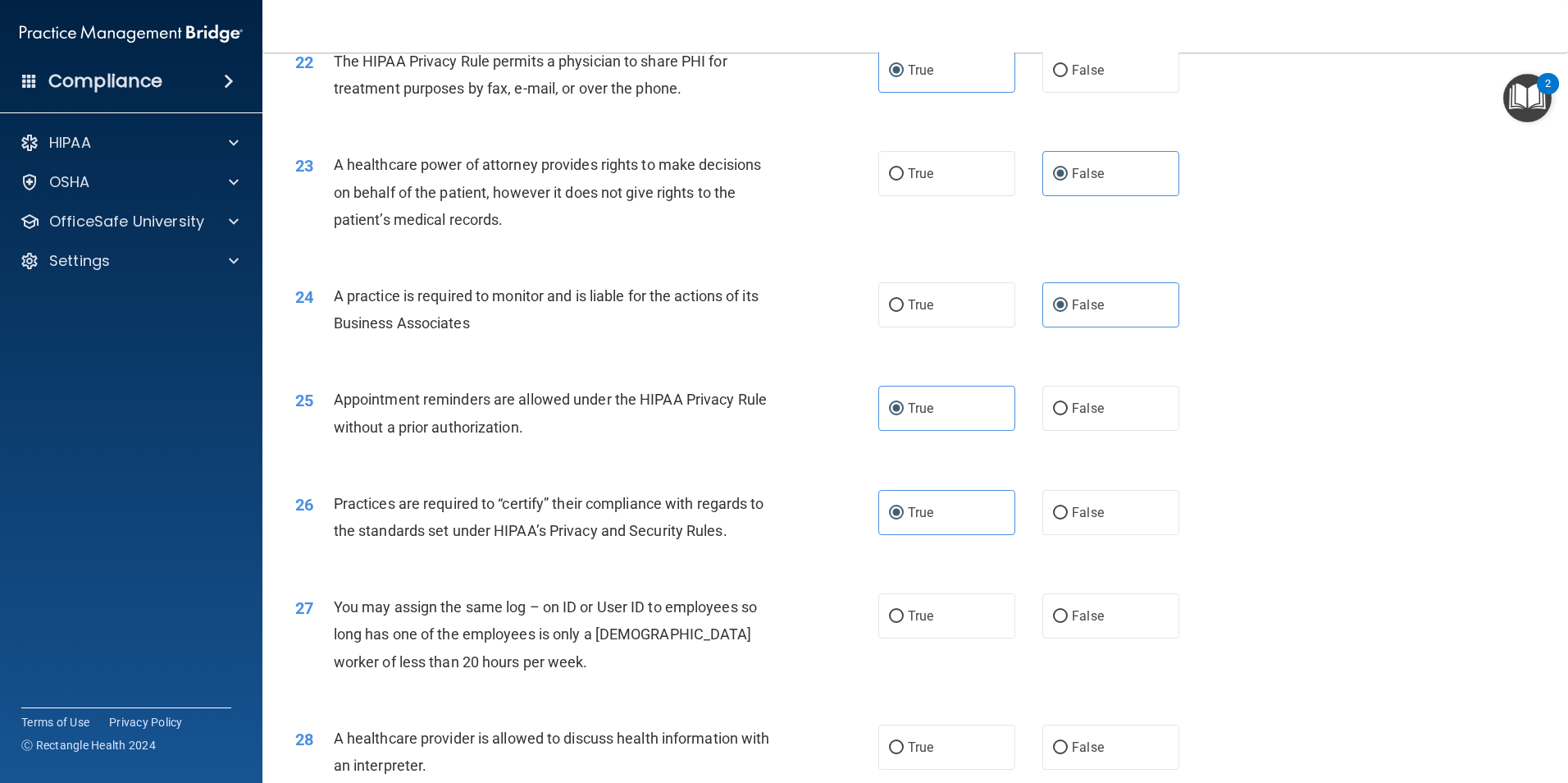
scroll to position [2707, 0]
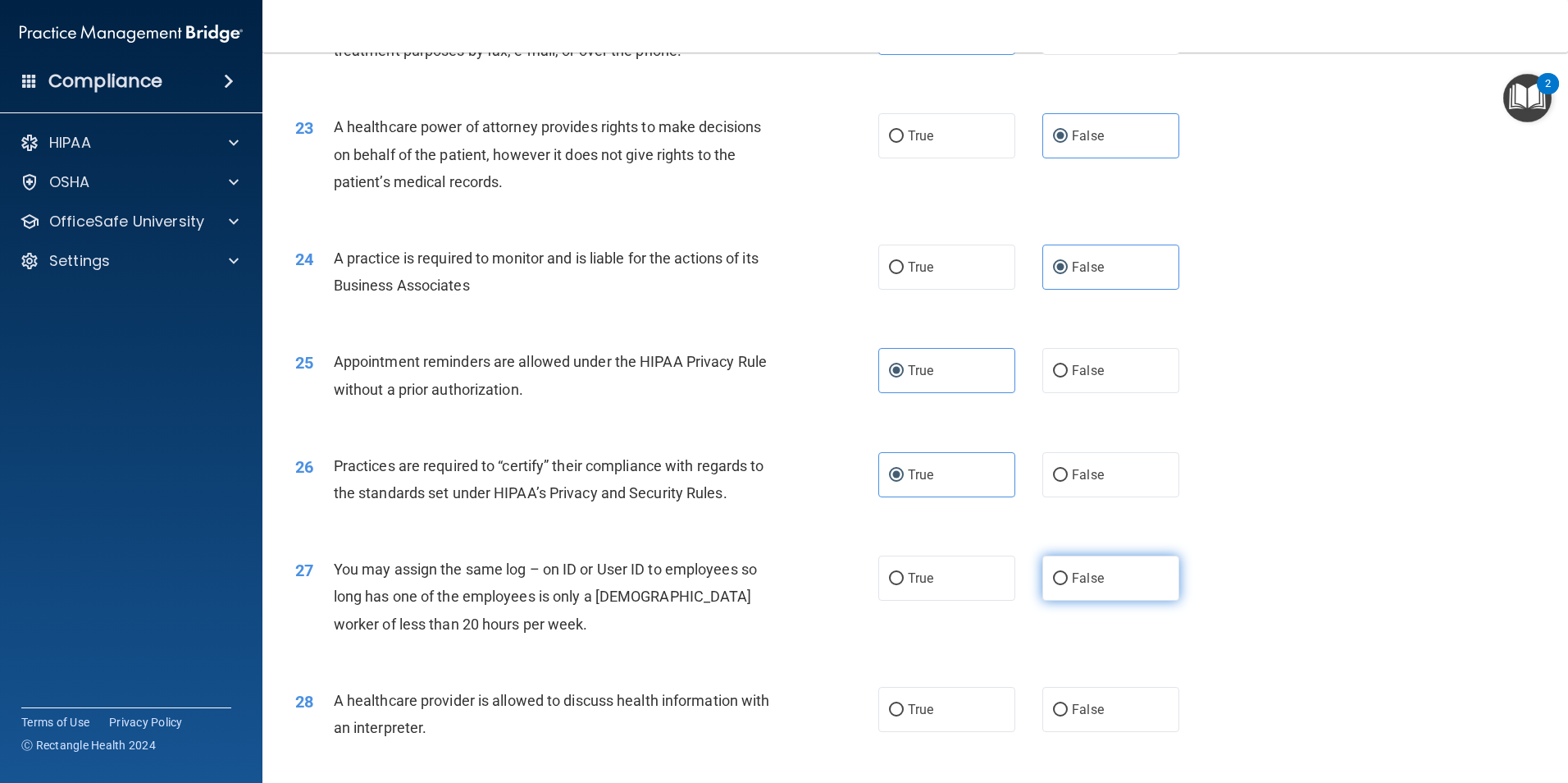
click at [1105, 575] on label "False" at bounding box center [1110, 578] width 137 height 46
click at [1068, 575] on input "False" at bounding box center [1061, 578] width 15 height 13
radio input "true"
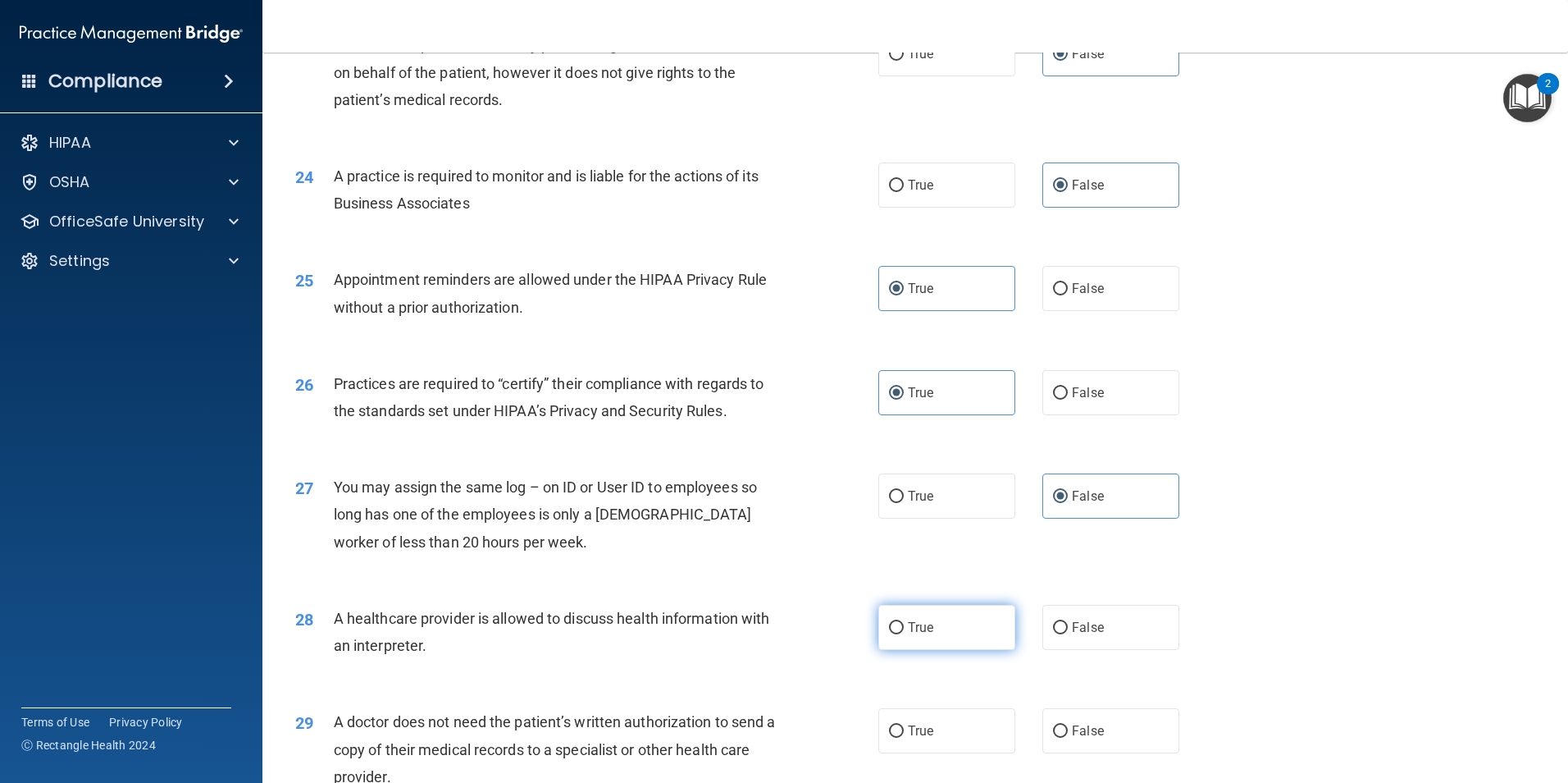
click at [911, 630] on span "True" at bounding box center [920, 627] width 25 height 15
click at [904, 630] on input "True" at bounding box center [896, 628] width 15 height 13
radio input "true"
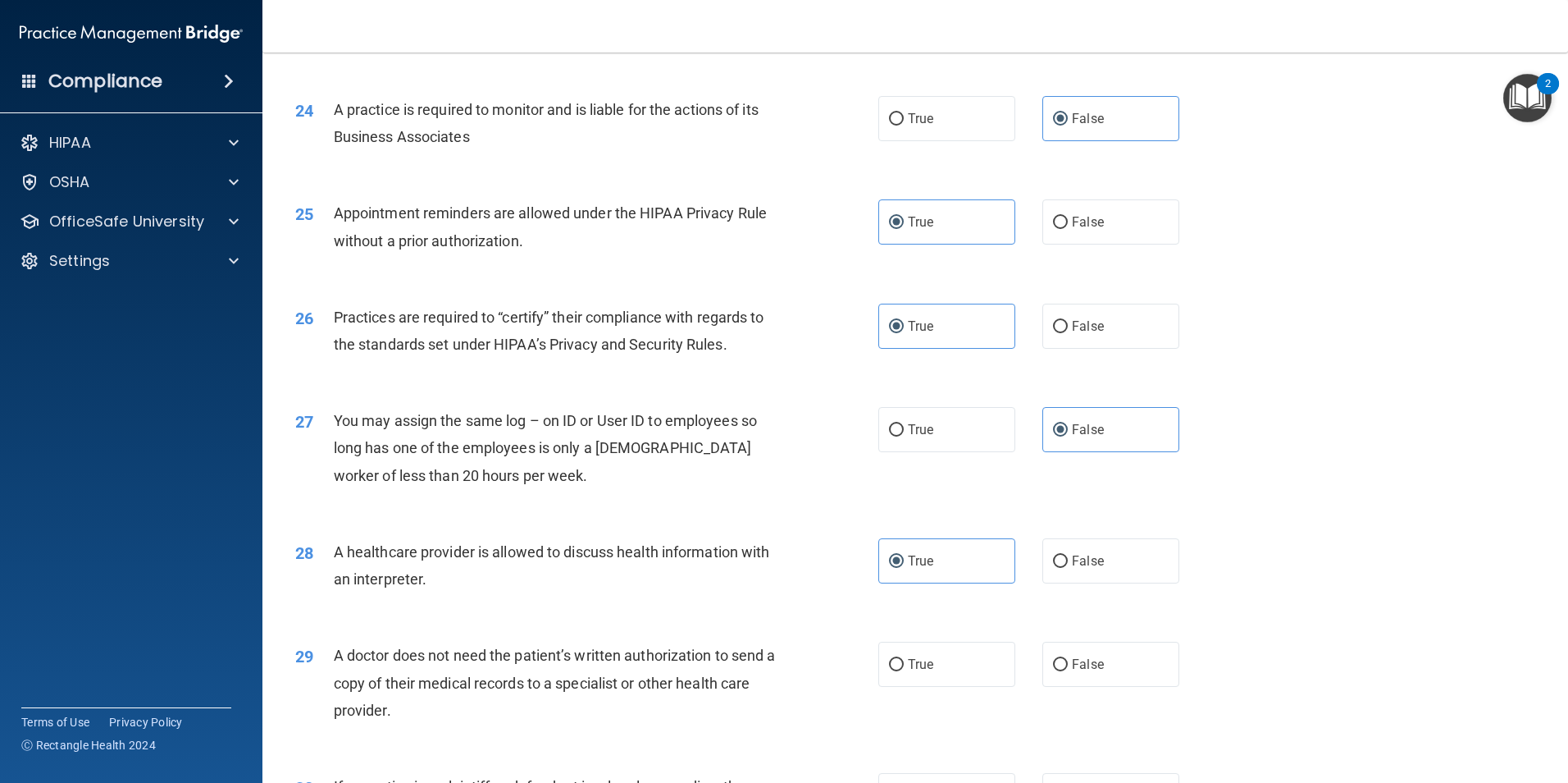
scroll to position [3035, 0]
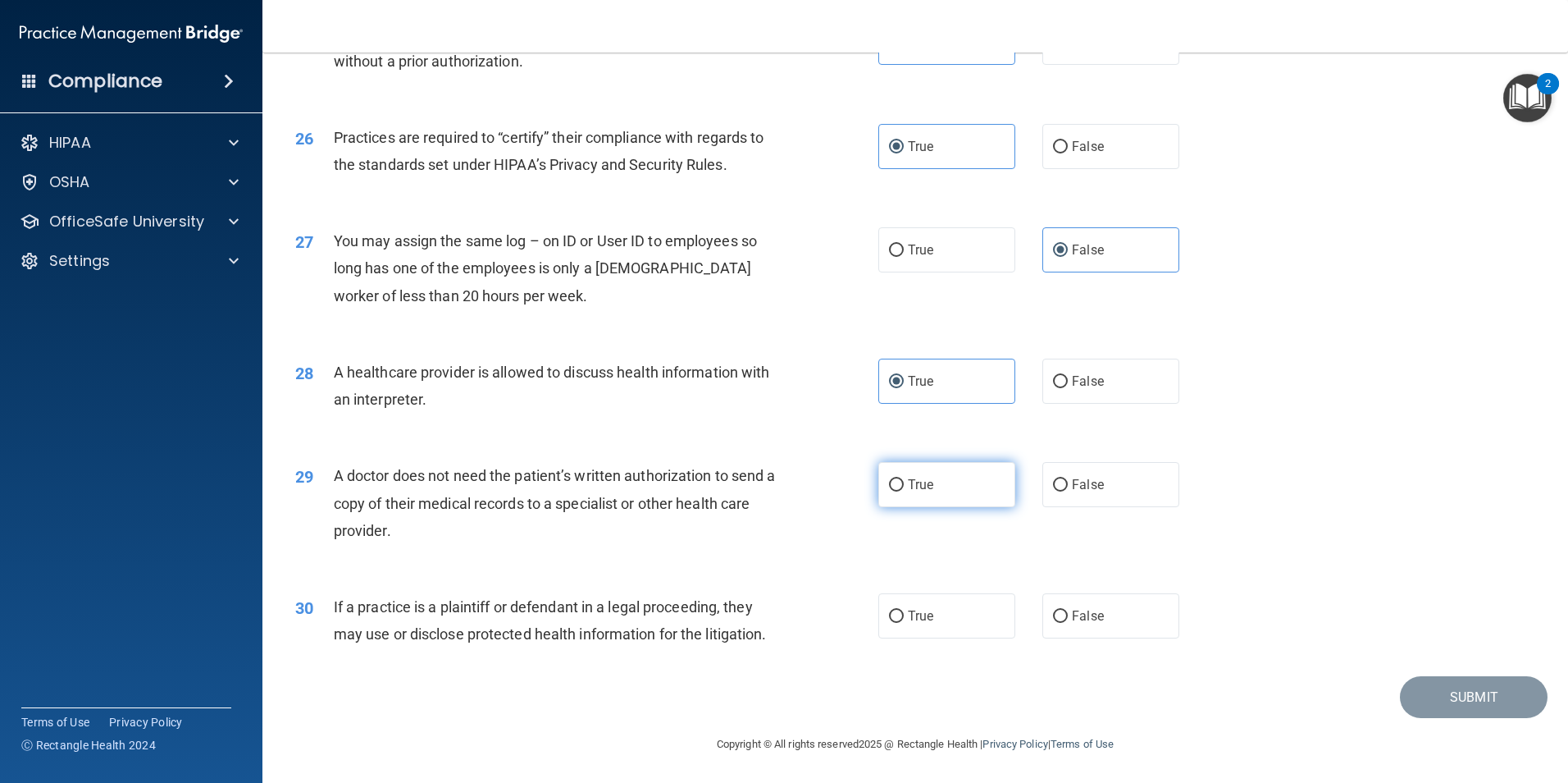
click at [939, 491] on label "True" at bounding box center [946, 485] width 137 height 46
click at [904, 491] on input "True" at bounding box center [896, 485] width 15 height 13
radio input "true"
click at [895, 610] on input "True" at bounding box center [896, 616] width 15 height 13
radio input "true"
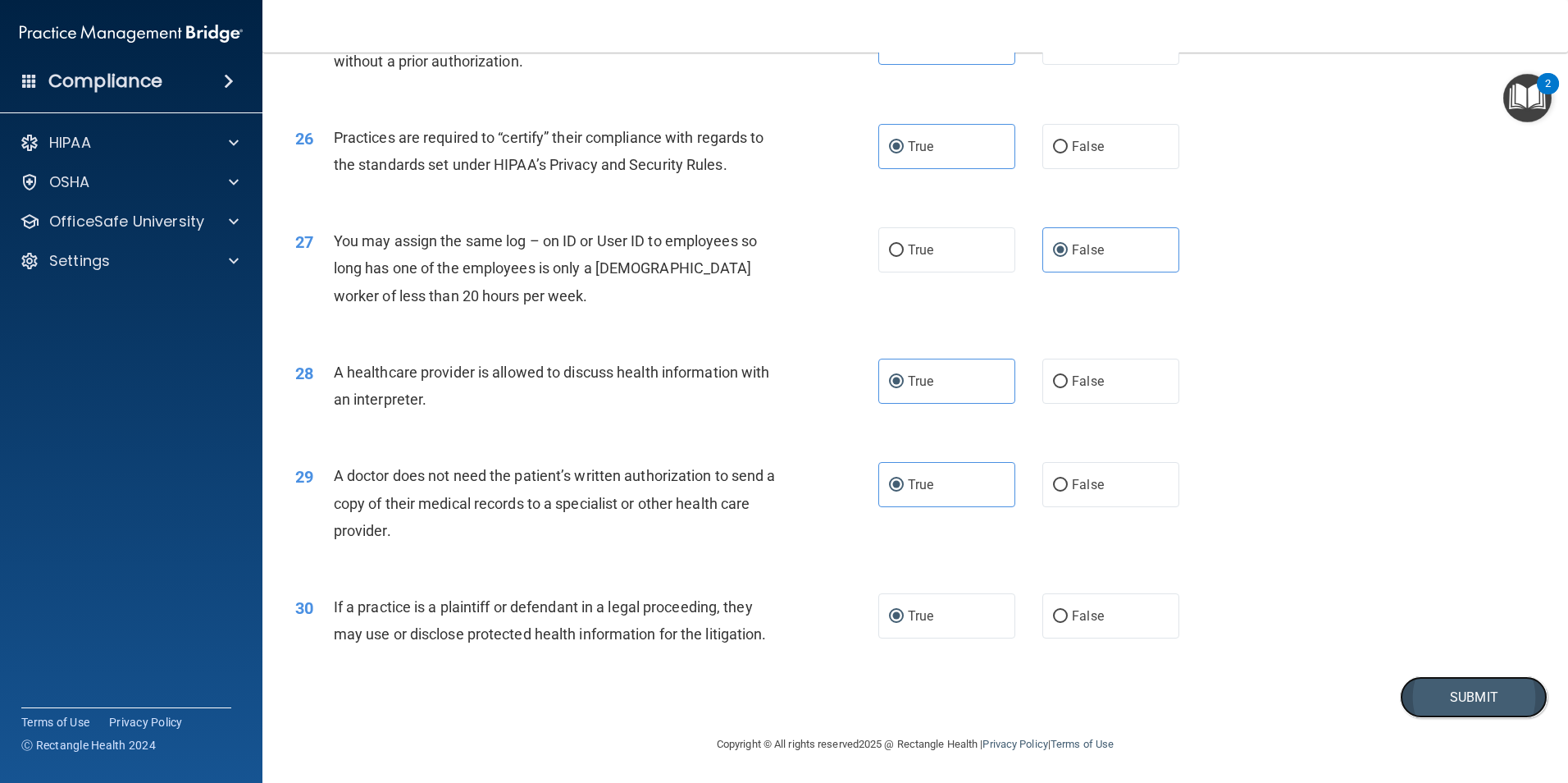
click at [1428, 696] on button "Submit" at bounding box center [1473, 697] width 147 height 42
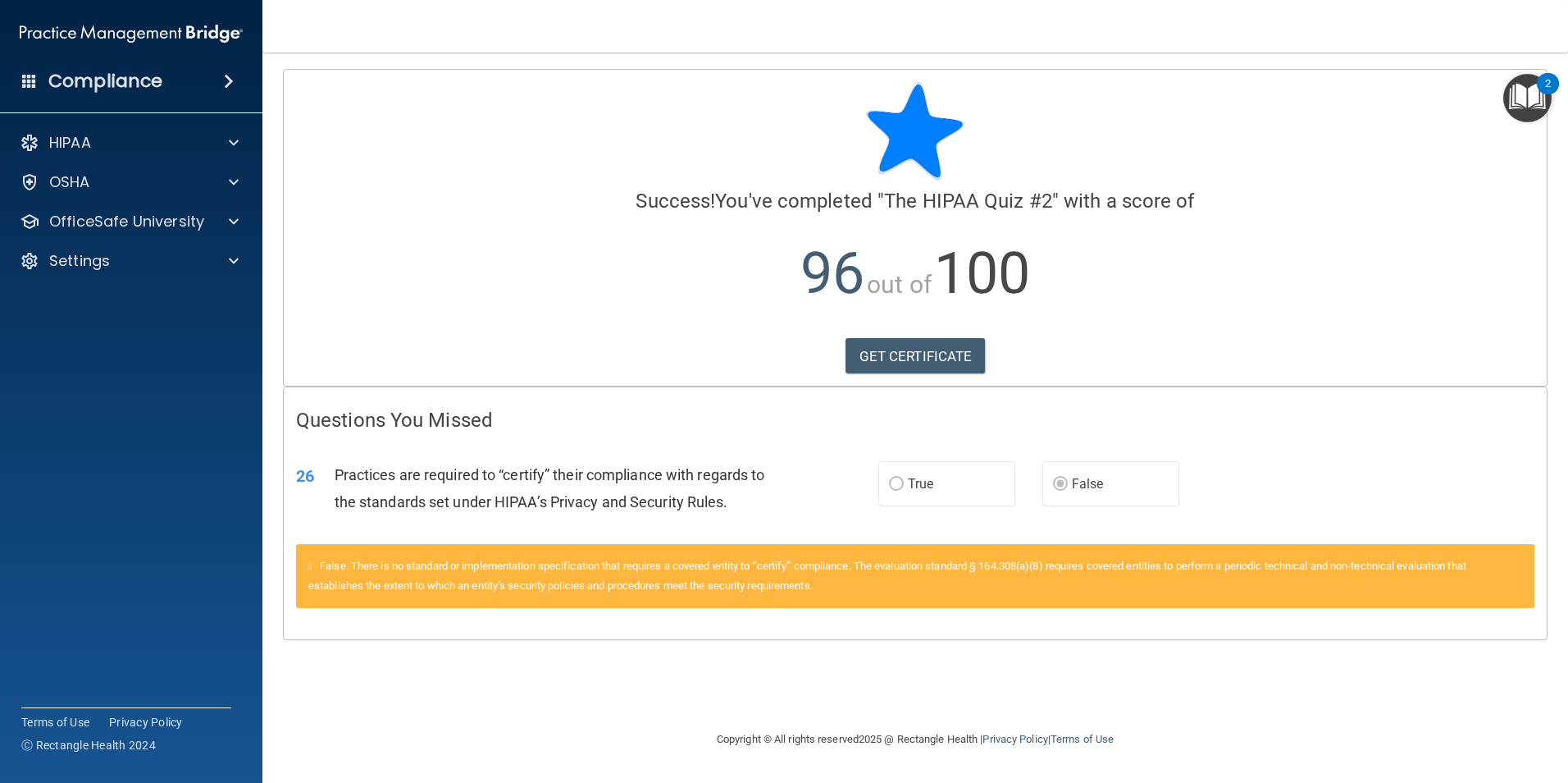
click at [1533, 101] on img "Open Resource Center, 2 new notifications" at bounding box center [1527, 98] width 48 height 48
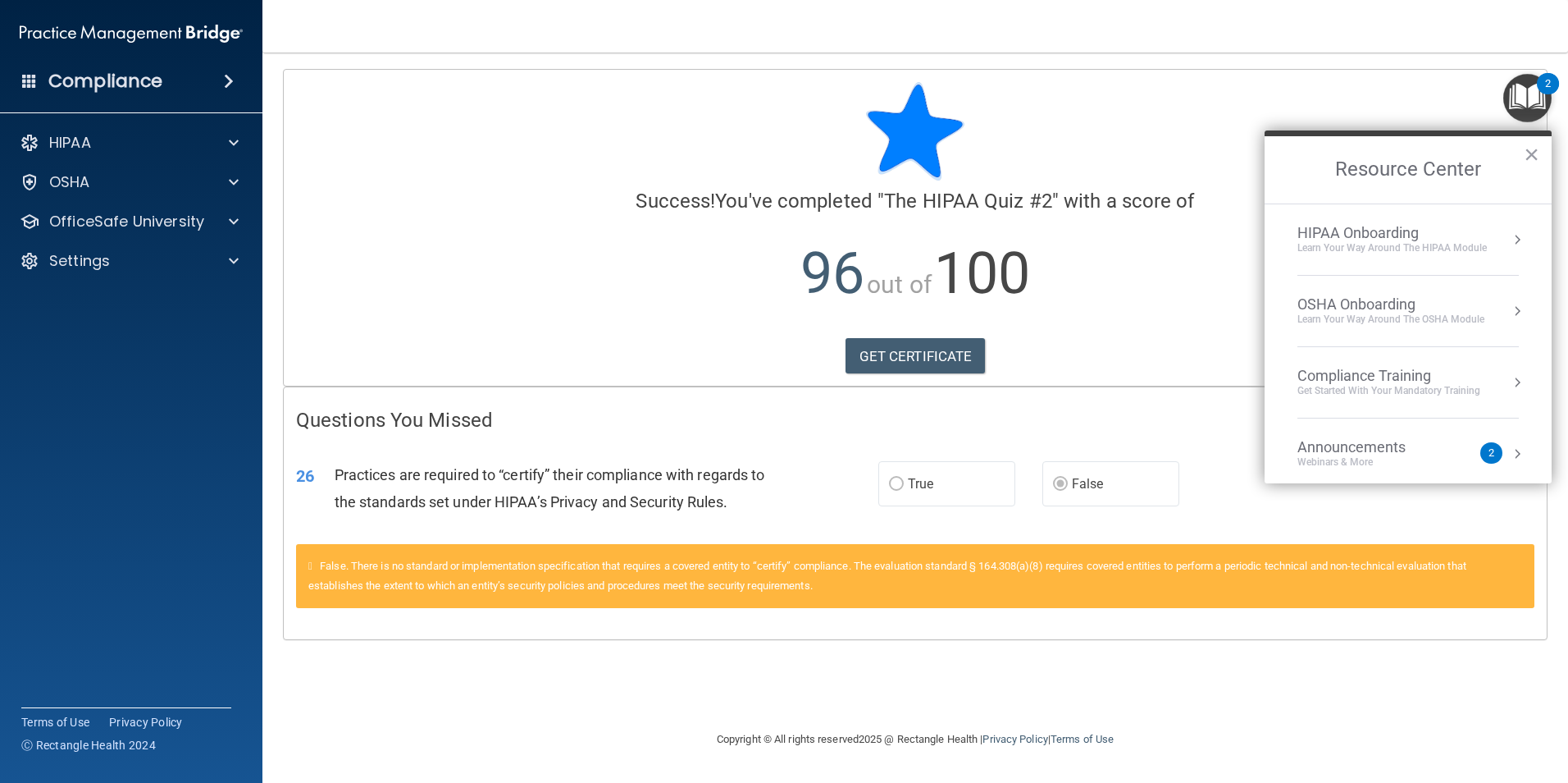
click at [1382, 231] on div "HIPAA Onboarding" at bounding box center [1392, 233] width 190 height 18
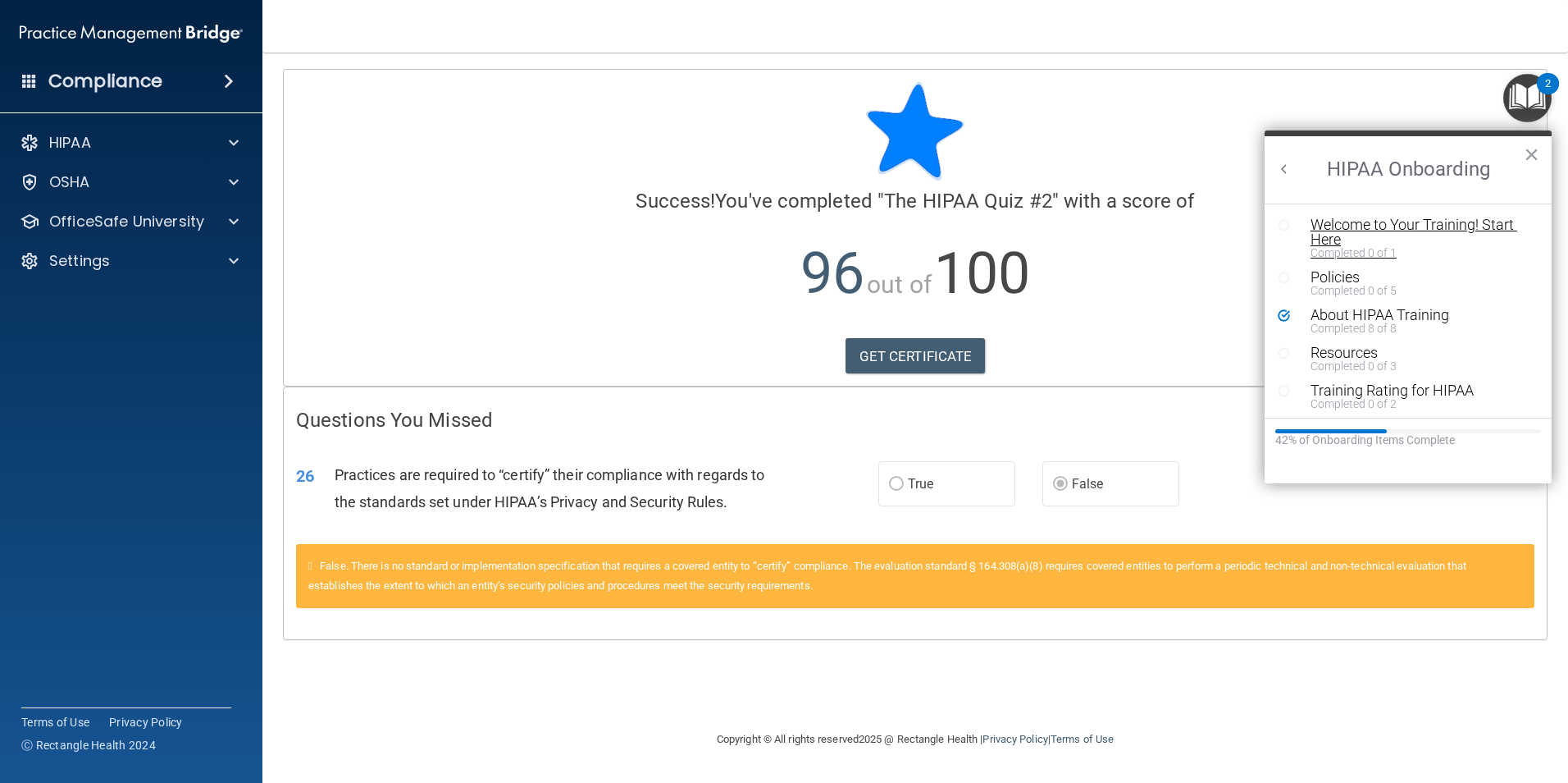
click at [1364, 228] on div "Welcome to Your Training! Start Here" at bounding box center [1414, 232] width 207 height 29
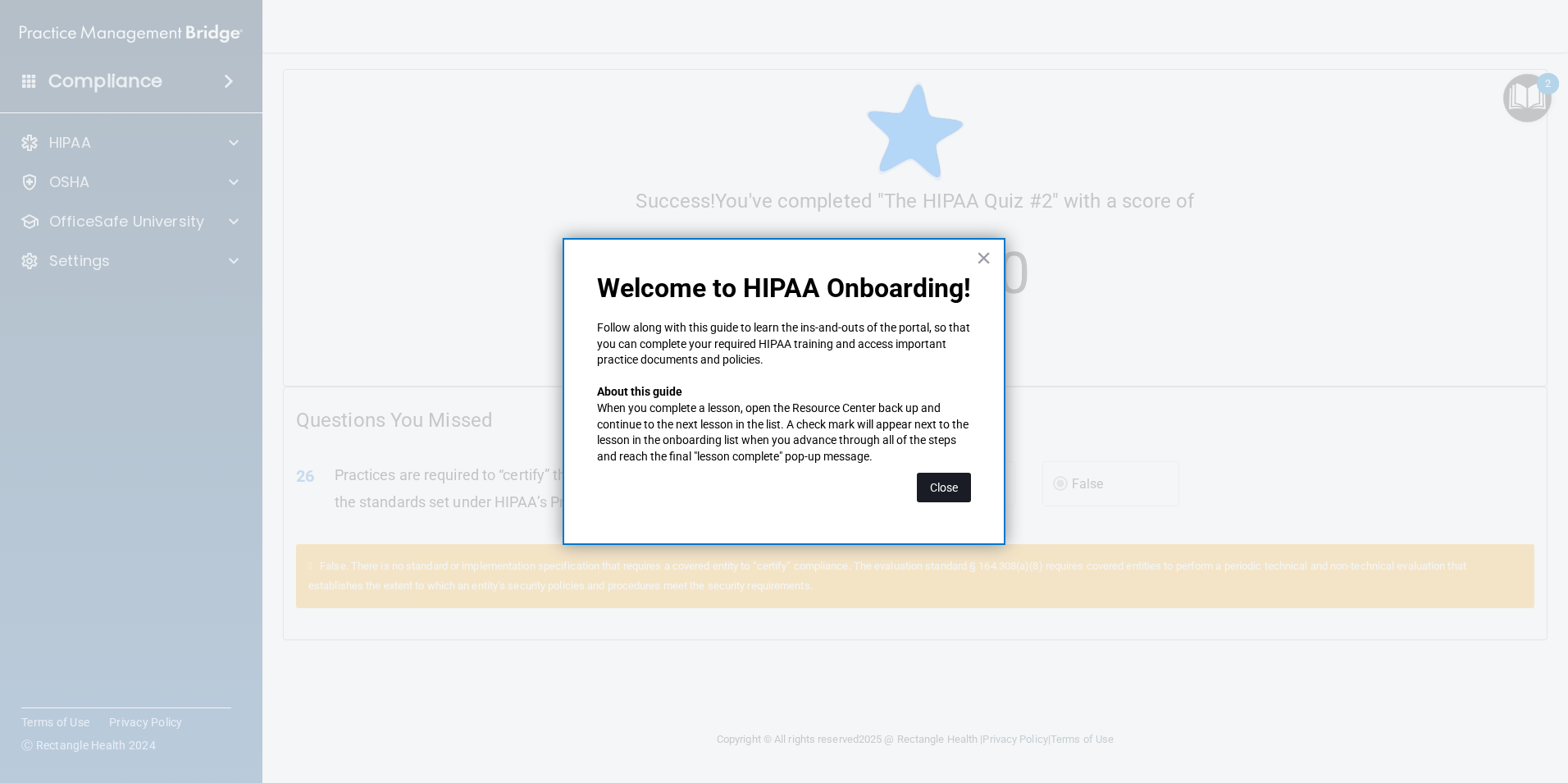
click at [964, 486] on button "Close" at bounding box center [944, 487] width 54 height 29
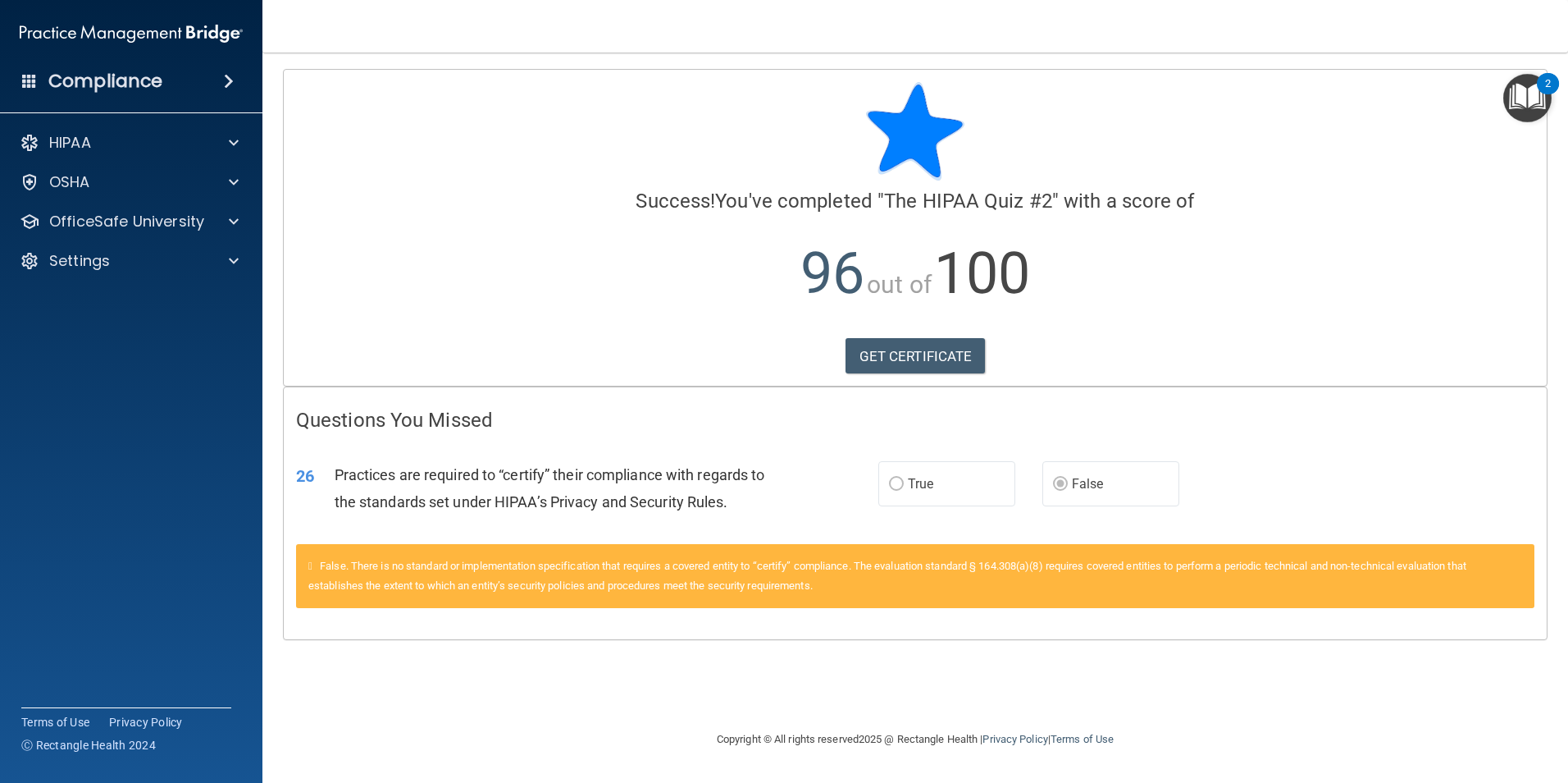
click at [1530, 104] on img "Open Resource Center, 2 new notifications" at bounding box center [1527, 98] width 48 height 48
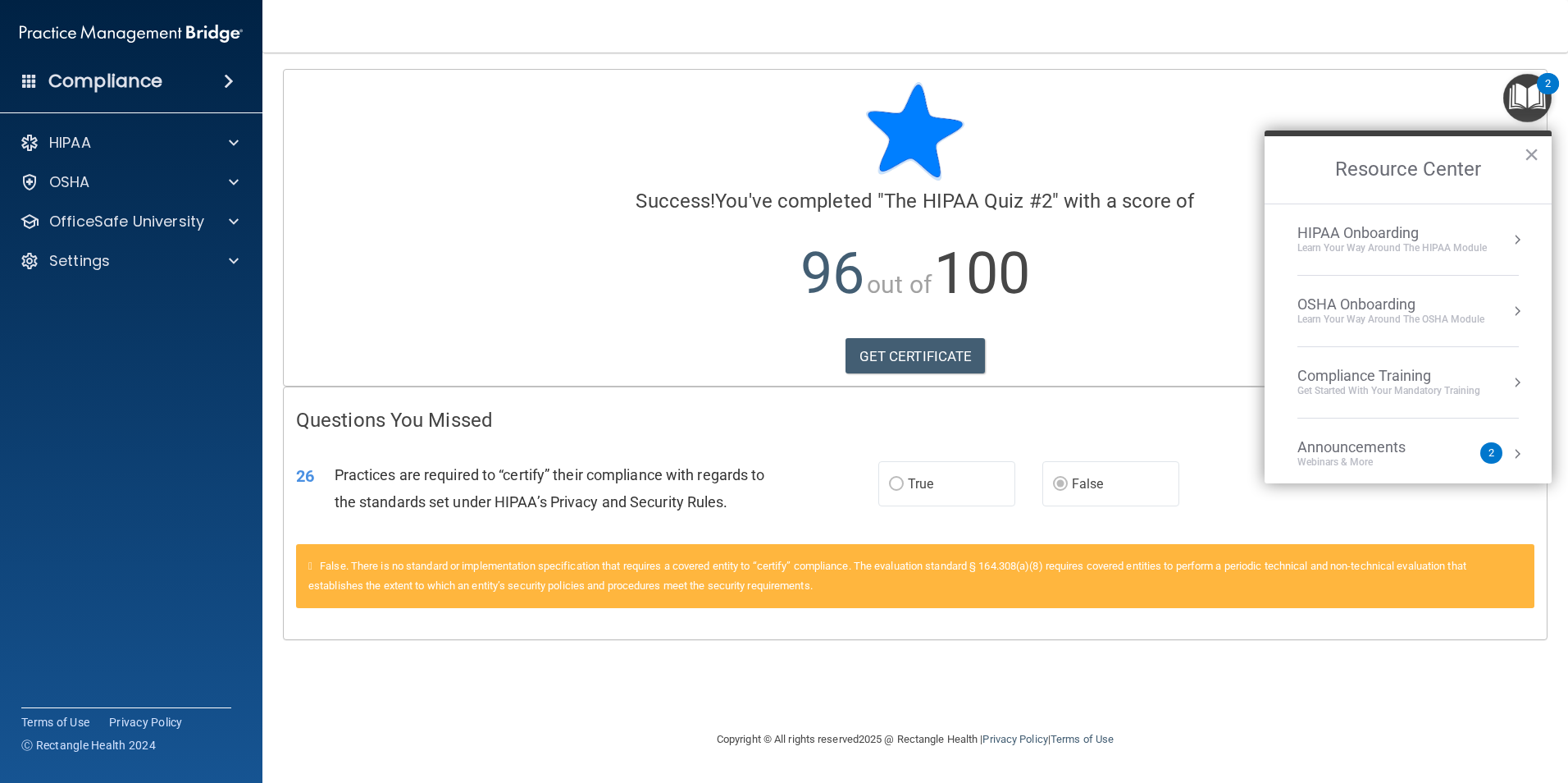
click at [1355, 377] on div "Compliance Training" at bounding box center [1389, 375] width 183 height 18
click at [1335, 230] on div "HIPAA Training for Members" at bounding box center [1368, 232] width 183 height 15
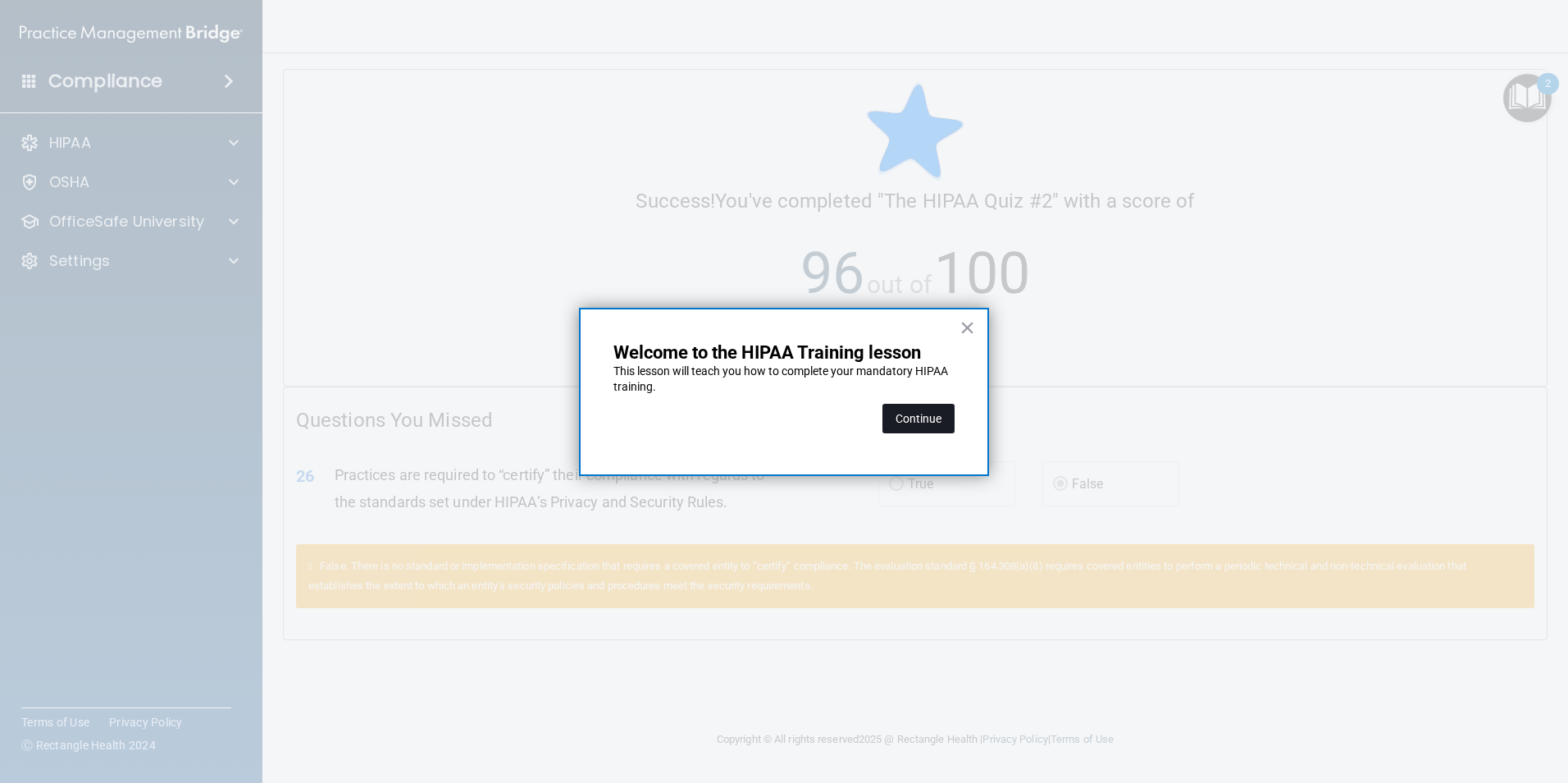
click at [905, 415] on button "Continue" at bounding box center [918, 418] width 72 height 29
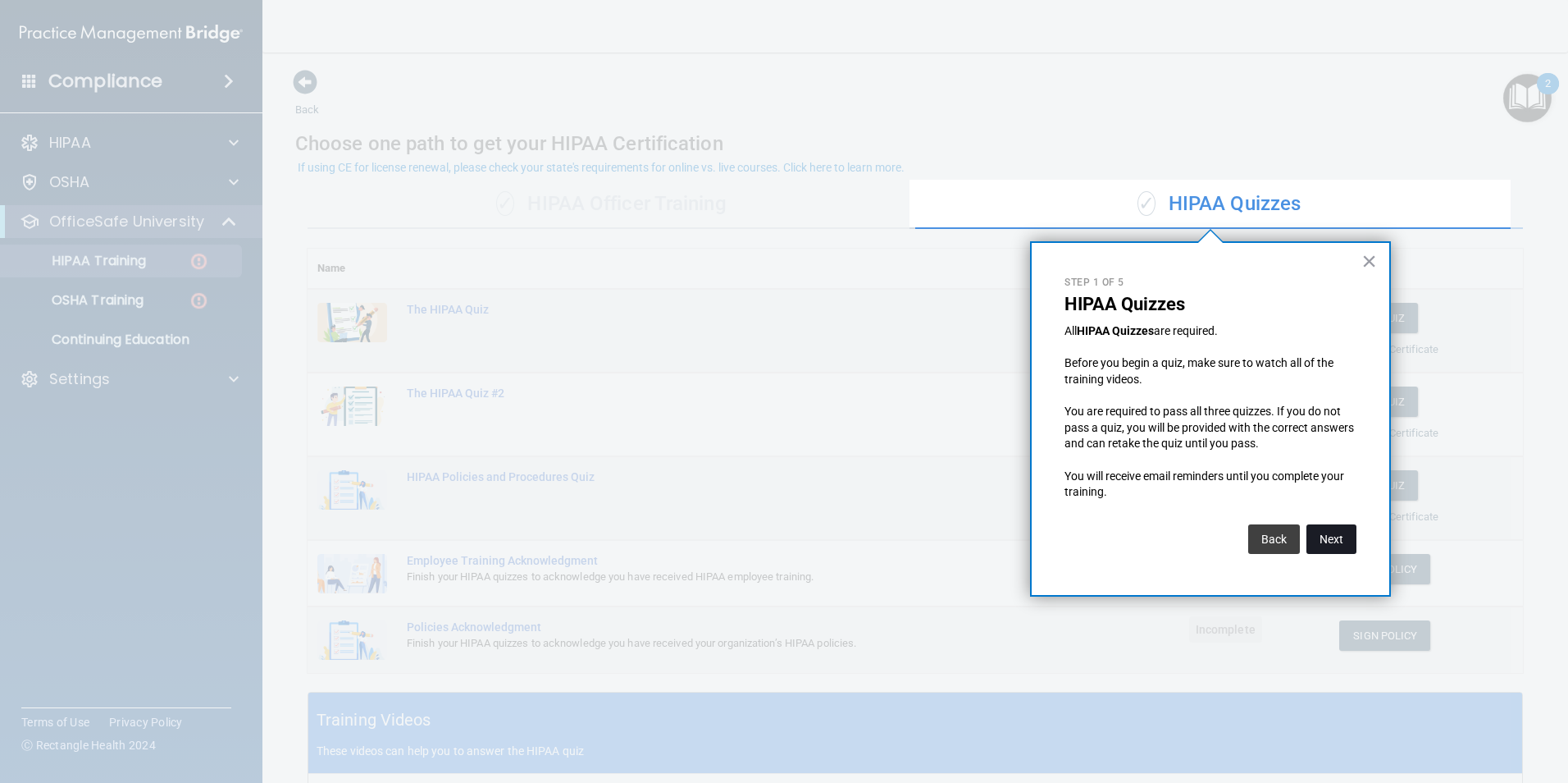
click at [1324, 541] on button "Next" at bounding box center [1330, 539] width 50 height 29
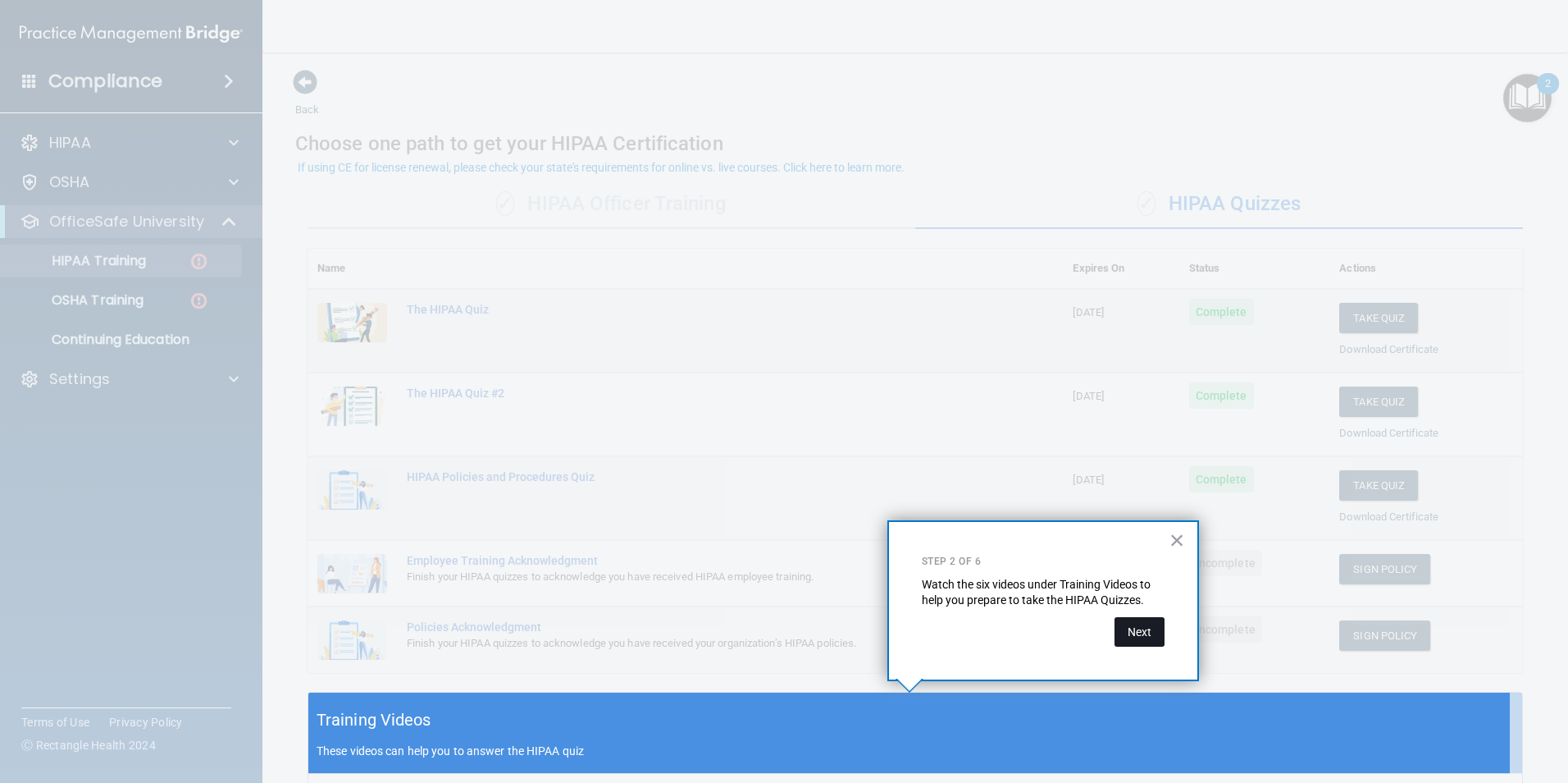
click at [1134, 635] on button "Next" at bounding box center [1139, 631] width 50 height 29
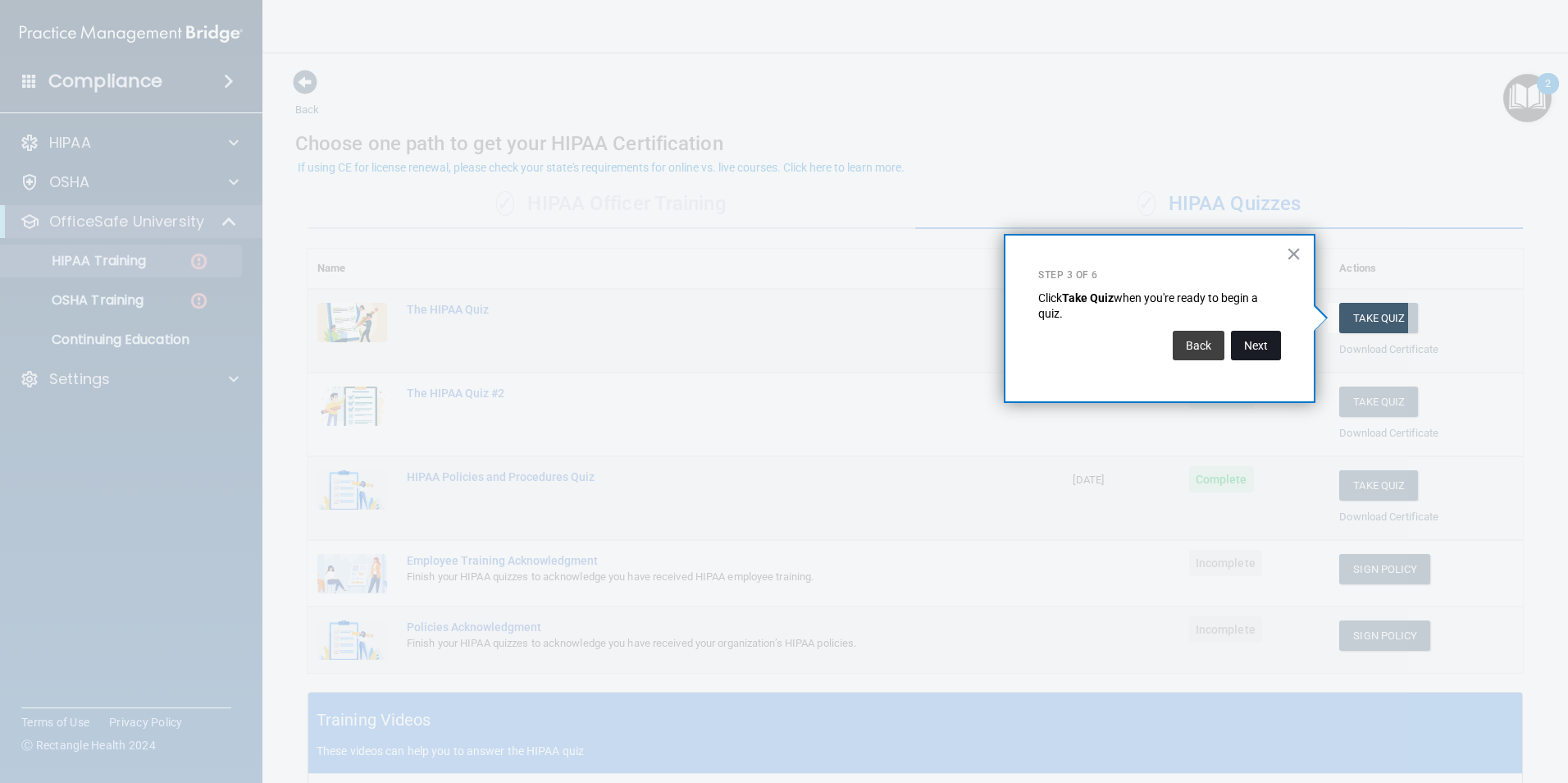
click at [1264, 338] on button "Next" at bounding box center [1255, 345] width 50 height 29
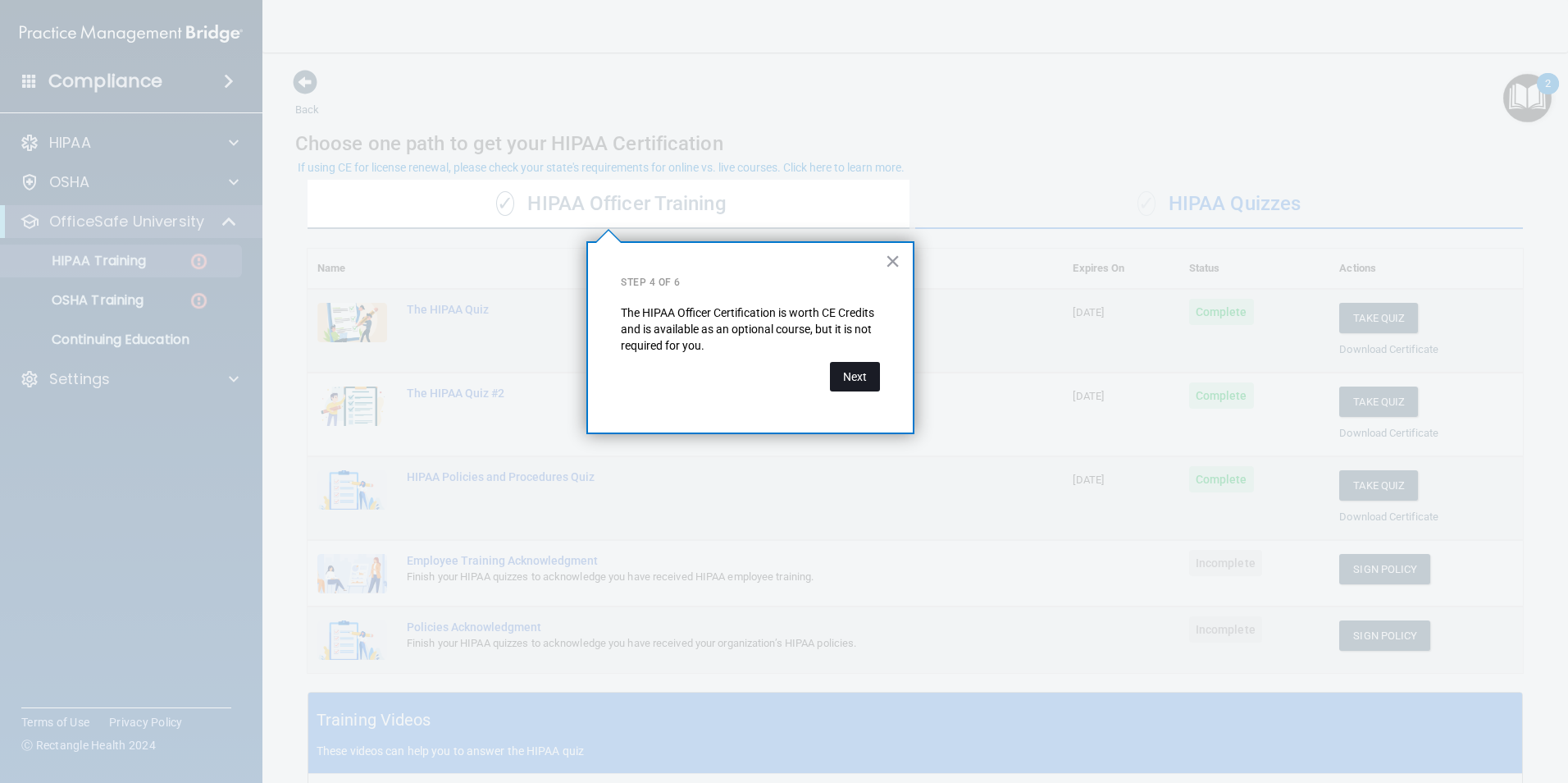
click at [849, 364] on button "Next" at bounding box center [854, 376] width 50 height 29
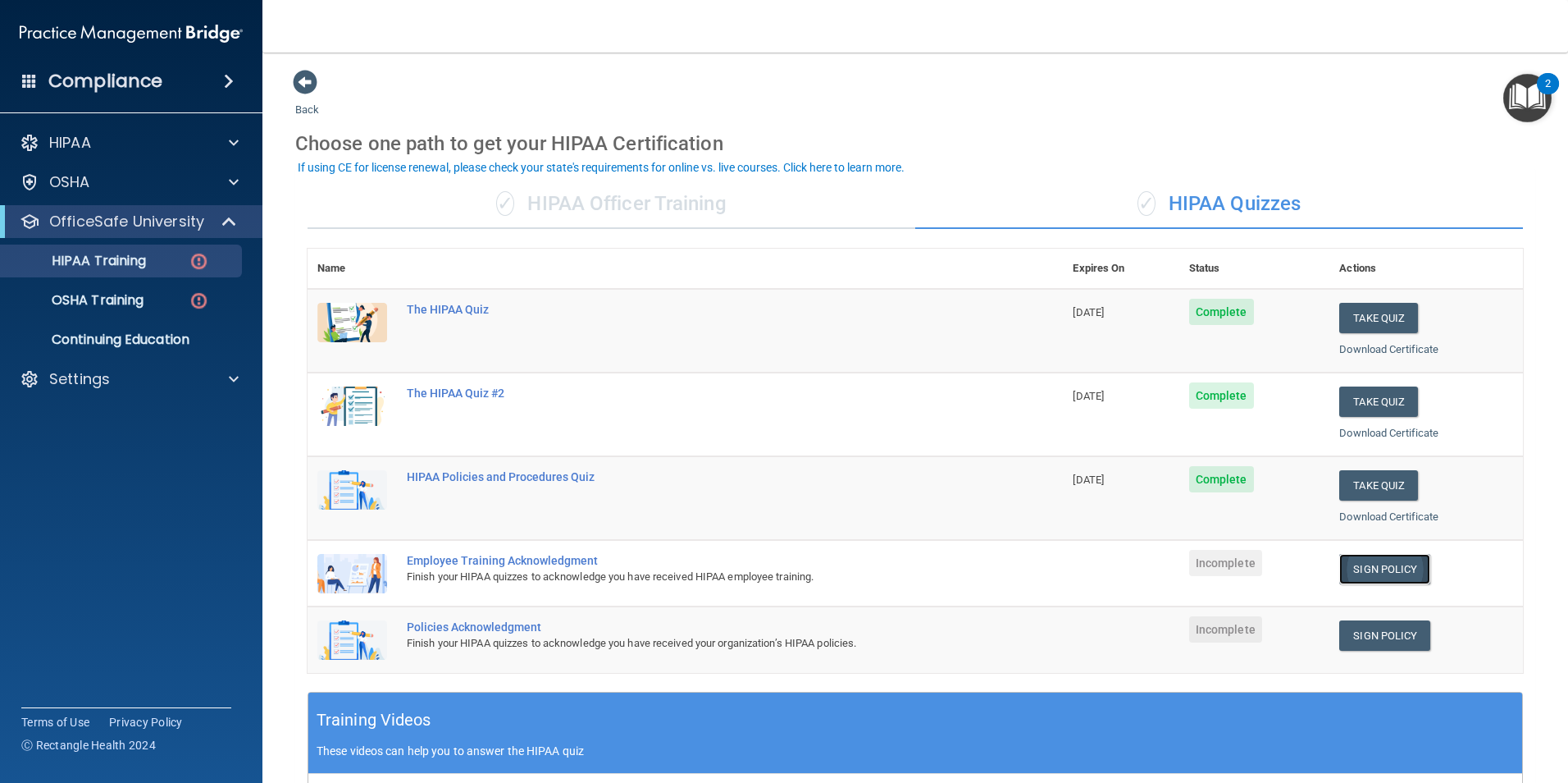
click at [1400, 568] on link "Sign Policy" at bounding box center [1384, 569] width 91 height 30
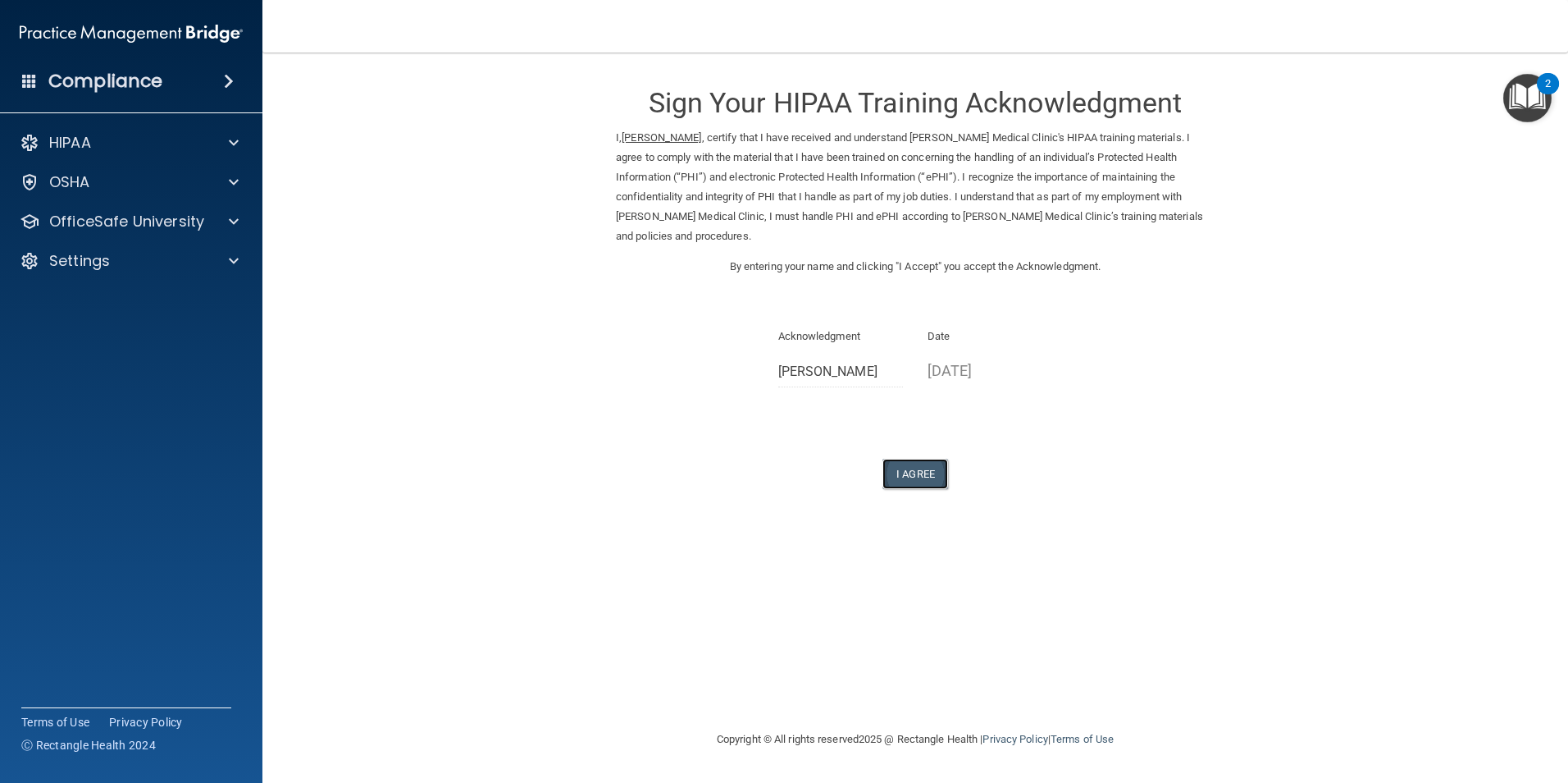
click at [935, 459] on button "I Agree" at bounding box center [915, 474] width 66 height 30
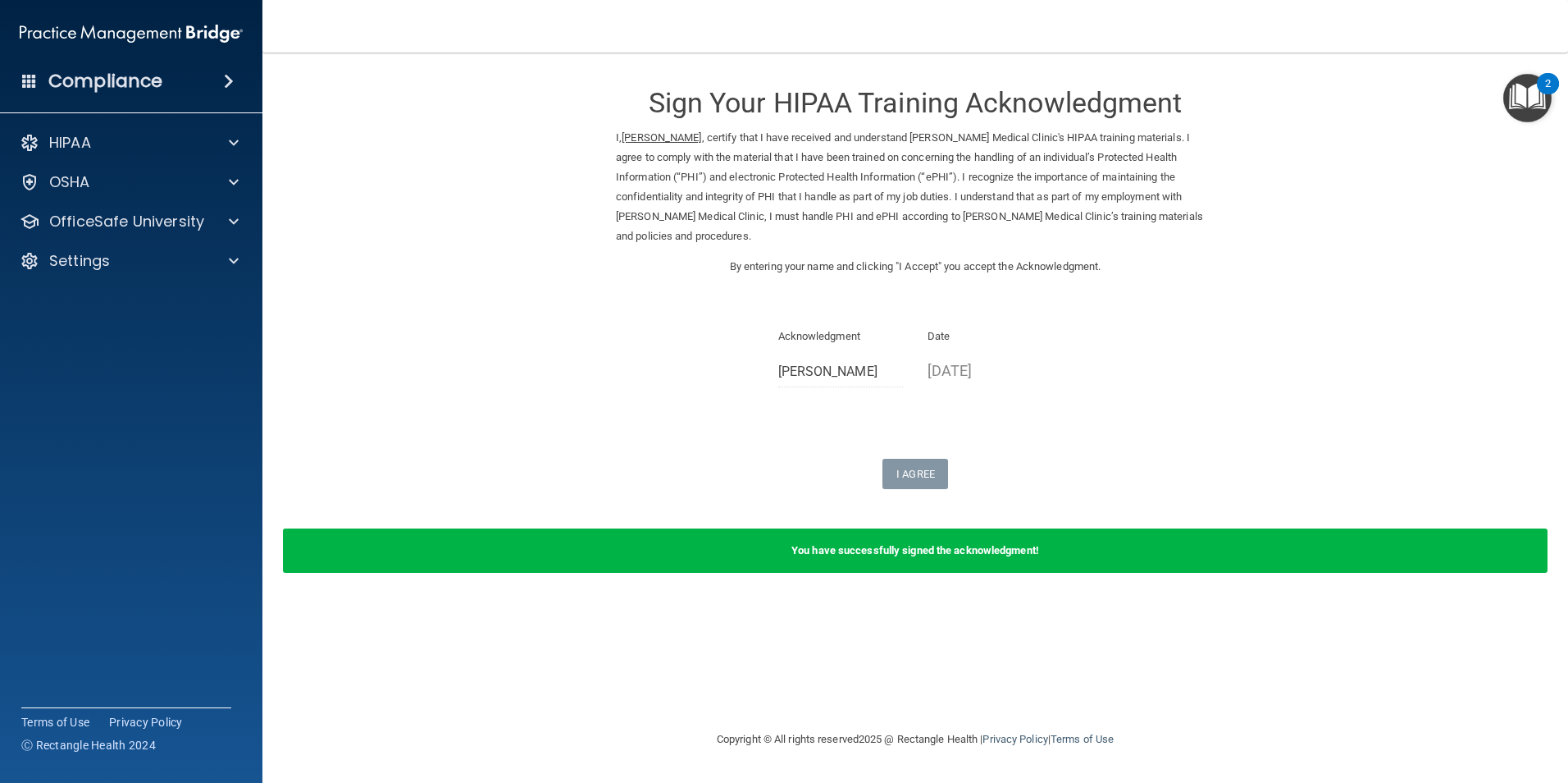
click at [1529, 94] on img "Open Resource Center, 2 new notifications" at bounding box center [1527, 98] width 48 height 48
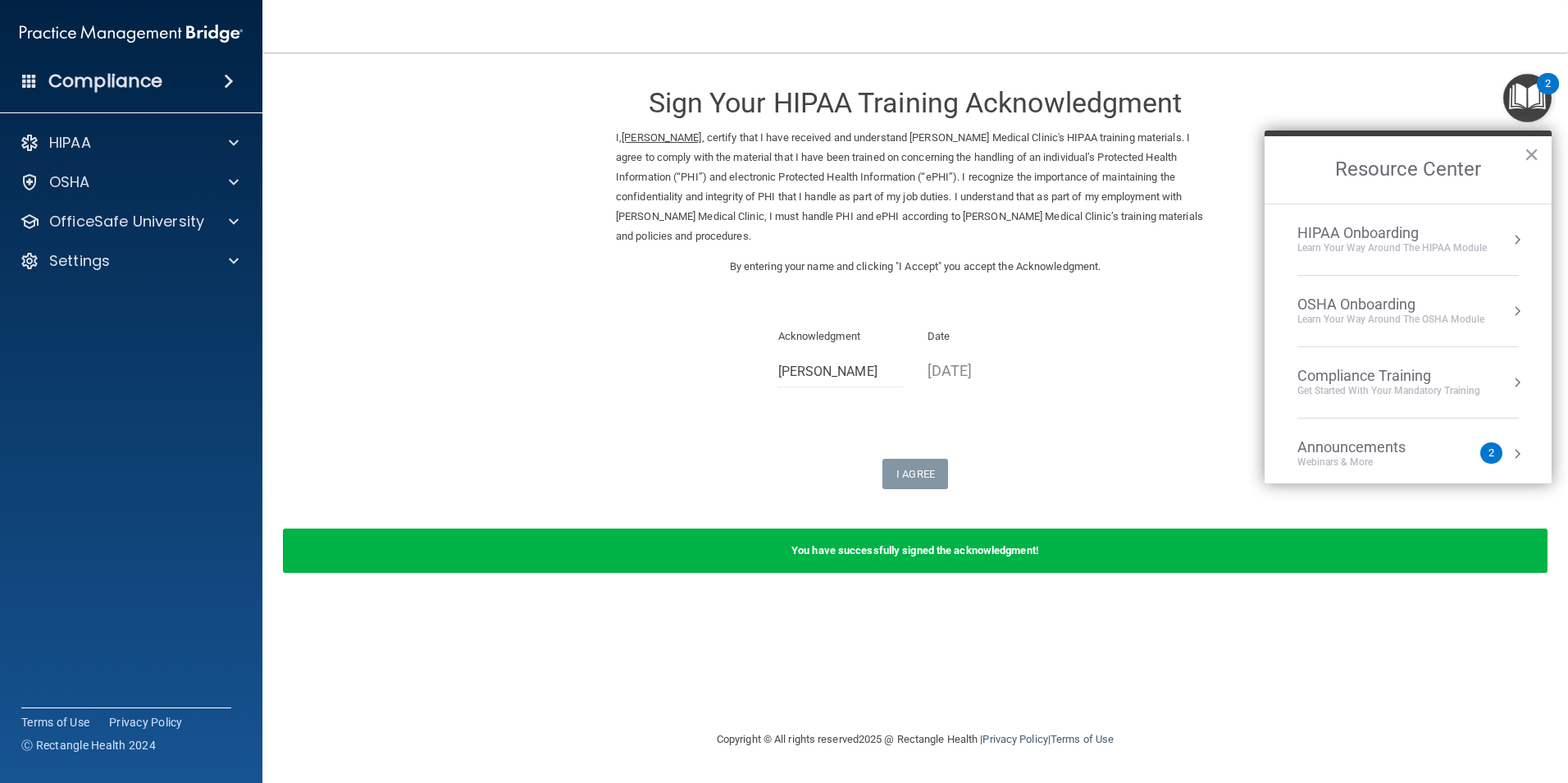
click at [1361, 373] on div "Compliance Training" at bounding box center [1389, 375] width 183 height 18
click at [1349, 233] on div "HIPAA Training for Members" at bounding box center [1368, 232] width 183 height 15
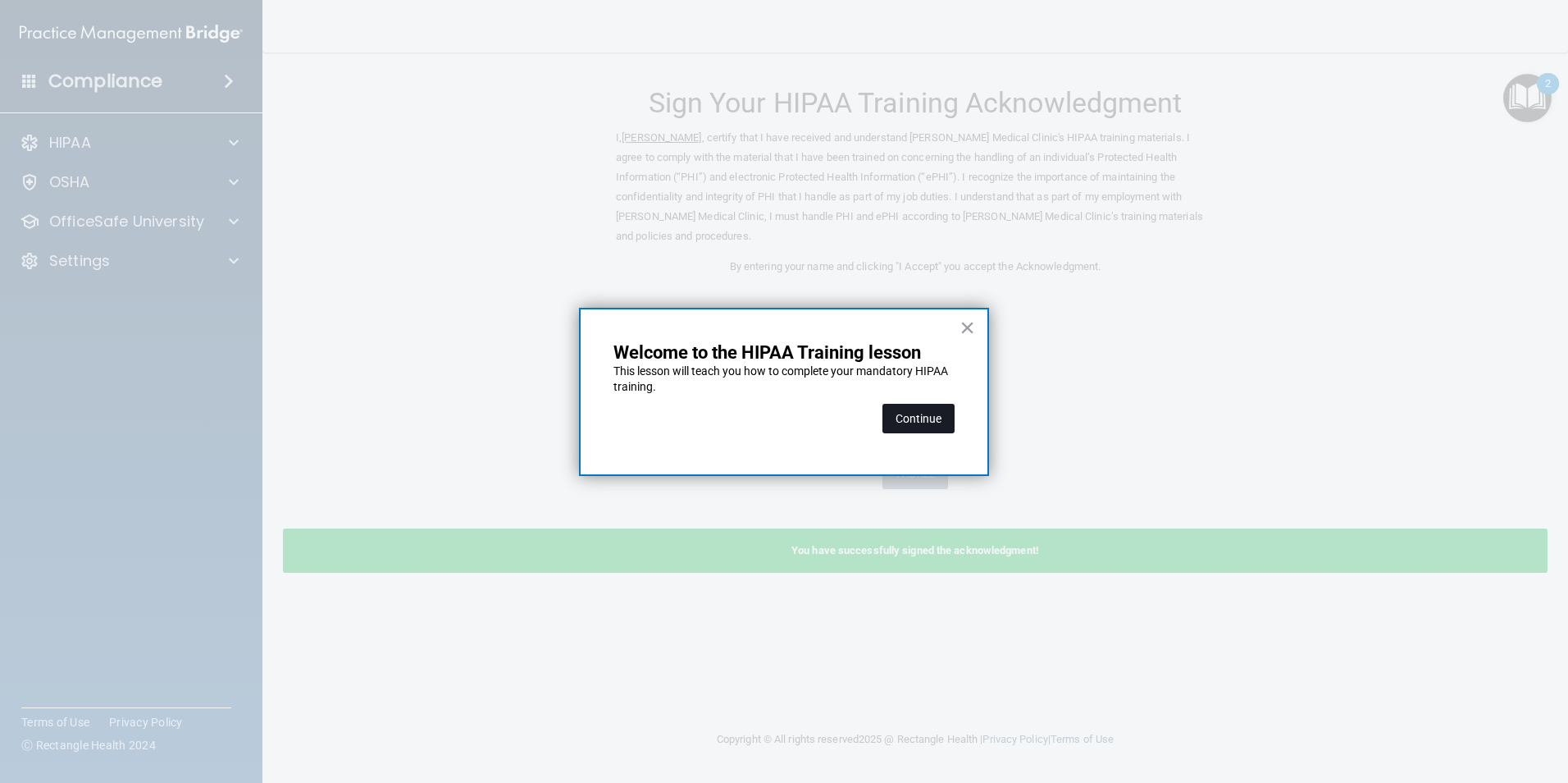
click at [907, 411] on button "Continue" at bounding box center [918, 418] width 72 height 29
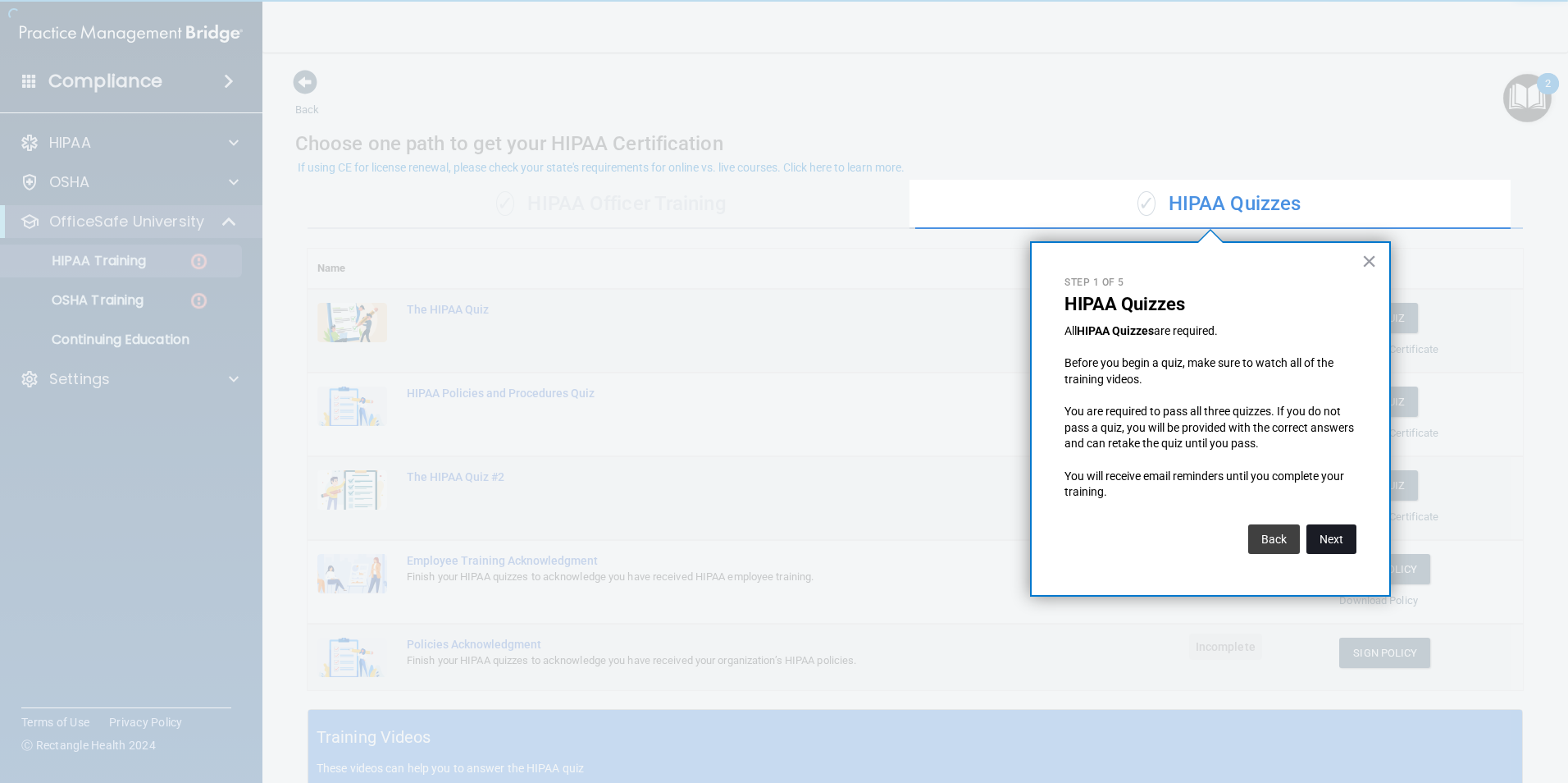
click at [1338, 539] on button "Next" at bounding box center [1330, 539] width 50 height 29
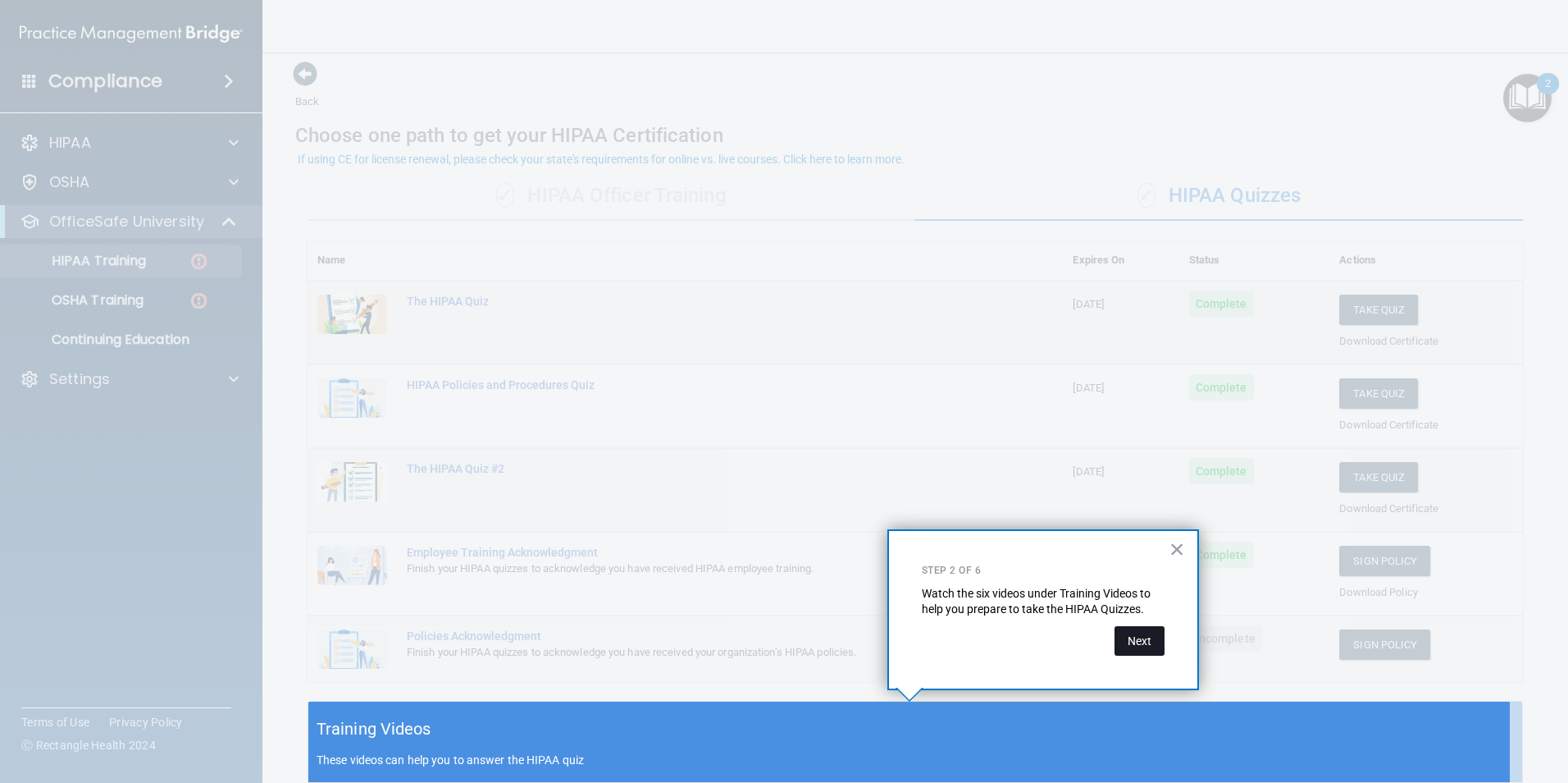
click at [1149, 626] on button "Next" at bounding box center [1139, 641] width 50 height 29
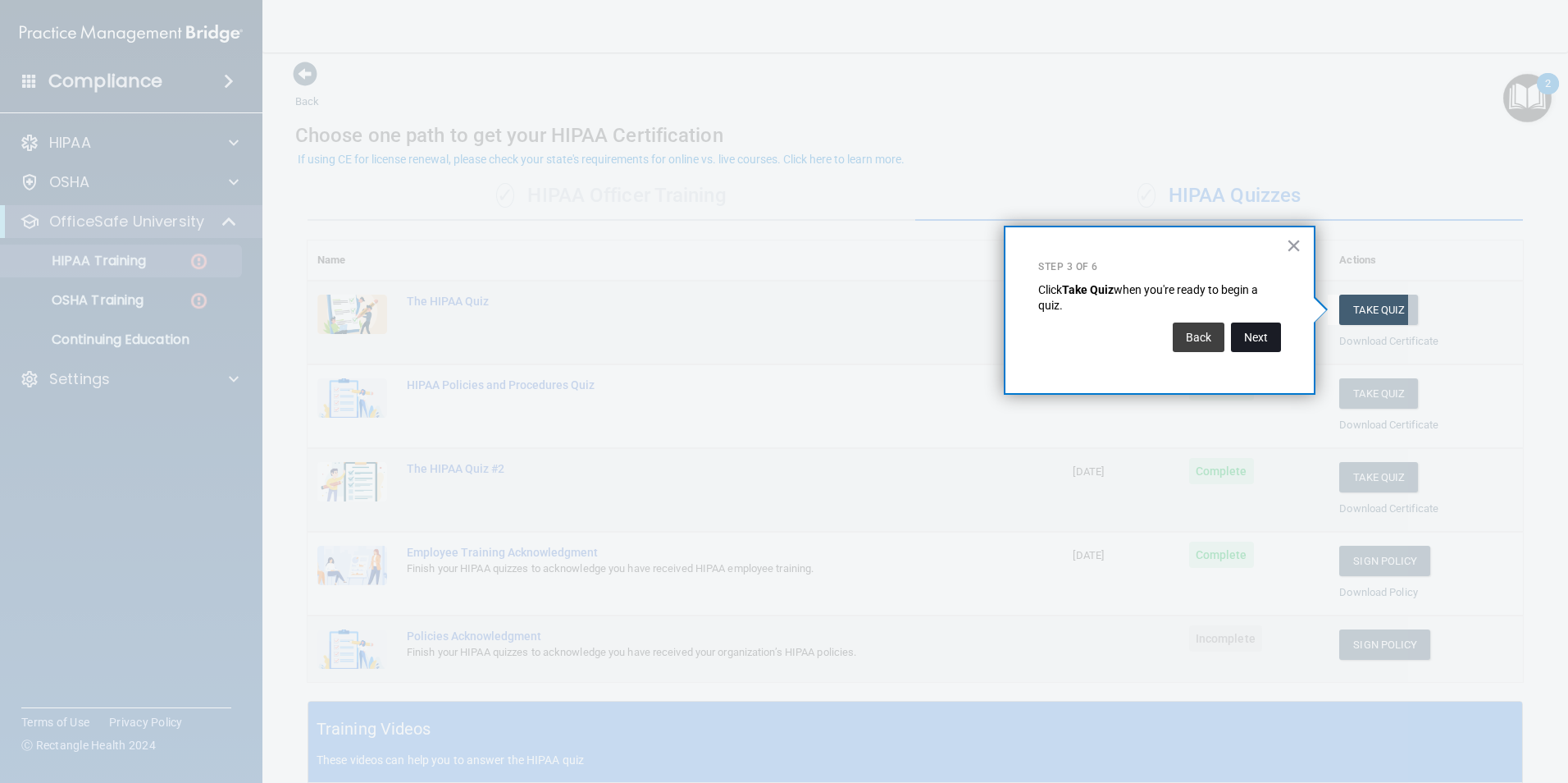
click at [1266, 333] on button "Next" at bounding box center [1255, 337] width 50 height 29
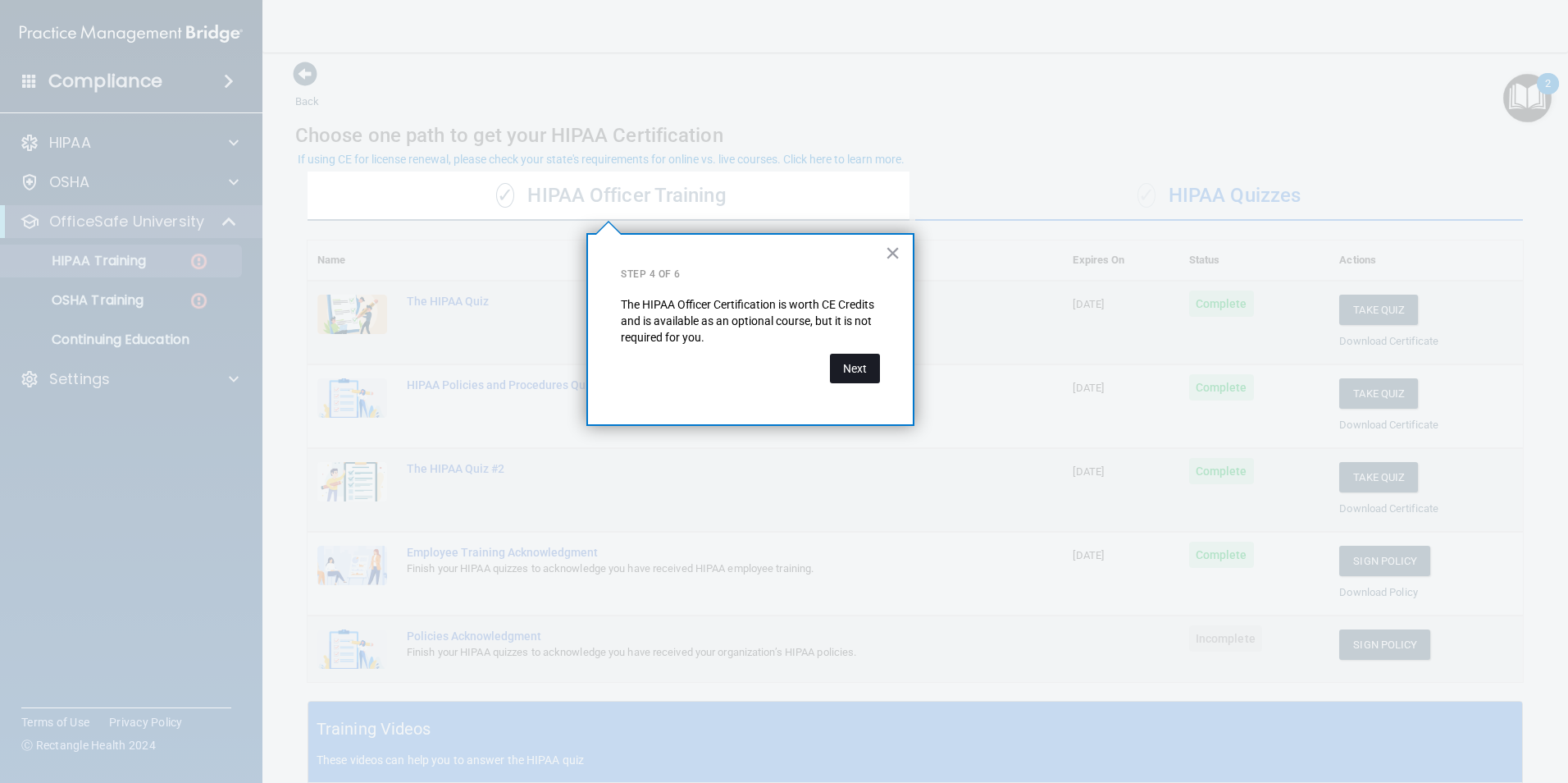
click at [864, 365] on button "Next" at bounding box center [854, 367] width 50 height 29
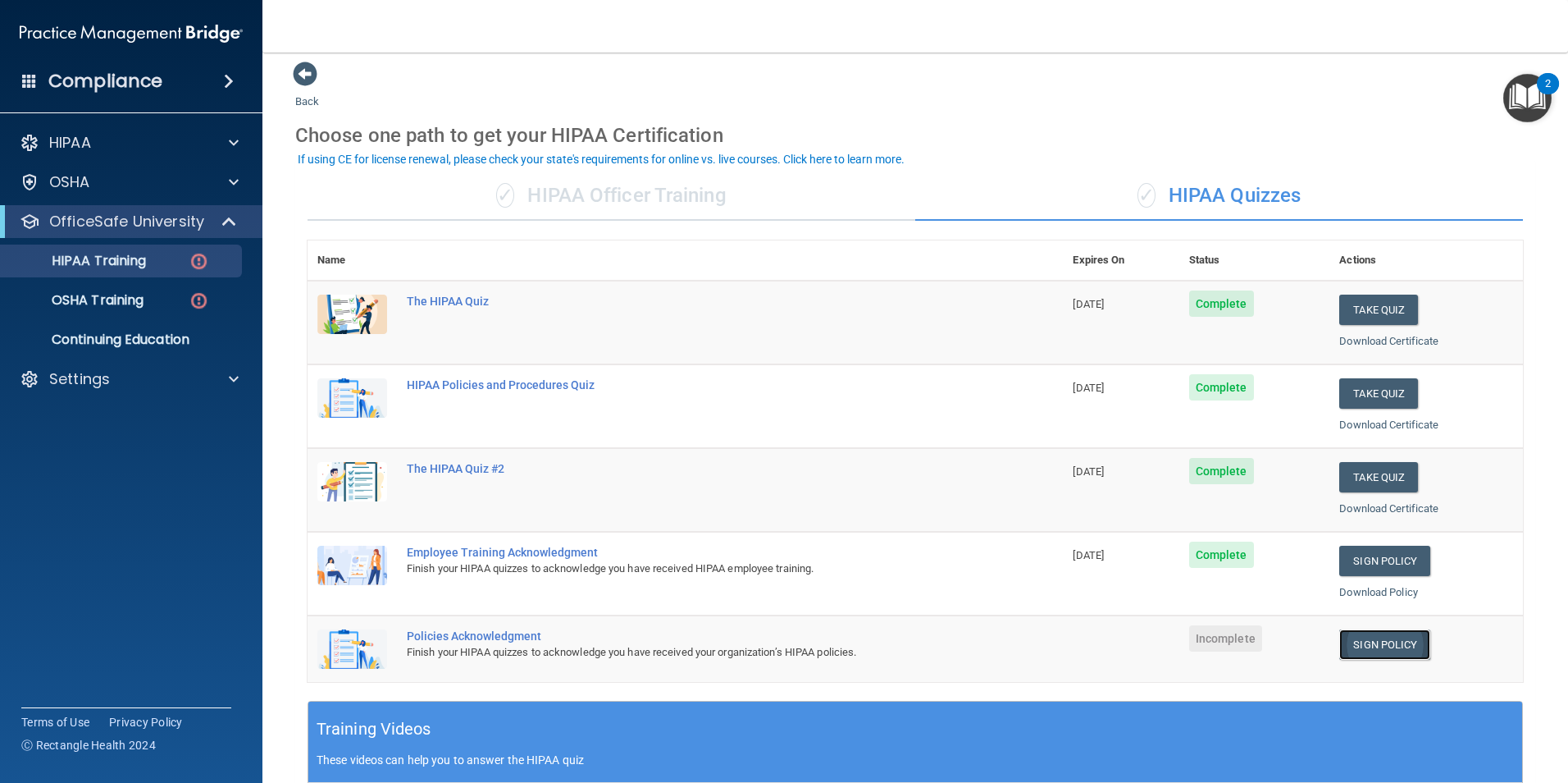
click at [1365, 647] on link "Sign Policy" at bounding box center [1384, 645] width 91 height 30
click at [1357, 649] on link "Sign Policy" at bounding box center [1384, 645] width 91 height 30
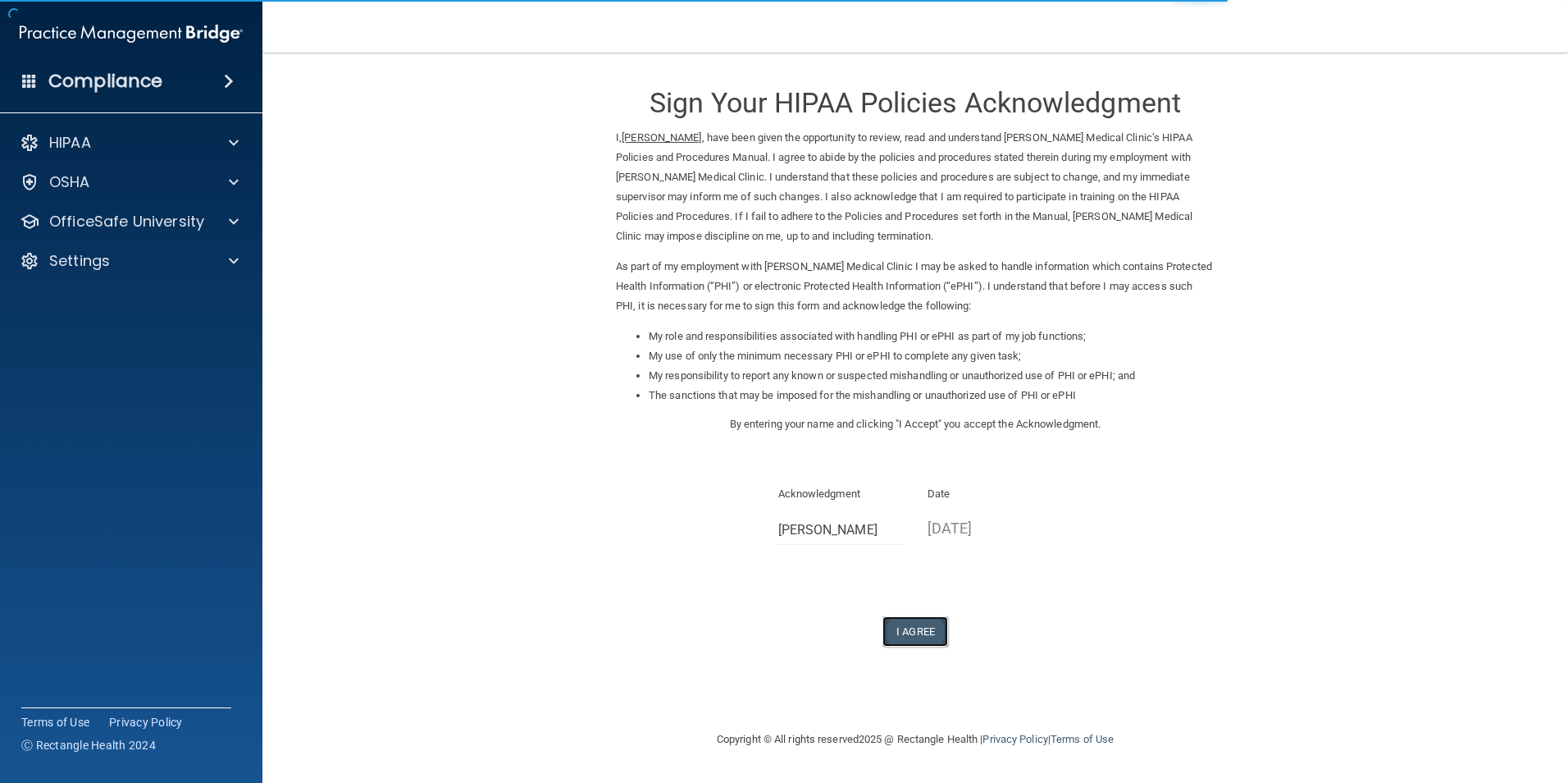
click at [921, 626] on button "I Agree" at bounding box center [915, 631] width 66 height 30
click at [927, 640] on button "I Agree" at bounding box center [915, 631] width 66 height 30
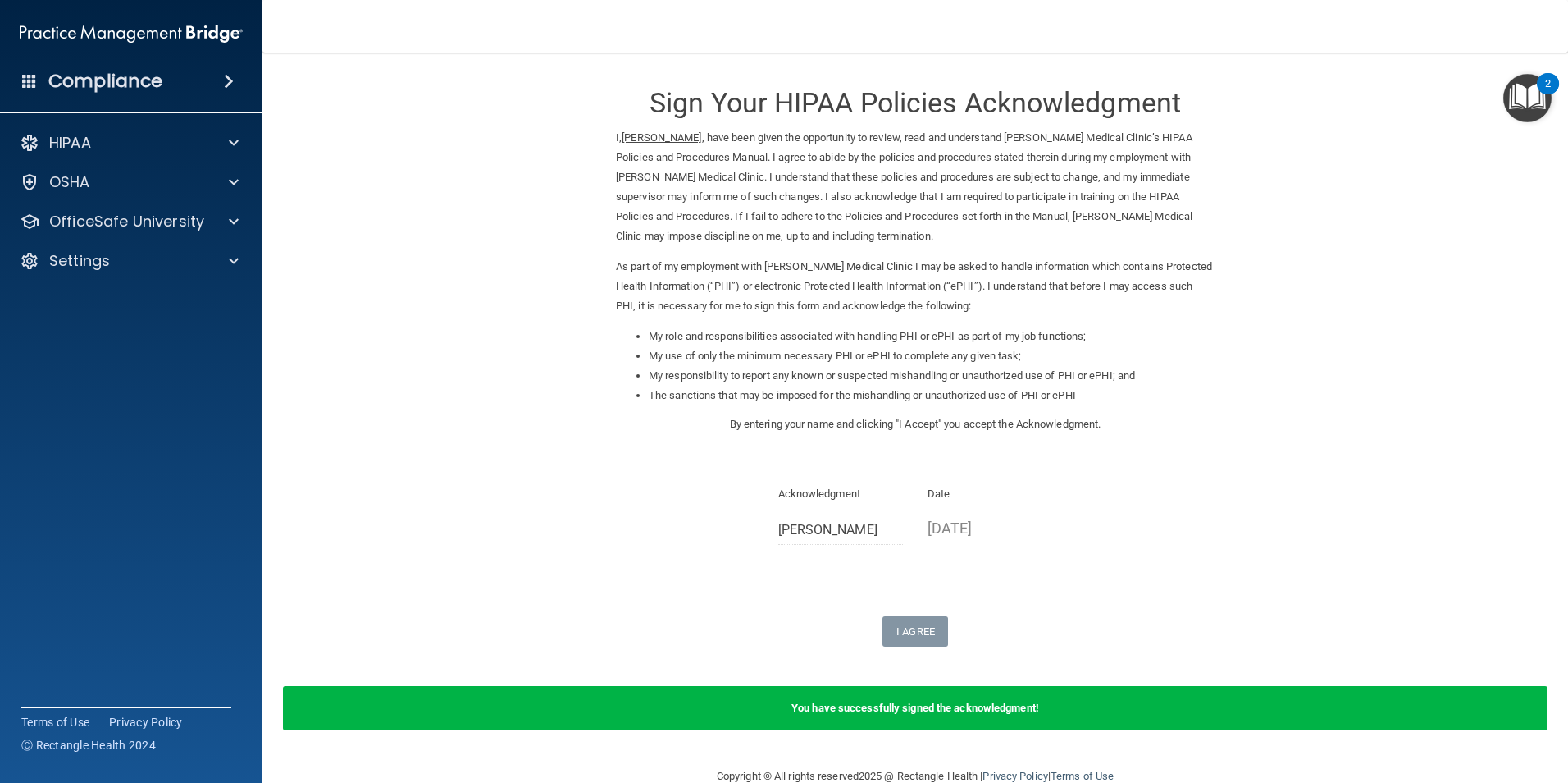
click at [1520, 105] on img "Open Resource Center, 2 new notifications" at bounding box center [1527, 98] width 48 height 48
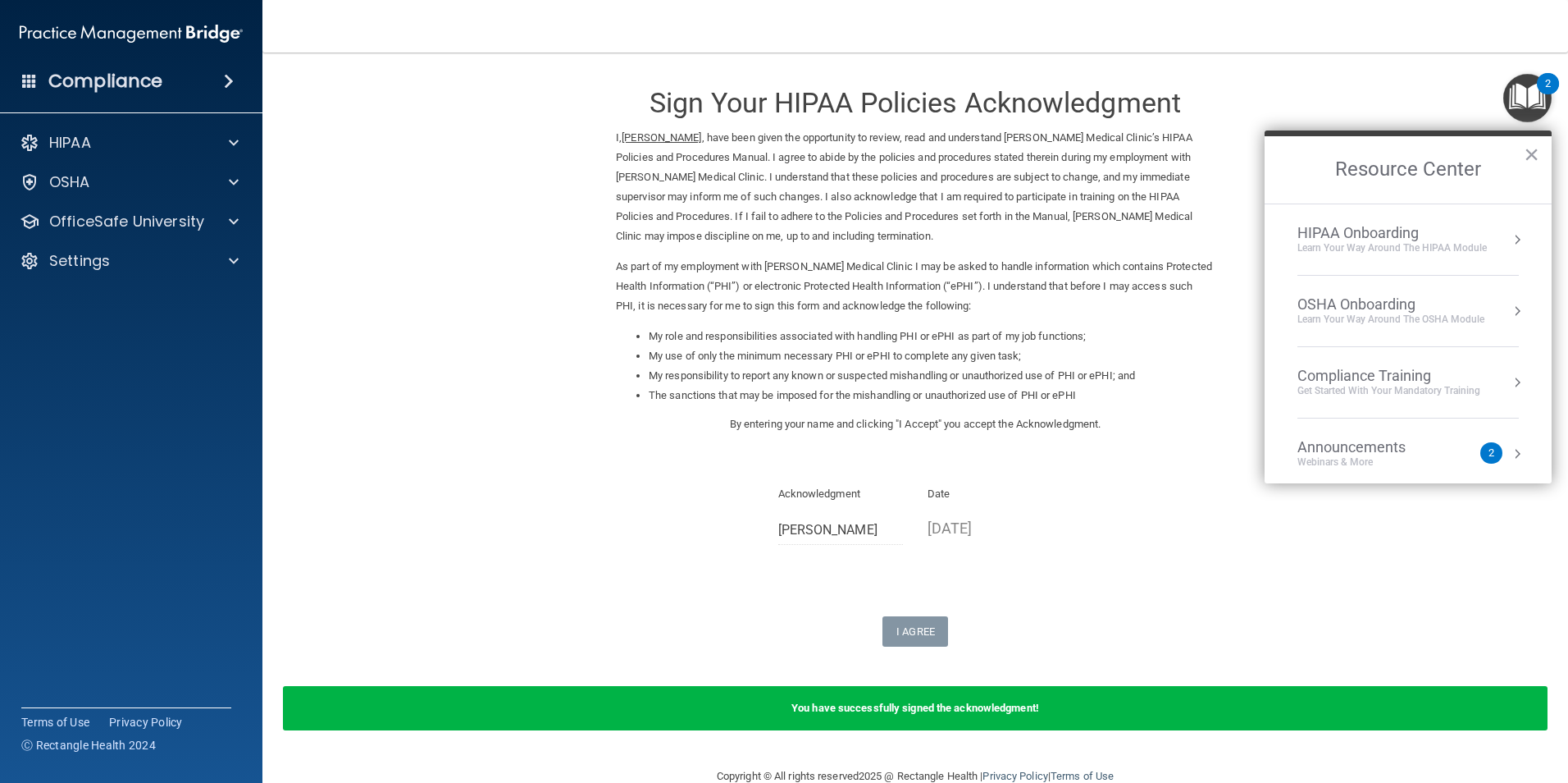
click at [1436, 405] on li "Compliance Training Get Started with your mandatory training" at bounding box center [1408, 383] width 222 height 72
click at [1328, 229] on div "HIPAA Training for Members" at bounding box center [1368, 232] width 183 height 15
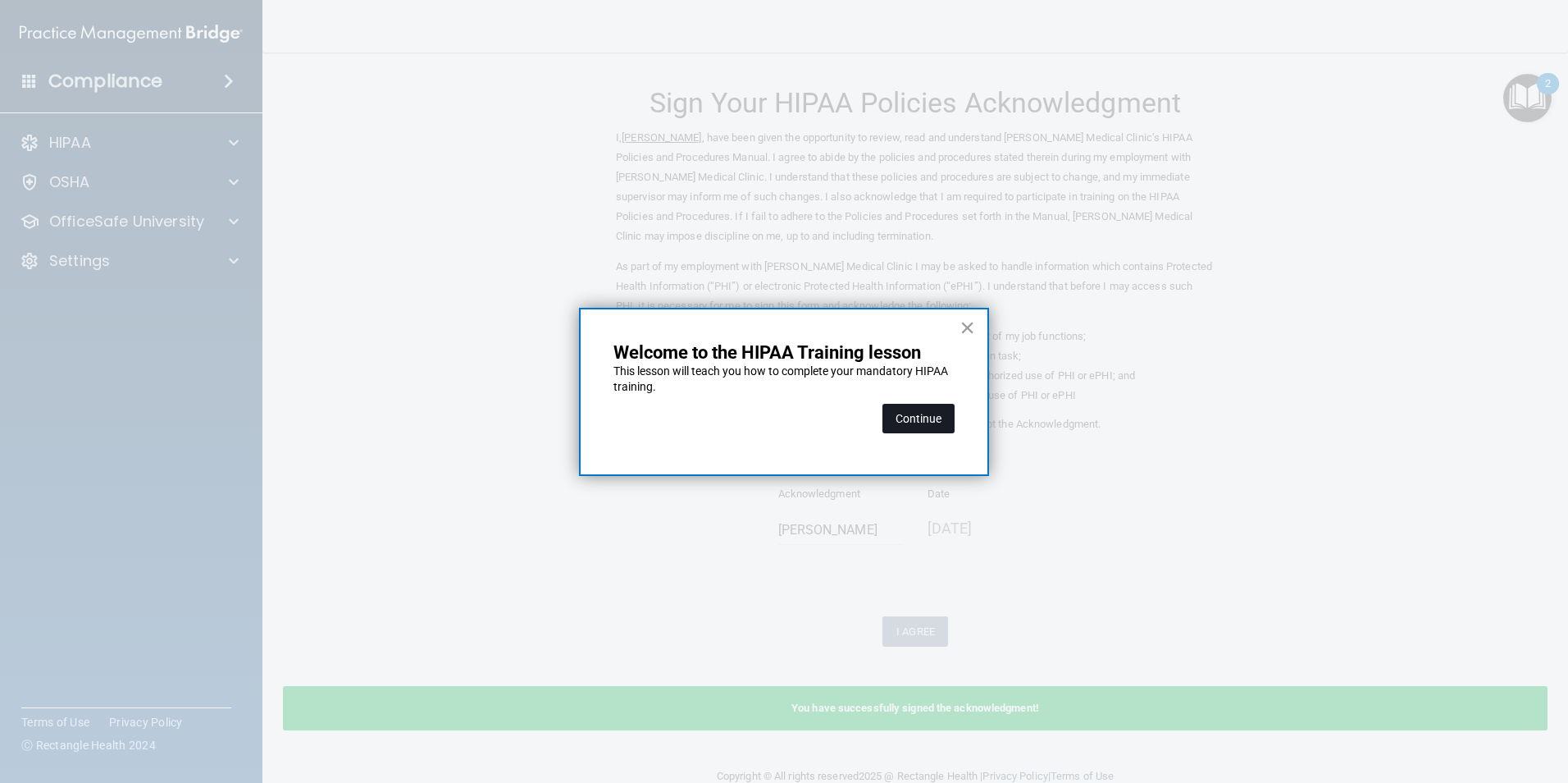
click at [915, 419] on button "Continue" at bounding box center [918, 418] width 72 height 29
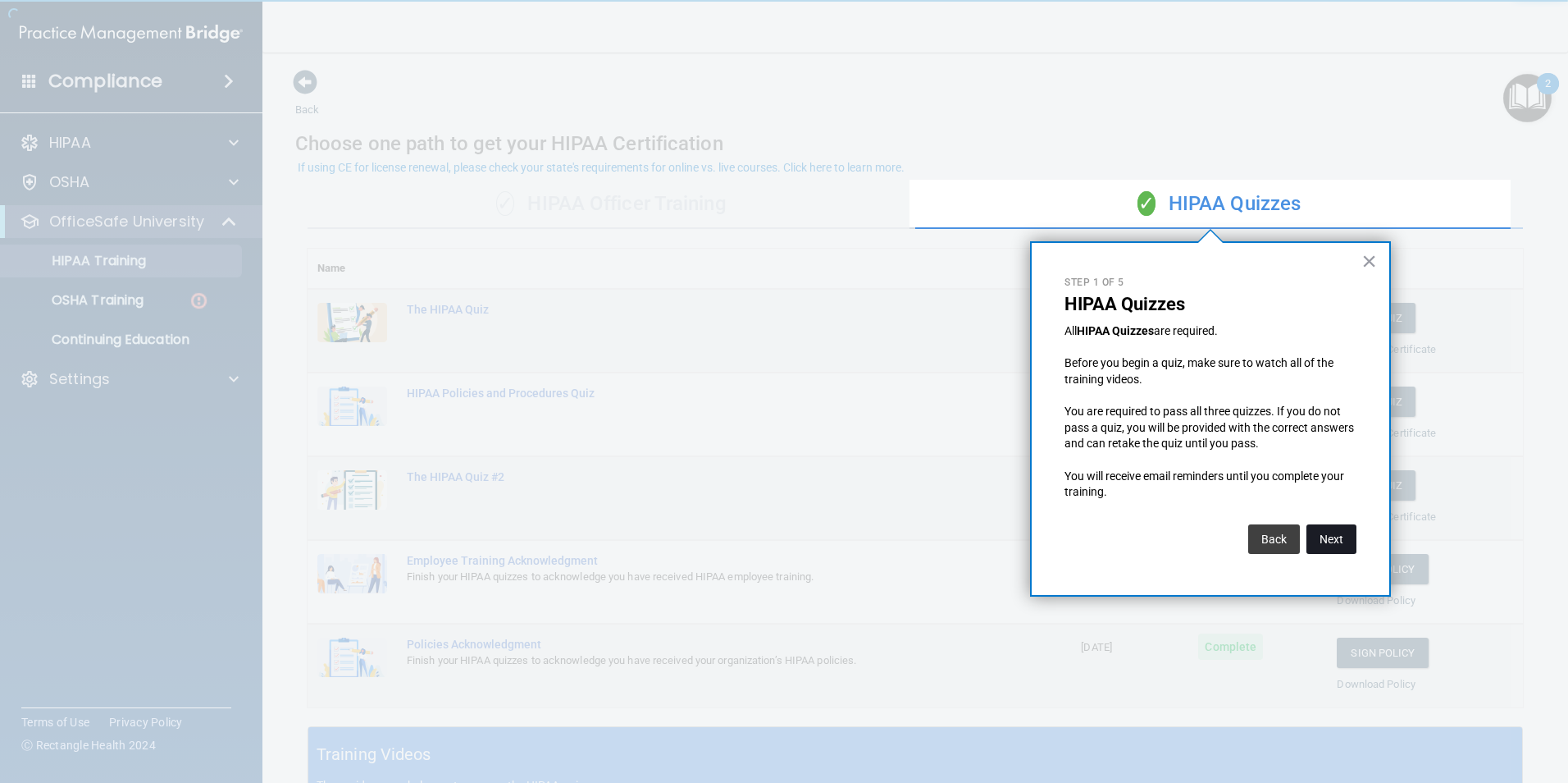
click at [1334, 548] on button "Next" at bounding box center [1330, 539] width 50 height 29
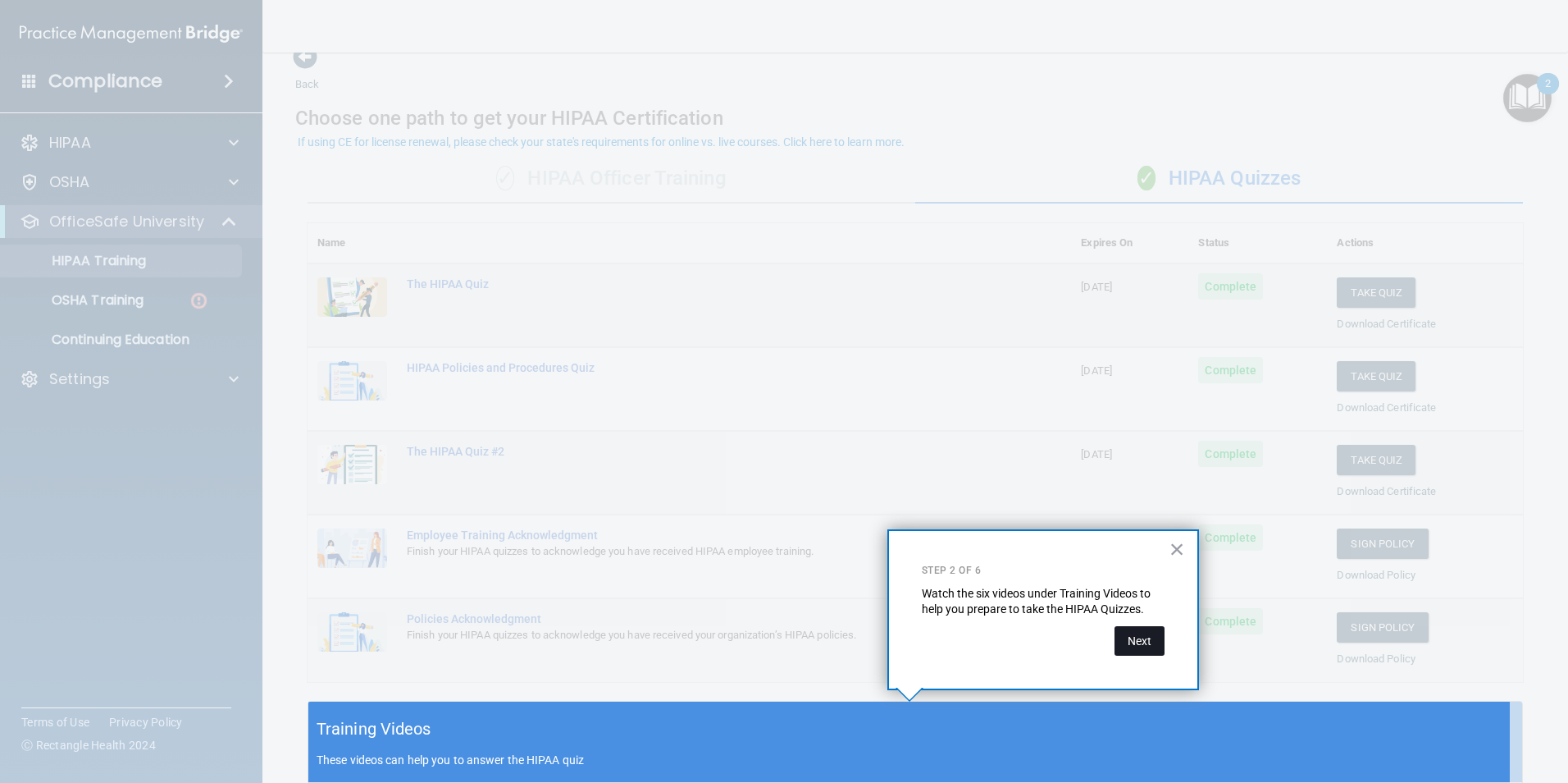
click at [1141, 641] on button "Next" at bounding box center [1139, 641] width 50 height 29
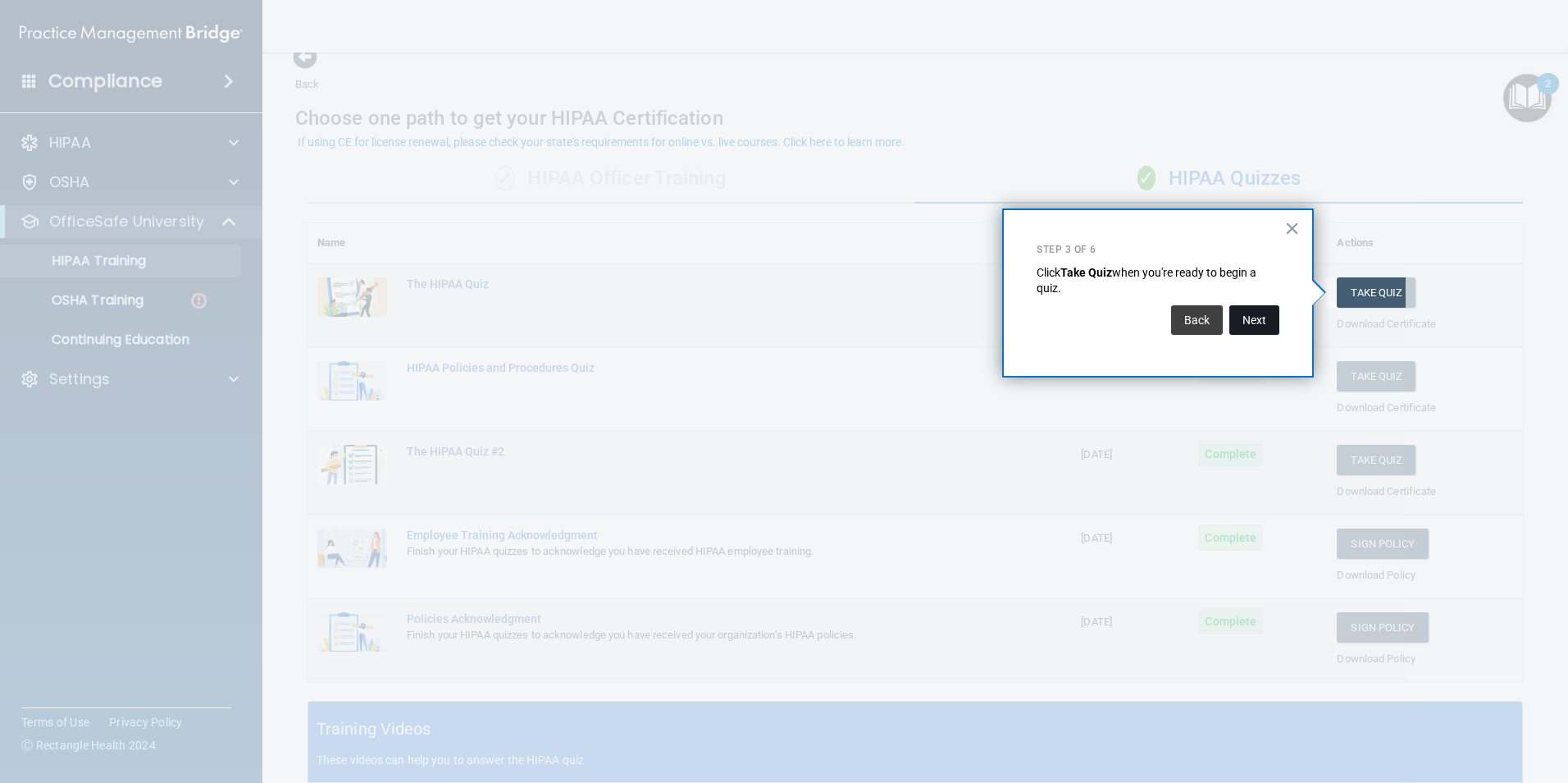
click at [1251, 323] on button "Next" at bounding box center [1254, 319] width 50 height 29
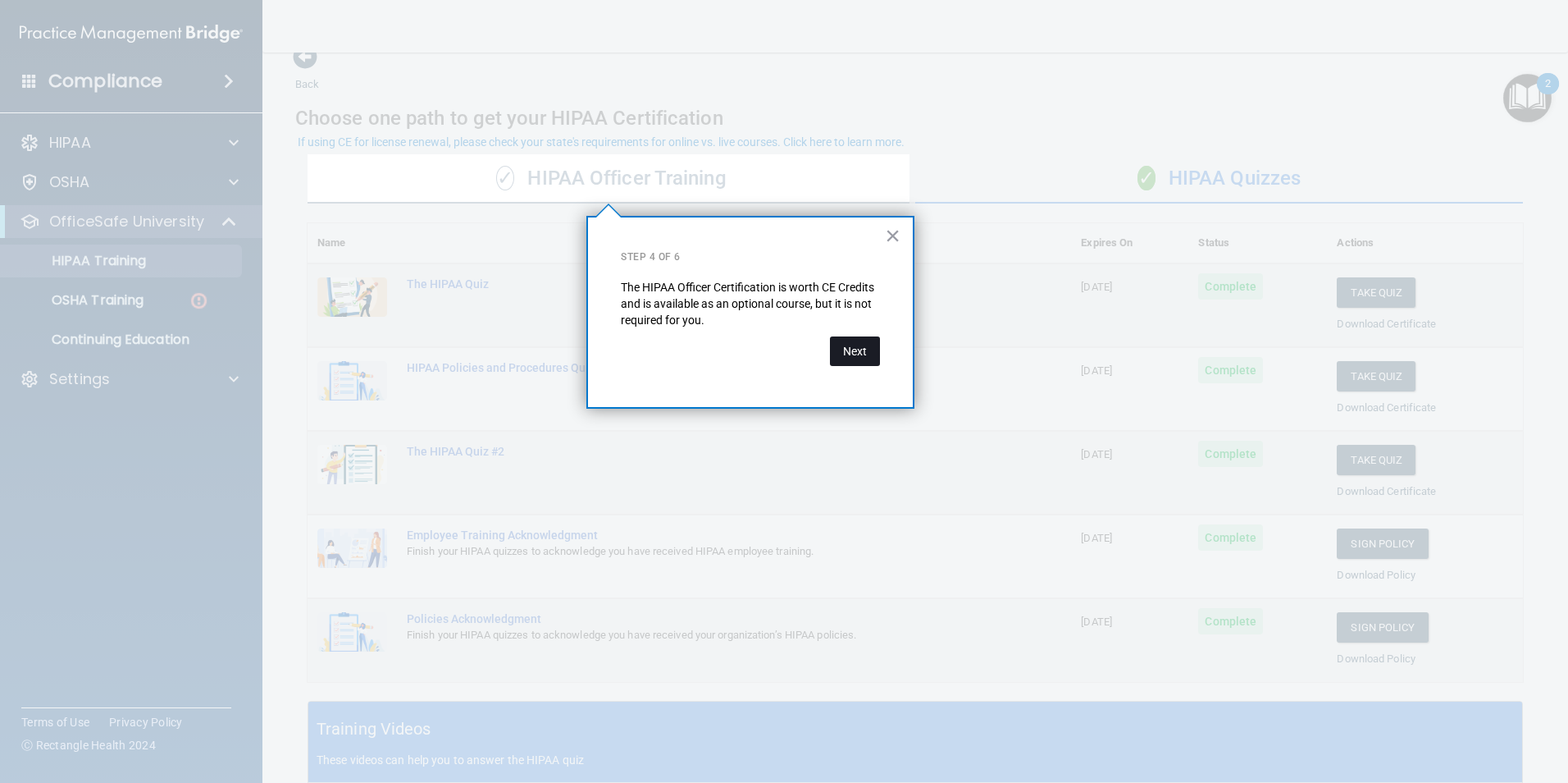
click at [848, 357] on button "Next" at bounding box center [854, 351] width 50 height 29
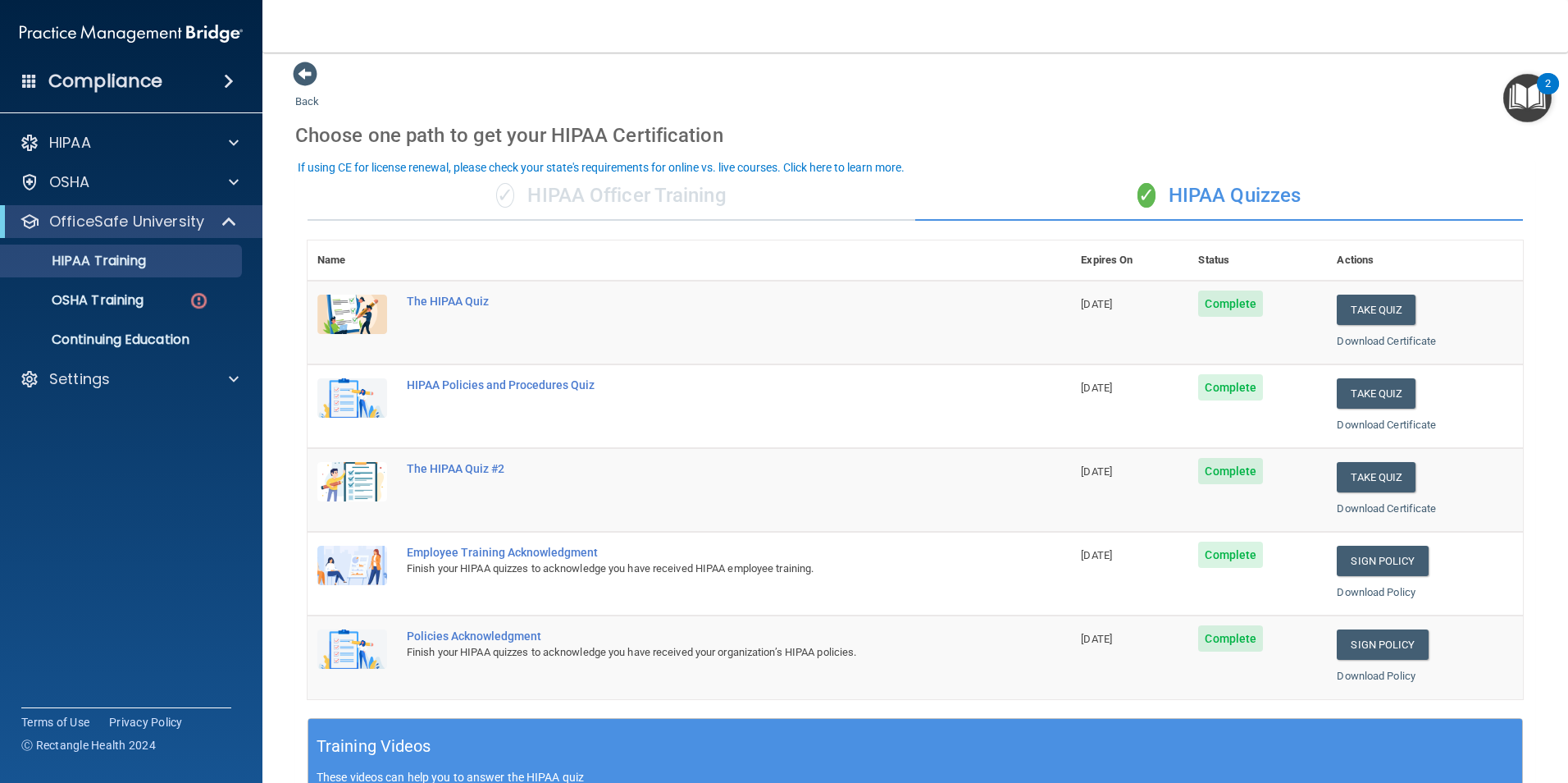
scroll to position [0, 0]
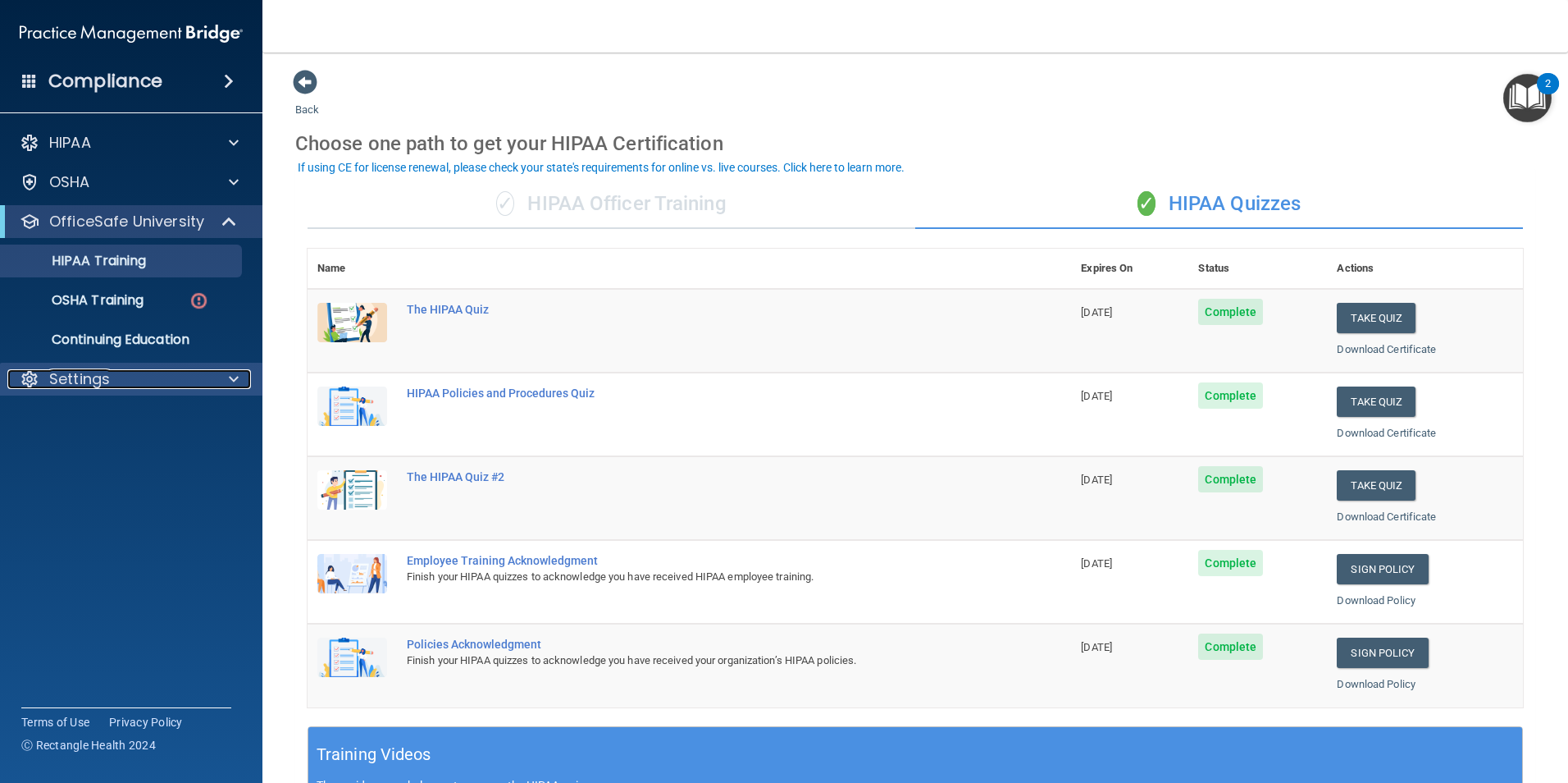
click at [78, 384] on p "Settings" at bounding box center [79, 378] width 61 height 19
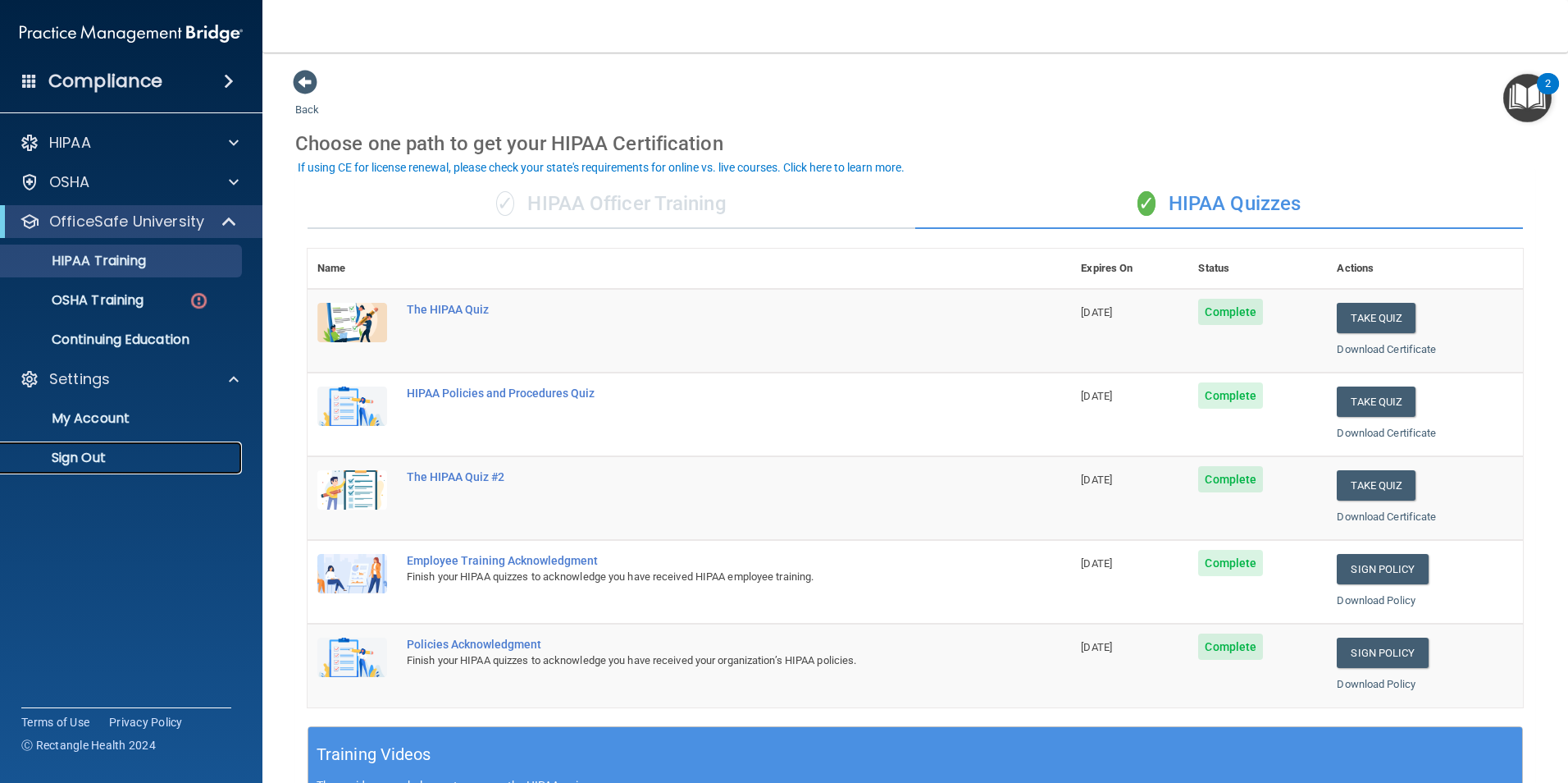
click at [70, 459] on p "Sign Out" at bounding box center [123, 457] width 224 height 16
